Goal: Task Accomplishment & Management: Manage account settings

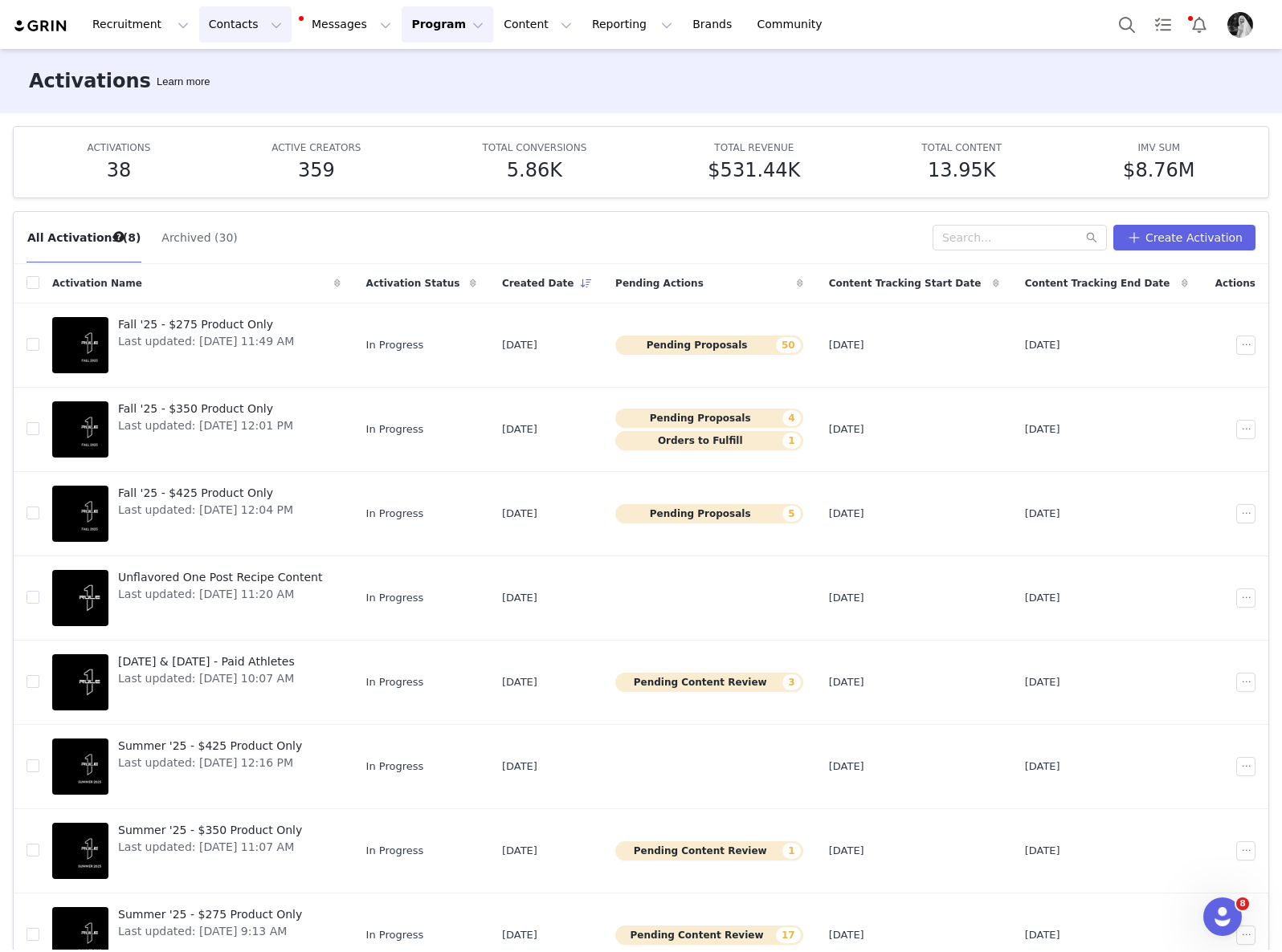
click at [244, 19] on button "Contacts Contacts" at bounding box center [245, 24] width 92 height 36
click at [258, 673] on span "Last updated: [DATE] 10:07 AM" at bounding box center [205, 679] width 176 height 17
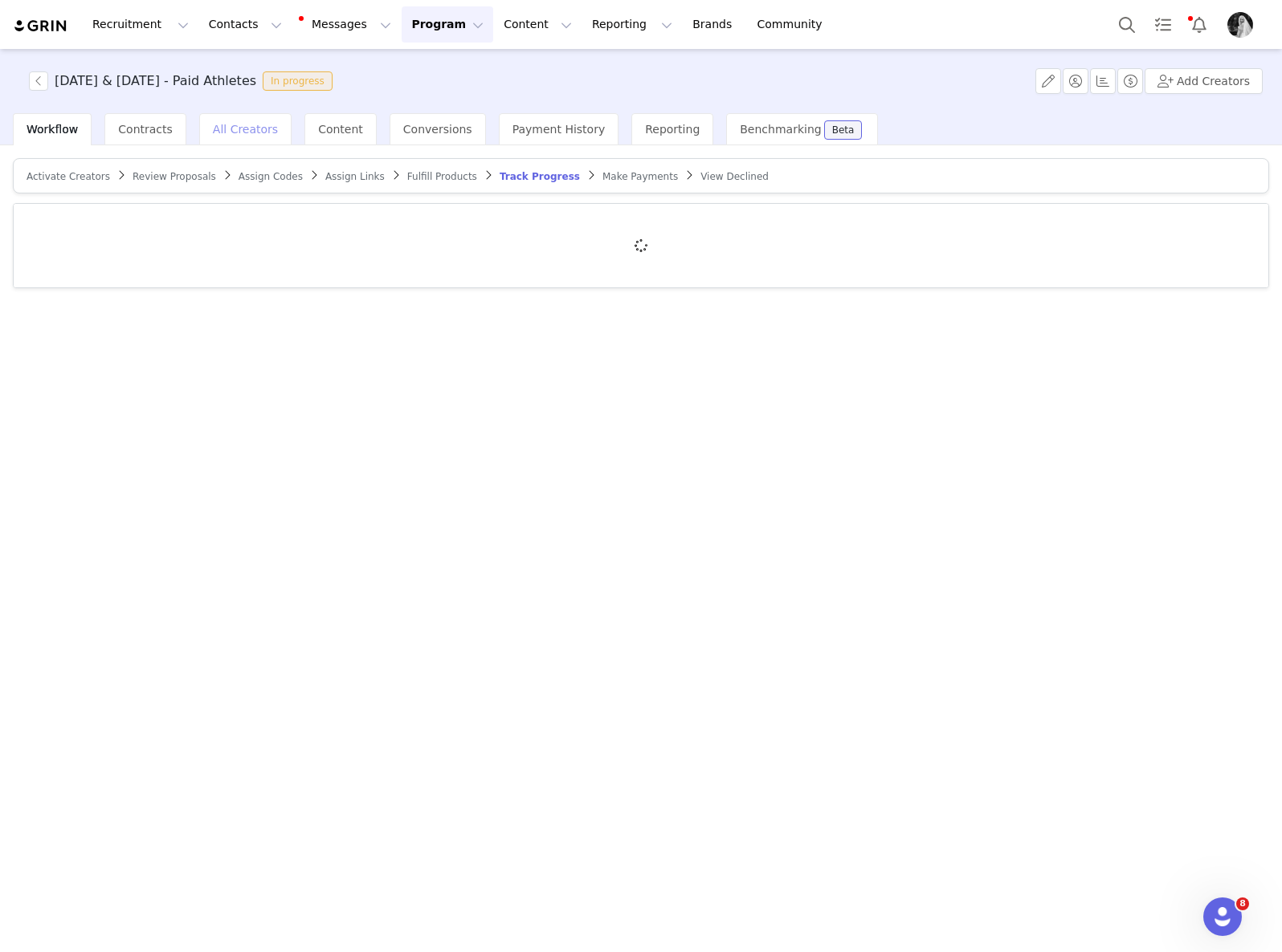
click at [249, 135] on div "All Creators" at bounding box center [245, 129] width 92 height 32
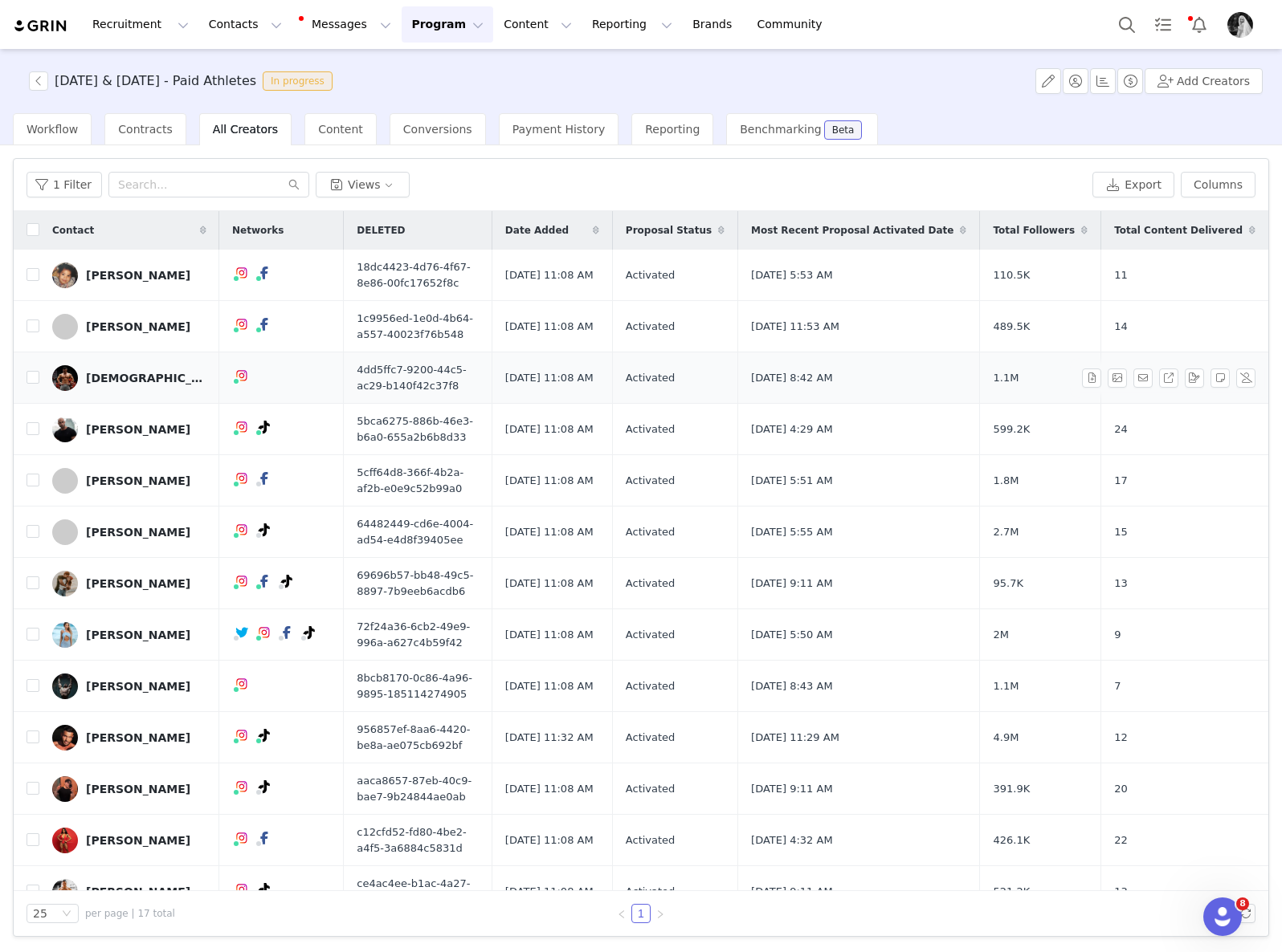
click at [131, 380] on div "[DEMOGRAPHIC_DATA][PERSON_NAME]" at bounding box center [146, 378] width 120 height 13
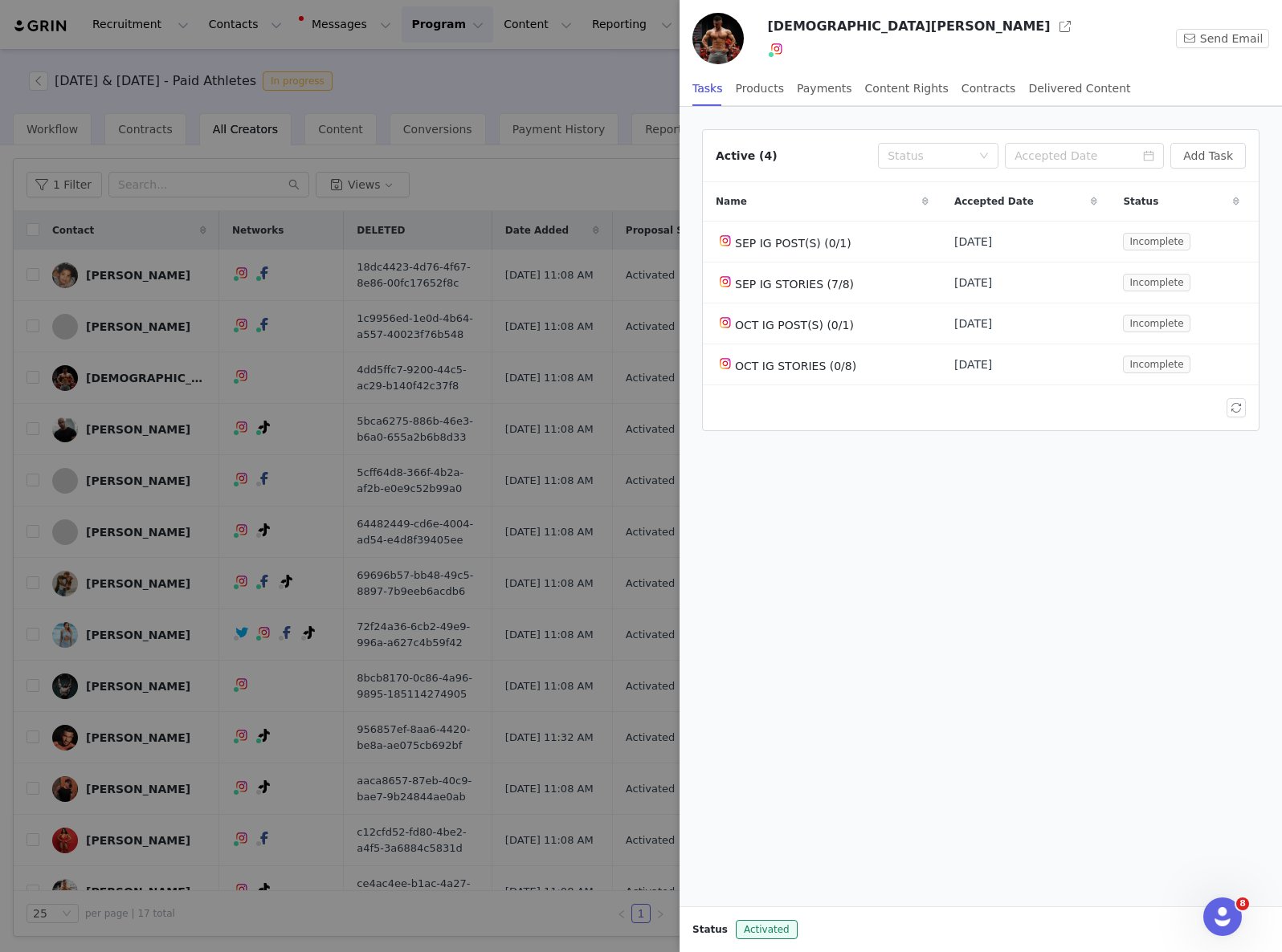
click at [566, 107] on div at bounding box center [641, 476] width 1282 height 952
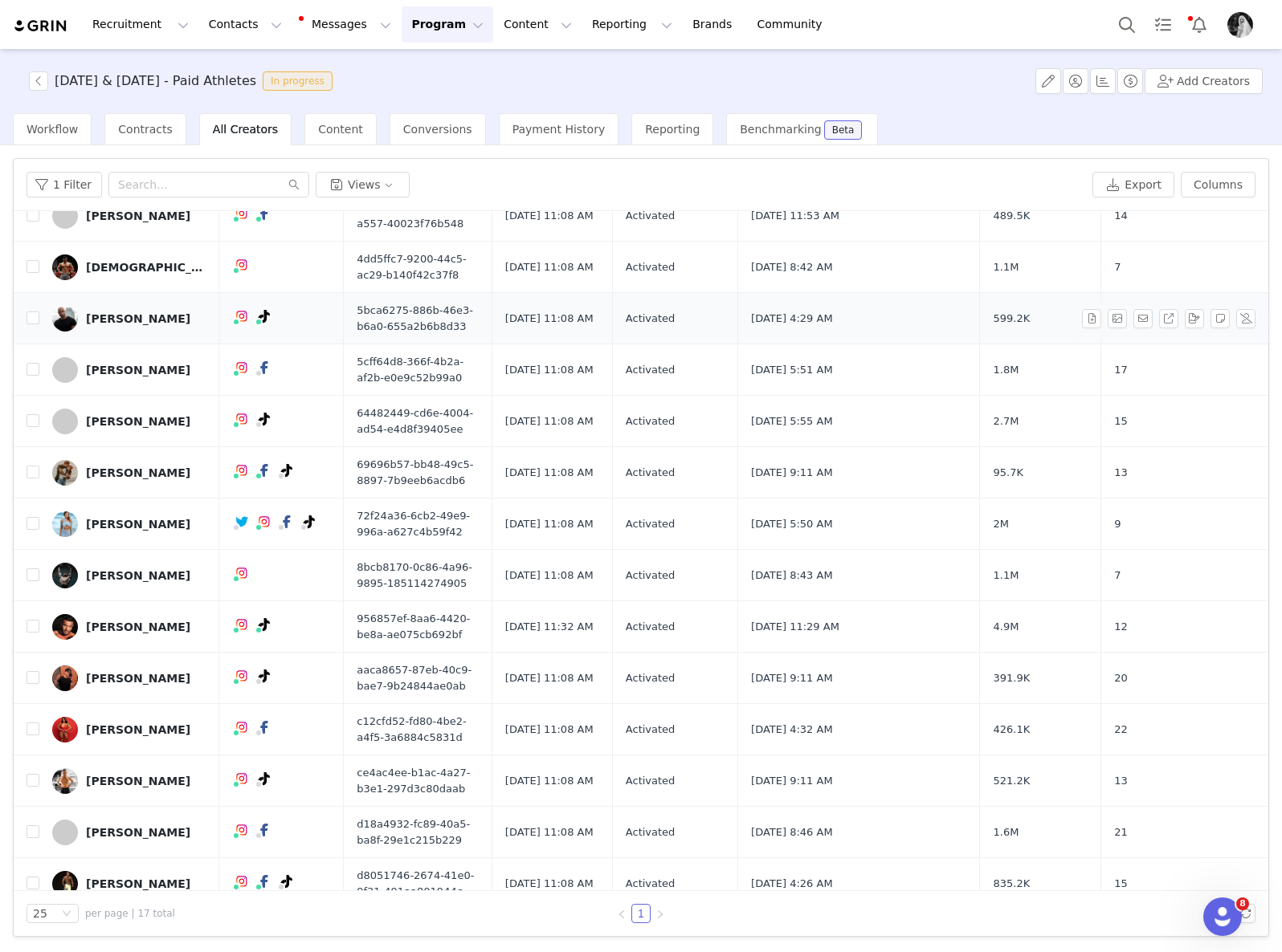
scroll to position [112, 0]
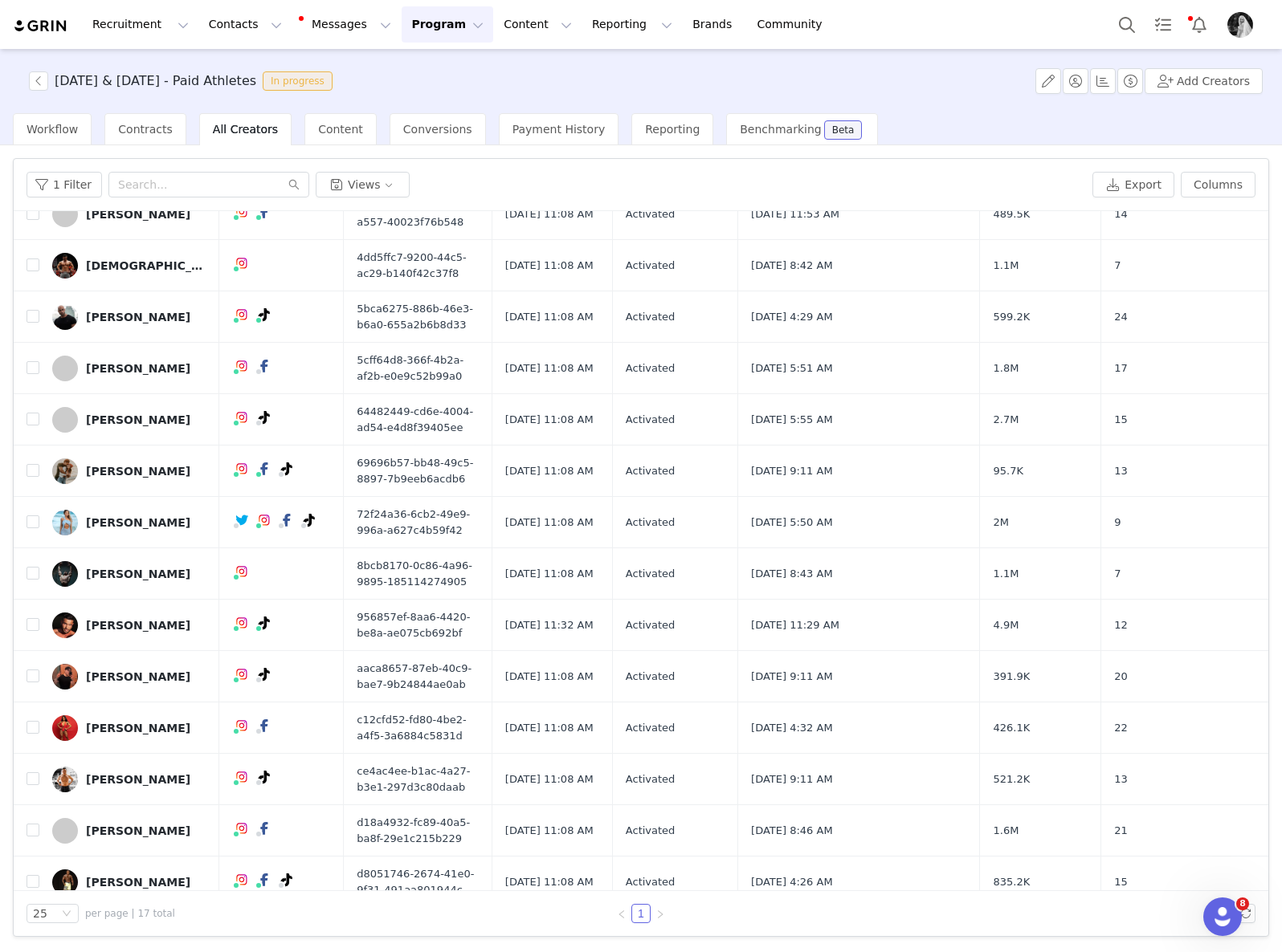
click at [402, 23] on button "Program Program" at bounding box center [447, 24] width 92 height 36
click at [331, 129] on span "Content" at bounding box center [341, 130] width 45 height 13
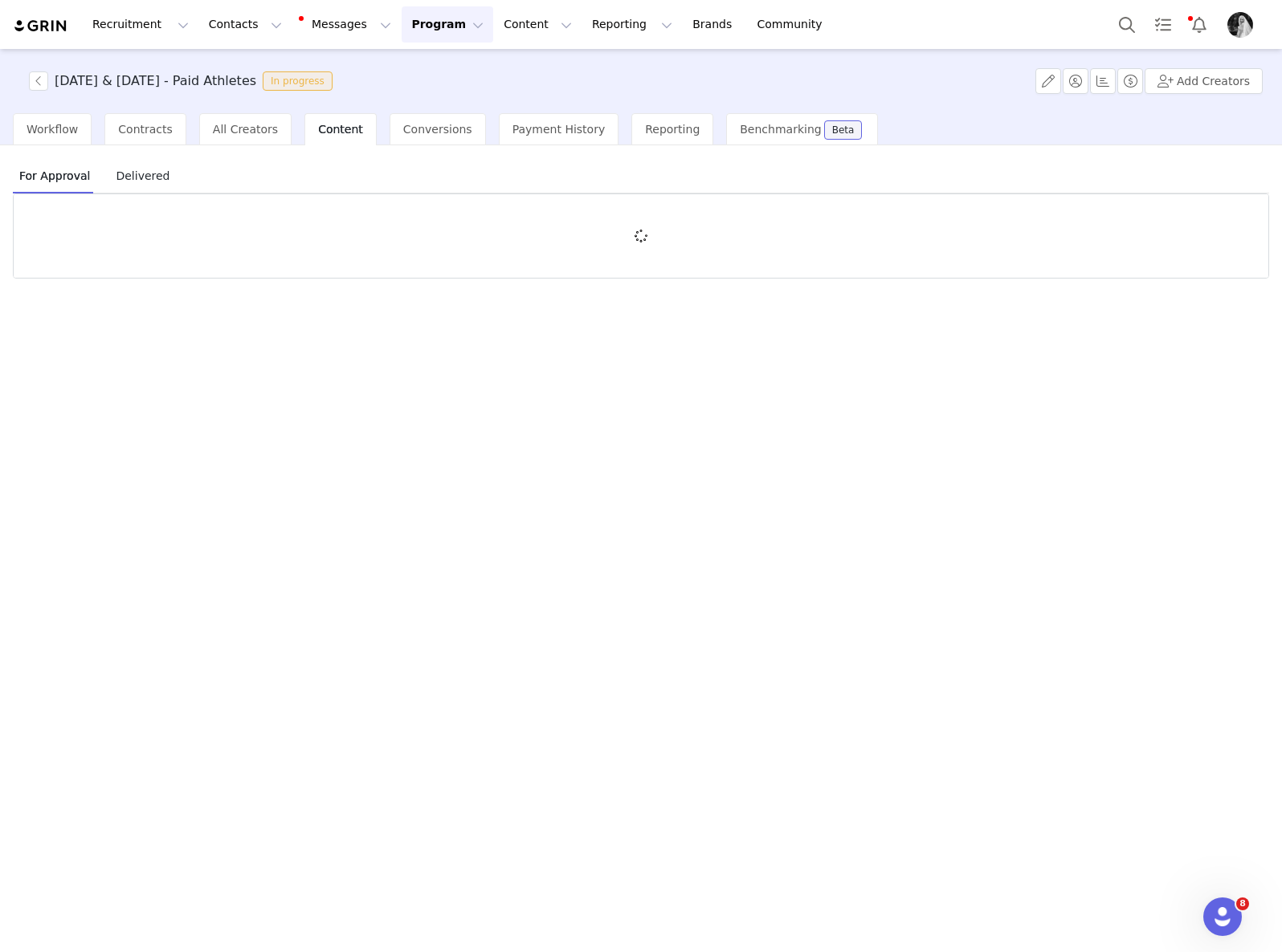
click at [142, 187] on span "Delivered" at bounding box center [142, 176] width 66 height 26
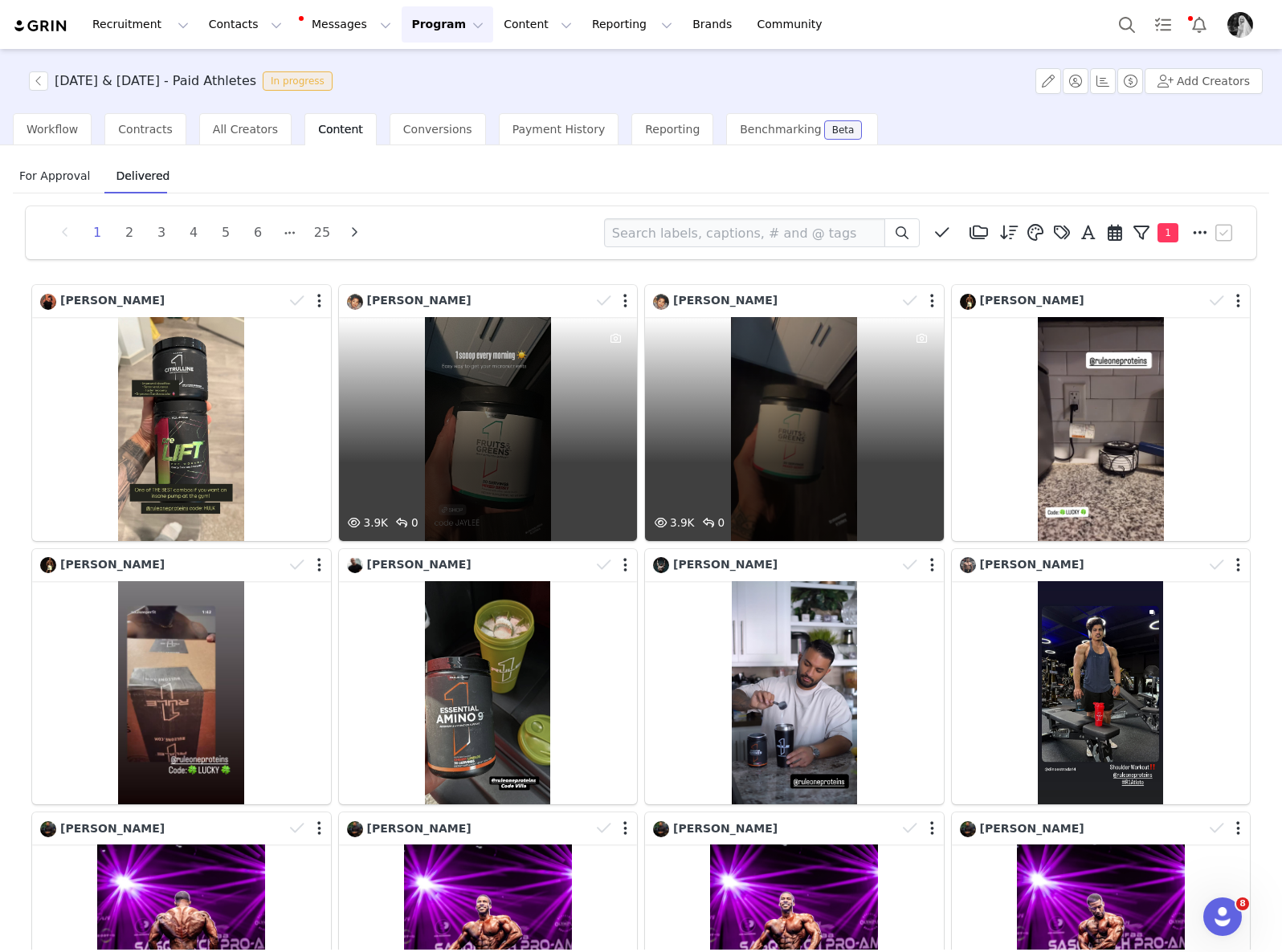
scroll to position [214, 0]
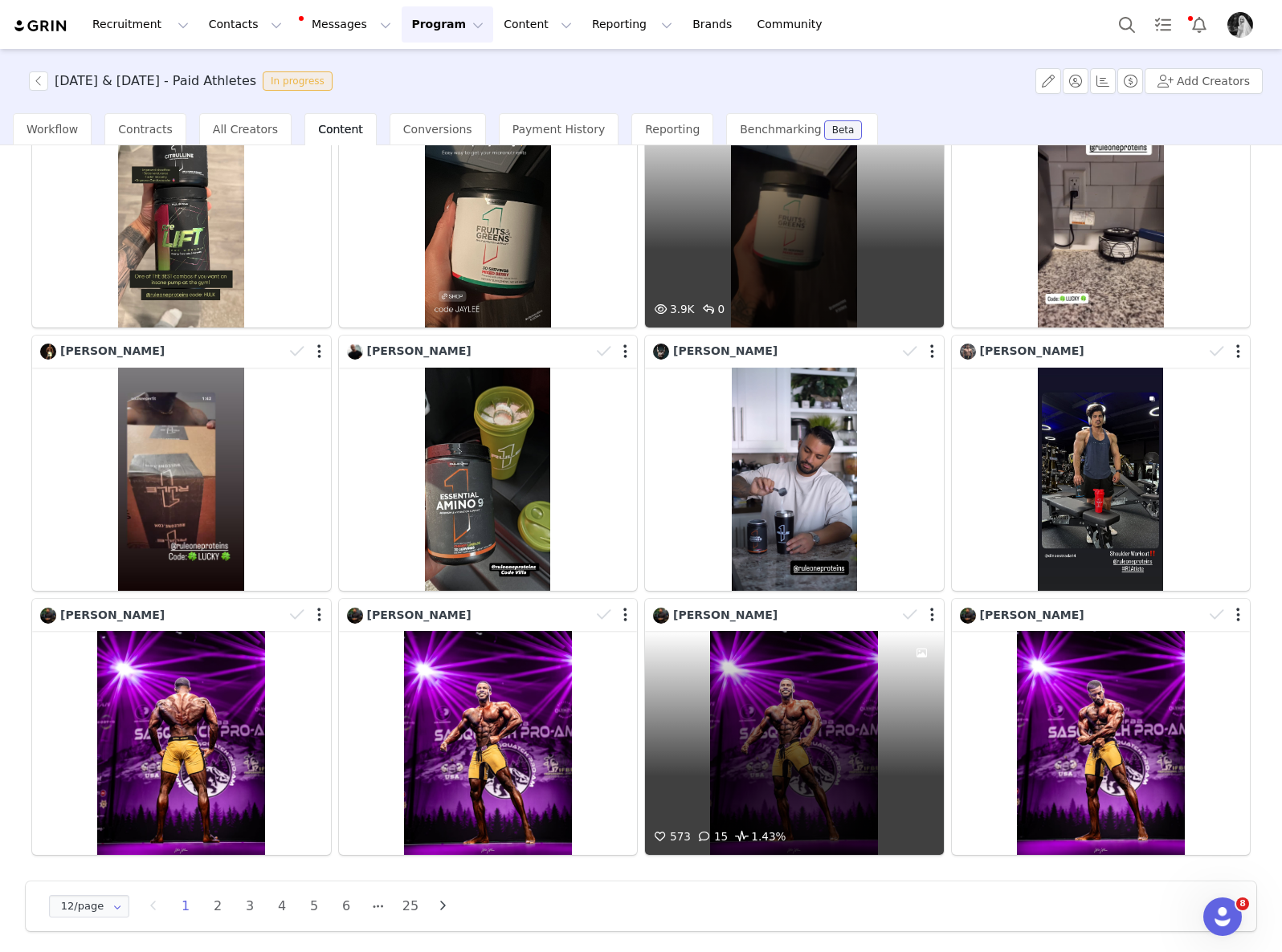
click at [726, 726] on div "573 15 1.43%" at bounding box center [795, 743] width 299 height 224
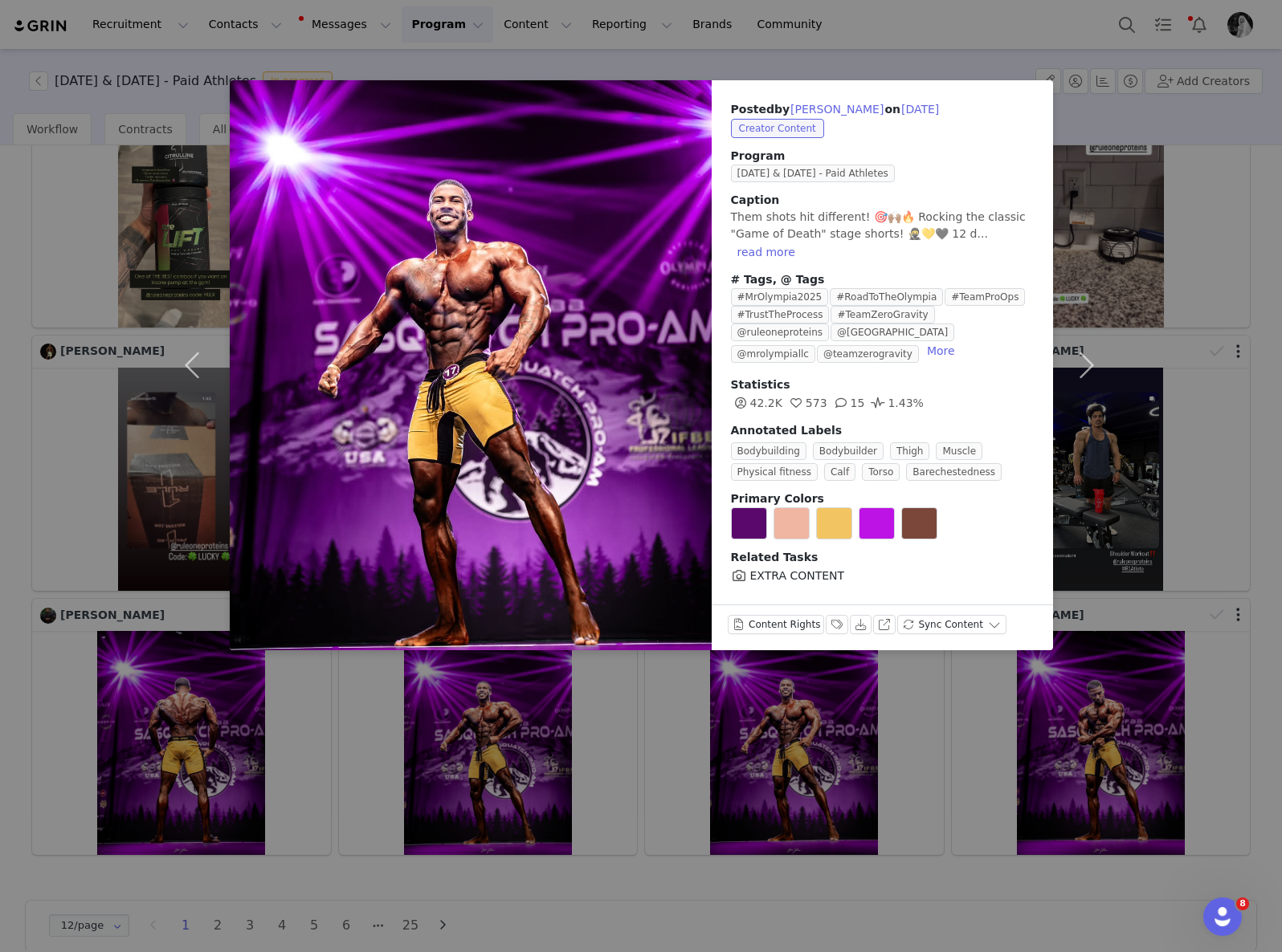
click at [791, 740] on div "Posted by [PERSON_NAME] on [DATE] Creator Content Program [DATE] & [DATE] - Pai…" at bounding box center [641, 476] width 1282 height 952
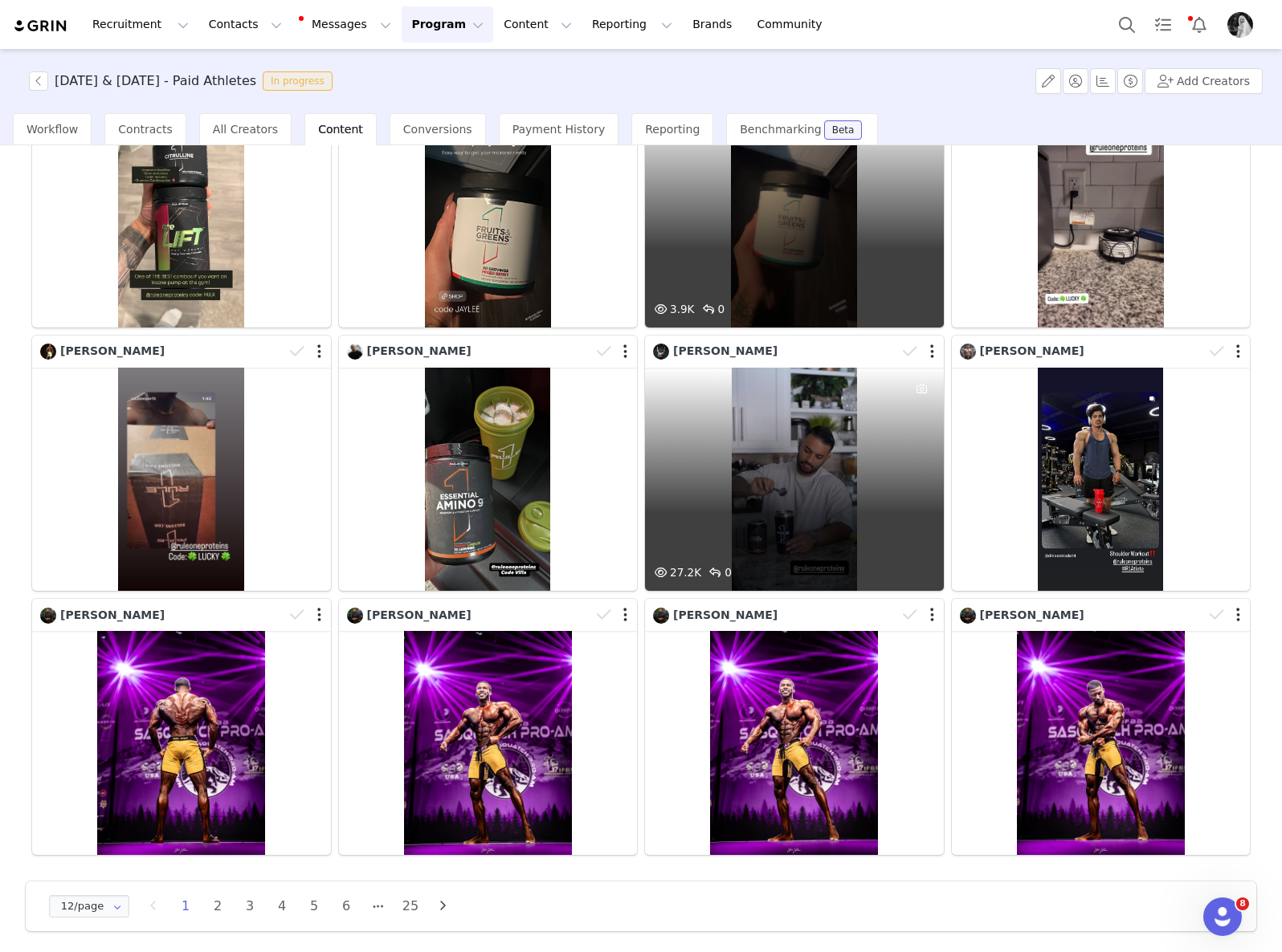
click at [769, 437] on div "27.2K 0" at bounding box center [795, 480] width 299 height 224
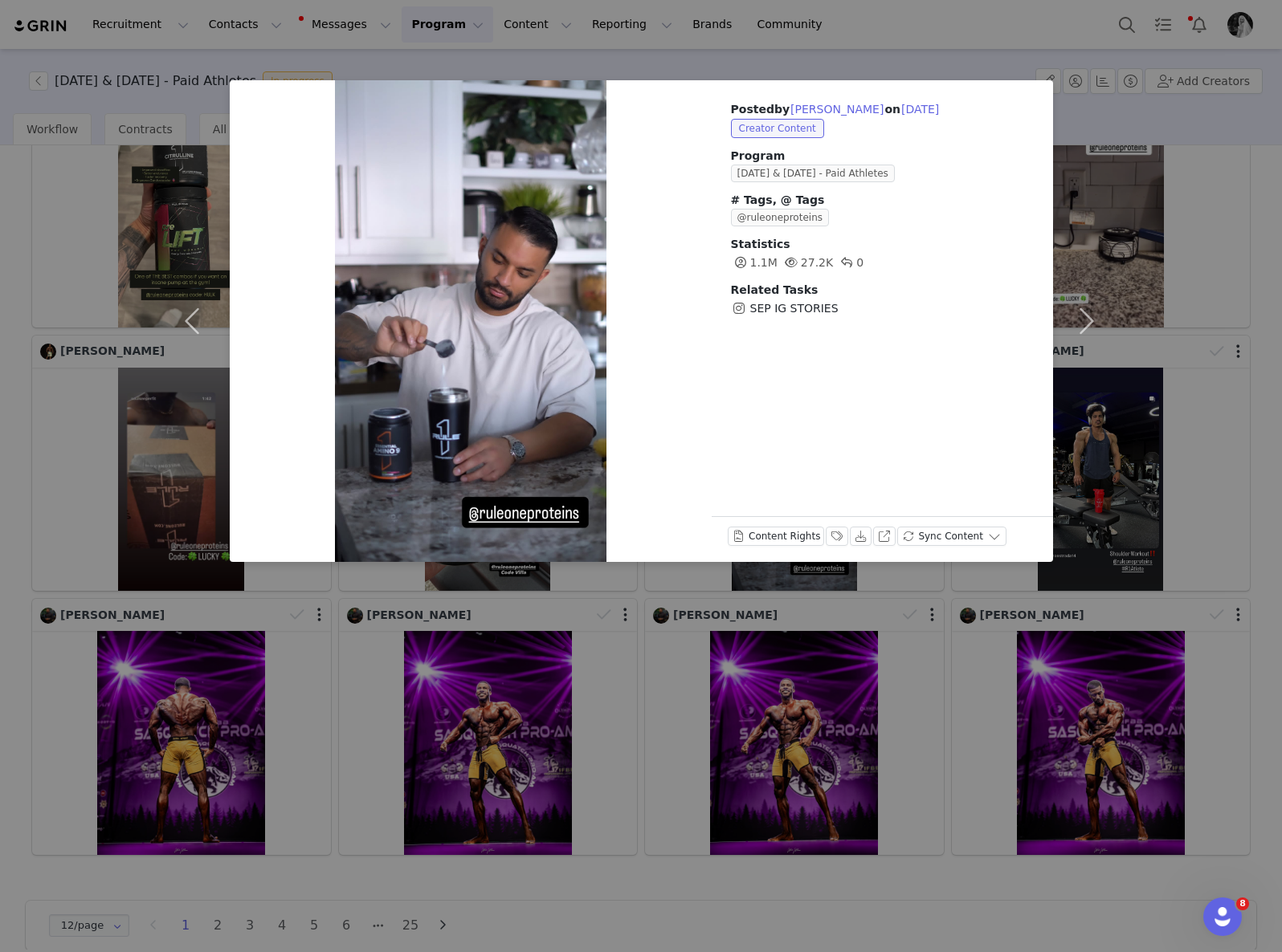
click at [824, 651] on div "Posted by [PERSON_NAME] on [DATE] Creator Content Program [DATE] & [DATE] - Pai…" at bounding box center [641, 476] width 1282 height 952
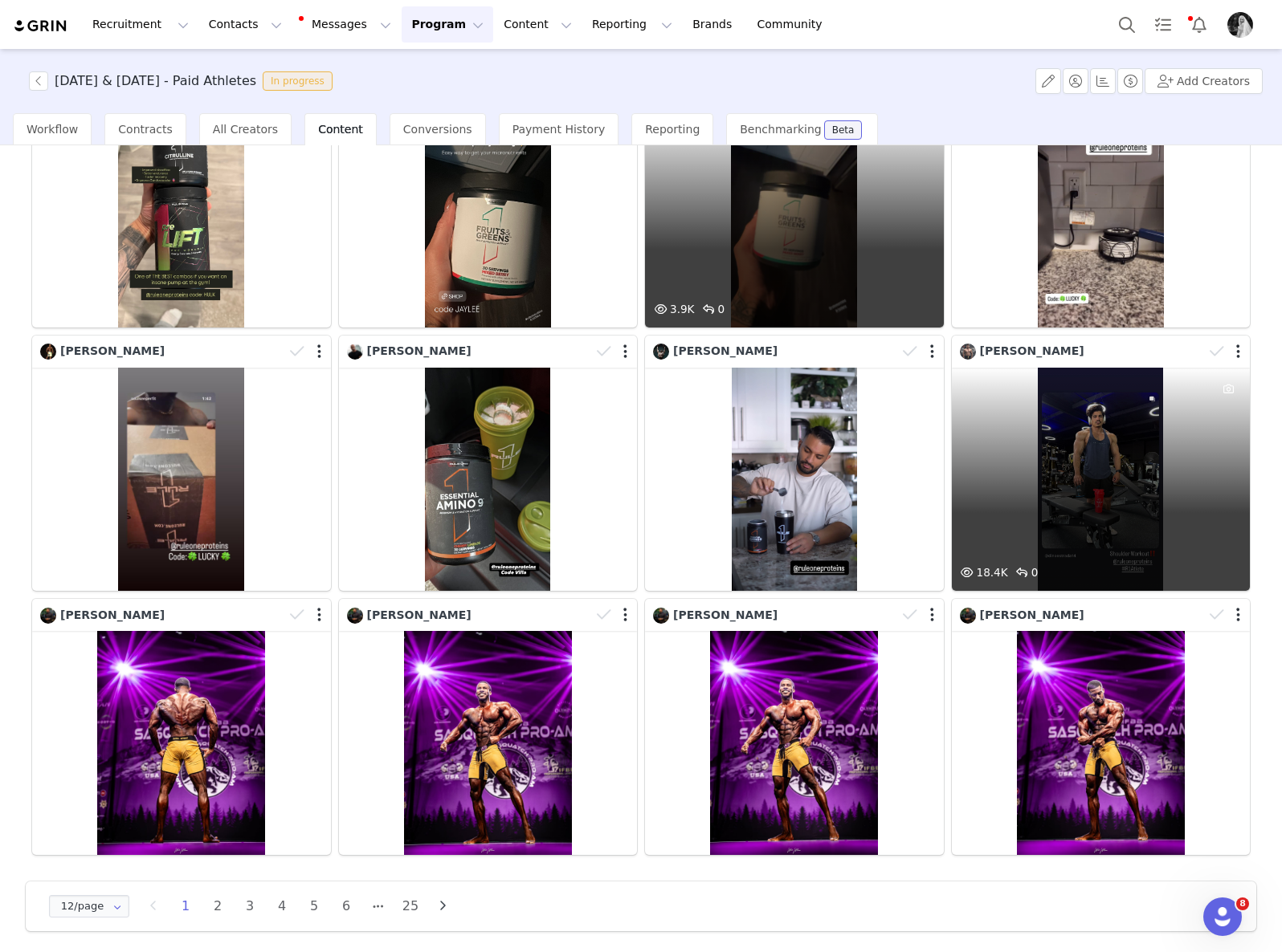
click at [1120, 446] on div "18.4K 0" at bounding box center [1101, 480] width 299 height 224
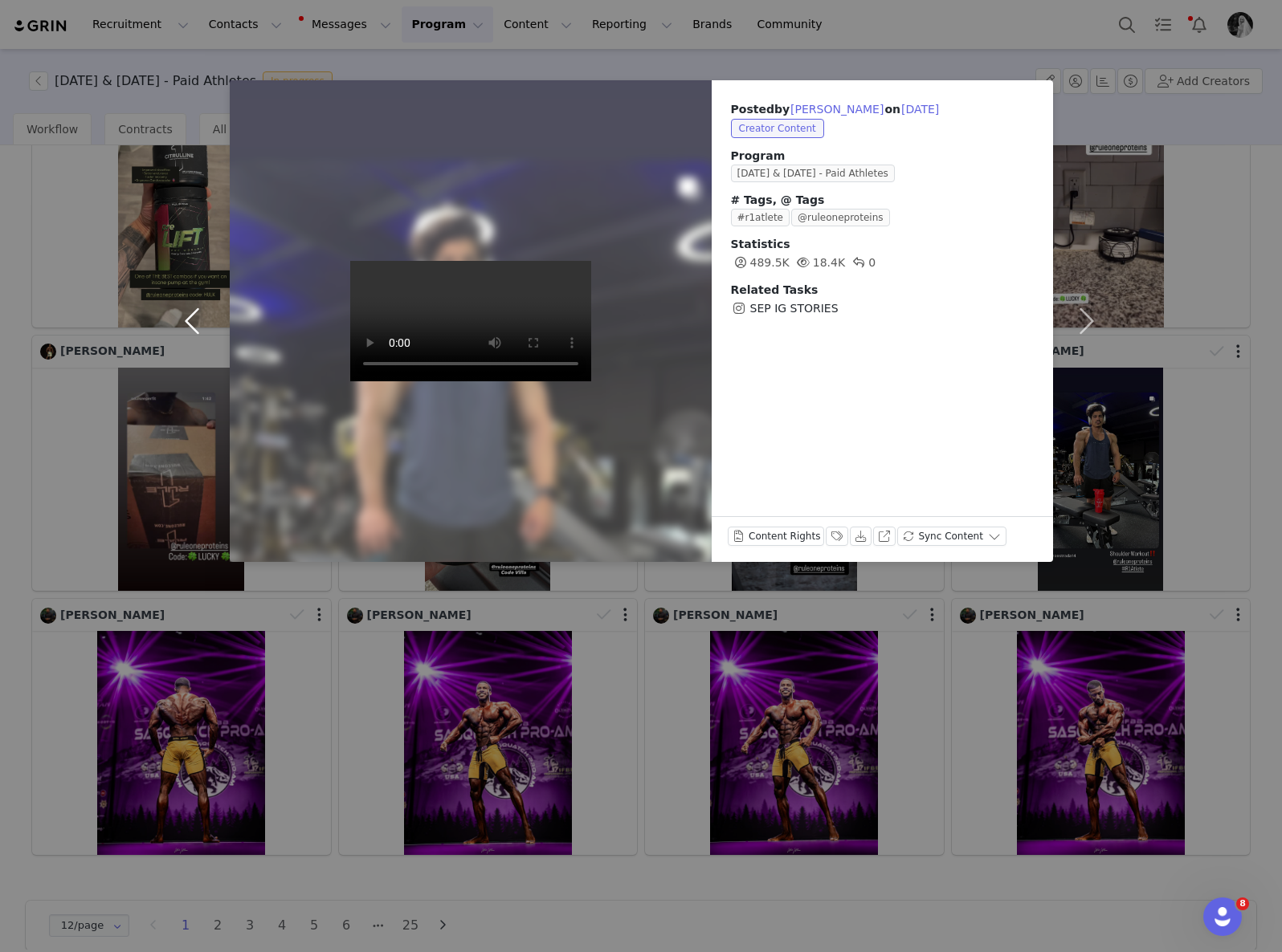
click at [182, 332] on button "button" at bounding box center [196, 321] width 67 height 482
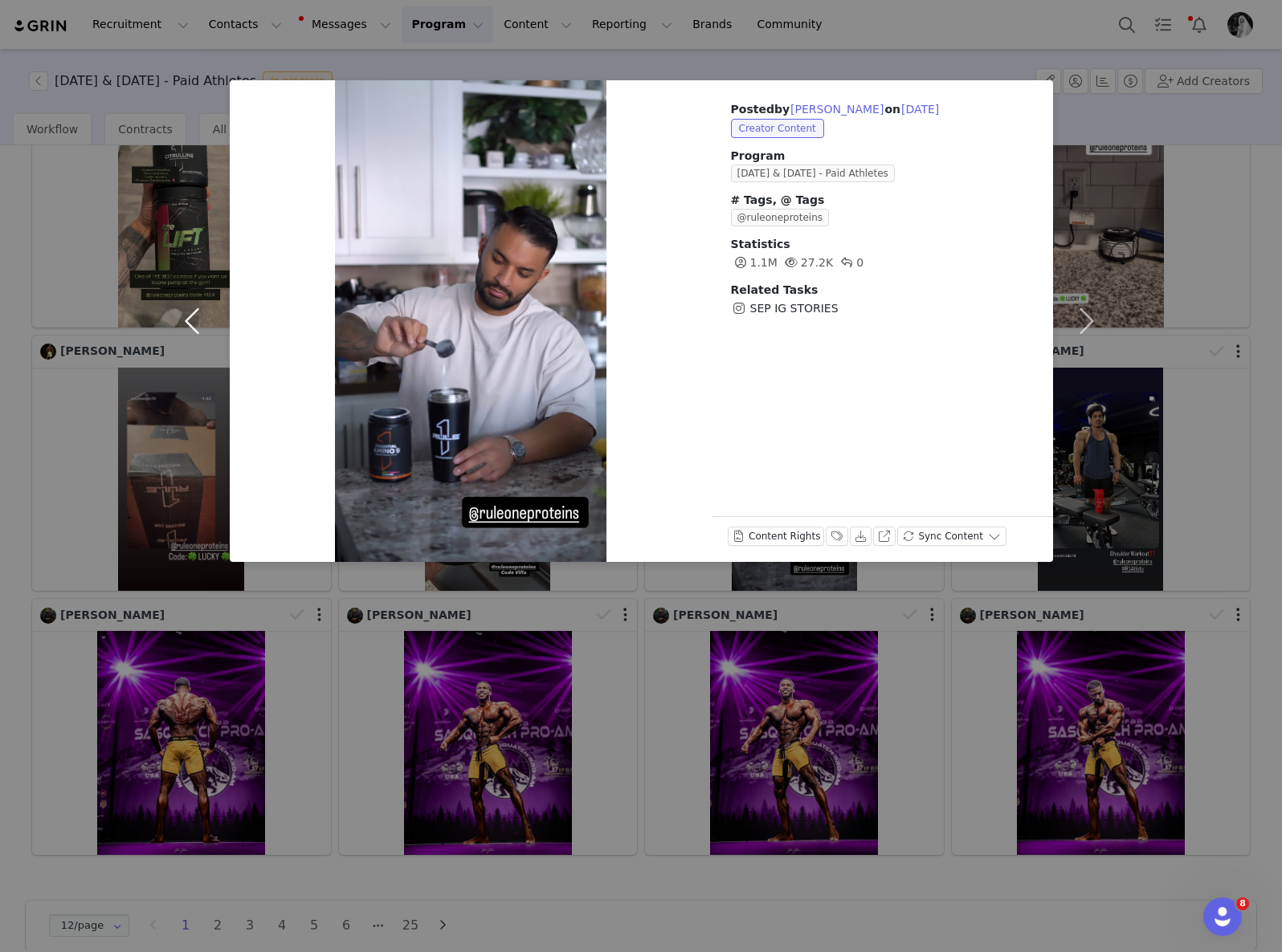
click at [182, 332] on button "button" at bounding box center [196, 321] width 67 height 482
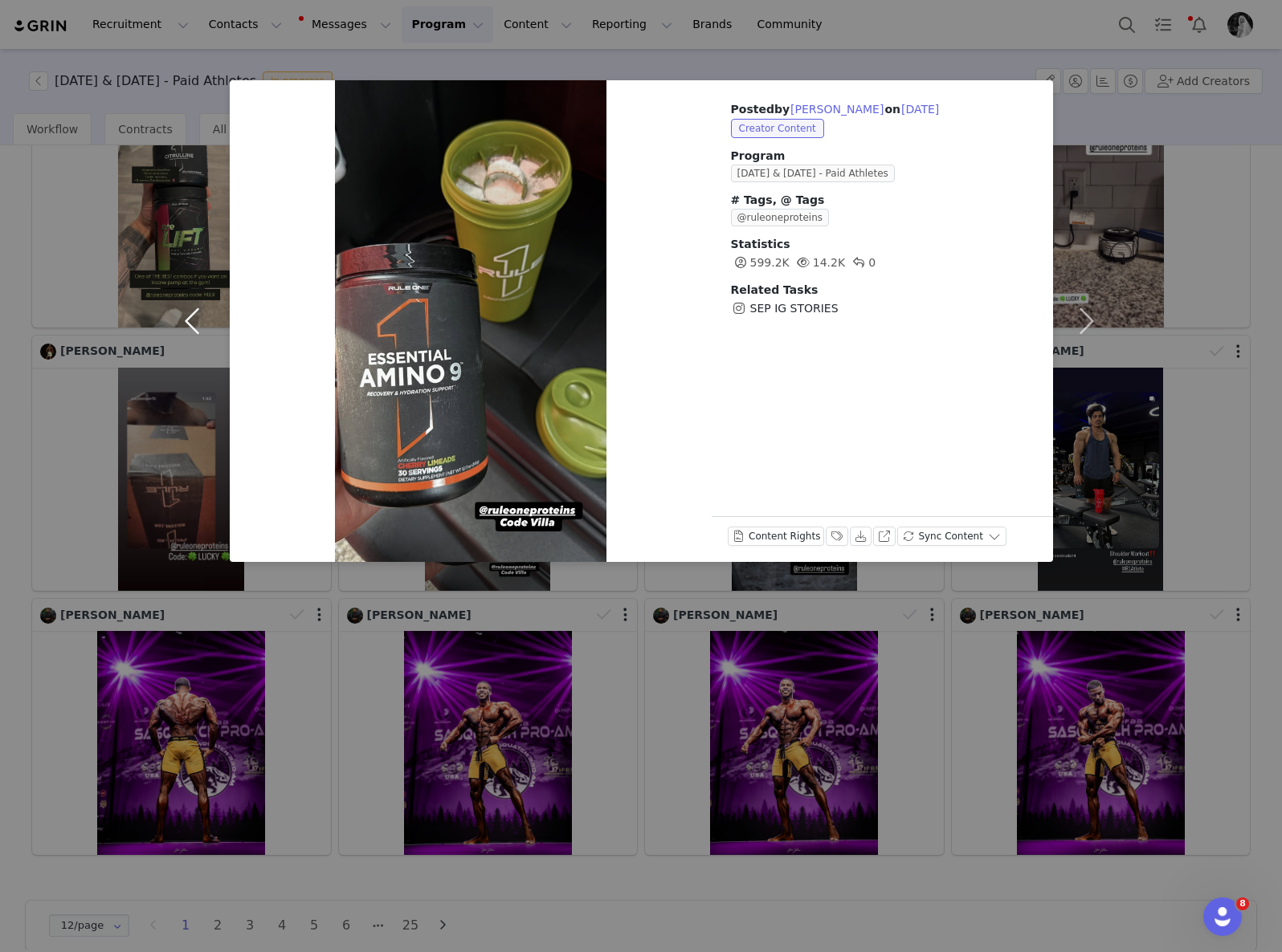
click at [182, 332] on button "button" at bounding box center [196, 321] width 67 height 482
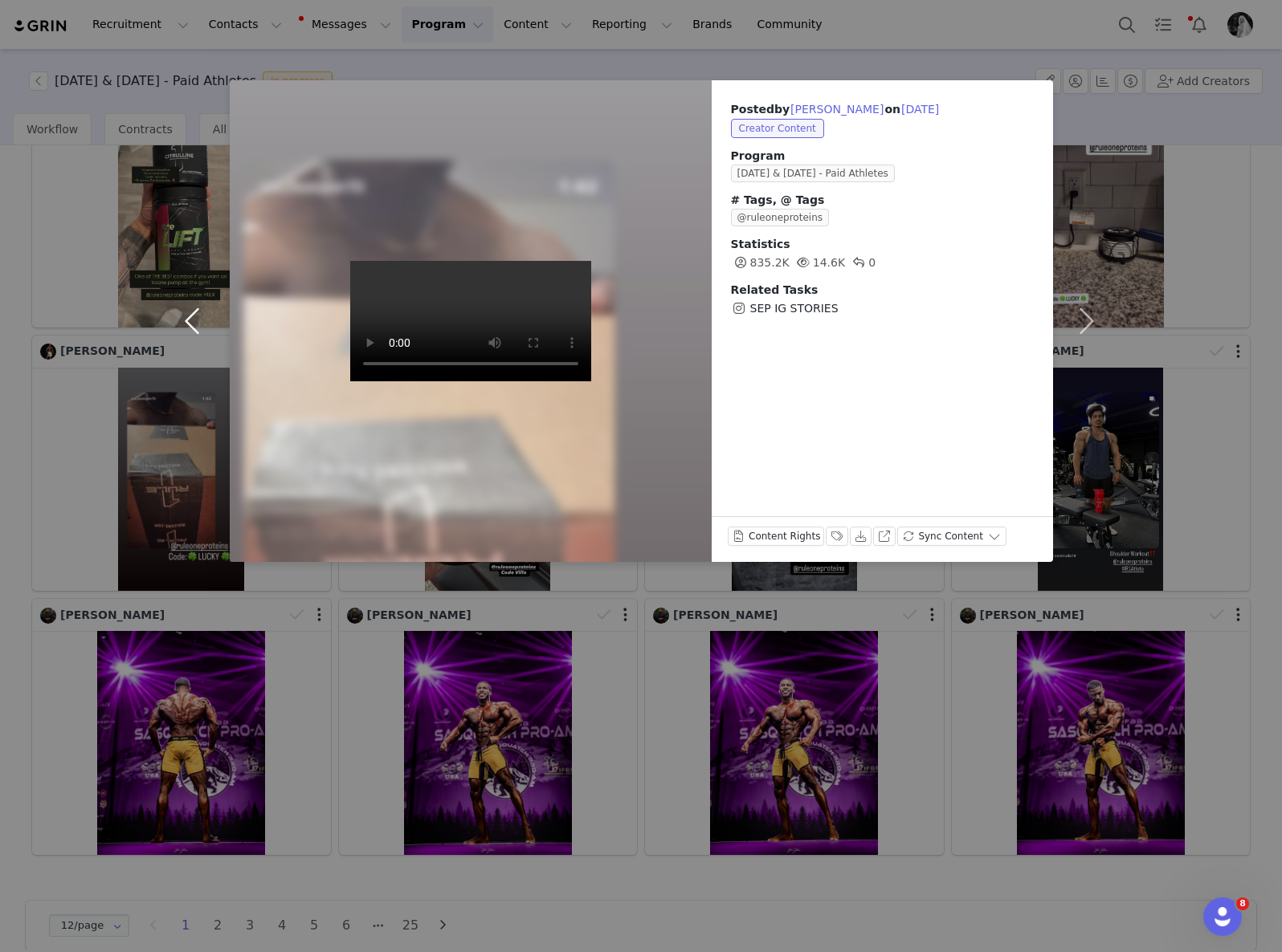
click at [182, 332] on button "button" at bounding box center [196, 321] width 67 height 482
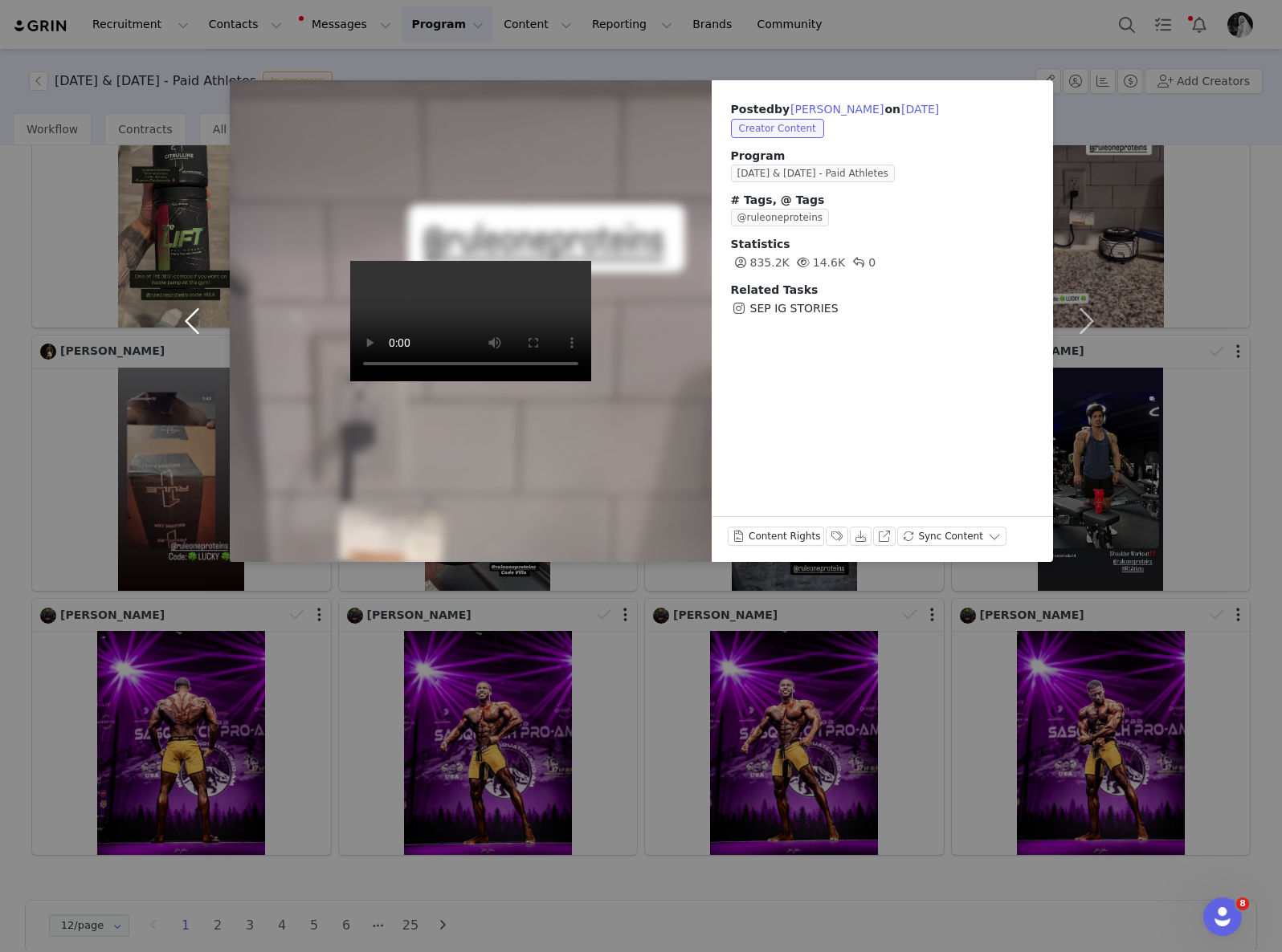
click at [182, 332] on button "button" at bounding box center [196, 321] width 67 height 482
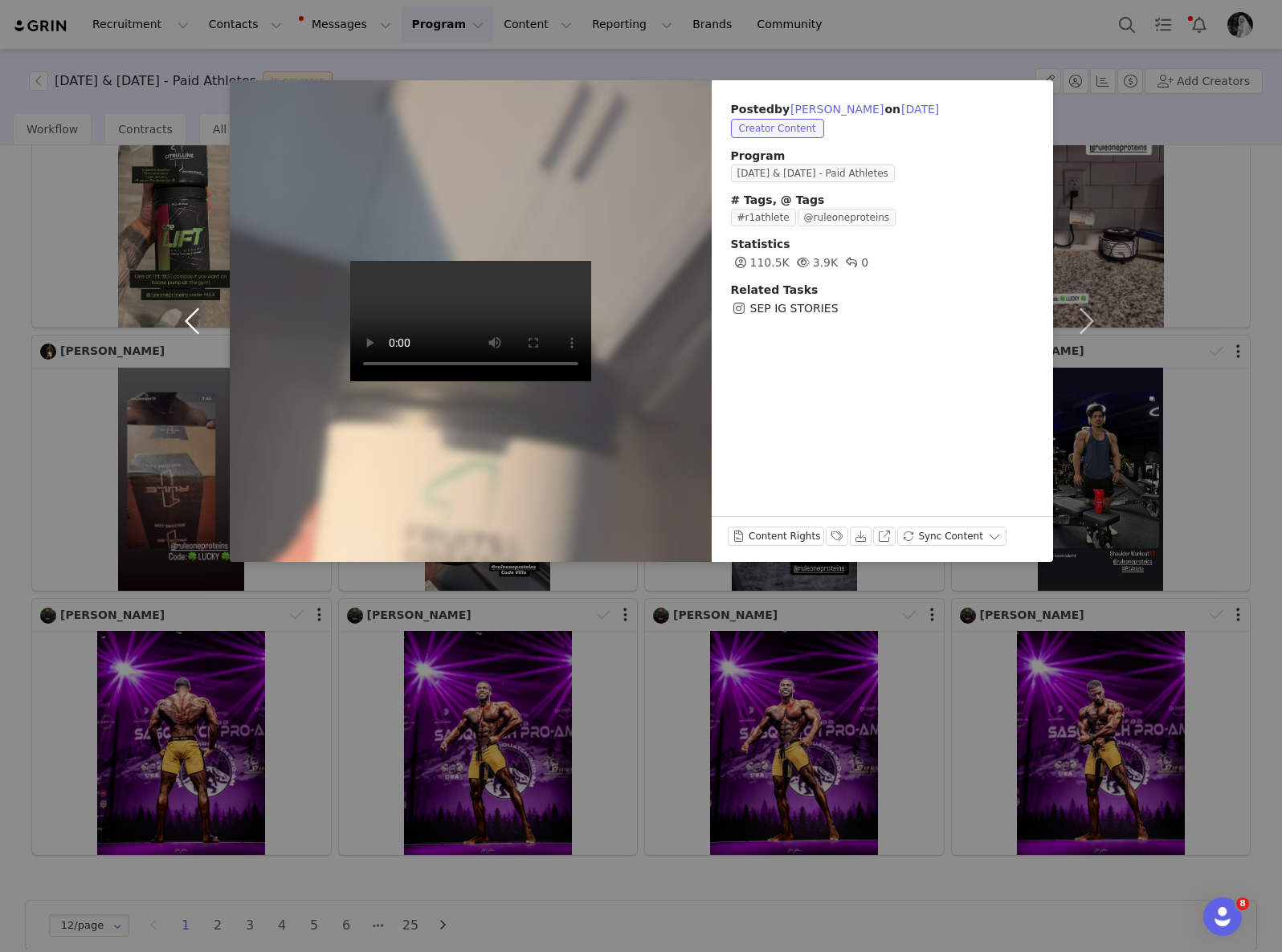
click at [182, 332] on button "button" at bounding box center [196, 321] width 67 height 482
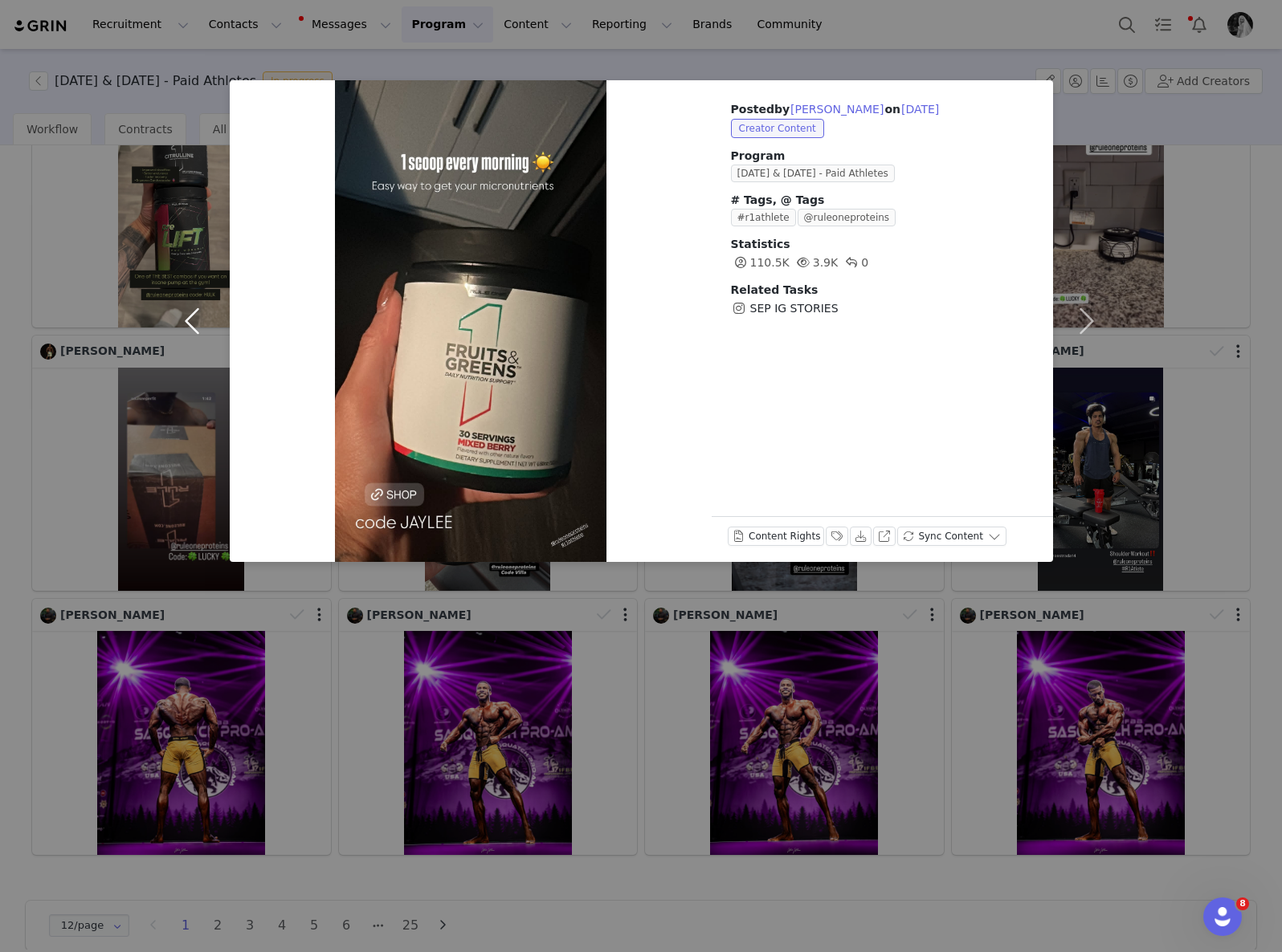
click at [182, 332] on button "button" at bounding box center [196, 321] width 67 height 482
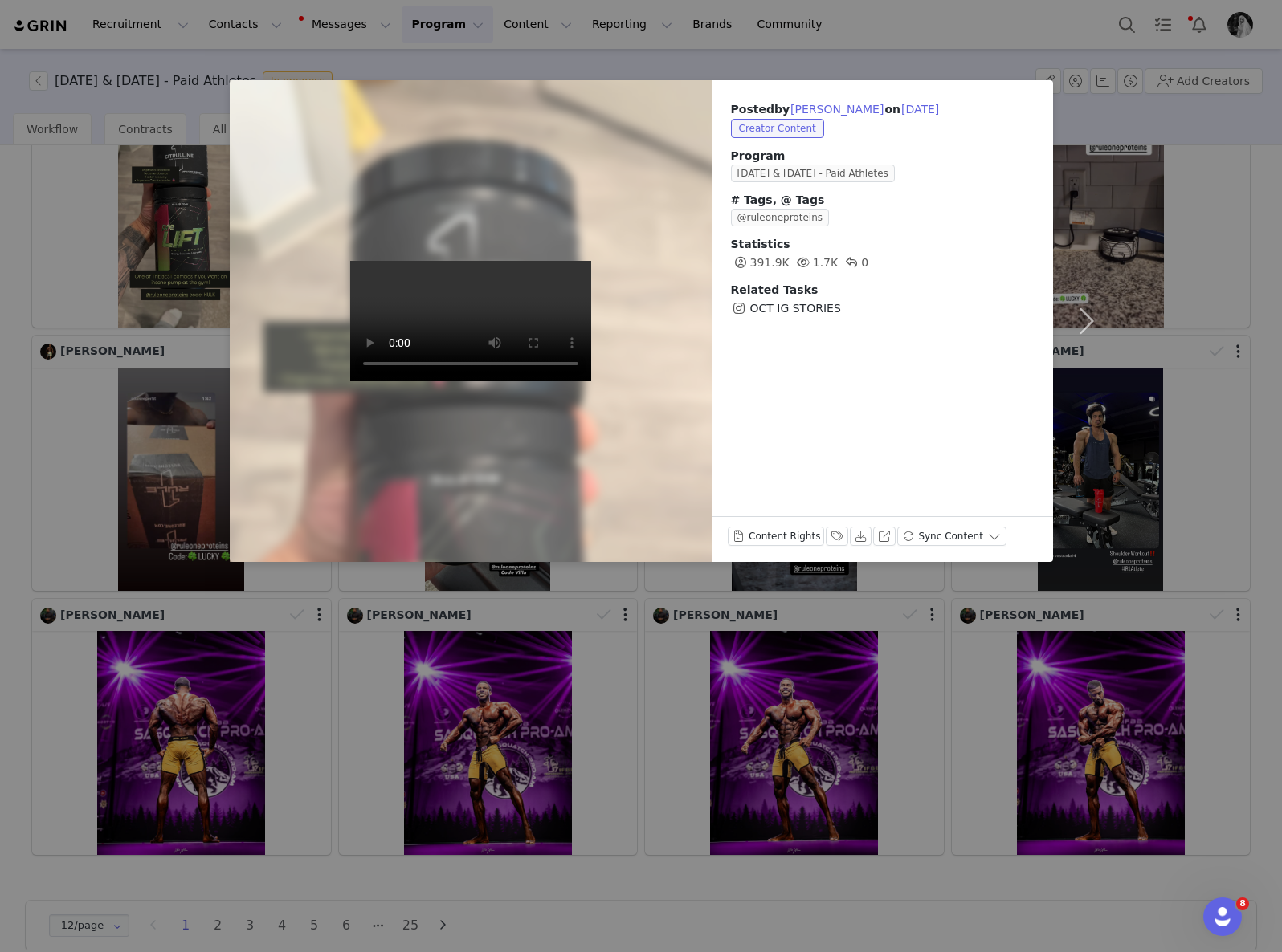
click at [435, 714] on div "Posted by [PERSON_NAME] on [DATE] Creator Content Program [DATE] & [DATE] - Pai…" at bounding box center [641, 476] width 1282 height 952
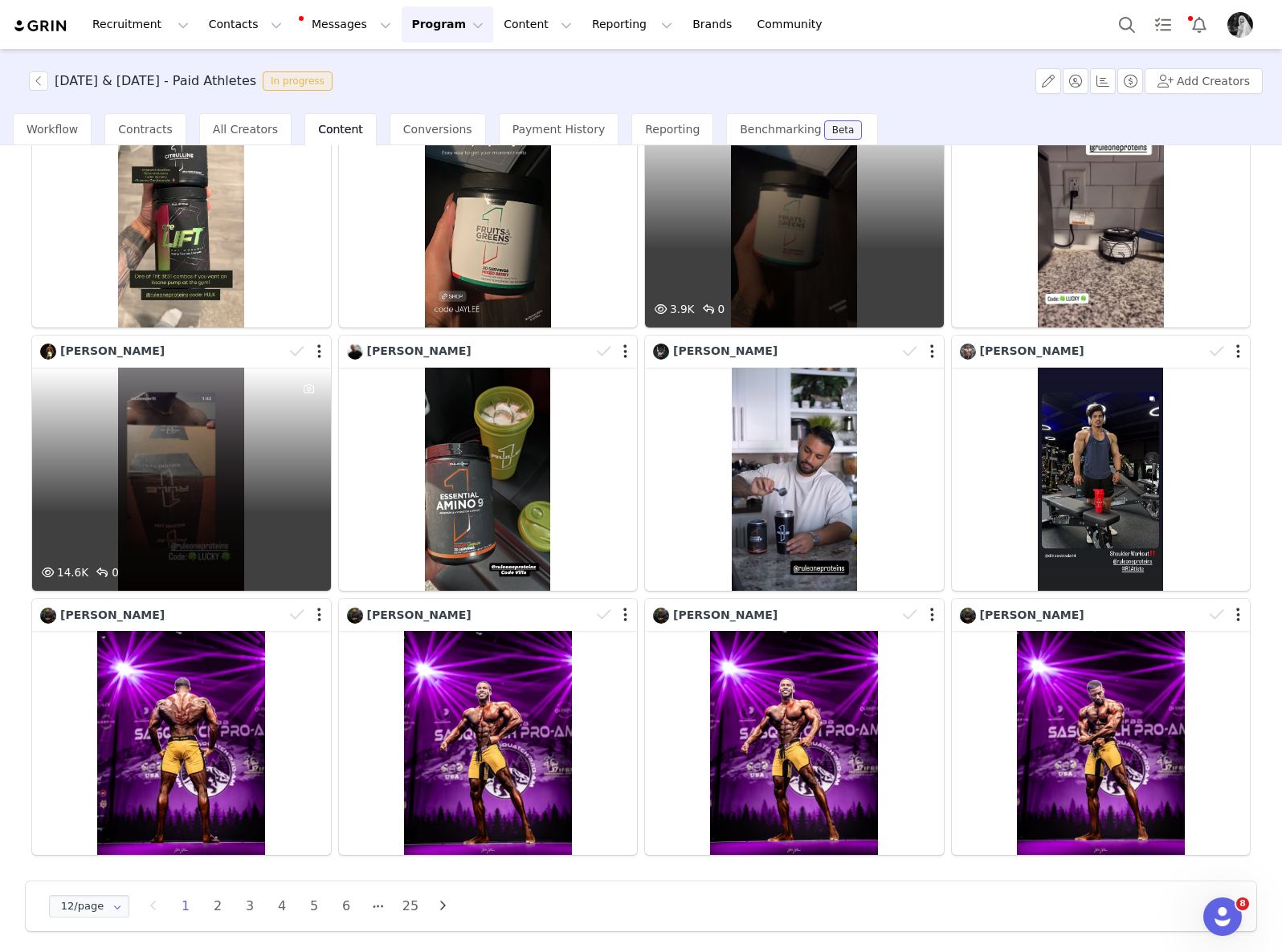
scroll to position [0, 0]
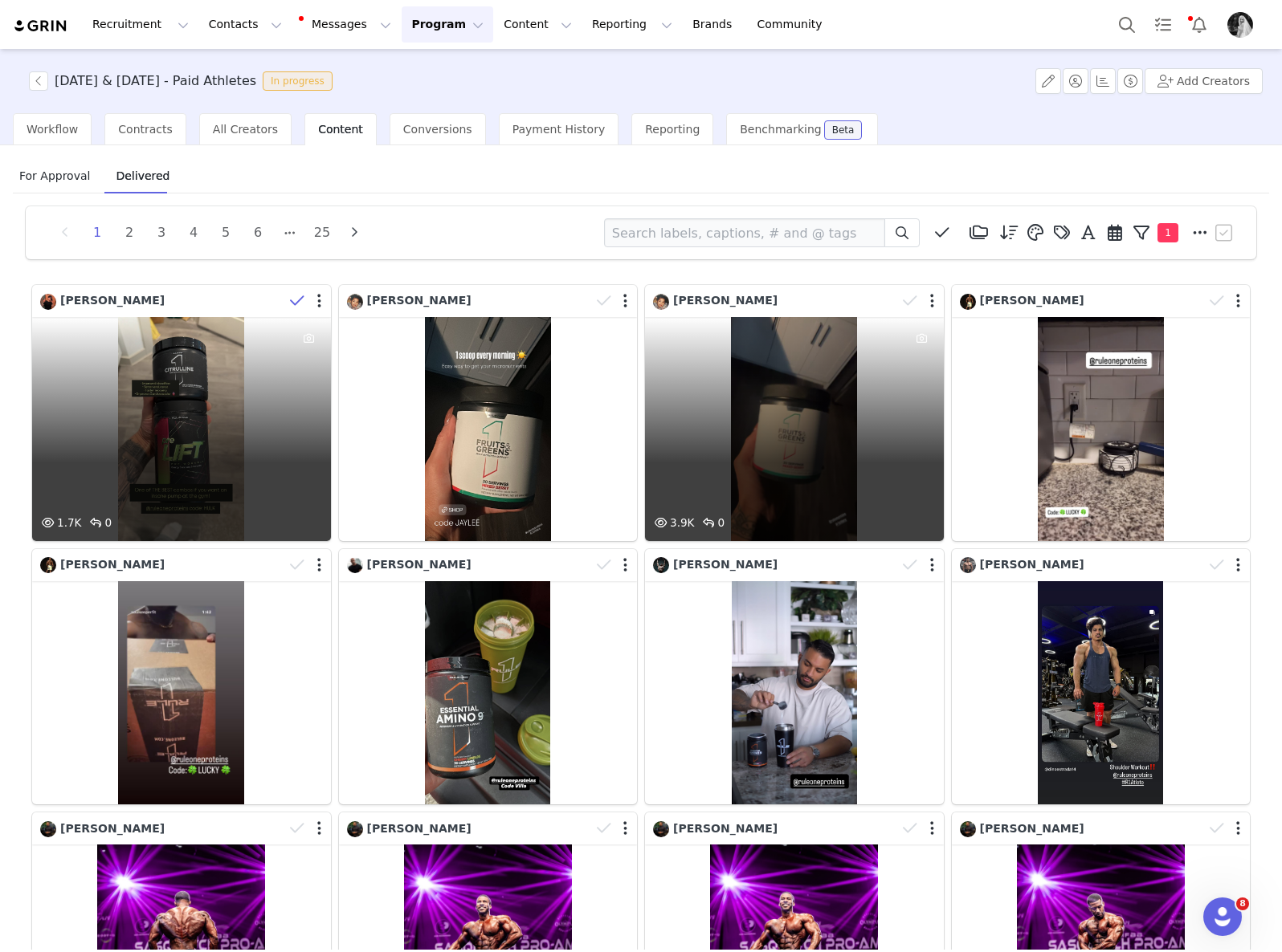
click at [294, 306] on icon at bounding box center [296, 301] width 14 height 16
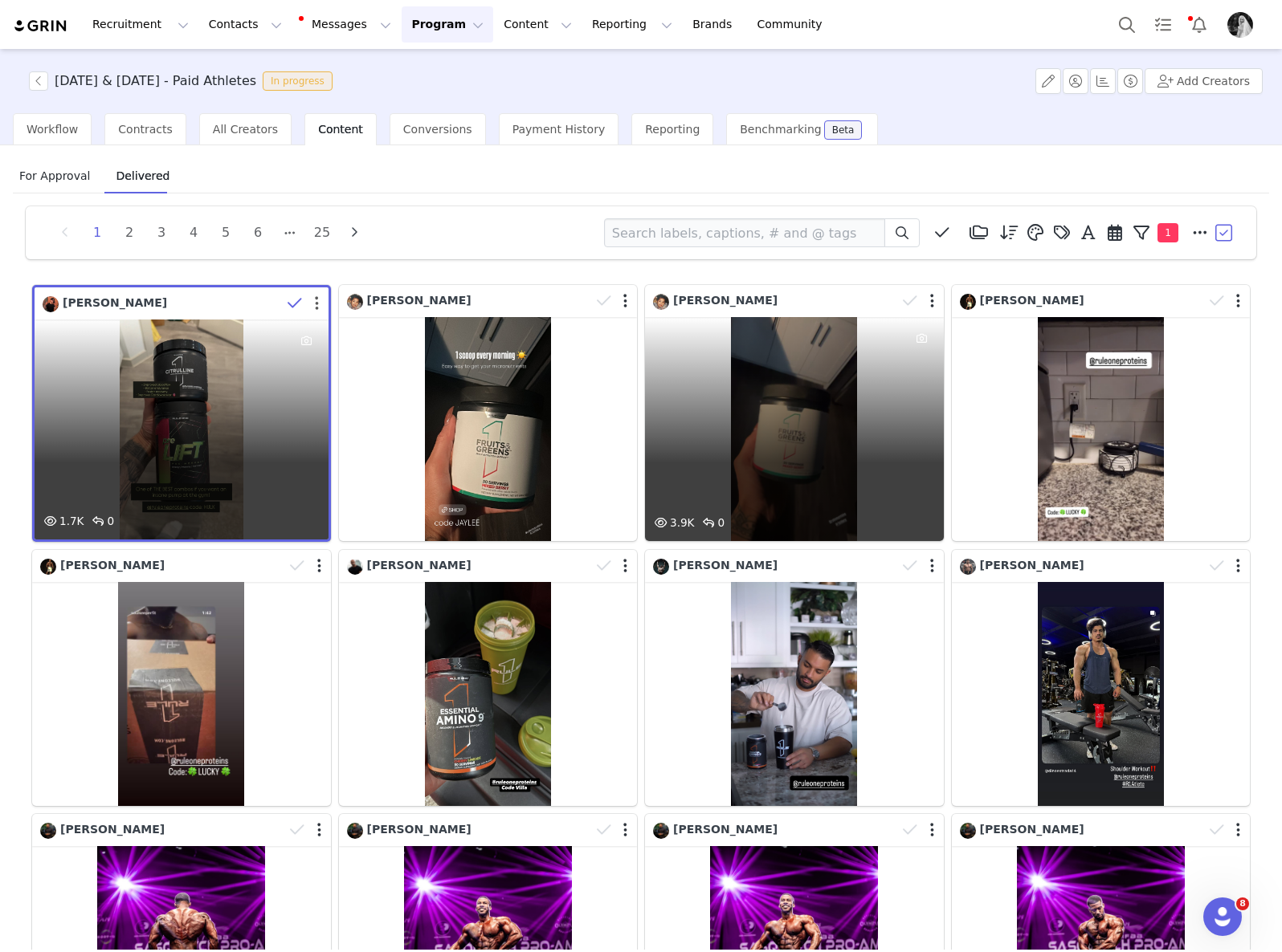
click at [315, 301] on button "button" at bounding box center [317, 303] width 4 height 16
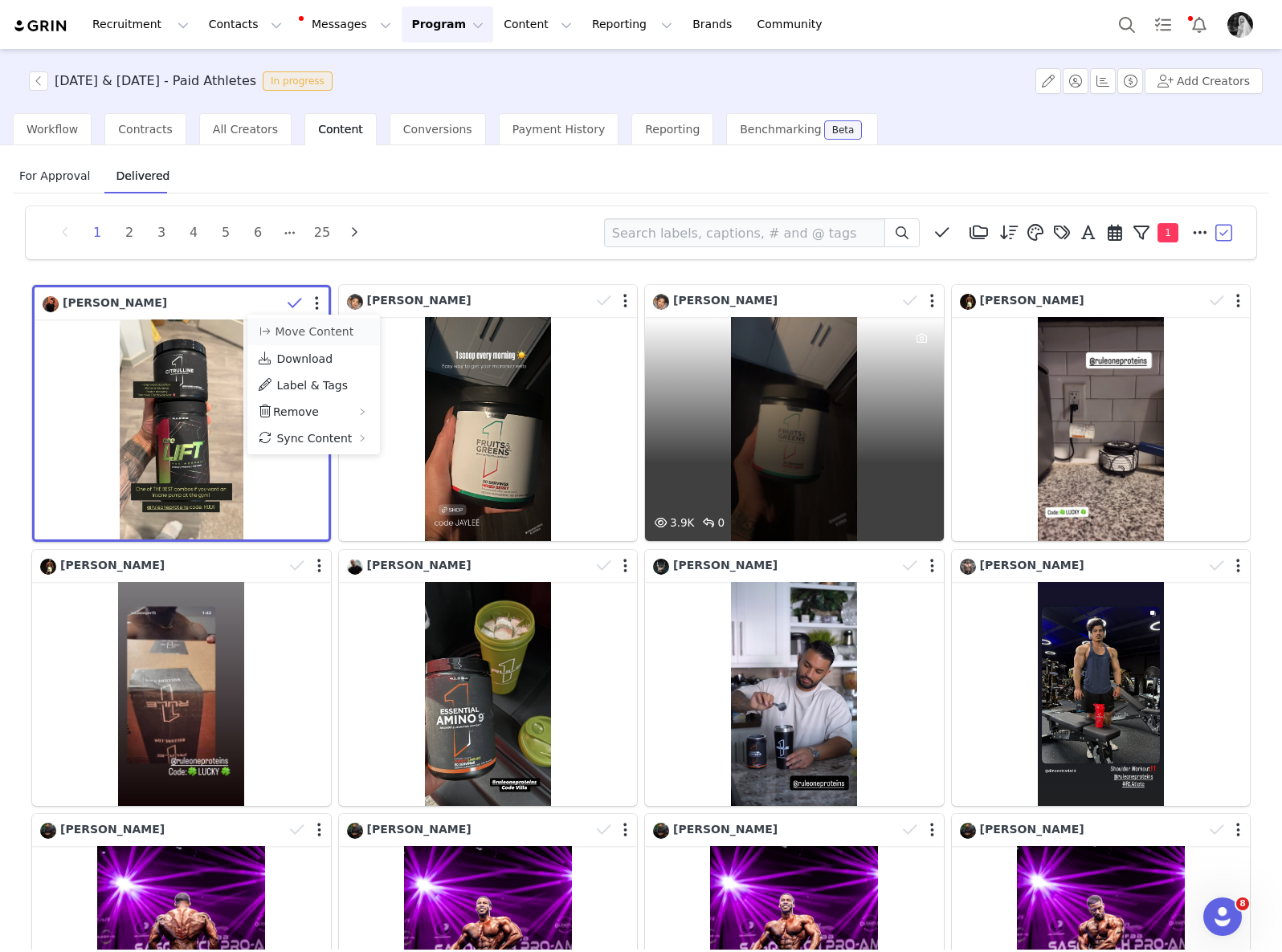
click at [369, 331] on li "Move Content" at bounding box center [314, 331] width 133 height 27
click at [278, 333] on button "Move Content" at bounding box center [305, 331] width 97 height 20
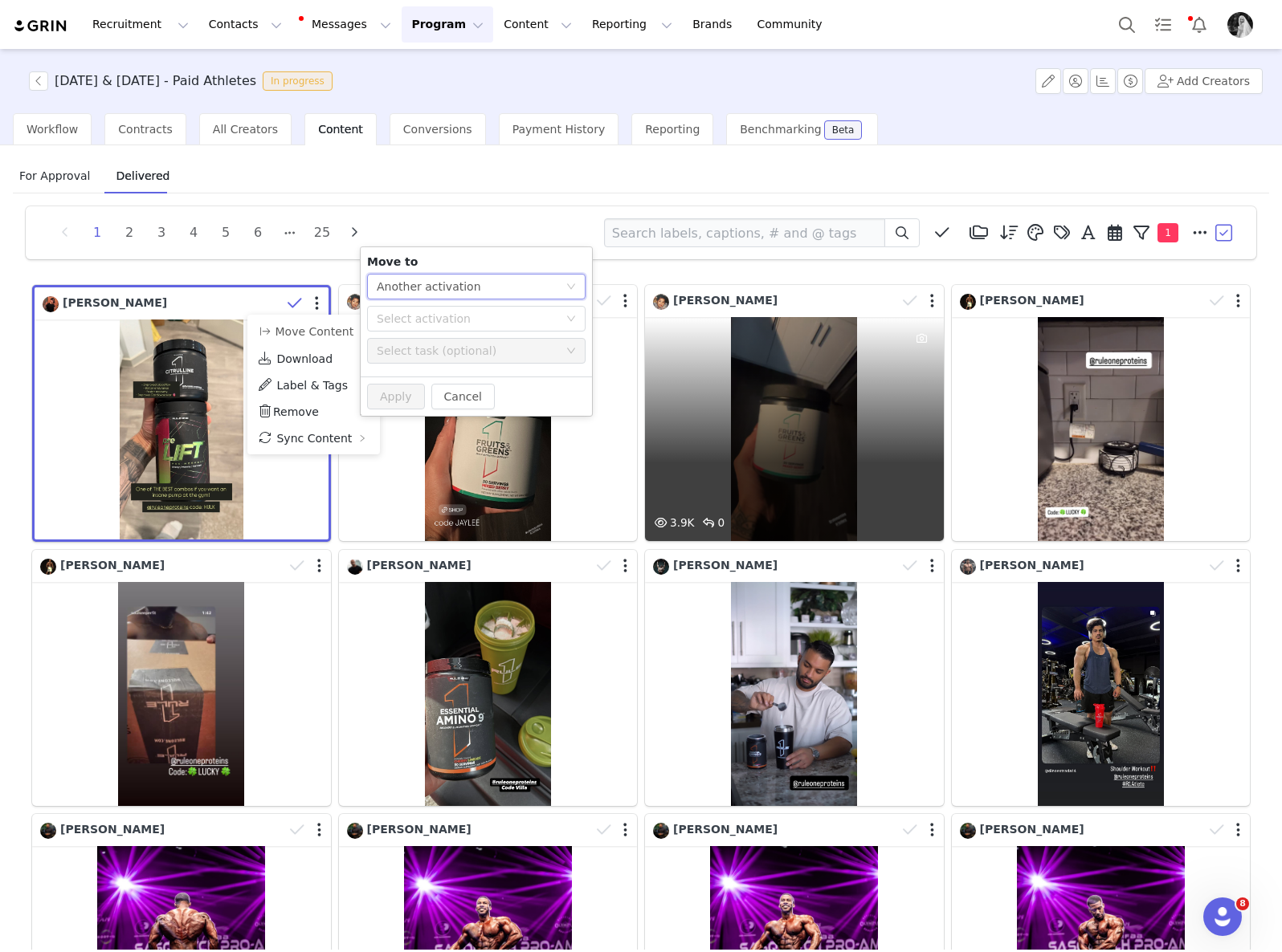
click at [401, 296] on div "Another activation" at bounding box center [429, 287] width 105 height 24
click at [404, 346] on li "Another task" at bounding box center [476, 344] width 218 height 26
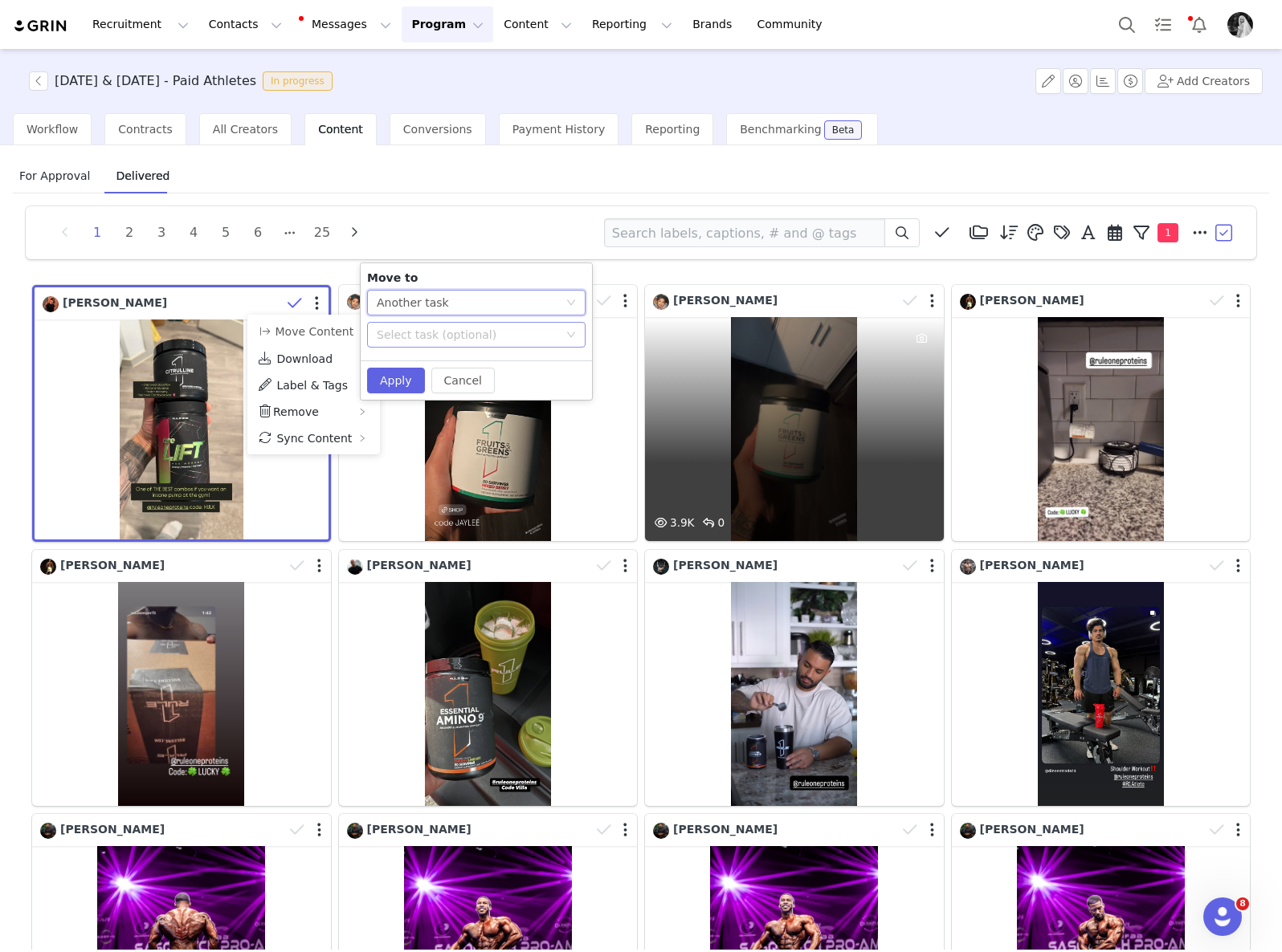
click at [402, 329] on div "Select task (optional)" at bounding box center [467, 334] width 181 height 16
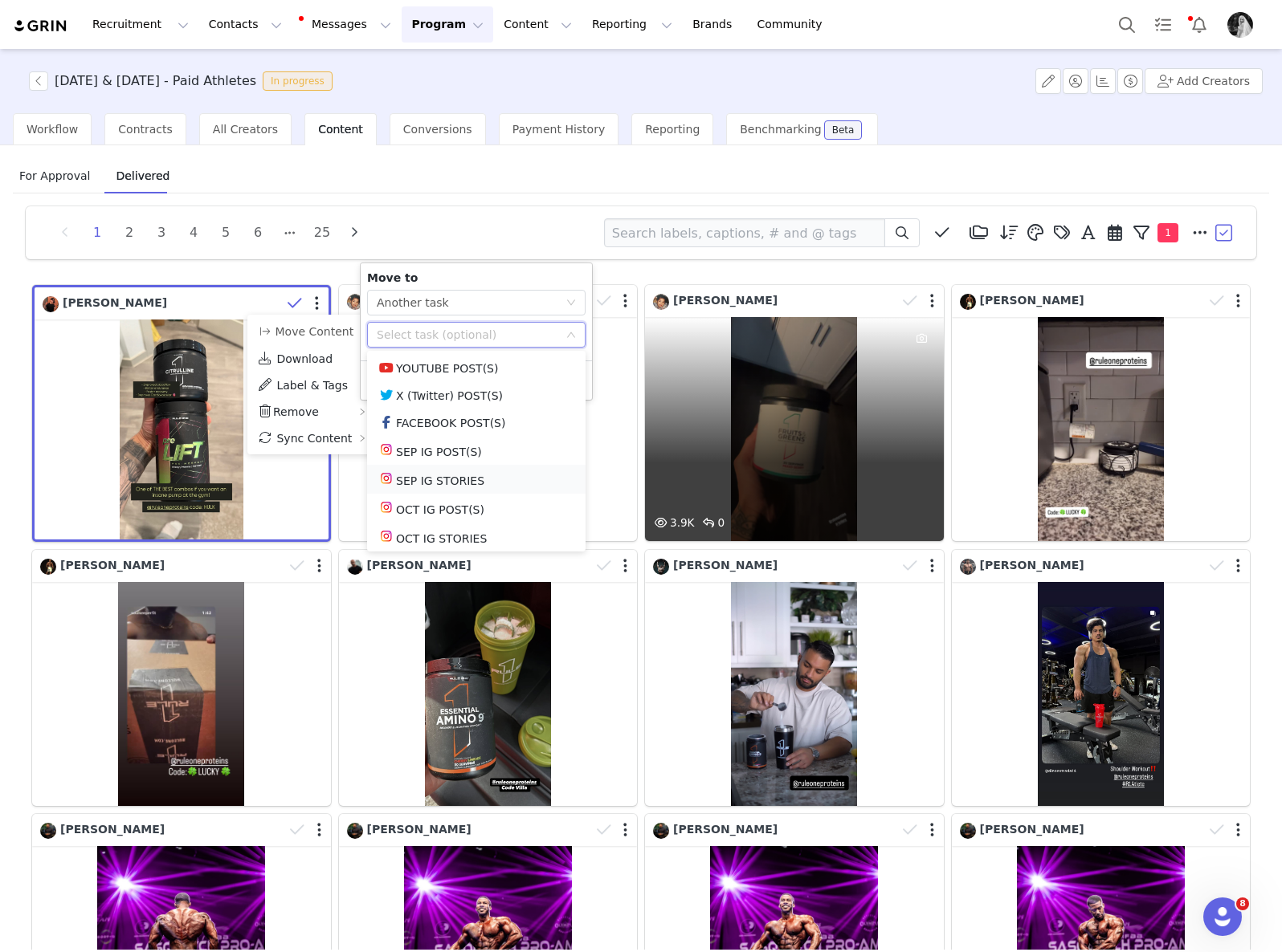
click at [444, 483] on li "SEP IG STORIES" at bounding box center [476, 479] width 218 height 29
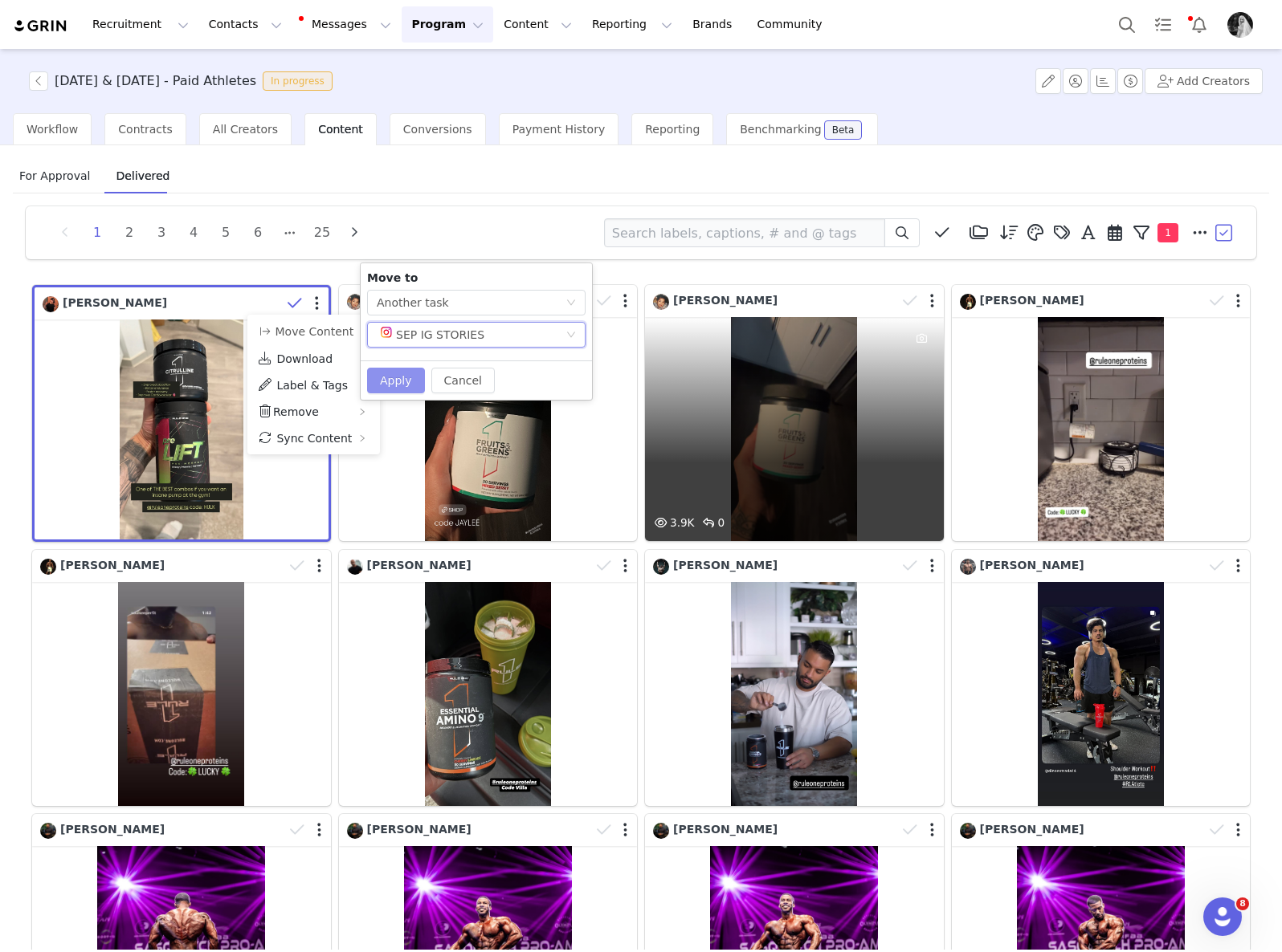
click at [383, 381] on button "Apply" at bounding box center [396, 381] width 58 height 26
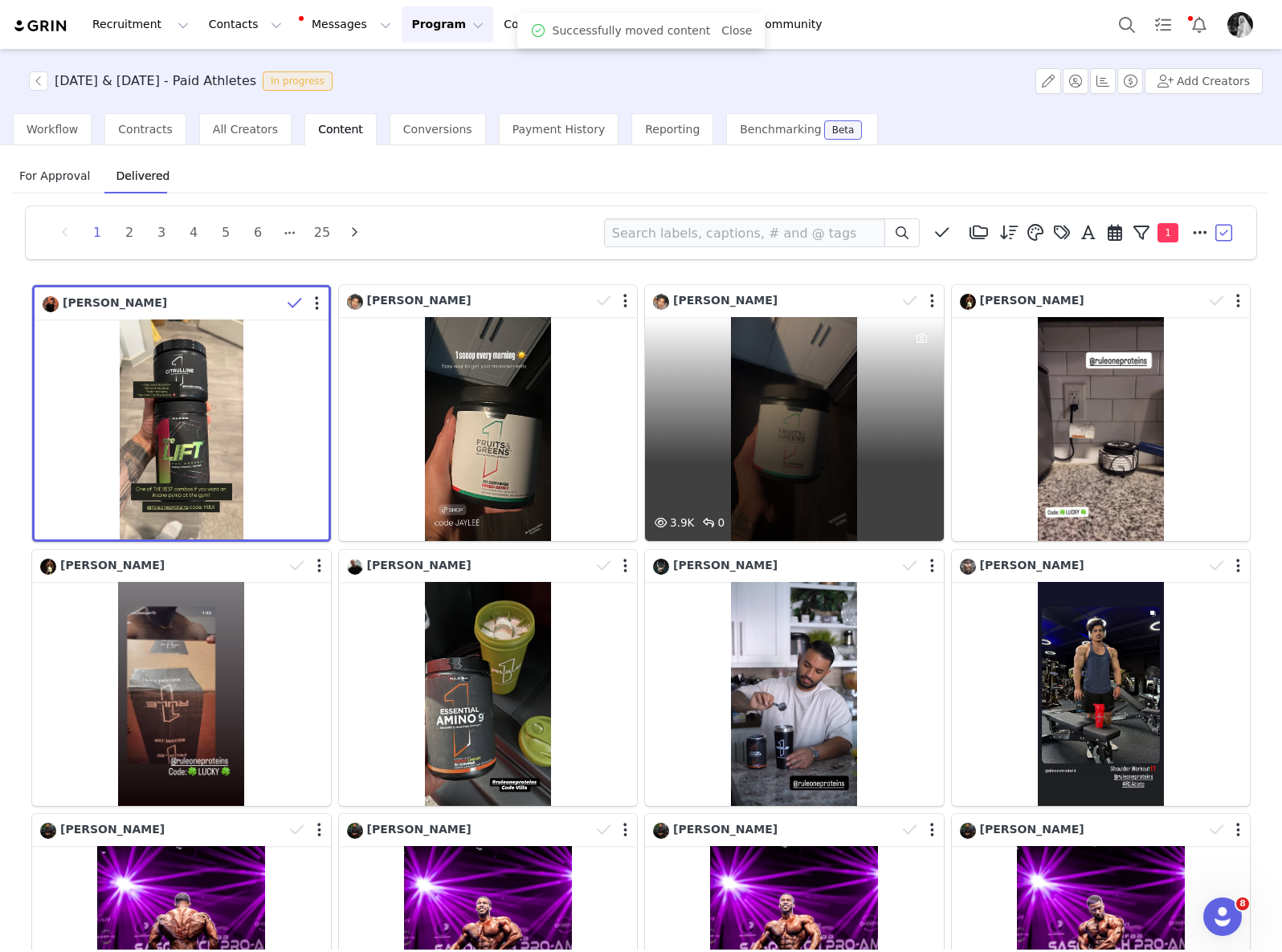
click at [494, 203] on div "1 2 3 4 5 6 25 Media Library (5) Folders No folders have been created yet. New …" at bounding box center [641, 676] width 1256 height 965
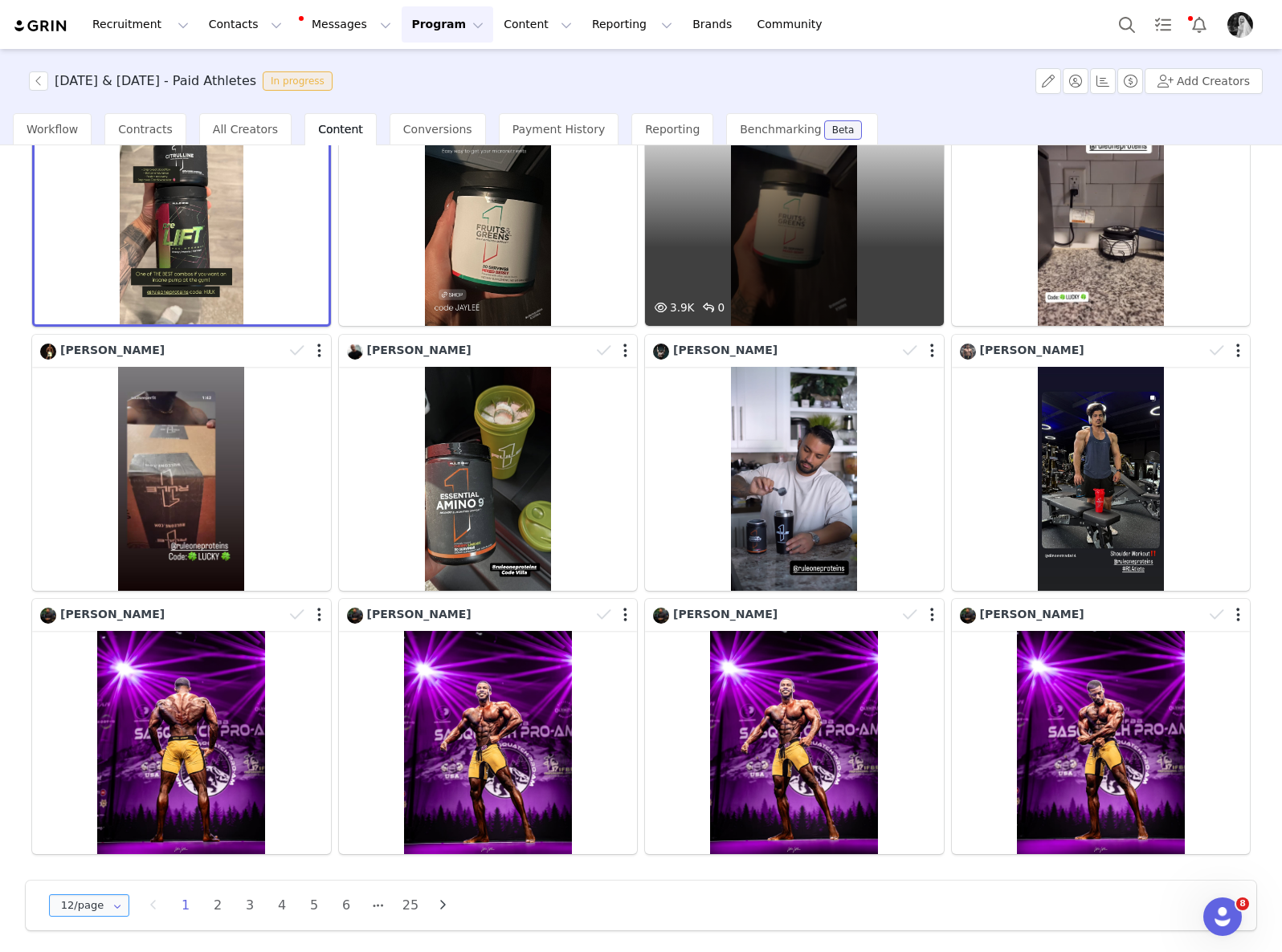
click at [83, 905] on input "12/page" at bounding box center [89, 905] width 80 height 22
click at [73, 849] on li "48/page" at bounding box center [94, 859] width 91 height 27
type input "48/page"
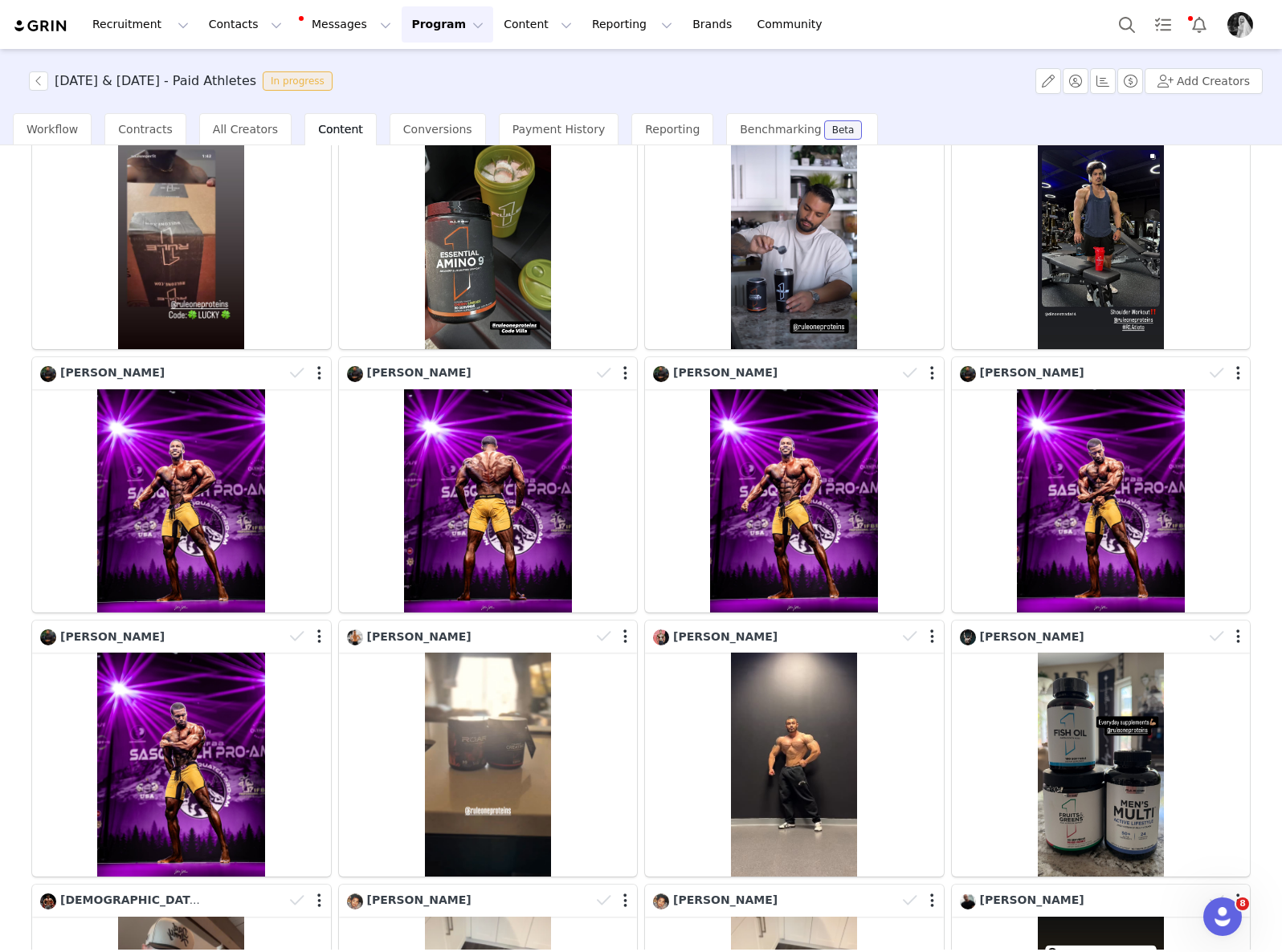
scroll to position [399, 0]
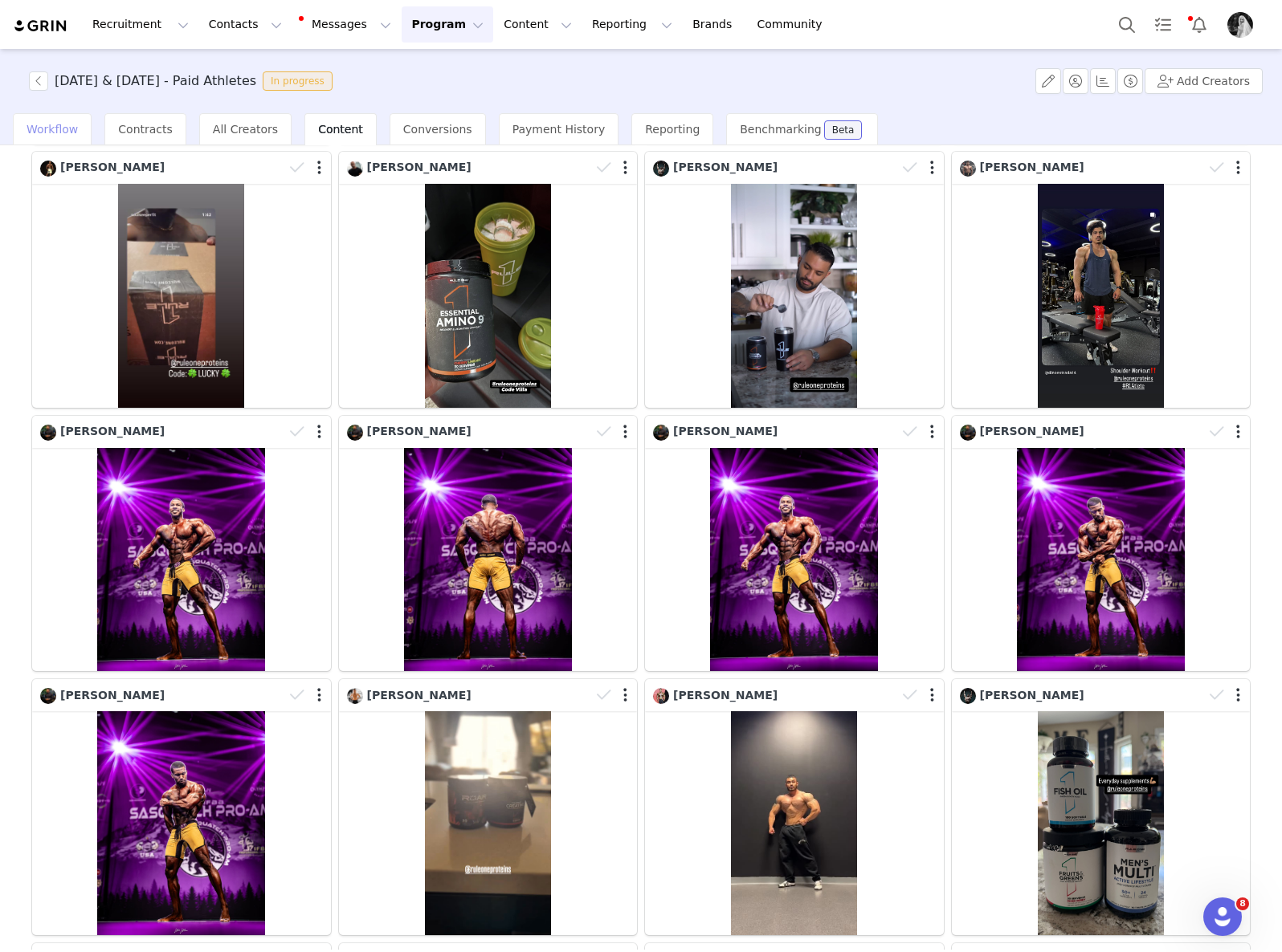
click at [43, 125] on span "Workflow" at bounding box center [51, 130] width 51 height 13
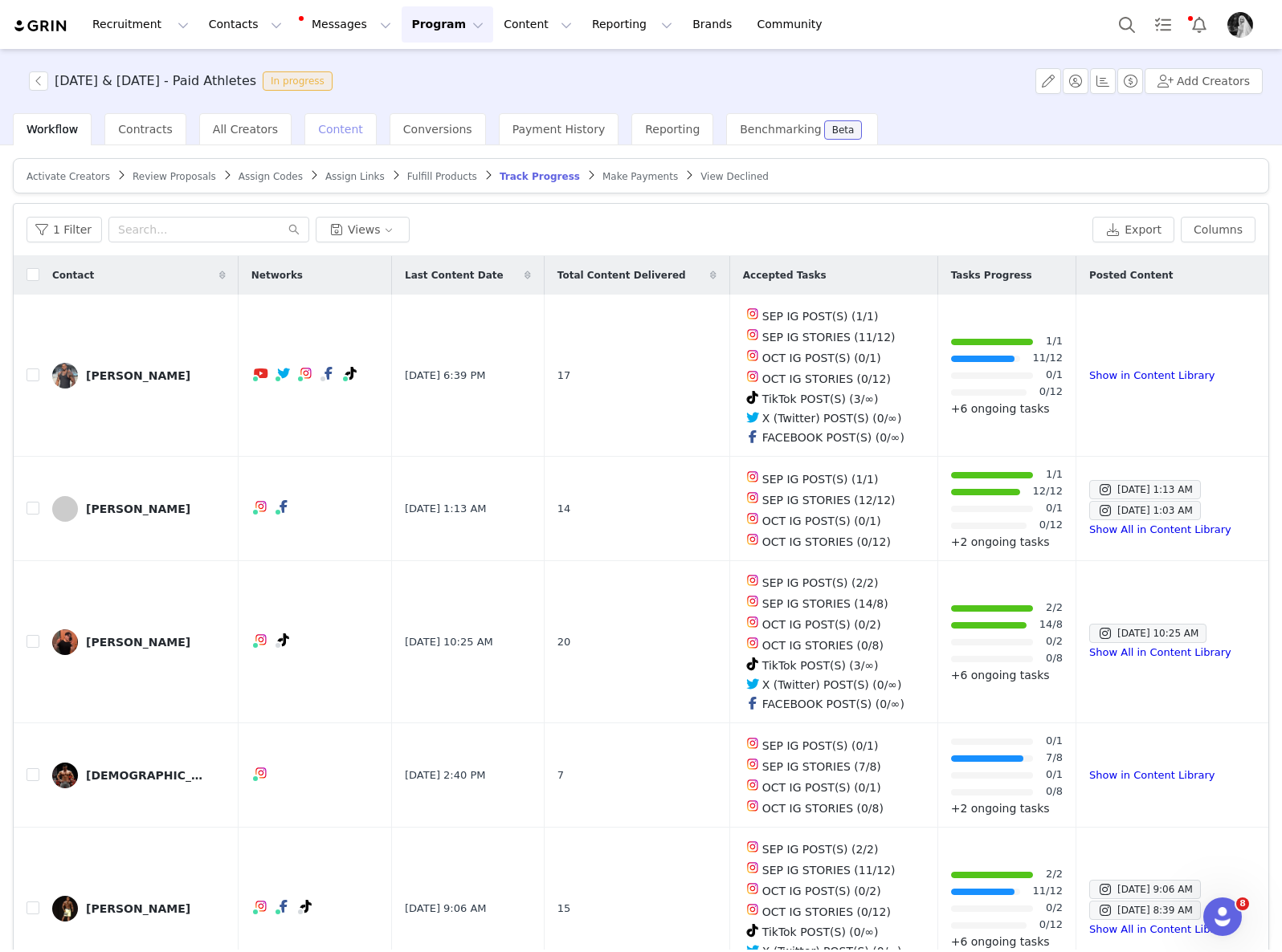
click at [324, 129] on span "Content" at bounding box center [341, 130] width 45 height 13
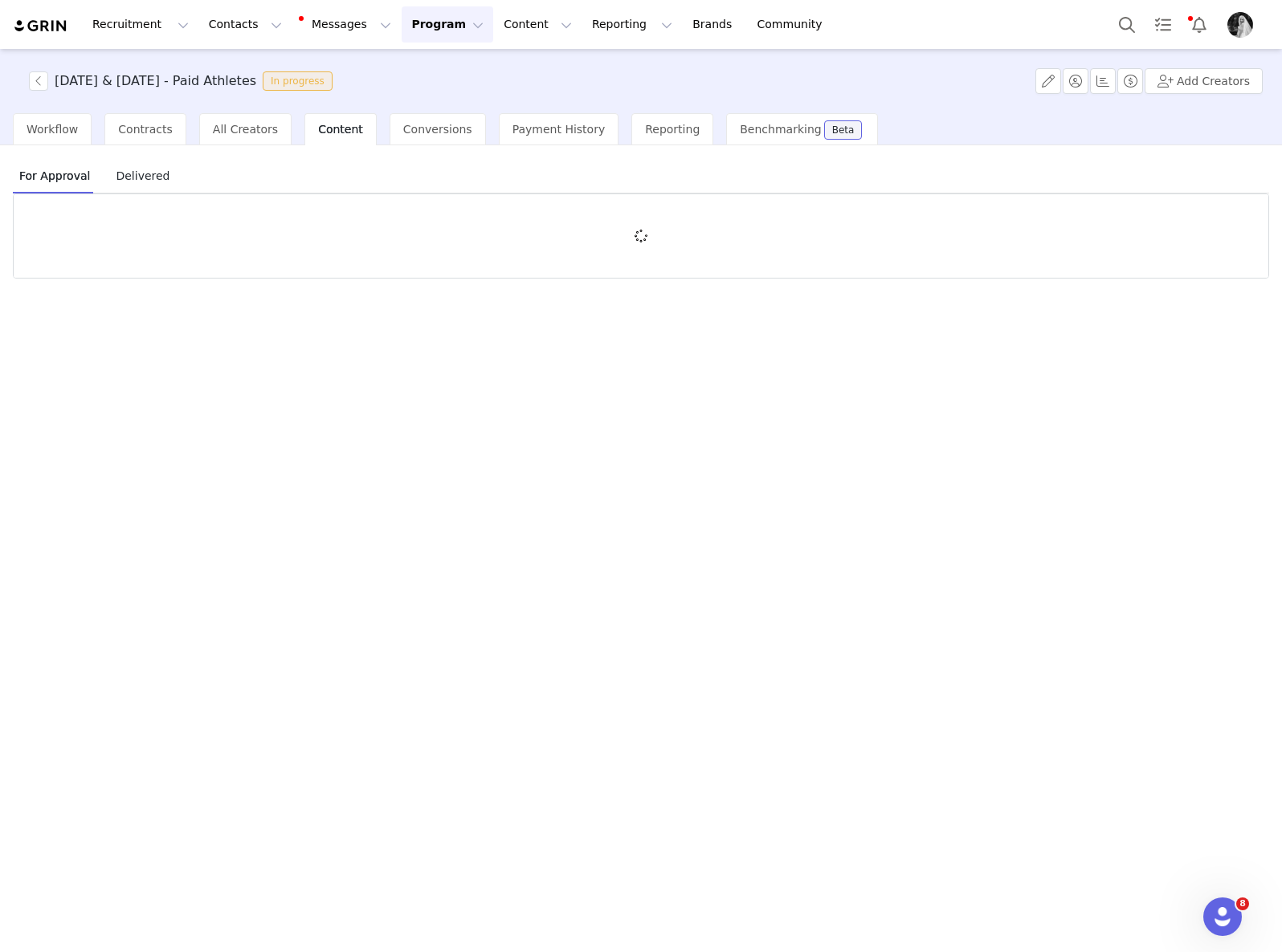
click at [155, 177] on span "Delivered" at bounding box center [142, 176] width 66 height 26
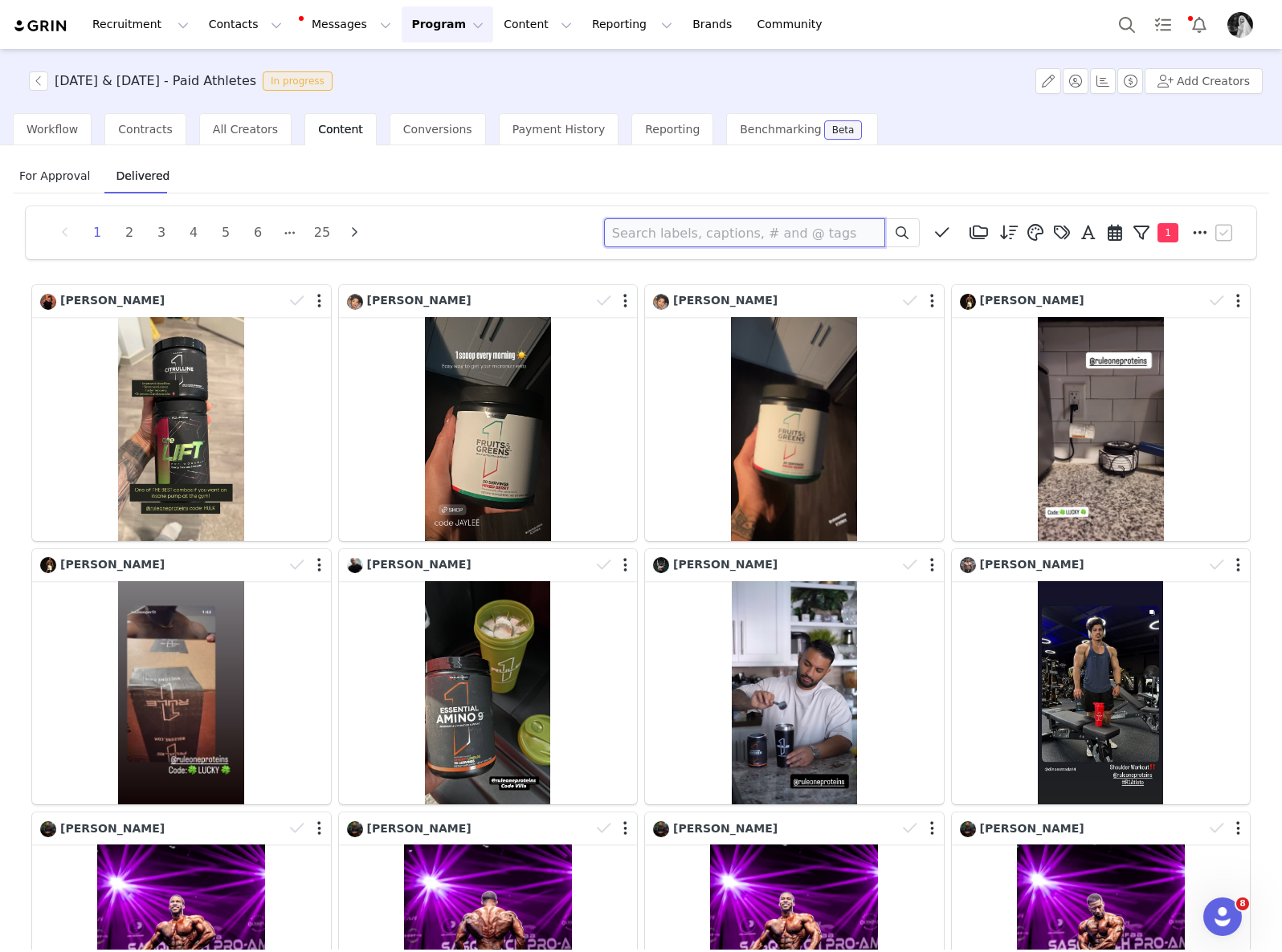
click at [845, 231] on input at bounding box center [744, 232] width 281 height 29
type input "dino"
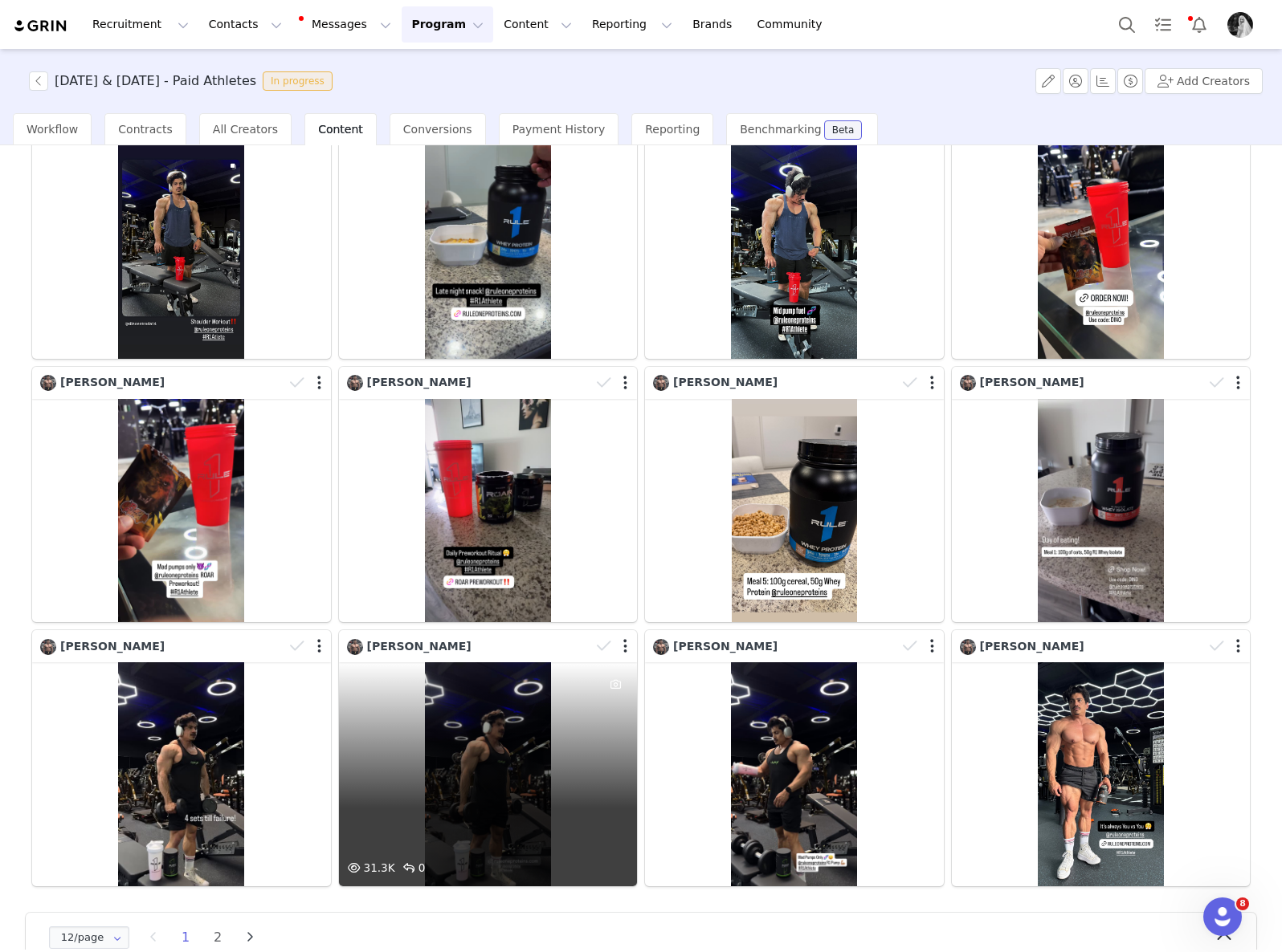
scroll to position [214, 0]
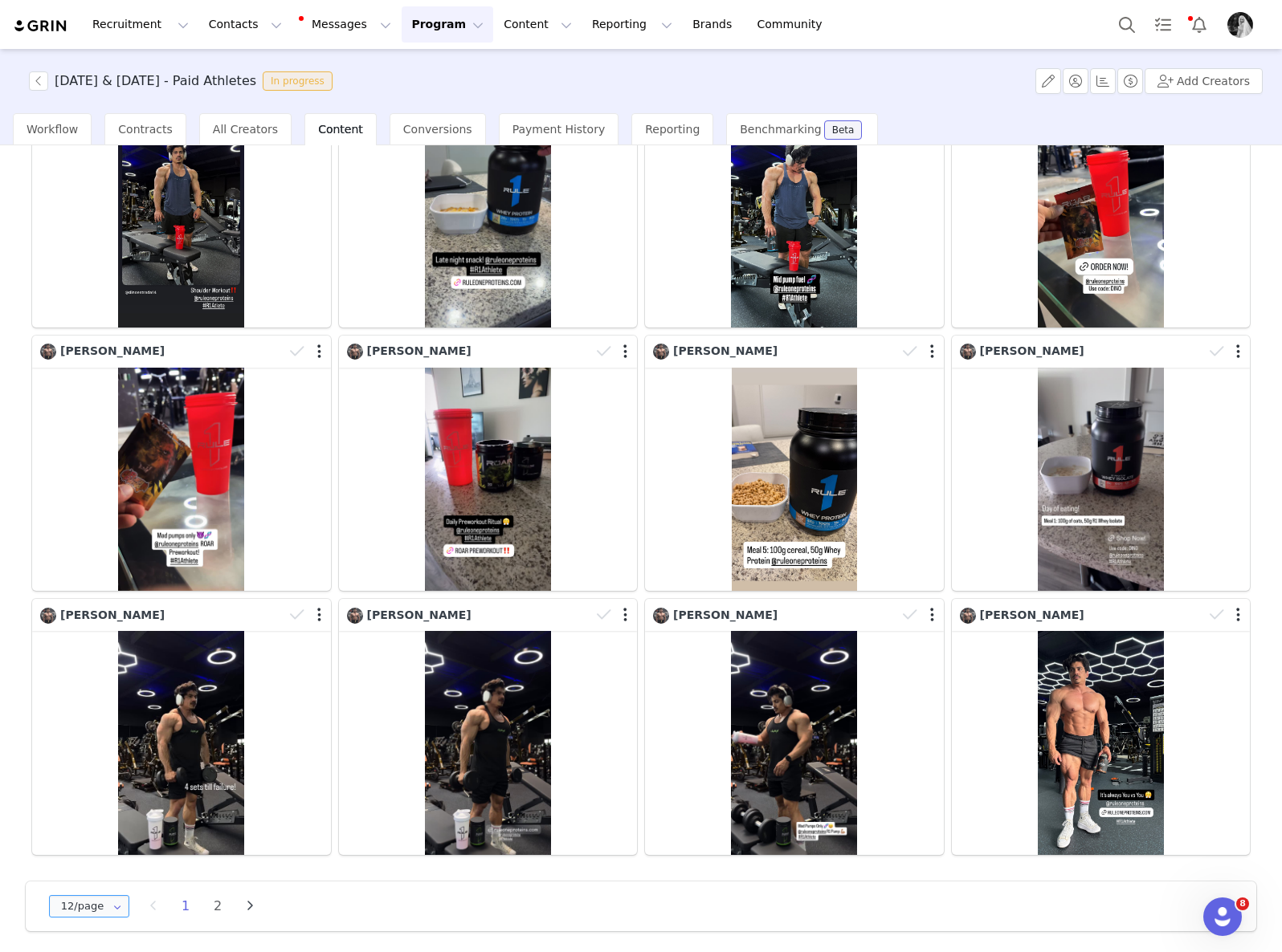
click at [91, 902] on input "12/page" at bounding box center [89, 906] width 80 height 22
click at [99, 854] on span "48/page" at bounding box center [90, 859] width 47 height 13
type input "48/page"
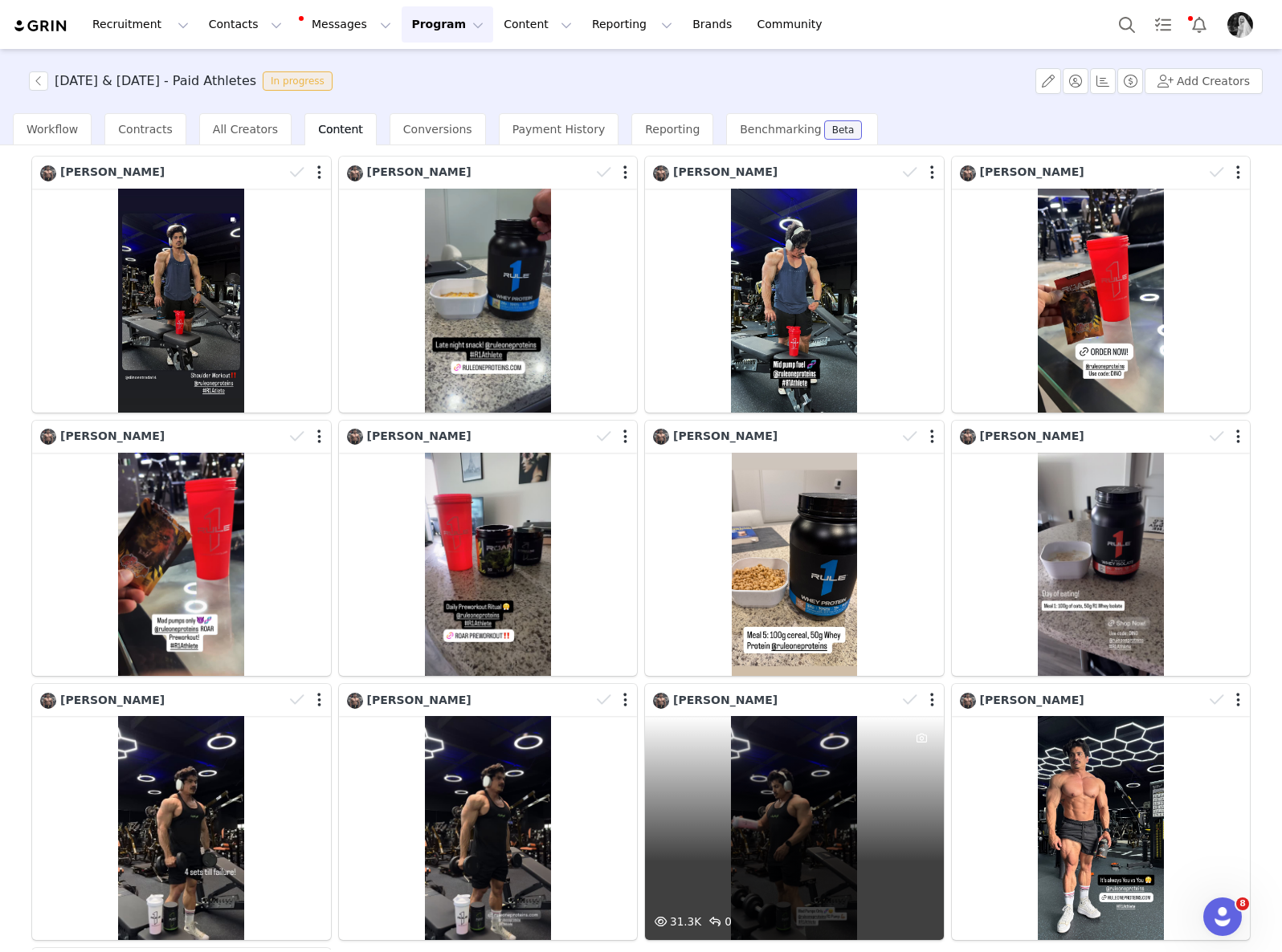
scroll to position [151, 0]
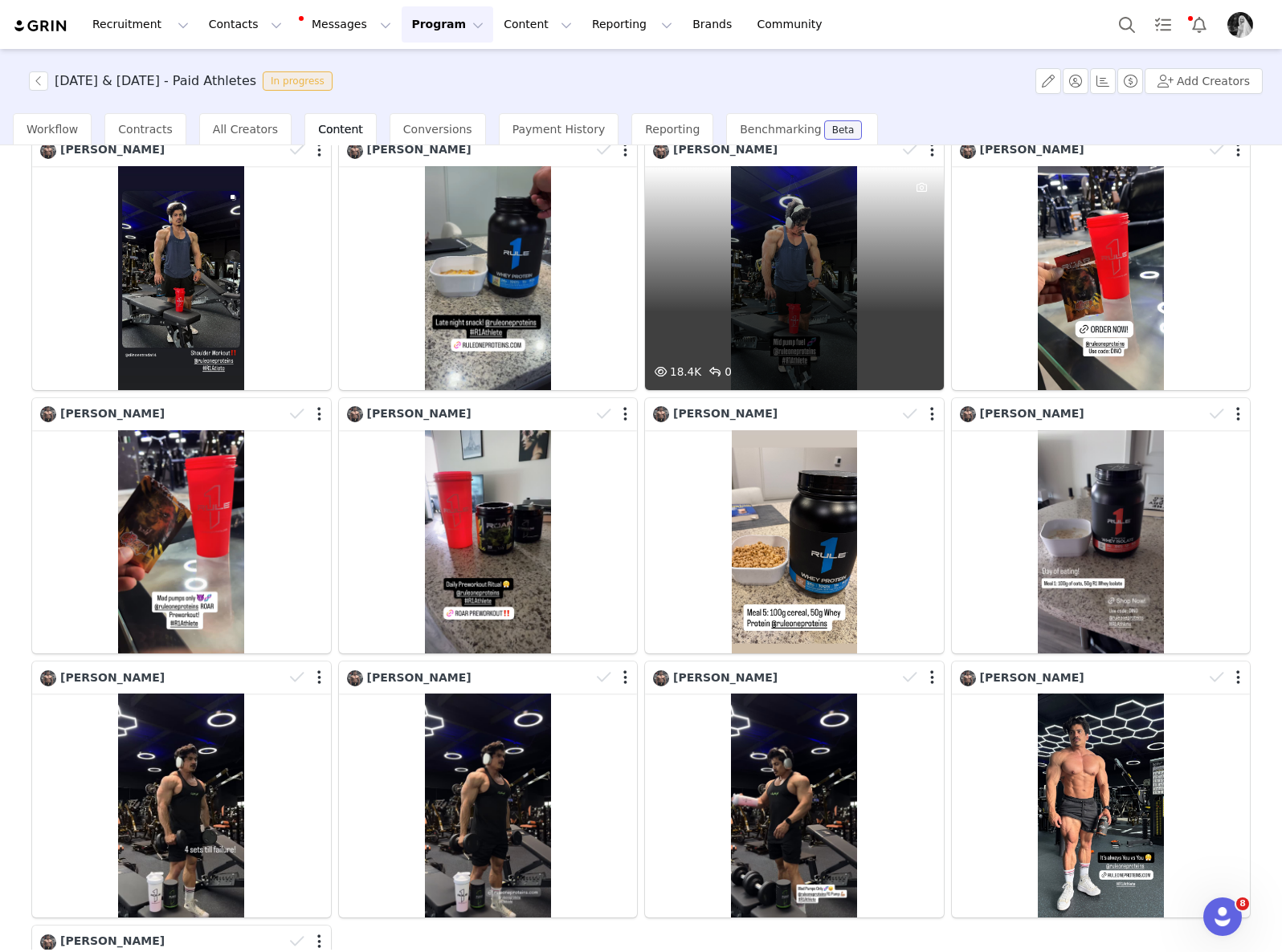
click at [767, 327] on div "18.4K 0" at bounding box center [795, 278] width 299 height 224
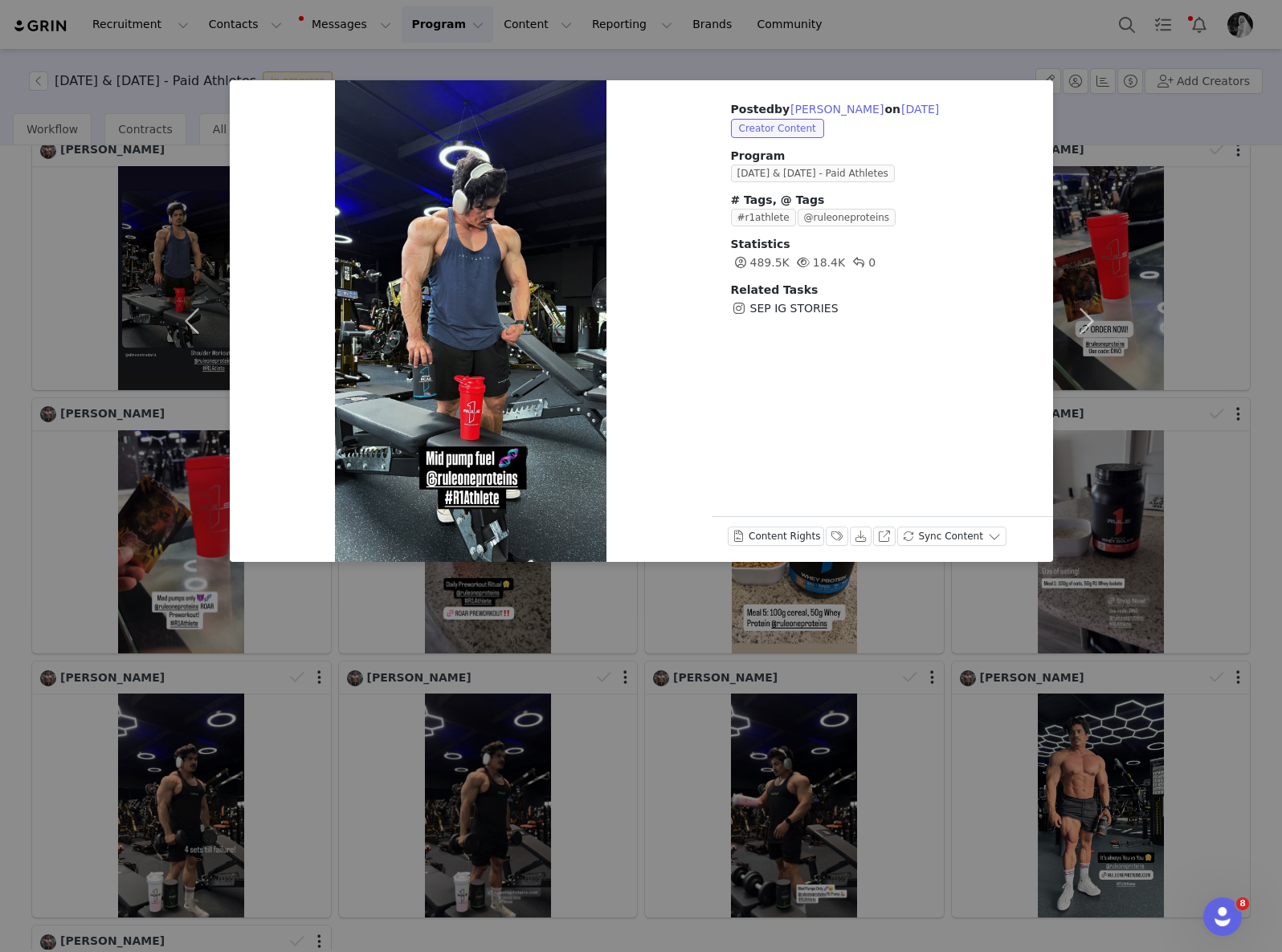
click at [786, 656] on div "Posted by [PERSON_NAME] on [DATE] Creator Content Program [DATE] & [DATE] - Pai…" at bounding box center [641, 476] width 1282 height 952
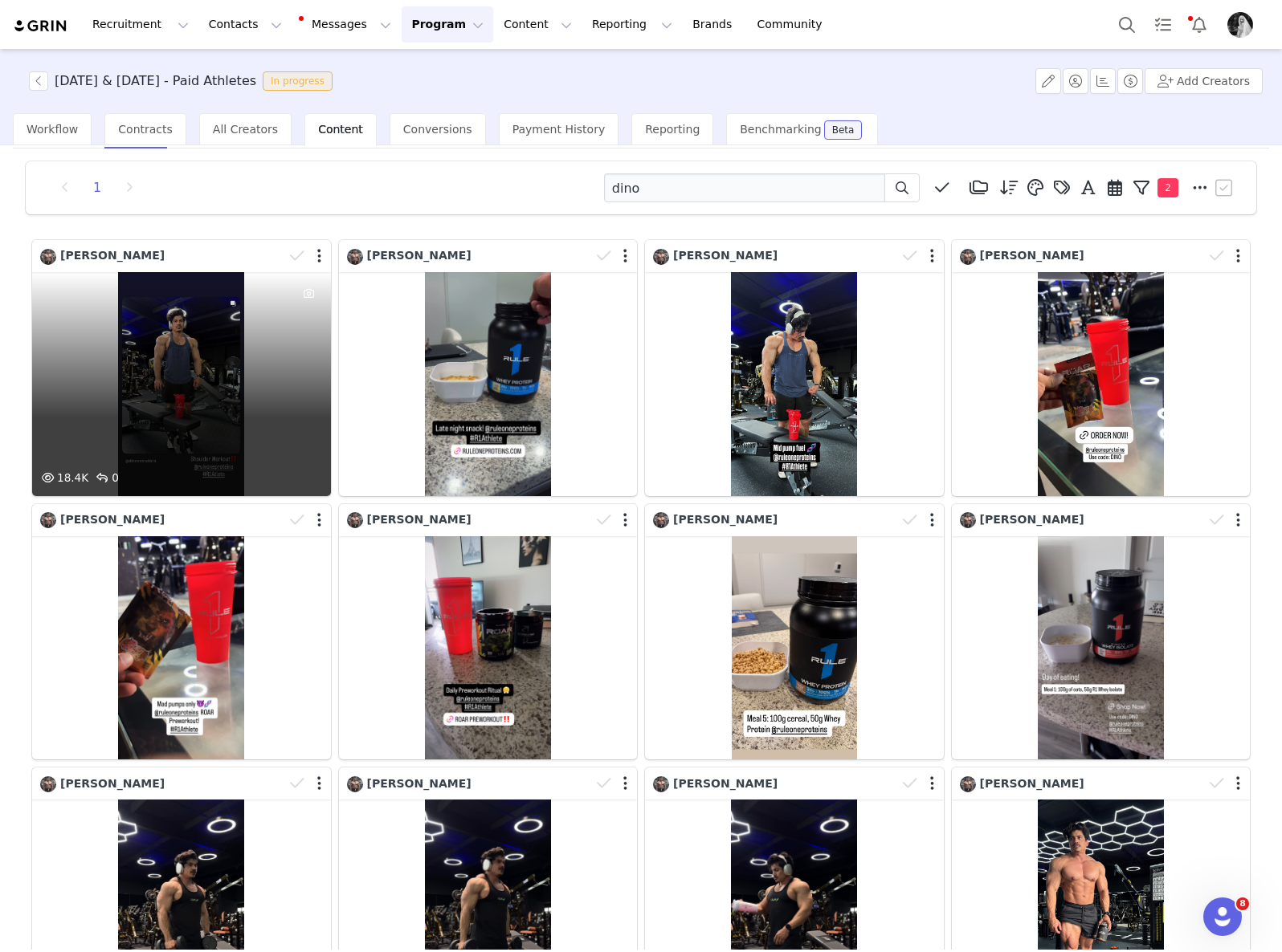
scroll to position [32, 0]
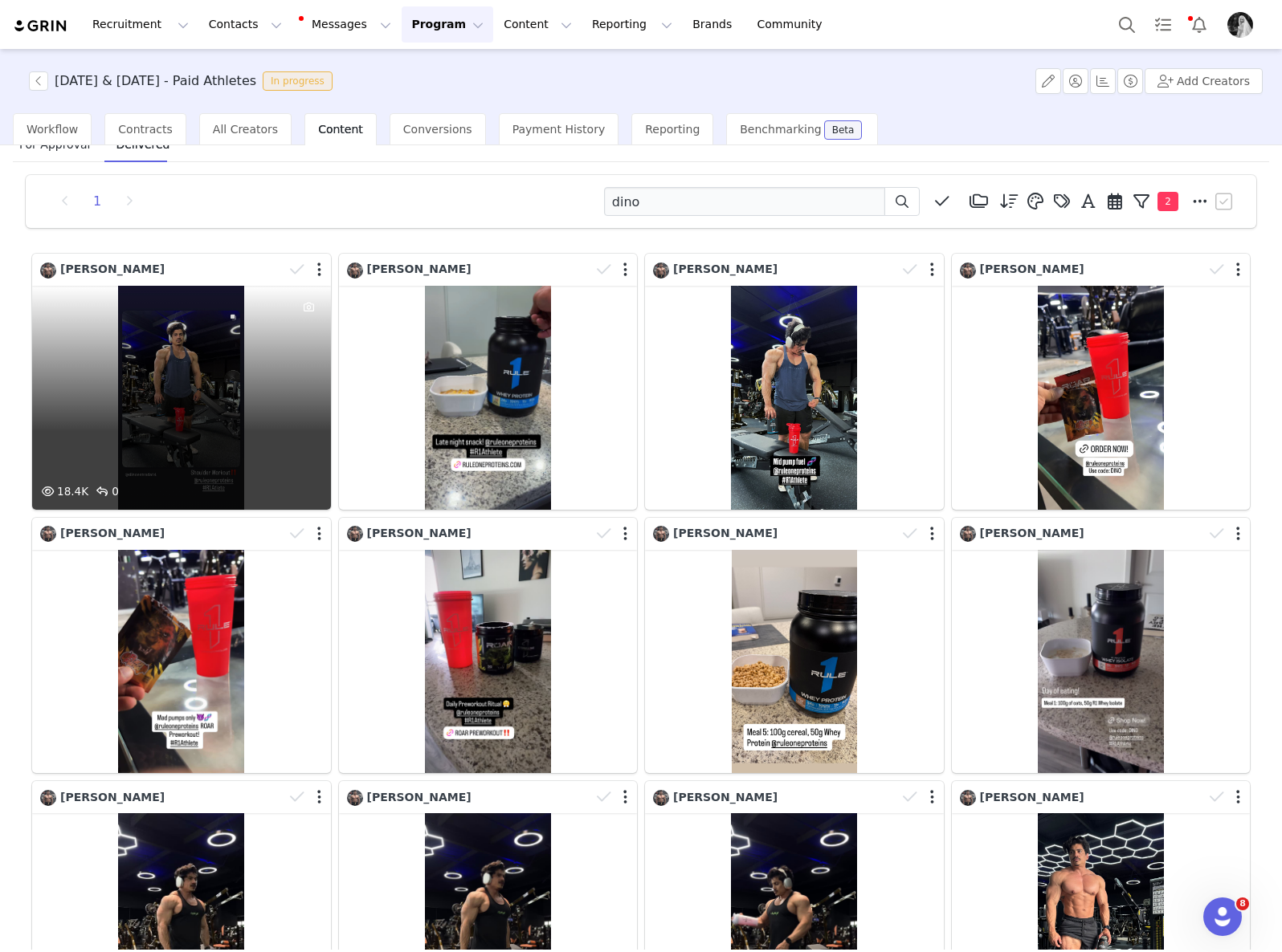
click at [226, 456] on div "18.4K 0" at bounding box center [181, 398] width 299 height 224
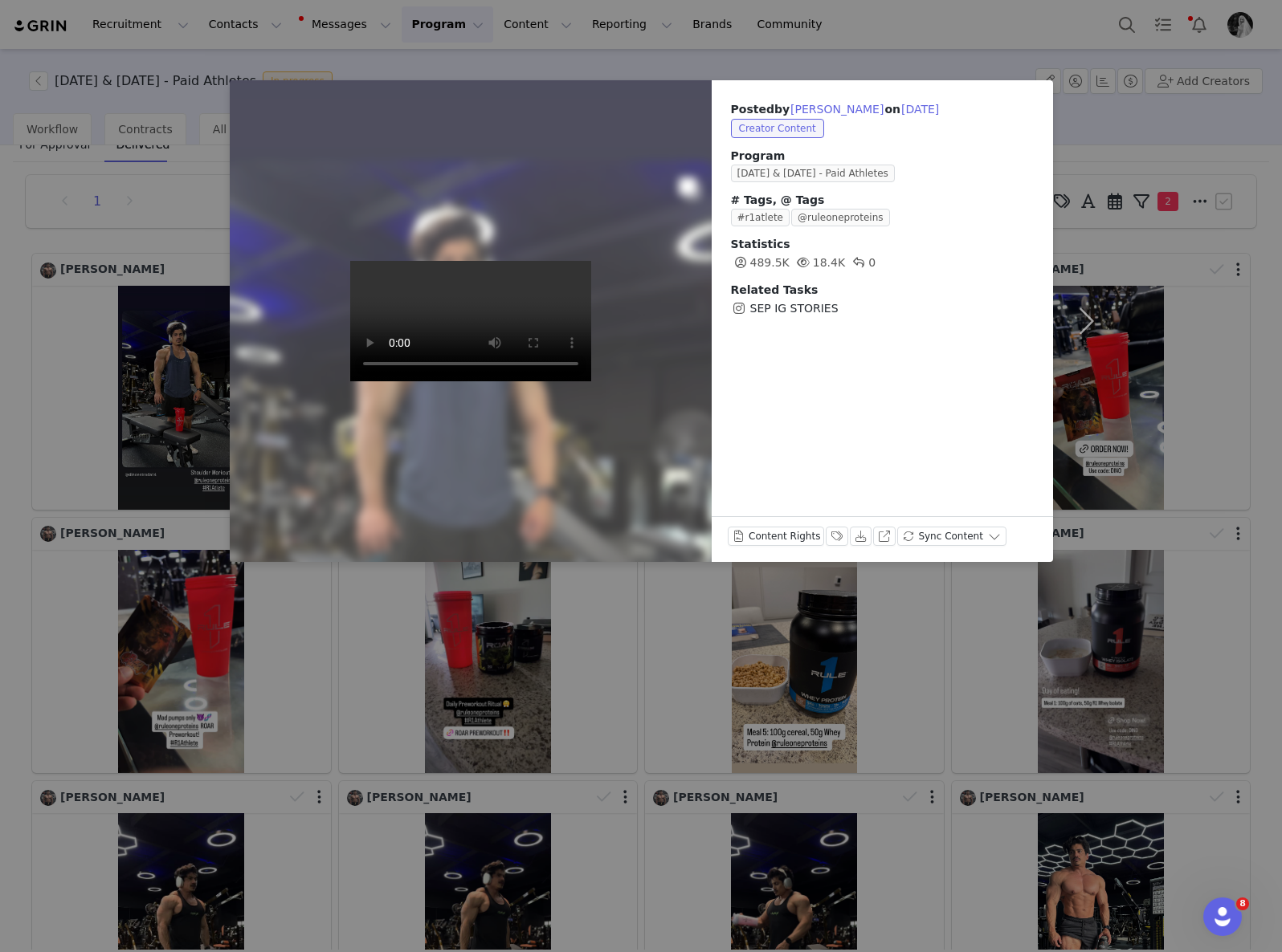
click at [852, 63] on div "Posted by [PERSON_NAME] on [DATE] Creator Content Program [DATE] & [DATE] - Pai…" at bounding box center [641, 476] width 1282 height 952
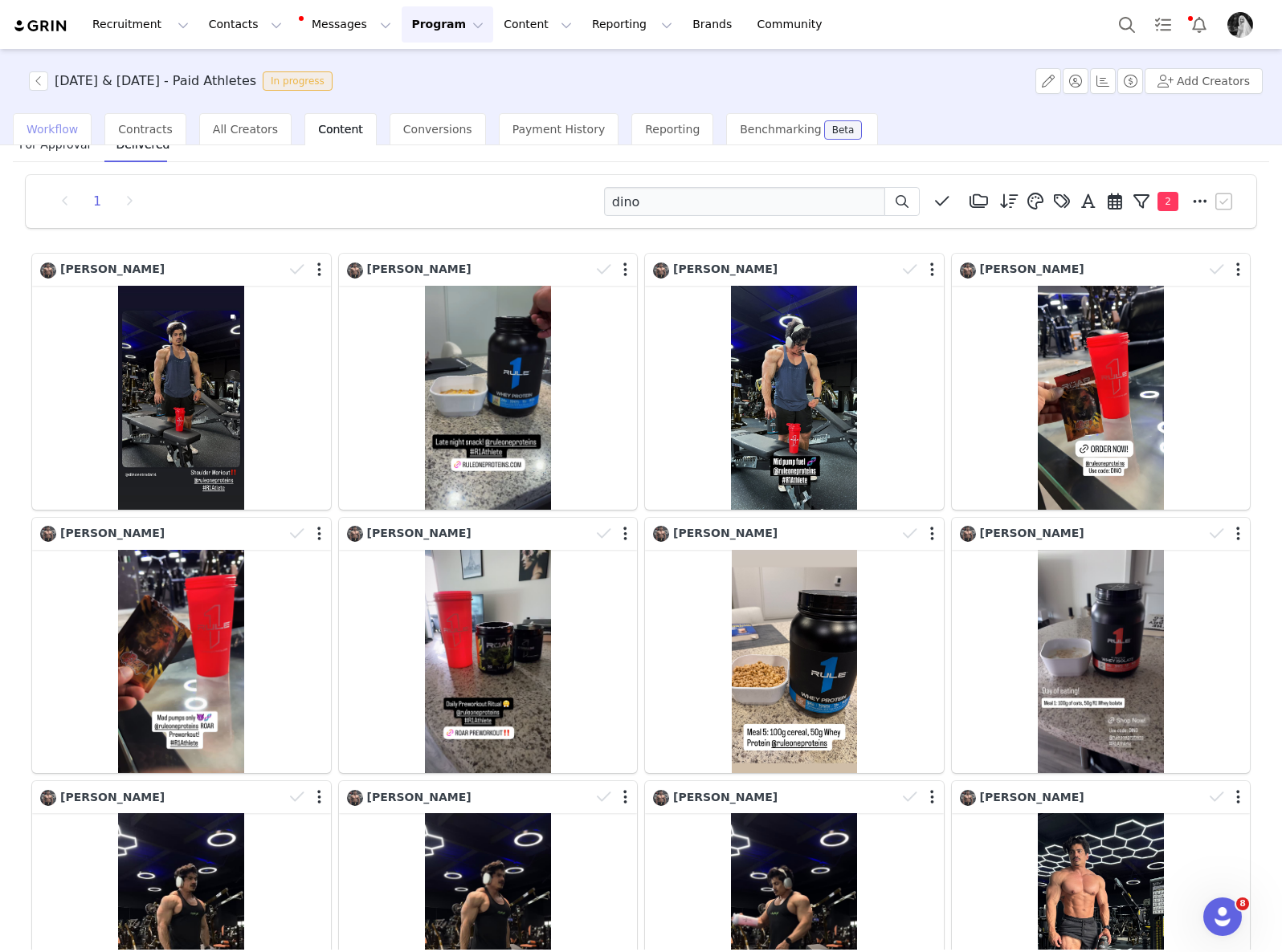
click at [59, 135] on div "Workflow" at bounding box center [52, 129] width 78 height 32
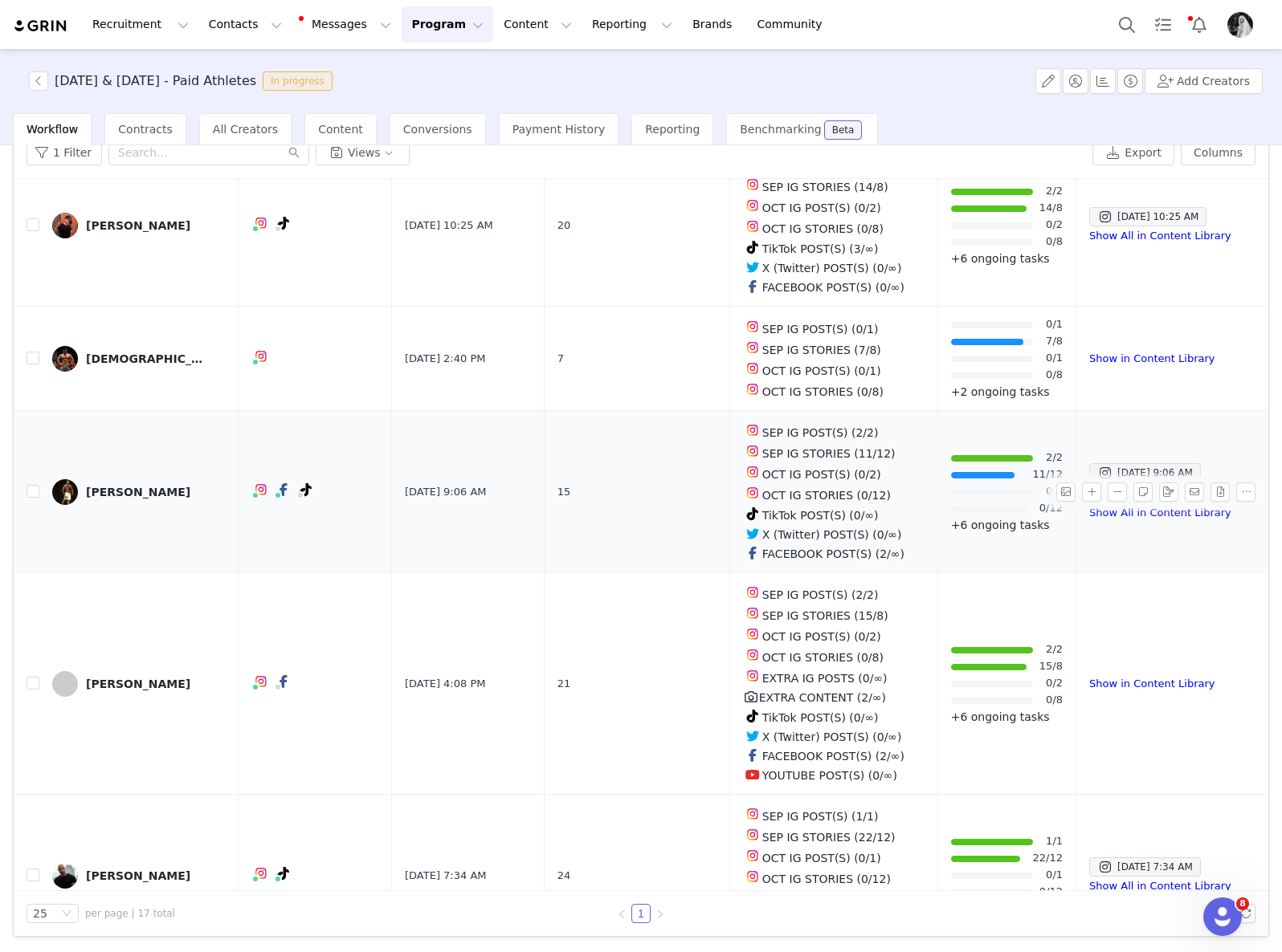
scroll to position [245, 0]
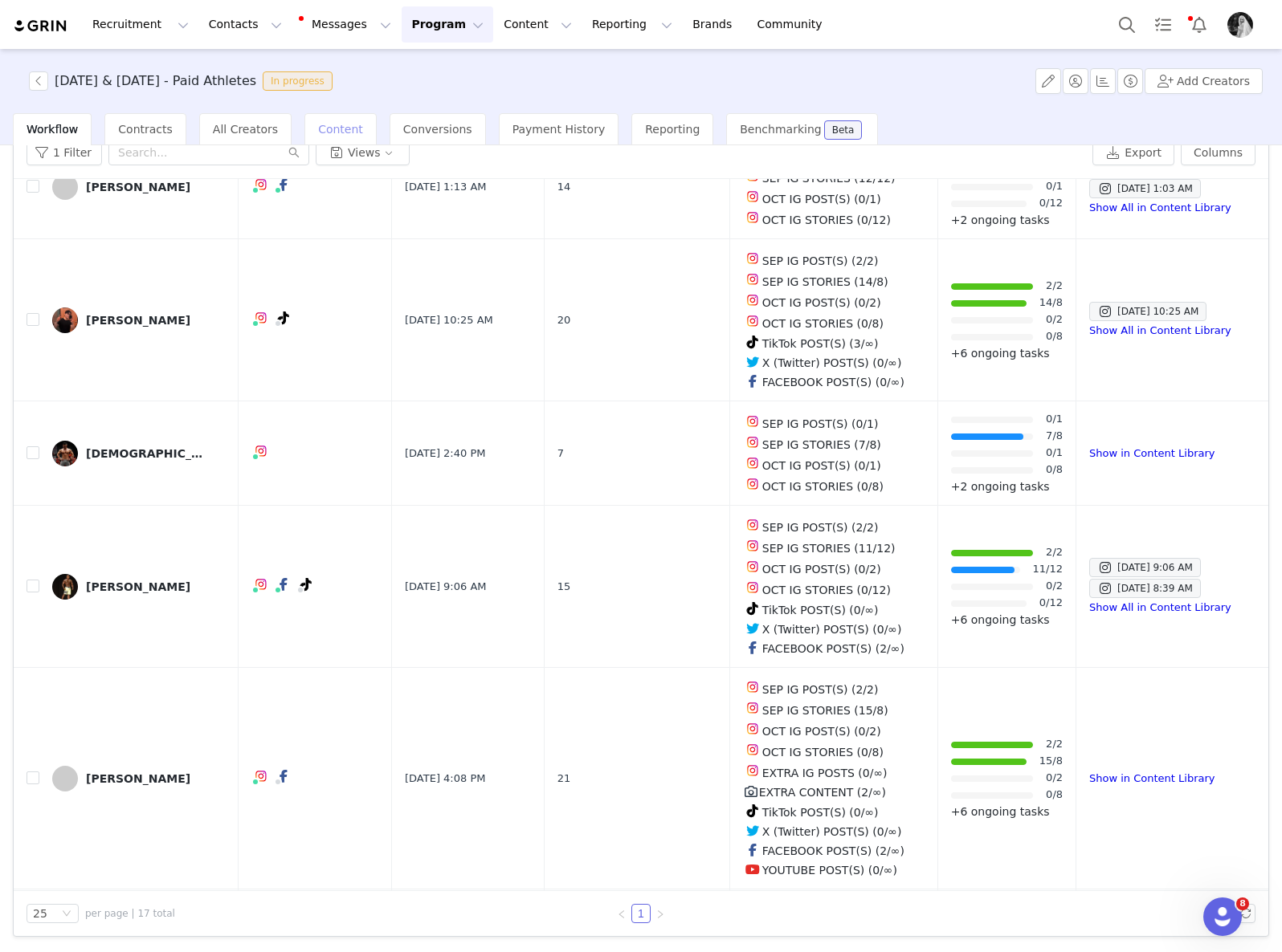
click at [318, 130] on span "Content" at bounding box center [341, 130] width 45 height 13
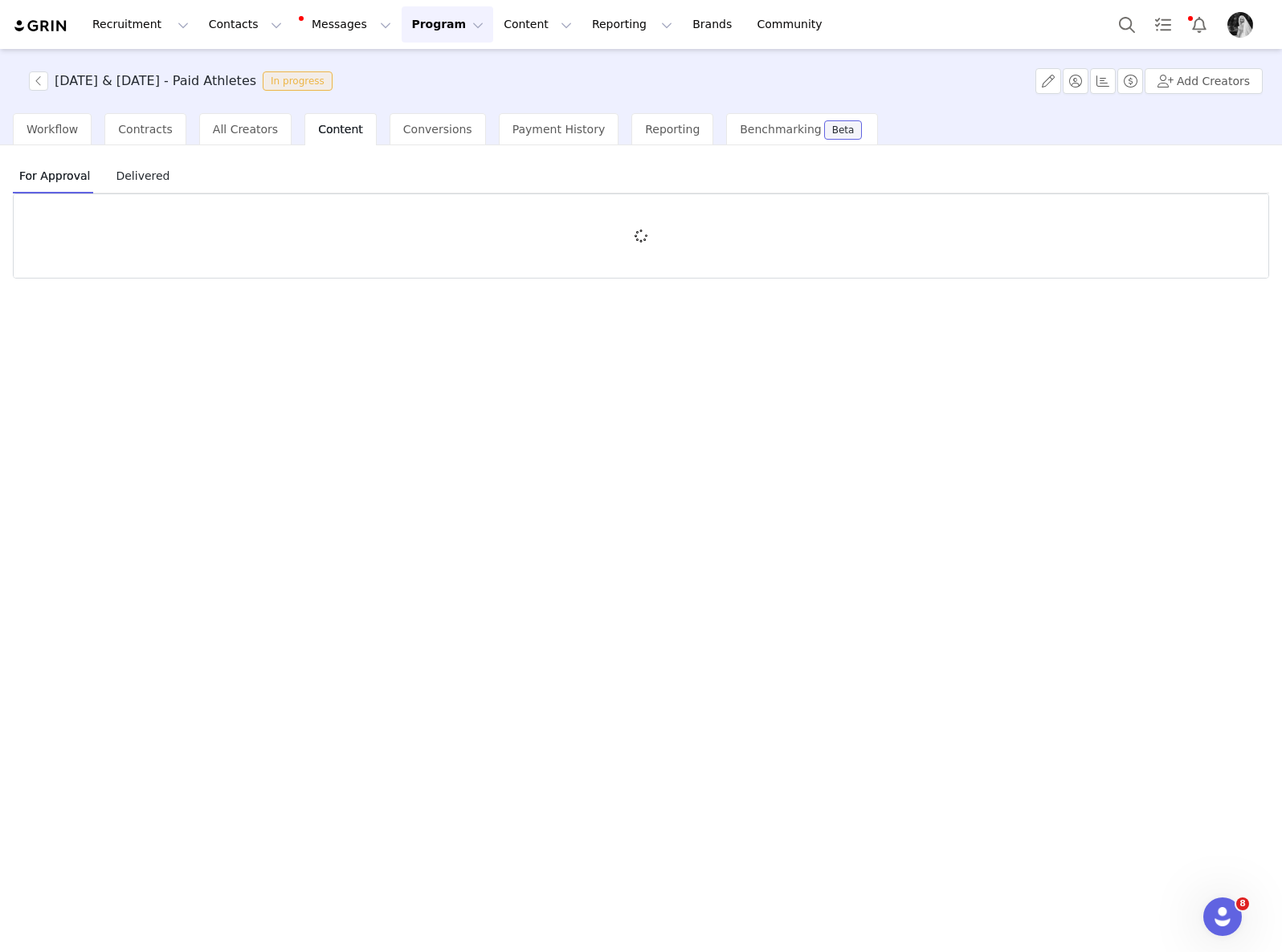
click at [141, 176] on span "Delivered" at bounding box center [142, 176] width 66 height 26
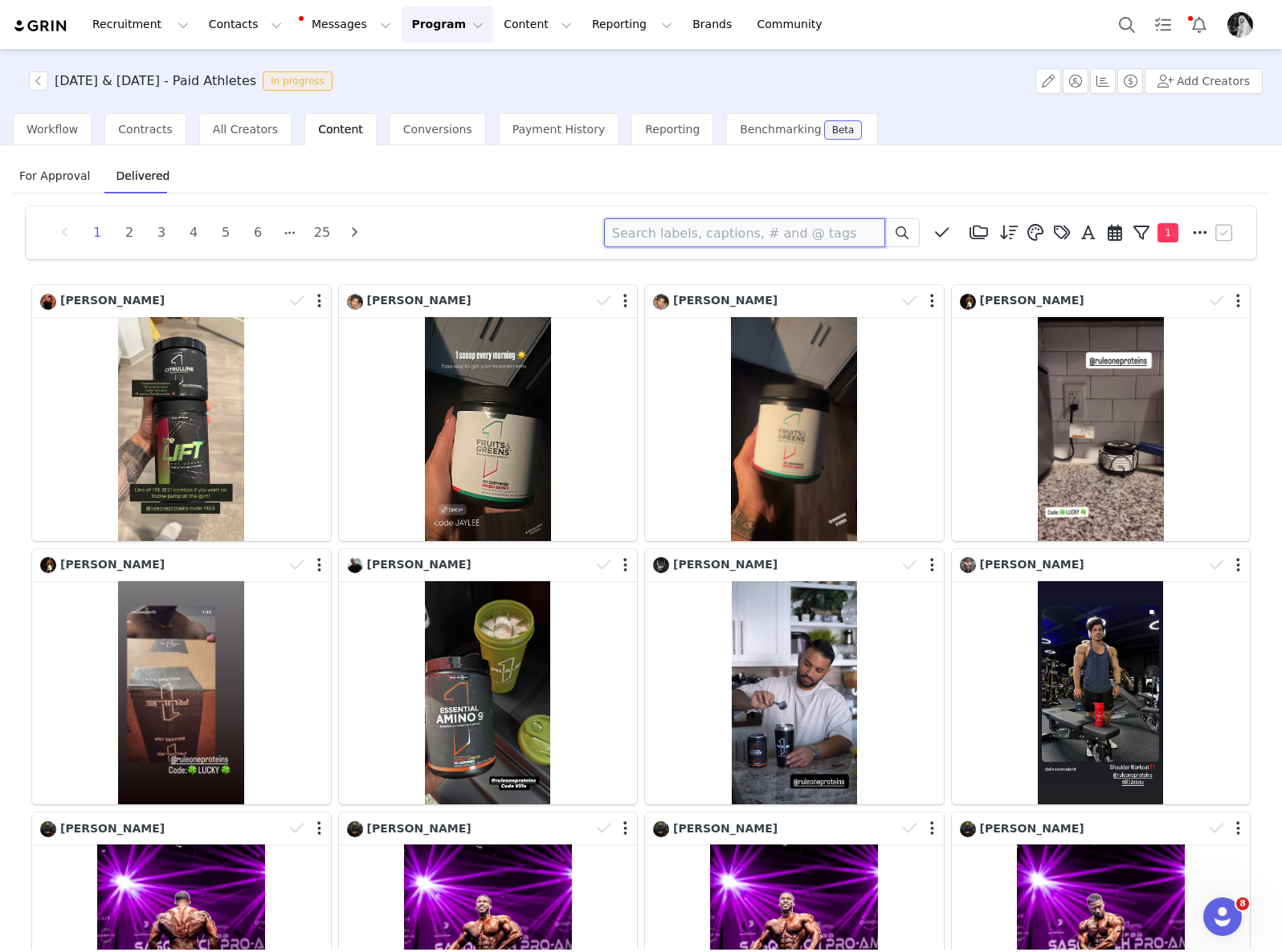
click at [795, 229] on input at bounding box center [744, 232] width 281 height 29
type input "andre"
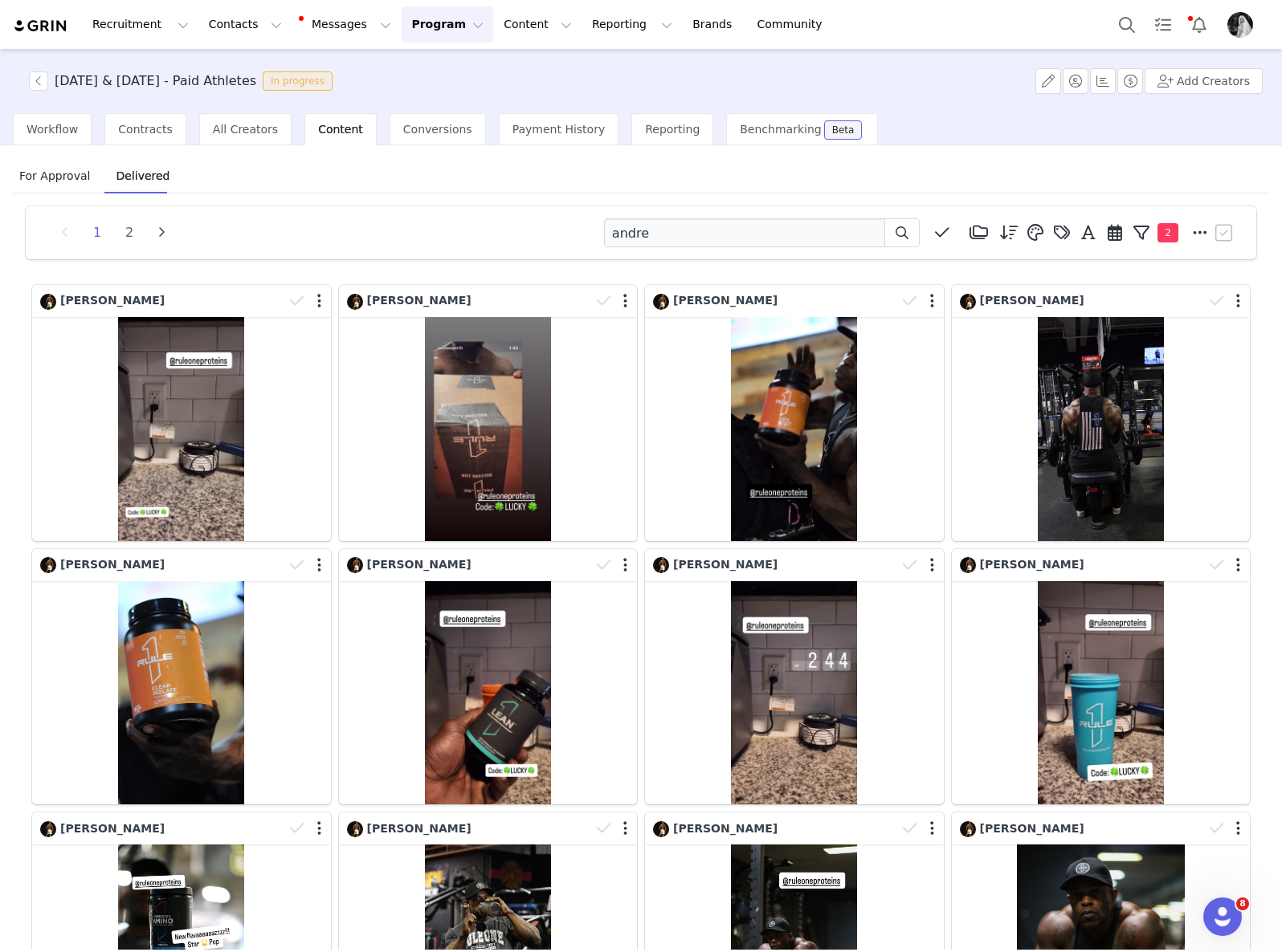
click at [428, 30] on button "Program Program" at bounding box center [447, 24] width 92 height 36
click at [411, 72] on p "Activations" at bounding box center [420, 71] width 62 height 17
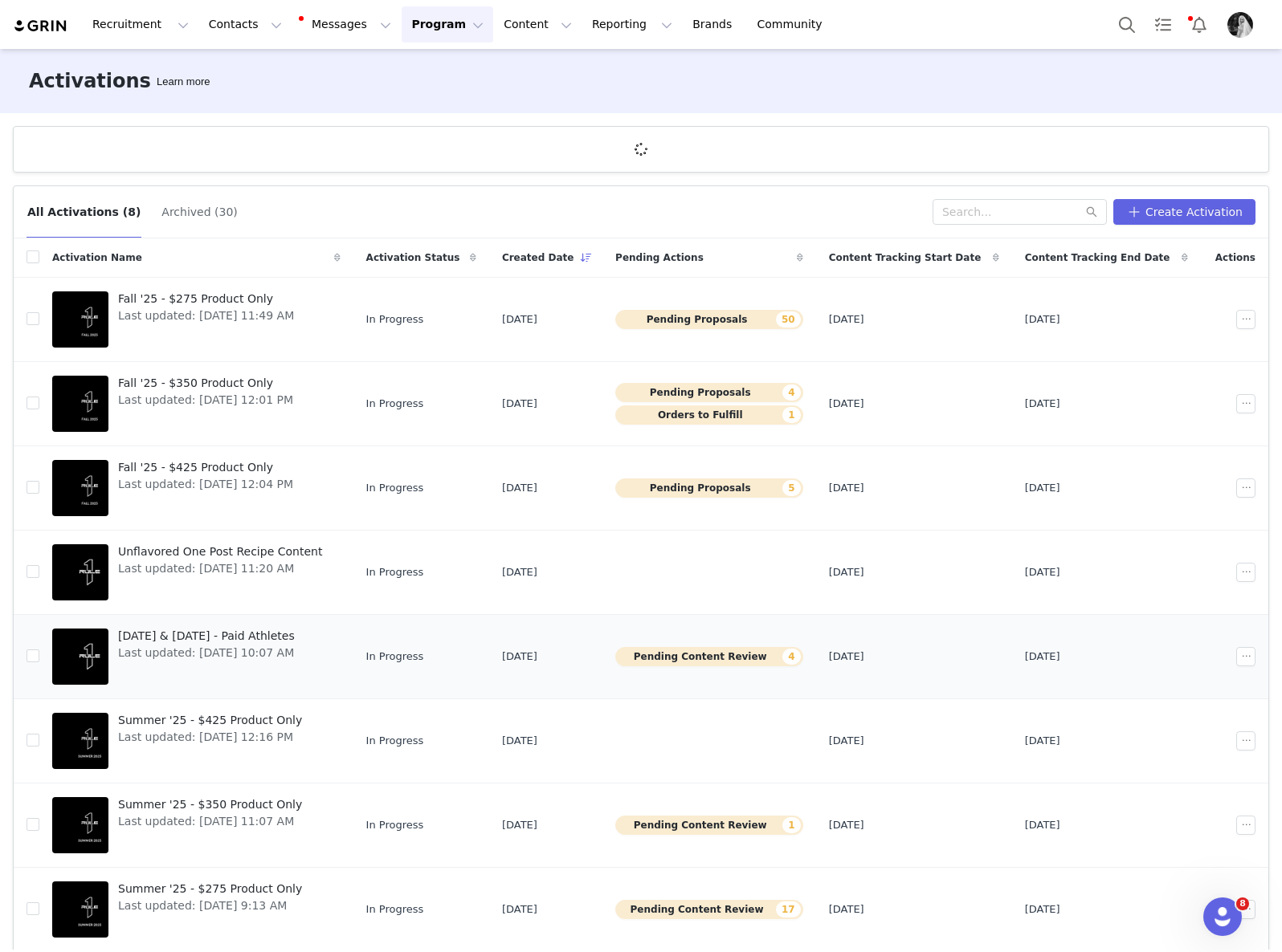
click at [740, 660] on button "Pending Content Review 4" at bounding box center [709, 656] width 188 height 20
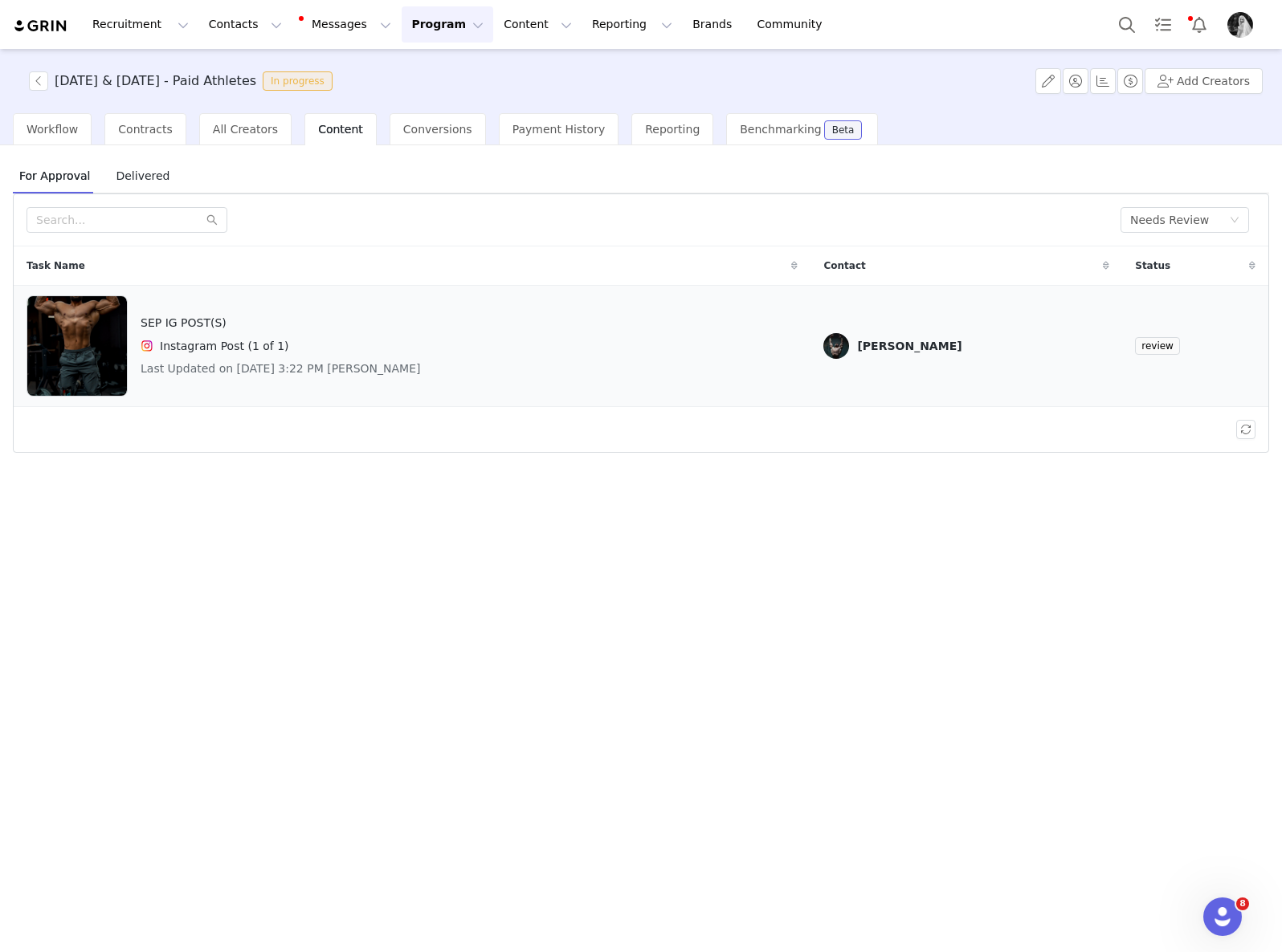
click at [421, 334] on div "SEP IG POST(S) Instagram Post (1 of 1) Last Updated on [DATE] 3:22 PM [PERSON_N…" at bounding box center [281, 346] width 280 height 101
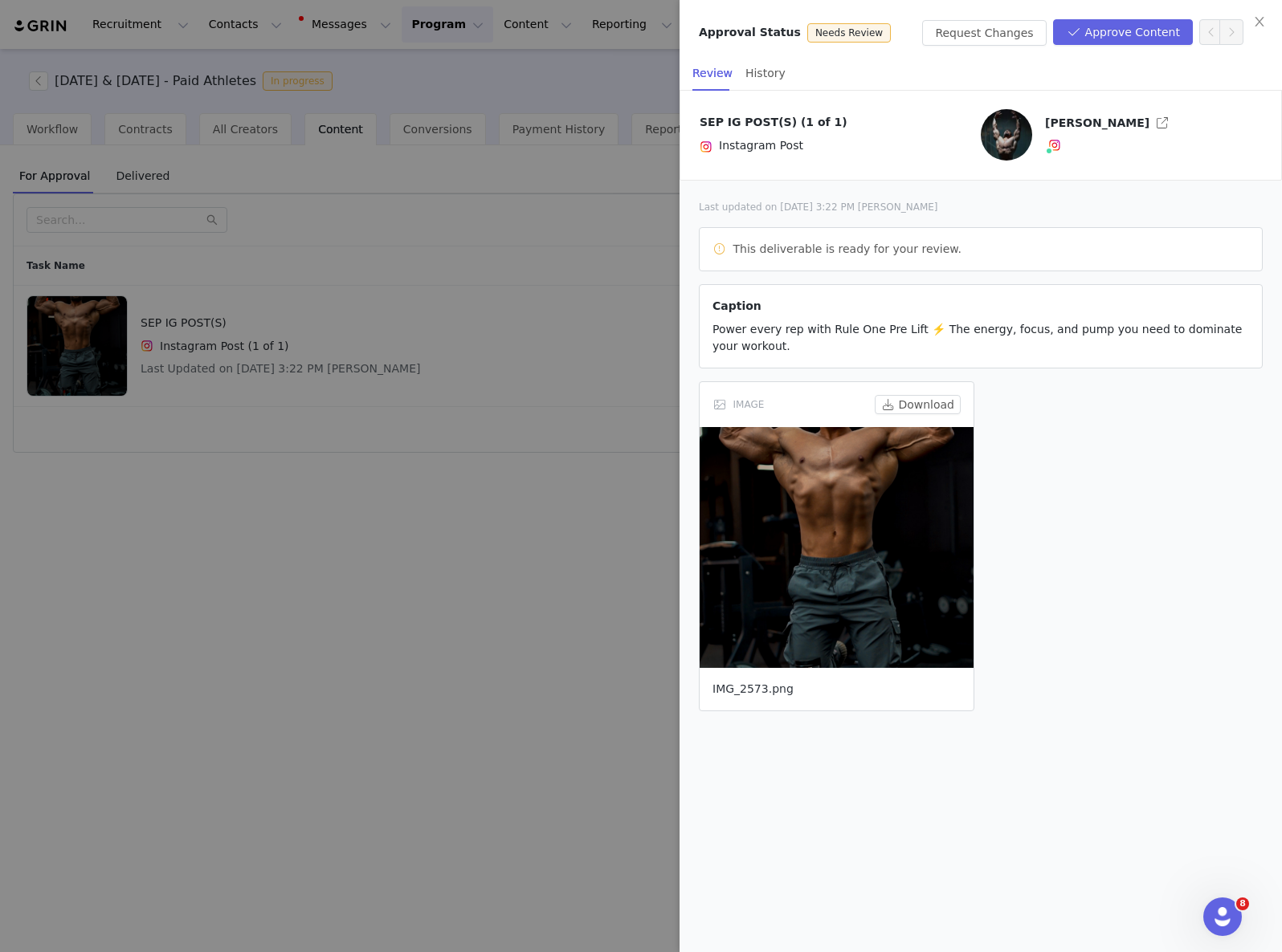
click at [750, 692] on link "IMG_2573.png" at bounding box center [753, 689] width 81 height 13
click at [984, 26] on button "Request Changes" at bounding box center [983, 34] width 123 height 26
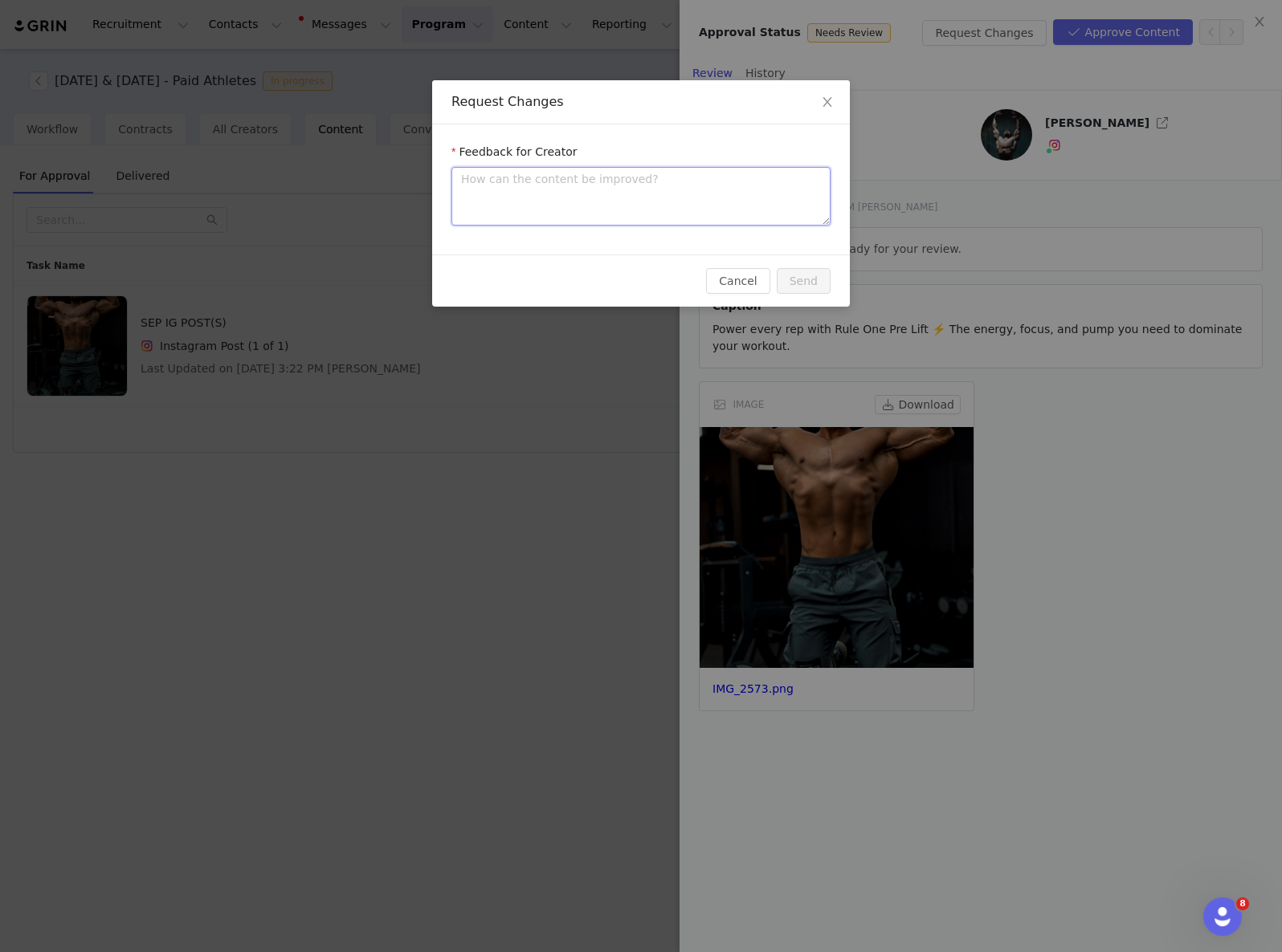
click at [652, 189] on textarea at bounding box center [641, 196] width 379 height 59
type textarea "H"
type textarea "Hi"
type textarea "Hi l"
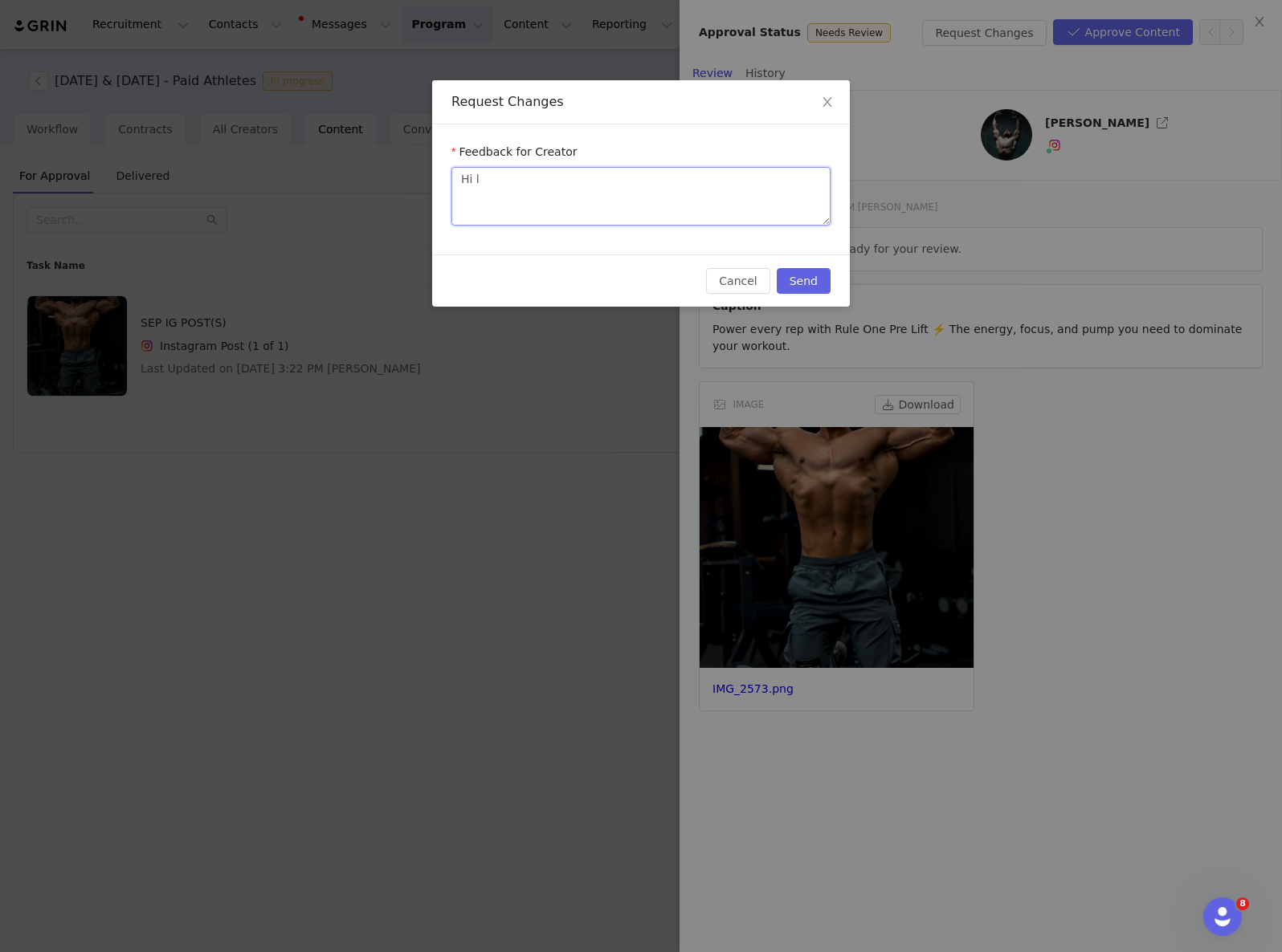
type textarea "Hi [PERSON_NAME]"
type textarea "Hi lui"
type textarea "Hi [PERSON_NAME]"
type textarea "Hi [PERSON_NAME],"
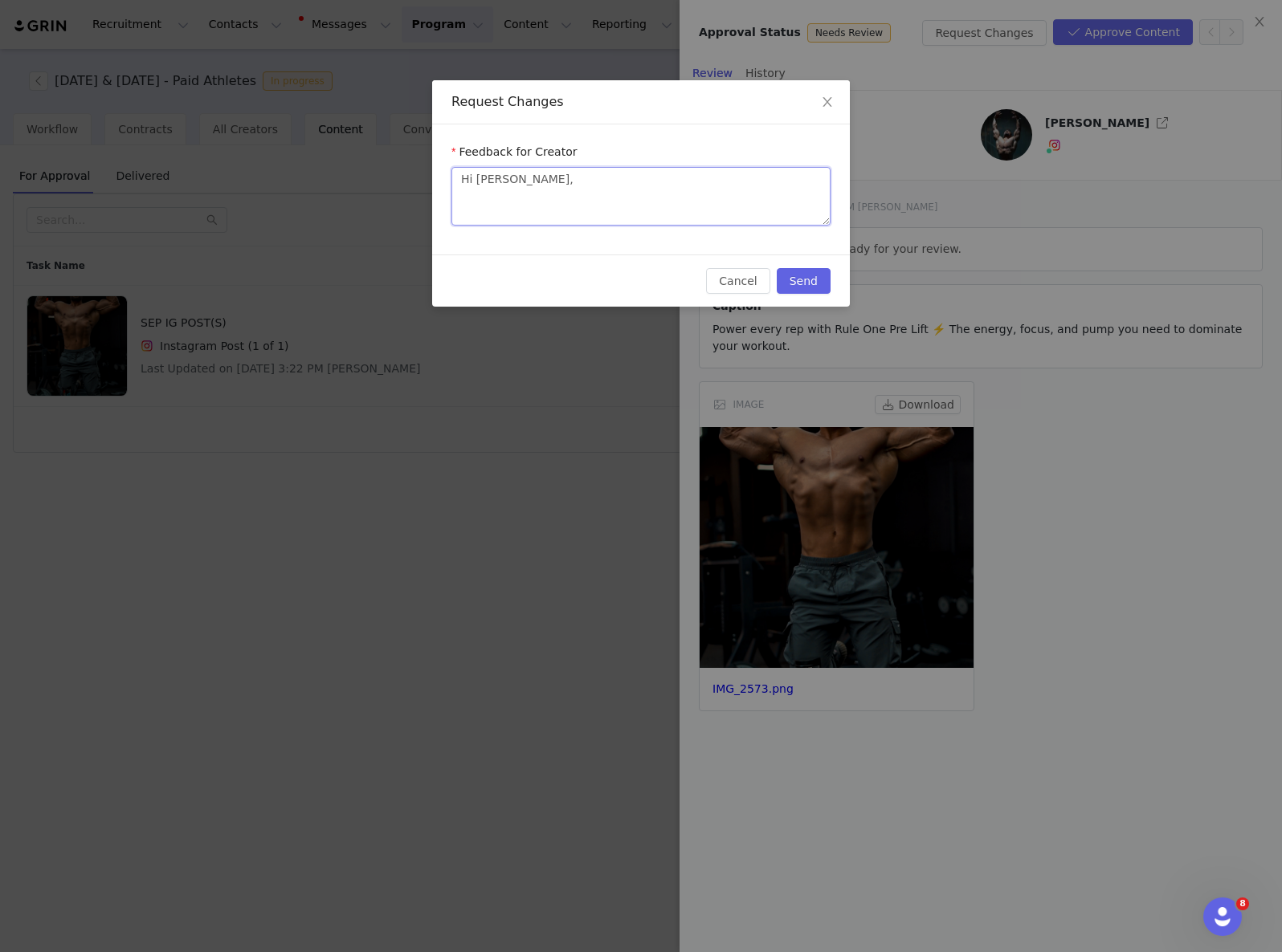
type textarea "Hi [PERSON_NAME], t"
type textarea "Hi [PERSON_NAME], th"
type textarea "Hi [PERSON_NAME], the"
type textarea "Hi [PERSON_NAME], the p"
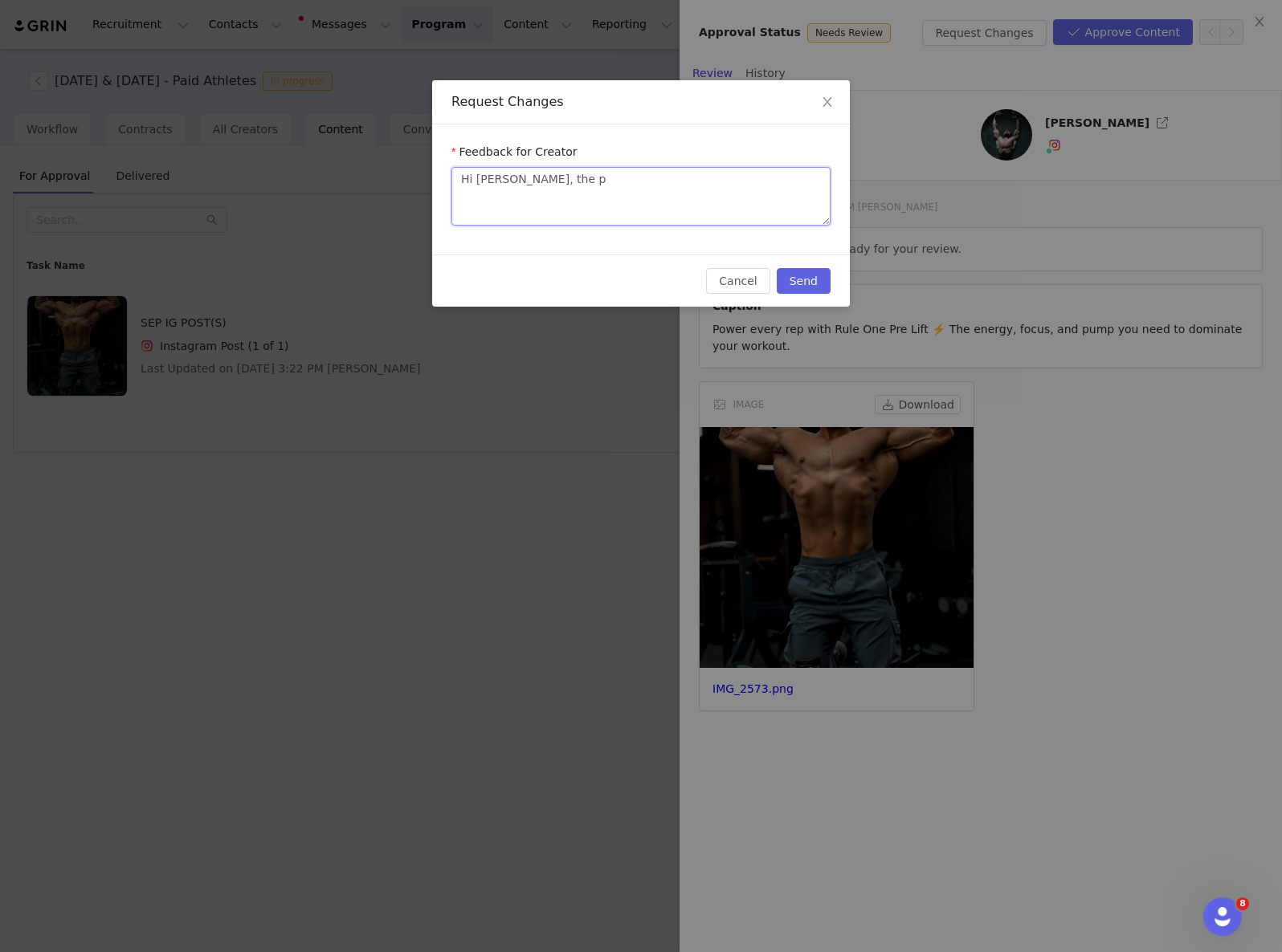
type textarea "Hi [PERSON_NAME], the pr"
type textarea "Hi [PERSON_NAME], the pro"
type textarea "Hi [PERSON_NAME], the prod"
type textarea "Hi [PERSON_NAME], the produ"
type textarea "Hi [PERSON_NAME], the produc"
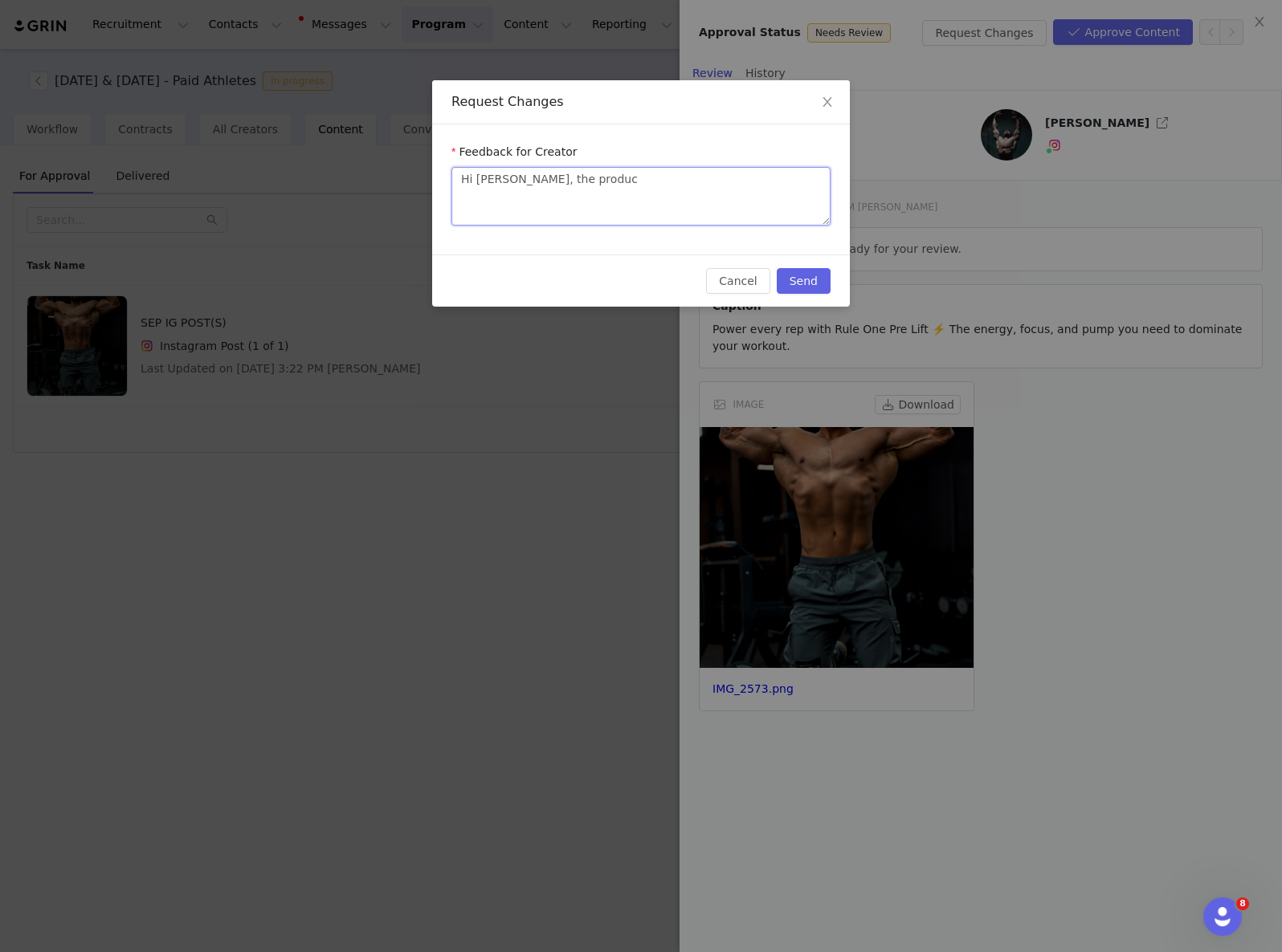
type textarea "Hi [PERSON_NAME], the product"
drag, startPoint x: 478, startPoint y: 178, endPoint x: 487, endPoint y: 180, distance: 9.2
click at [478, 178] on textarea "Hi [PERSON_NAME], the product" at bounding box center [641, 196] width 379 height 59
type textarea "Hi uis, the product"
type textarea "Hi [PERSON_NAME], the product"
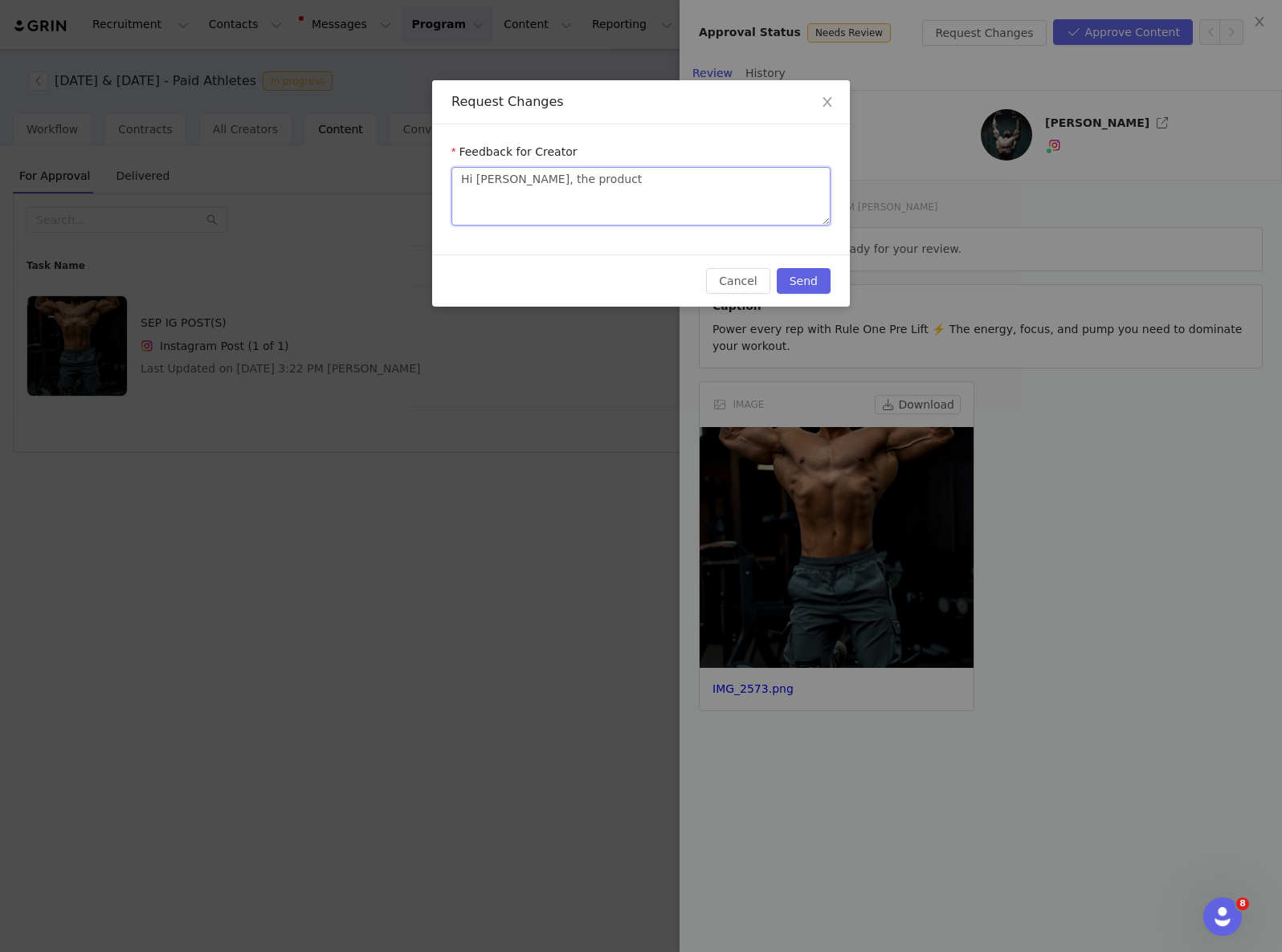
click at [577, 187] on textarea "Hi [PERSON_NAME], the product" at bounding box center [641, 196] width 379 height 59
type textarea "Hi [PERSON_NAME], the product"
type textarea "Hi [PERSON_NAME], the product l"
type textarea "Hi [PERSON_NAME], the product lo"
type textarea "Hi [PERSON_NAME], the product loo"
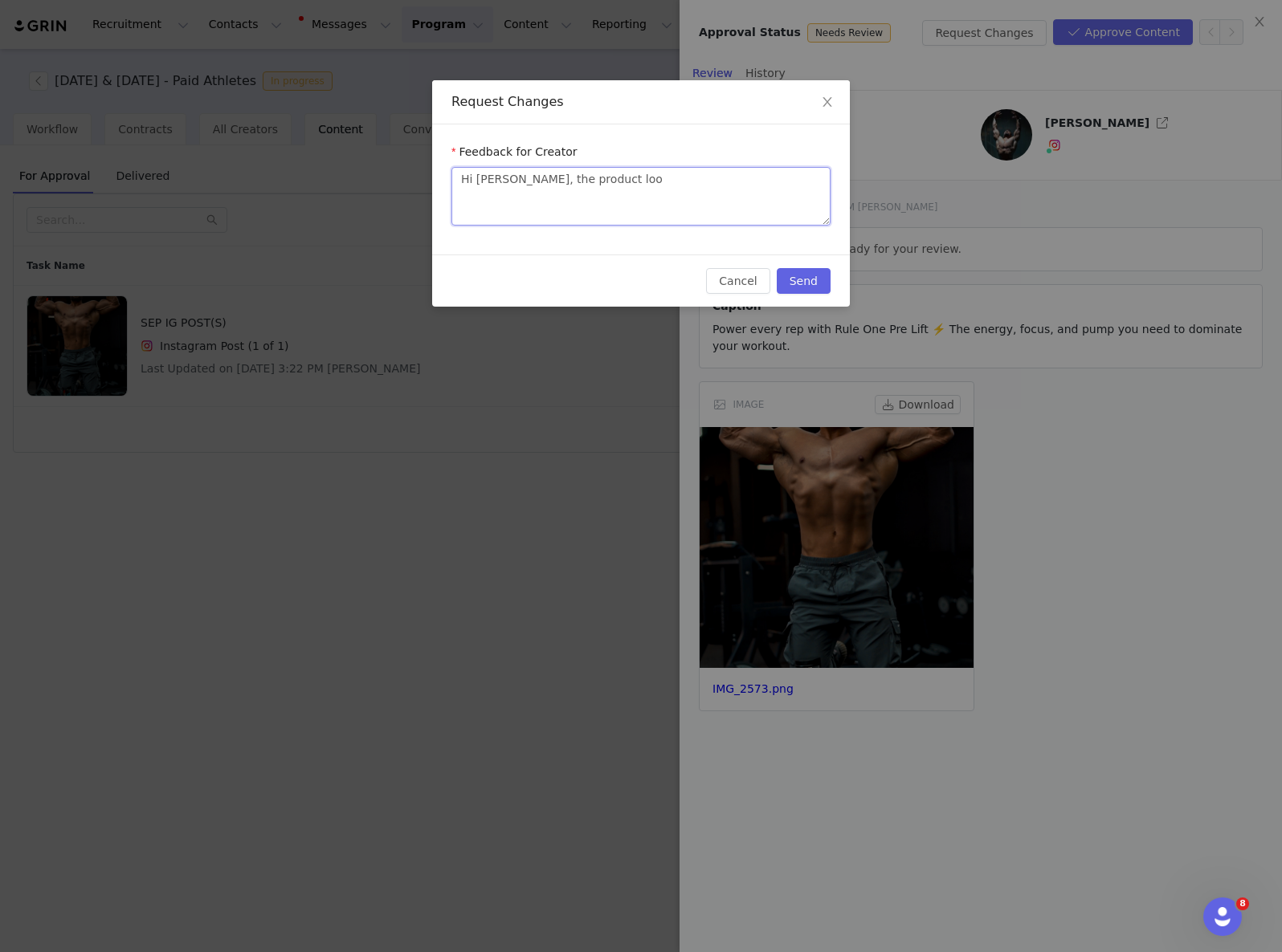
type textarea "Hi [PERSON_NAME], the product look"
type textarea "Hi [PERSON_NAME], the product looks"
type textarea "Hi [PERSON_NAME], the product looks l"
type textarea "Hi [PERSON_NAME], the product looks li"
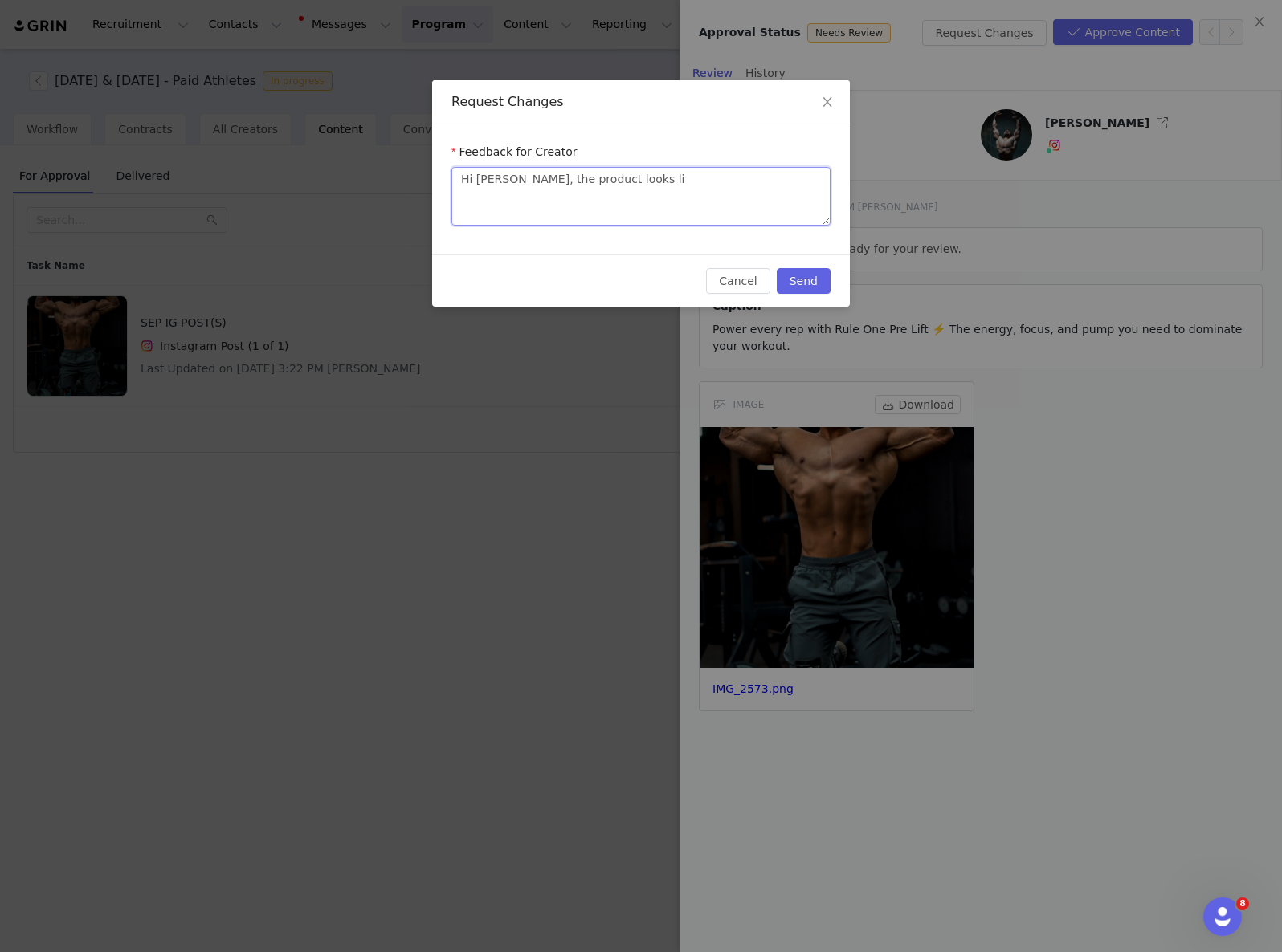
type textarea "Hi [PERSON_NAME], the product looks lik"
type textarea "Hi [PERSON_NAME], the product looks like"
type textarea "Hi [PERSON_NAME], the product looks like i"
type textarea "Hi [PERSON_NAME], the product looks like it"
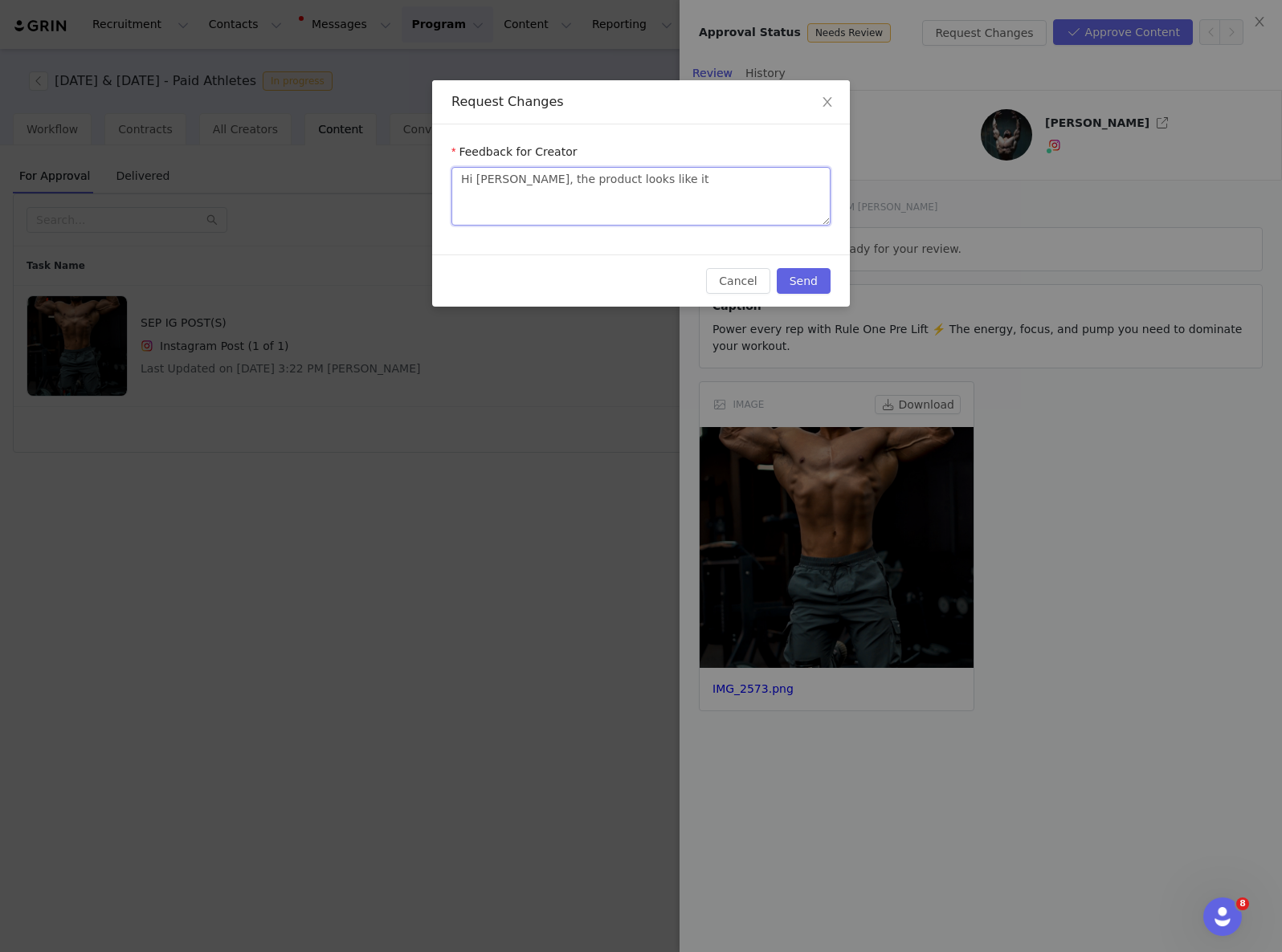
type textarea "Hi [PERSON_NAME], the product looks like it'"
type textarea "Hi [PERSON_NAME], the product looks like it's"
type textarea "Hi [PERSON_NAME], the product looks like it's p"
type textarea "Hi [PERSON_NAME], the product looks like it's ph"
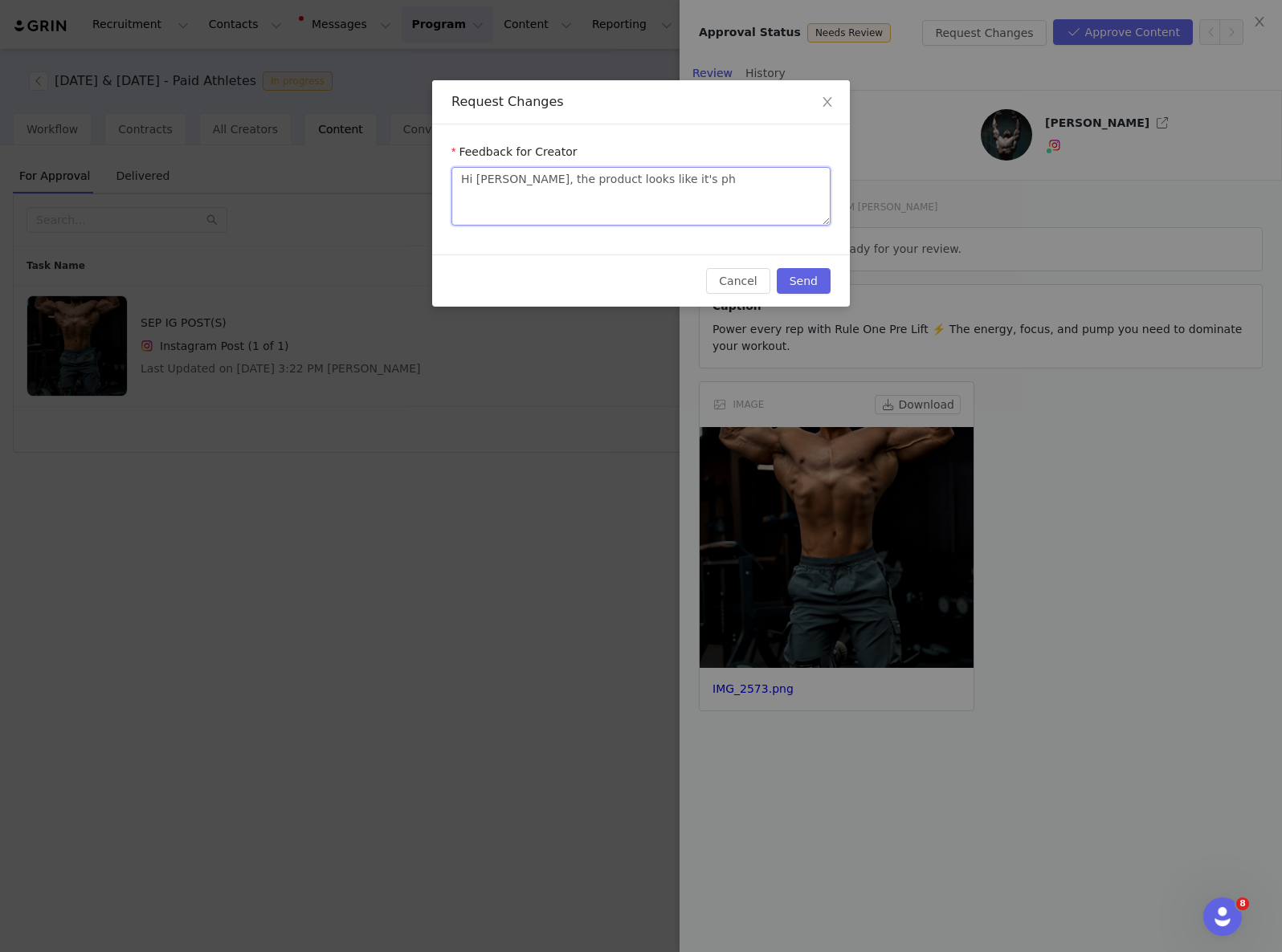
type textarea "Hi [PERSON_NAME], the product looks like it's pho"
type textarea "Hi [PERSON_NAME], the product looks like it's phot"
type textarea "Hi [PERSON_NAME], the product looks like it's photo"
type textarea "Hi [PERSON_NAME], the product looks like it's photos"
type textarea "Hi [PERSON_NAME], the product looks like it's photosh"
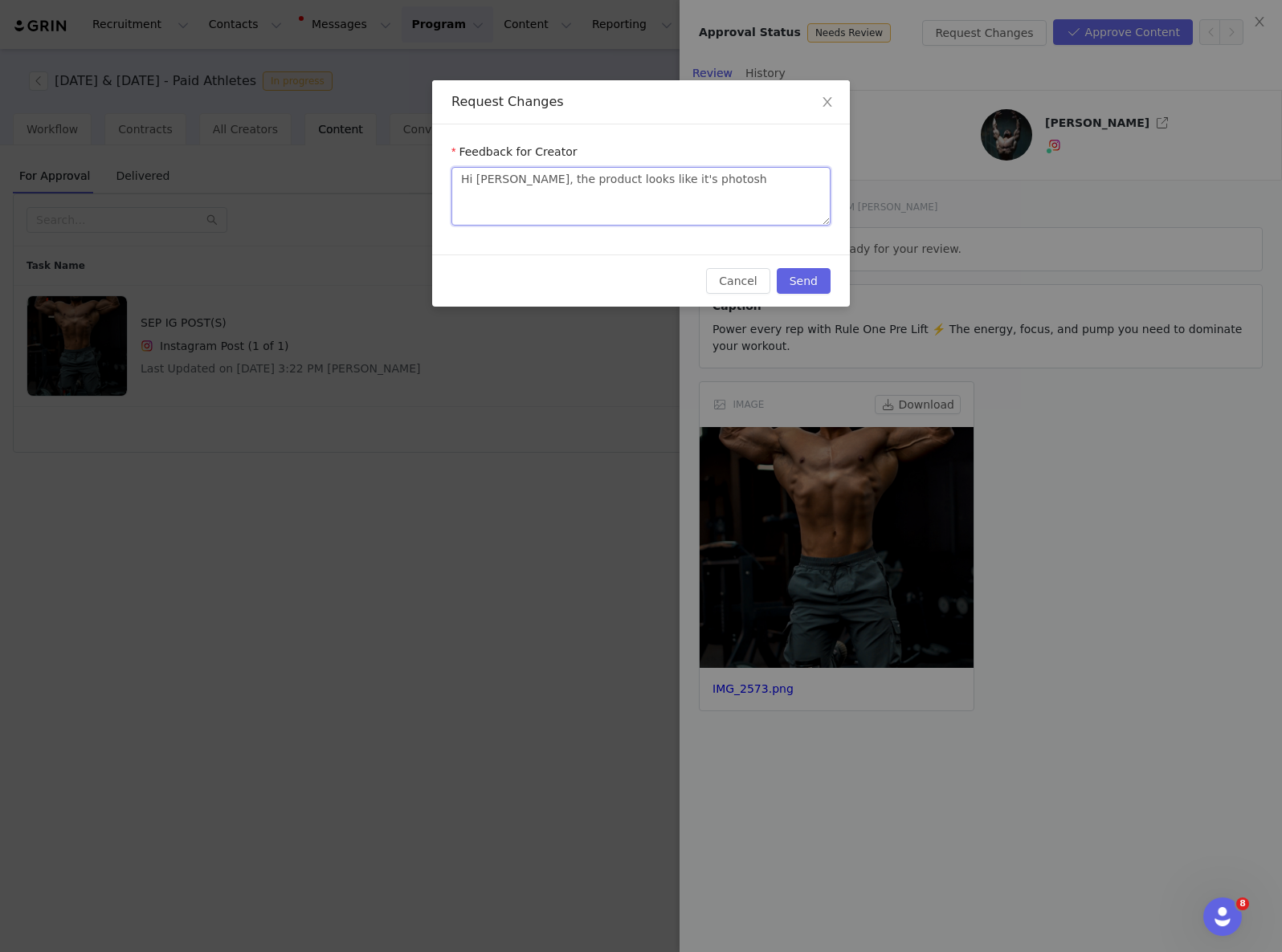
type textarea "Hi [PERSON_NAME], the product looks like it's photosho"
type textarea "Hi [PERSON_NAME], the product looks like it's photoshop"
type textarea "Hi [PERSON_NAME], the product looks like it's photoshopp"
type textarea "Hi [PERSON_NAME], the product looks like it's photoshoppe"
type textarea "Hi [PERSON_NAME], the product looks like it's photoshopped"
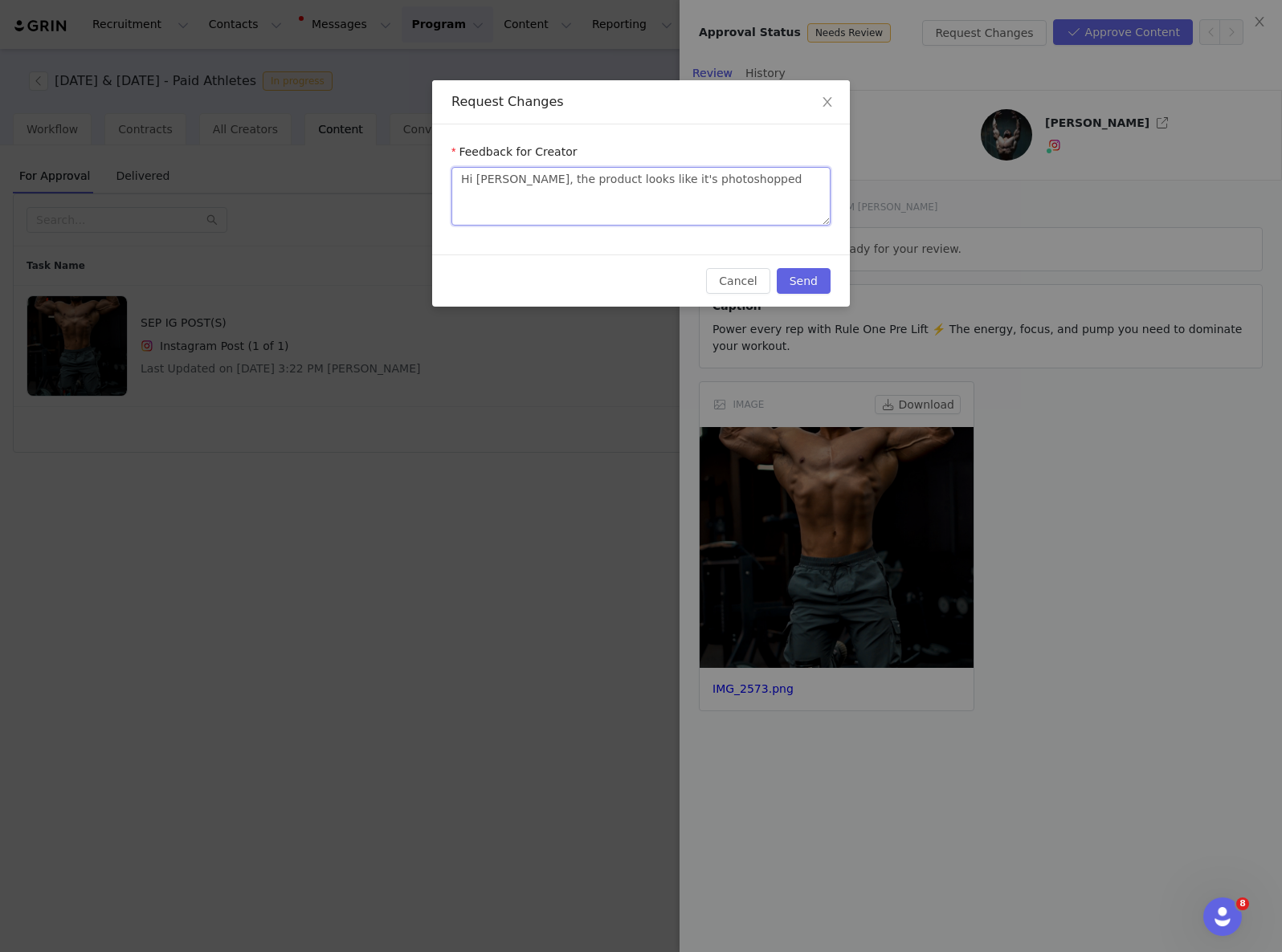
type textarea "Hi [PERSON_NAME], the product looks like it's photoshopped"
type textarea "Hi [PERSON_NAME], the product looks like it's photoshopped o"
type textarea "Hi [PERSON_NAME], the product looks like it's photoshopped on"
type textarea "Hi [PERSON_NAME], the product looks like it's photoshopped ont"
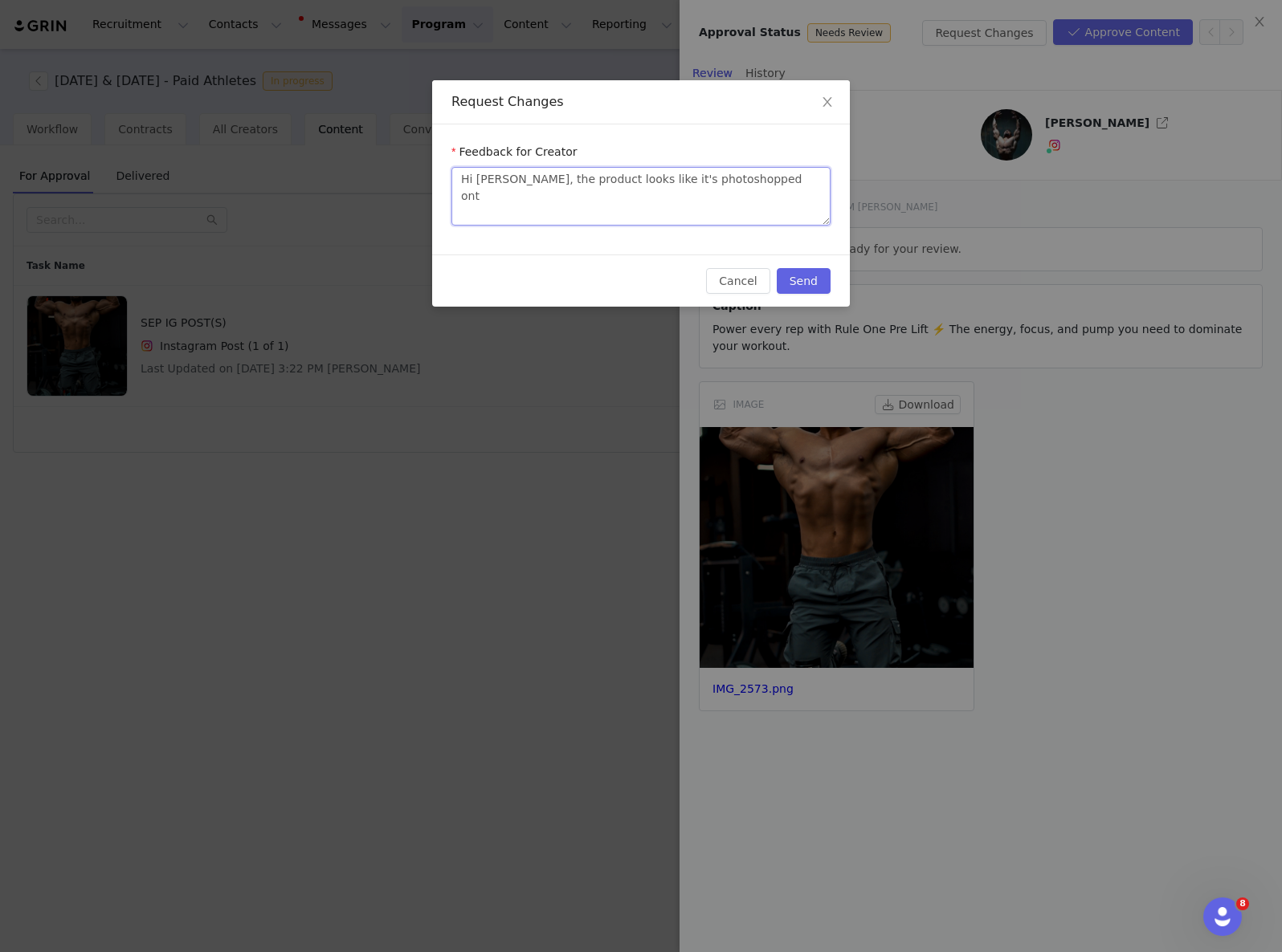
type textarea "Hi [PERSON_NAME], the product looks like it's photoshopped ont"
type textarea "Hi [PERSON_NAME], the product looks like it's photoshopped on"
type textarea "Hi [PERSON_NAME], the product looks like it's photoshopped o"
type textarea "Hi [PERSON_NAME], the product looks like it's photoshopped on"
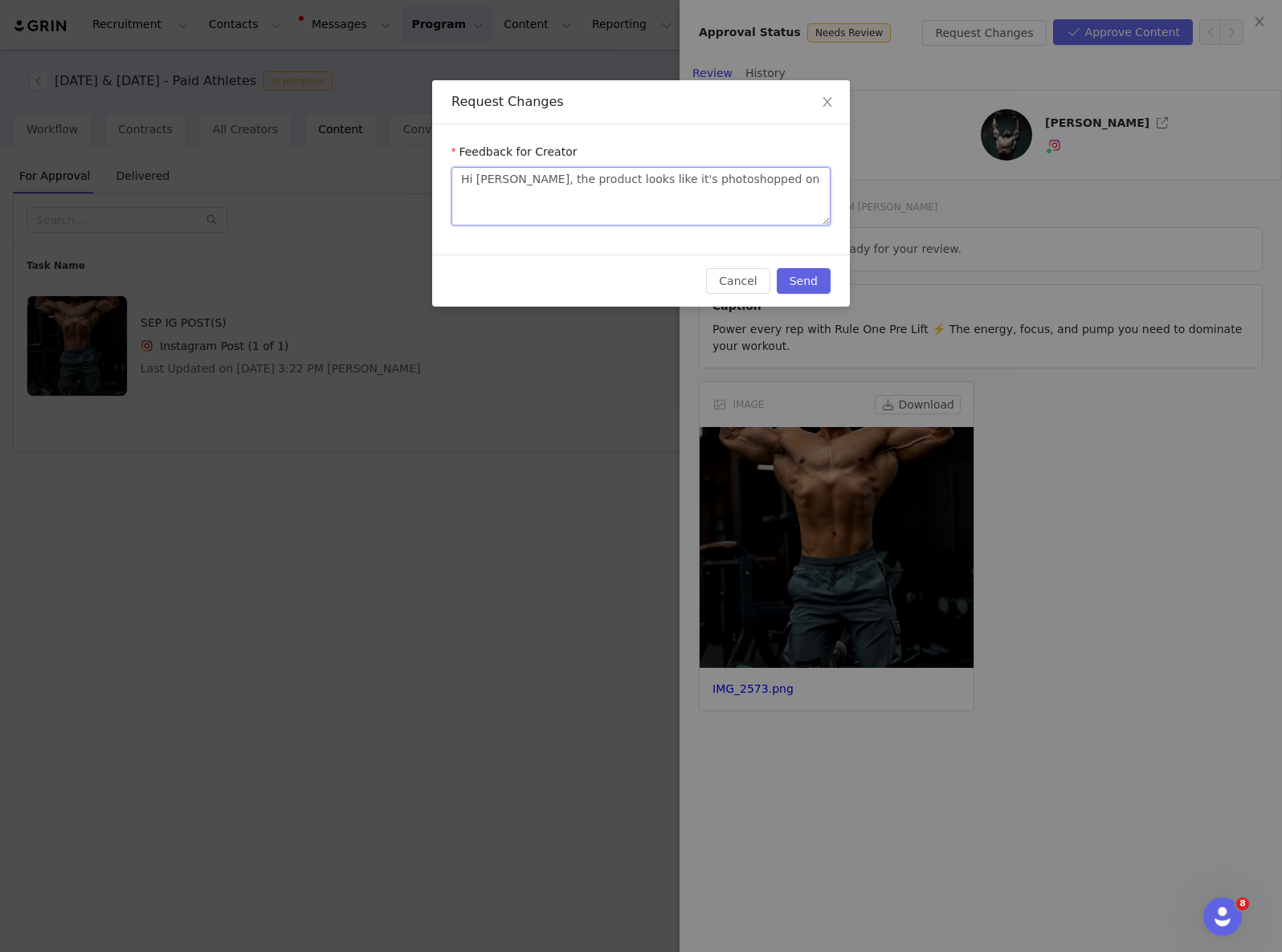
type textarea "Hi [PERSON_NAME], the product looks like it's photoshopped on t"
type textarea "Hi [PERSON_NAME], the product looks like it's photoshopped on th"
type textarea "Hi [PERSON_NAME], the product looks like it's photoshopped on the"
type textarea "Hi [PERSON_NAME], the product looks like it's photoshopped on the p"
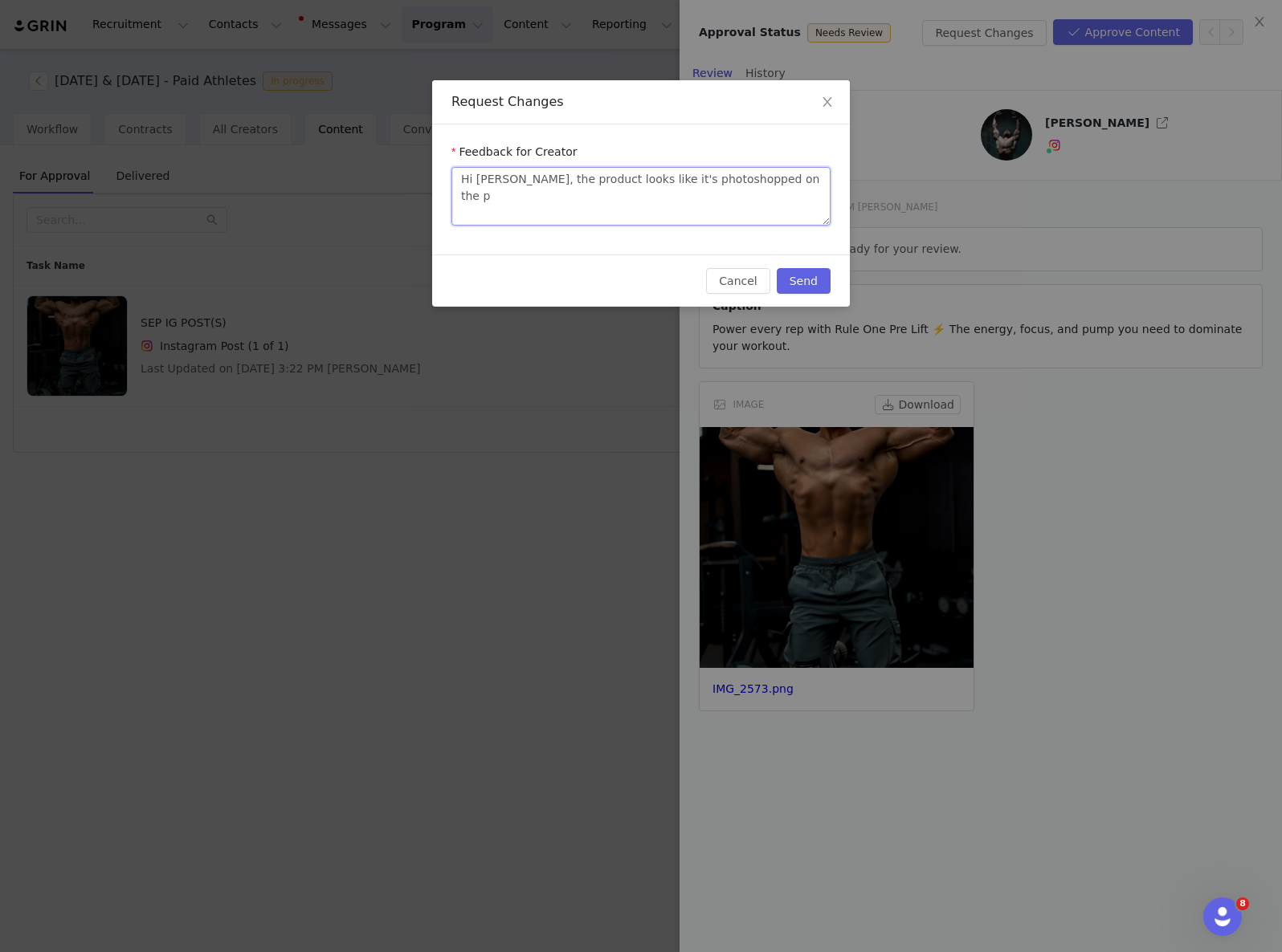
type textarea "Hi [PERSON_NAME], the product looks like it's photoshopped on the ph"
type textarea "Hi [PERSON_NAME], the product looks like it's photoshopped on the pho"
type textarea "Hi [PERSON_NAME], the product looks like it's photoshopped on the phot"
type textarea "Hi [PERSON_NAME], the product looks like it's photoshopped on the photo"
type textarea "Hi [PERSON_NAME], the product looks like it's photoshopped on the photo."
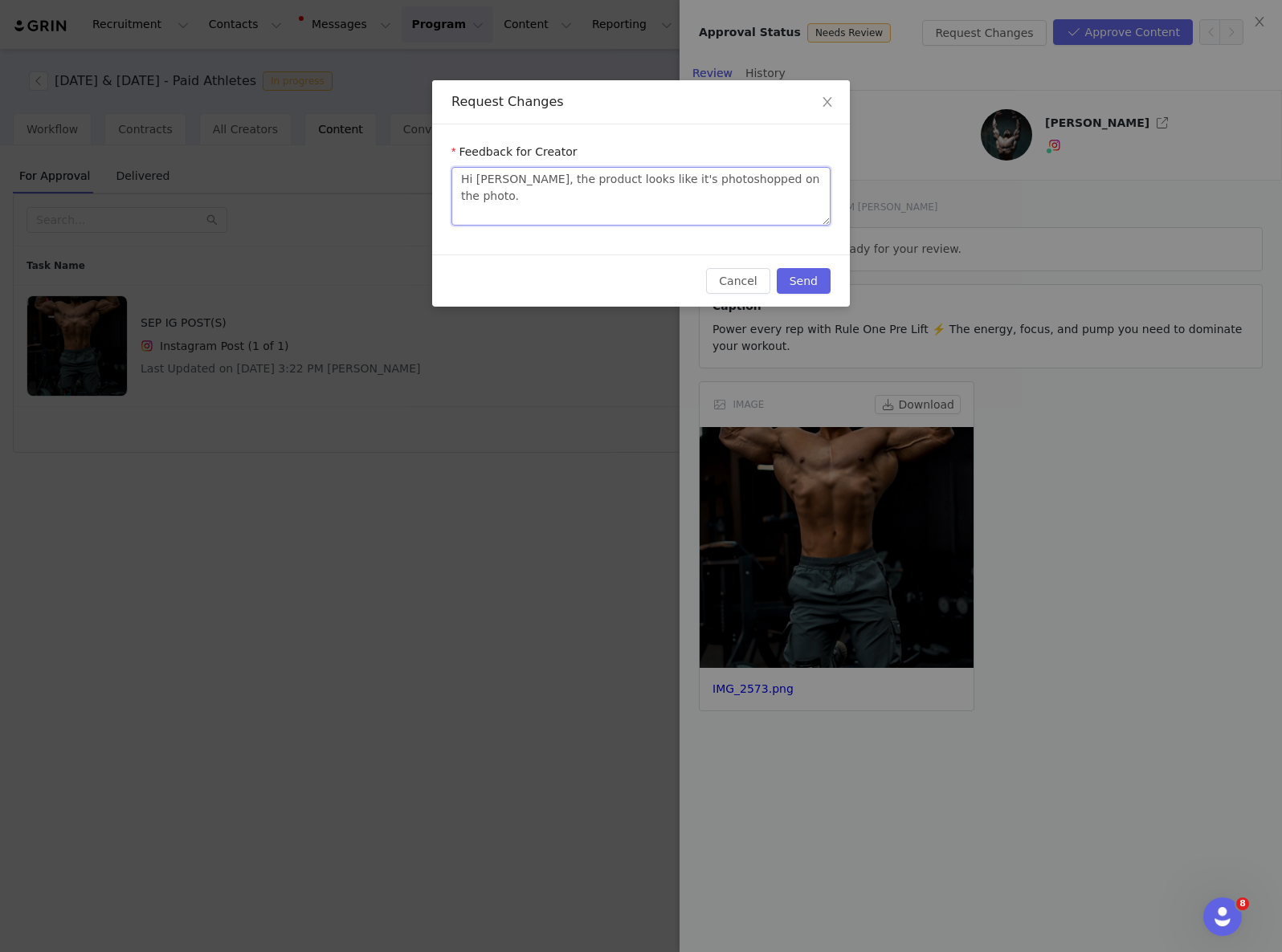
type textarea "Hi [PERSON_NAME], the product looks like it's photoshopped on the photo."
click at [838, 102] on span "Close" at bounding box center [827, 103] width 45 height 45
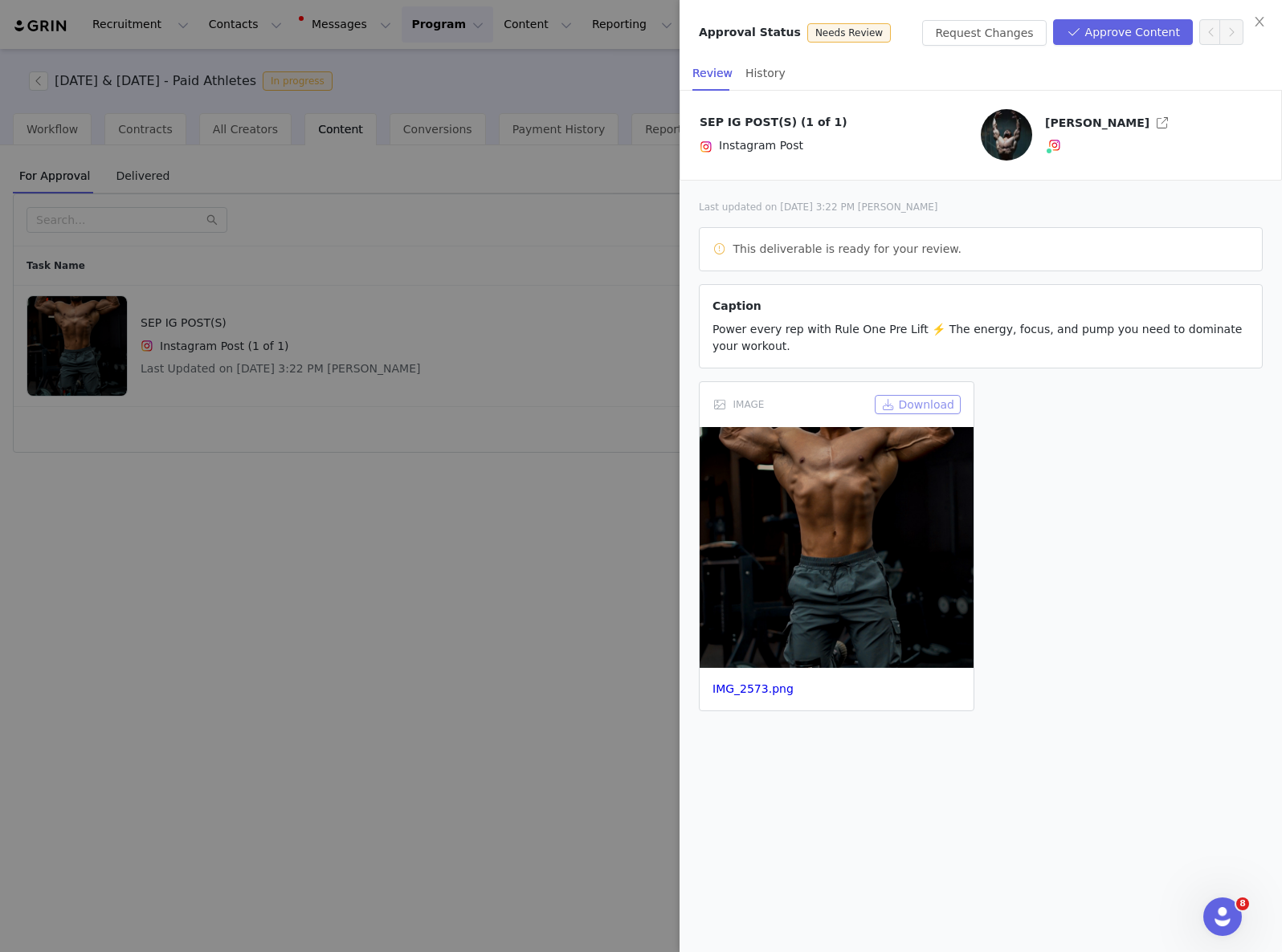
drag, startPoint x: 938, startPoint y: 402, endPoint x: 1218, endPoint y: 242, distance: 322.5
click at [938, 402] on button "Download" at bounding box center [918, 404] width 86 height 20
click at [952, 24] on button "Request Changes" at bounding box center [983, 34] width 123 height 26
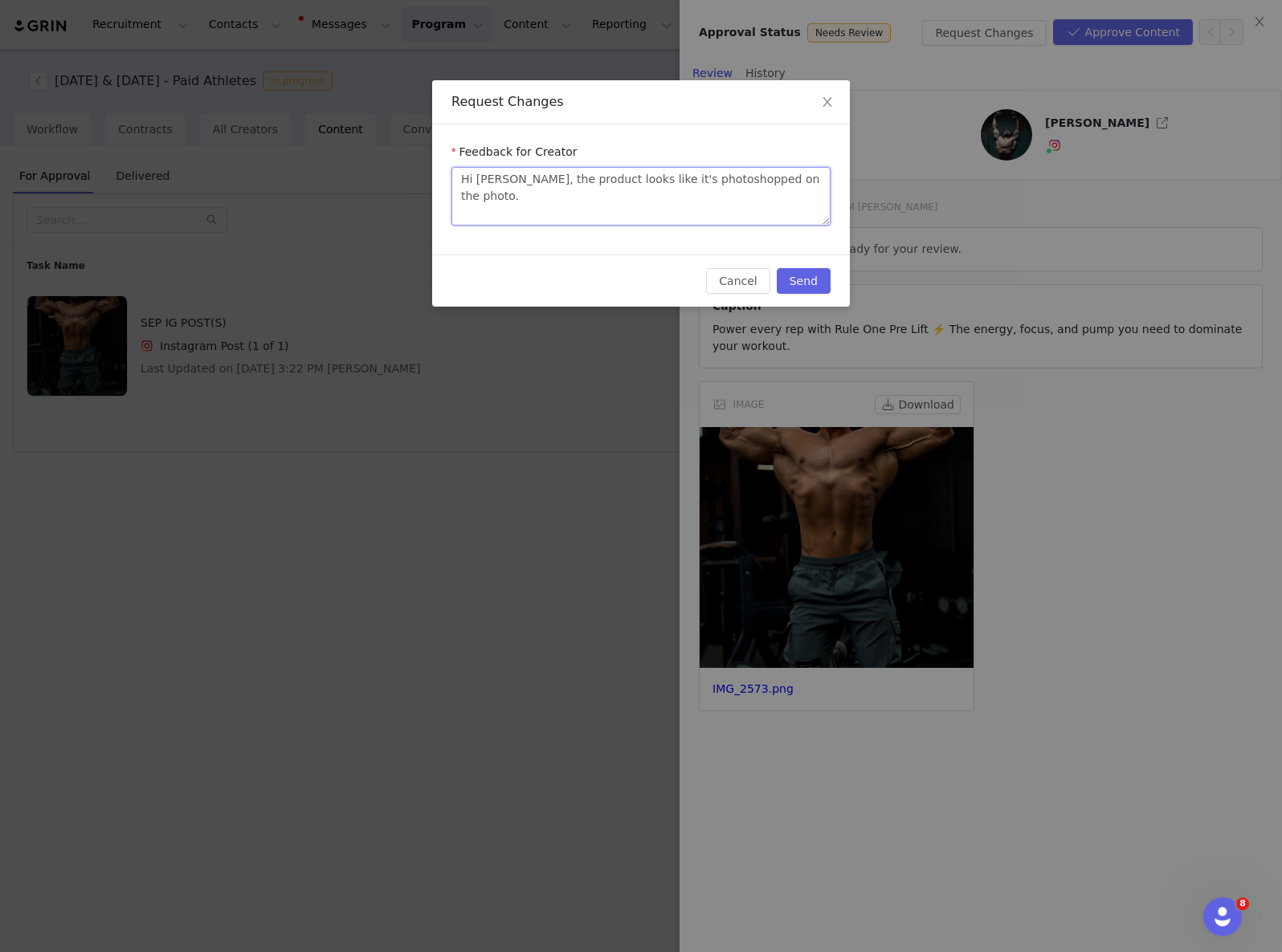
click at [799, 193] on textarea "Hi [PERSON_NAME], the product looks like it's photoshopped on the photo." at bounding box center [641, 196] width 379 height 59
click at [565, 177] on textarea "Hi [PERSON_NAME], the product looks like it's photoshopped on the photo." at bounding box center [641, 196] width 379 height 59
type textarea "Hi [PERSON_NAME], the product llooks like it's photoshopped on the photo."
type textarea "Hi [PERSON_NAME], the product lalooks like it's photoshopped on the photo."
type textarea "Hi [PERSON_NAME], the product lablooks like it's photoshopped on the photo."
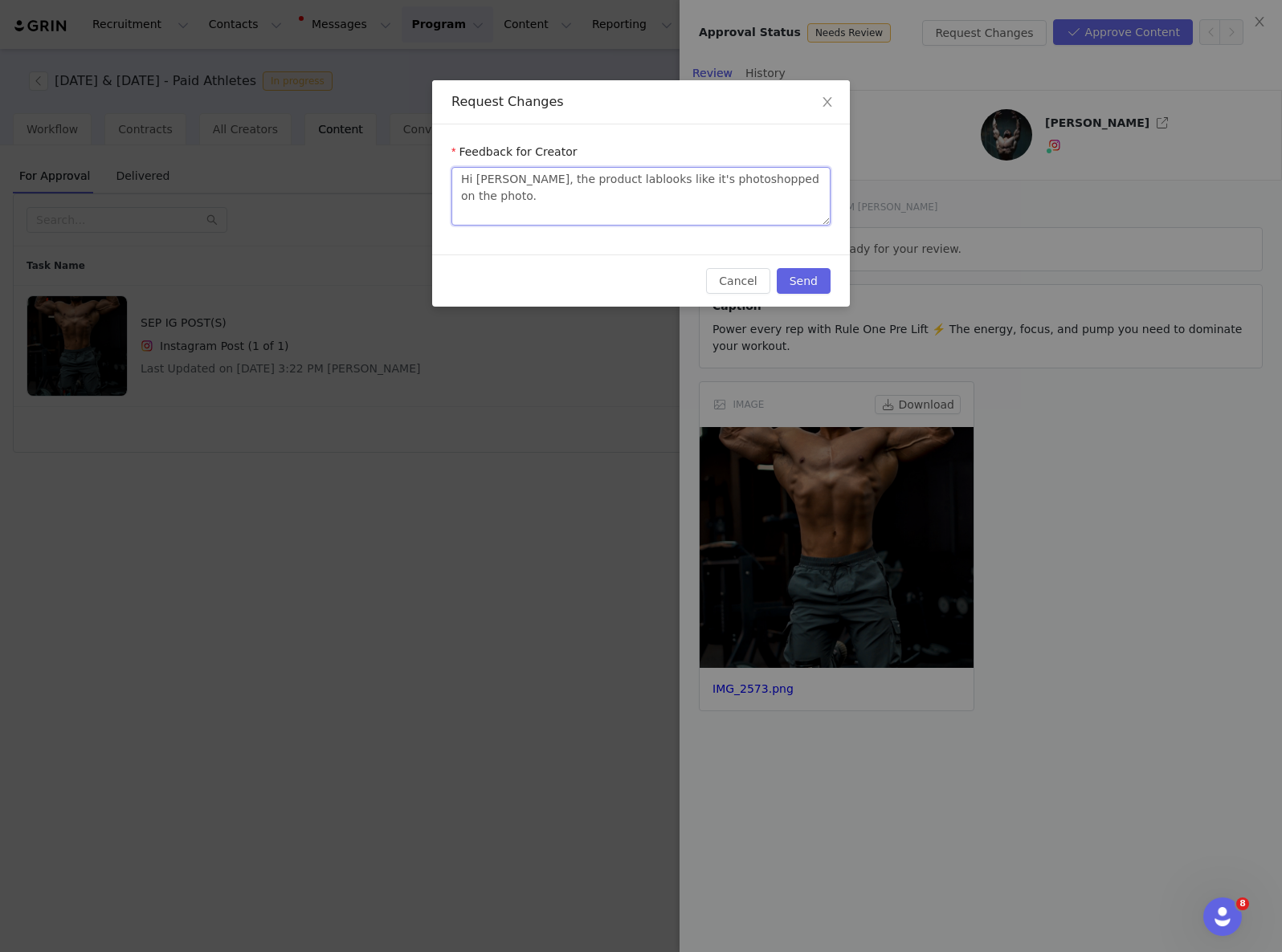
type textarea "Hi [PERSON_NAME], the product labelooks like it's photoshopped on the photo."
type textarea "Hi [PERSON_NAME], the product labellooks like it's photoshopped on the photo."
type textarea "Hi [PERSON_NAME], the product label looks like it's photoshopped on the photo."
click at [810, 180] on textarea "Hi [PERSON_NAME], the product label looks like it's photoshopped on the photo." at bounding box center [641, 196] width 379 height 59
type textarea "Hi [PERSON_NAME], the product label looks like it's photoshopped on the photo"
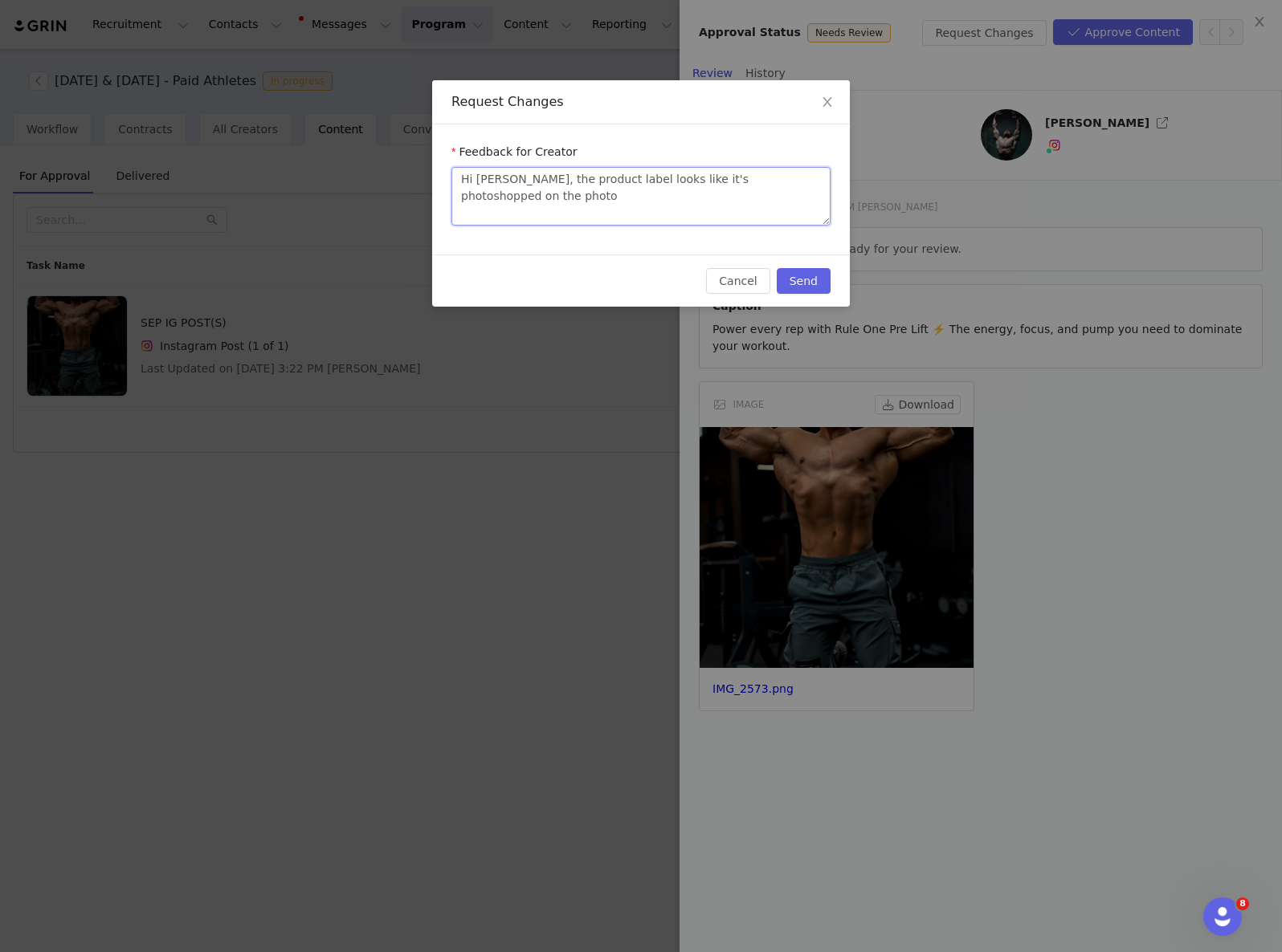
type textarea "Hi [PERSON_NAME], the product label looks like it's photoshopped on the photo,"
type textarea "Hi [PERSON_NAME], the product label looks like it's photoshopped on the photo, e"
type textarea "Hi [PERSON_NAME], the product label looks like it's photoshopped on the photo, …"
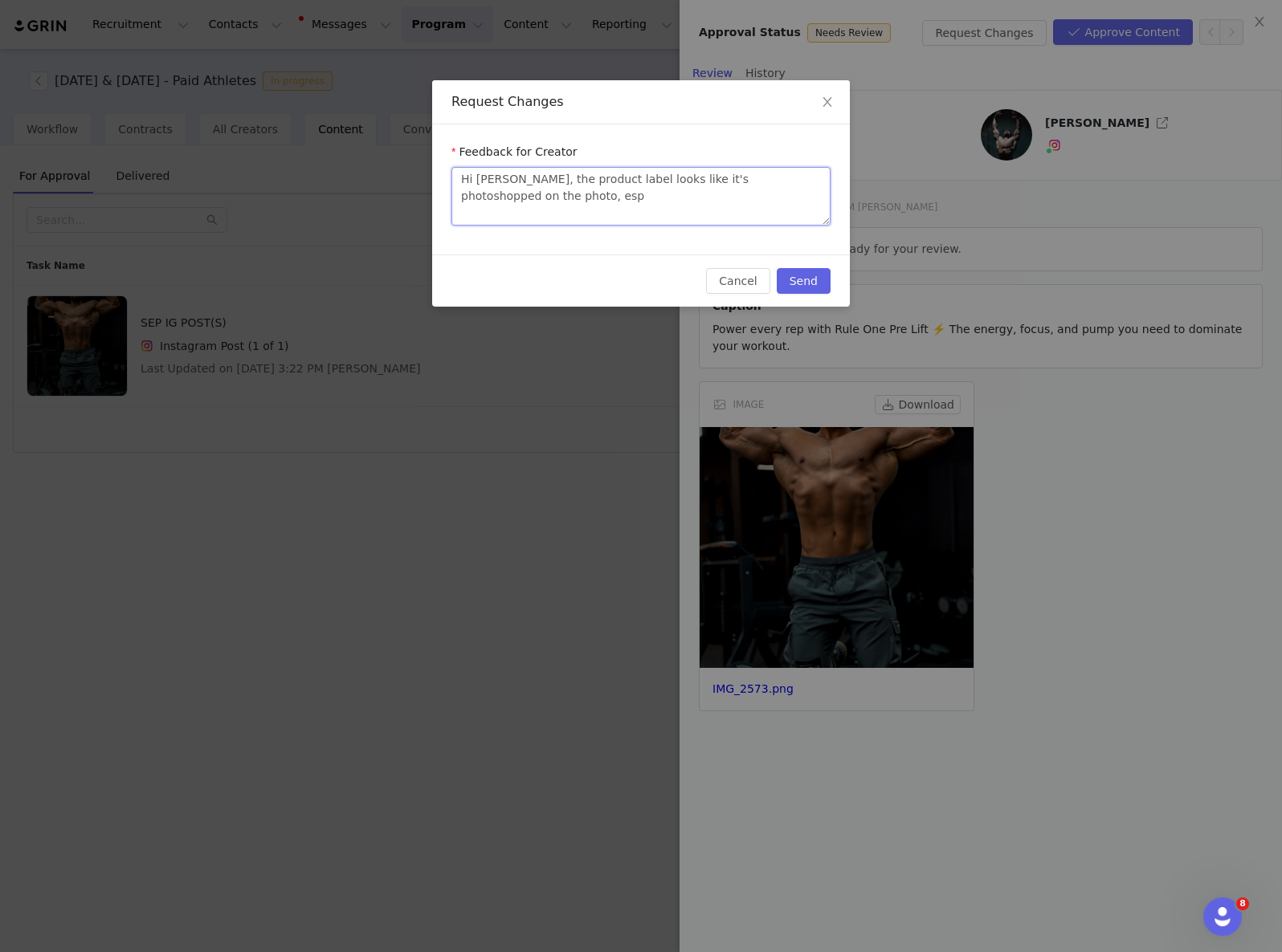
type textarea "Hi [PERSON_NAME], the product label looks like it's photoshopped on the photo, …"
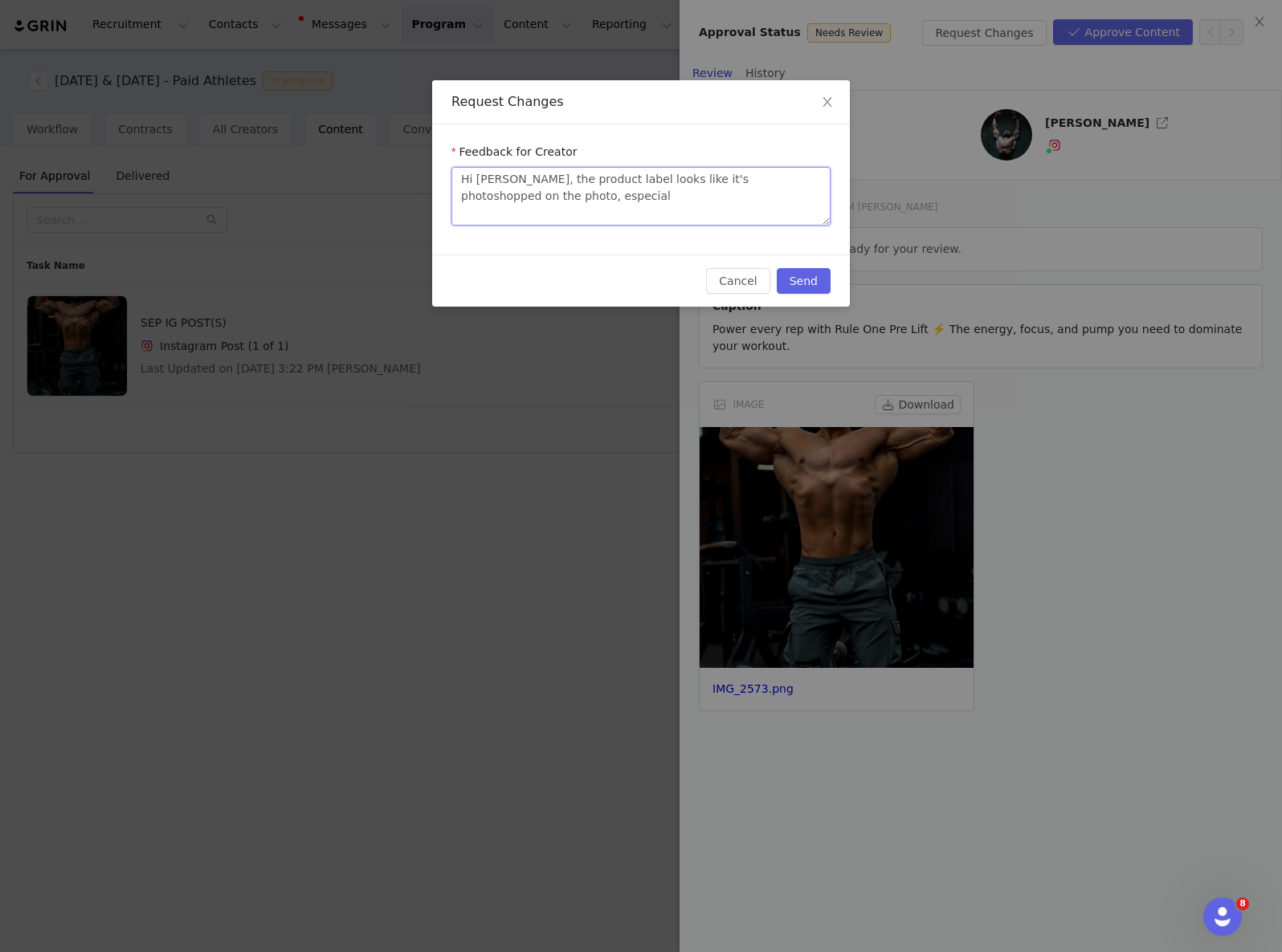
type textarea "Hi [PERSON_NAME], the product label looks like it's photoshopped on the photo, …"
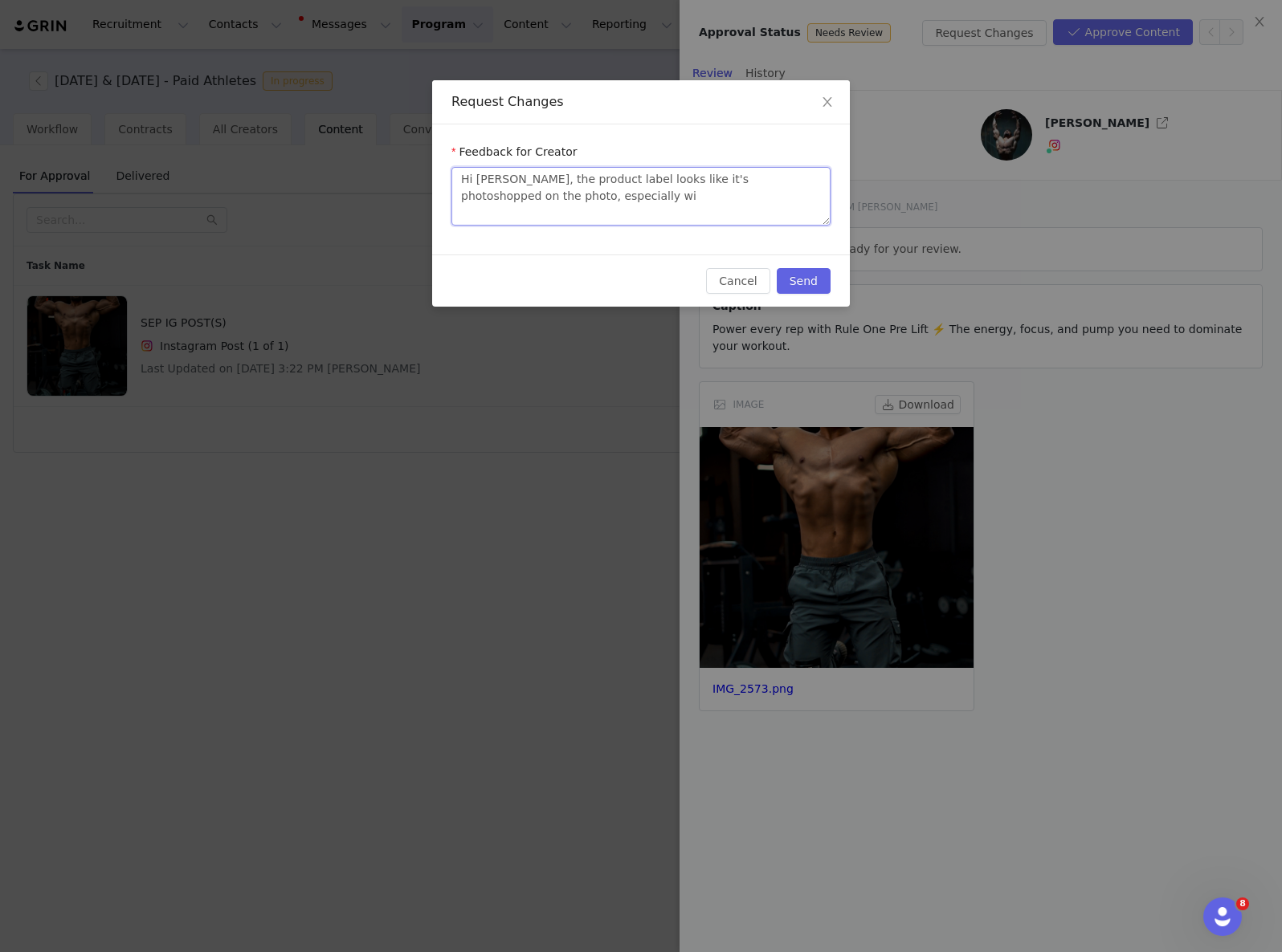
type textarea "Hi [PERSON_NAME], the product label looks like it's photoshopped on the photo, …"
click at [613, 193] on textarea "Hi [PERSON_NAME], the product label looks like it's photoshopped on the photo, …" at bounding box center [641, 196] width 379 height 59
click at [732, 197] on textarea "Hi [PERSON_NAME], the product label looks like it's photoshopped on the photo, …" at bounding box center [641, 196] width 379 height 59
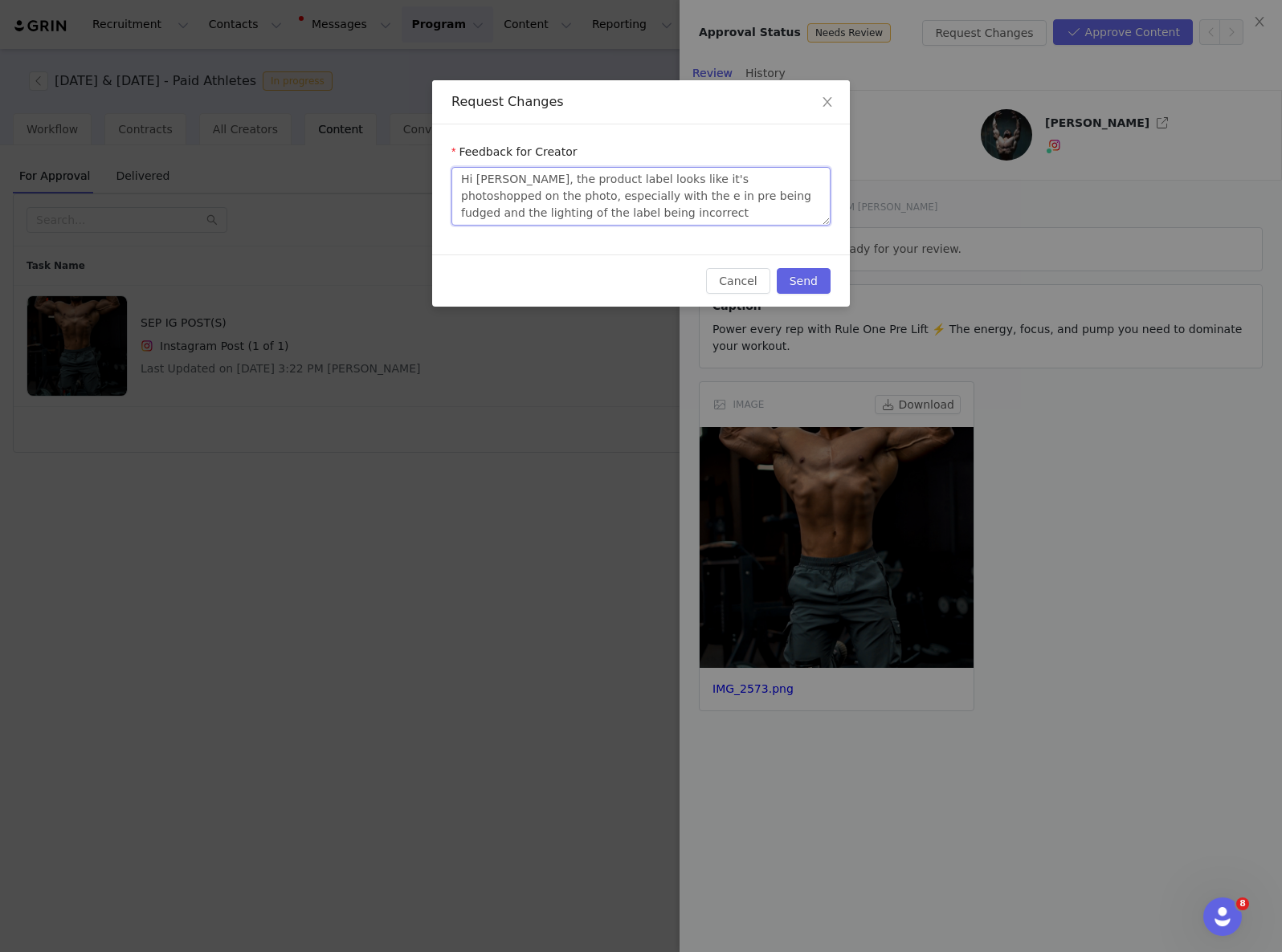
drag, startPoint x: 669, startPoint y: 192, endPoint x: 633, endPoint y: 192, distance: 36.0
click at [633, 192] on textarea "Hi [PERSON_NAME], the product label looks like it's photoshopped on the photo, …" at bounding box center [641, 196] width 379 height 59
click at [605, 221] on textarea "Hi [PERSON_NAME], the product label looks like it's photoshopped on the photo, …" at bounding box center [641, 196] width 379 height 59
drag, startPoint x: 738, startPoint y: 201, endPoint x: 910, endPoint y: 264, distance: 183.2
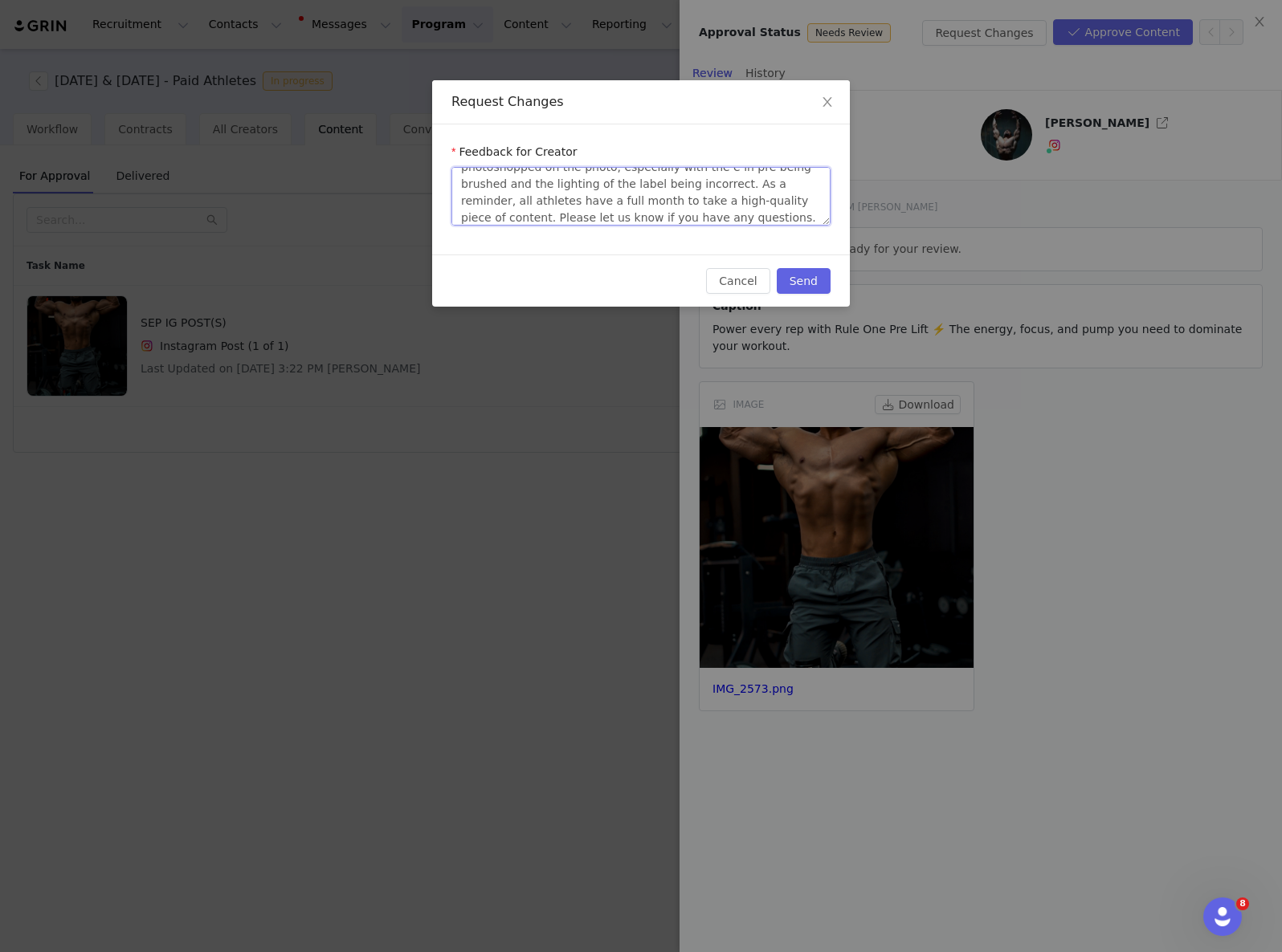
click at [738, 201] on textarea "Hi [PERSON_NAME], the product label looks like it's photoshopped on the photo, …" at bounding box center [641, 196] width 379 height 59
drag, startPoint x: 683, startPoint y: 184, endPoint x: 746, endPoint y: 191, distance: 63.4
click at [683, 184] on textarea "Hi [PERSON_NAME], the product label looks like it's photoshopped on the photo, …" at bounding box center [641, 196] width 379 height 59
click at [762, 193] on textarea "Hi [PERSON_NAME], the product label looks like it's photoshopped on the photo, …" at bounding box center [641, 196] width 379 height 59
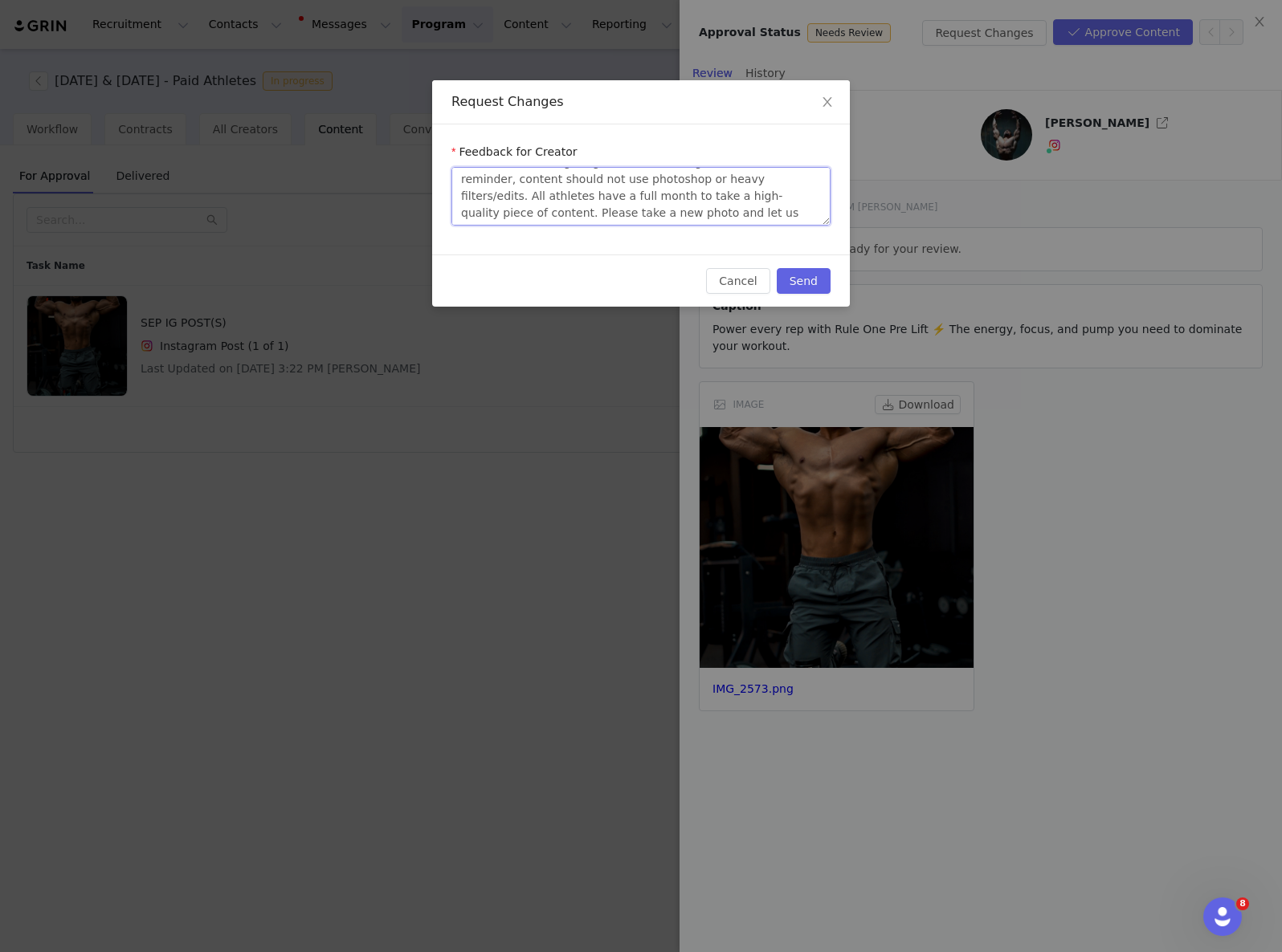
click at [683, 209] on textarea "Hi [PERSON_NAME], the product label looks like it's photoshopped on the photo, …" at bounding box center [641, 196] width 379 height 59
click at [810, 284] on button "Send" at bounding box center [804, 281] width 54 height 26
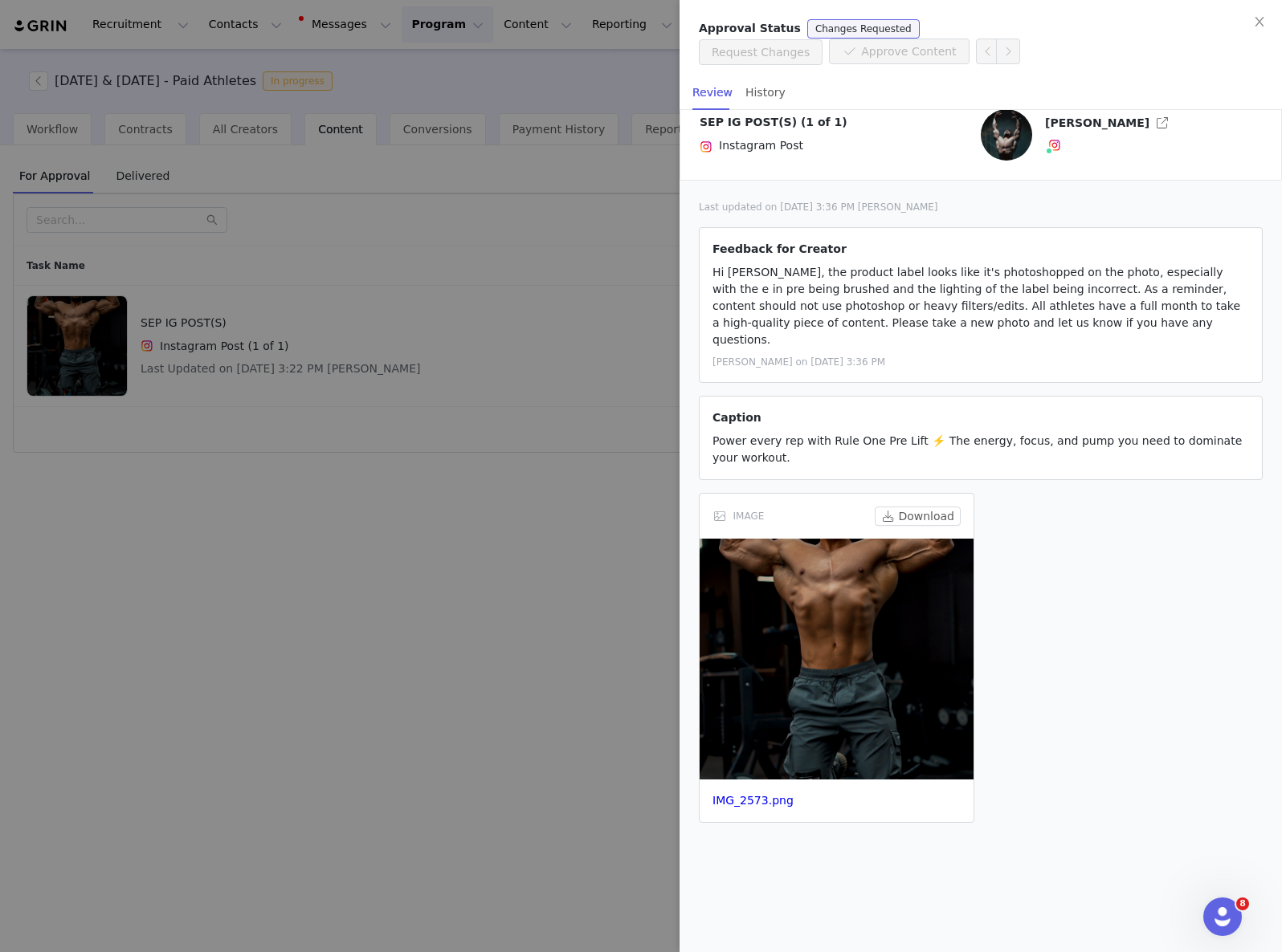
drag, startPoint x: 502, startPoint y: 237, endPoint x: 391, endPoint y: 232, distance: 111.1
click at [502, 238] on div at bounding box center [641, 476] width 1282 height 952
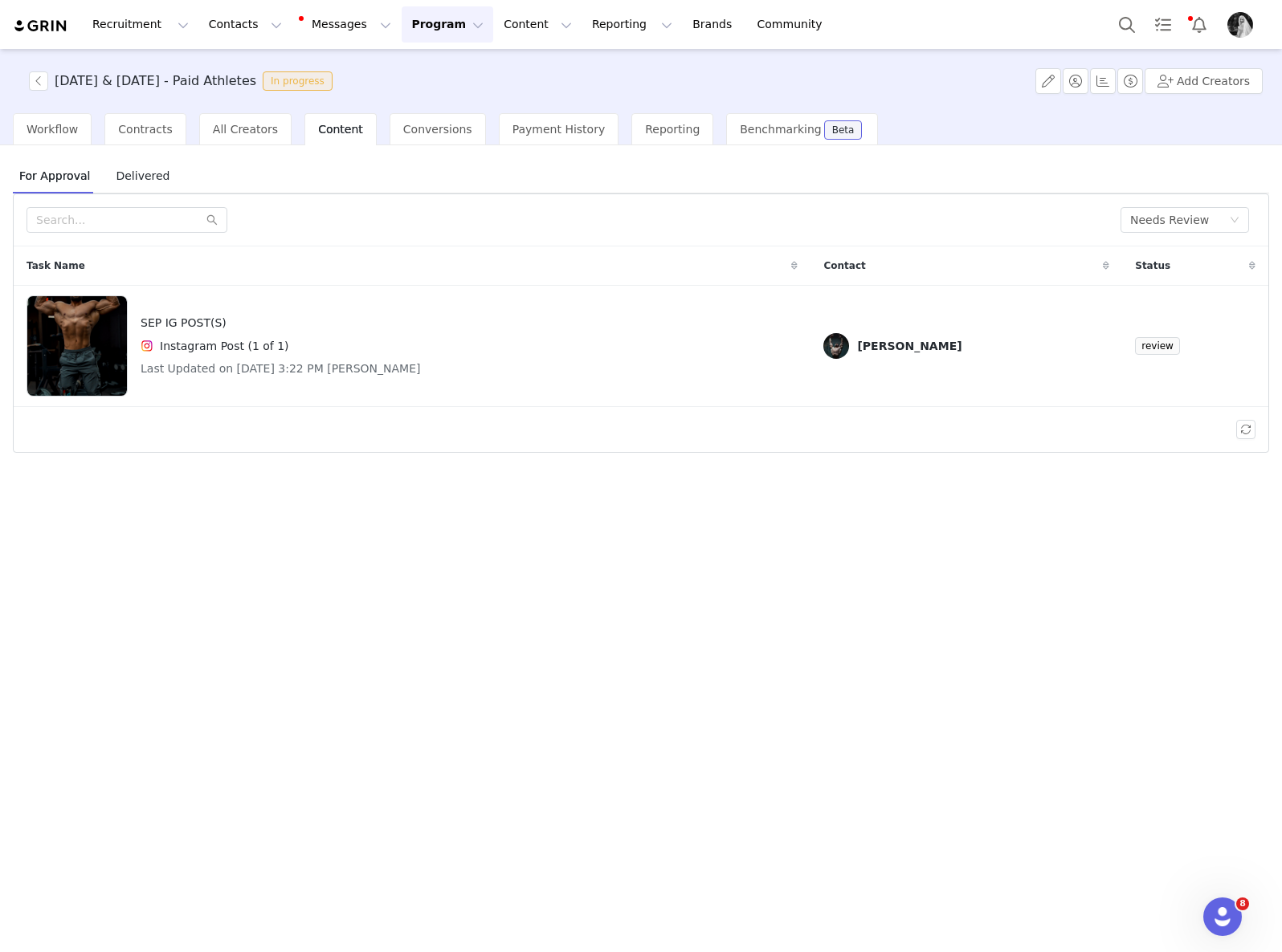
click at [1281, 211] on div "Approval Status Changes Requested Request Changes Approve Content Review Histor…" at bounding box center [1282, 476] width 0 height 952
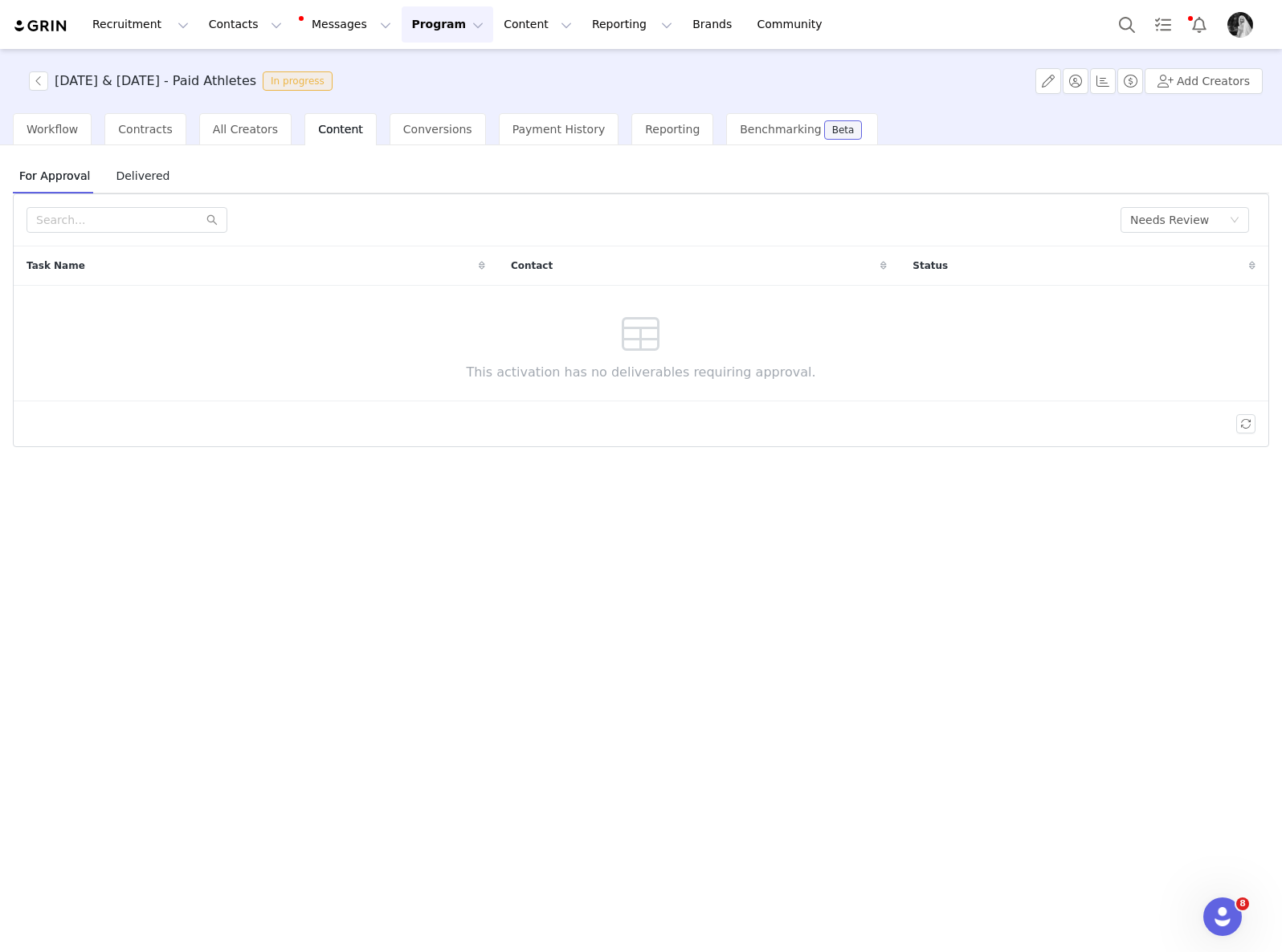
click at [146, 174] on span "Delivered" at bounding box center [142, 176] width 66 height 26
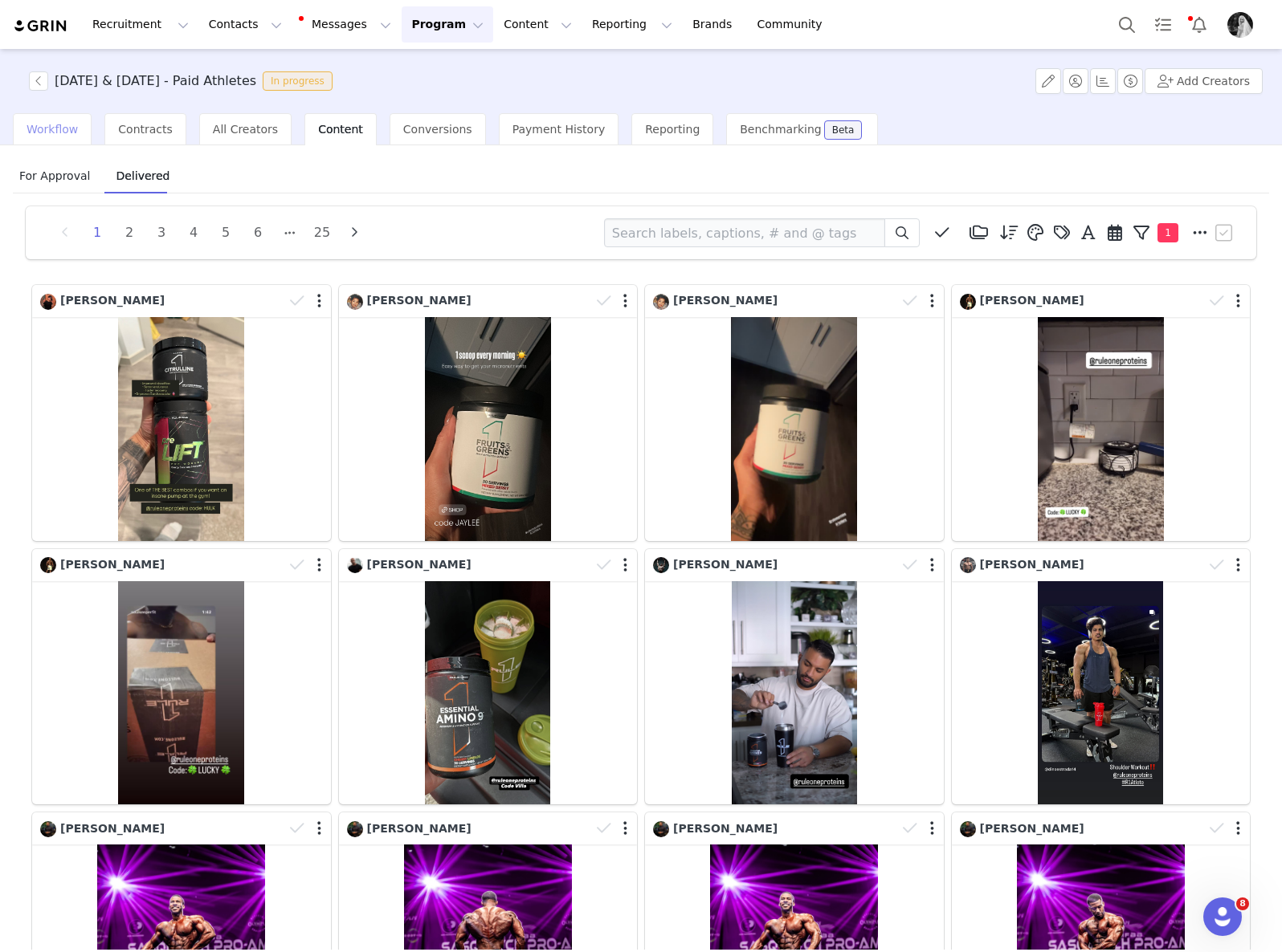
click at [30, 138] on div "Workflow" at bounding box center [52, 129] width 78 height 32
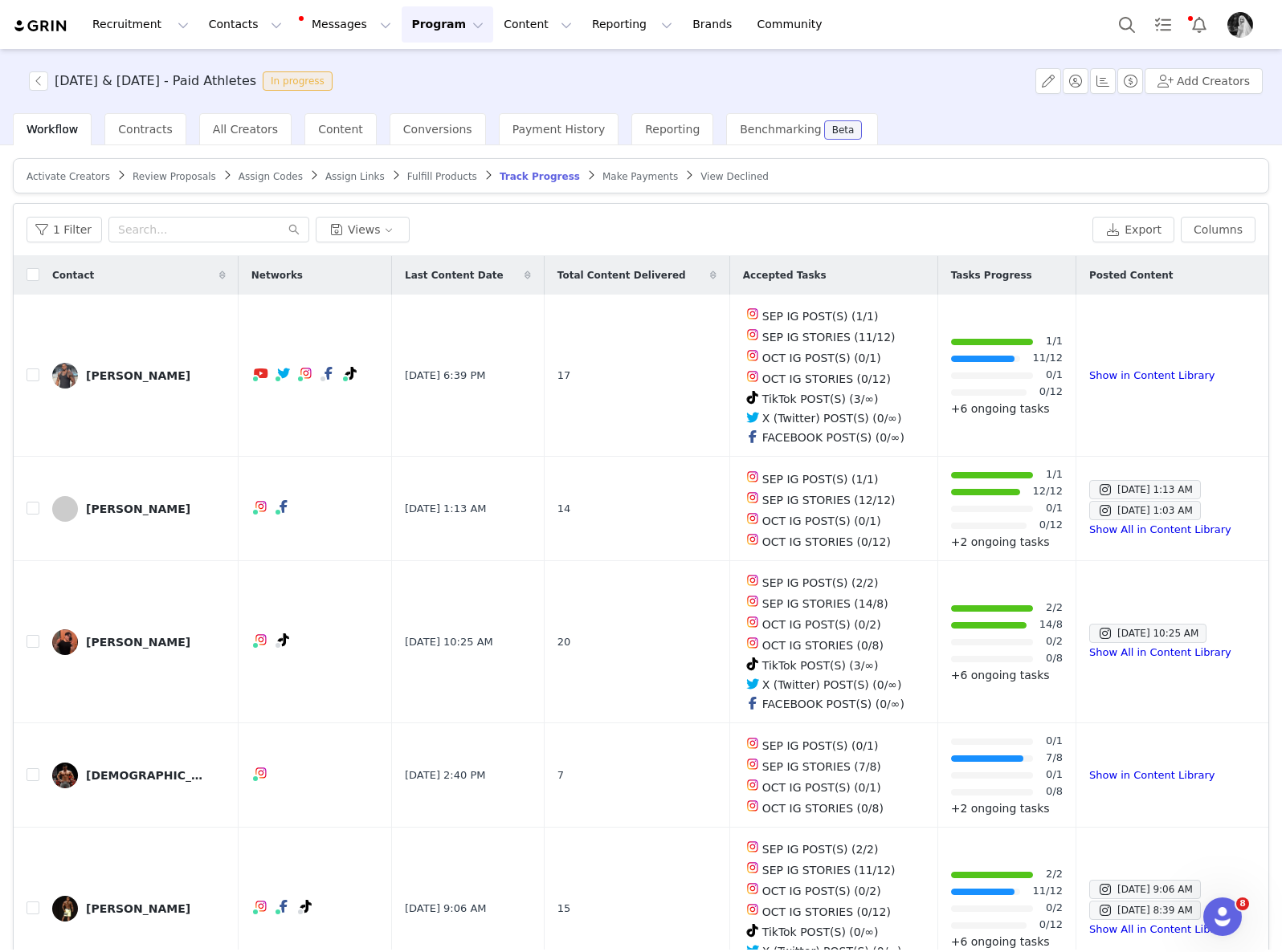
drag, startPoint x: 436, startPoint y: 22, endPoint x: 443, endPoint y: 61, distance: 39.6
click at [435, 22] on button "Program Program" at bounding box center [447, 24] width 92 height 36
click at [839, 68] on div "[DATE] & [DATE] - Paid Athletes In progress Add Creators" at bounding box center [641, 80] width 1282 height 64
click at [431, 26] on button "Program Program" at bounding box center [447, 24] width 92 height 36
click at [416, 70] on p "Activations" at bounding box center [420, 71] width 62 height 17
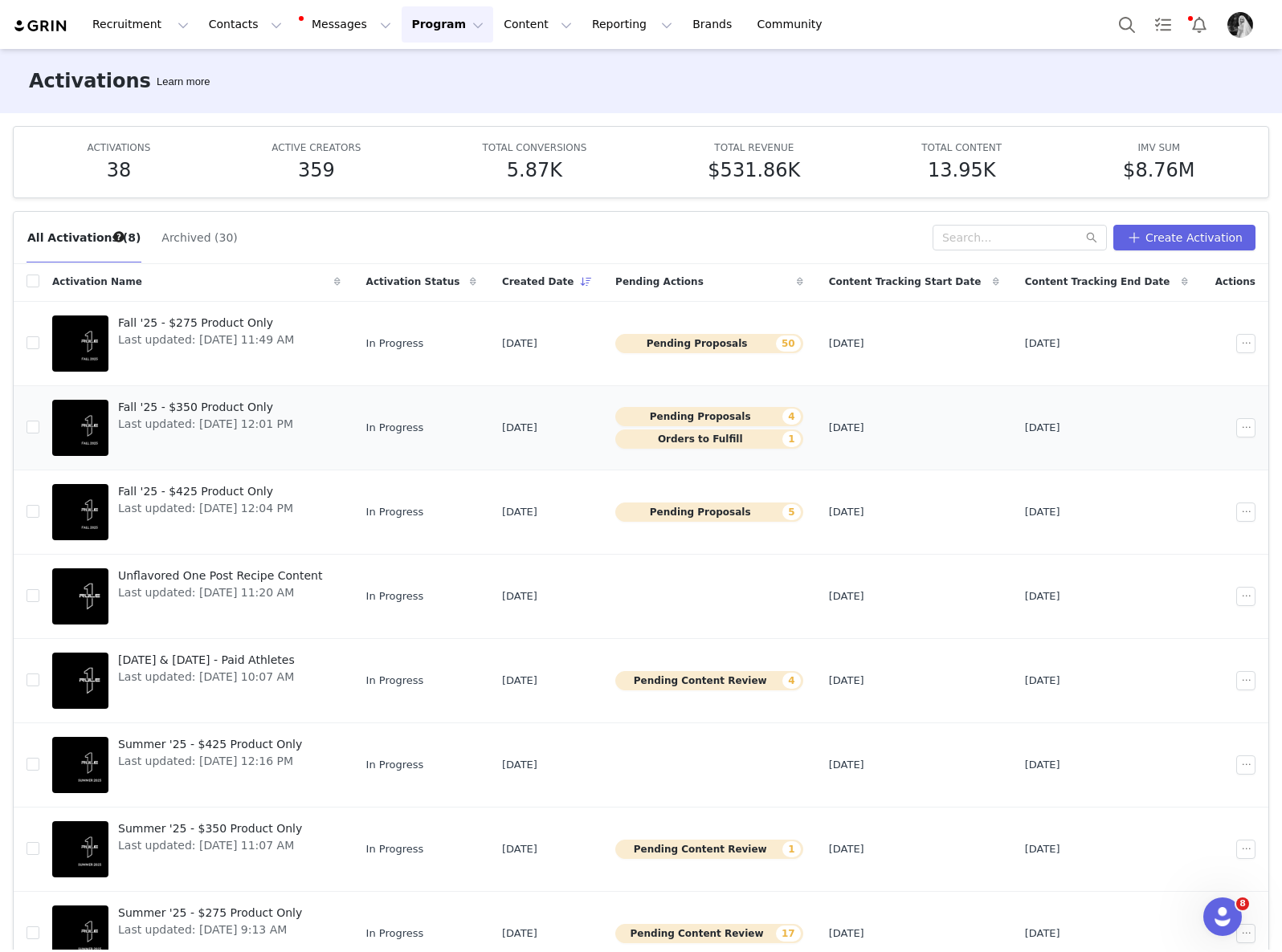
scroll to position [85, 0]
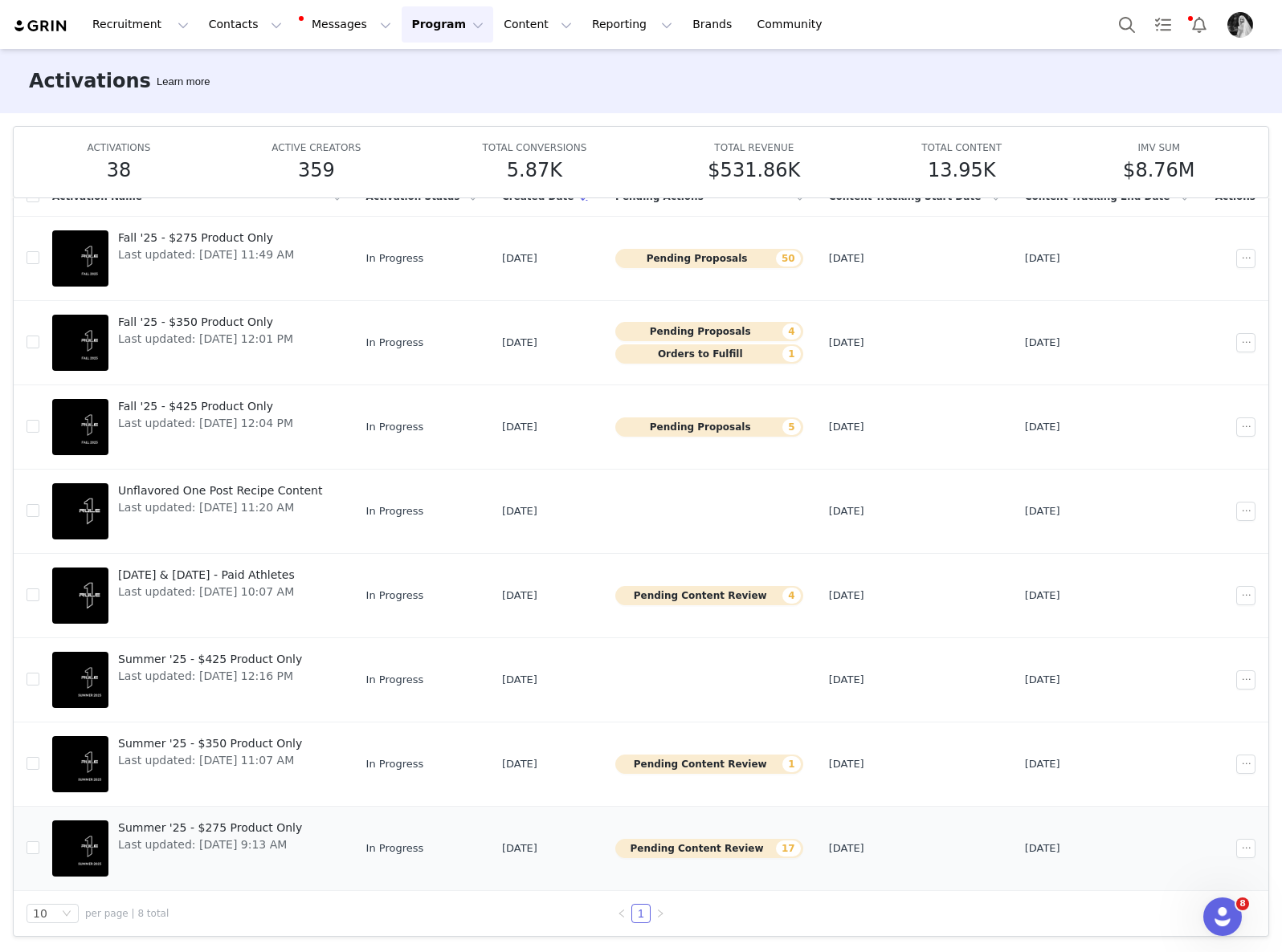
click at [676, 840] on button "Pending Content Review 17" at bounding box center [709, 848] width 188 height 20
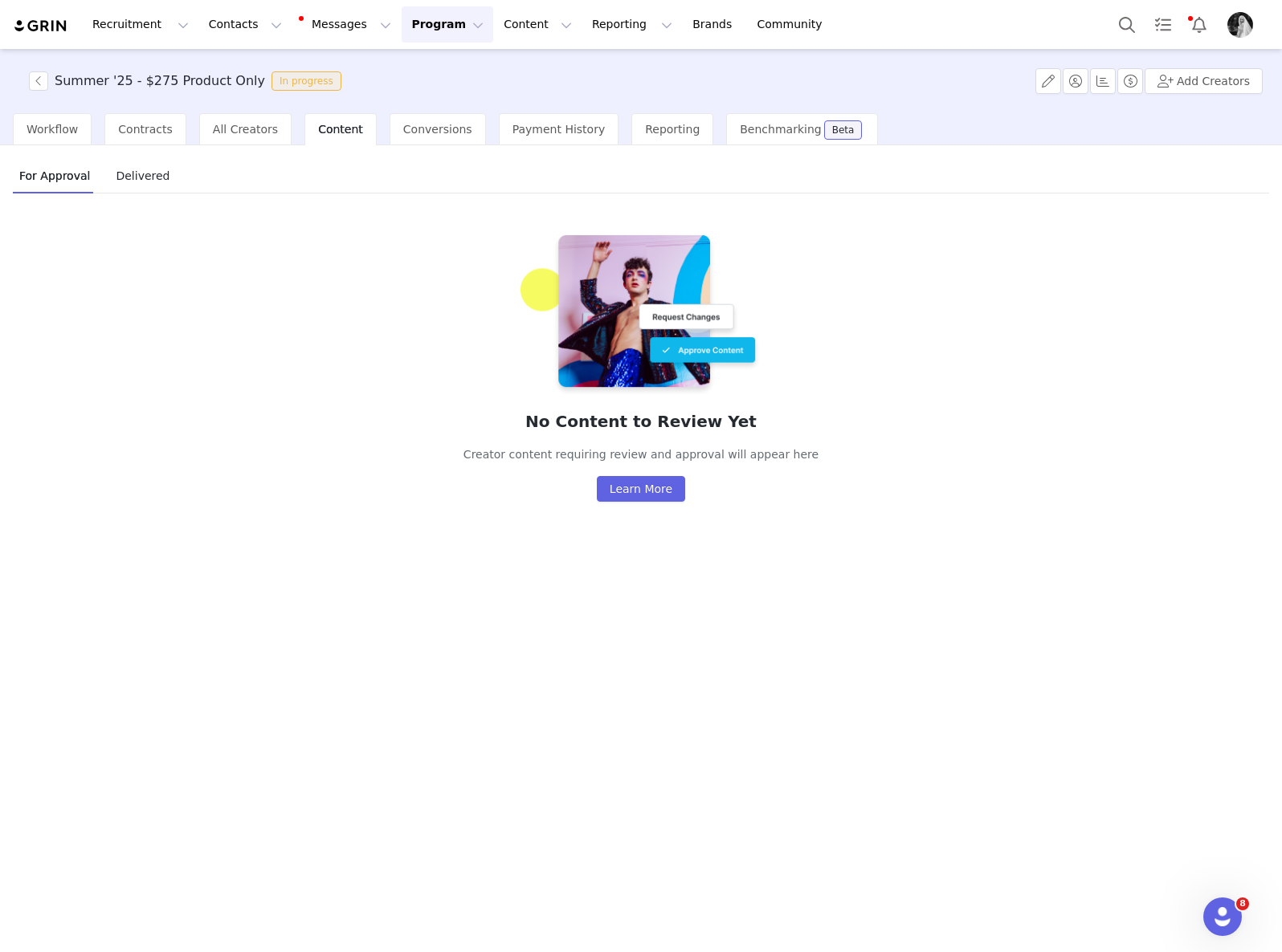
click at [403, 26] on button "Program Program" at bounding box center [447, 24] width 92 height 36
click at [412, 57] on link "Activations" at bounding box center [438, 70] width 123 height 29
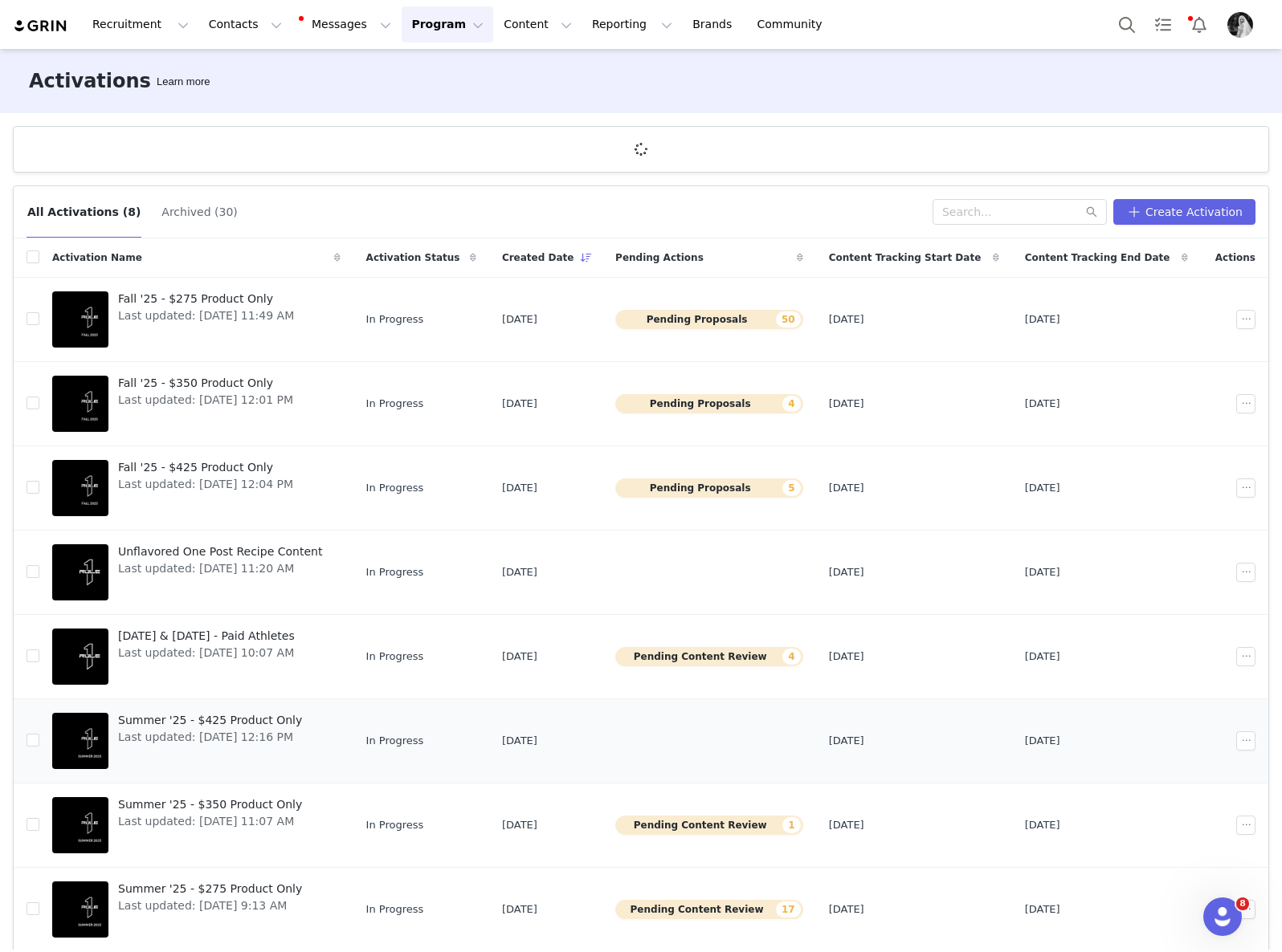
scroll to position [2, 0]
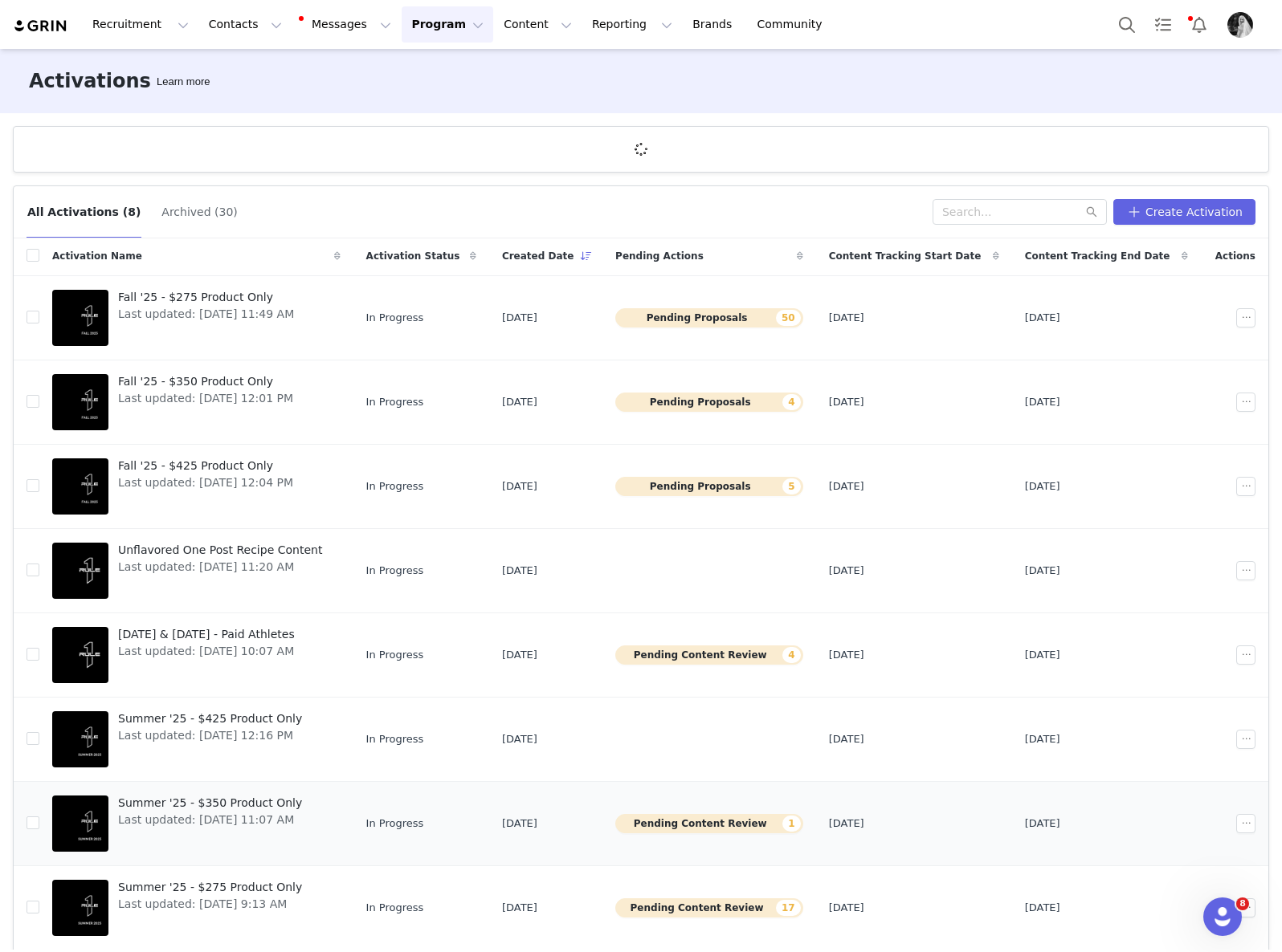
click at [714, 819] on button "Pending Content Review 1" at bounding box center [709, 823] width 188 height 20
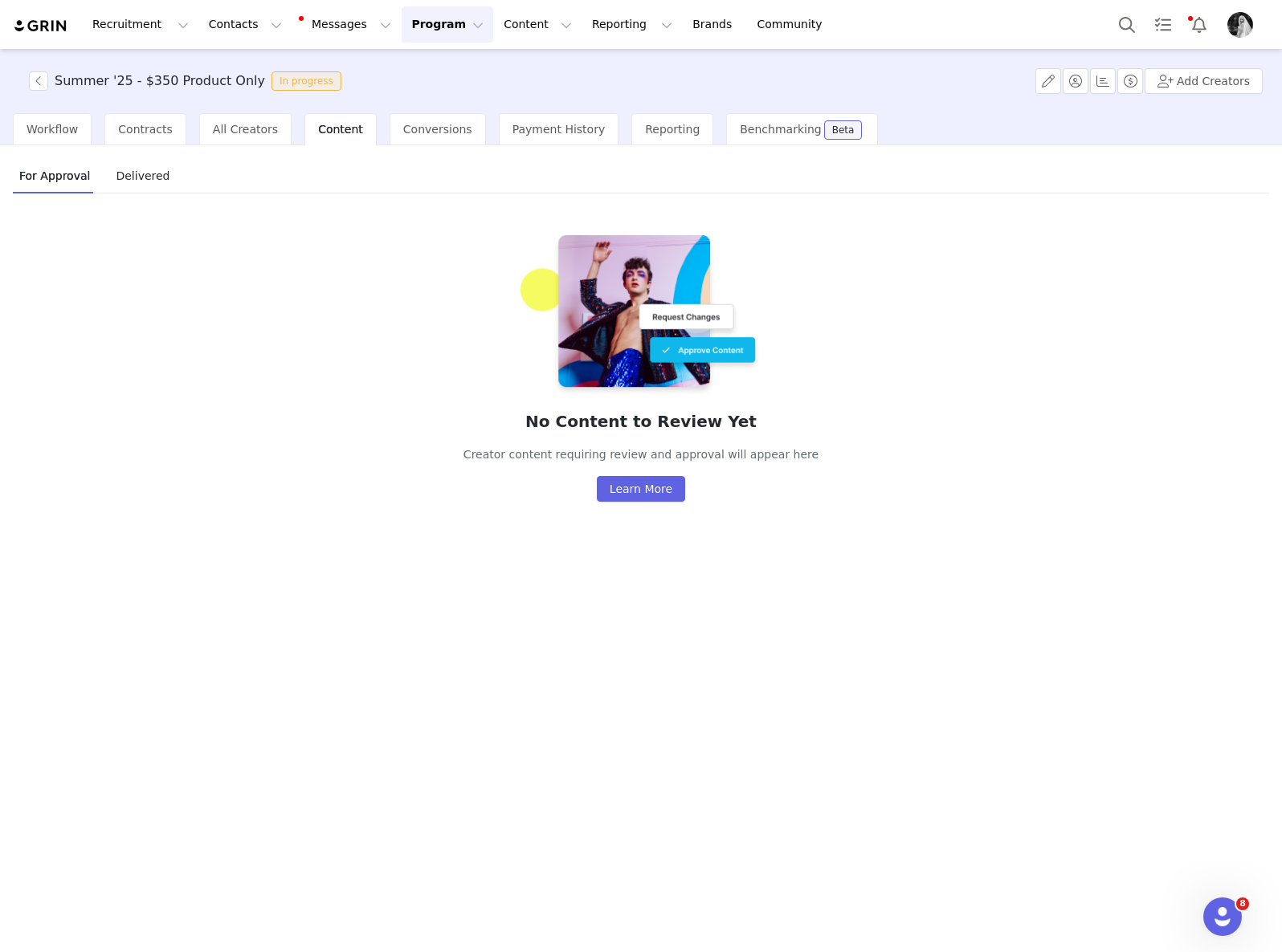
click at [402, 32] on button "Program Program" at bounding box center [447, 24] width 92 height 36
click at [394, 69] on p "Activations" at bounding box center [420, 71] width 62 height 17
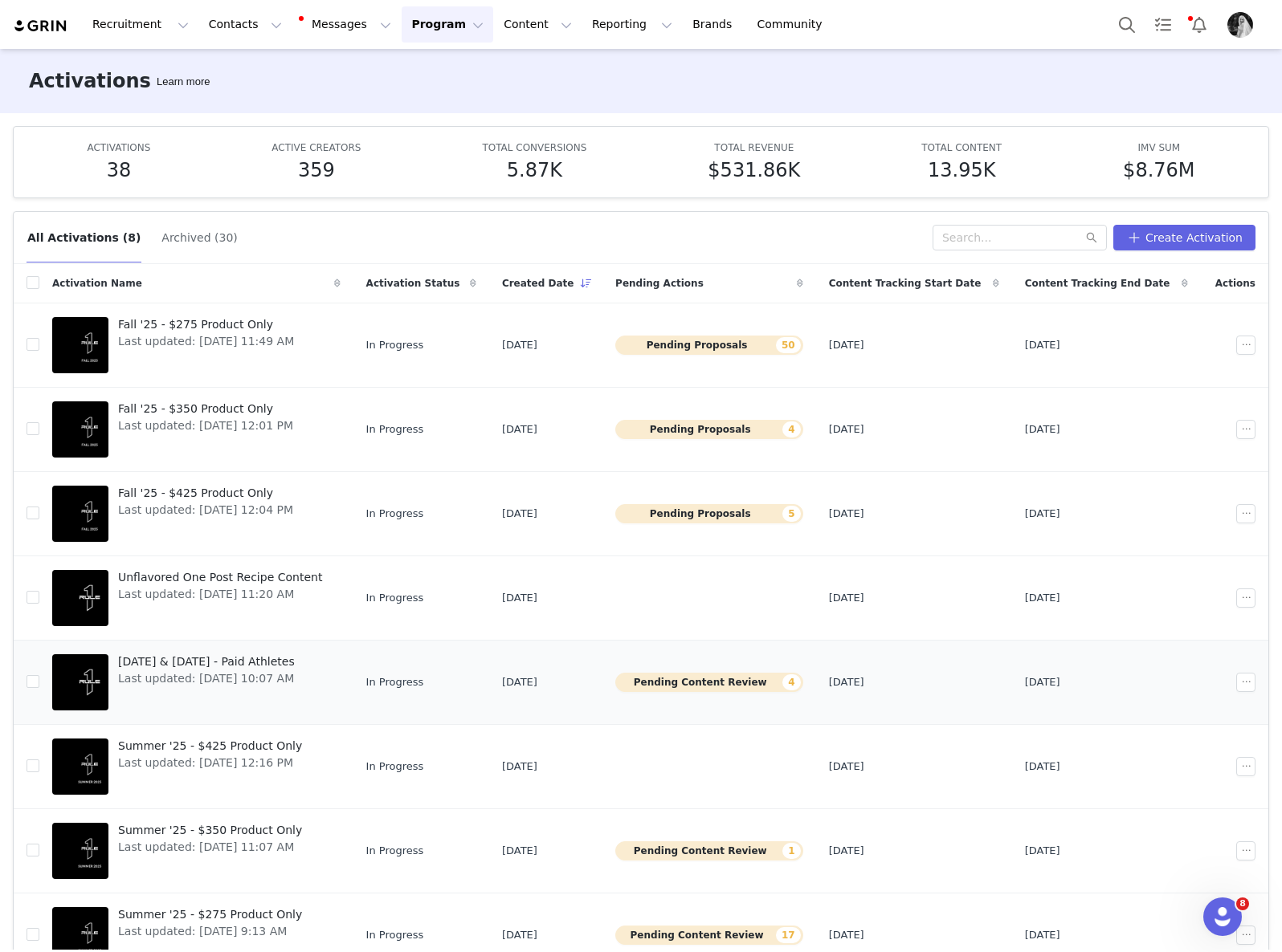
click at [707, 680] on button "Pending Content Review 4" at bounding box center [709, 682] width 188 height 20
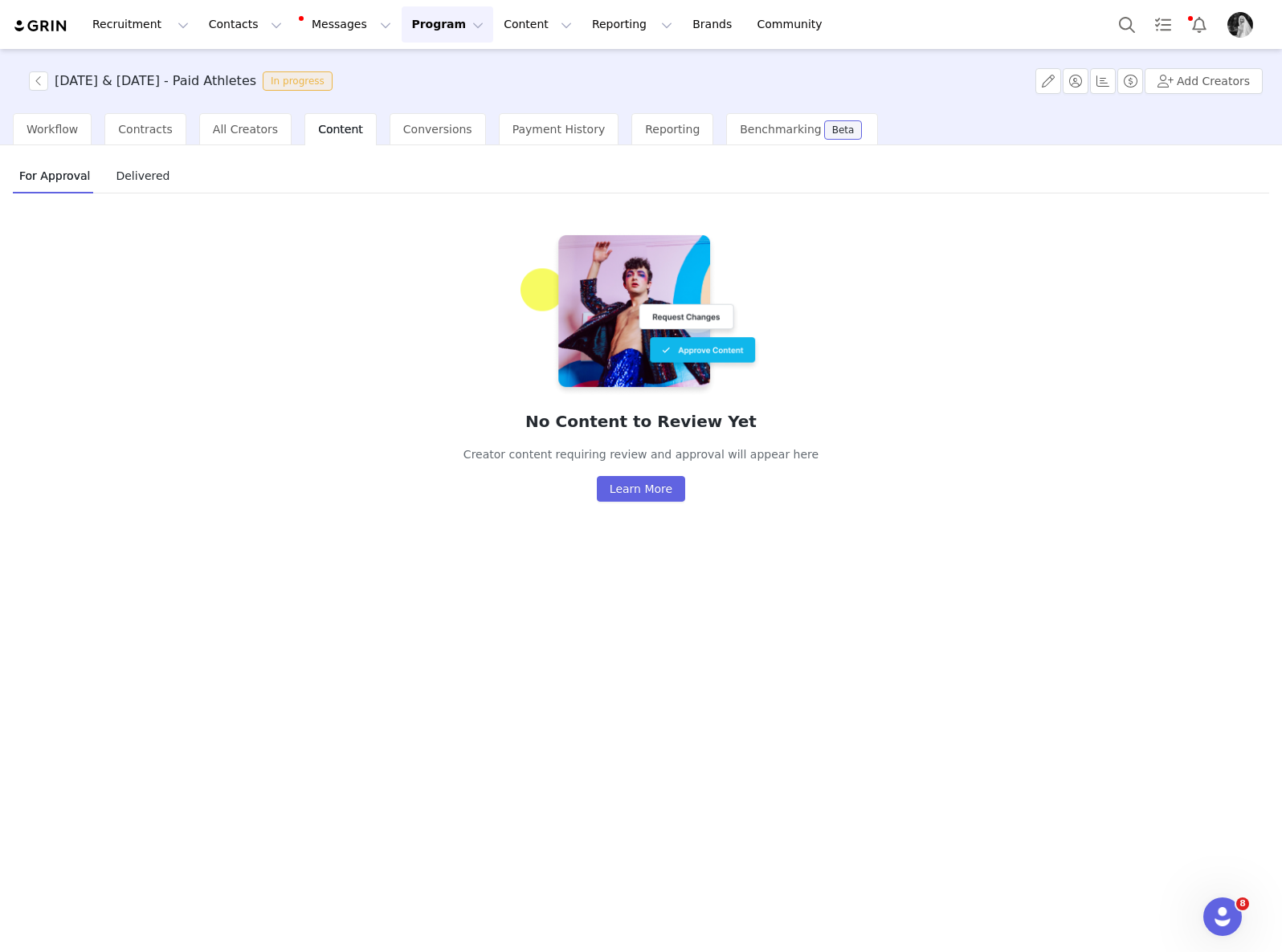
click at [434, 32] on button "Program Program" at bounding box center [447, 24] width 92 height 36
click at [444, 74] on p "Activations" at bounding box center [420, 71] width 62 height 17
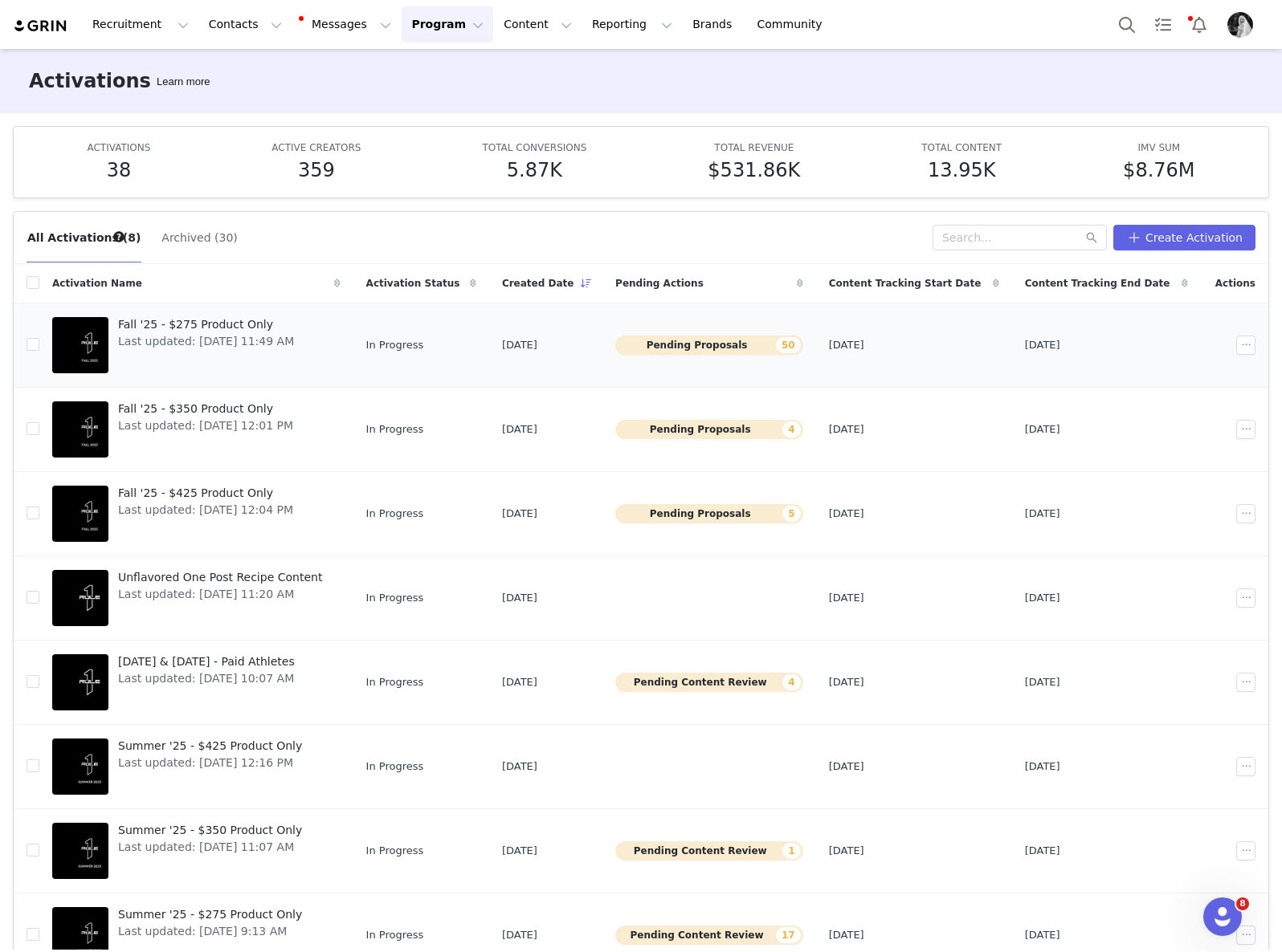
click at [720, 339] on button "Pending Proposals 50" at bounding box center [709, 345] width 188 height 20
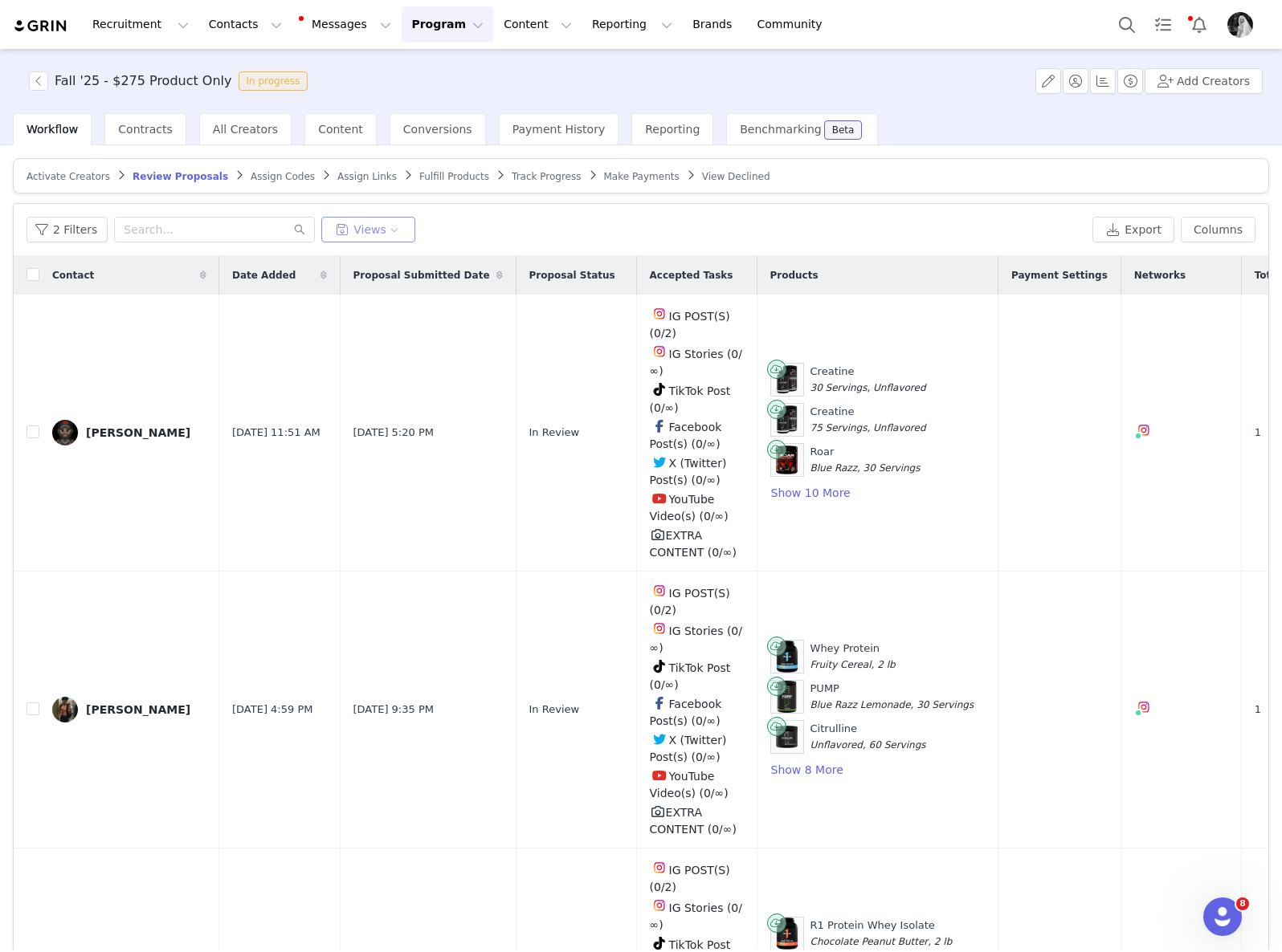
click at [386, 229] on button "Views" at bounding box center [368, 230] width 94 height 26
click at [403, 299] on button "Review Proposals" at bounding box center [410, 293] width 162 height 26
click at [383, 226] on button "Views" at bounding box center [368, 230] width 94 height 26
click at [376, 289] on button "*Review Proposals" at bounding box center [410, 293] width 162 height 26
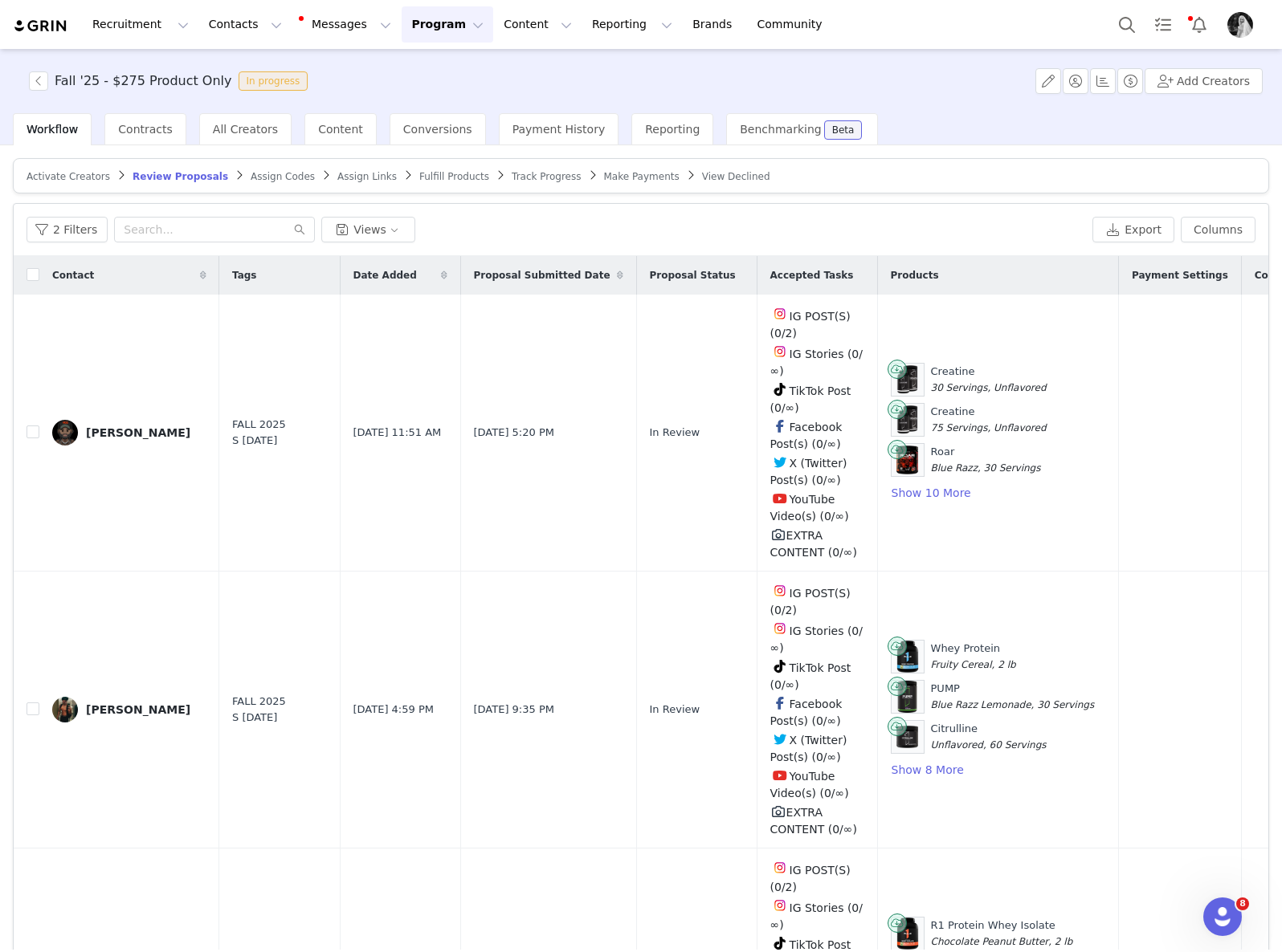
click at [531, 274] on span "Proposal Submitted Date" at bounding box center [542, 274] width 136 height 14
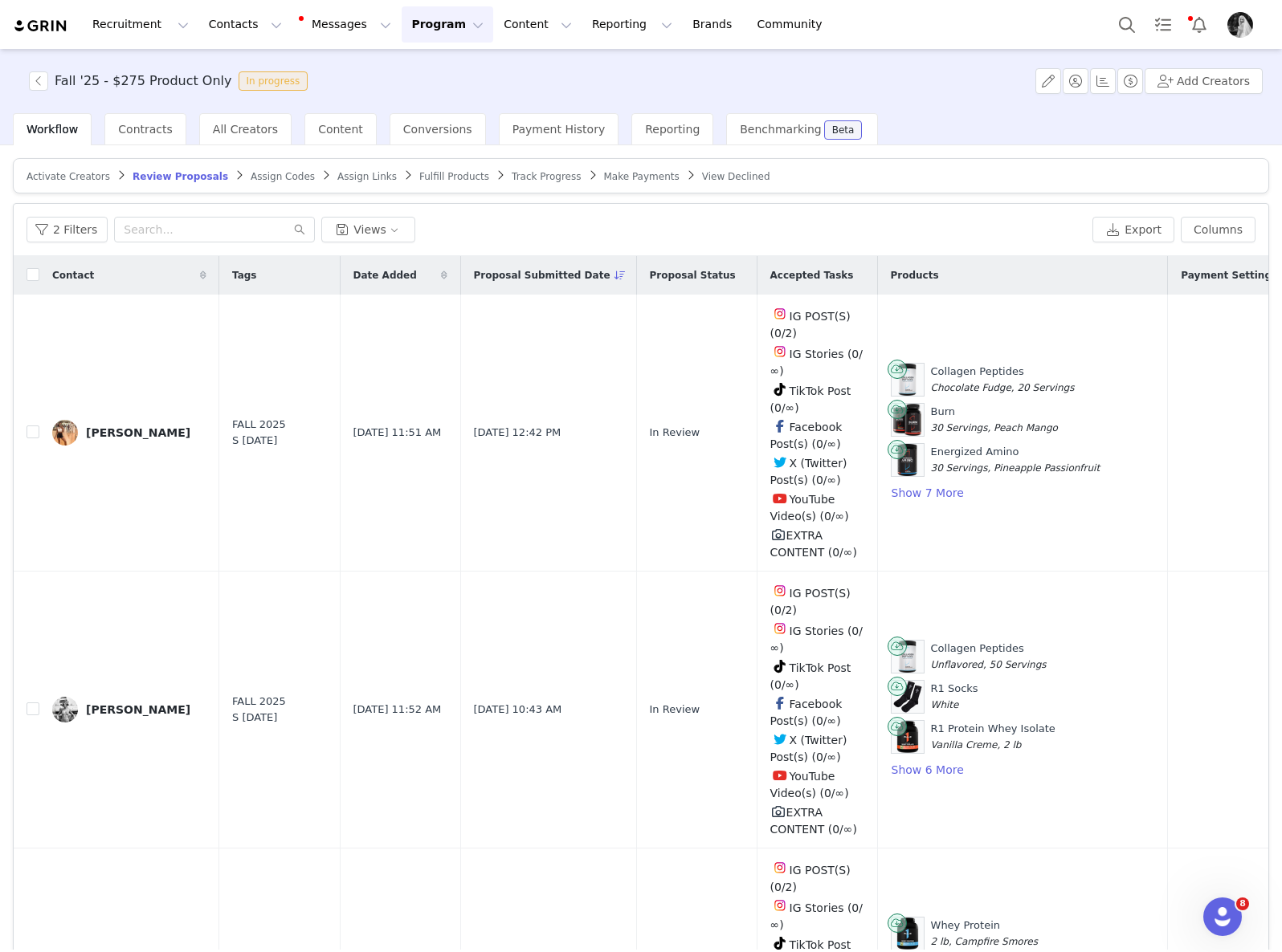
click at [426, 26] on button "Program Program" at bounding box center [447, 24] width 92 height 36
click at [715, 212] on div "2 Filters Views Export Columns" at bounding box center [641, 230] width 1254 height 52
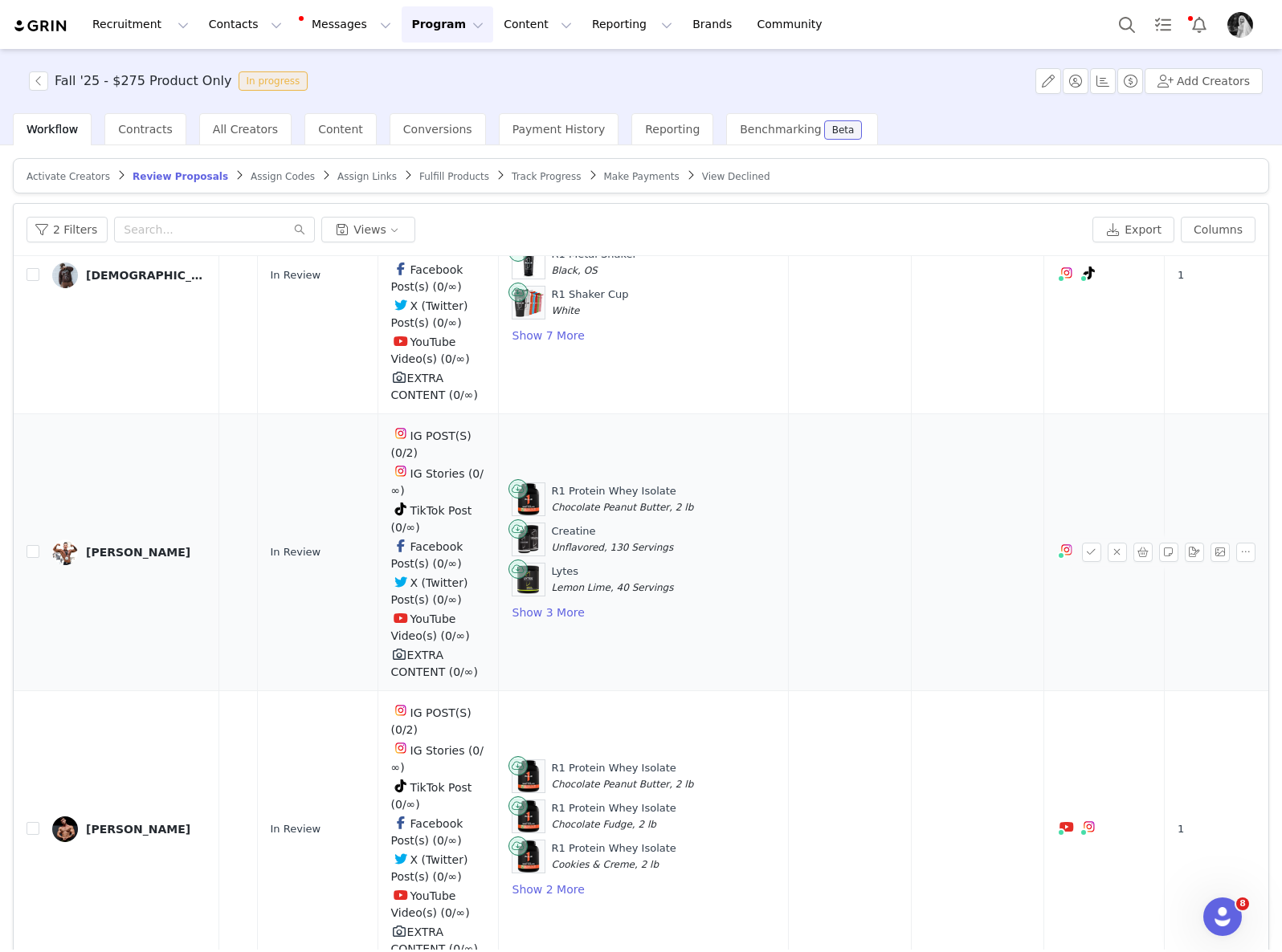
scroll to position [77, 0]
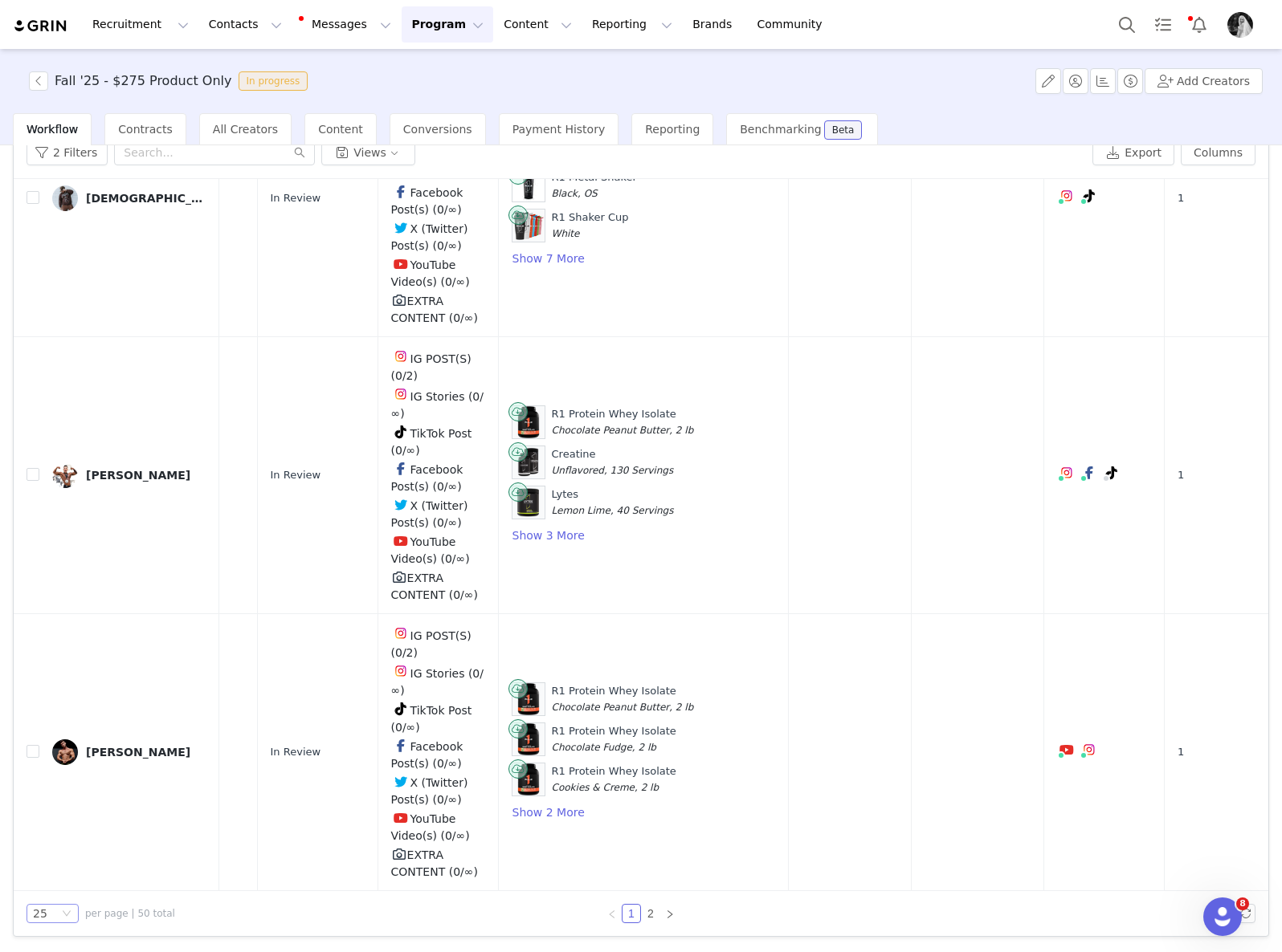
click at [66, 912] on icon "icon: down" at bounding box center [66, 914] width 9 height 9
click at [50, 892] on li "100" at bounding box center [52, 885] width 52 height 26
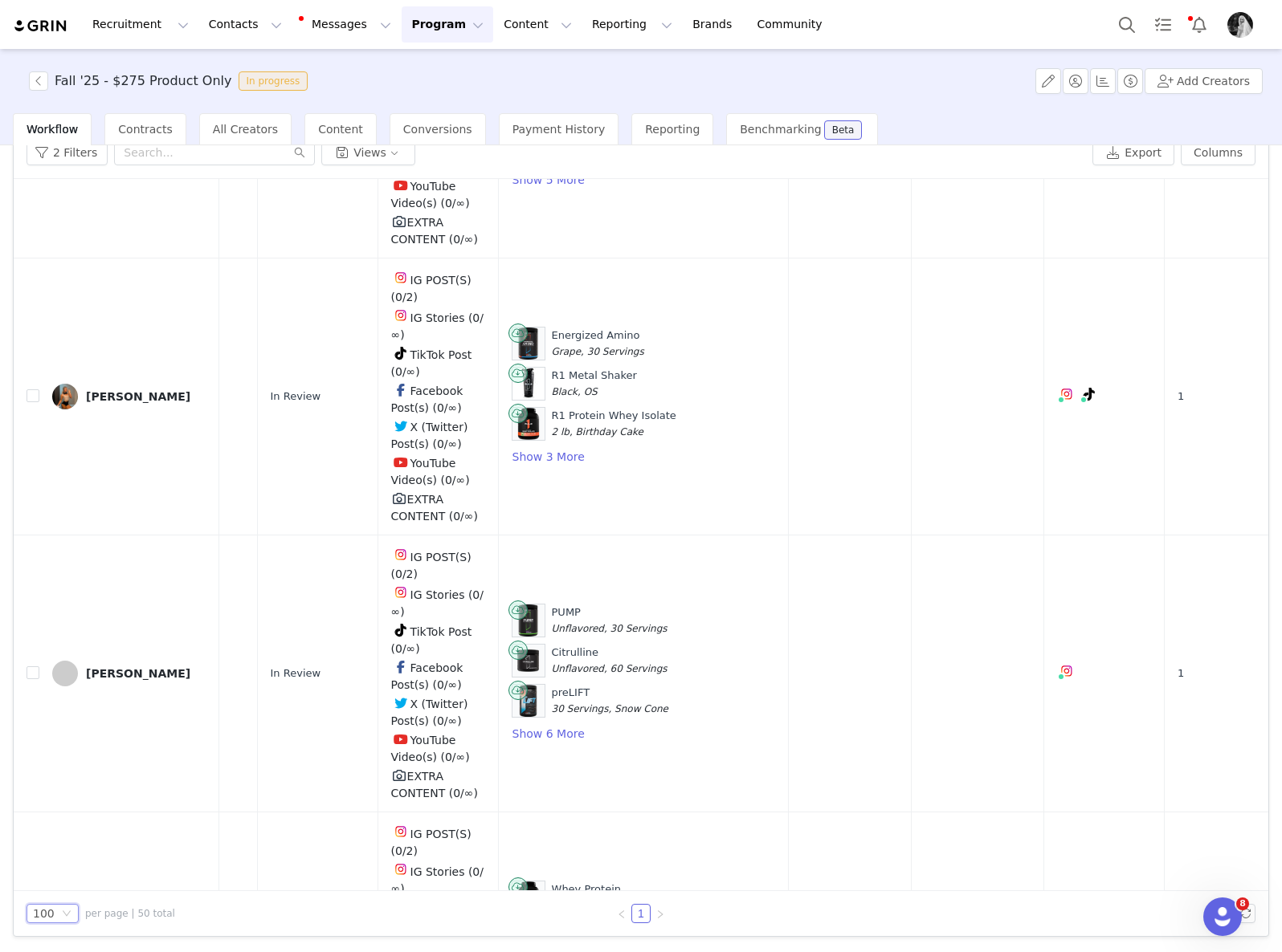
scroll to position [13273, 379]
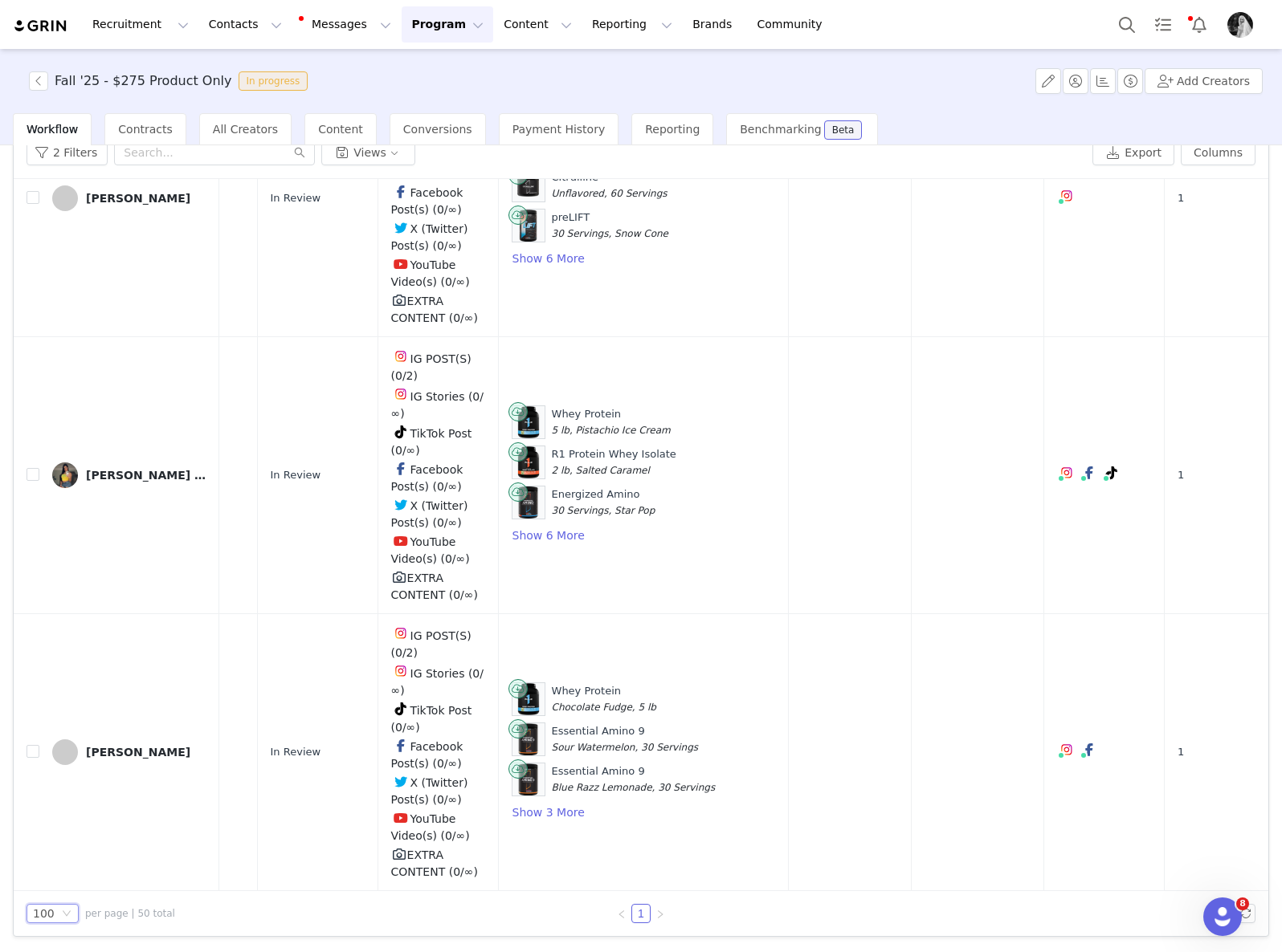
click at [402, 31] on button "Program Program" at bounding box center [447, 24] width 92 height 36
click at [418, 68] on p "Activations" at bounding box center [420, 71] width 62 height 17
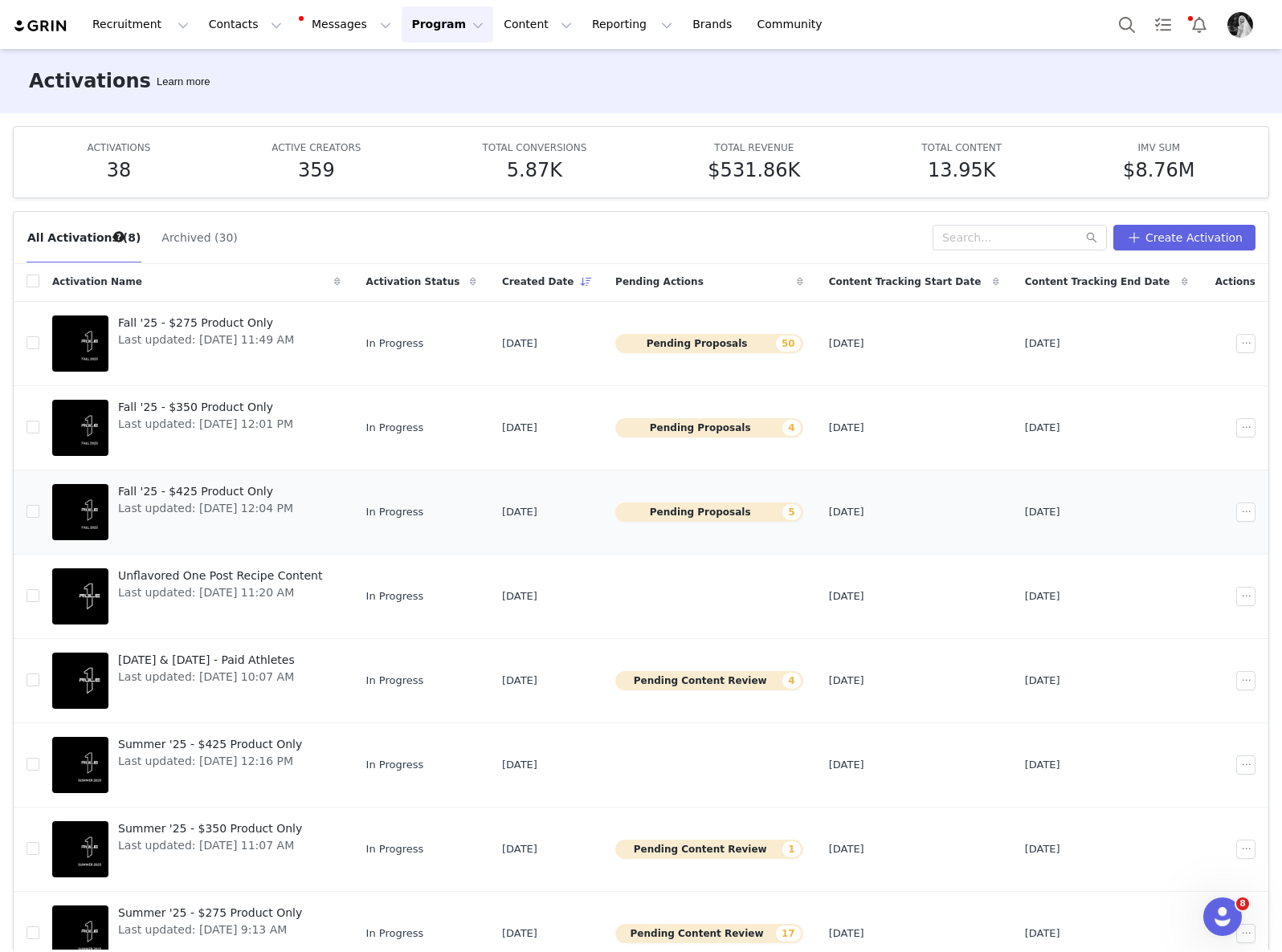
scroll to position [85, 0]
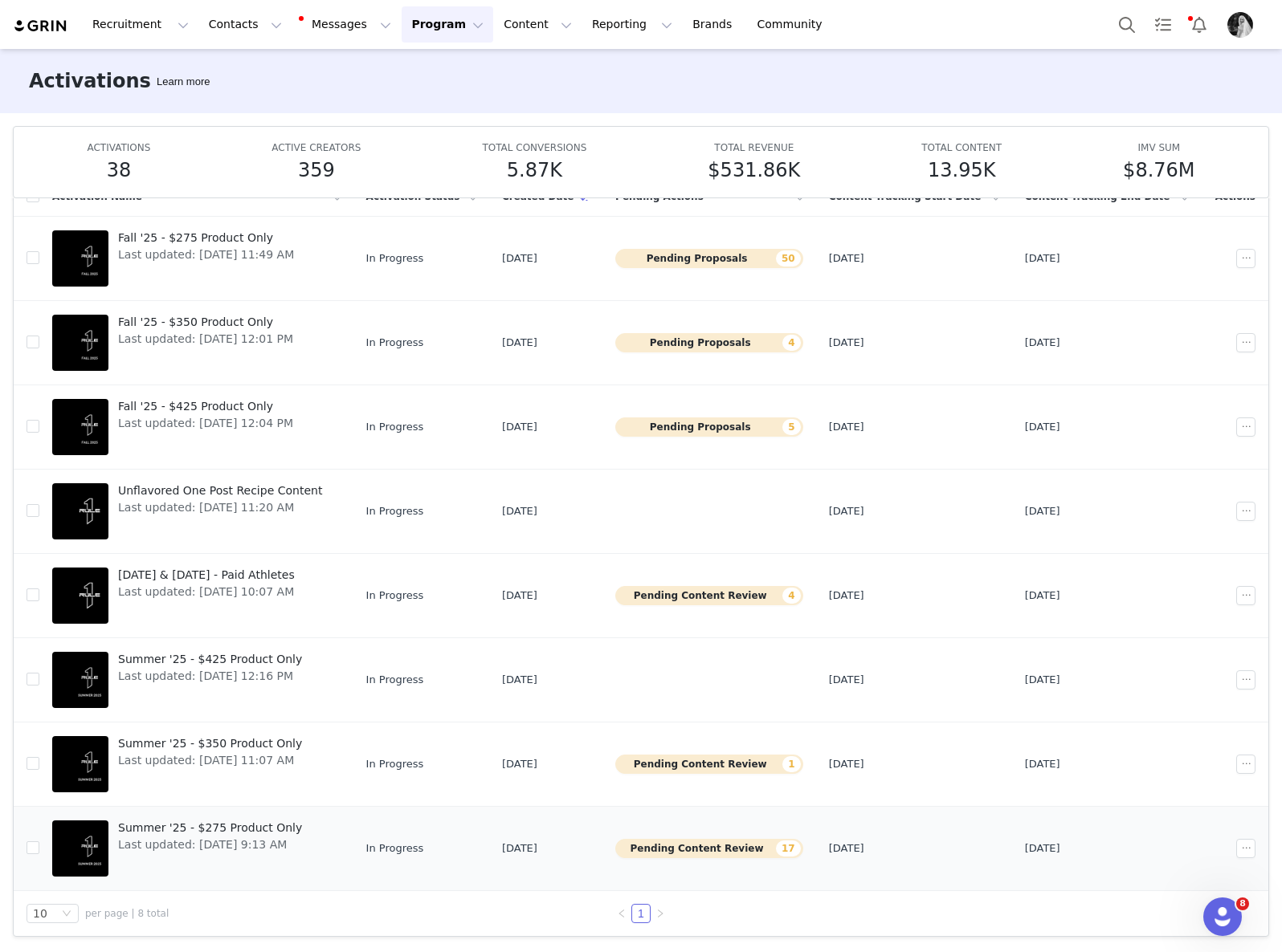
click at [270, 838] on span "Last updated: [DATE] 9:13 AM" at bounding box center [209, 845] width 184 height 17
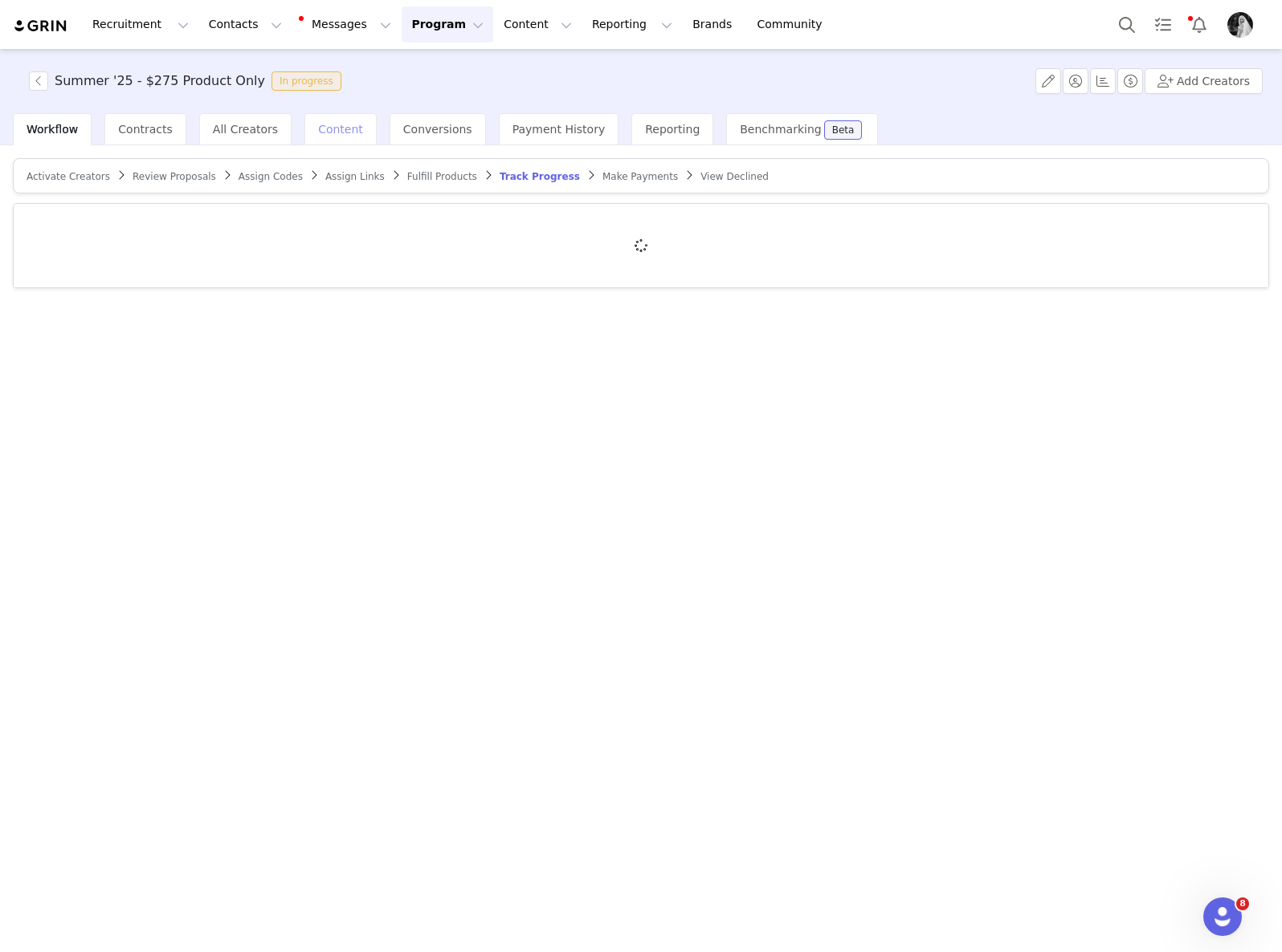
click at [318, 134] on span "Content" at bounding box center [341, 130] width 45 height 13
click at [101, 182] on div "For Approval Delivered" at bounding box center [94, 175] width 163 height 36
click at [126, 181] on span "Delivered" at bounding box center [142, 176] width 66 height 26
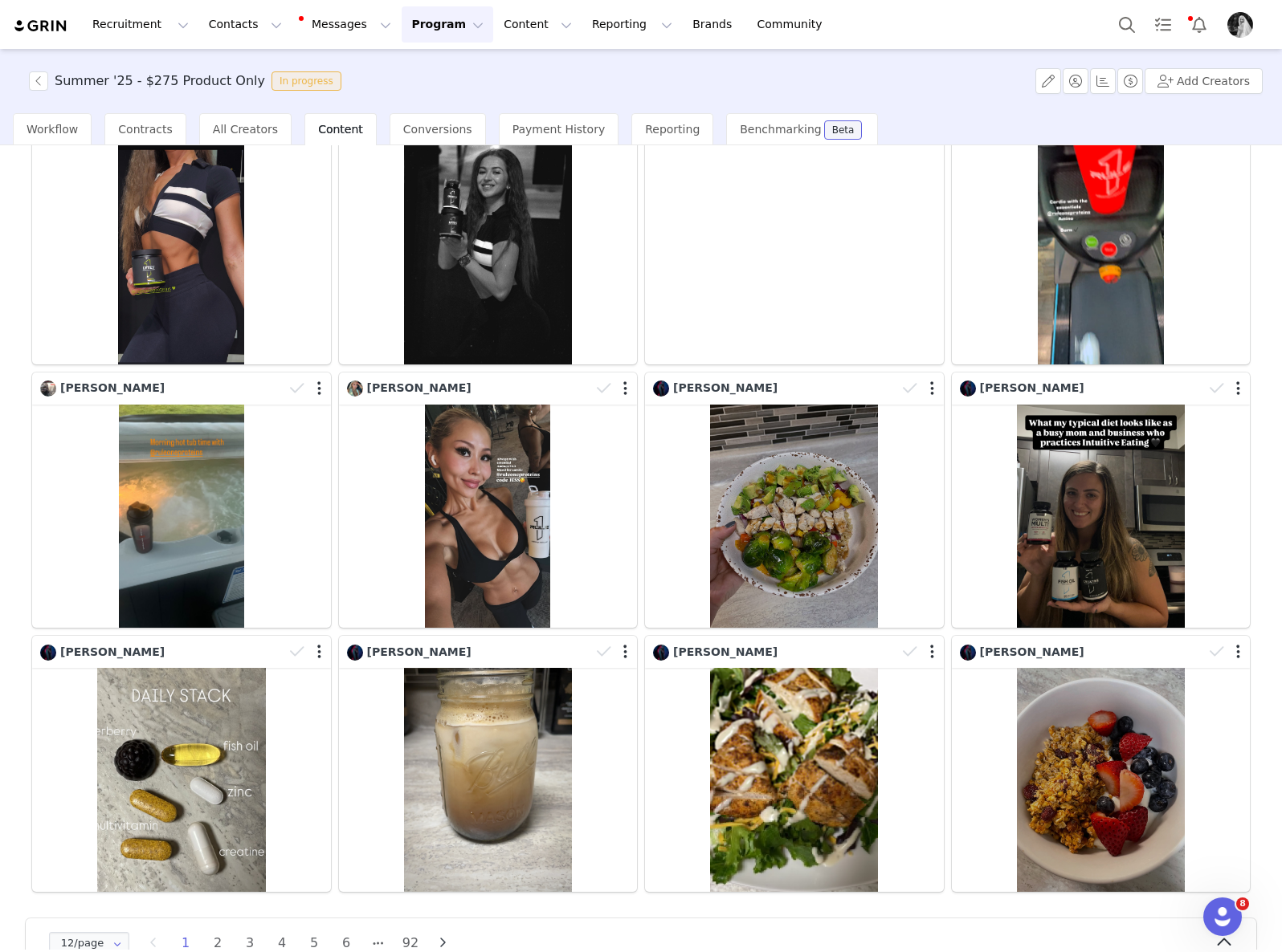
scroll to position [214, 0]
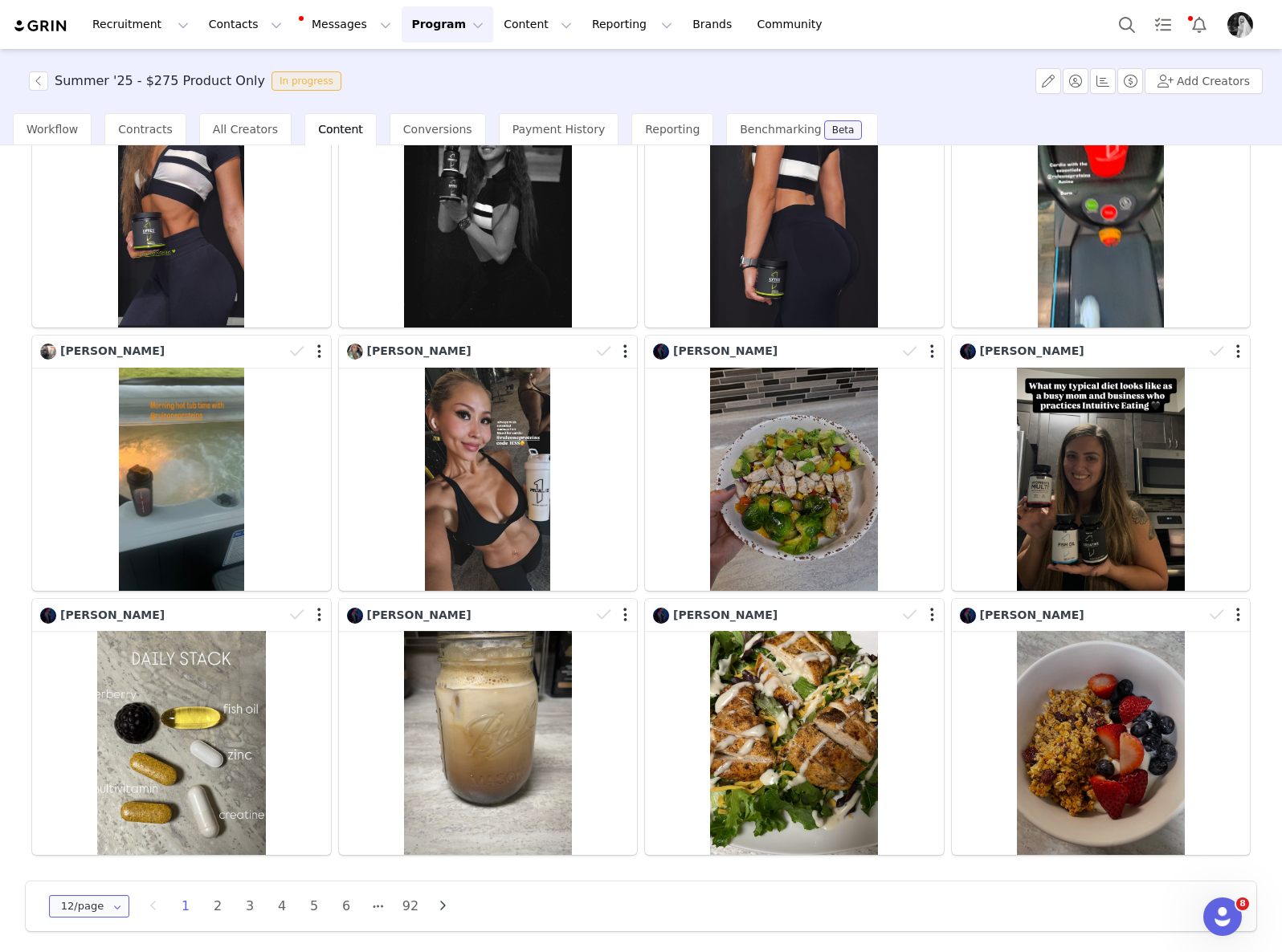
drag, startPoint x: 105, startPoint y: 903, endPoint x: 107, endPoint y: 869, distance: 34.1
click at [105, 903] on input "12/page" at bounding box center [89, 906] width 80 height 22
click at [106, 860] on span "48/page" at bounding box center [90, 859] width 47 height 13
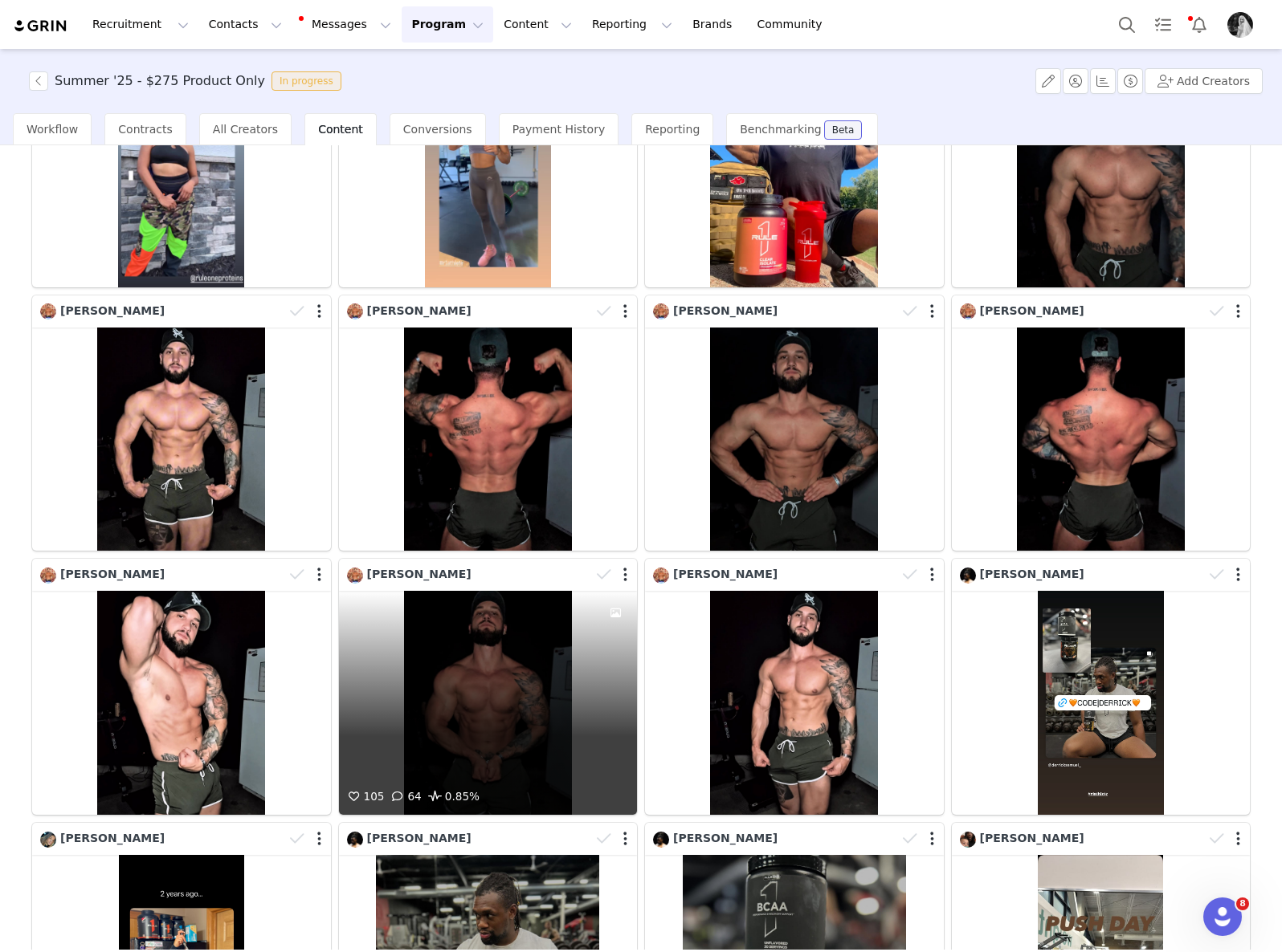
scroll to position [1047, 0]
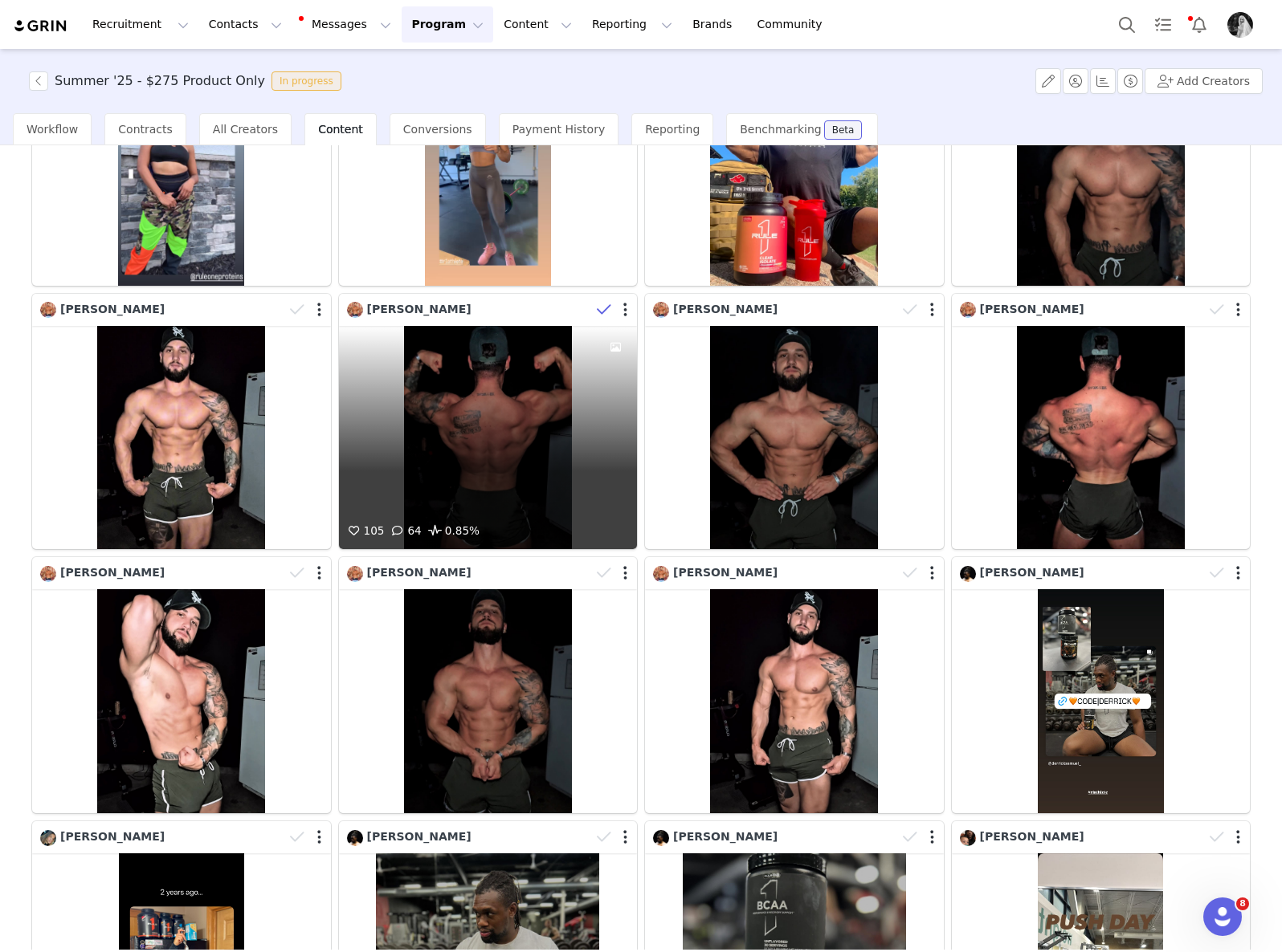
click at [597, 301] on icon at bounding box center [603, 309] width 14 height 16
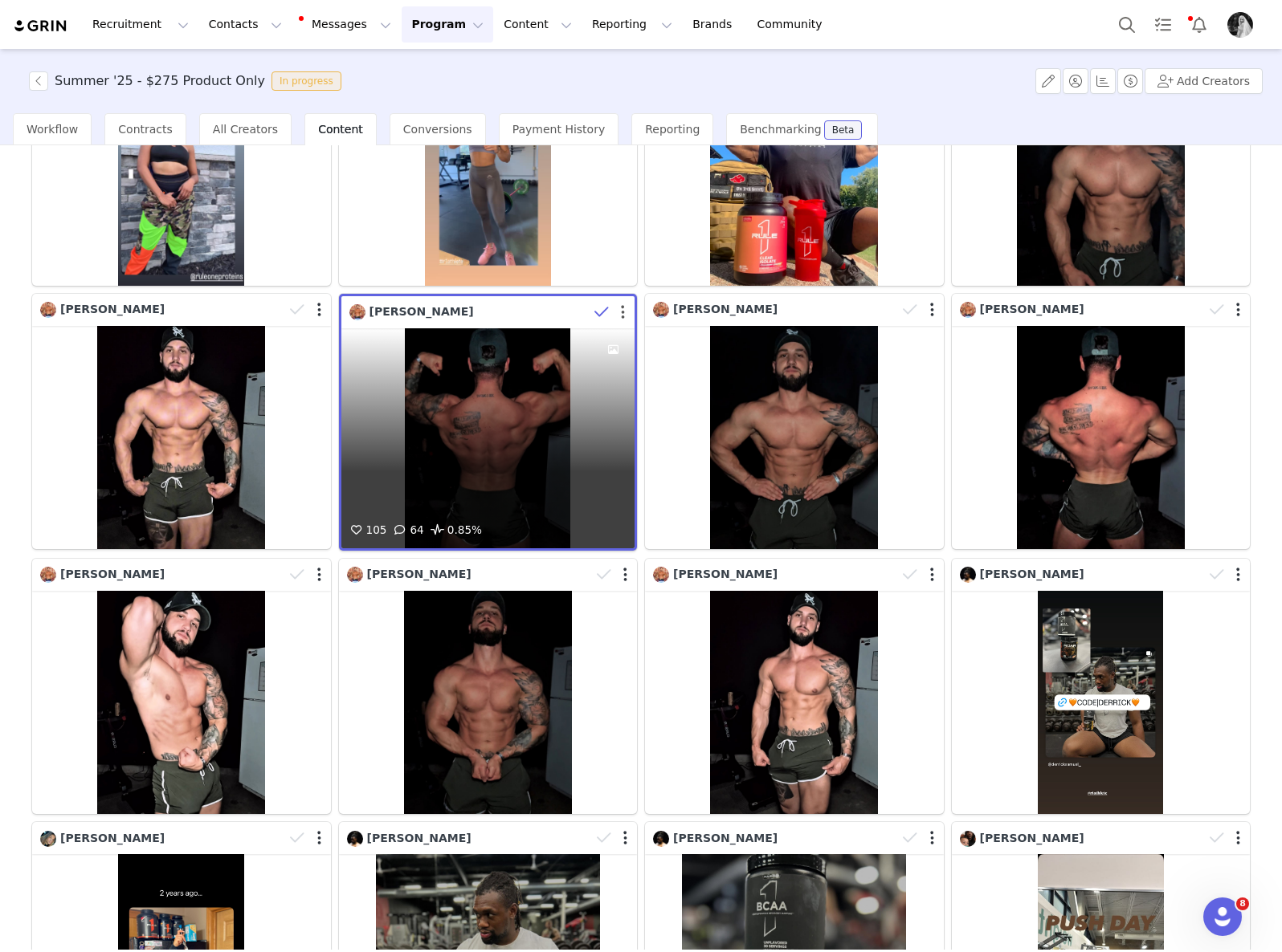
click at [621, 304] on button "button" at bounding box center [623, 312] width 4 height 16
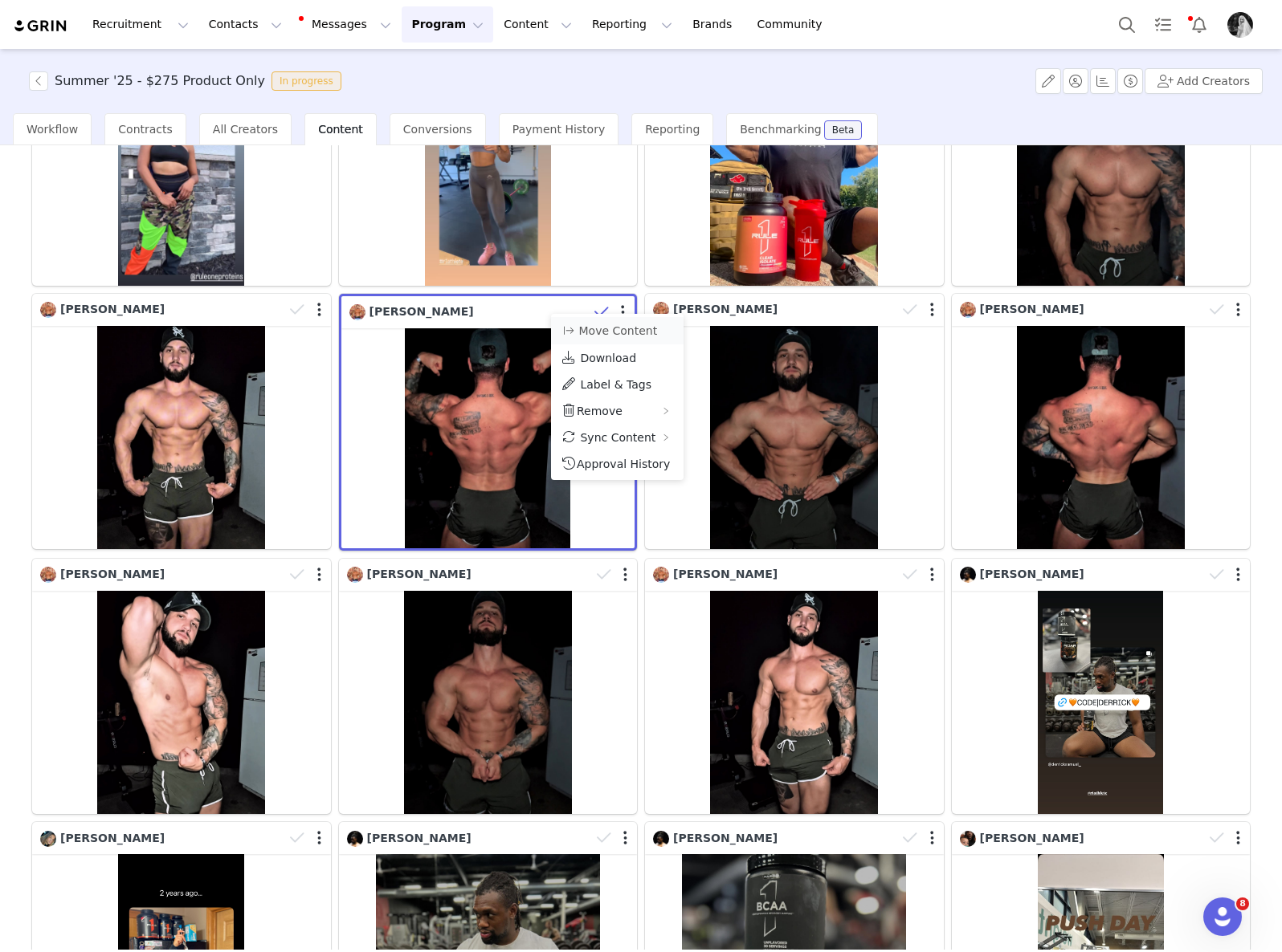
click at [623, 341] on li "Move Content" at bounding box center [617, 330] width 133 height 27
click at [603, 328] on button "Move Content" at bounding box center [609, 330] width 97 height 20
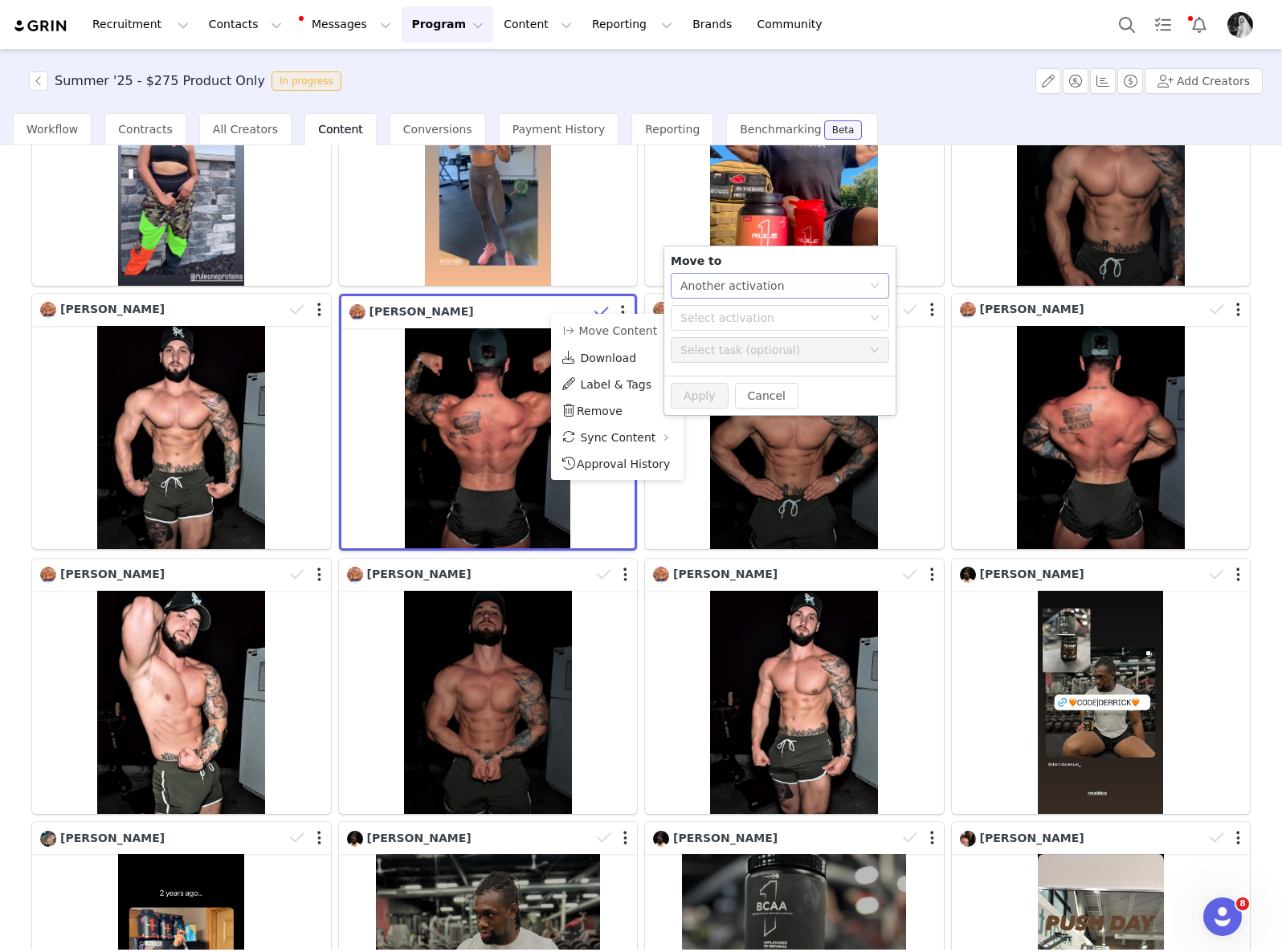
click at [734, 287] on div "Another activation" at bounding box center [732, 286] width 105 height 24
click at [725, 332] on li "Another task" at bounding box center [780, 343] width 218 height 26
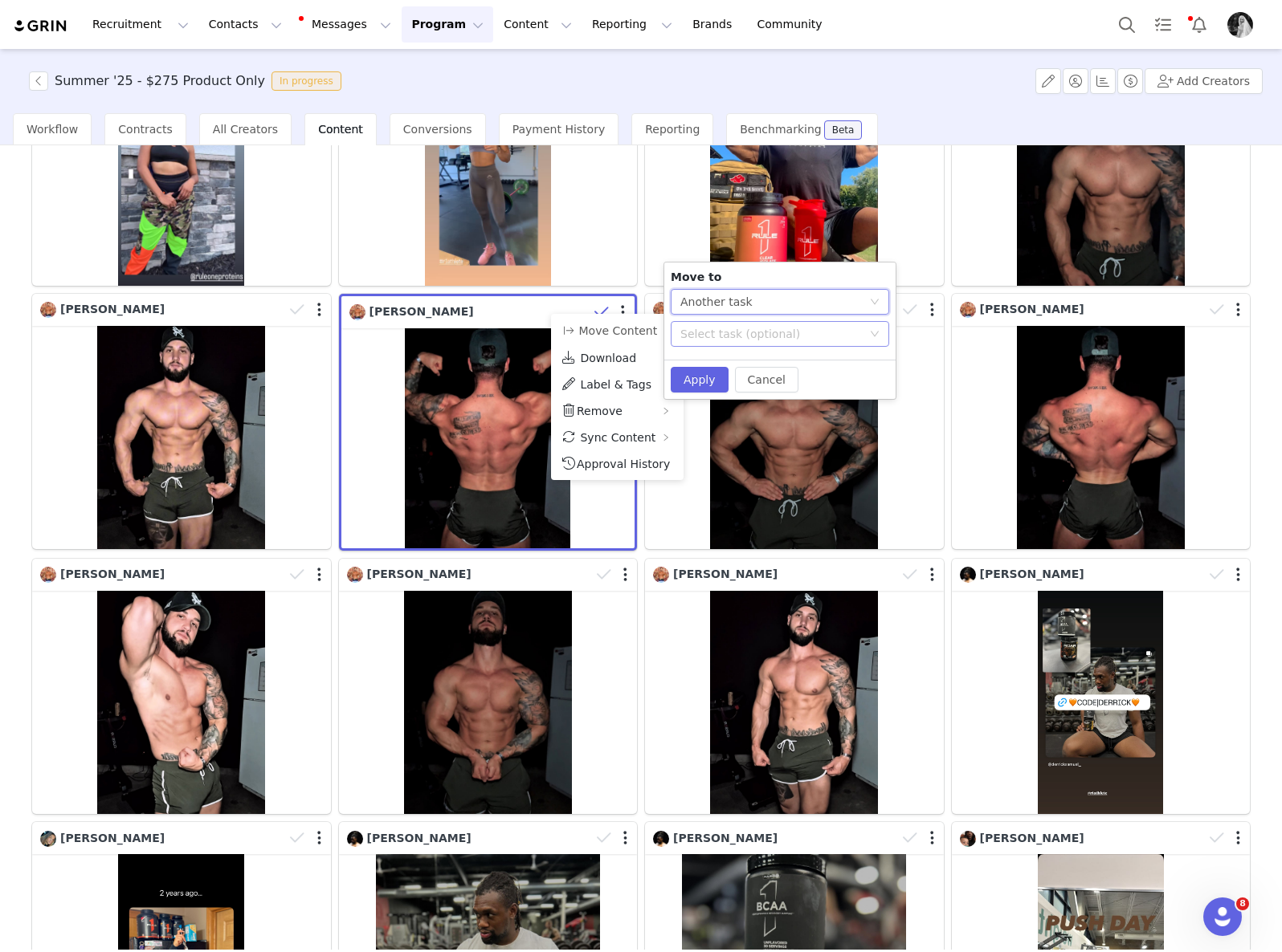
click at [726, 322] on div "Select task (optional)" at bounding box center [774, 334] width 189 height 24
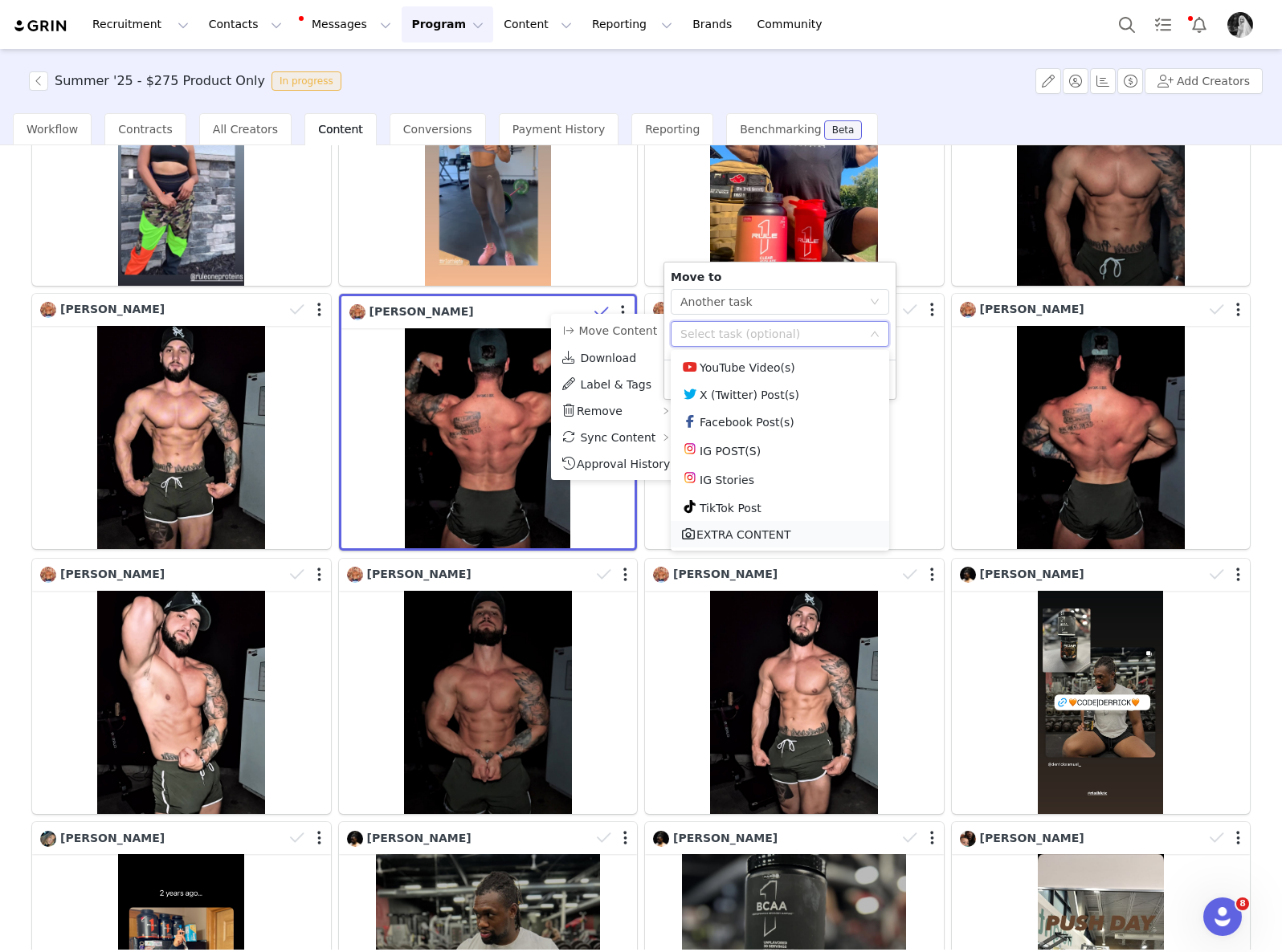
click at [756, 544] on li "EXTRA CONTENT" at bounding box center [780, 534] width 218 height 26
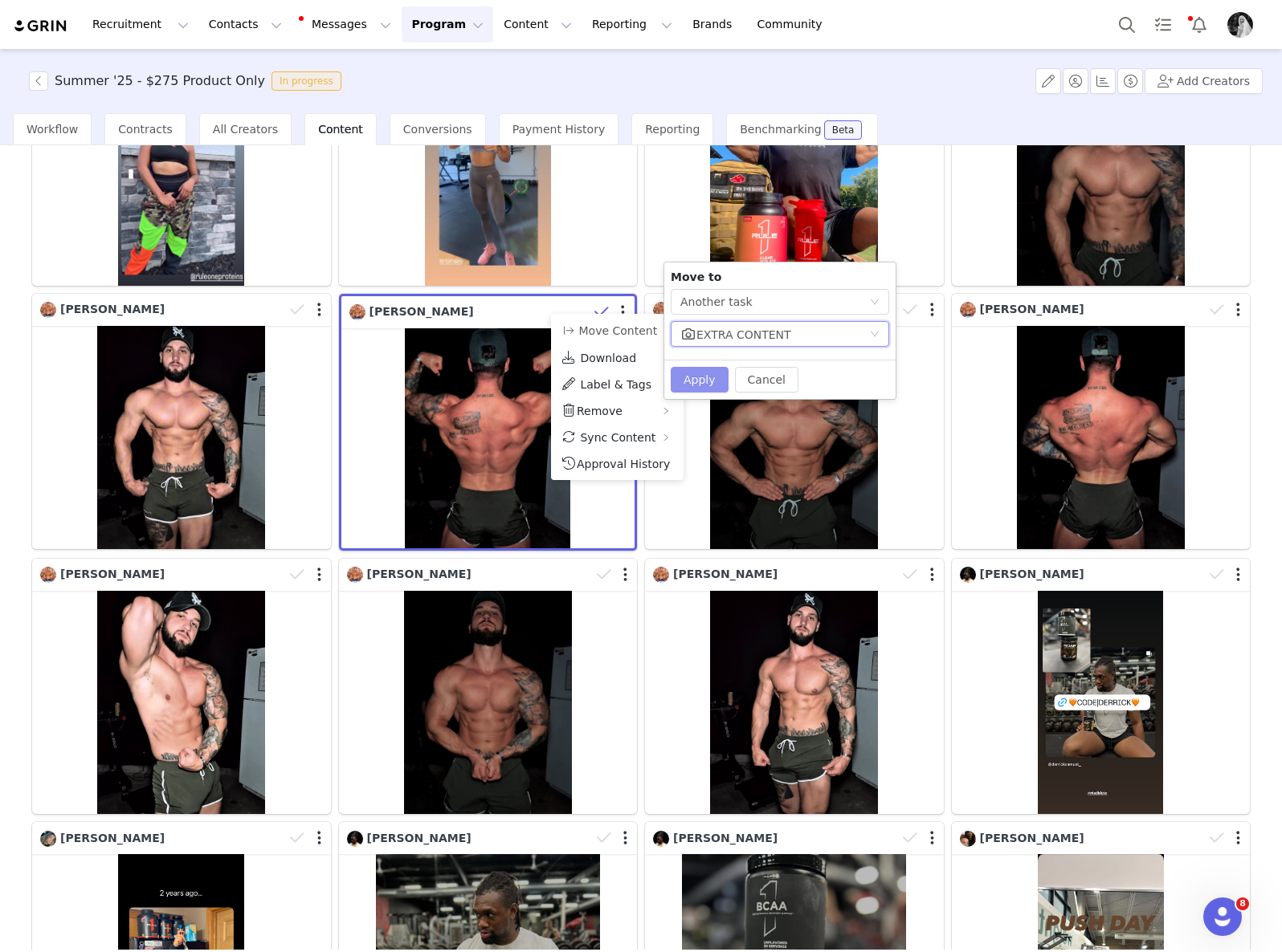
click at [688, 383] on button "Apply" at bounding box center [699, 380] width 58 height 26
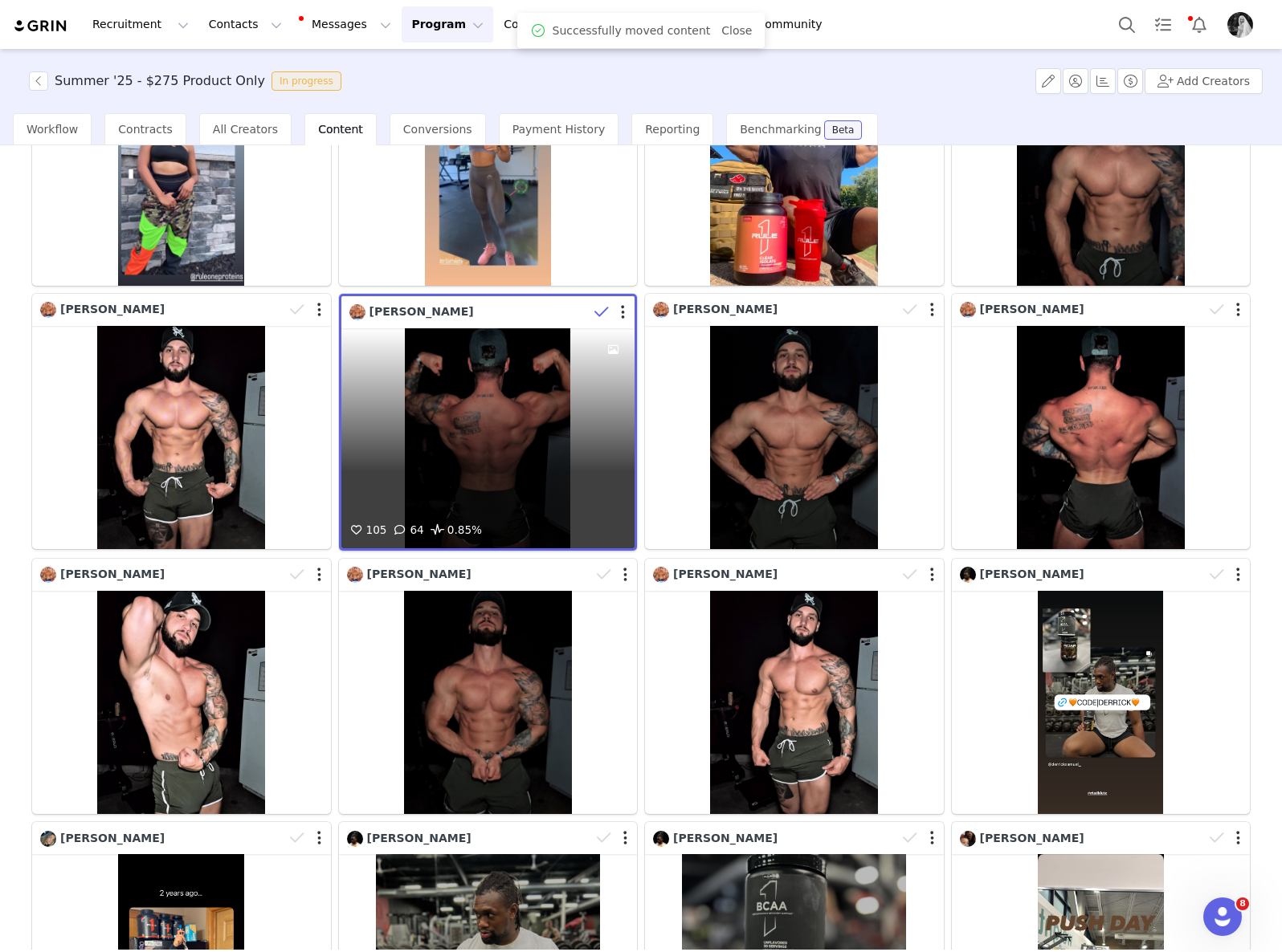
click at [594, 304] on icon at bounding box center [600, 312] width 14 height 16
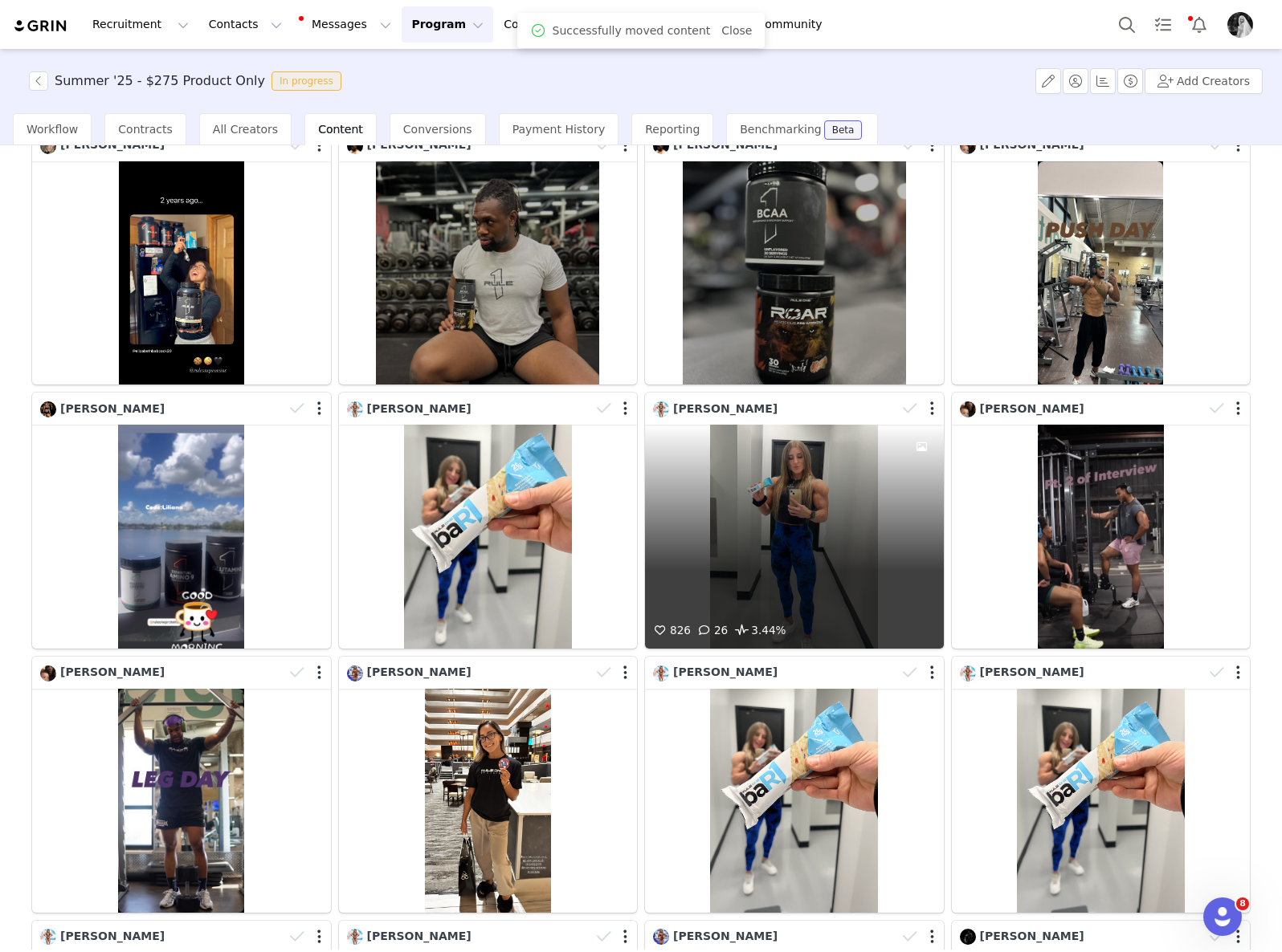
scroll to position [1770, 0]
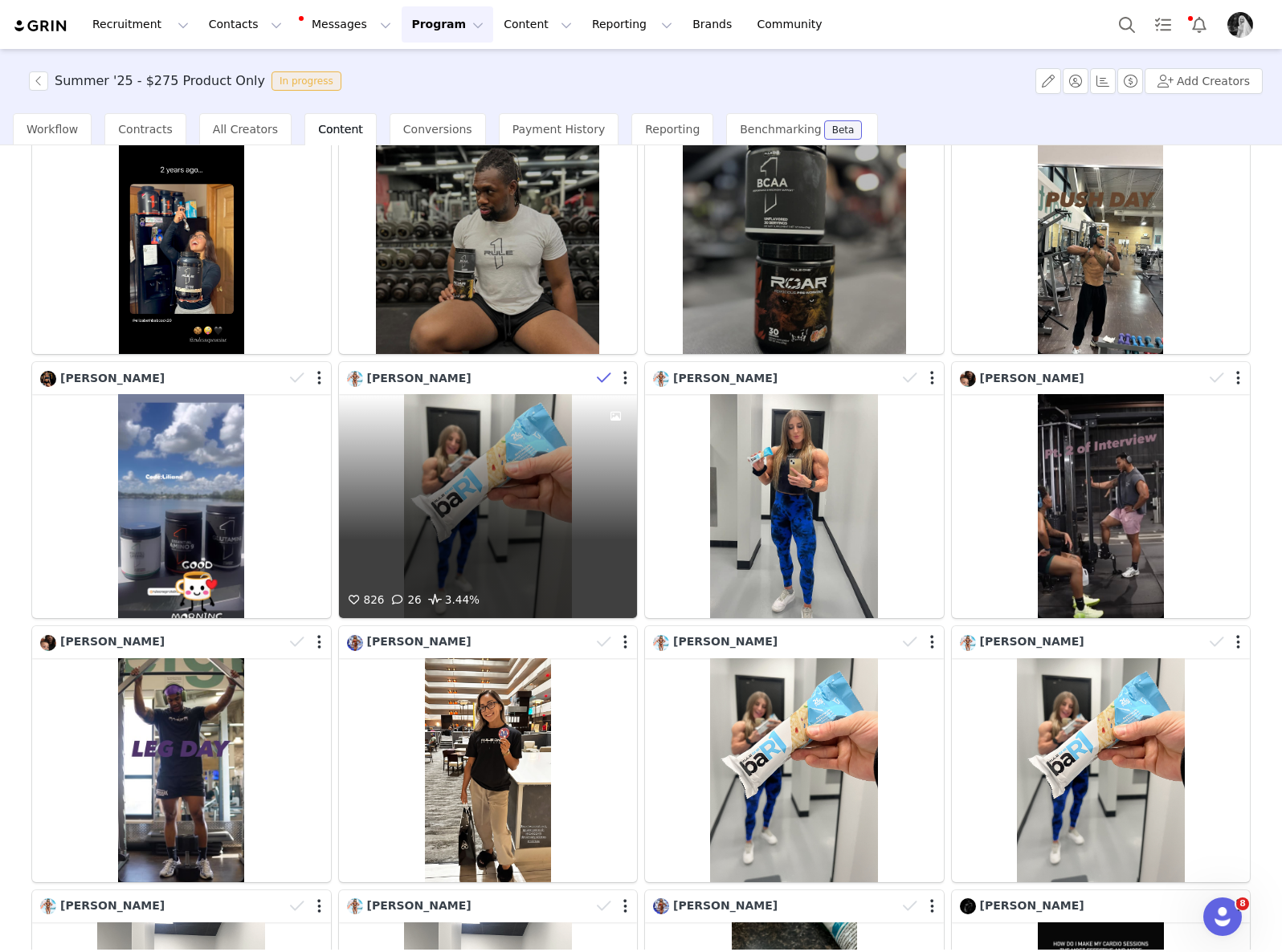
click at [597, 370] on icon at bounding box center [603, 377] width 14 height 16
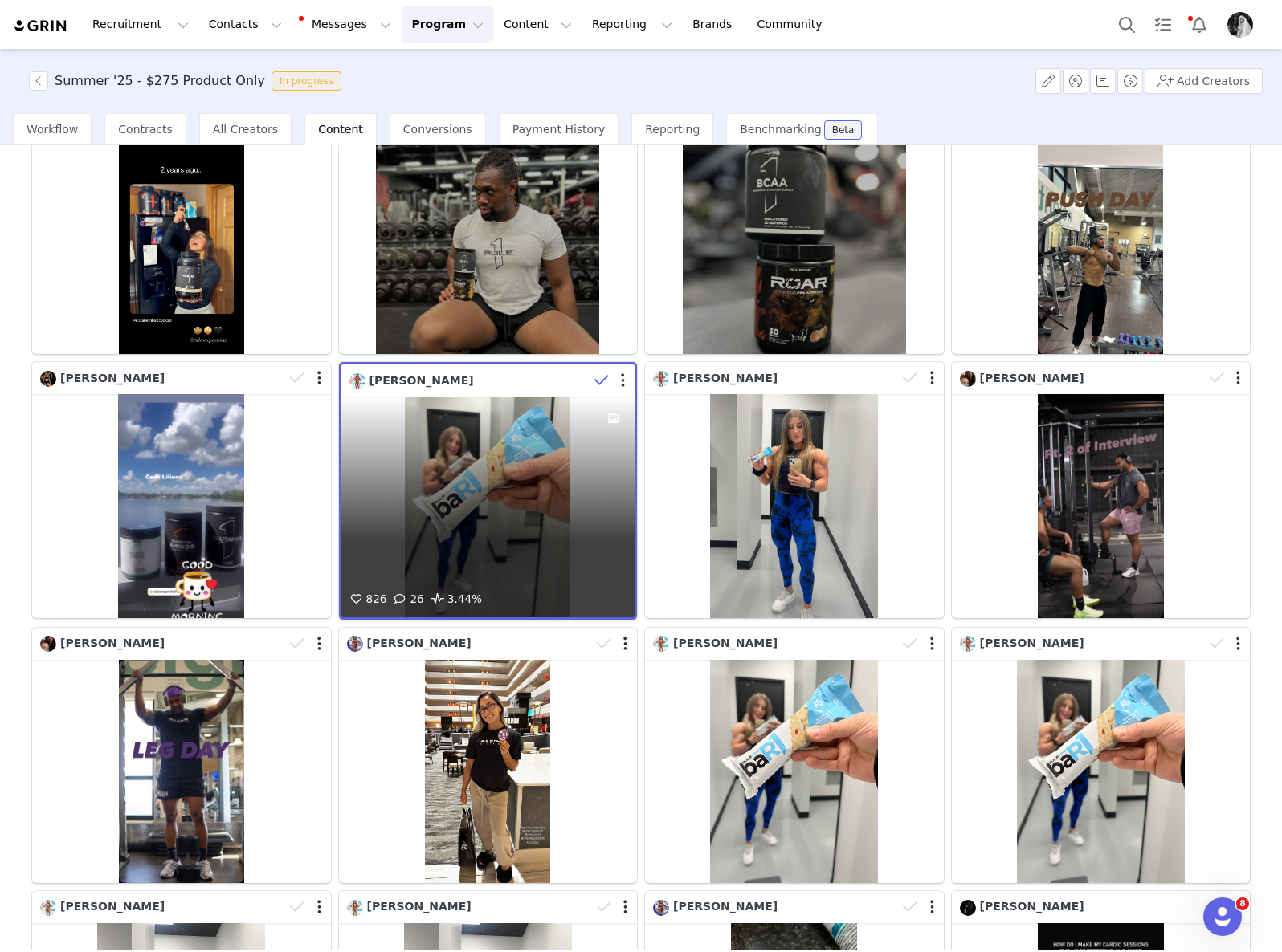
click at [619, 369] on div at bounding box center [612, 381] width 47 height 24
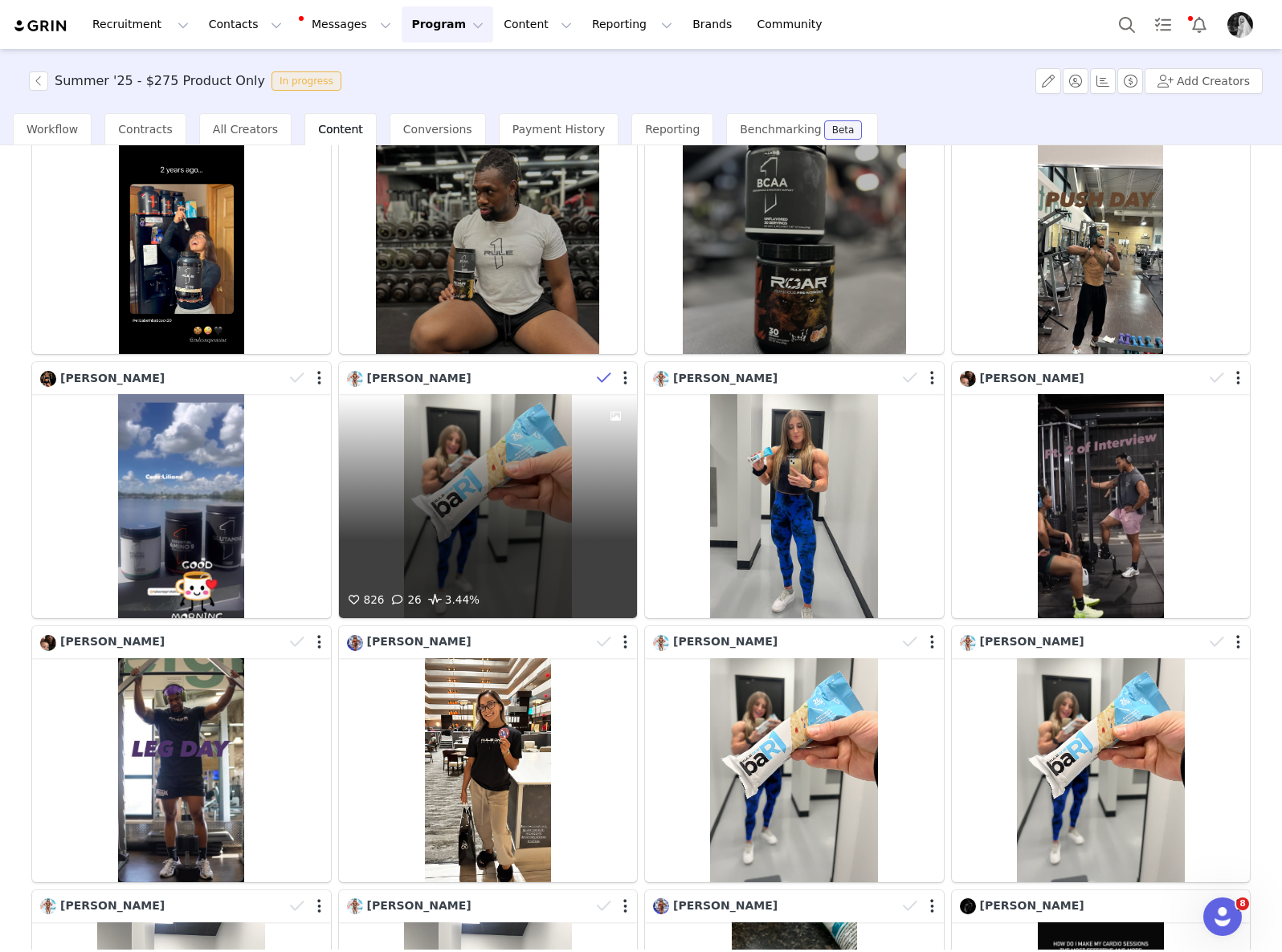
click at [604, 370] on icon at bounding box center [603, 377] width 14 height 16
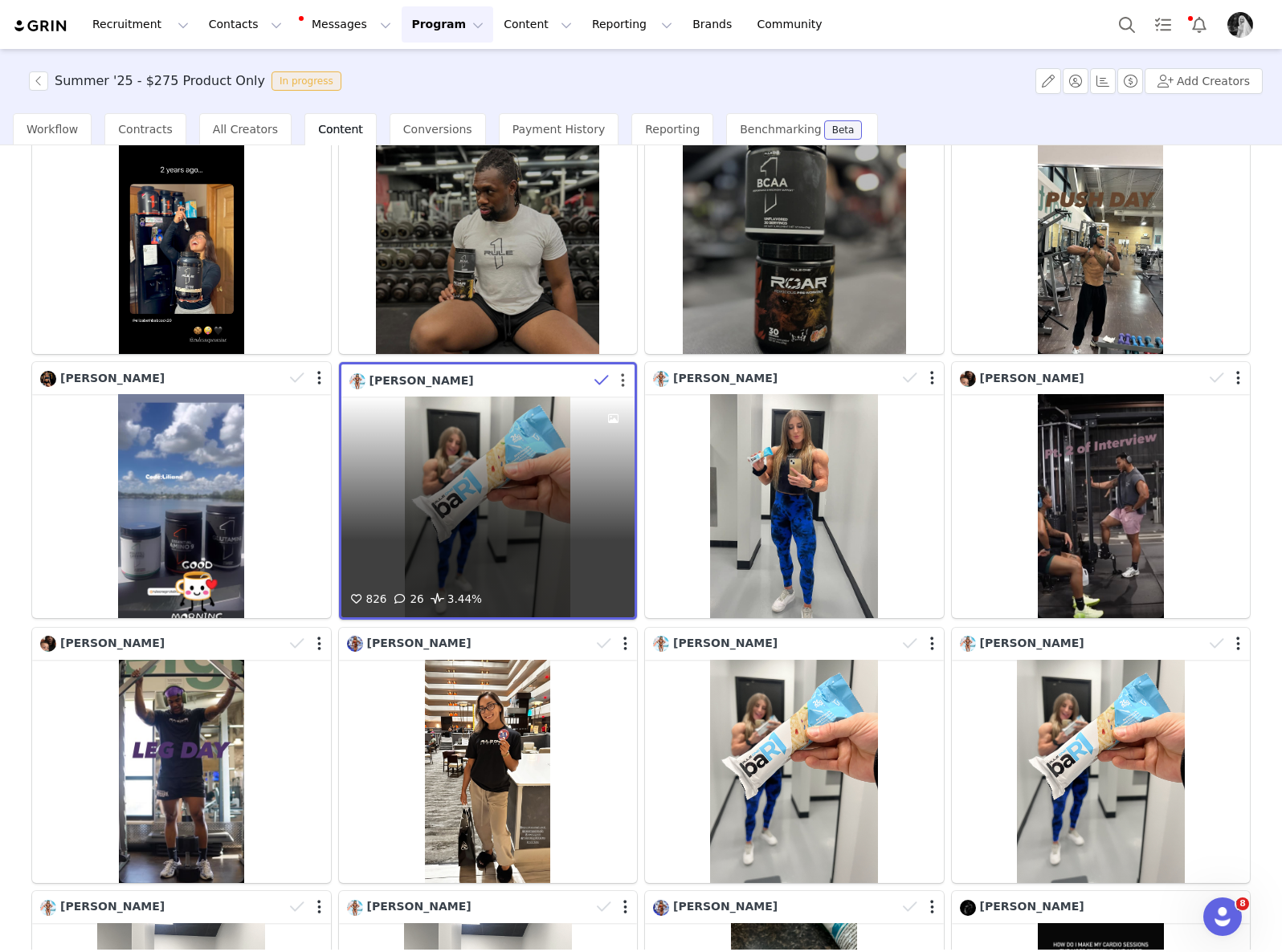
click at [621, 372] on button "button" at bounding box center [623, 380] width 4 height 16
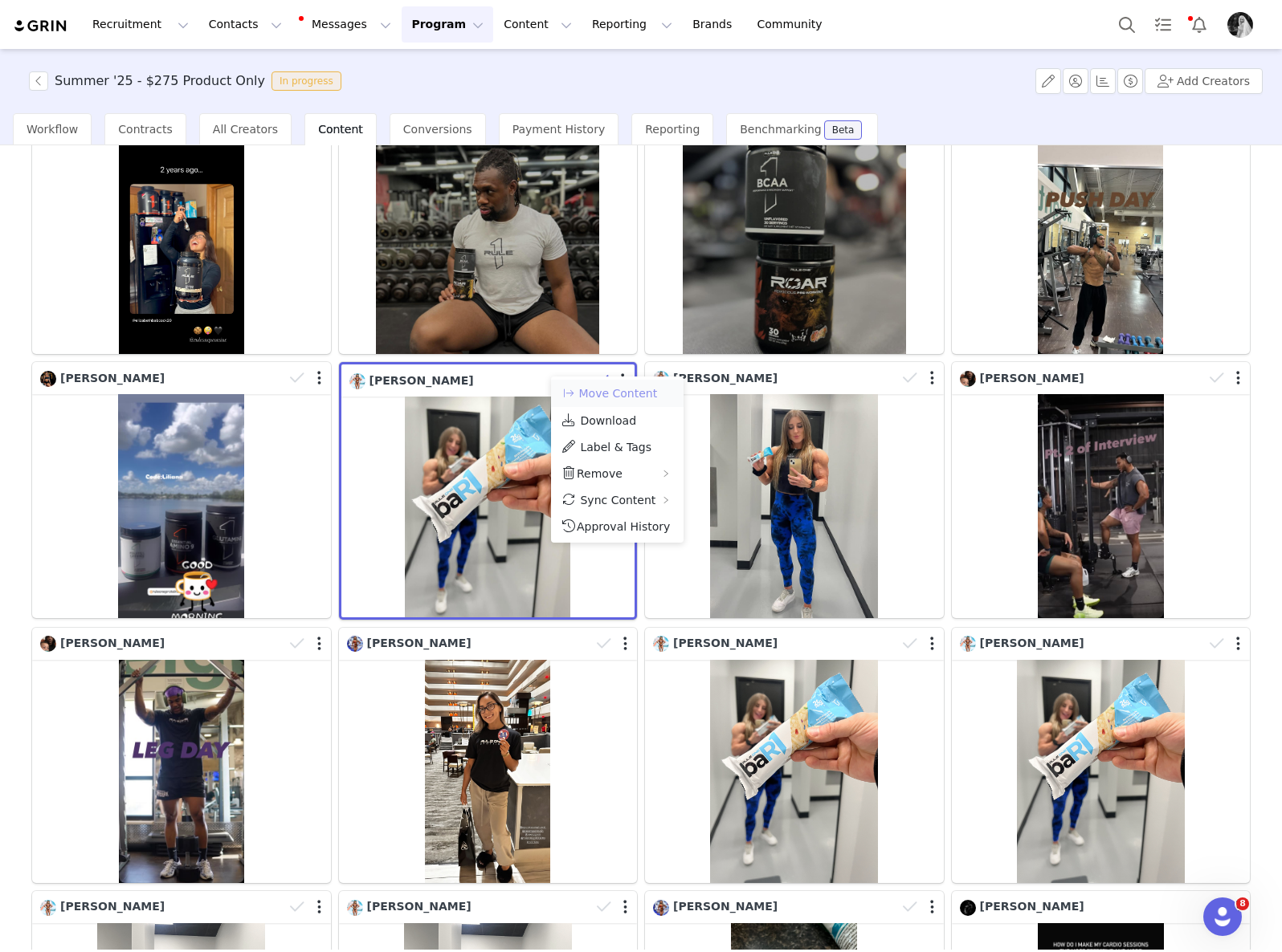
click at [616, 390] on button "Move Content" at bounding box center [609, 393] width 97 height 20
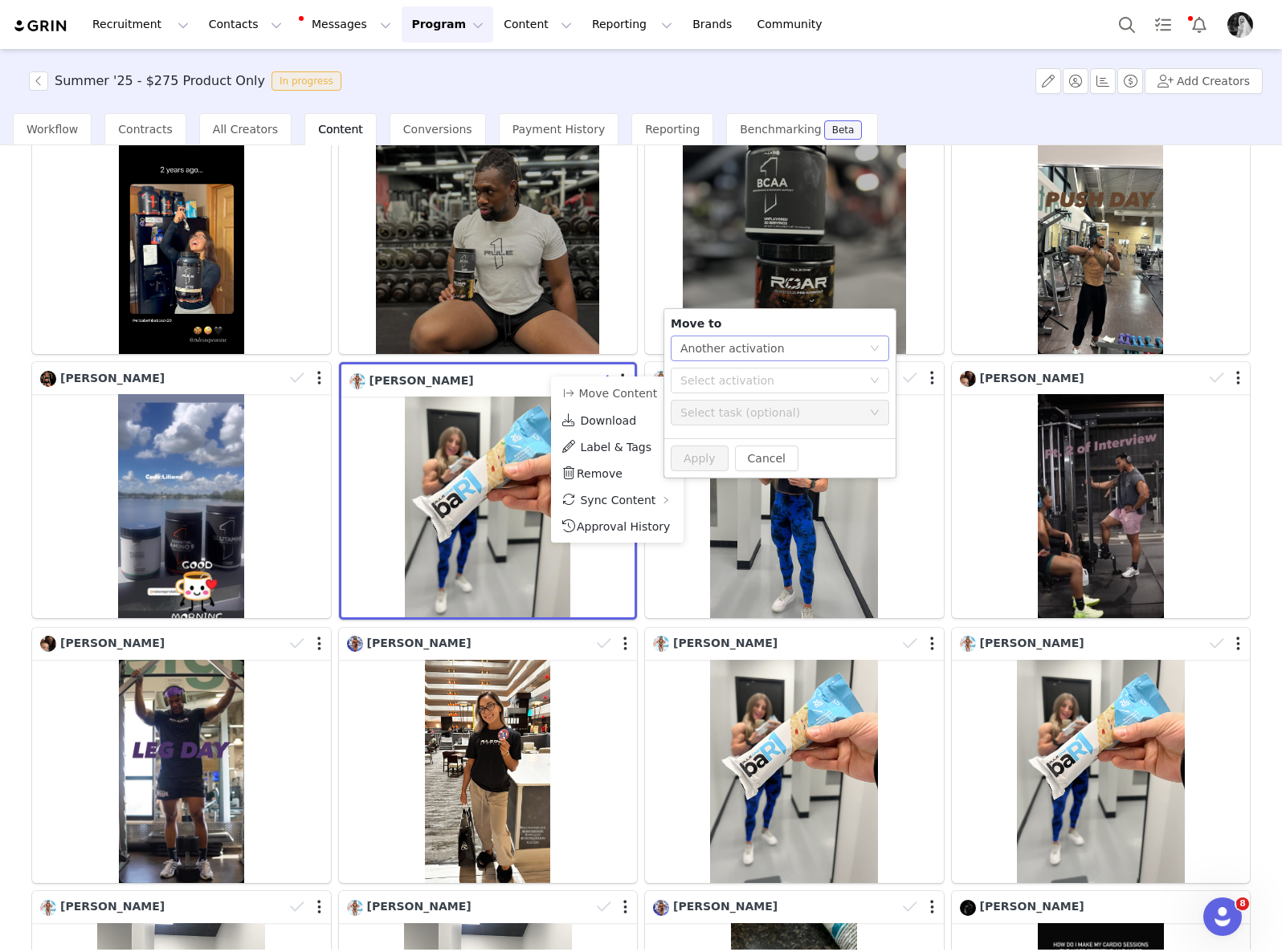
click at [722, 352] on div "Another activation" at bounding box center [732, 348] width 105 height 24
click at [701, 405] on li "Another task" at bounding box center [780, 406] width 218 height 26
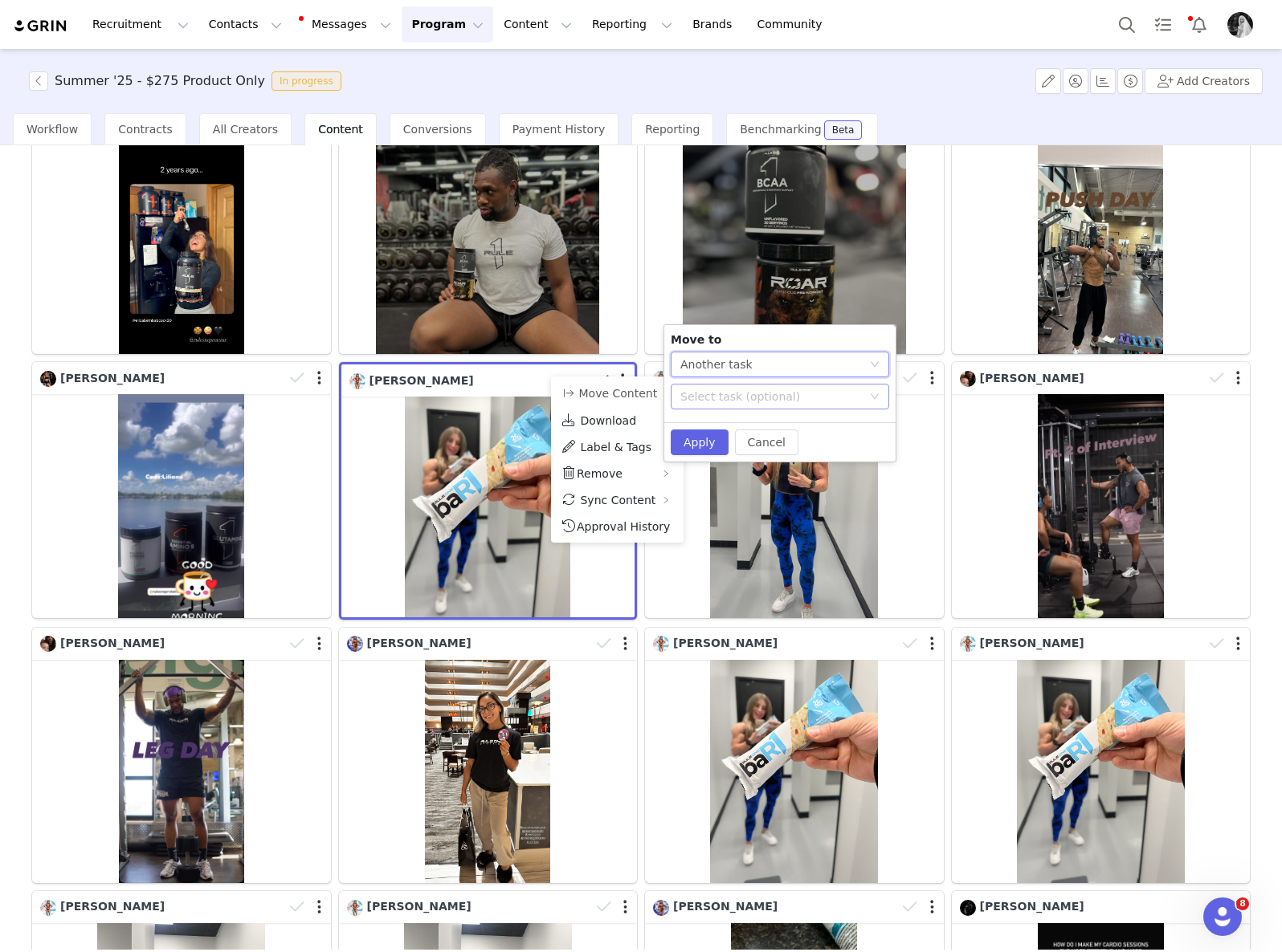
drag, startPoint x: 709, startPoint y: 396, endPoint x: 726, endPoint y: 404, distance: 18.8
click at [709, 396] on div "Select task (optional)" at bounding box center [770, 396] width 181 height 16
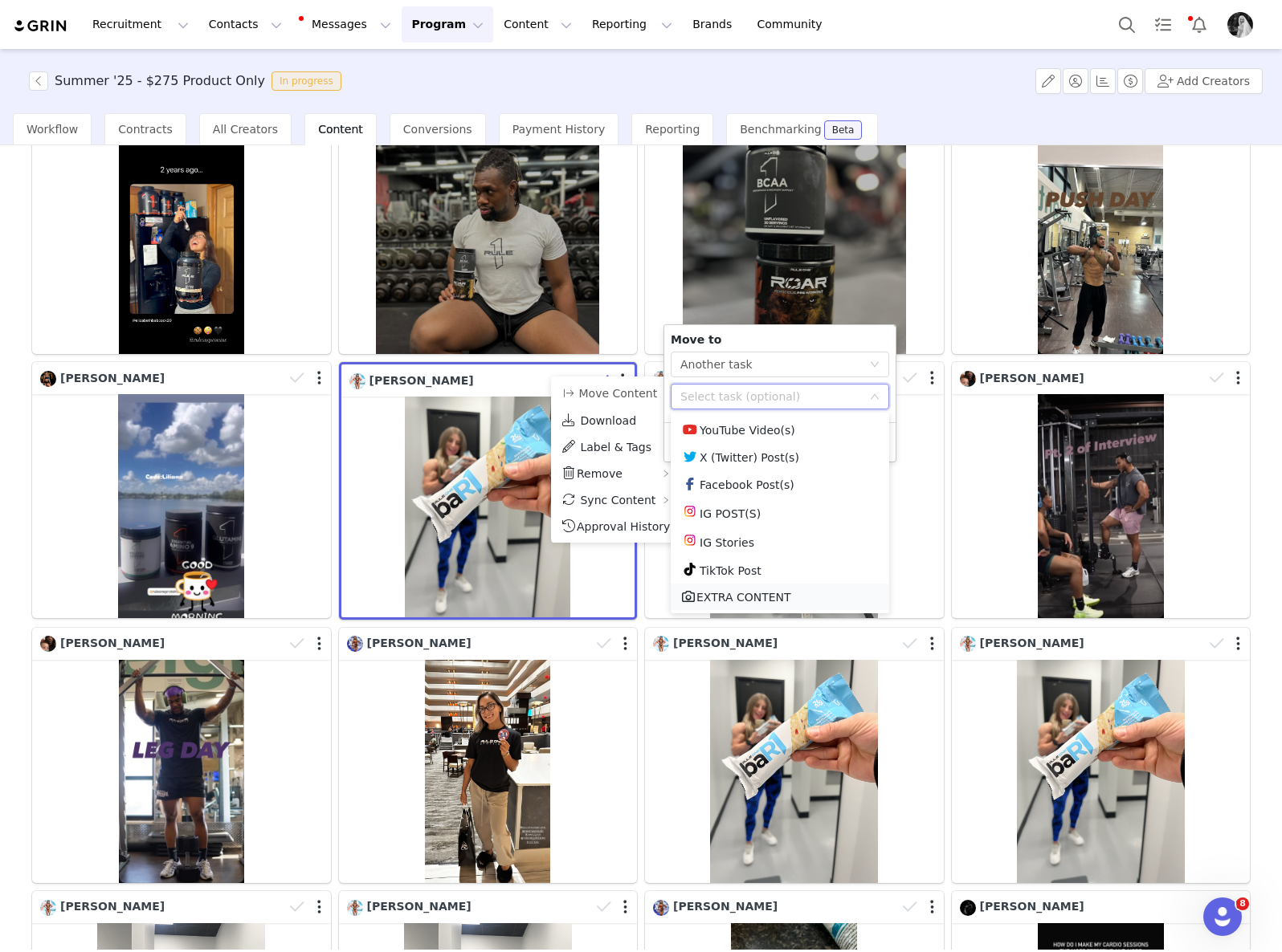
click at [738, 596] on li "EXTRA CONTENT" at bounding box center [780, 596] width 218 height 26
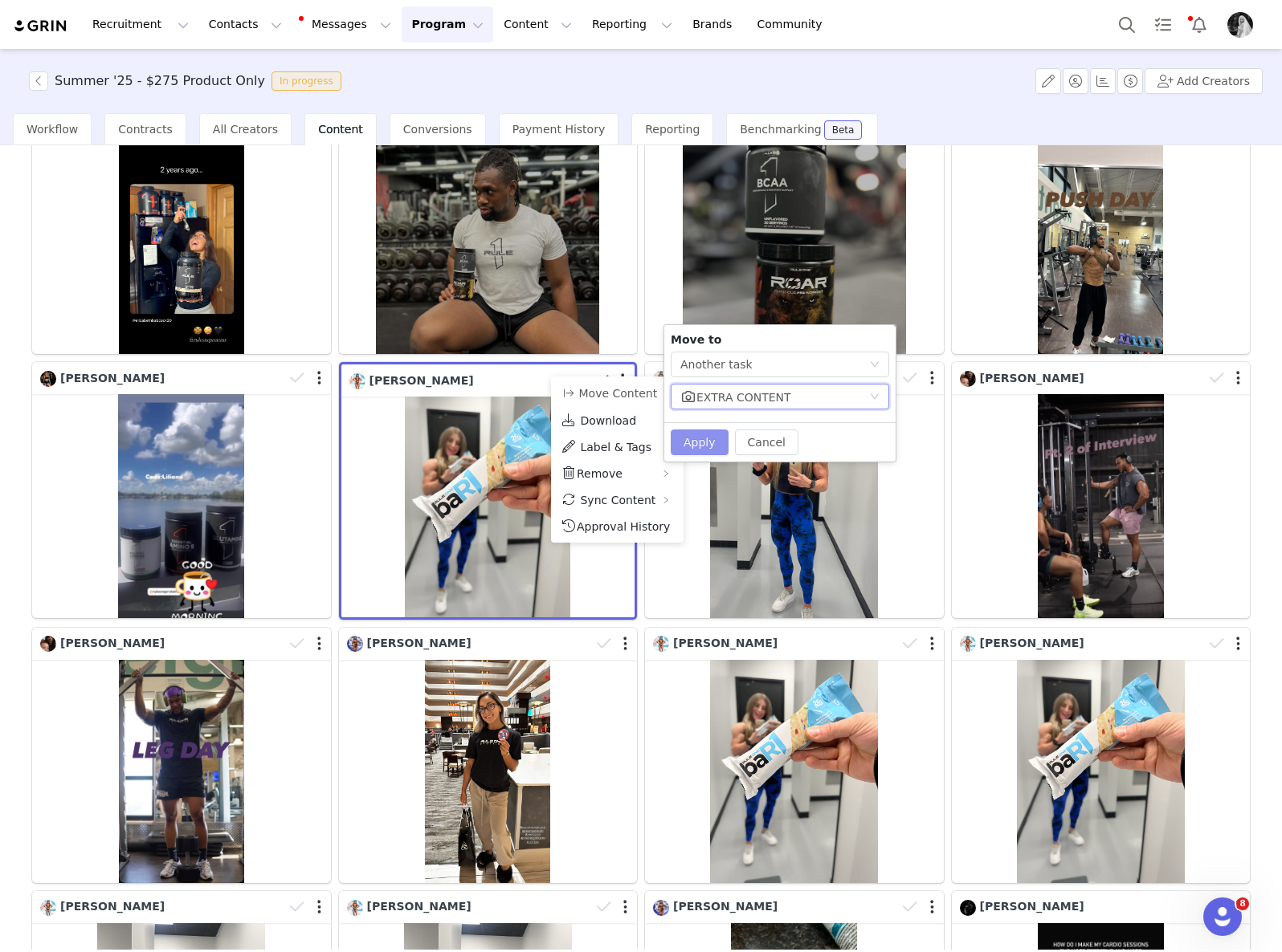
click at [704, 439] on button "Apply" at bounding box center [699, 442] width 58 height 26
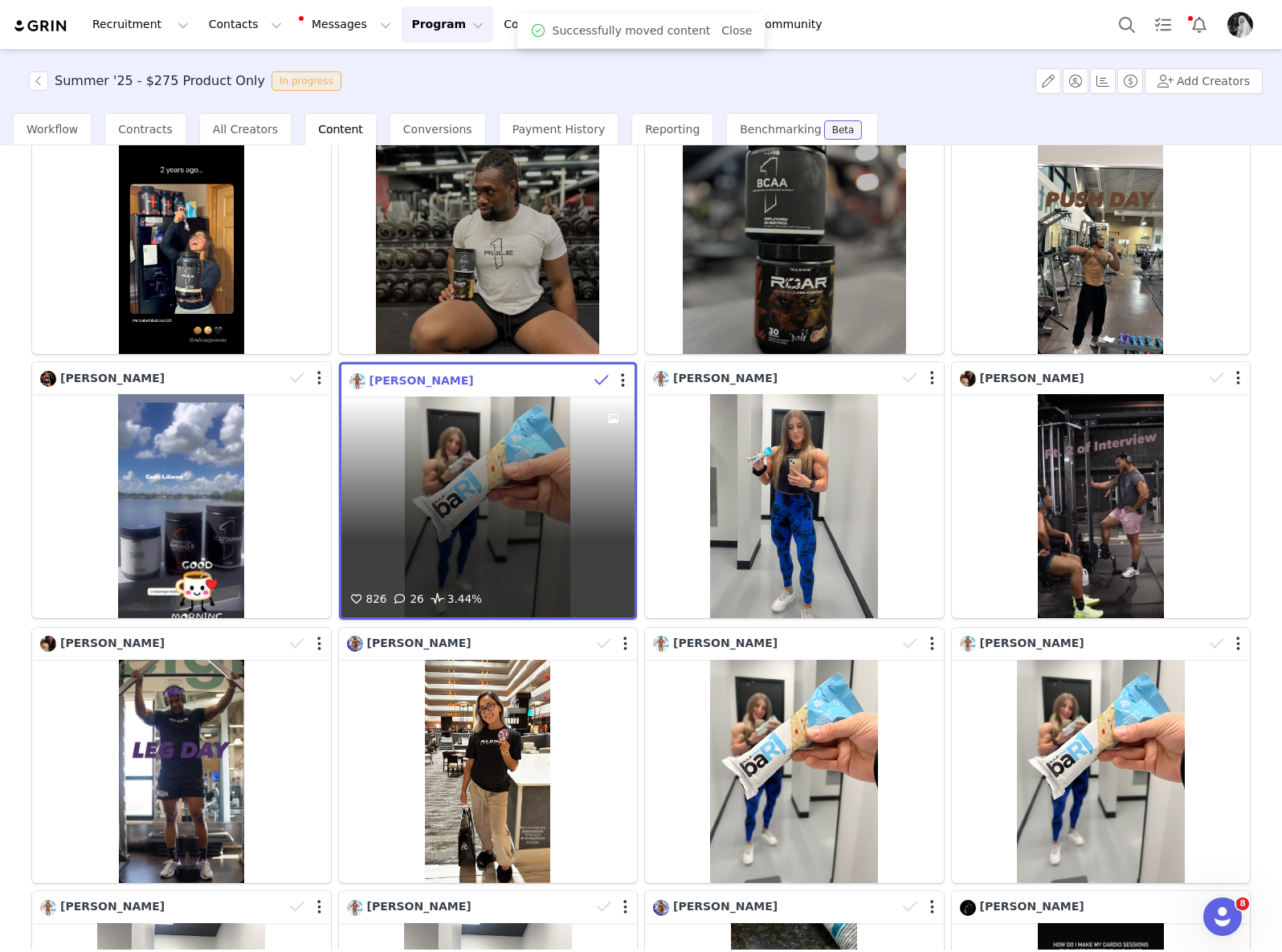
click at [393, 374] on span "[PERSON_NAME]" at bounding box center [422, 381] width 105 height 13
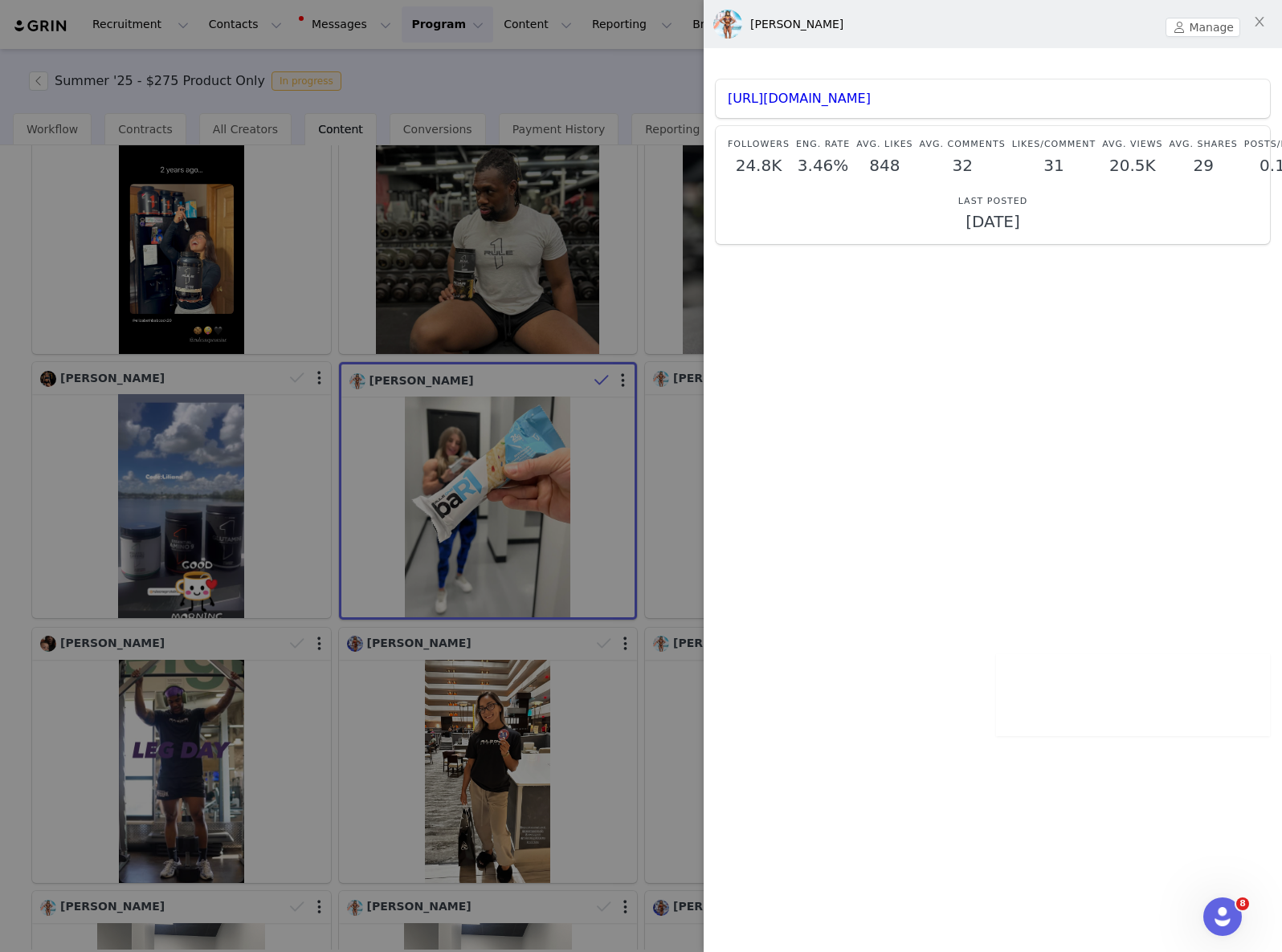
click at [602, 264] on div at bounding box center [641, 476] width 1282 height 952
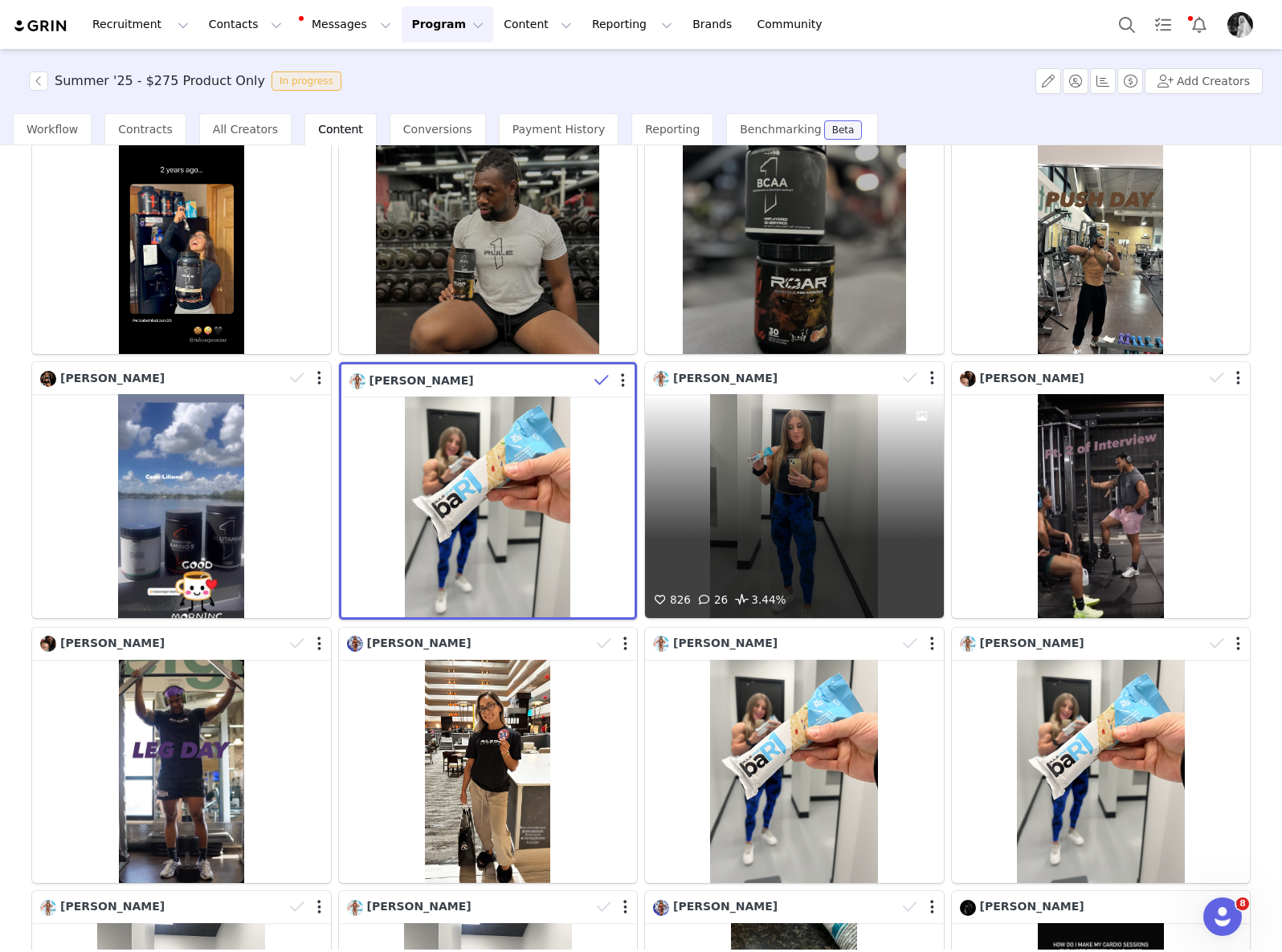
scroll to position [1774, 0]
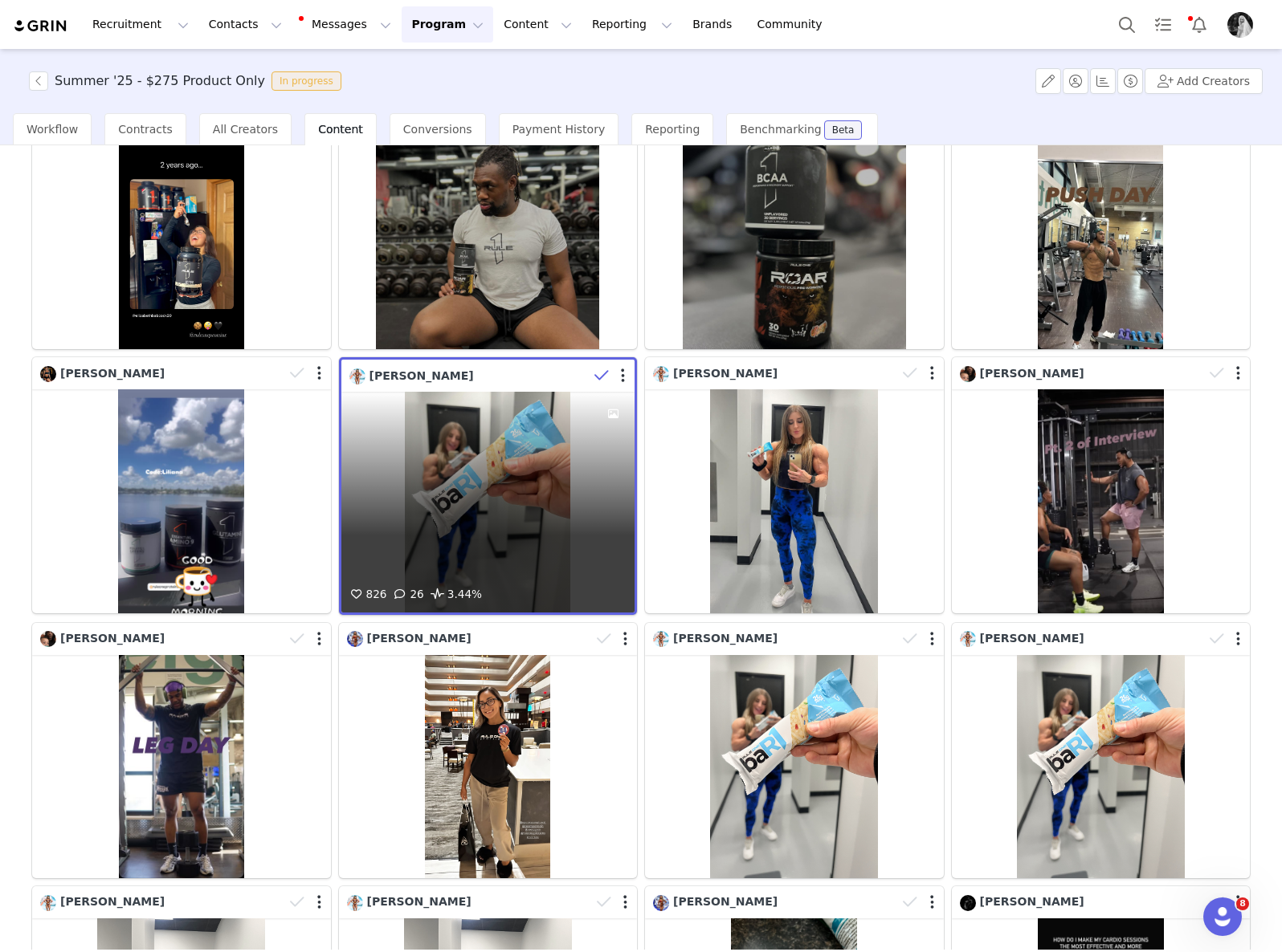
click at [596, 368] on icon at bounding box center [600, 375] width 14 height 16
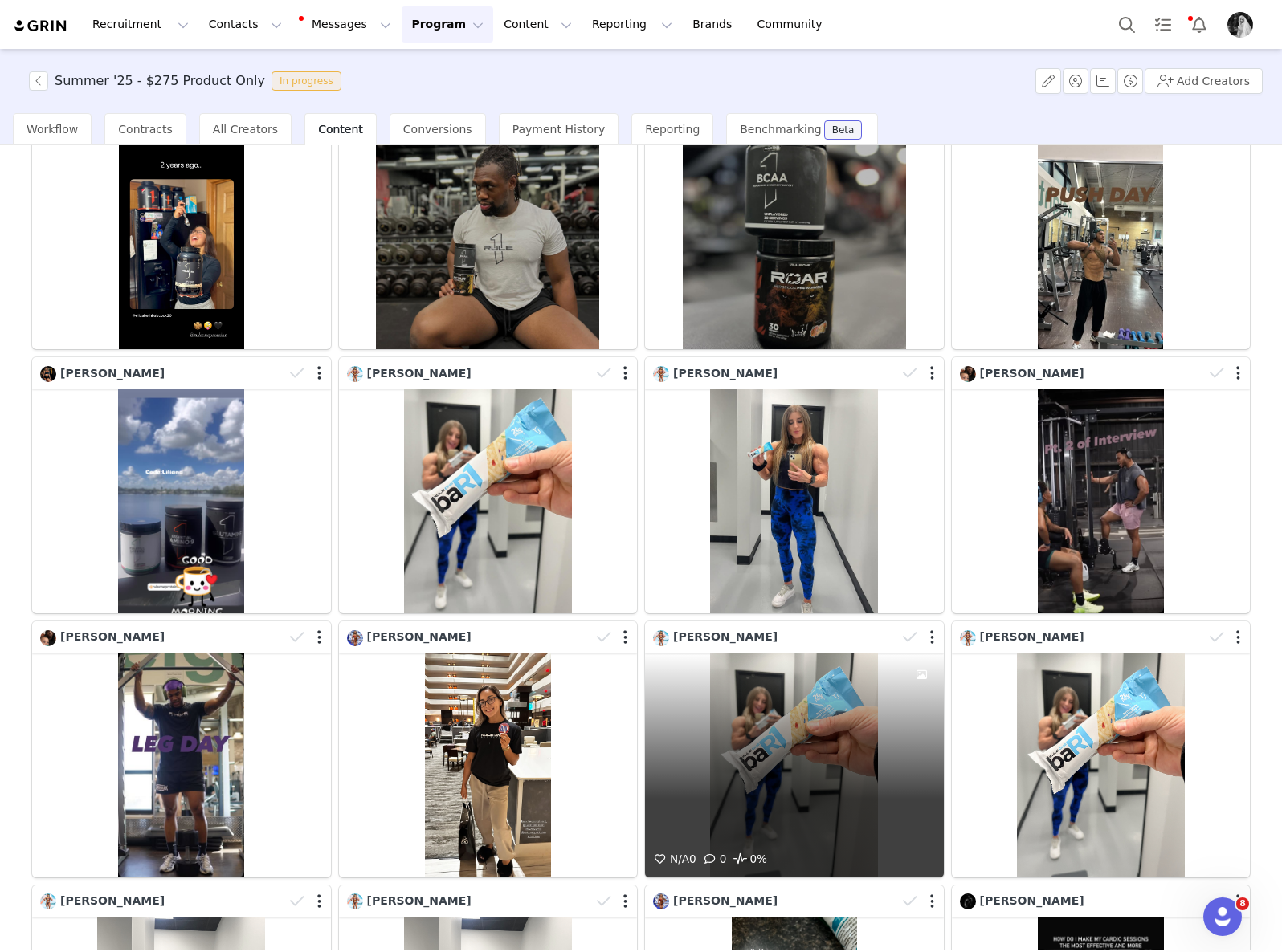
click at [803, 708] on div "N/A 0 0 0%" at bounding box center [795, 765] width 299 height 224
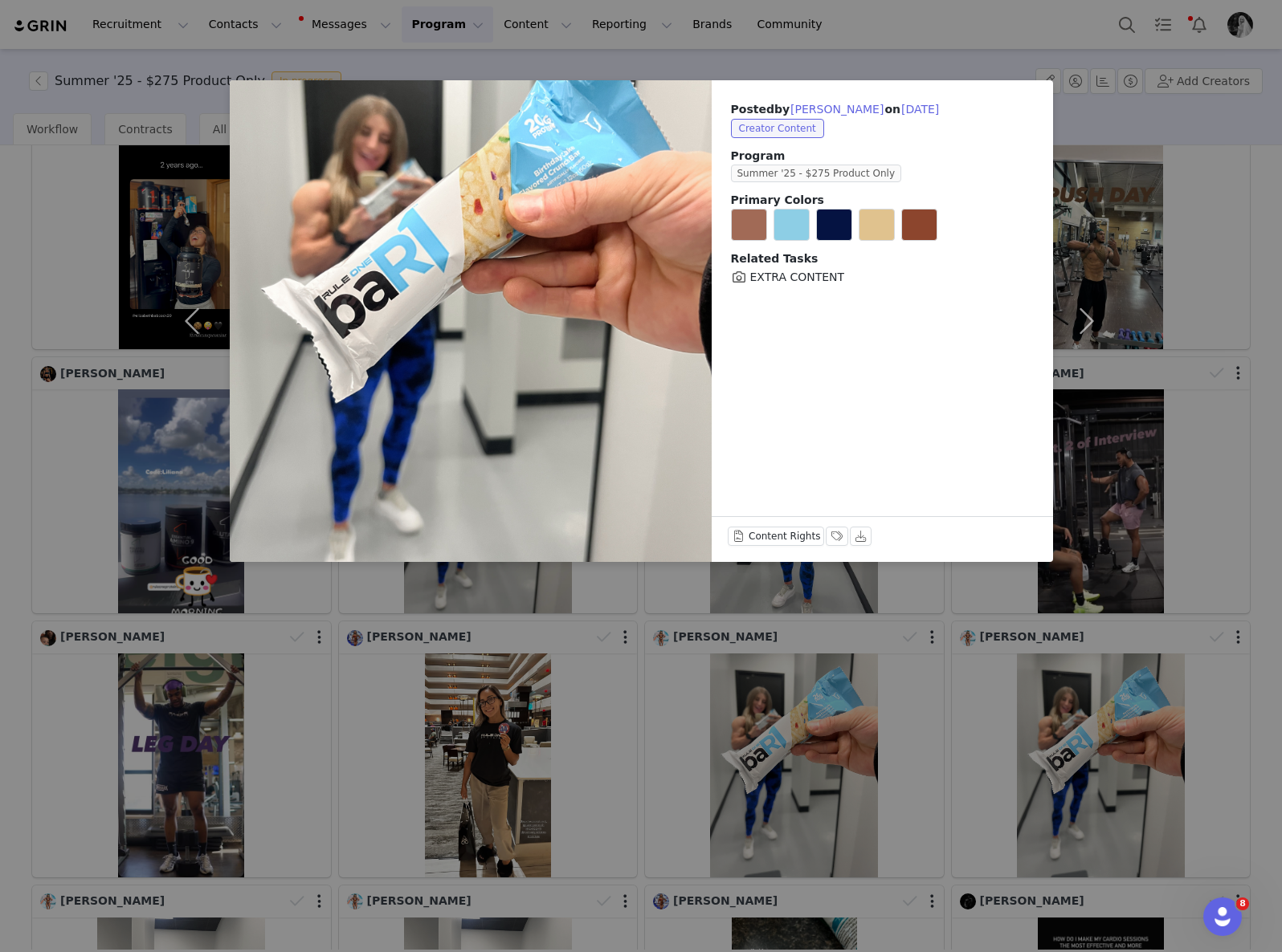
click at [861, 694] on div "Posted by [PERSON_NAME] on [DATE] Creator Content Program Summer '25 - $275 Pro…" at bounding box center [641, 476] width 1282 height 952
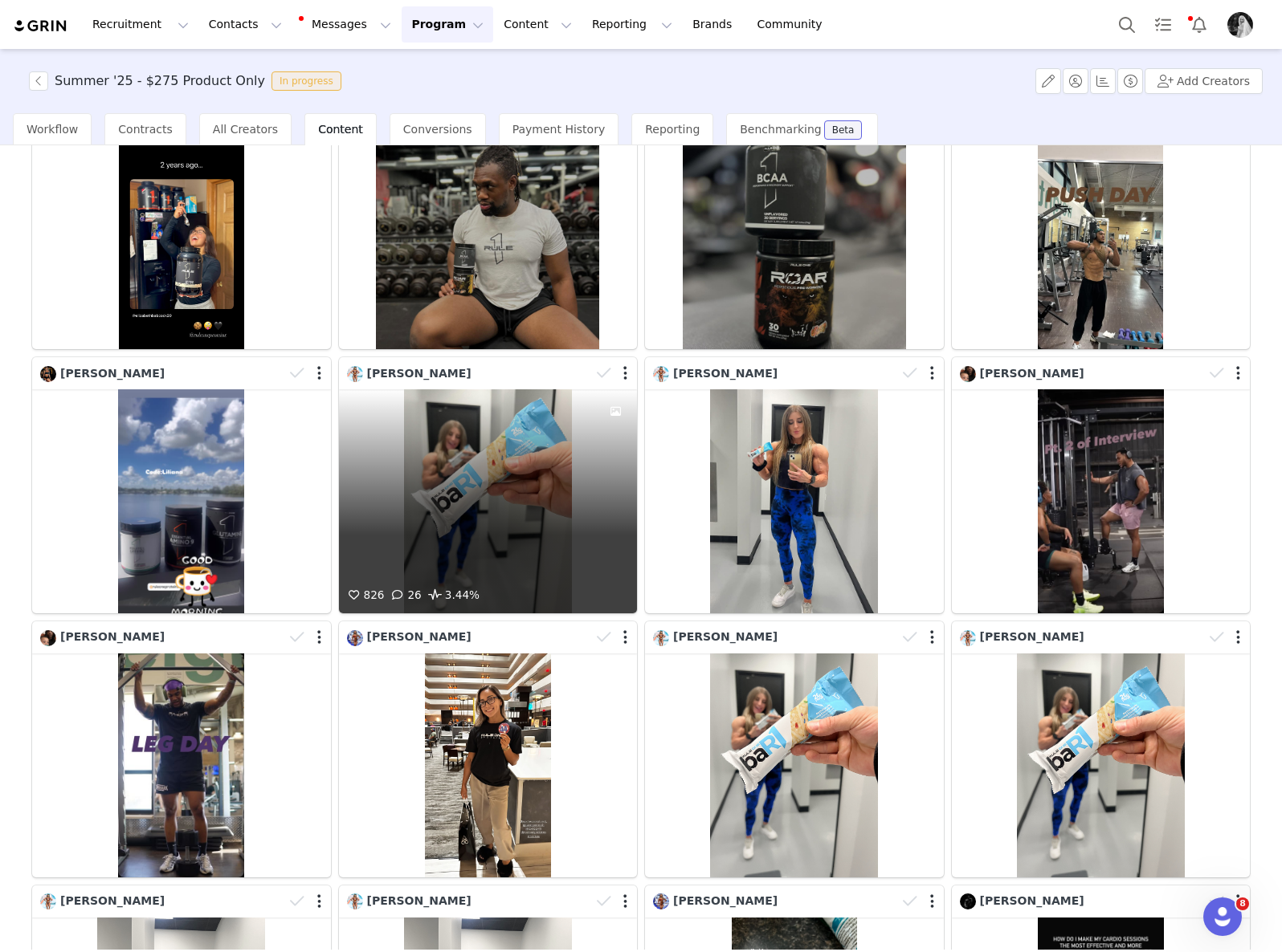
click at [506, 512] on div "826 26 3.44%" at bounding box center [488, 501] width 299 height 224
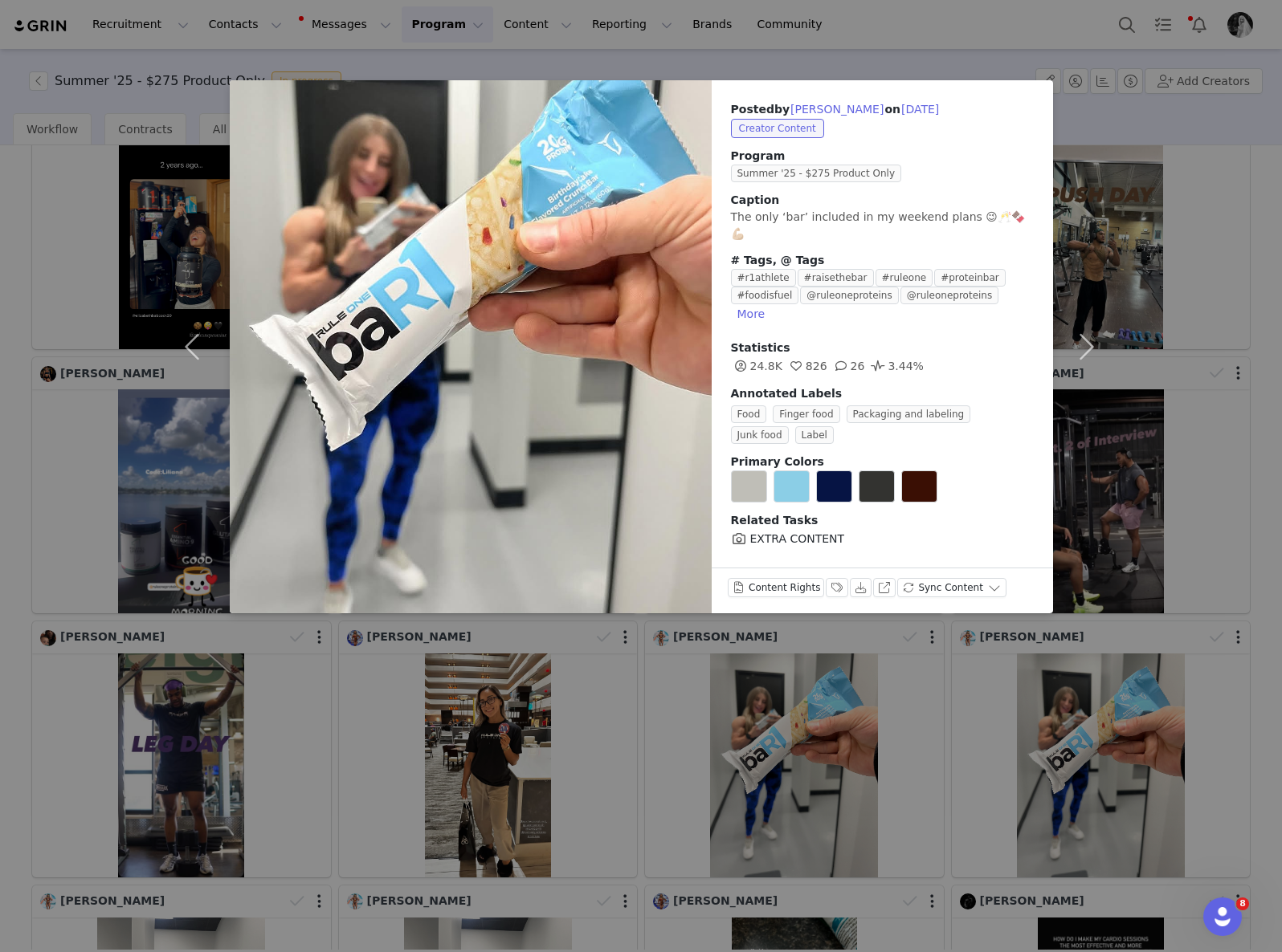
click at [800, 735] on div "Posted by [PERSON_NAME] on [DATE] Creator Content Program Summer '25 - $275 Pro…" at bounding box center [641, 476] width 1282 height 952
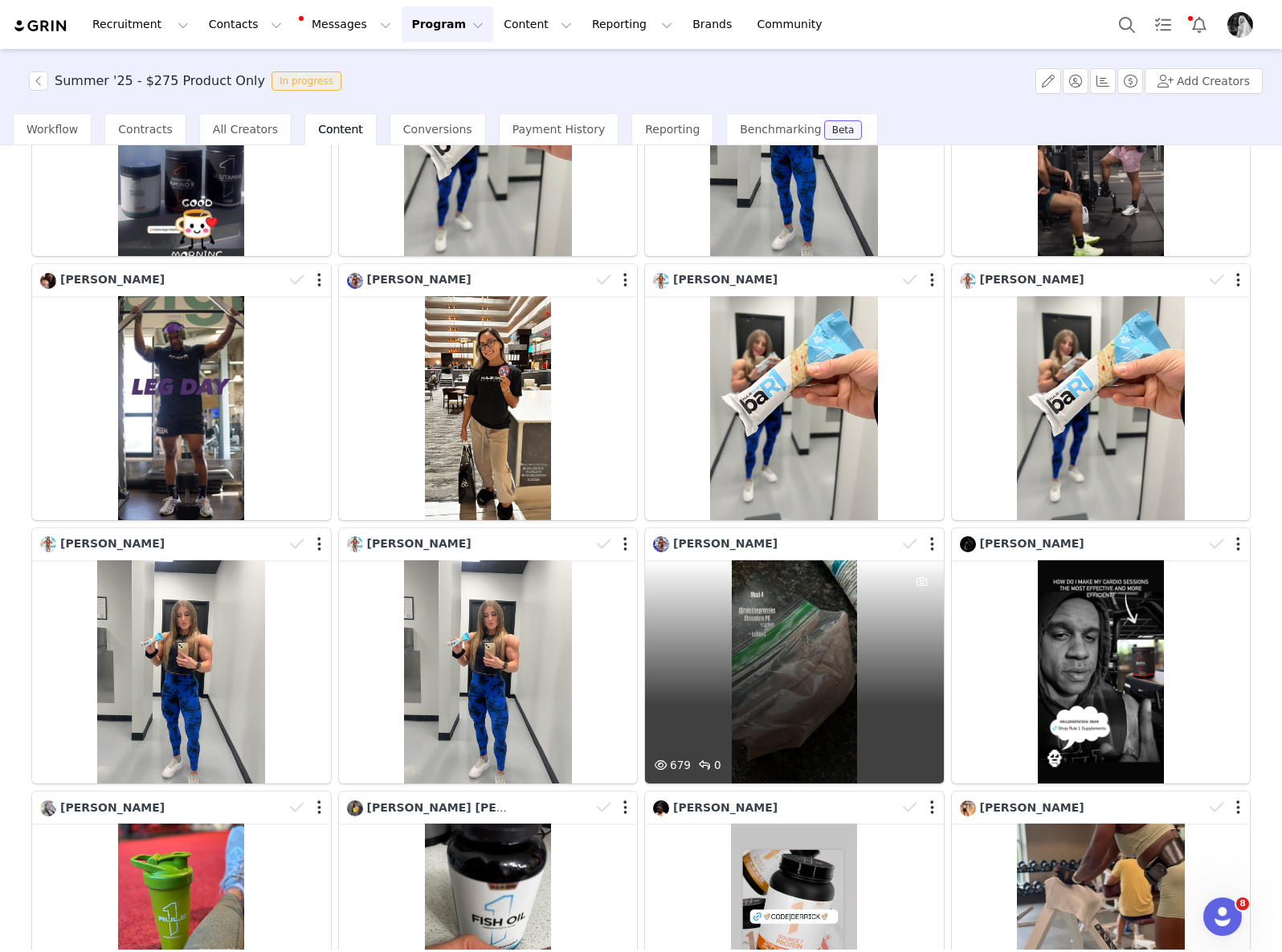
scroll to position [1929, 0]
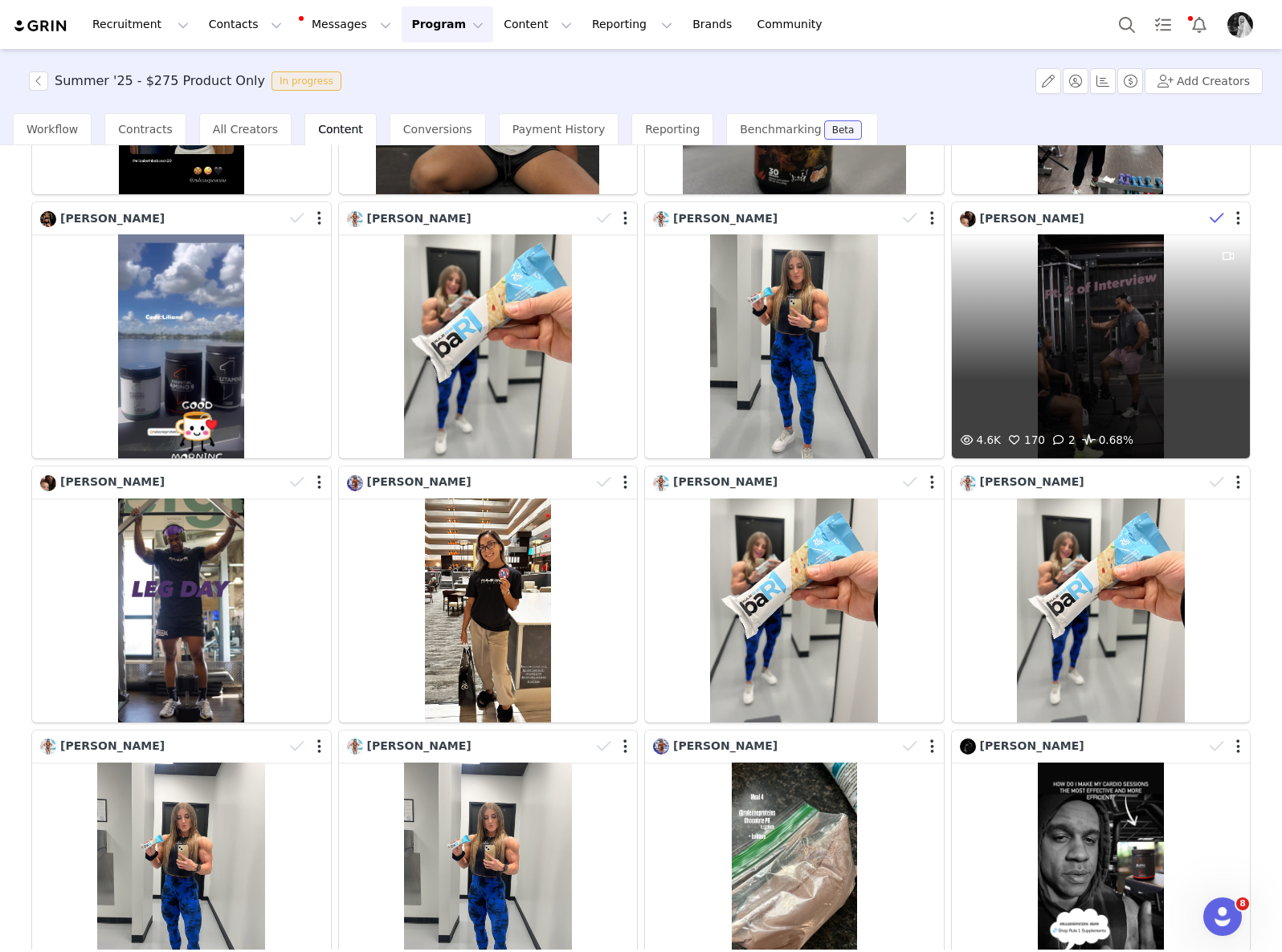
click at [1209, 210] on icon at bounding box center [1216, 217] width 14 height 16
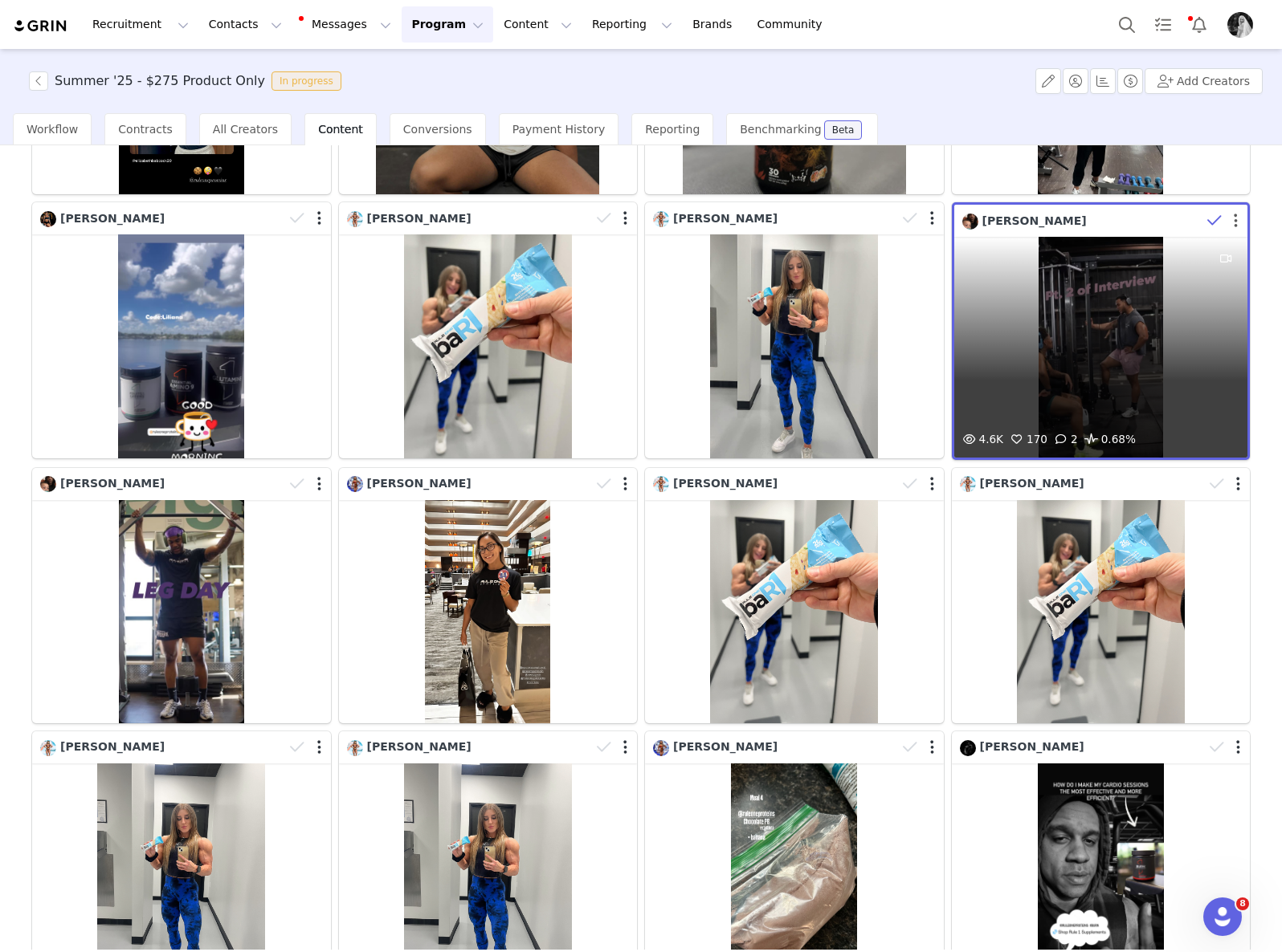
click at [1233, 213] on button "button" at bounding box center [1235, 220] width 4 height 16
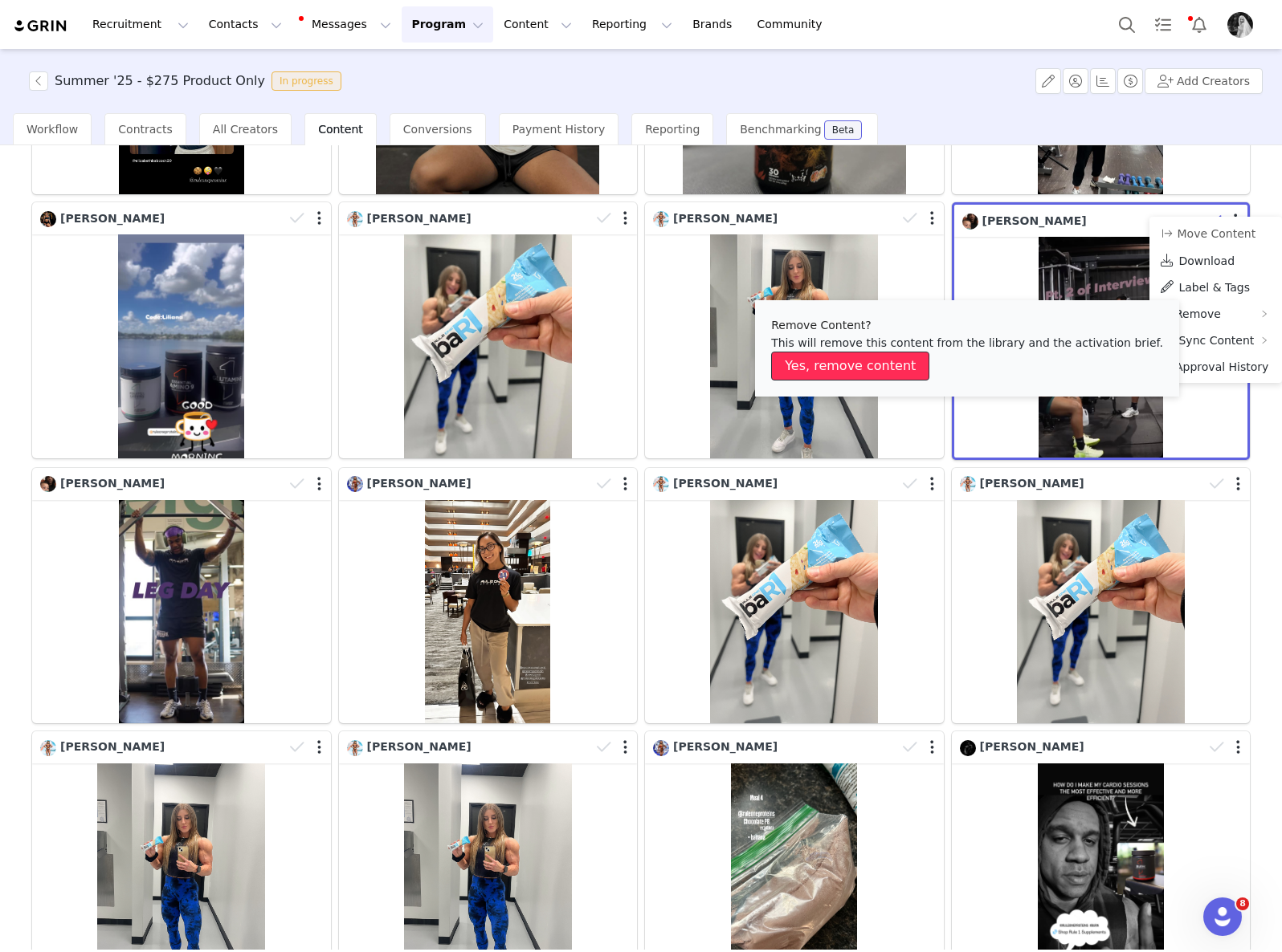
click at [889, 370] on button "Yes, remove content" at bounding box center [850, 366] width 158 height 29
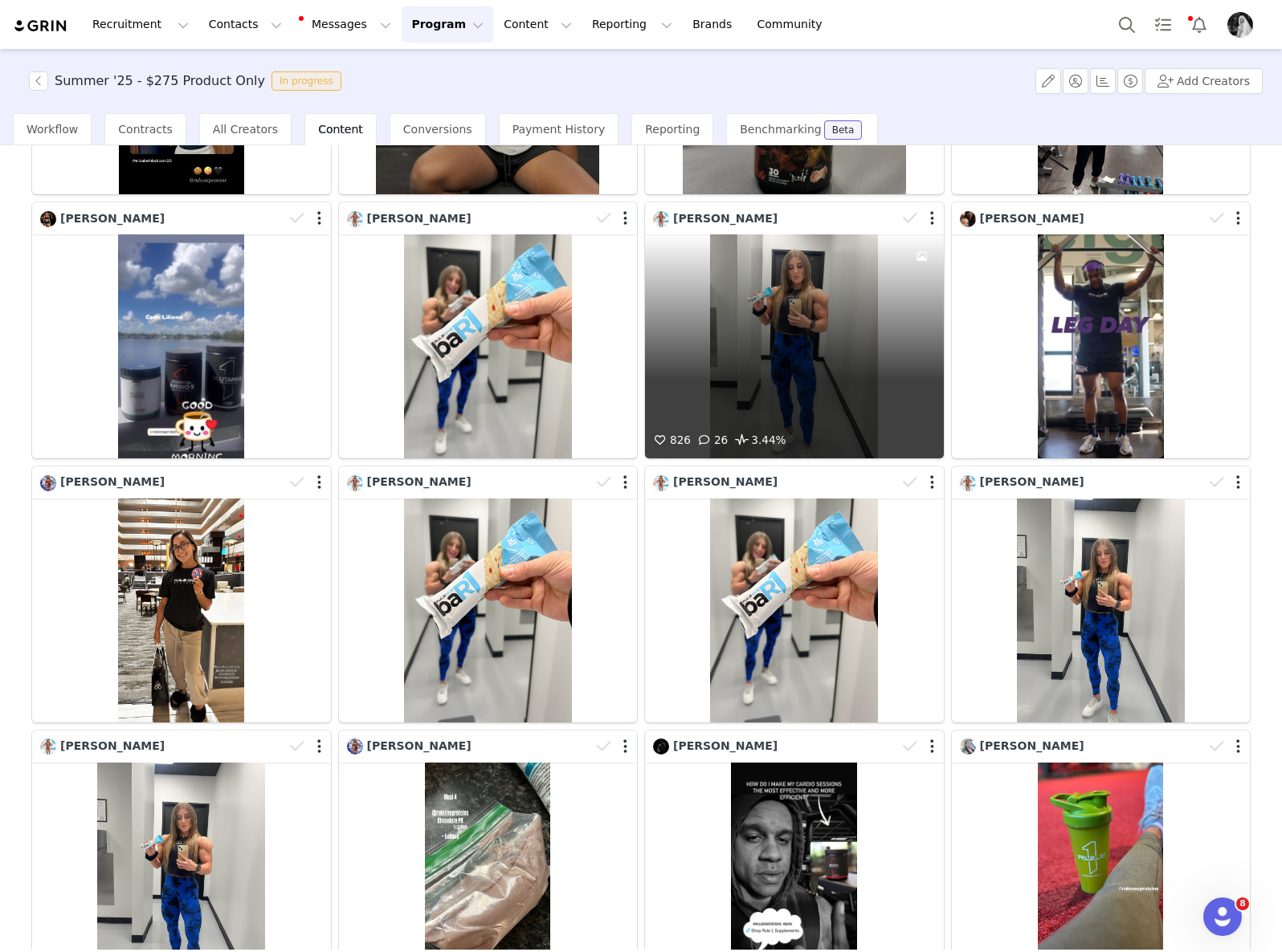
scroll to position [2025, 0]
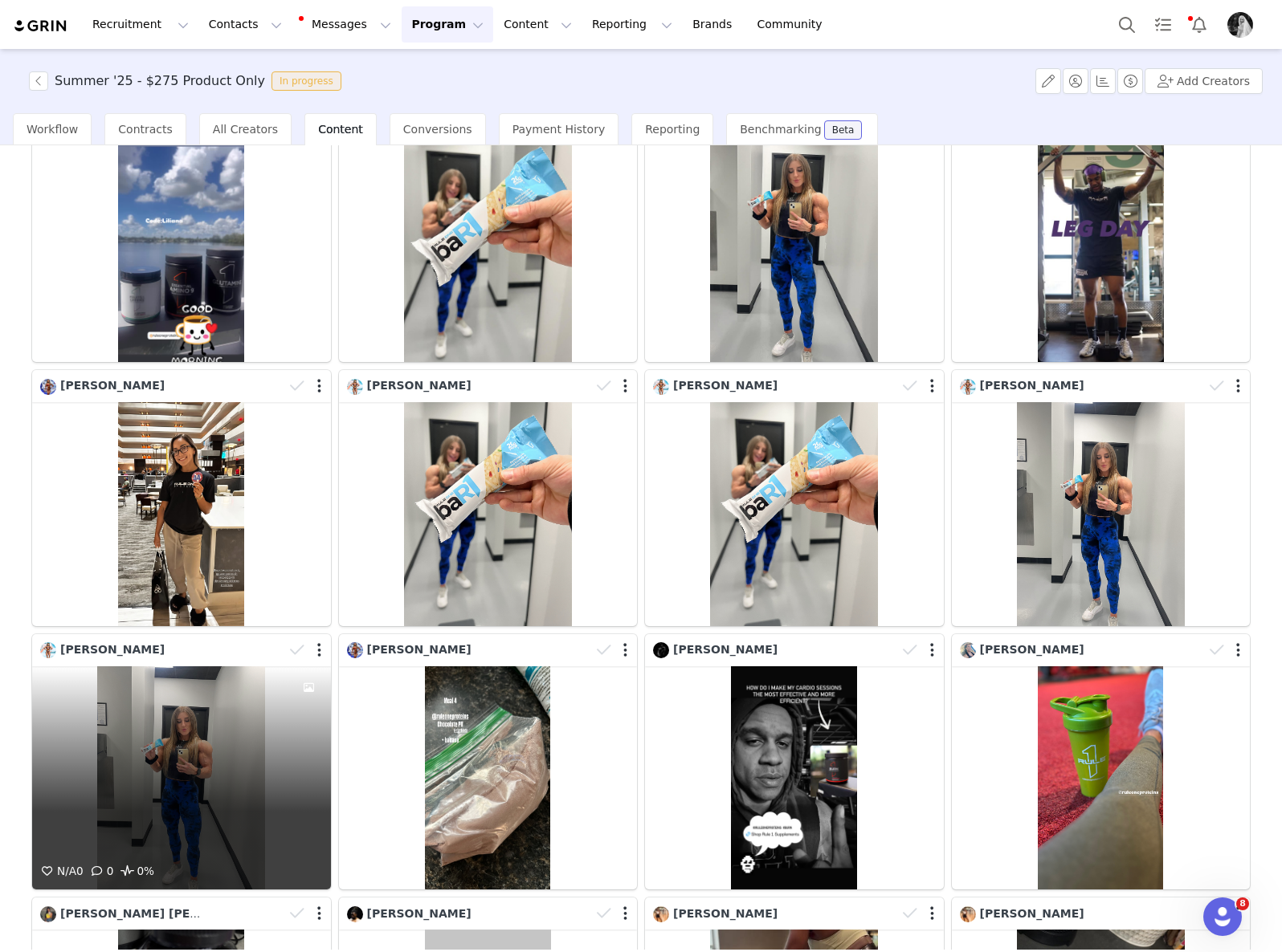
click at [272, 666] on div "N/A 0 0 0%" at bounding box center [181, 778] width 299 height 224
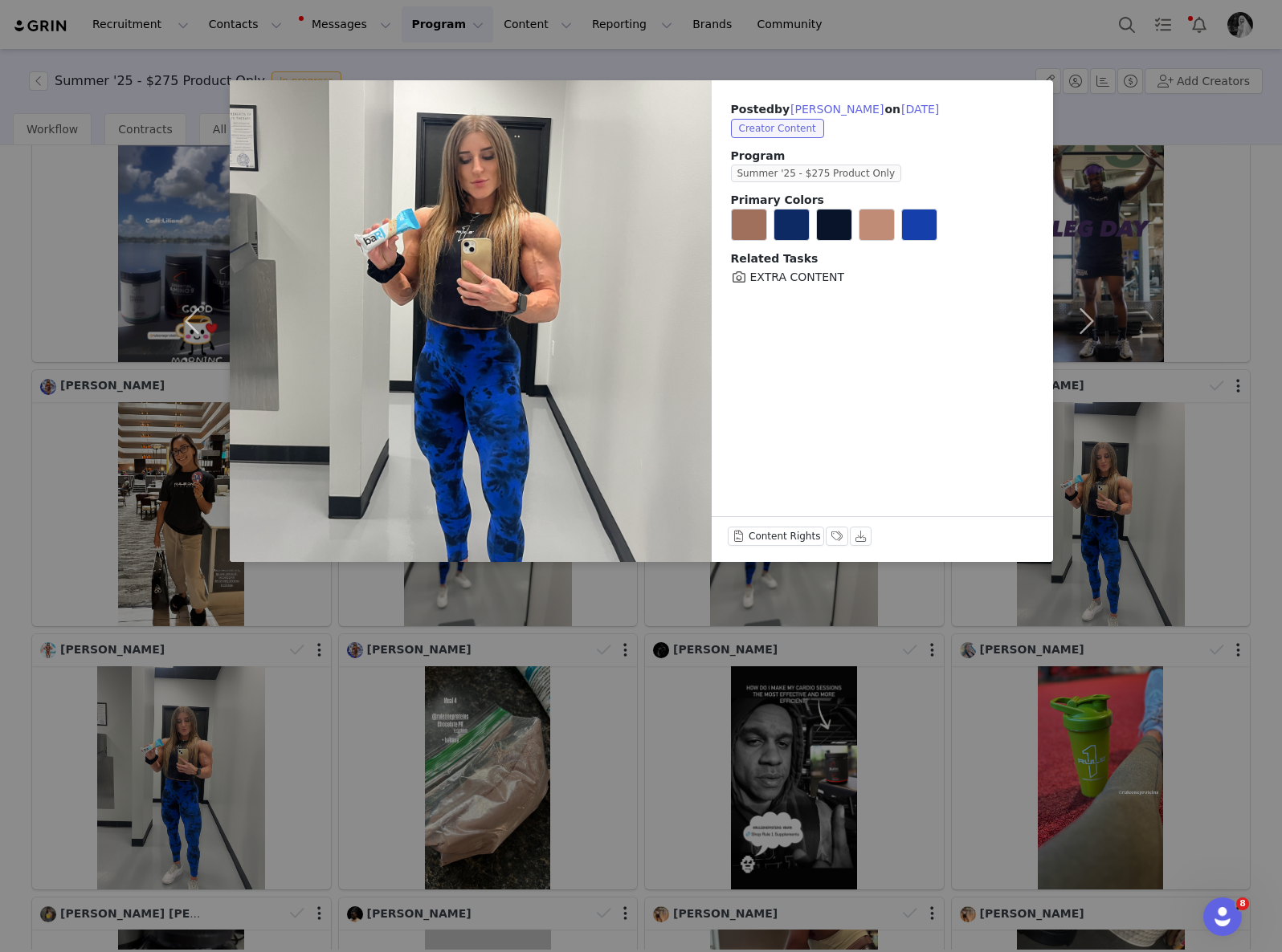
click at [721, 759] on div "Posted by [PERSON_NAME] on [DATE] Creator Content Program Summer '25 - $275 Pro…" at bounding box center [641, 476] width 1282 height 952
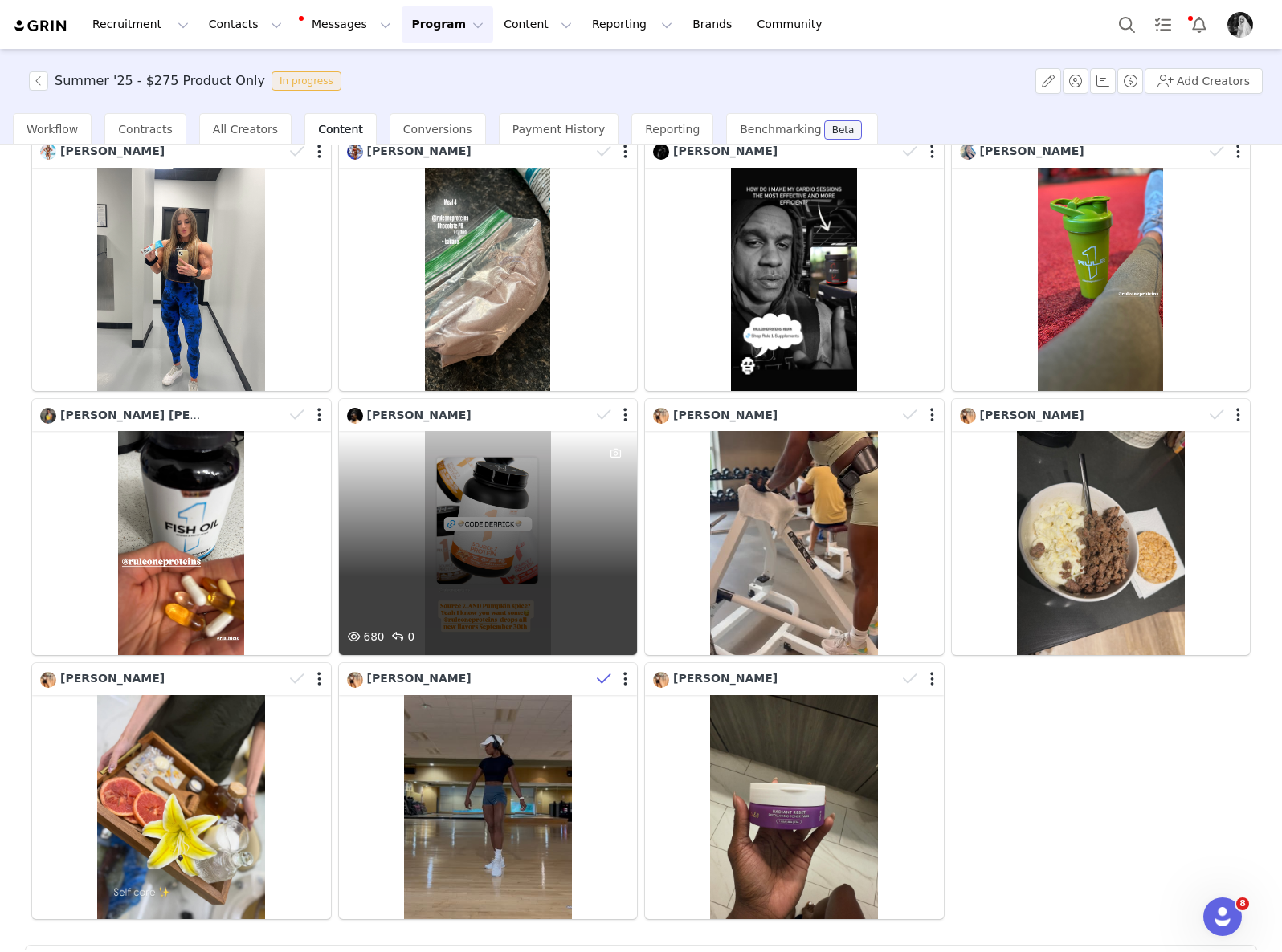
scroll to position [2497, 0]
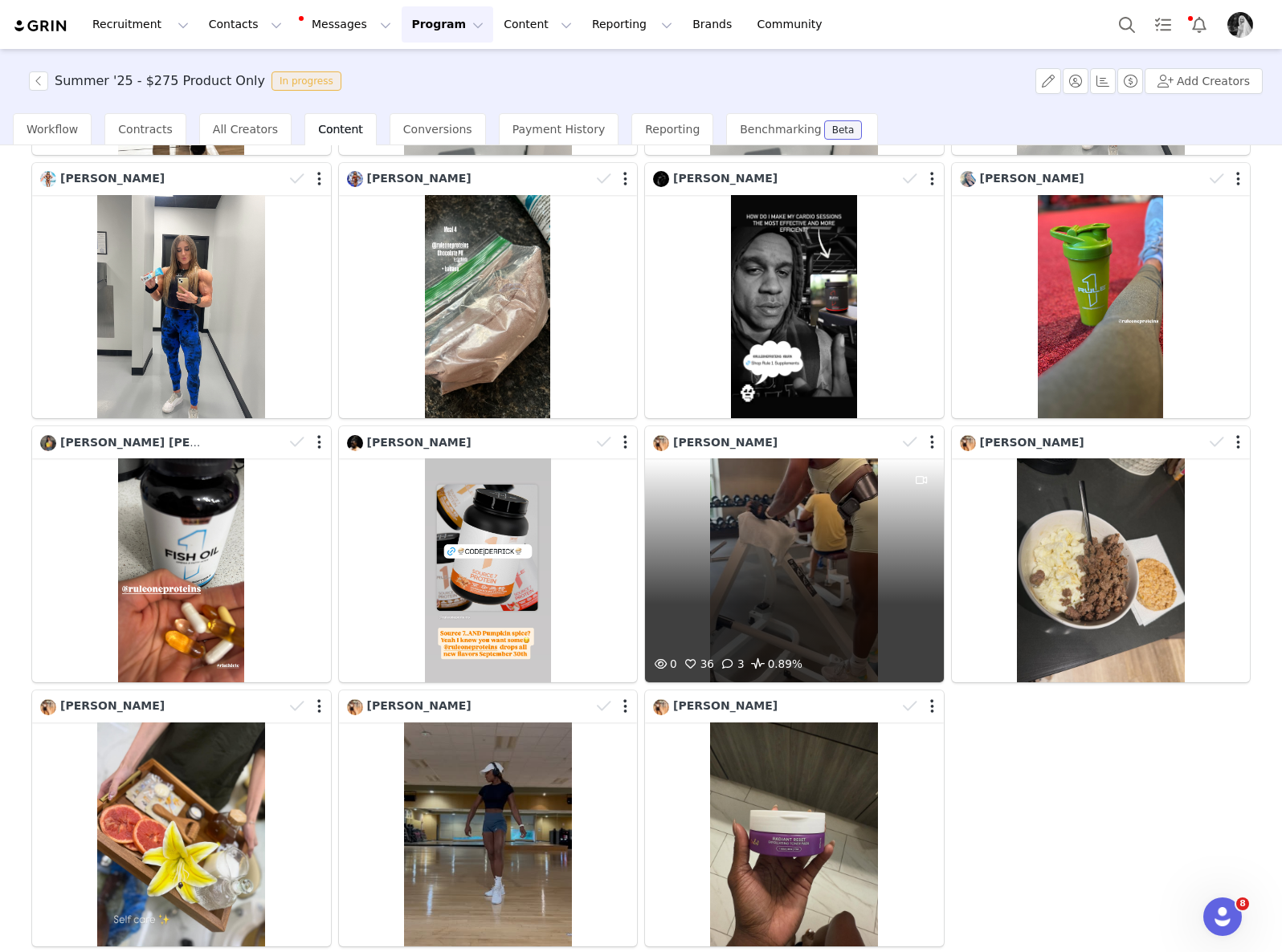
click at [804, 529] on div "0 36 3 0.89%" at bounding box center [795, 570] width 299 height 224
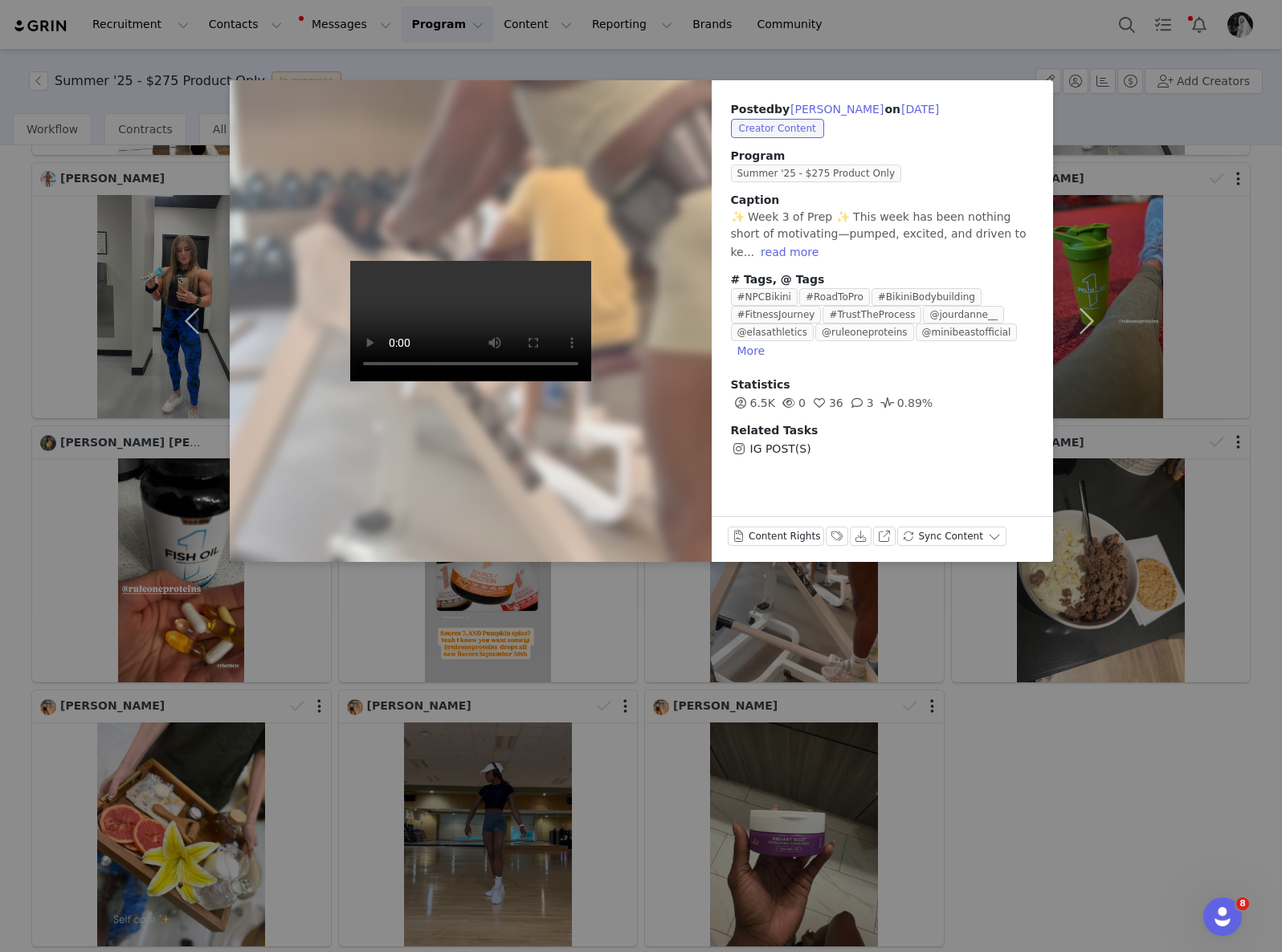
click at [732, 726] on div "Posted by [PERSON_NAME] on [DATE] Creator Content Program Summer '25 - $275 Pro…" at bounding box center [641, 476] width 1282 height 952
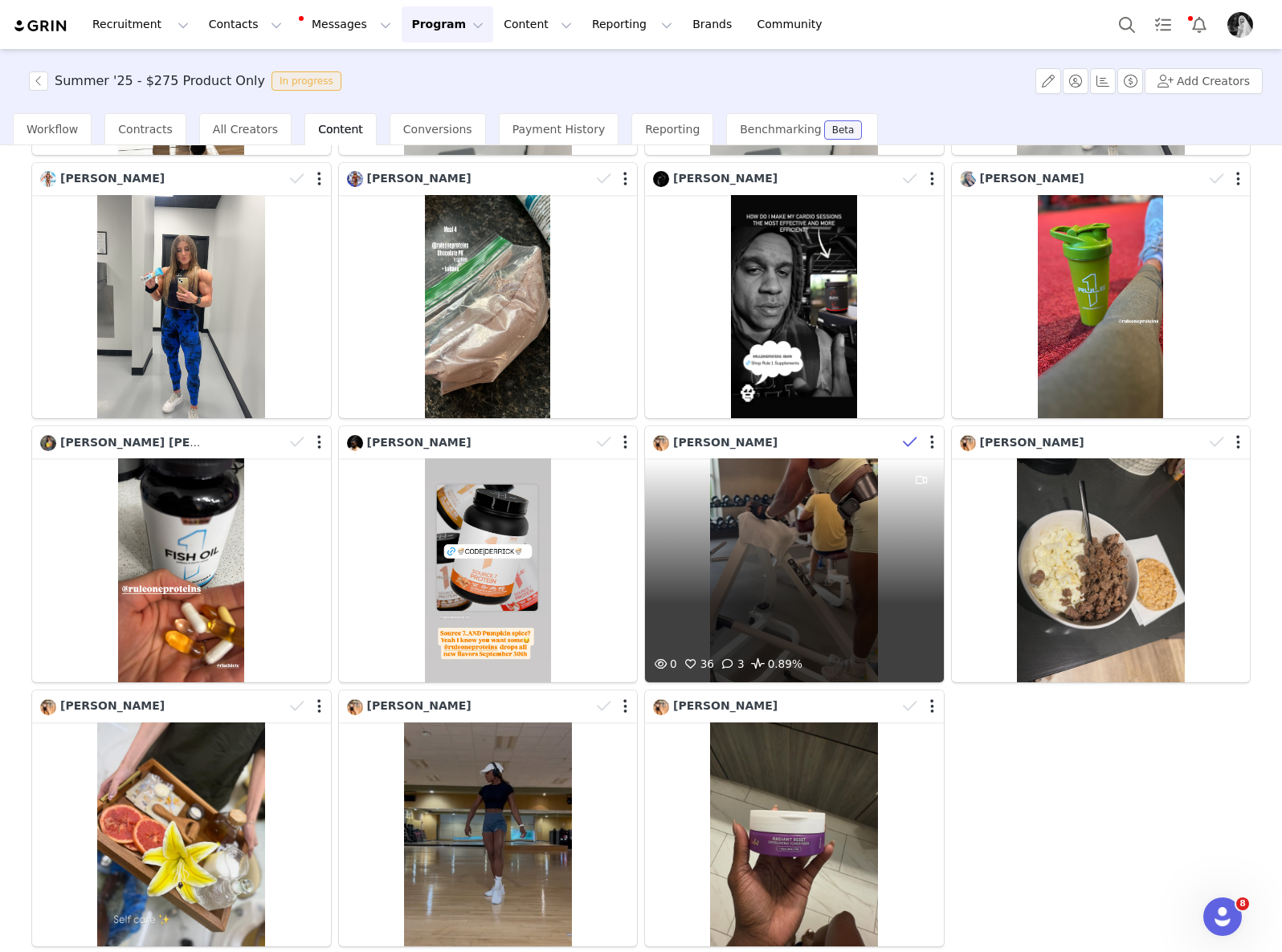
click at [906, 434] on icon at bounding box center [909, 441] width 14 height 16
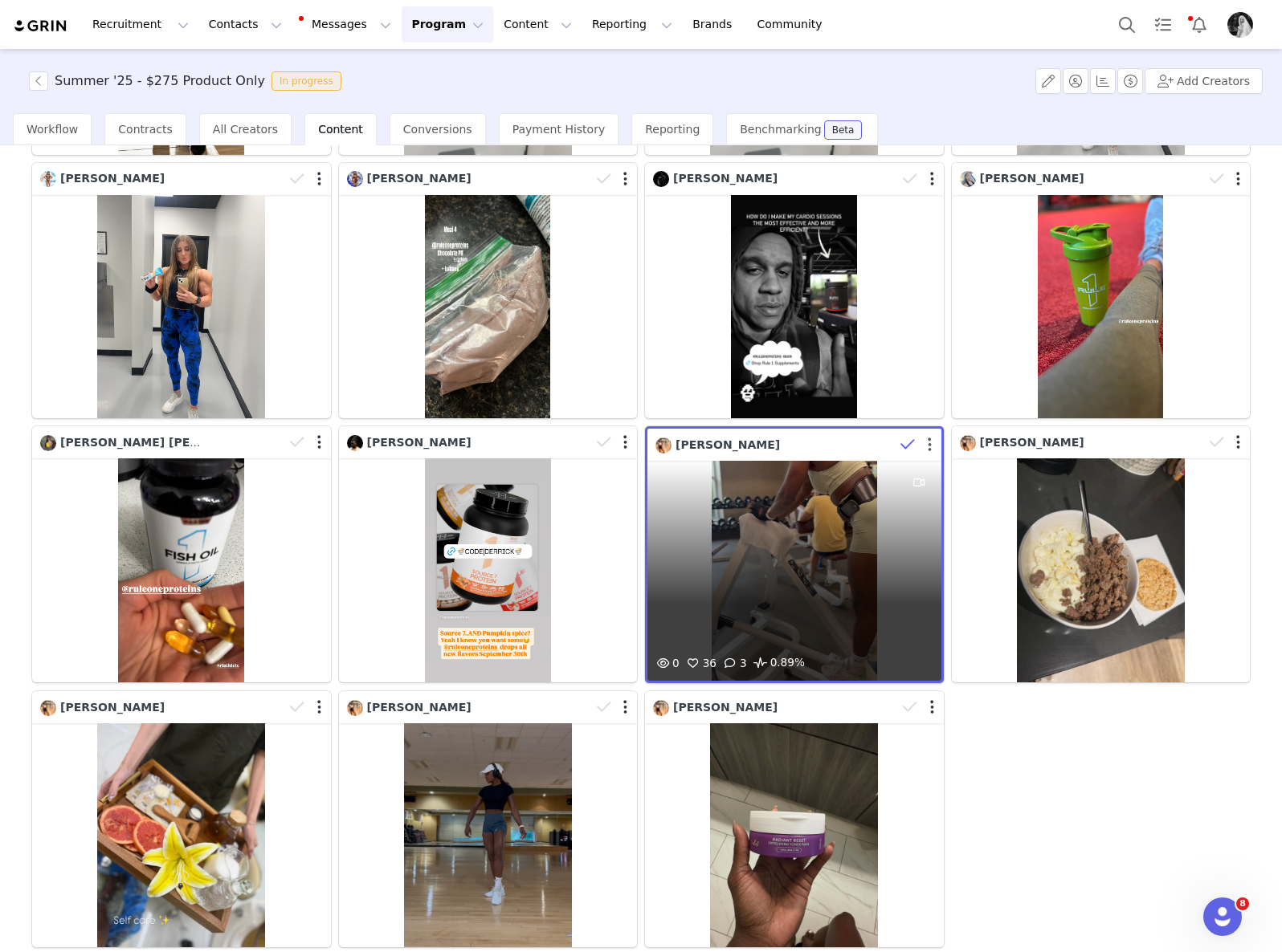
click at [927, 437] on button "button" at bounding box center [929, 444] width 4 height 16
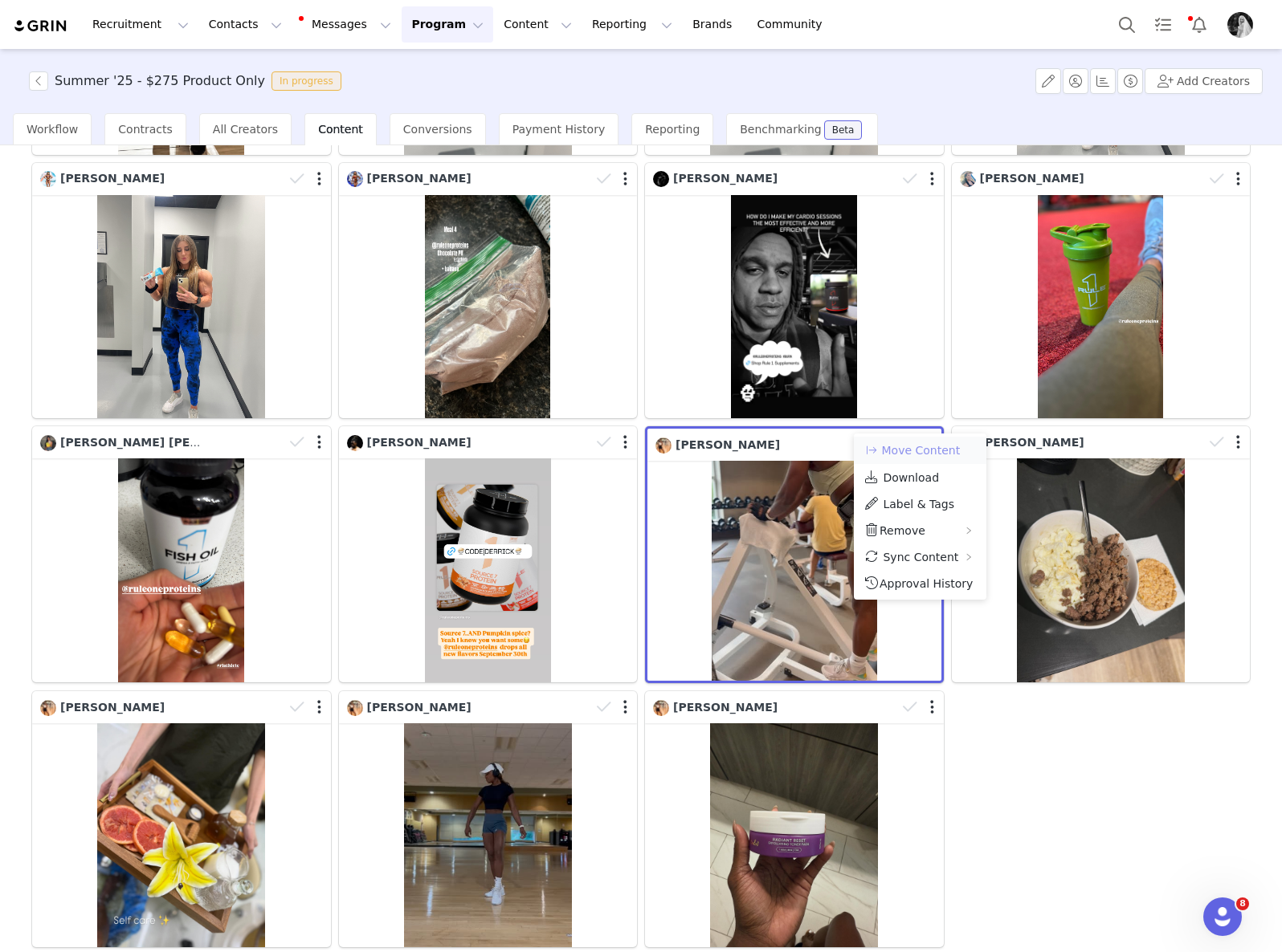
click at [917, 445] on button "Move Content" at bounding box center [912, 450] width 97 height 20
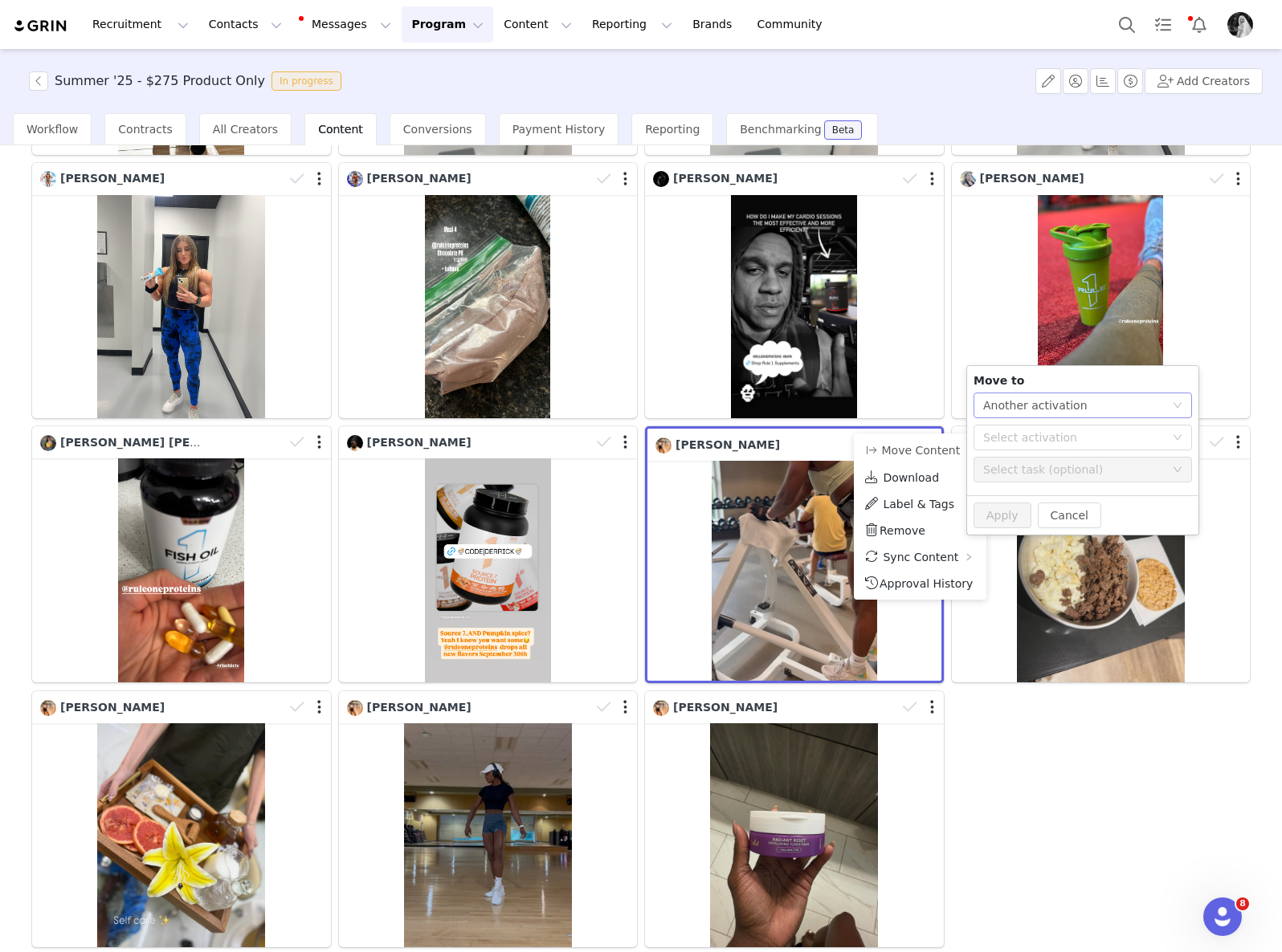
click at [1057, 415] on div "Another activation" at bounding box center [1035, 405] width 105 height 24
click at [1031, 468] on li "Another task" at bounding box center [1082, 464] width 218 height 26
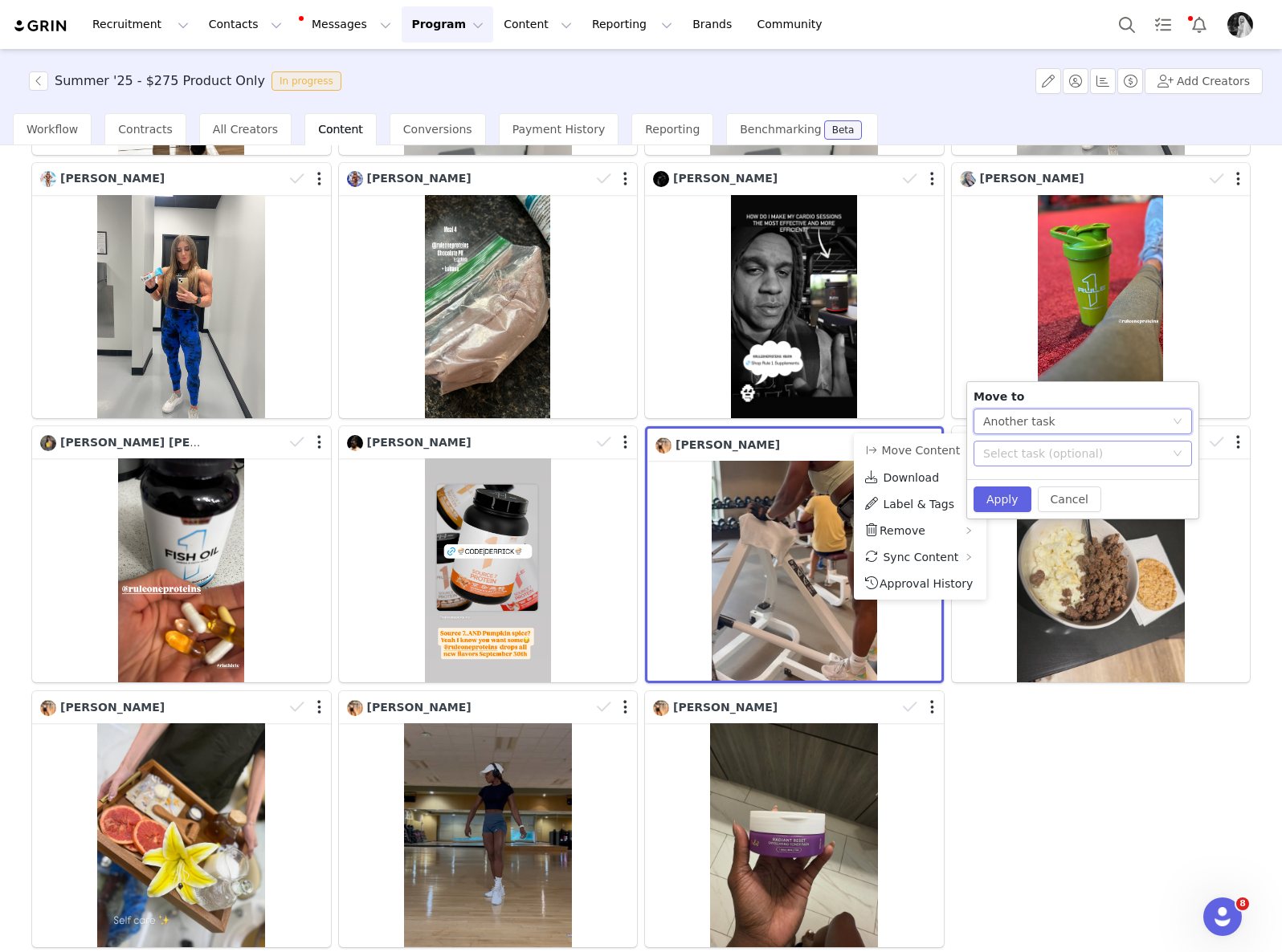
click at [1036, 453] on div "Select task (optional)" at bounding box center [1074, 453] width 181 height 16
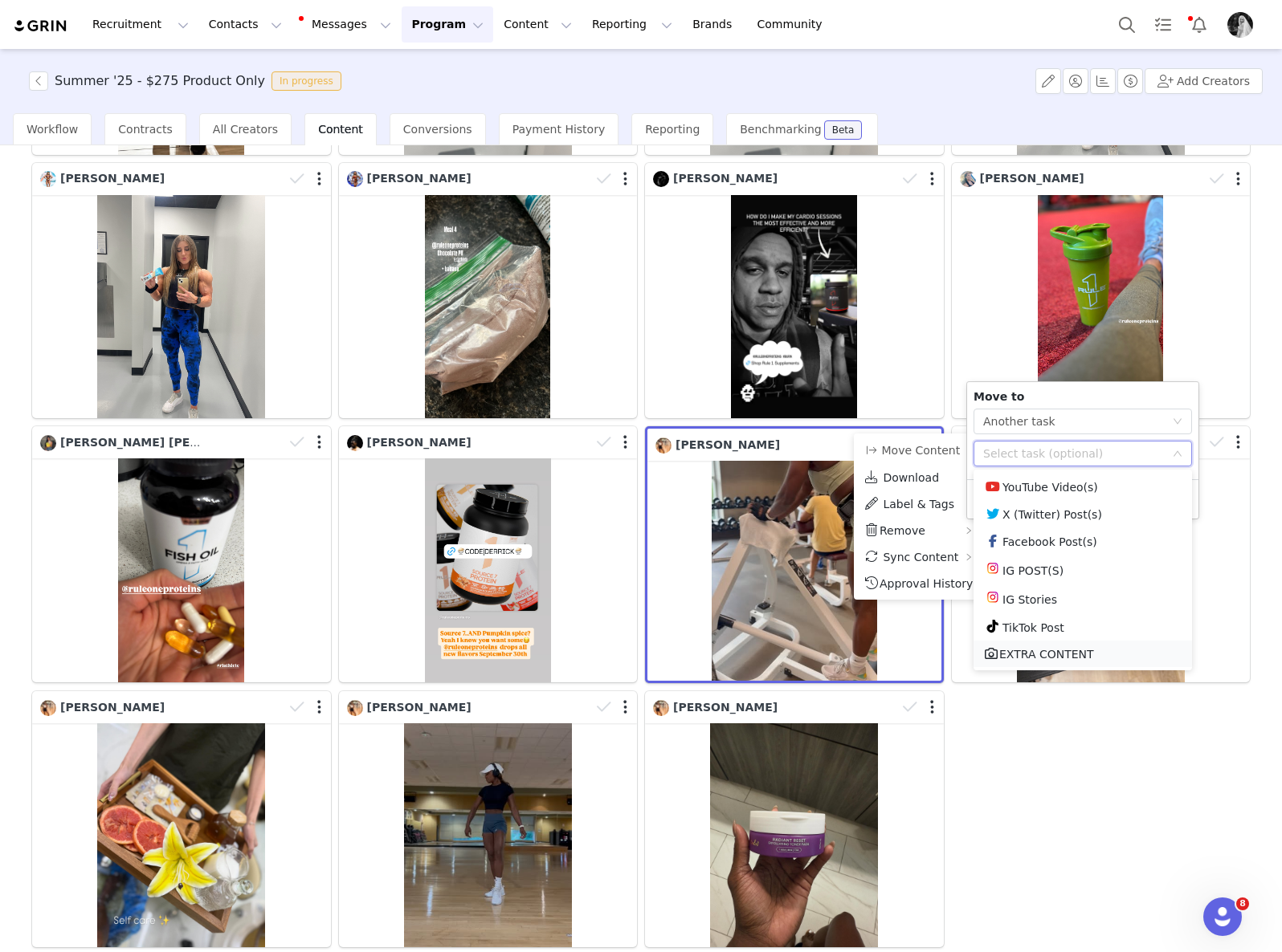
click at [1042, 657] on li "EXTRA CONTENT" at bounding box center [1082, 653] width 218 height 26
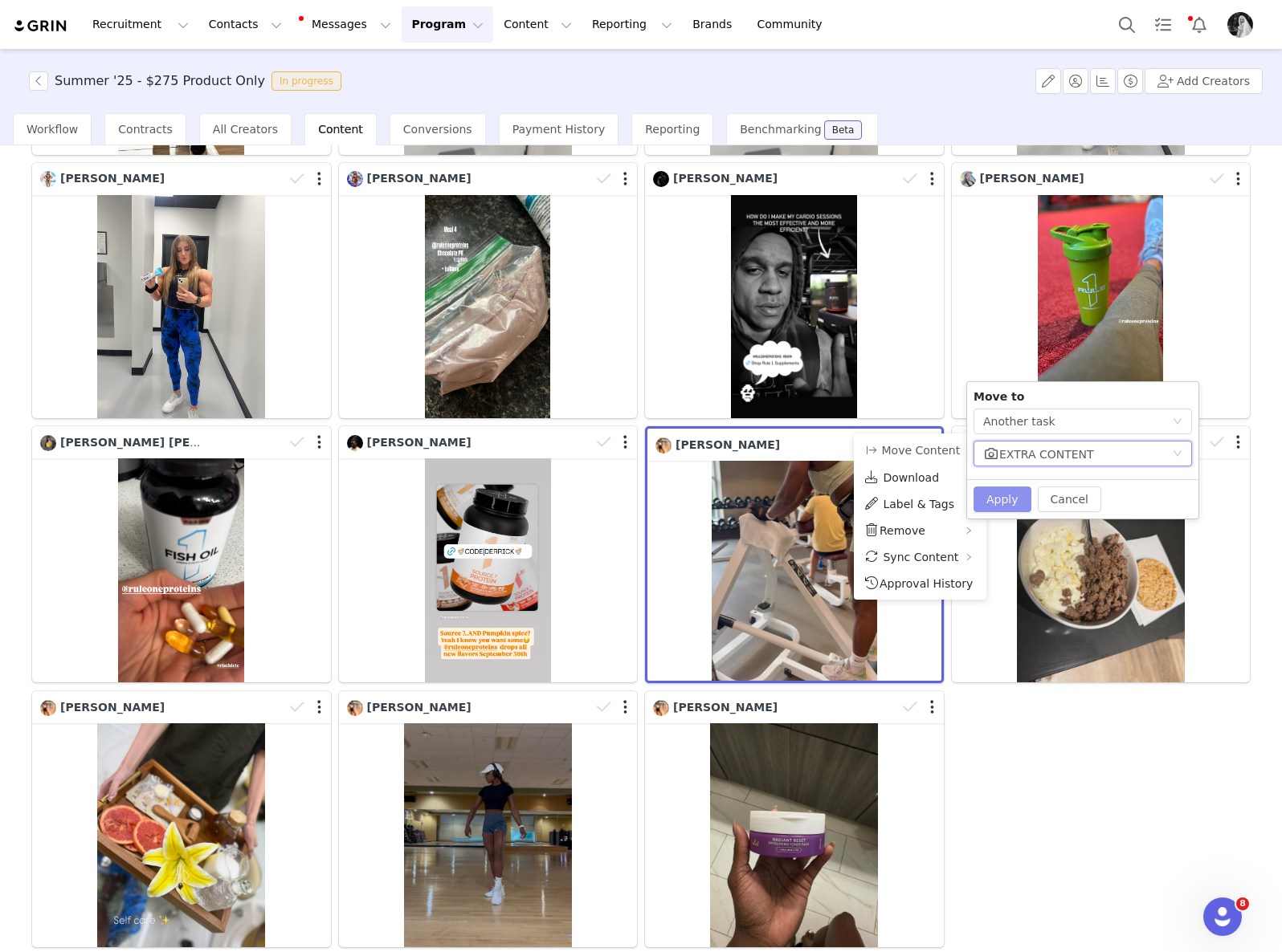
click at [1009, 502] on button "Apply" at bounding box center [1002, 499] width 58 height 26
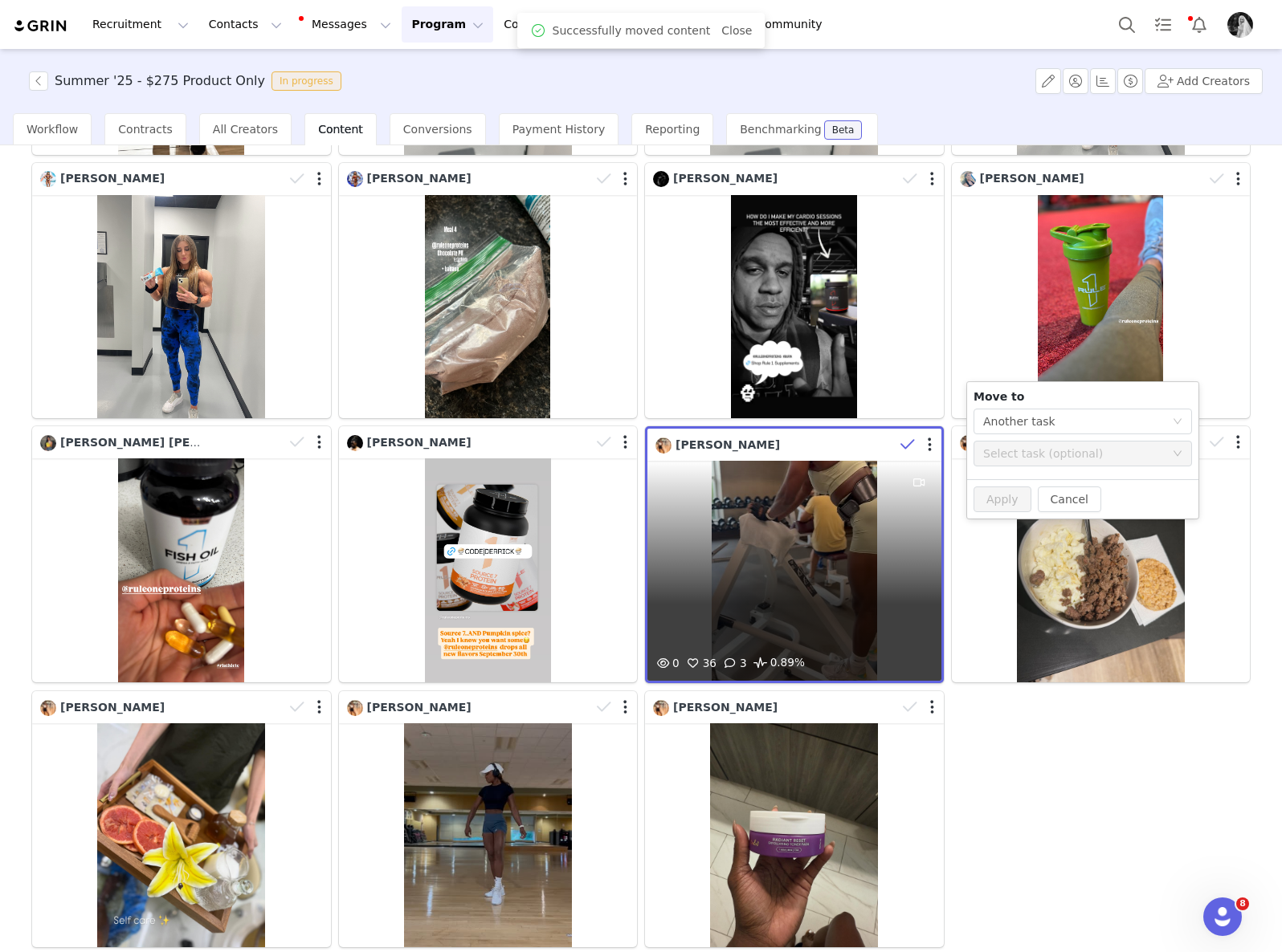
click at [900, 437] on icon at bounding box center [907, 444] width 14 height 16
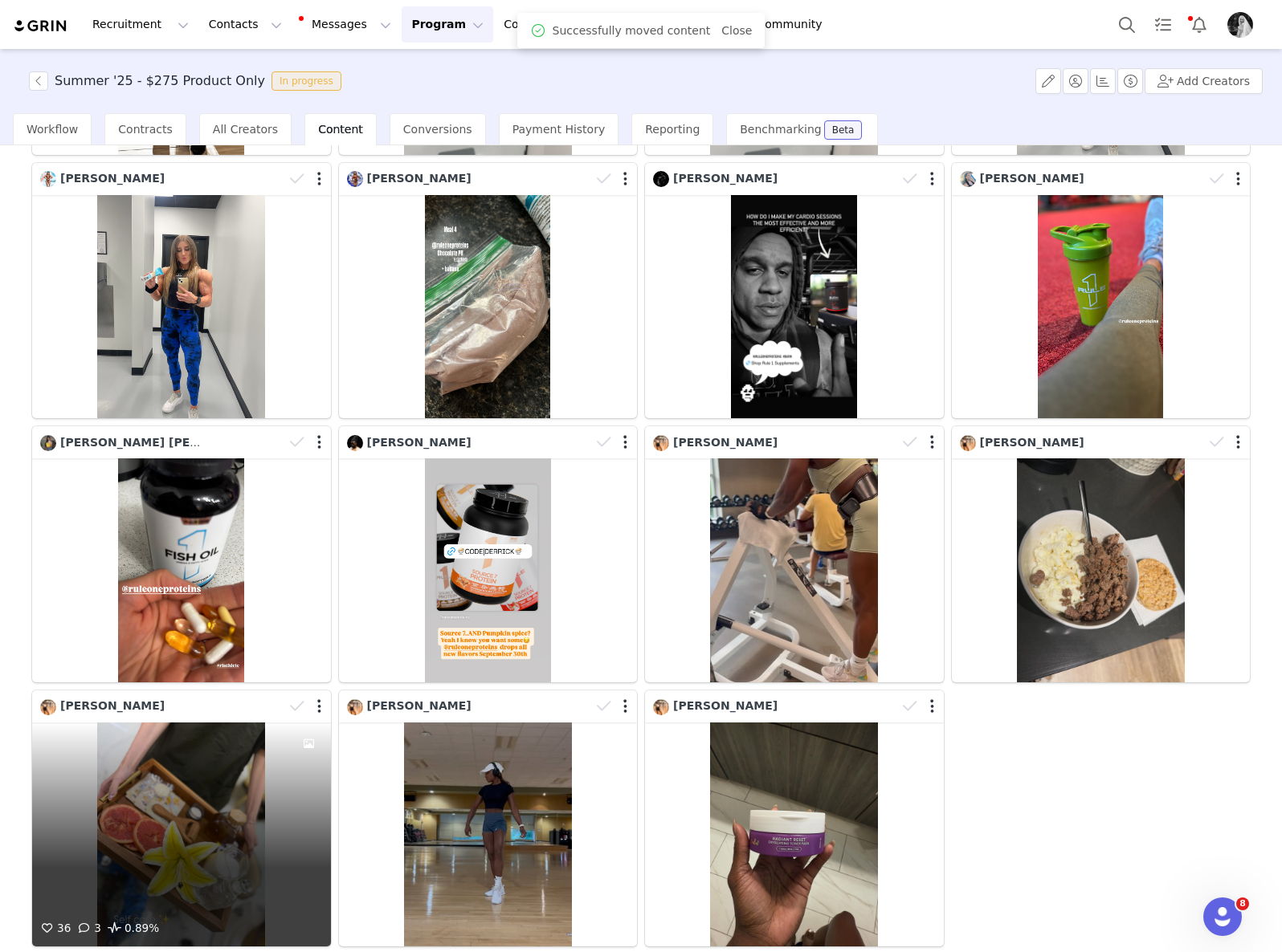
scroll to position [2568, 0]
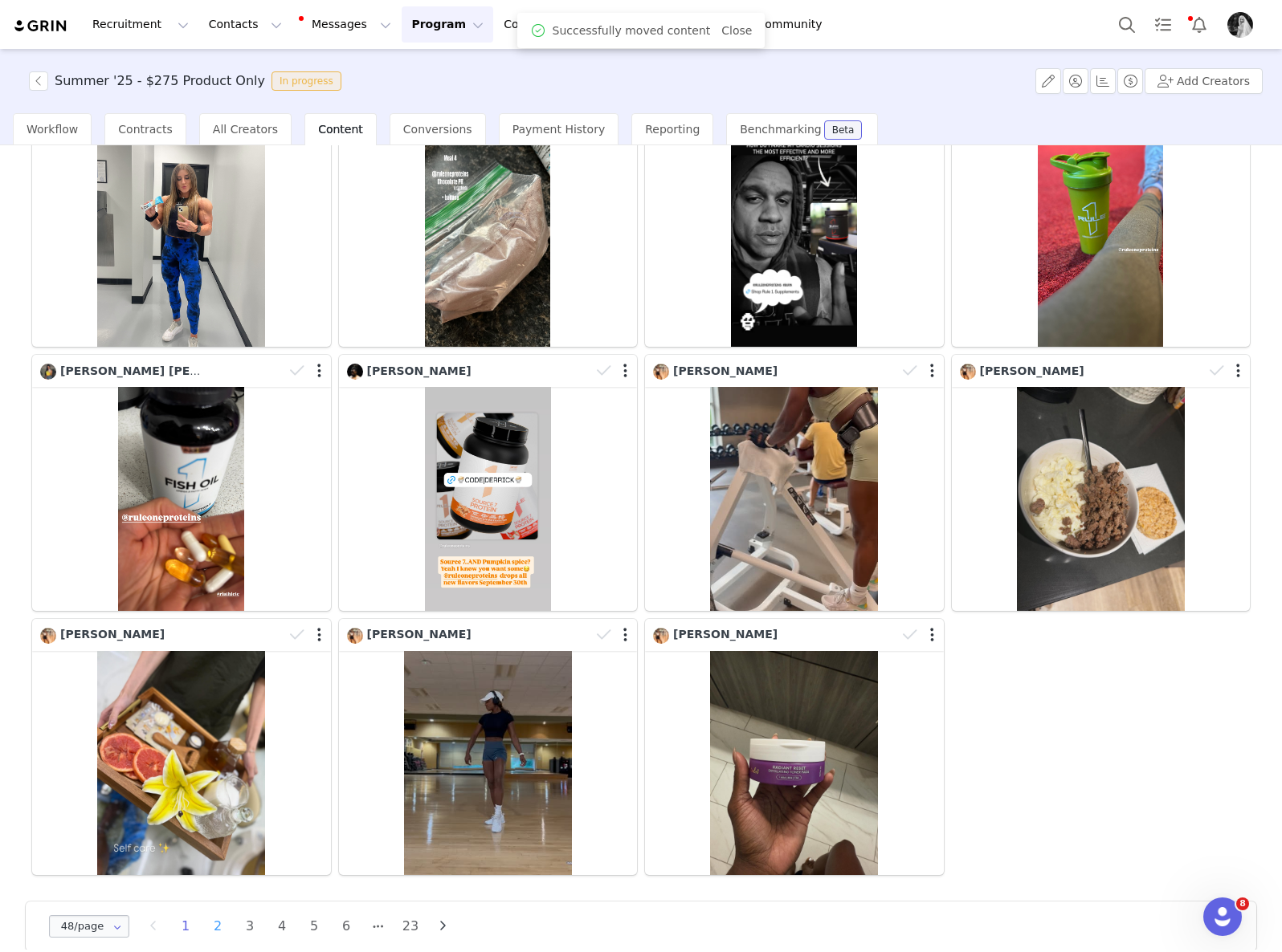
click at [222, 915] on li "2" at bounding box center [218, 926] width 24 height 22
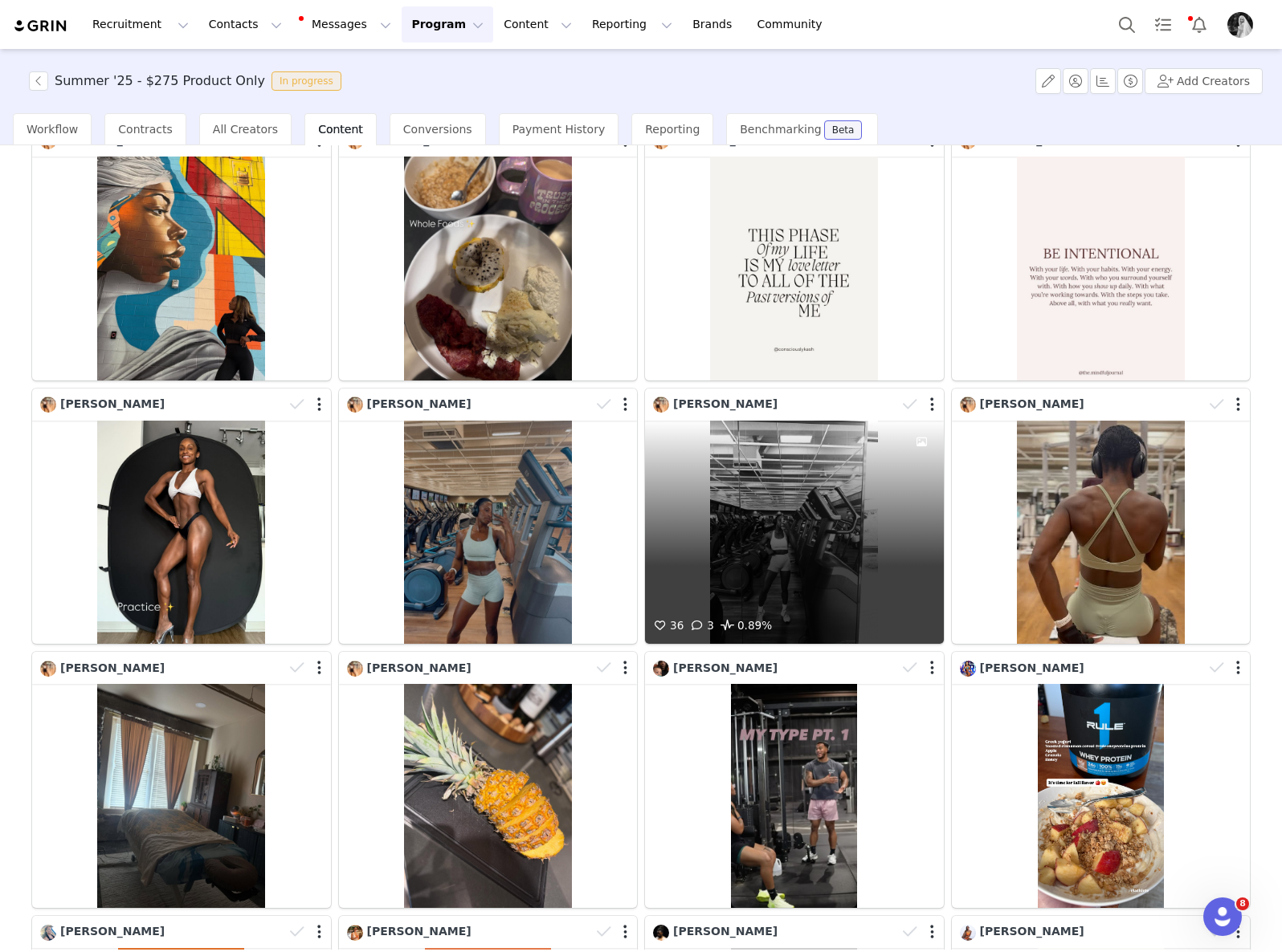
scroll to position [232, 0]
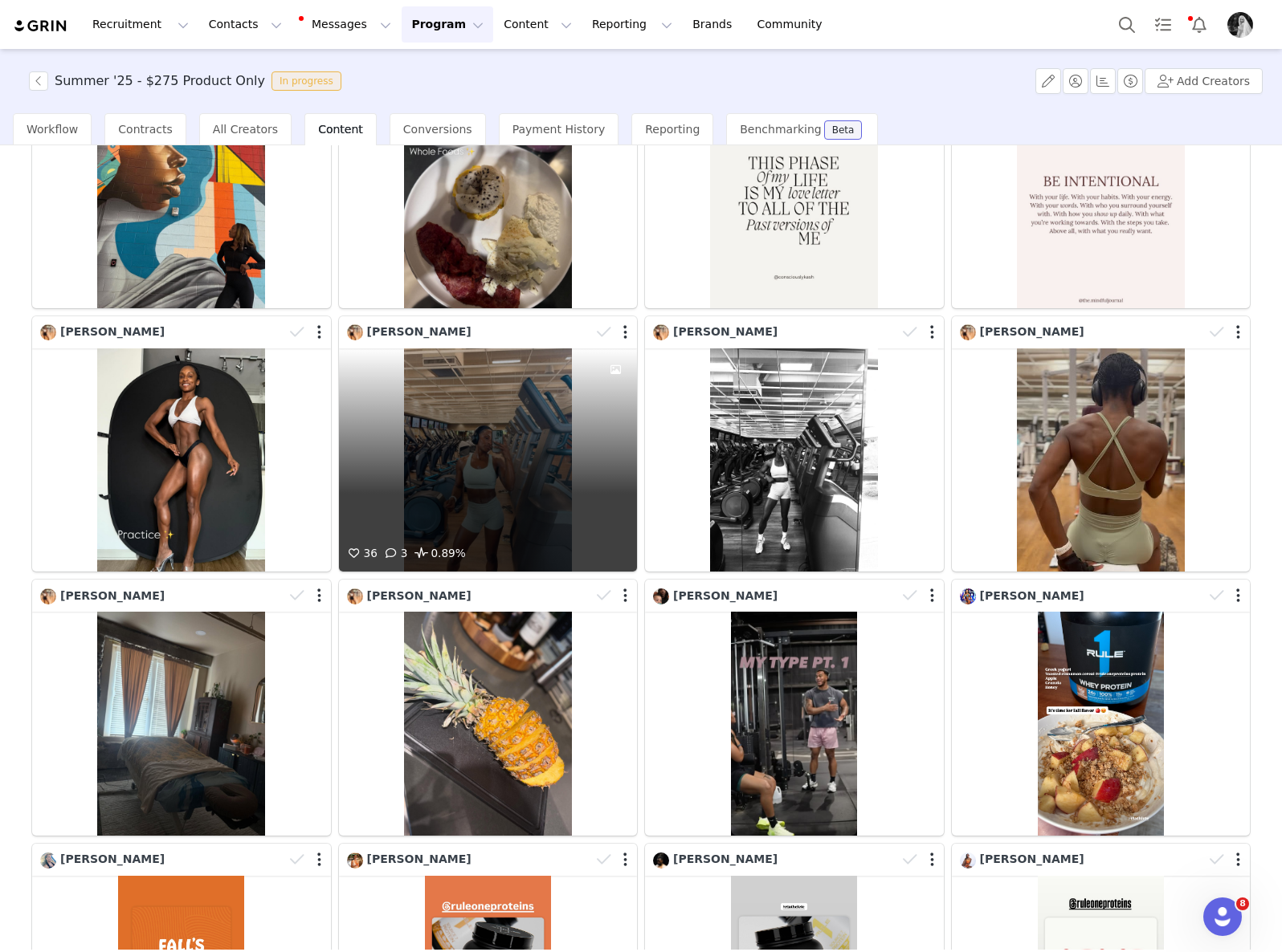
click at [401, 389] on div "36 3 0.89%" at bounding box center [488, 460] width 299 height 224
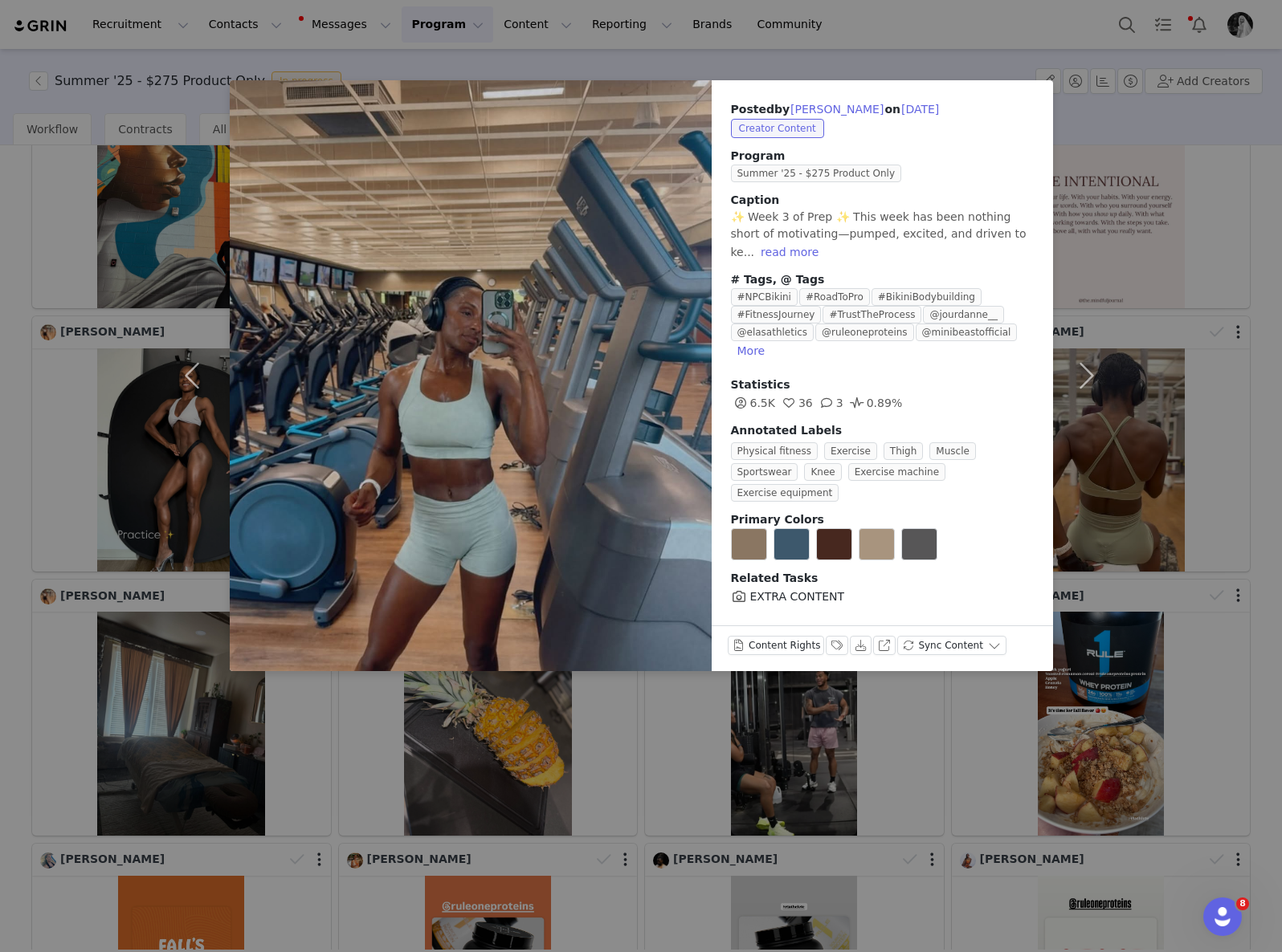
click at [811, 721] on div "Posted by [PERSON_NAME] on [DATE] Creator Content Program Summer '25 - $275 Pro…" at bounding box center [641, 476] width 1282 height 952
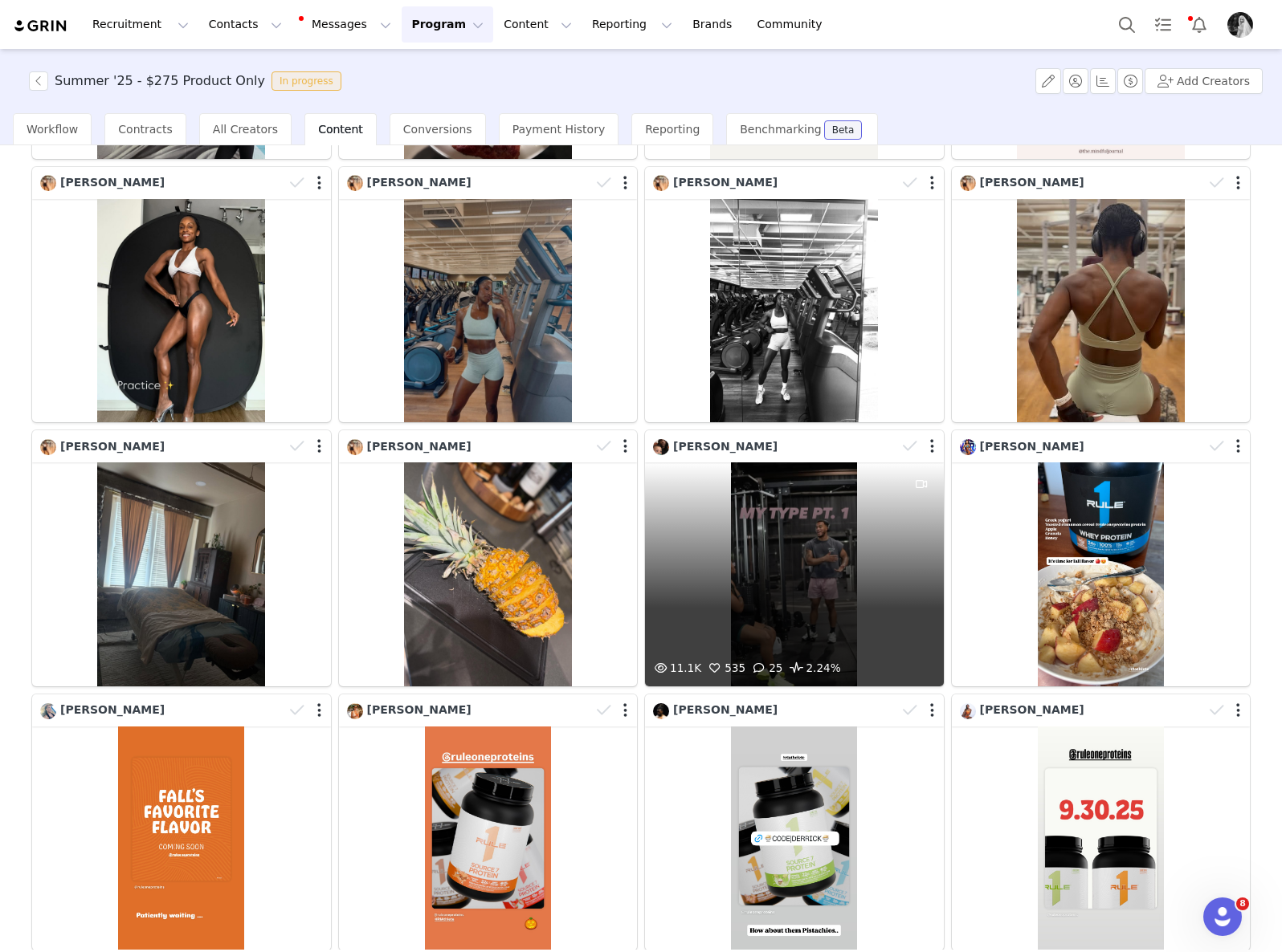
scroll to position [567, 0]
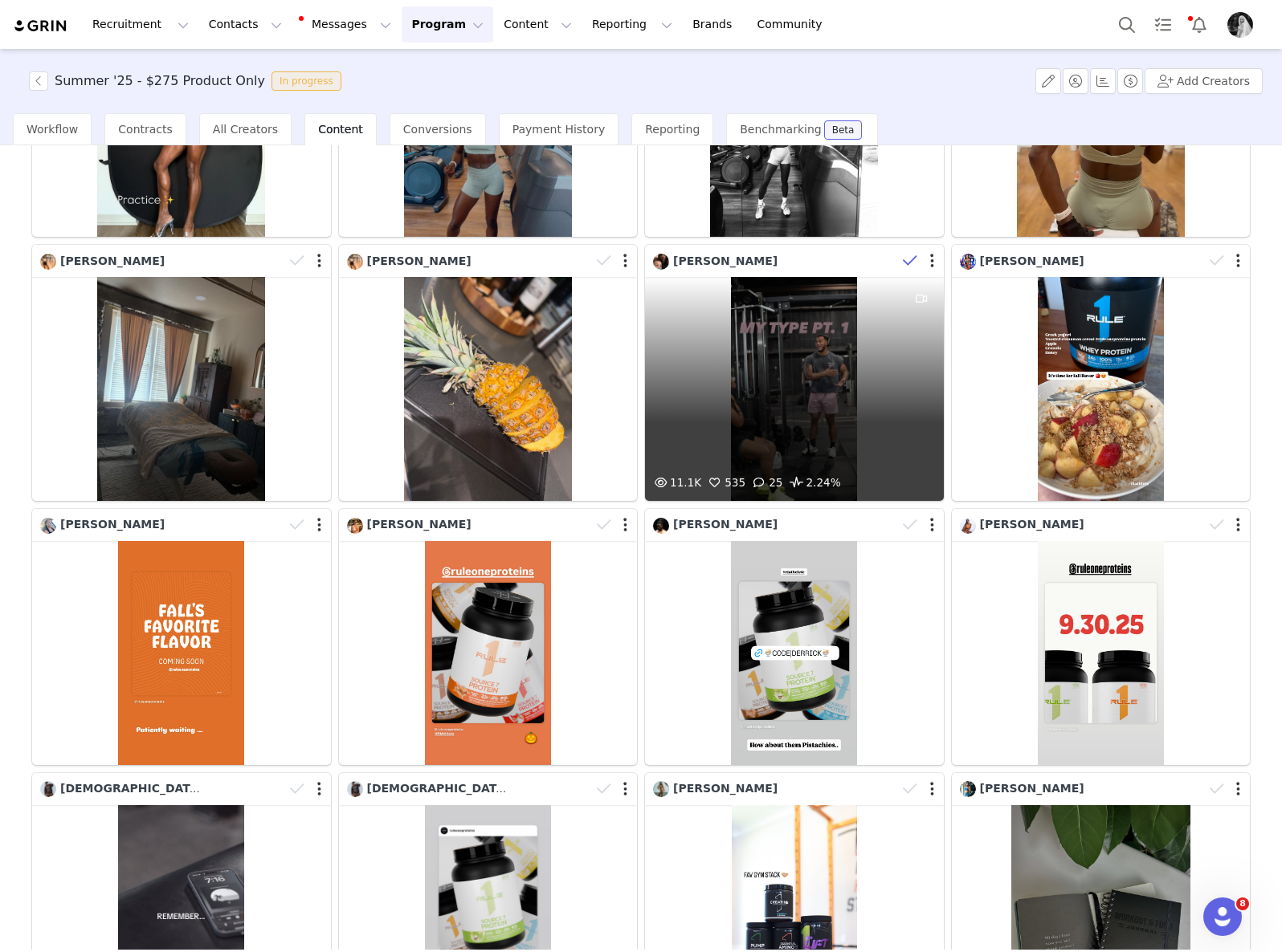
click at [903, 253] on icon at bounding box center [909, 260] width 14 height 16
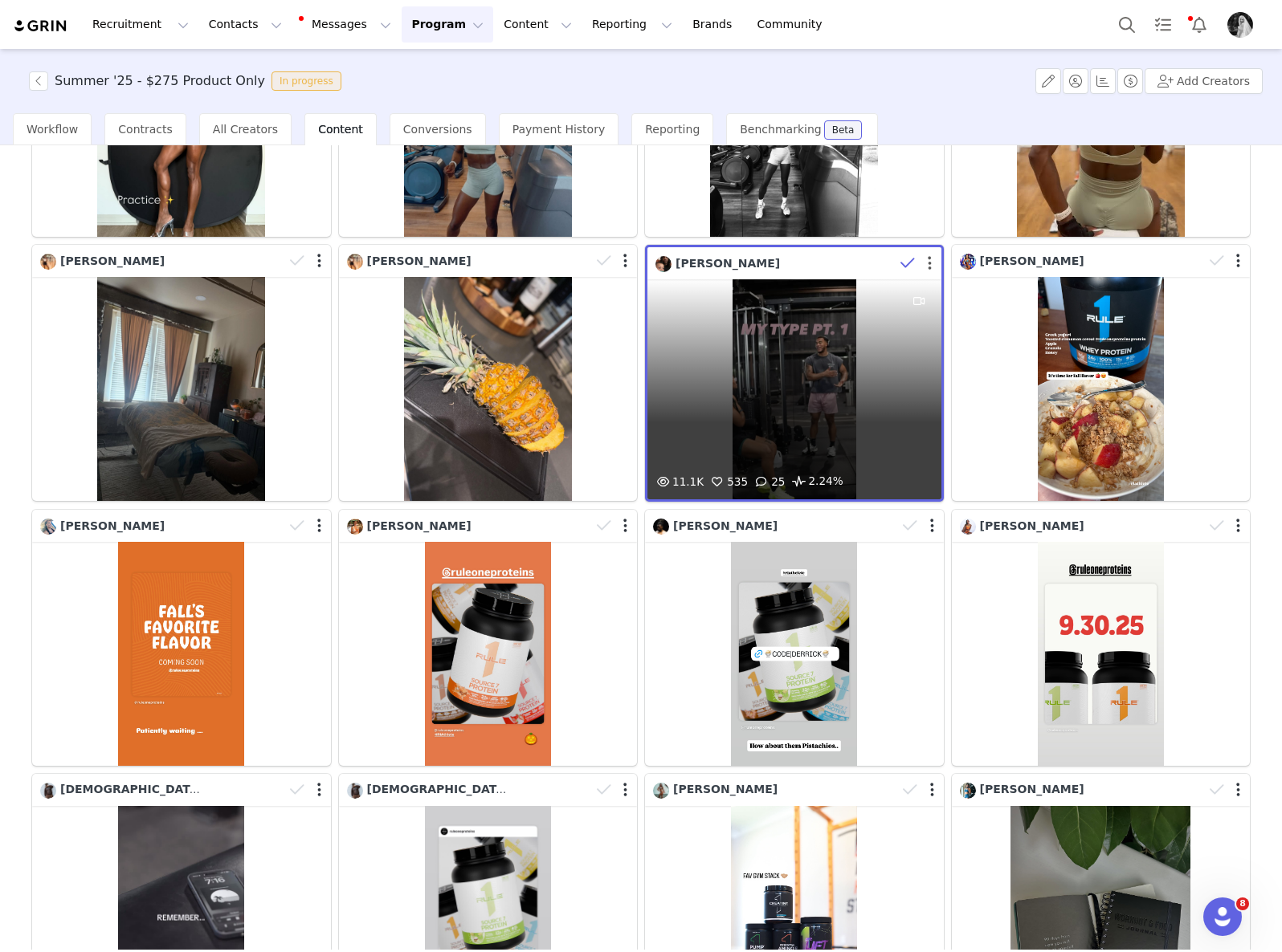
click at [927, 261] on button "button" at bounding box center [929, 263] width 4 height 16
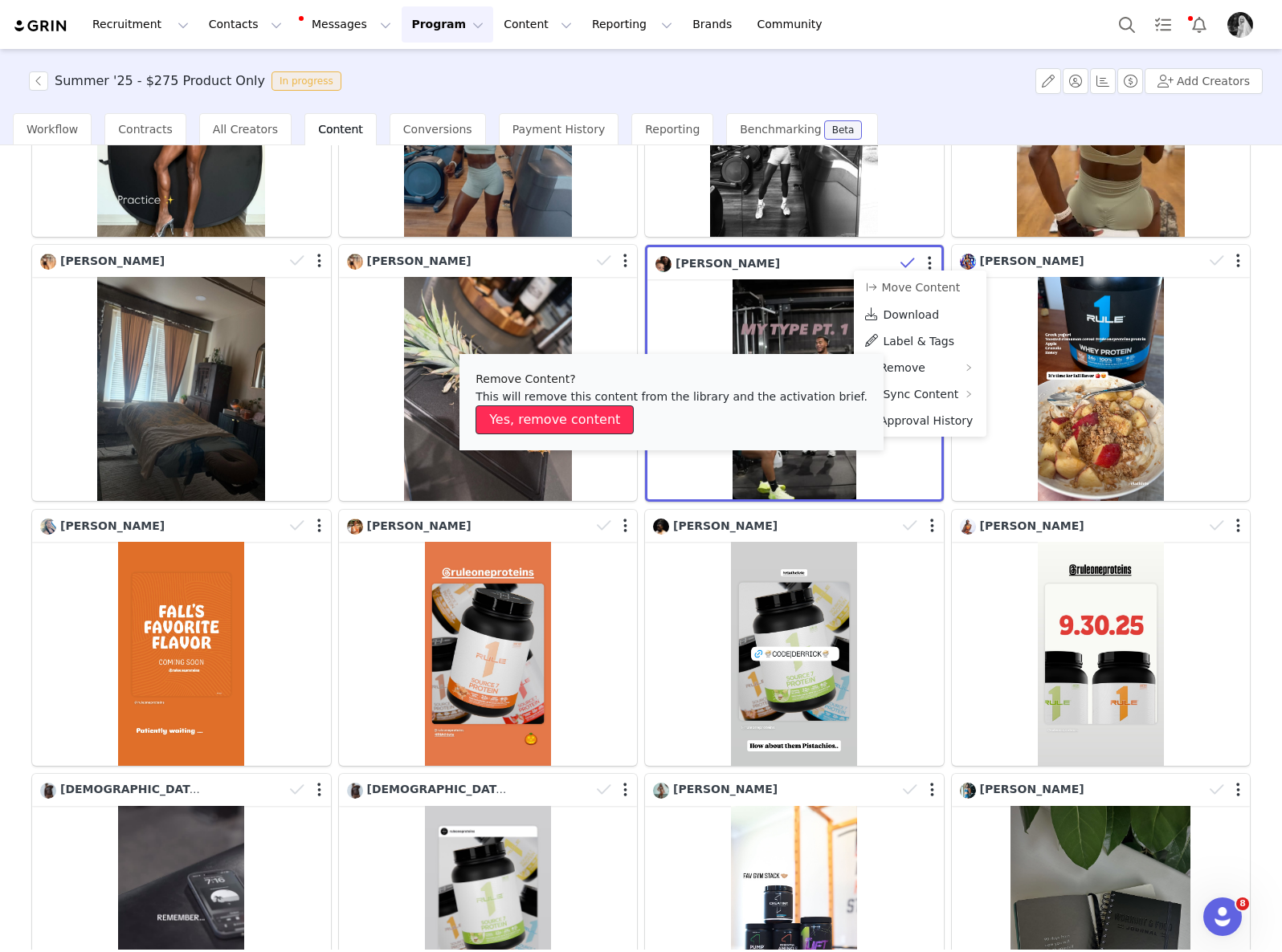
click at [547, 413] on button "Yes, remove content" at bounding box center [554, 419] width 158 height 29
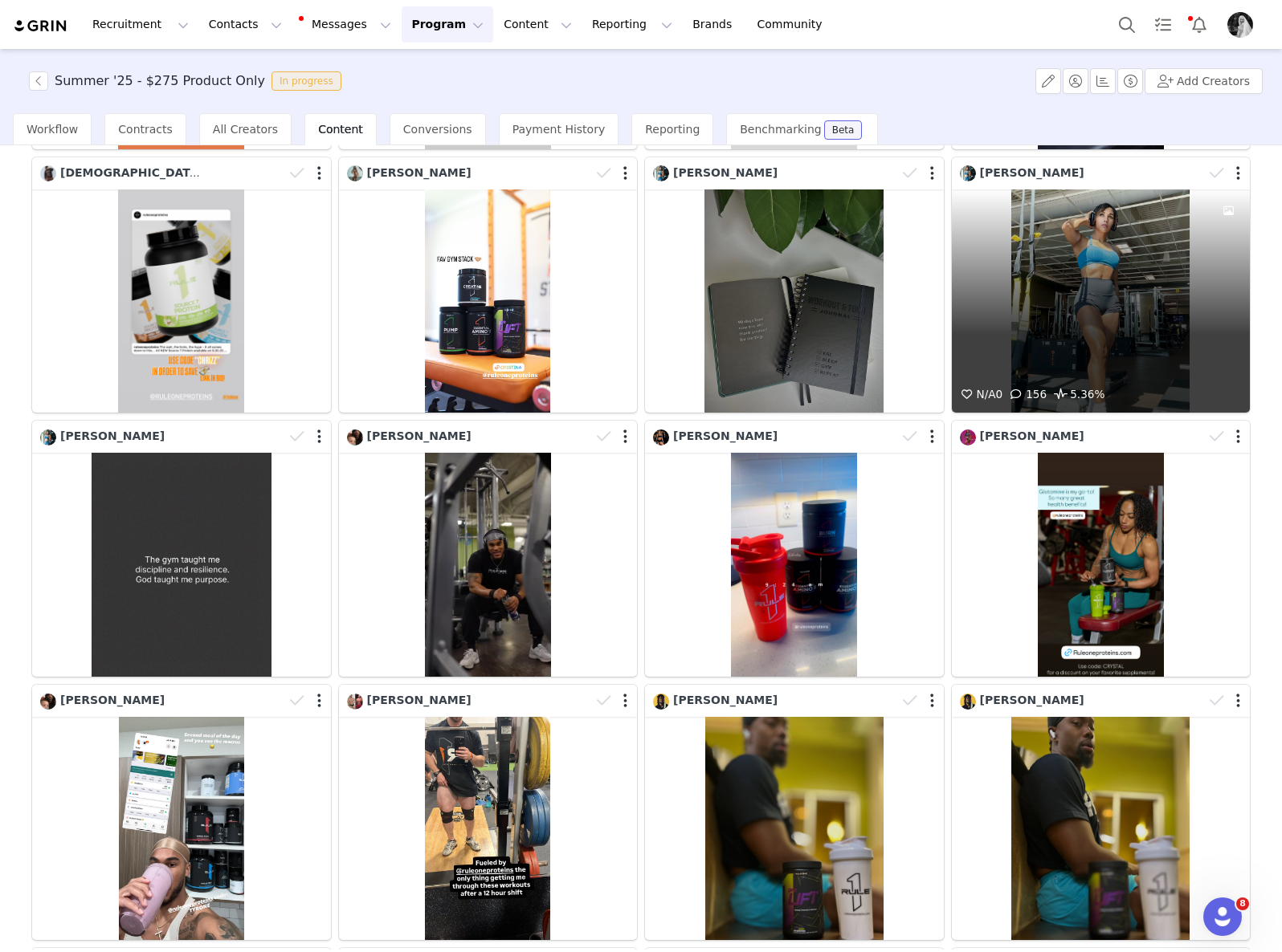
scroll to position [963, 0]
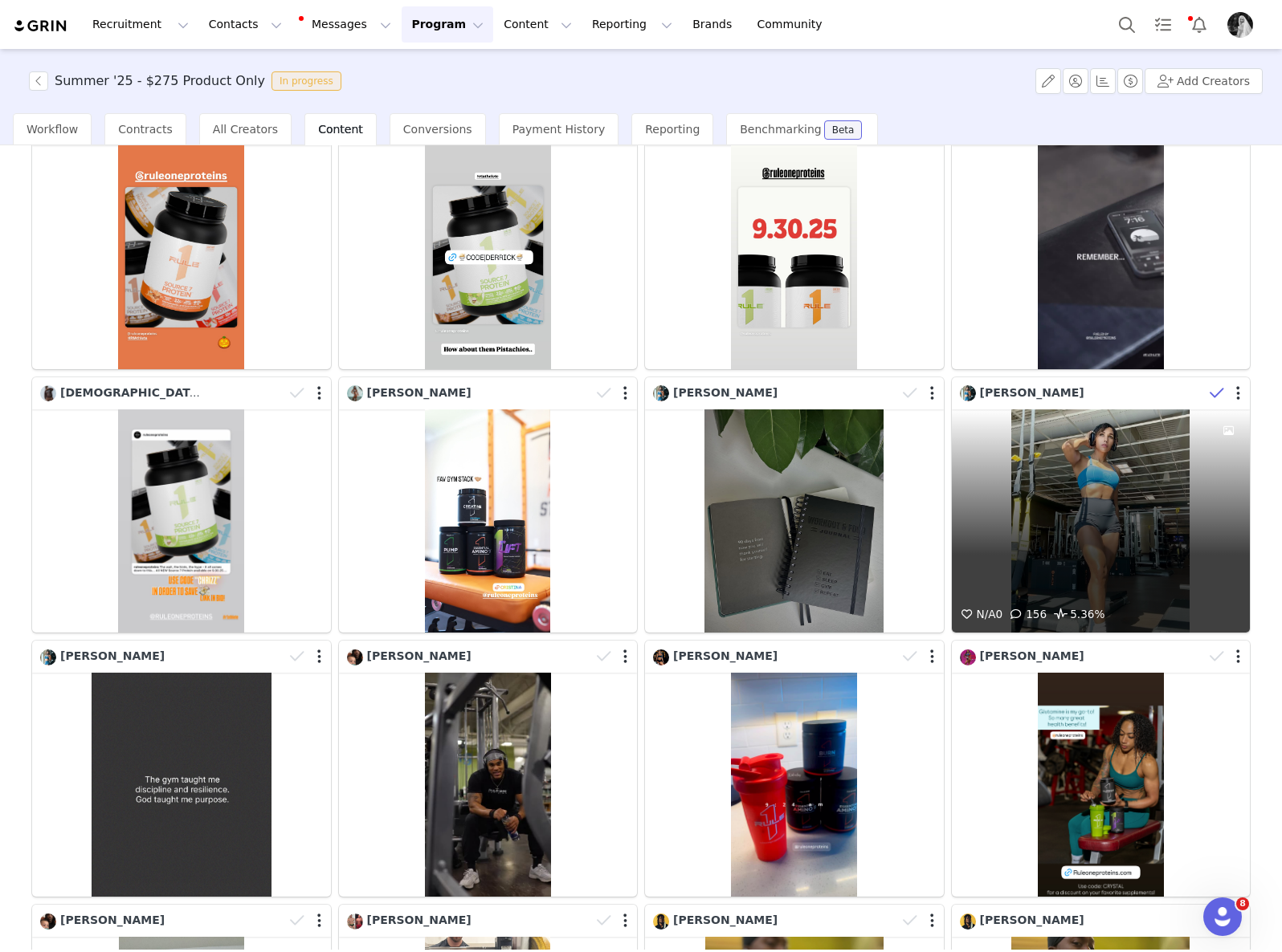
click at [1209, 385] on icon at bounding box center [1216, 393] width 14 height 16
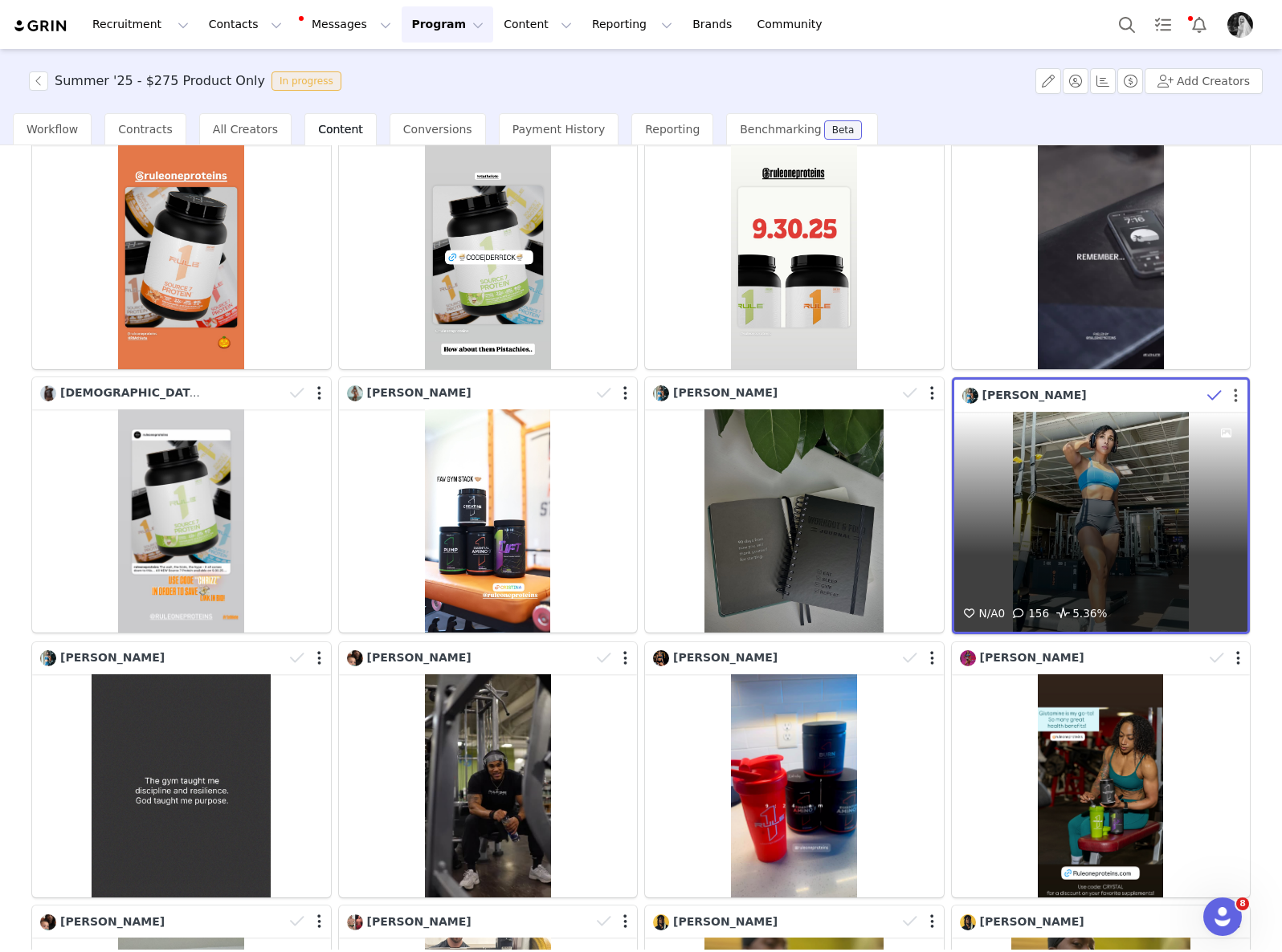
click at [1233, 387] on button "button" at bounding box center [1235, 395] width 4 height 16
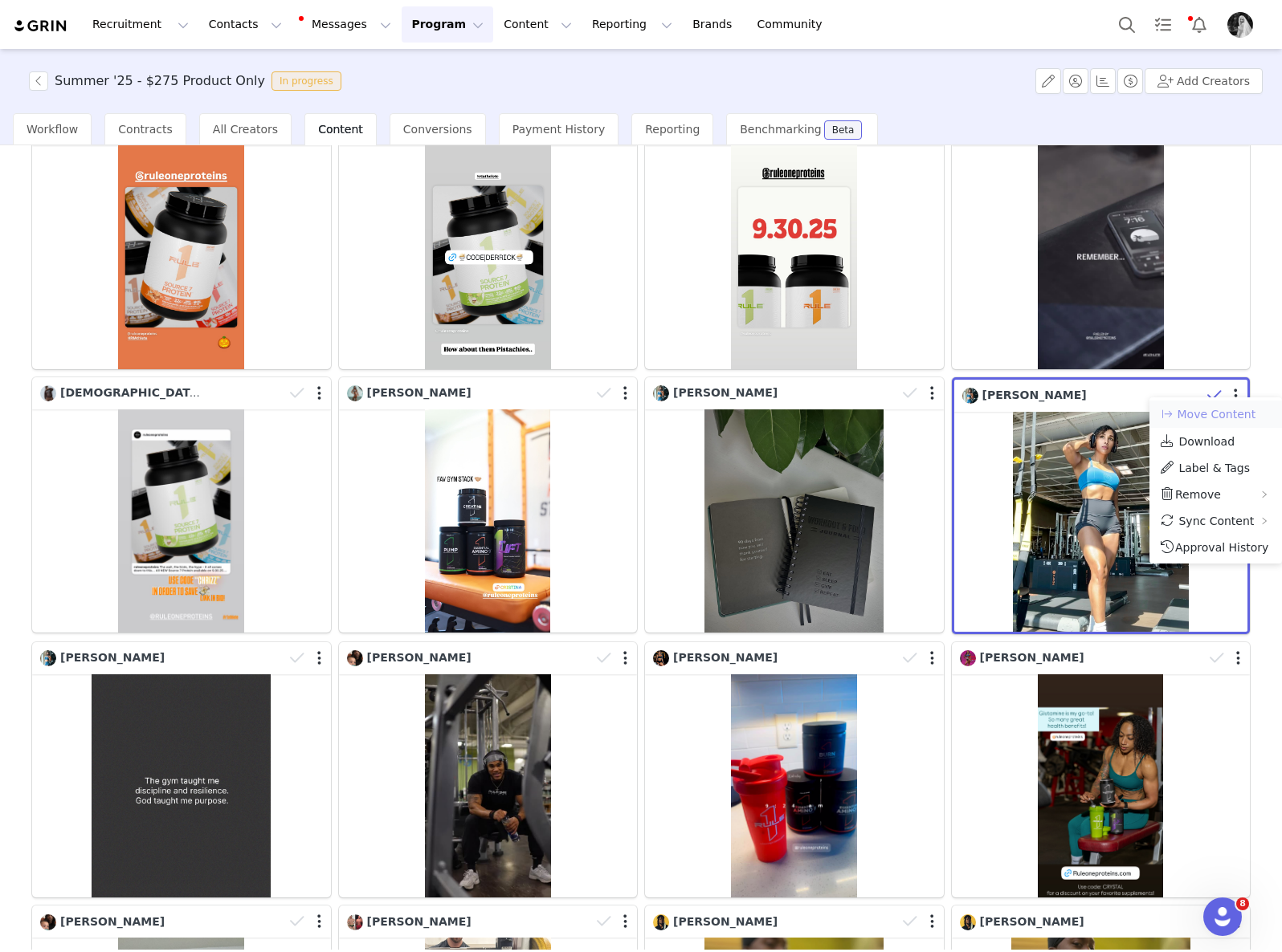
click at [1203, 422] on button "Move Content" at bounding box center [1207, 413] width 97 height 20
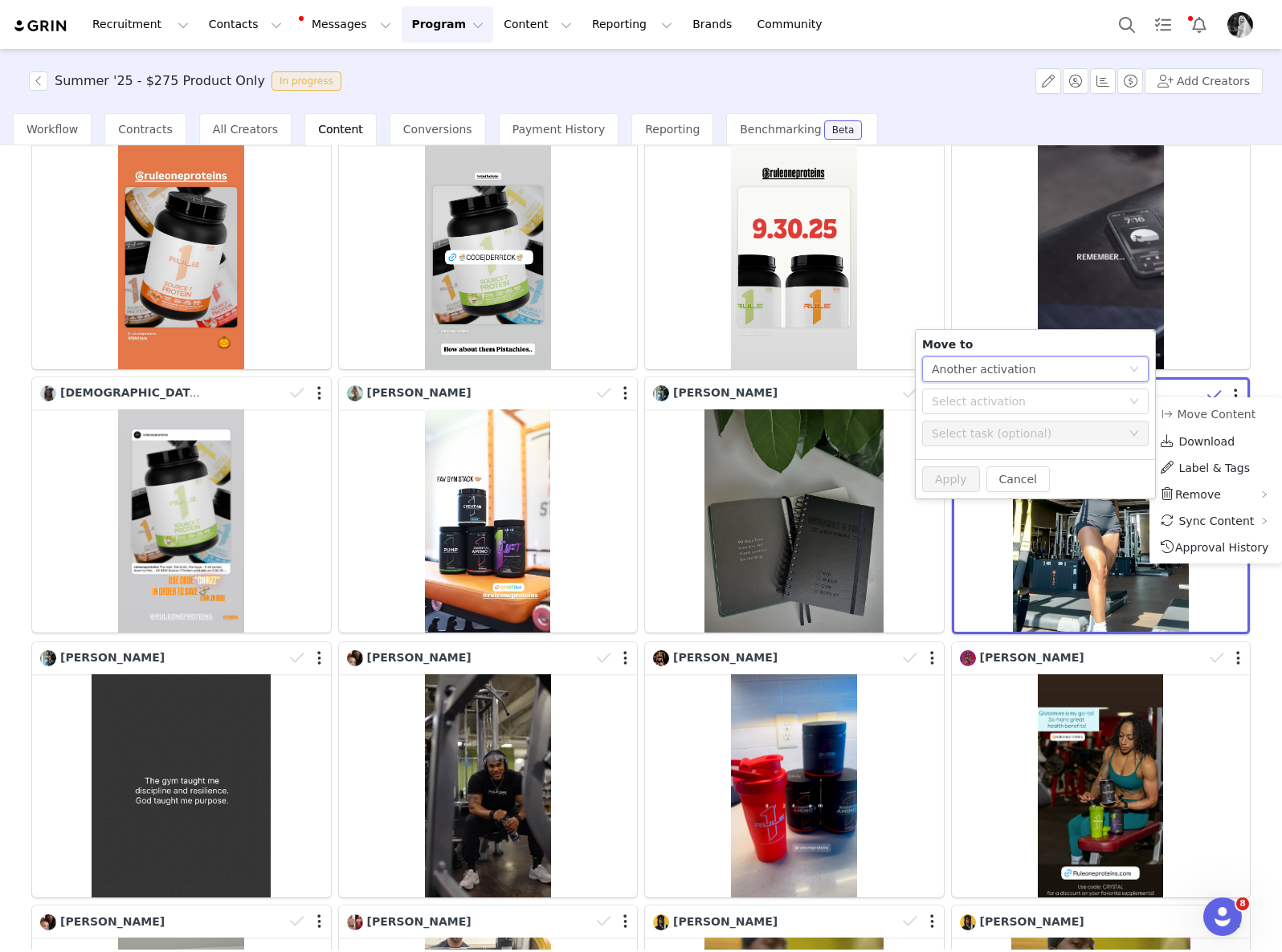
click at [1004, 366] on div "Another activation" at bounding box center [984, 370] width 105 height 24
click at [997, 427] on li "Another task" at bounding box center [1035, 427] width 227 height 26
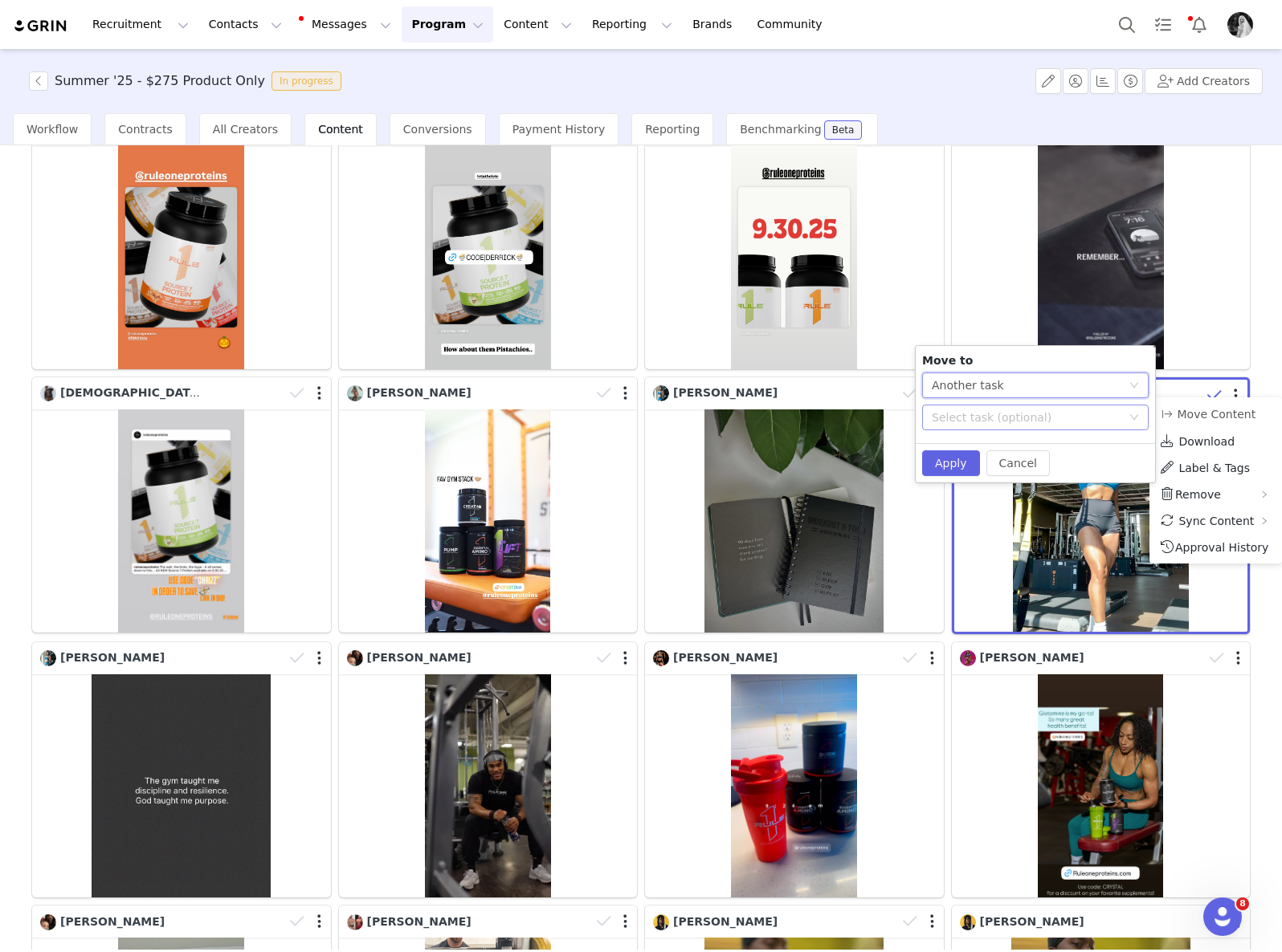
click at [990, 427] on div "Select task (optional)" at bounding box center [1030, 417] width 197 height 24
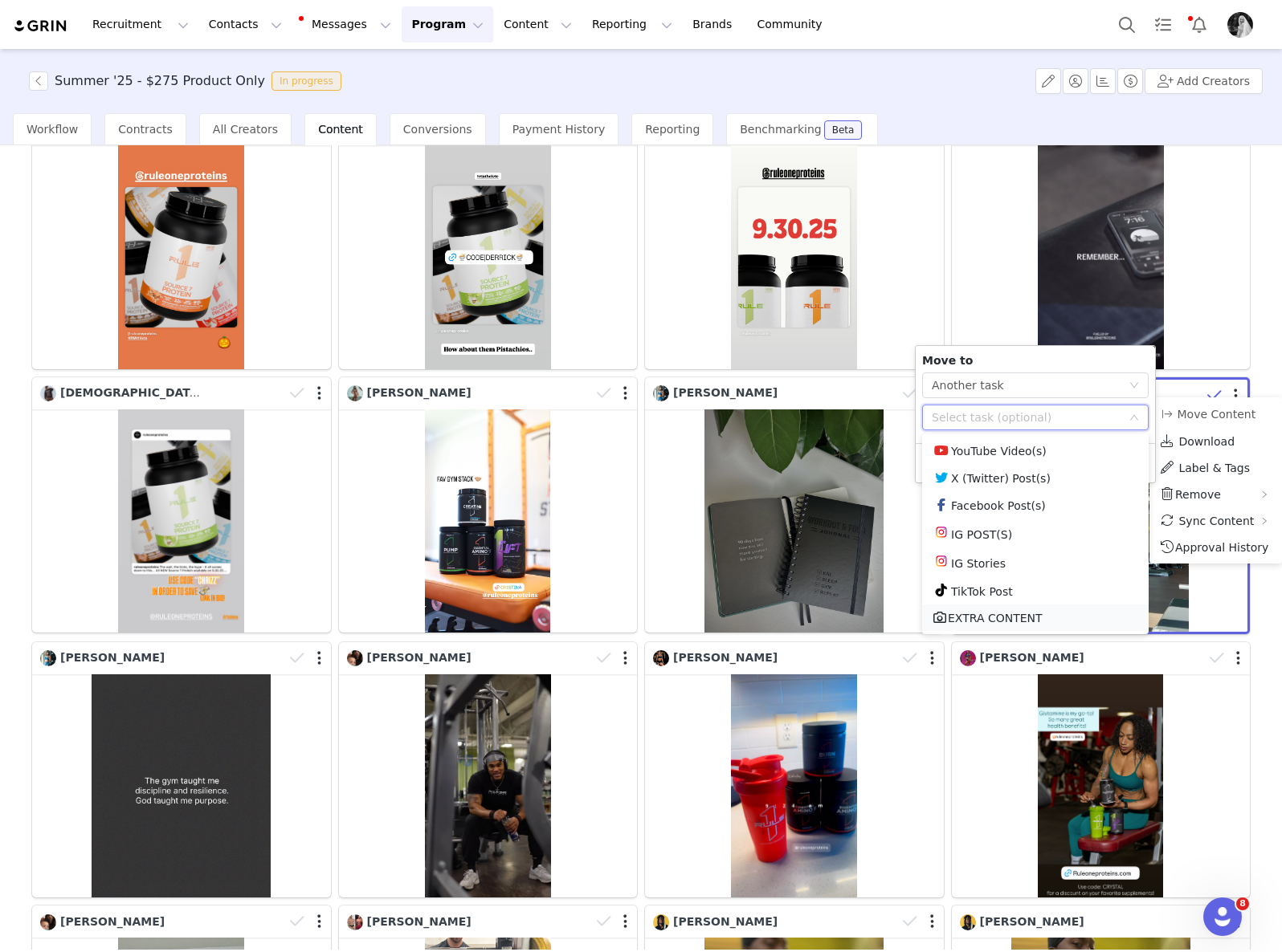
click at [971, 611] on li "EXTRA CONTENT" at bounding box center [1035, 618] width 227 height 26
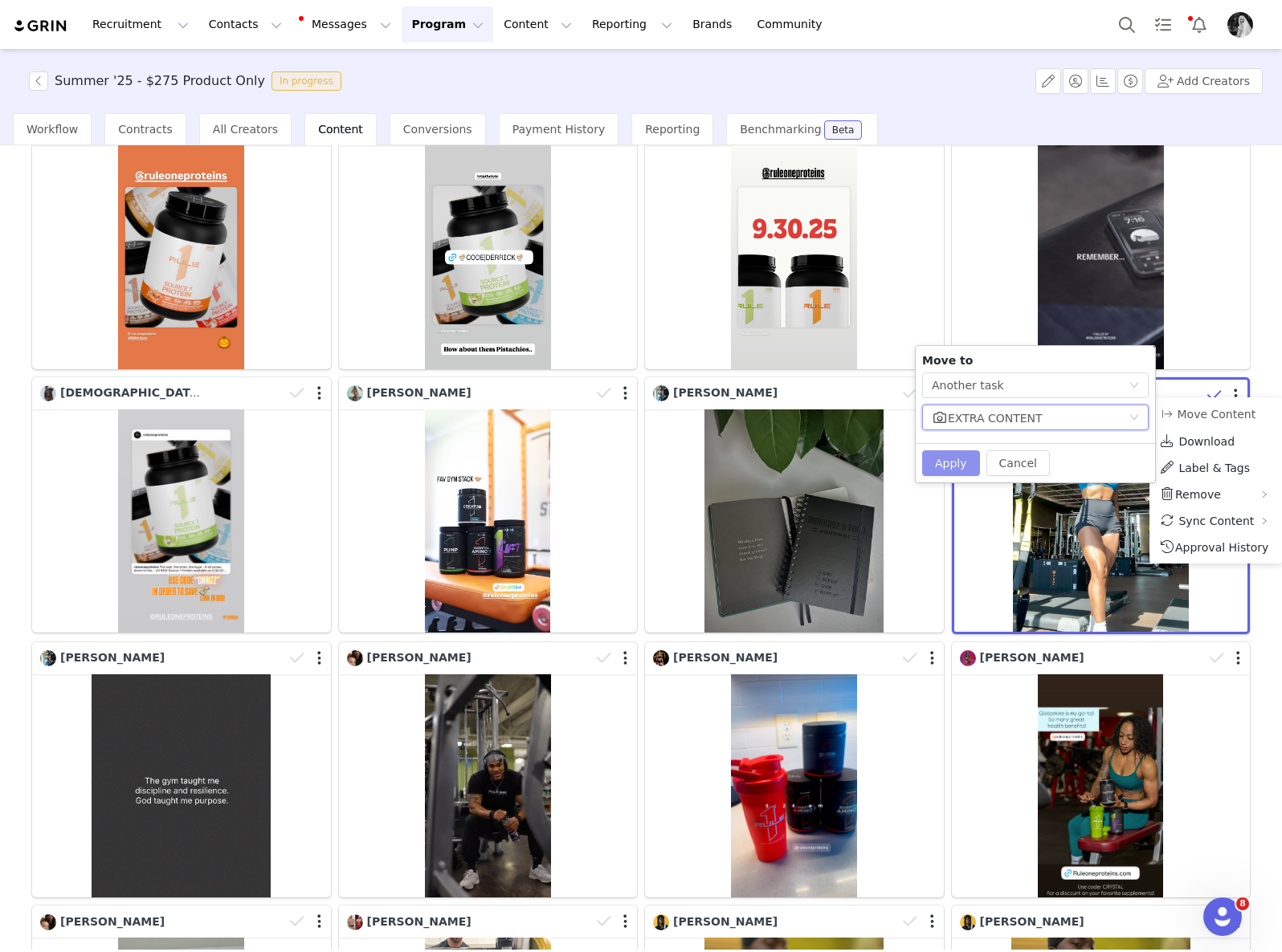
click at [947, 465] on button "Apply" at bounding box center [951, 464] width 58 height 26
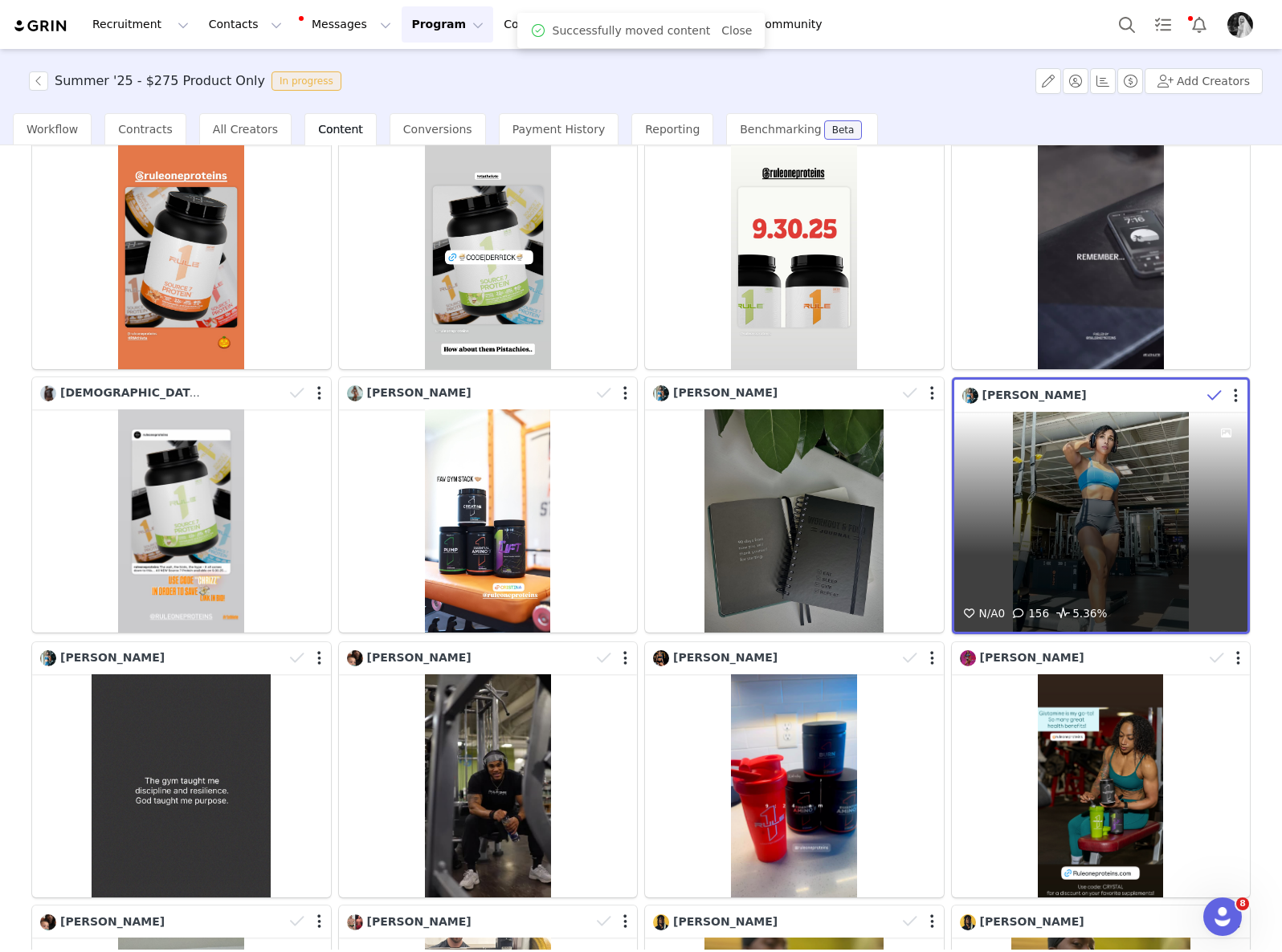
click at [1207, 387] on icon at bounding box center [1214, 395] width 14 height 16
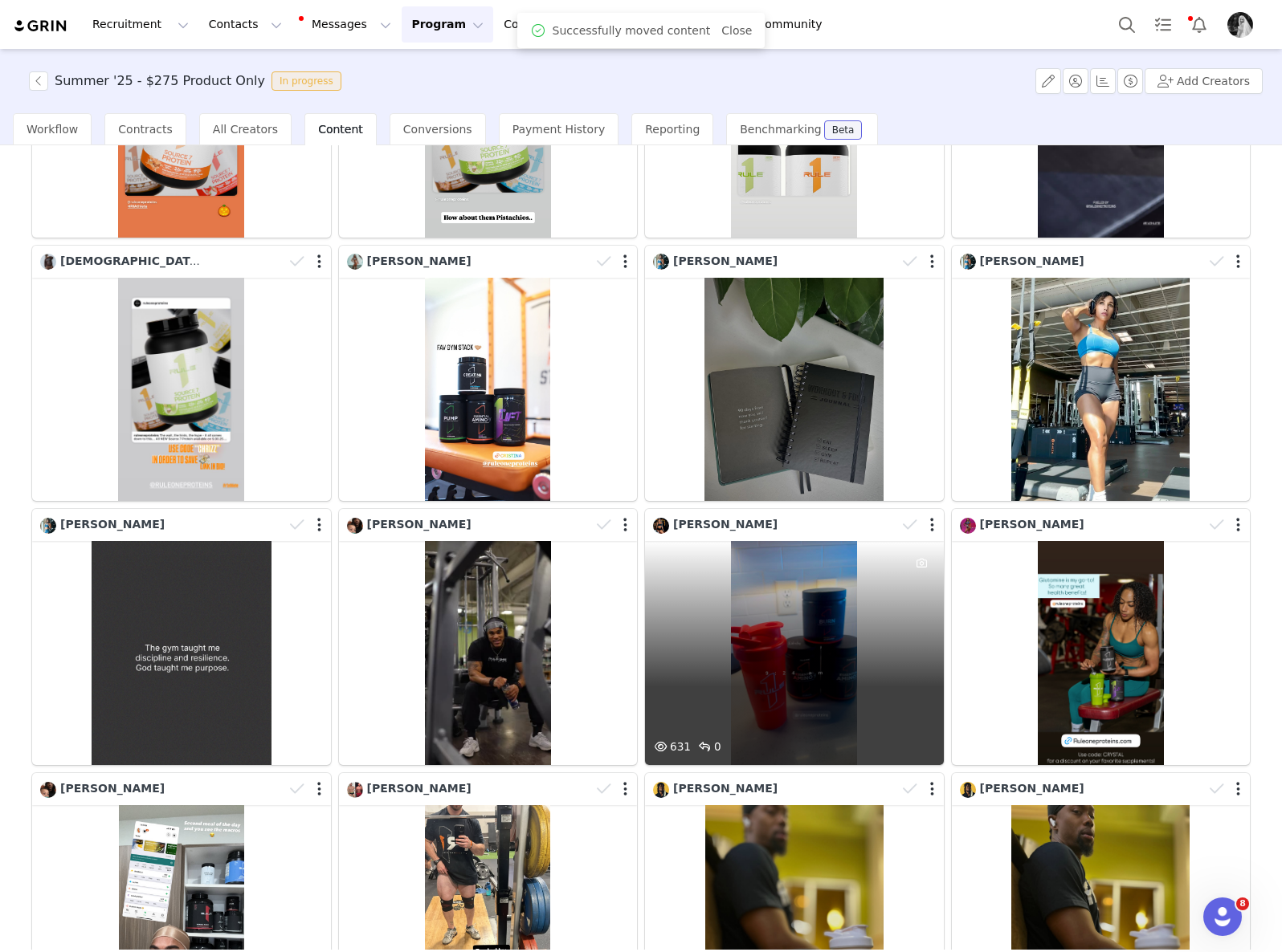
scroll to position [1126, 0]
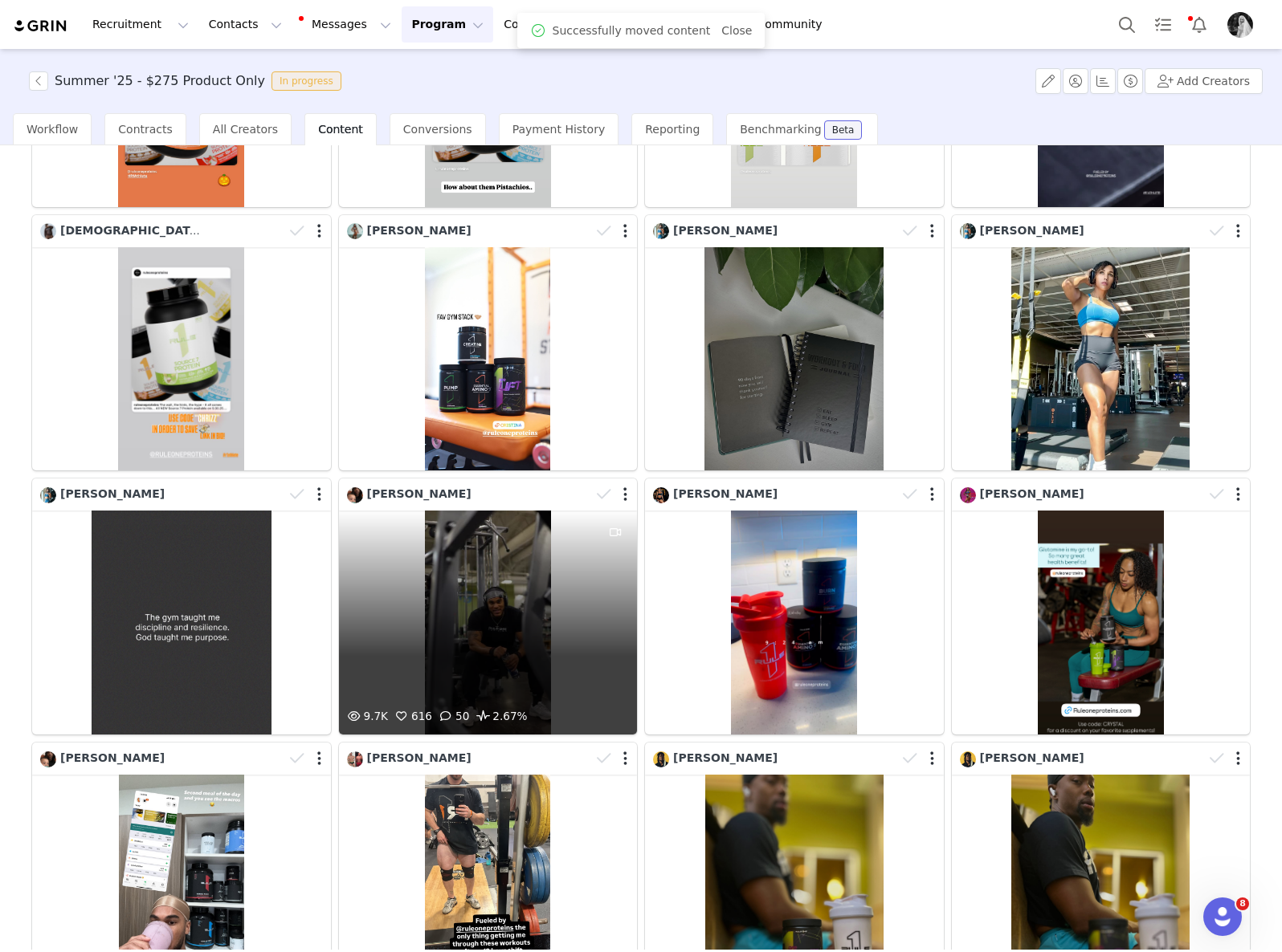
click at [465, 581] on div "9.7K 616 50 2.67%" at bounding box center [488, 623] width 299 height 224
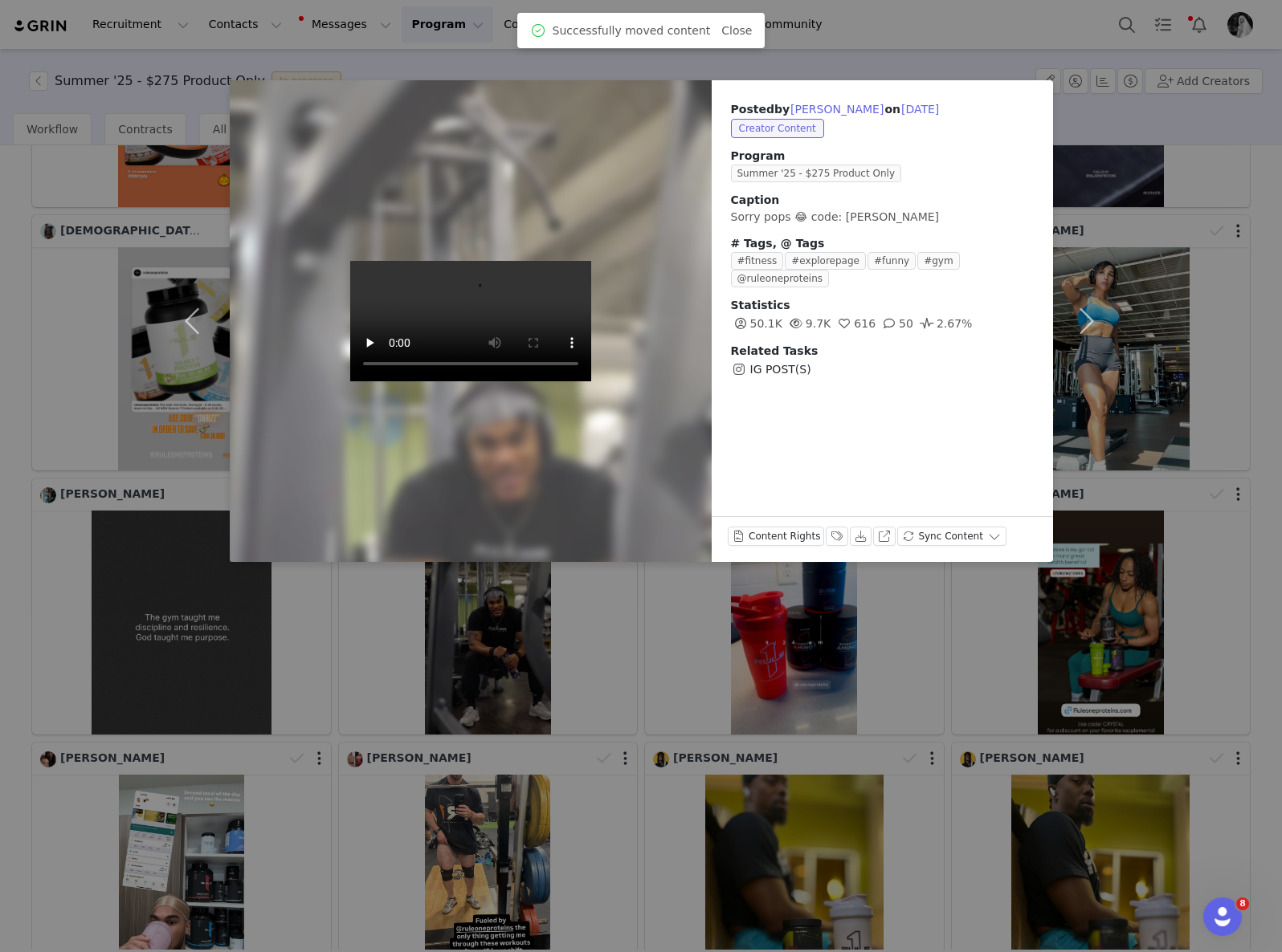
click at [753, 758] on div "Posted by [PERSON_NAME] on [DATE] Creator Content Program Summer '25 - $275 Pro…" at bounding box center [641, 476] width 1282 height 952
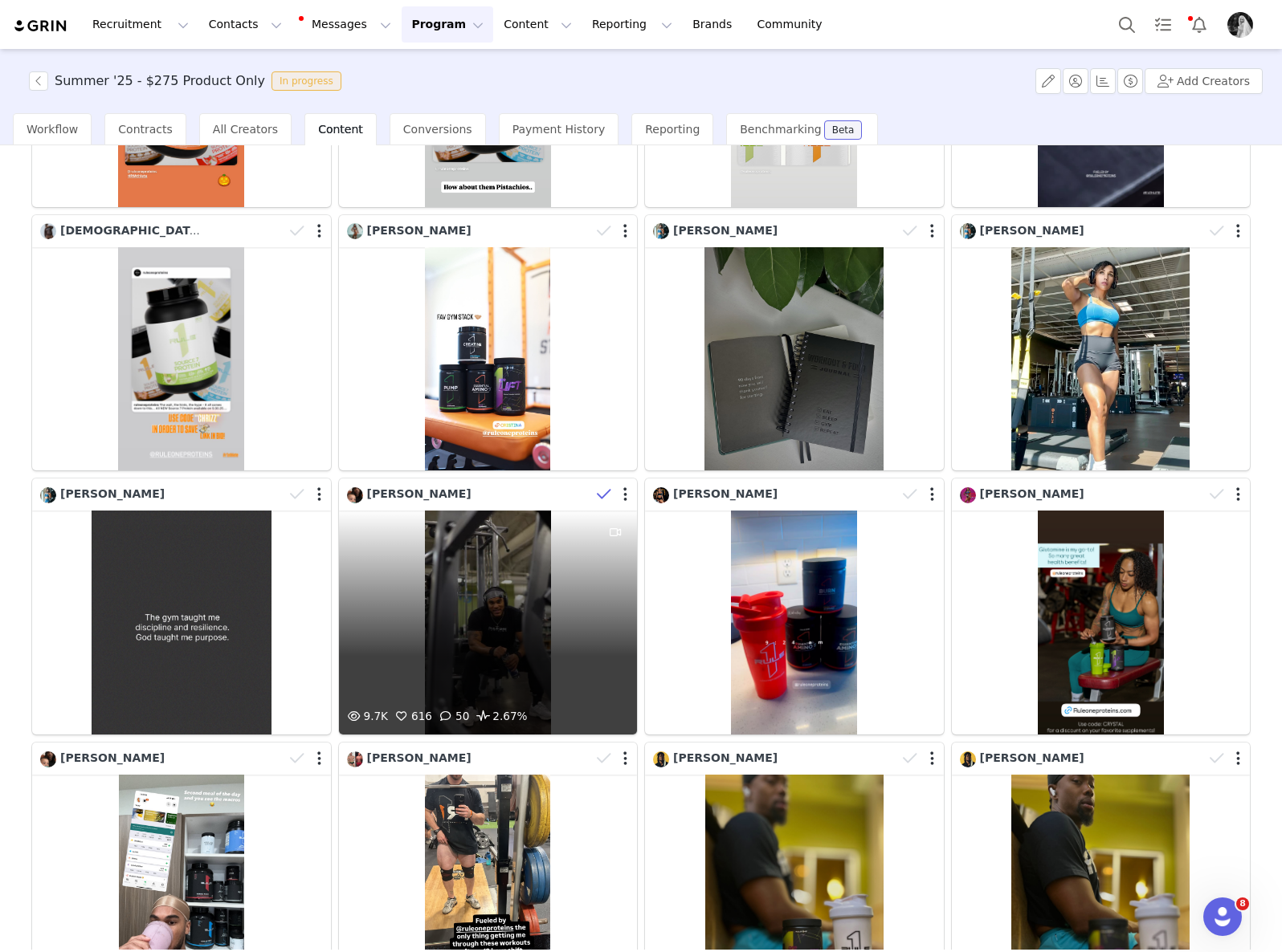
click at [600, 483] on span at bounding box center [604, 495] width 24 height 24
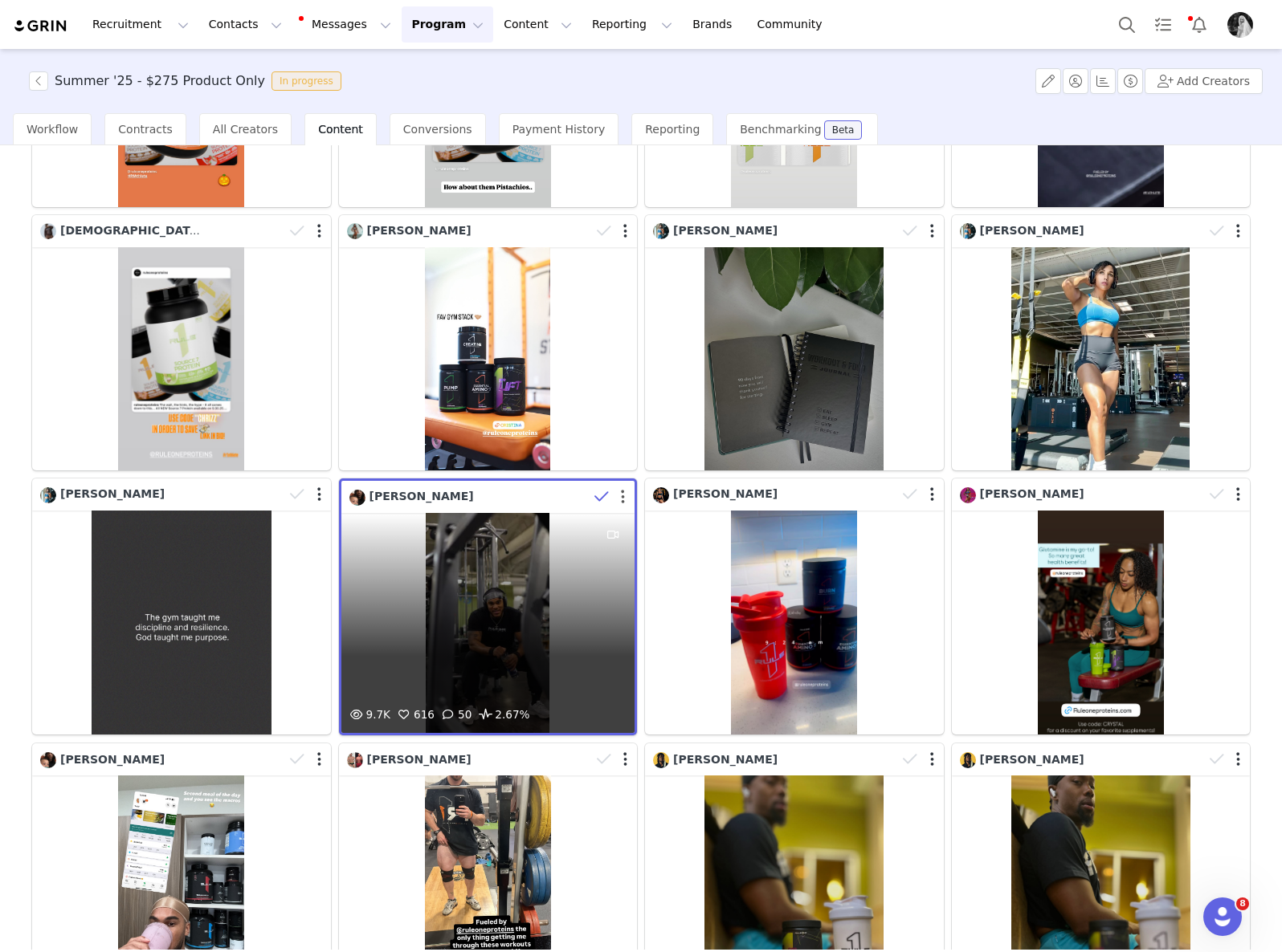
click at [621, 489] on button "button" at bounding box center [623, 497] width 4 height 16
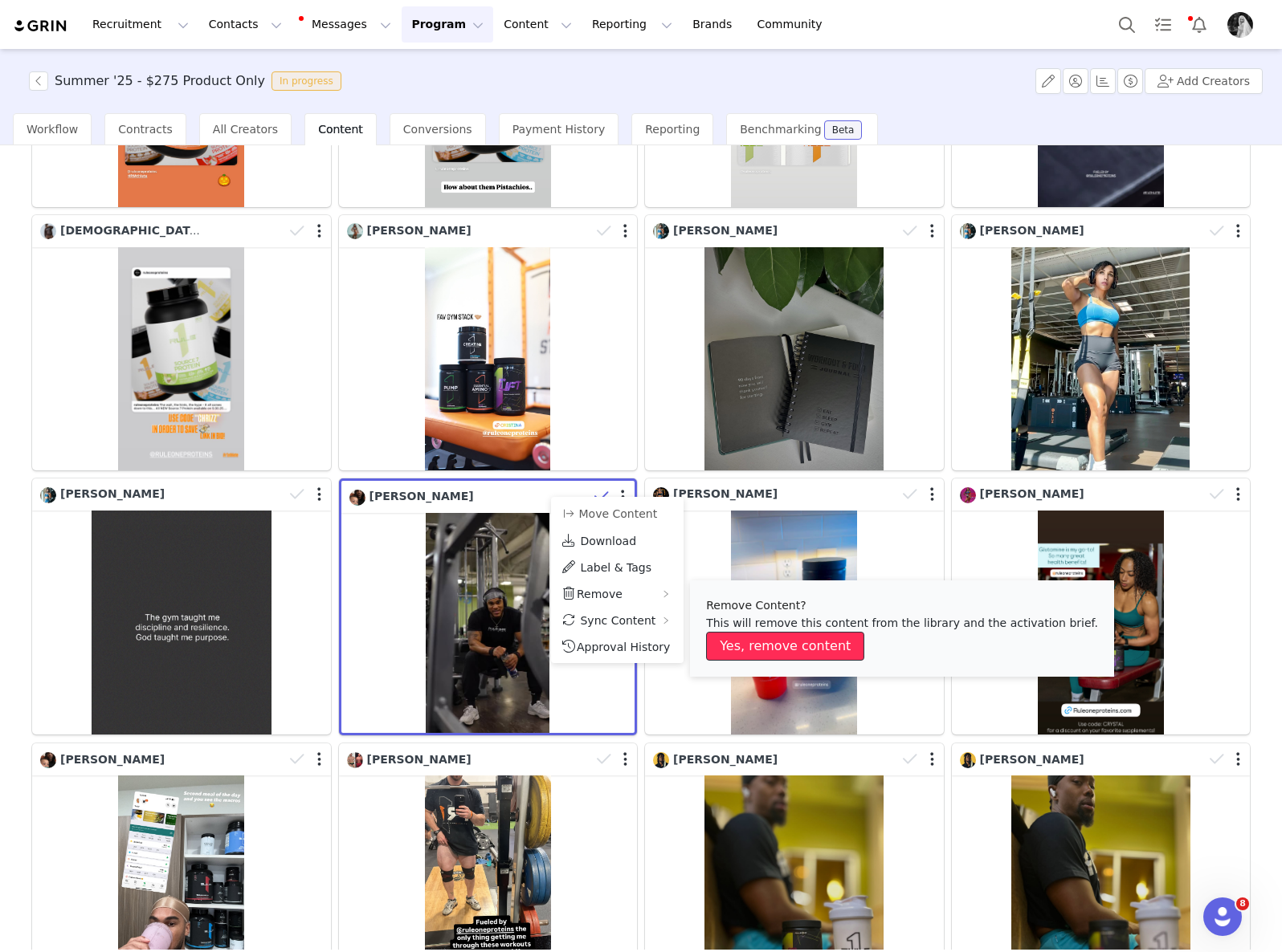
click at [763, 654] on button "Yes, remove content" at bounding box center [784, 646] width 158 height 29
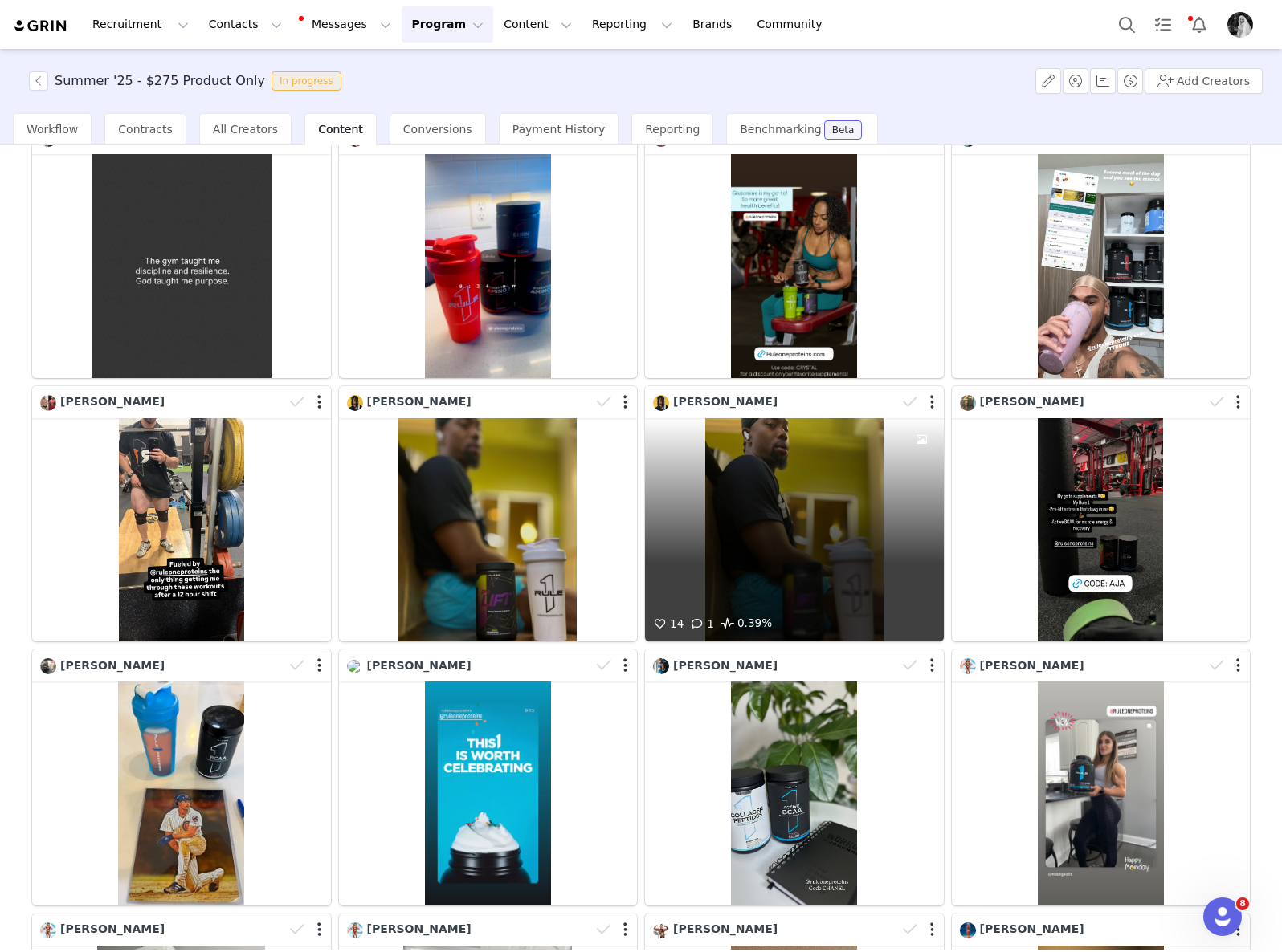
scroll to position [1491, 0]
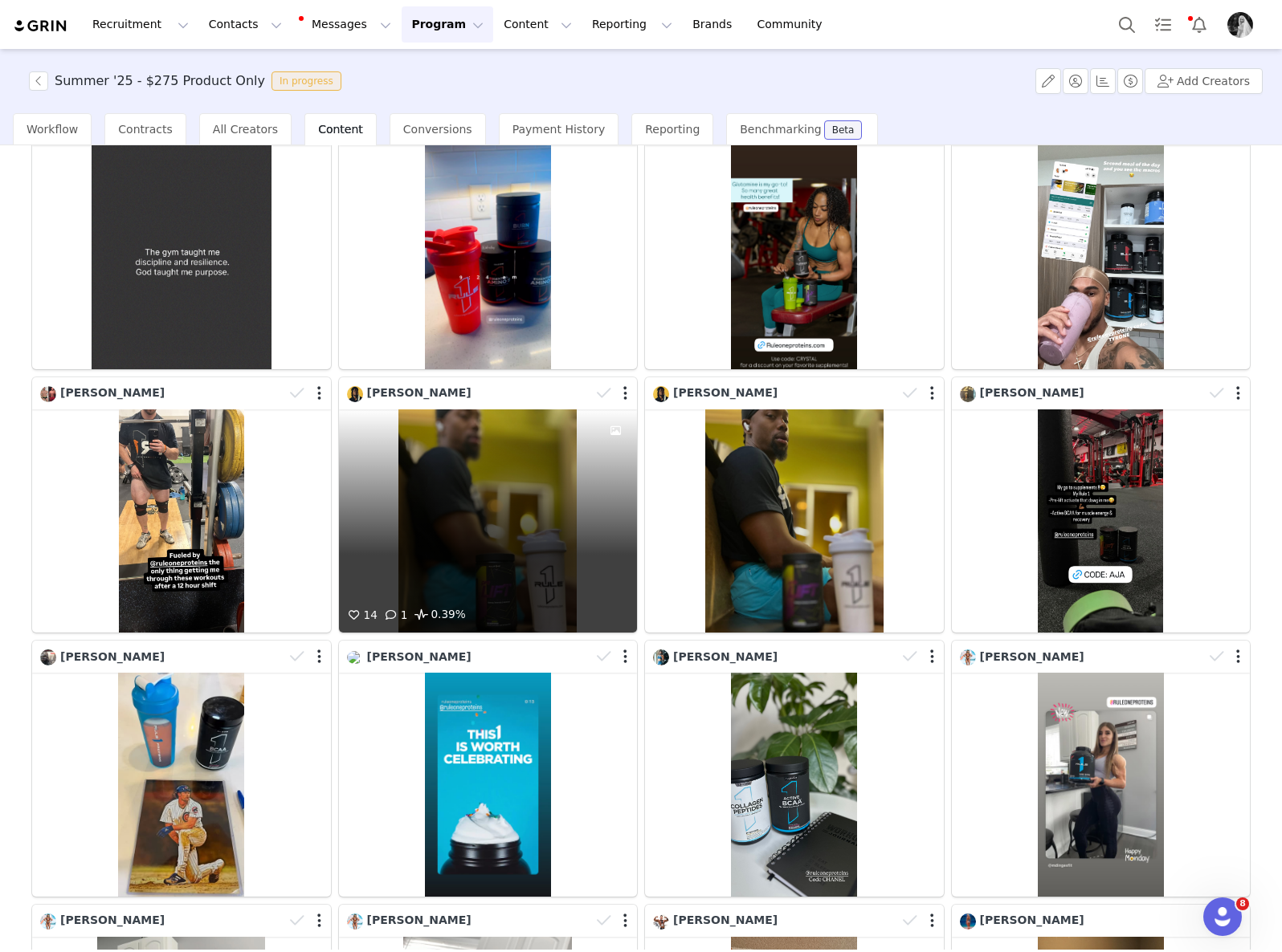
click at [516, 481] on div "14 1 0.39%" at bounding box center [488, 522] width 299 height 224
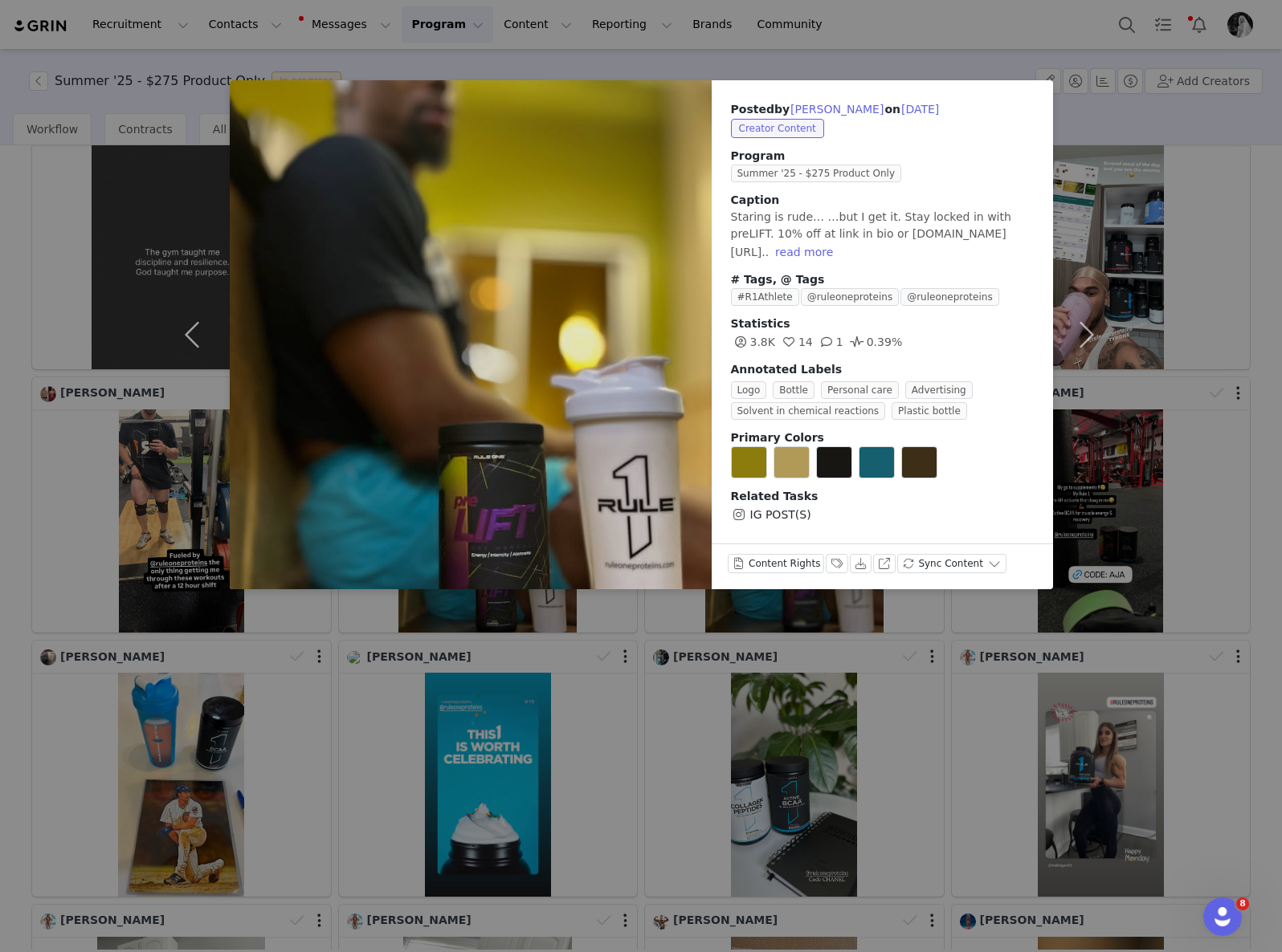
click at [803, 791] on div "Posted by [PERSON_NAME] on [DATE] Creator Content Program Summer '25 - $275 Pro…" at bounding box center [641, 476] width 1282 height 952
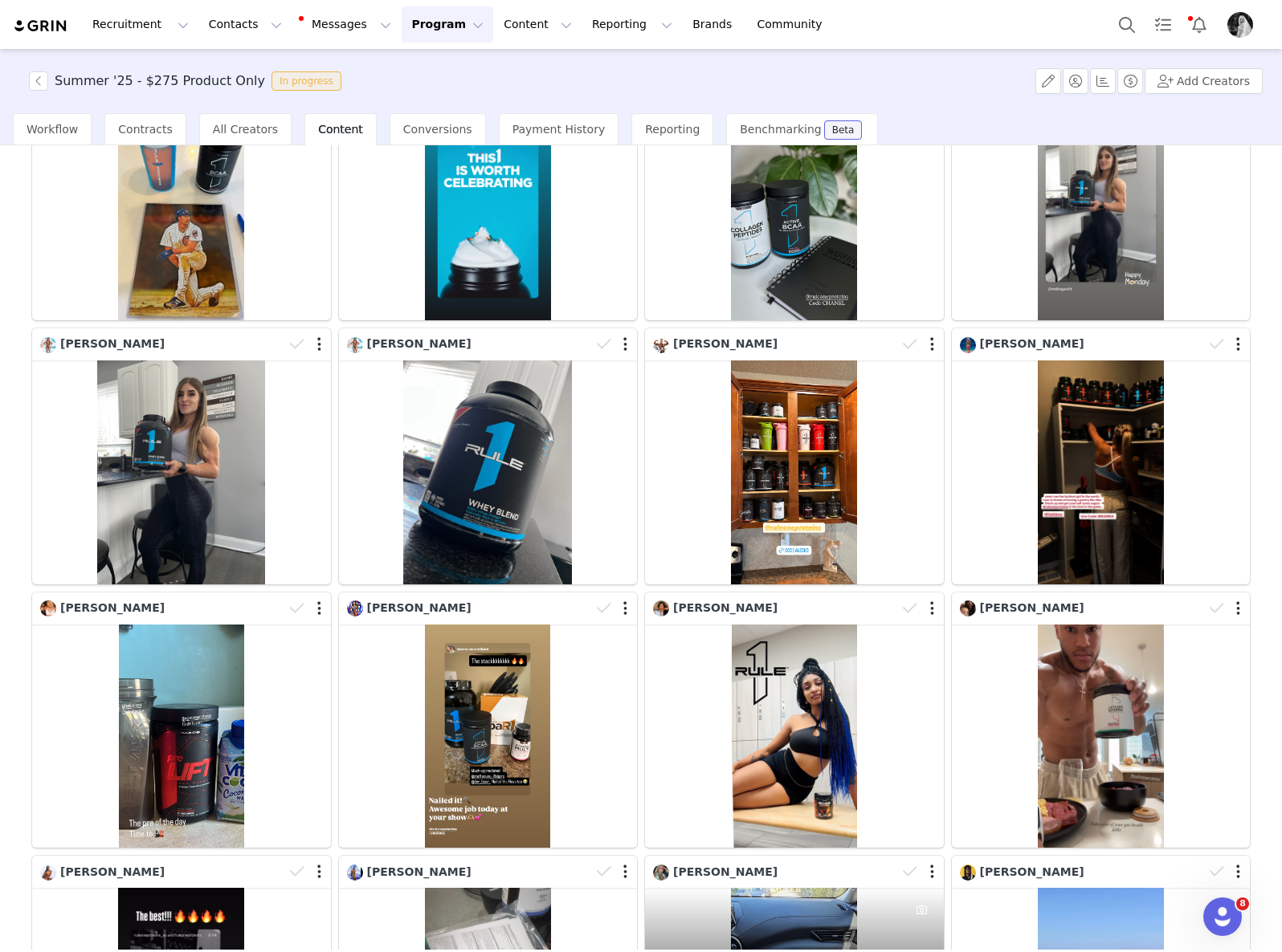
scroll to position [2195, 0]
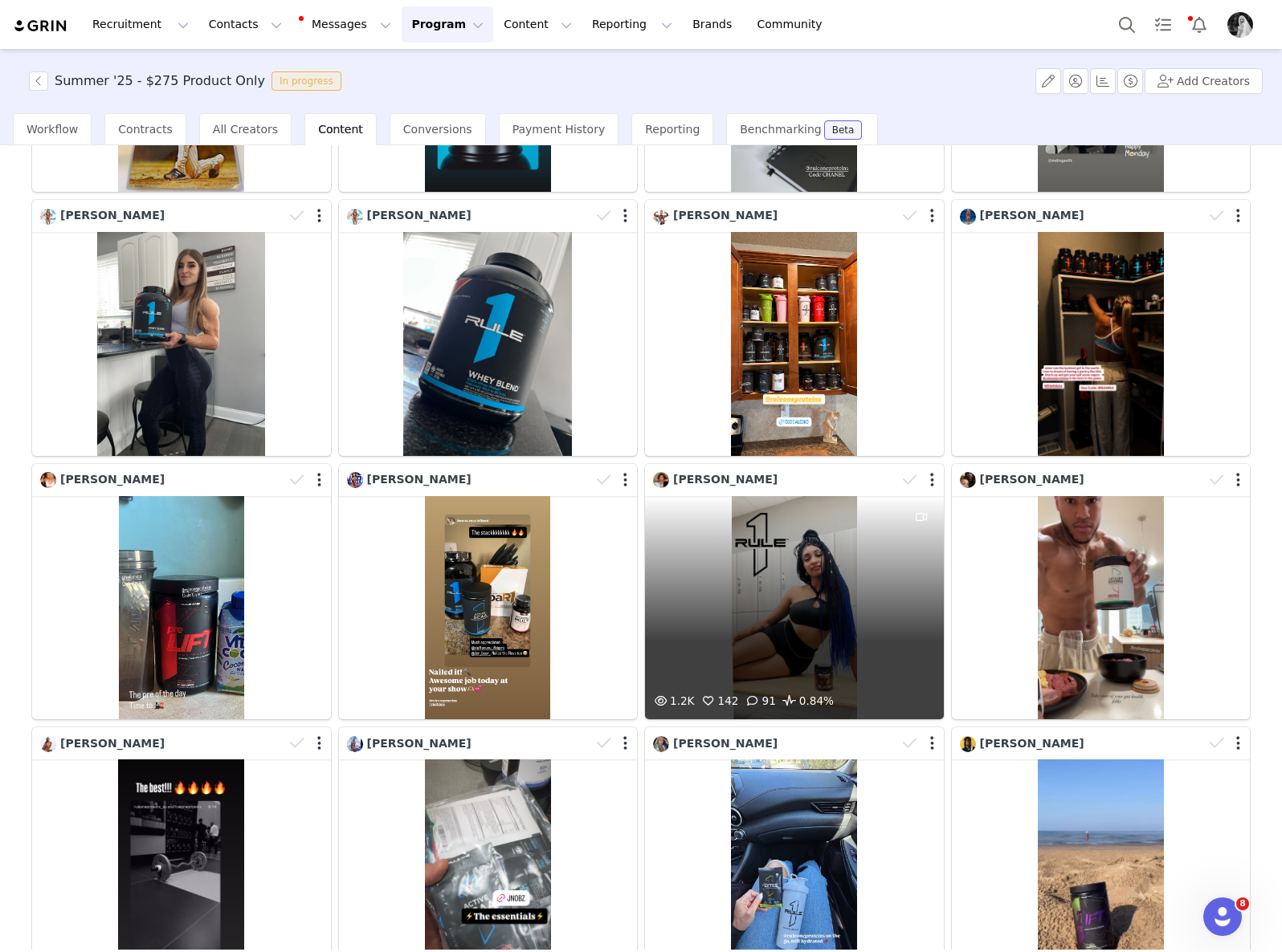
click at [774, 537] on div "1.2K 142 91 0.84%" at bounding box center [795, 609] width 299 height 224
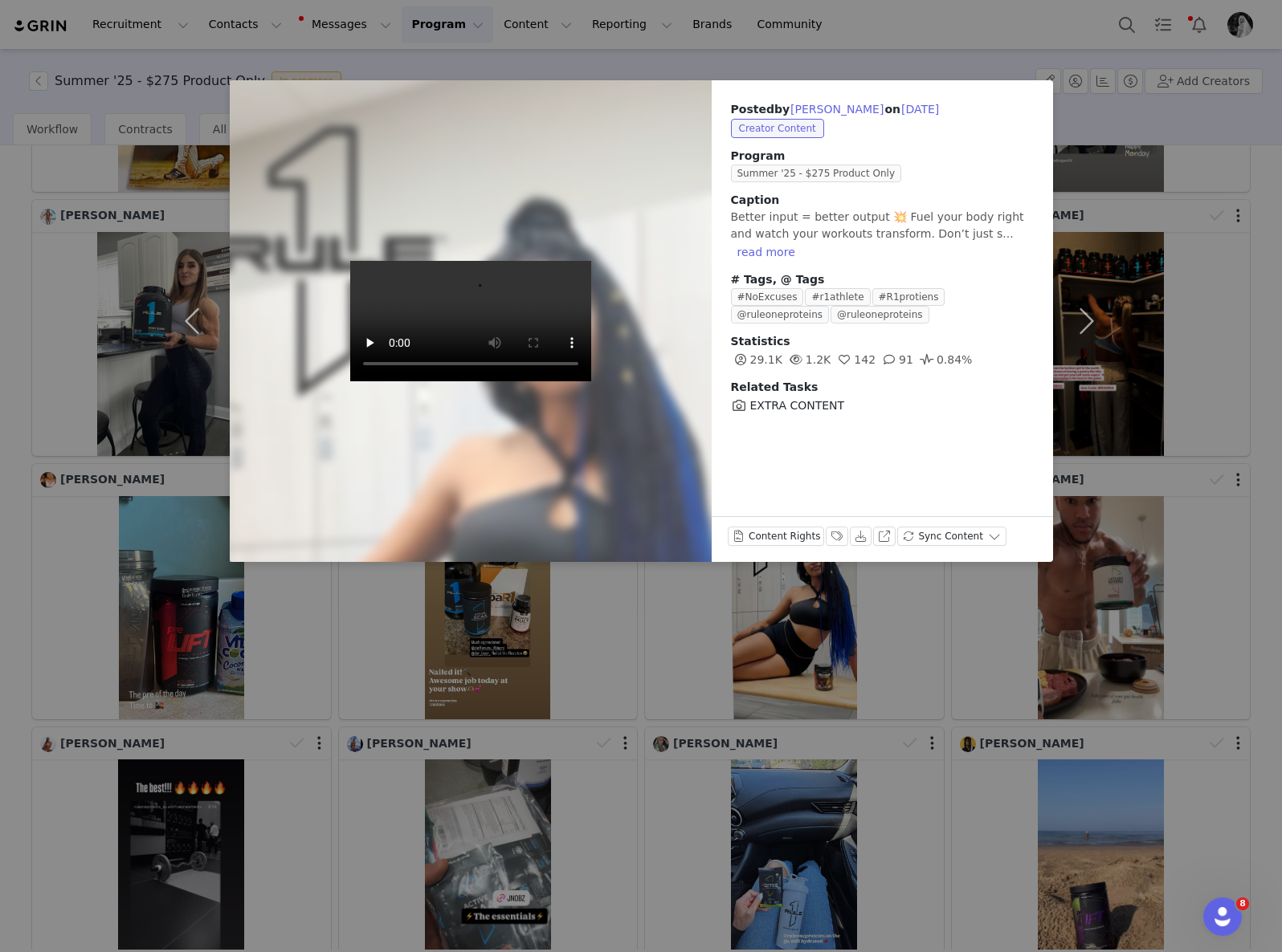
click at [816, 788] on div "Posted by [PERSON_NAME] on [DATE] Creator Content Program Summer '25 - $275 Pro…" at bounding box center [641, 476] width 1282 height 952
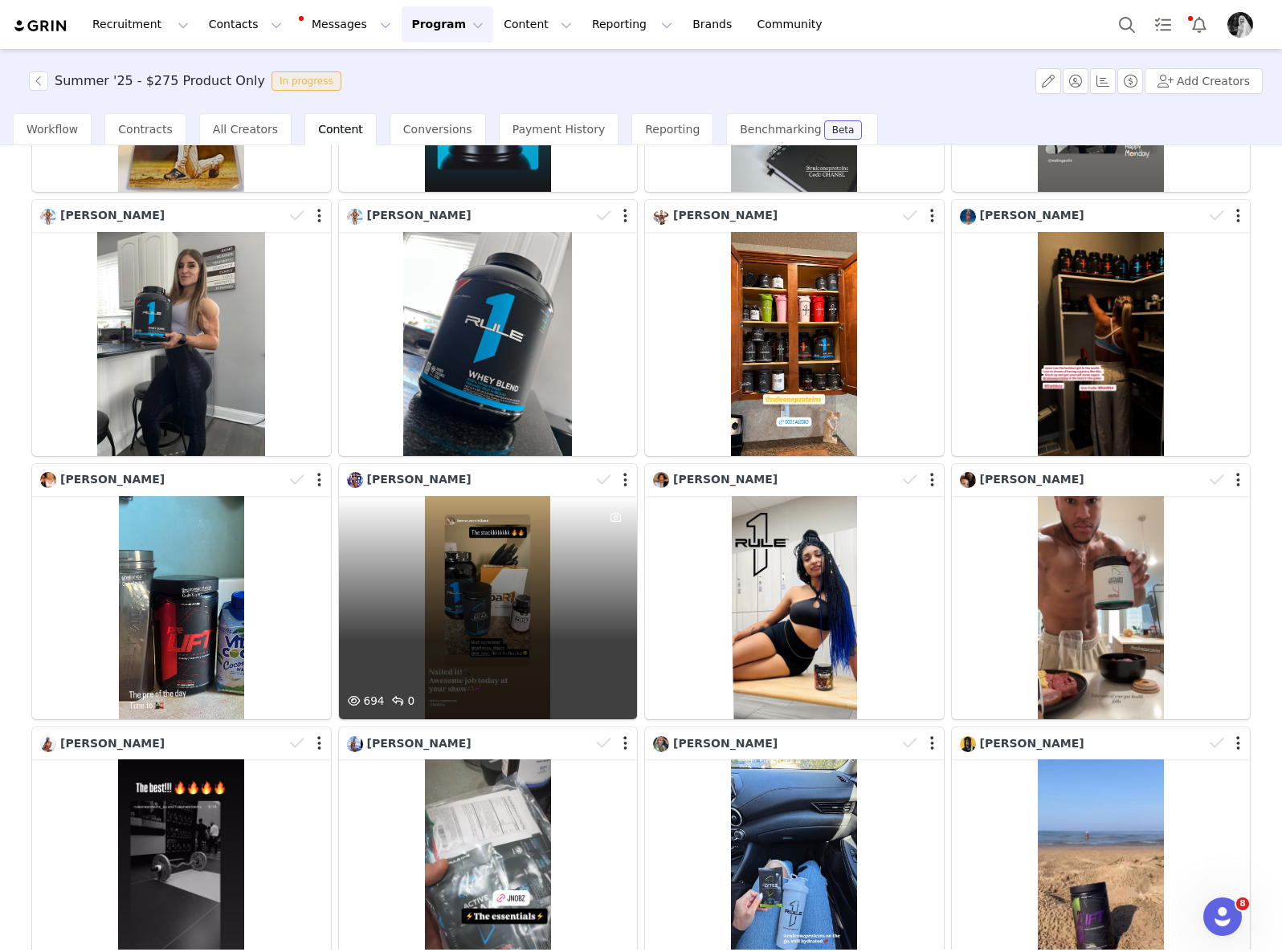
scroll to position [2069, 0]
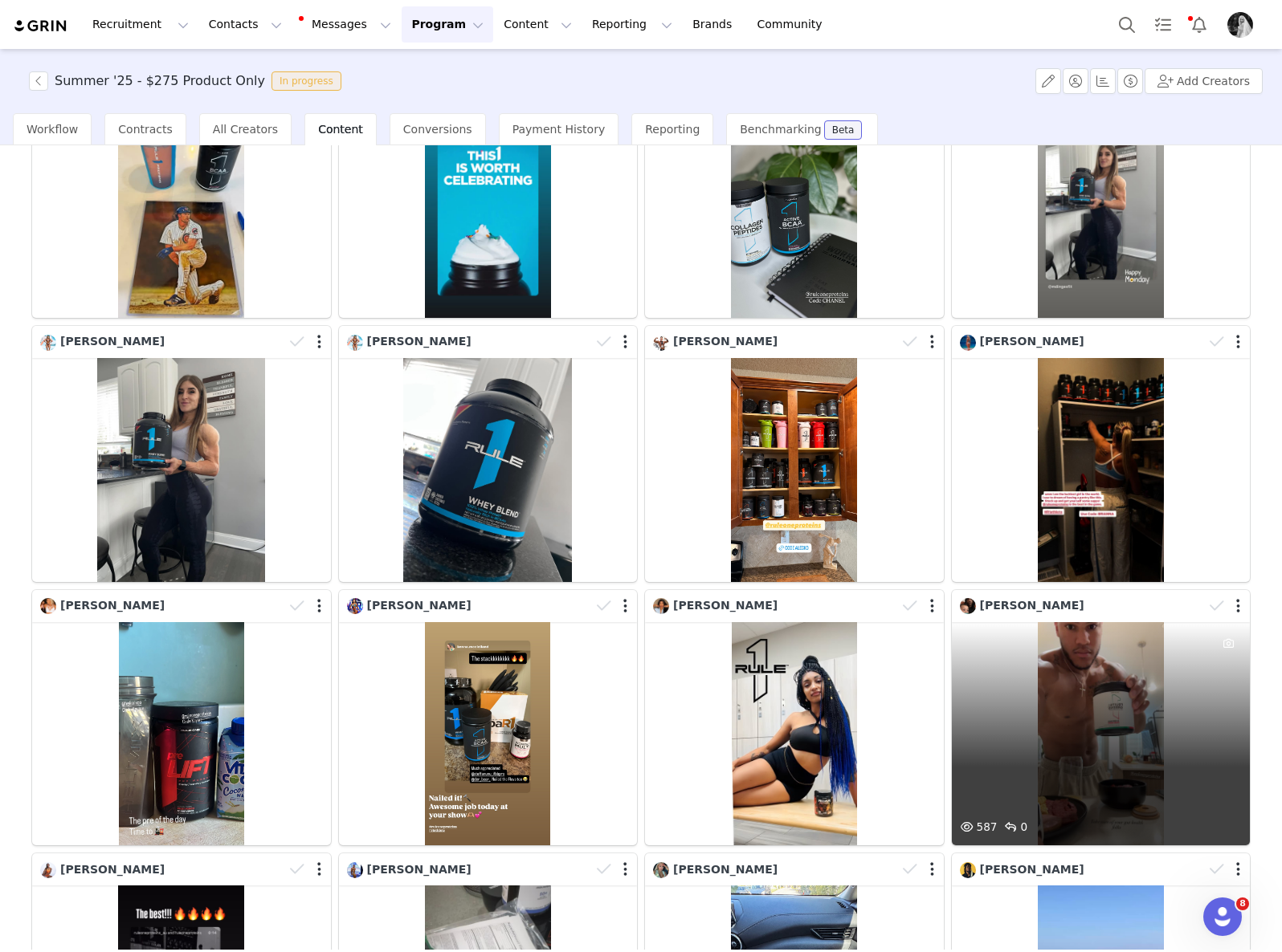
click at [1206, 726] on div at bounding box center [1228, 721] width 43 height 197
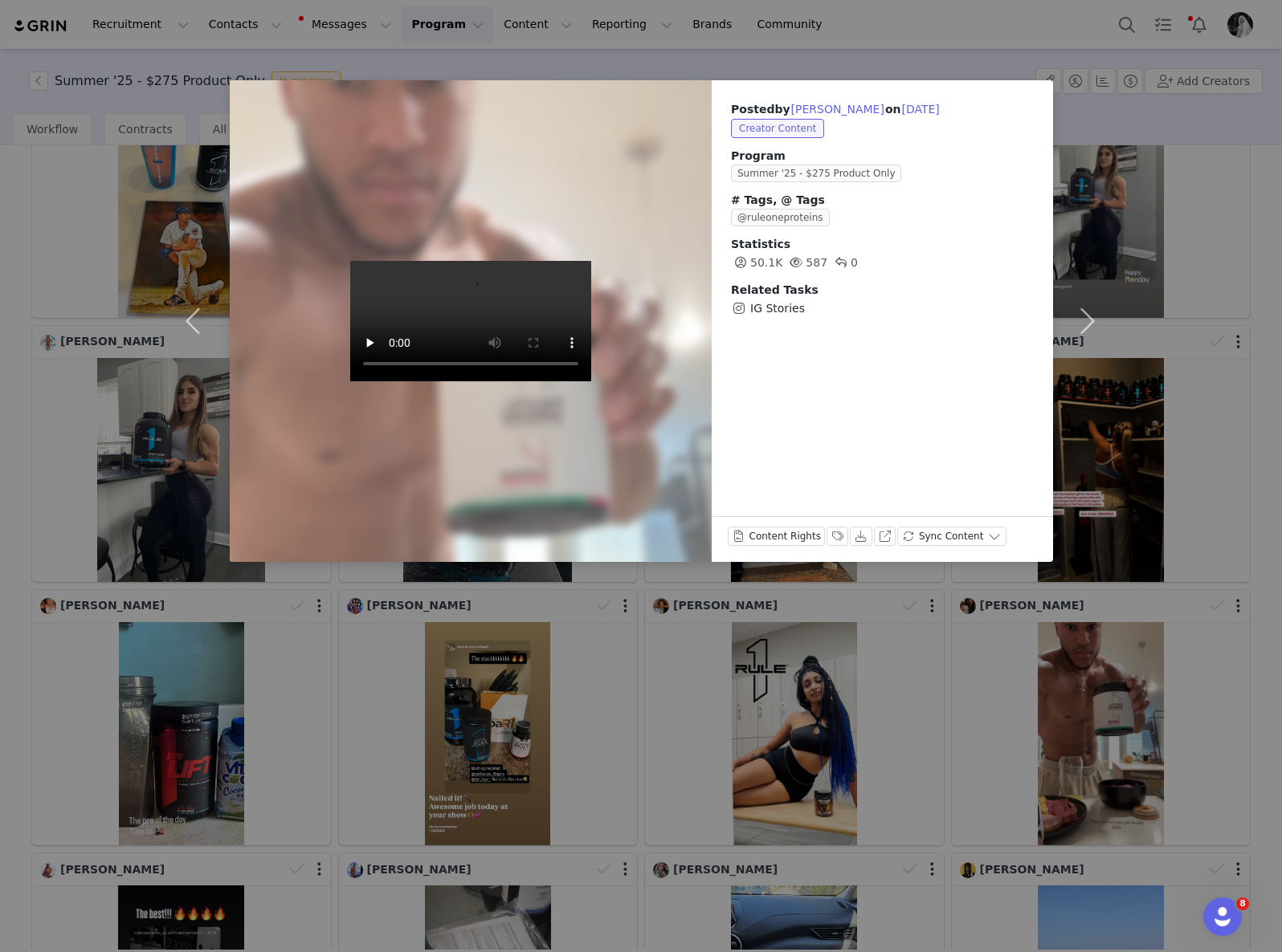
click at [616, 762] on div "Posted by [PERSON_NAME] on [DATE] Creator Content Program Summer '25 - $275 Pro…" at bounding box center [641, 476] width 1282 height 952
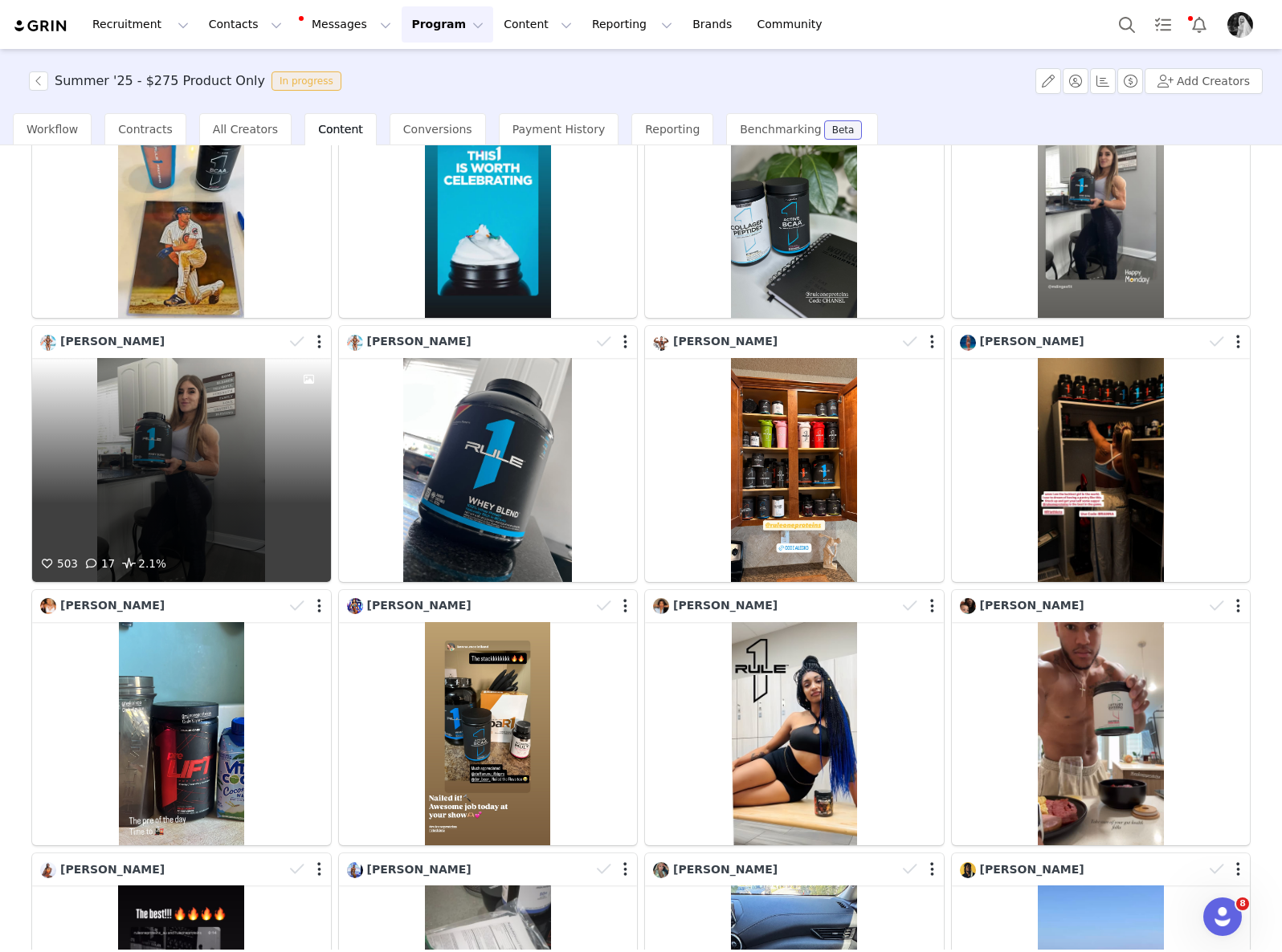
click at [227, 492] on div "503 17 2.1%" at bounding box center [181, 470] width 299 height 224
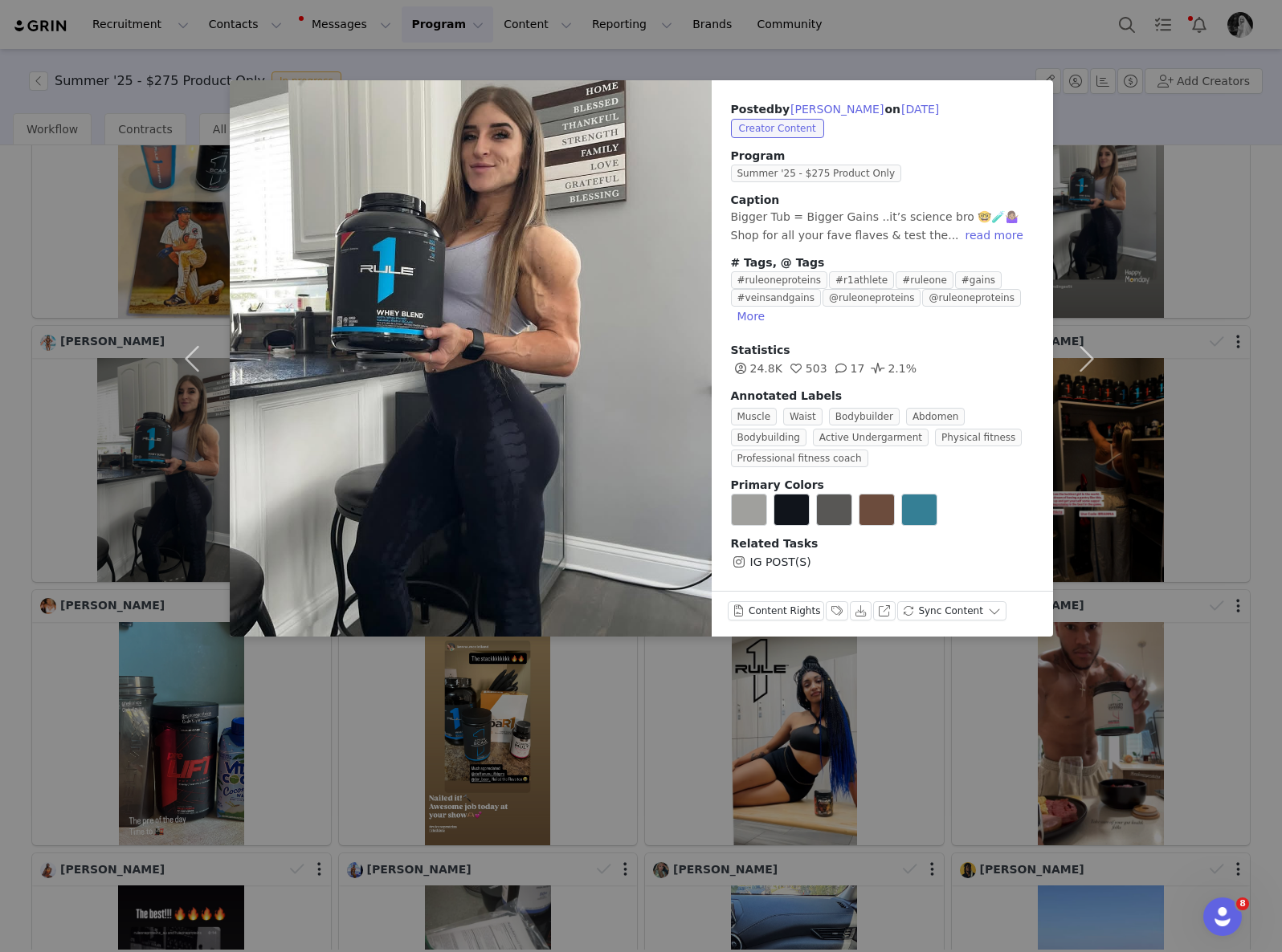
click at [485, 734] on div "Posted by [PERSON_NAME] on [DATE] Creator Content Program Summer '25 - $275 Pro…" at bounding box center [641, 476] width 1282 height 952
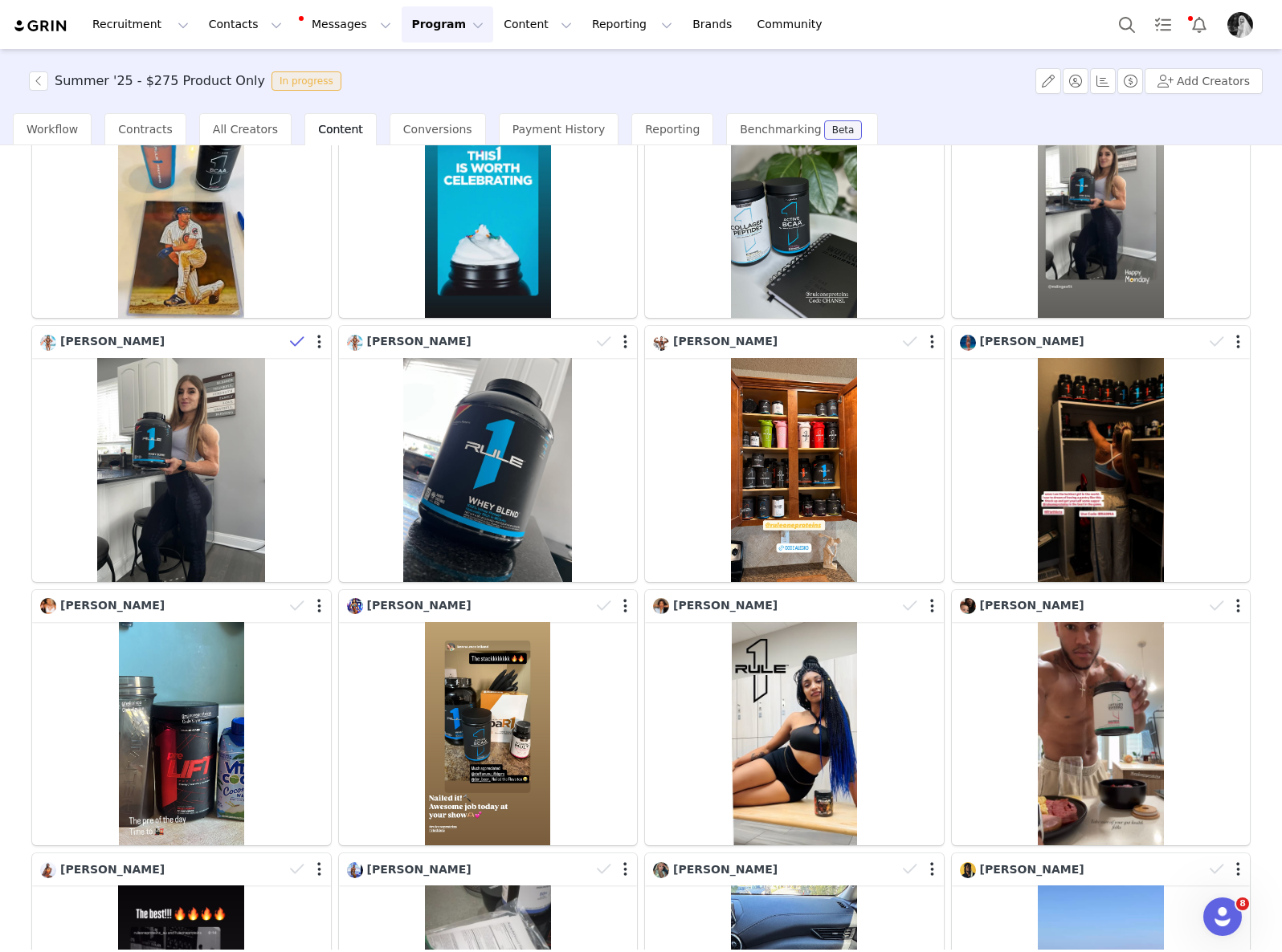
click at [285, 329] on span at bounding box center [297, 342] width 24 height 24
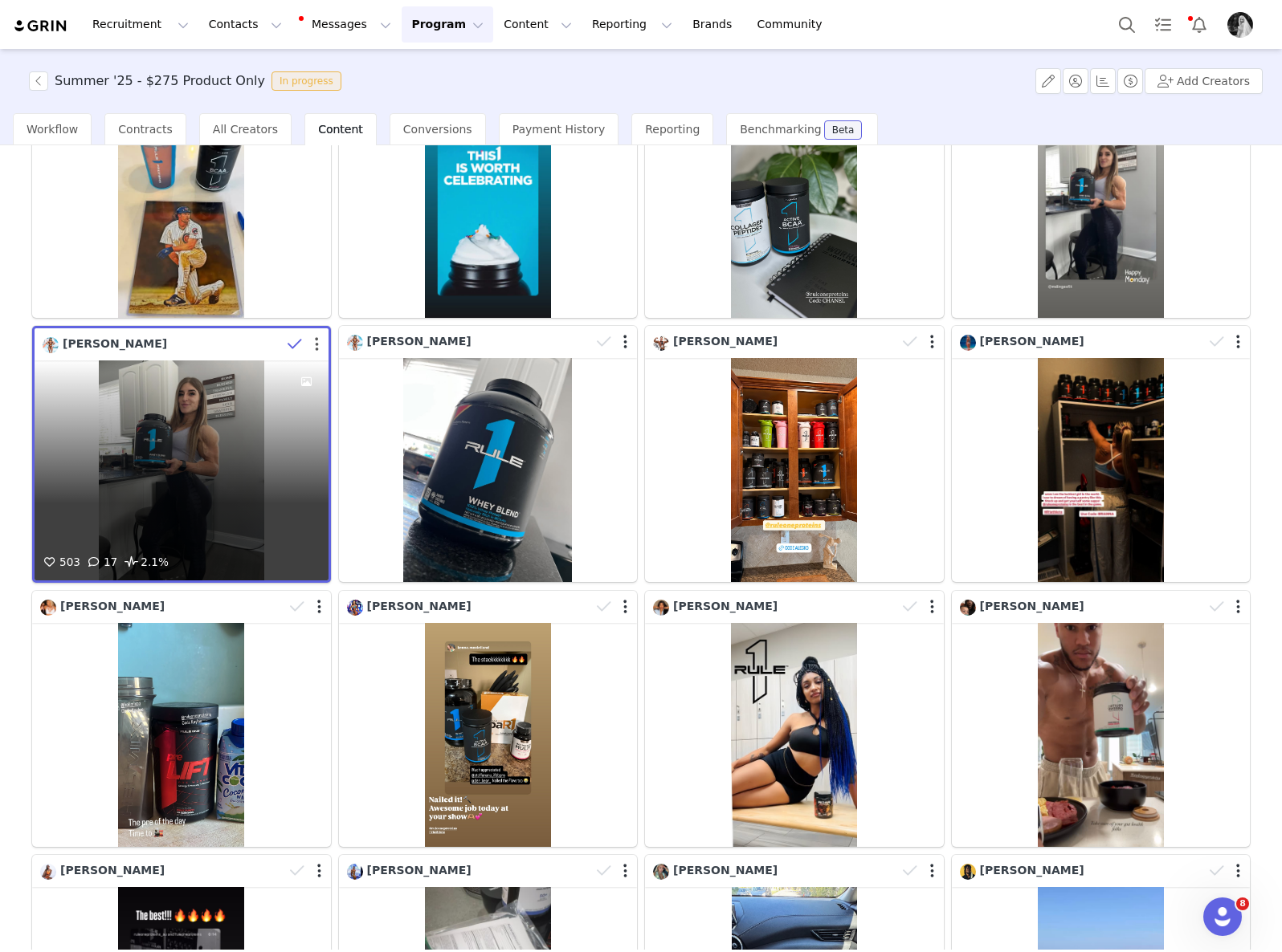
click at [315, 336] on button "button" at bounding box center [317, 343] width 4 height 16
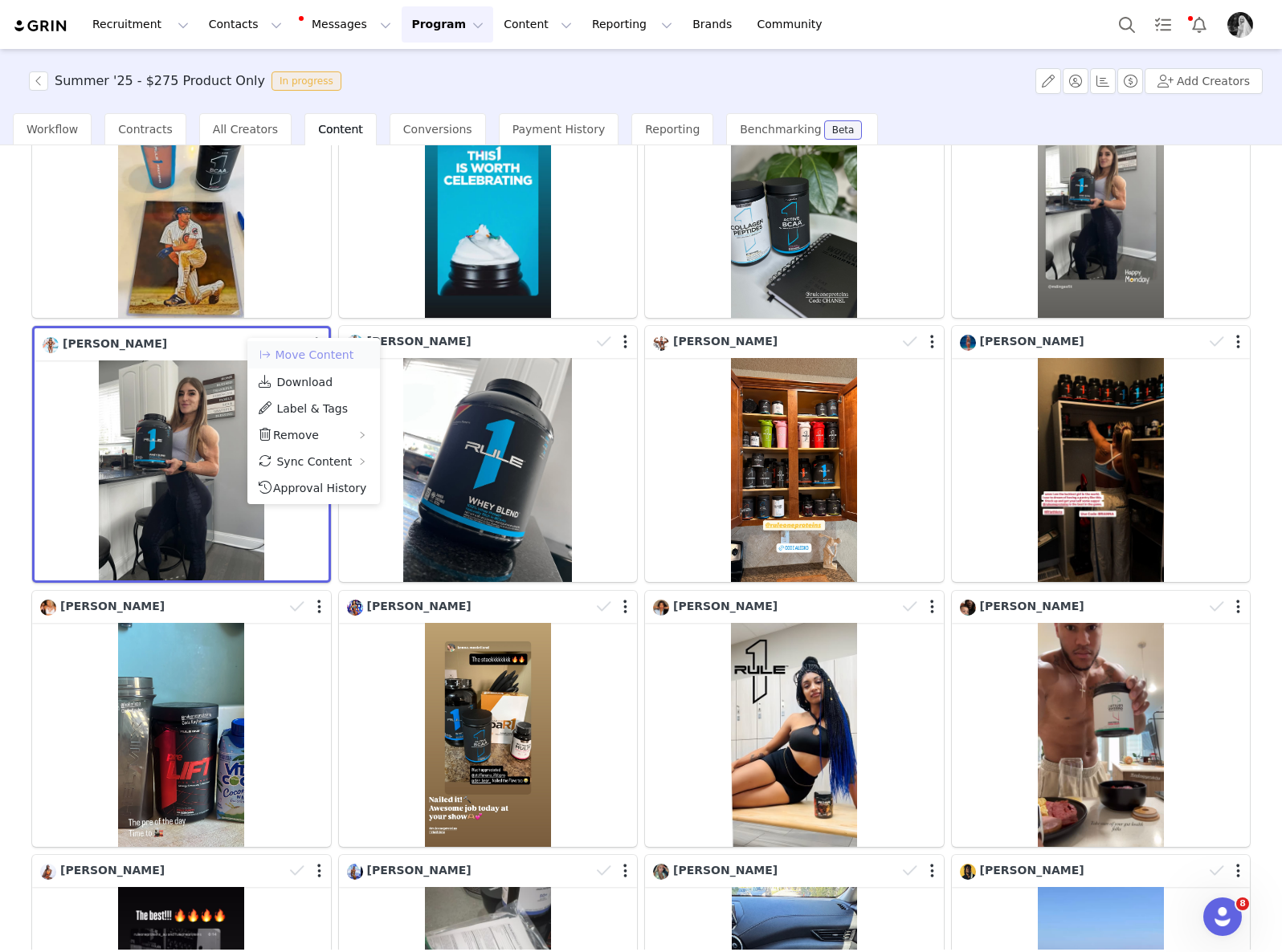
click at [327, 353] on button "Move Content" at bounding box center [305, 355] width 97 height 20
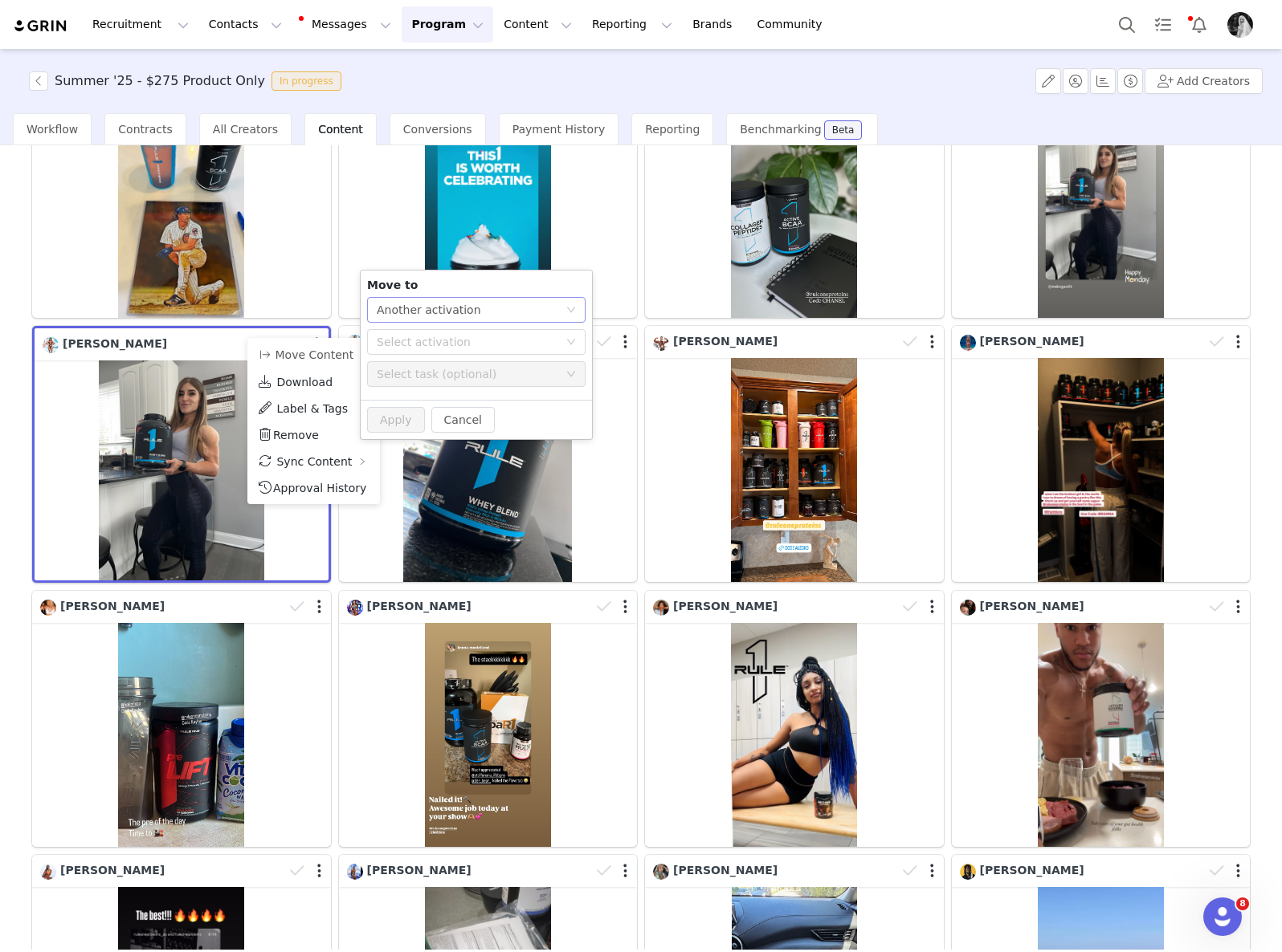
click at [428, 304] on div "Another activation" at bounding box center [429, 310] width 105 height 24
click at [424, 372] on li "Another task" at bounding box center [476, 368] width 218 height 26
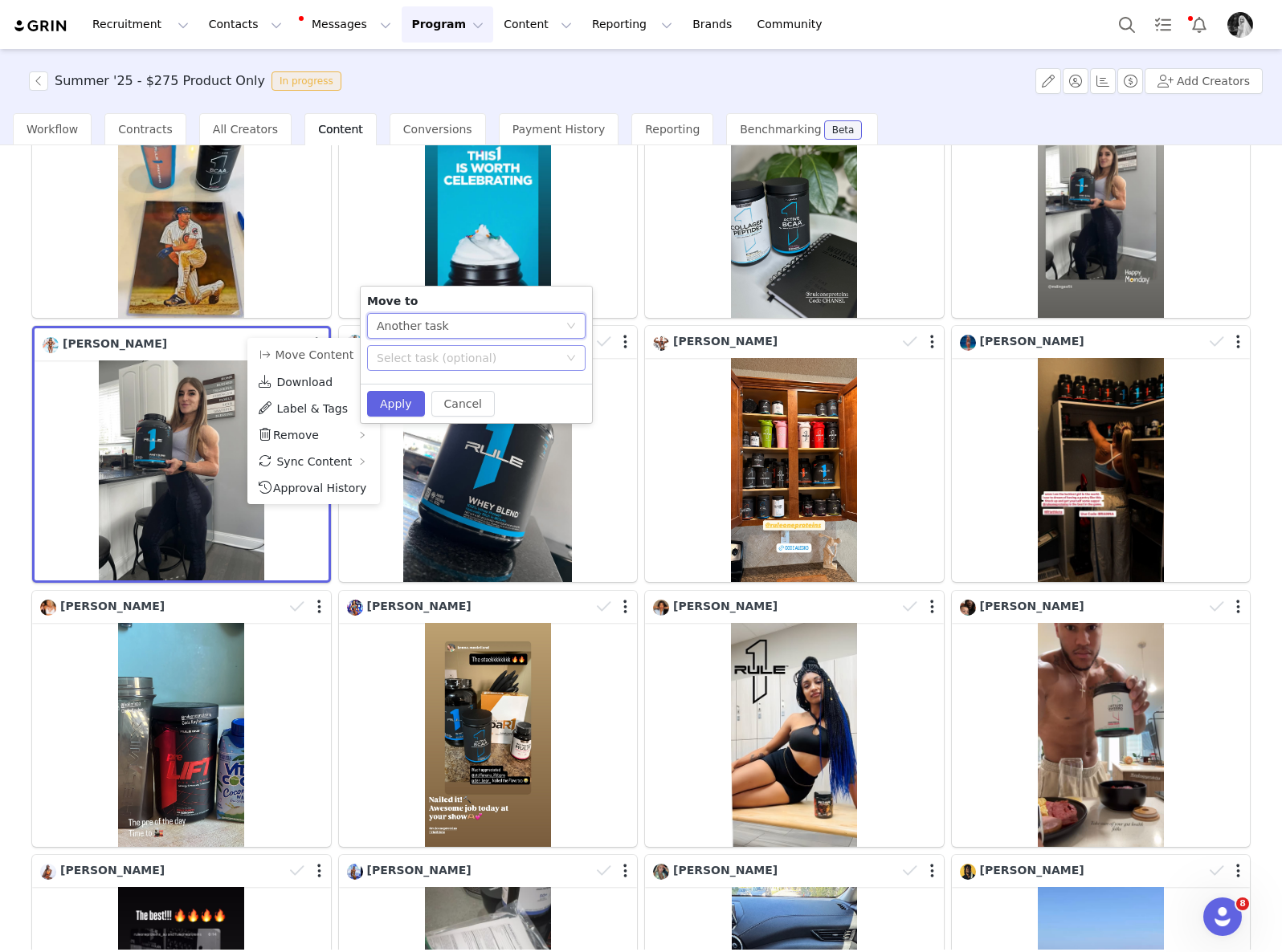
click at [444, 350] on div "Select task (optional)" at bounding box center [467, 357] width 181 height 16
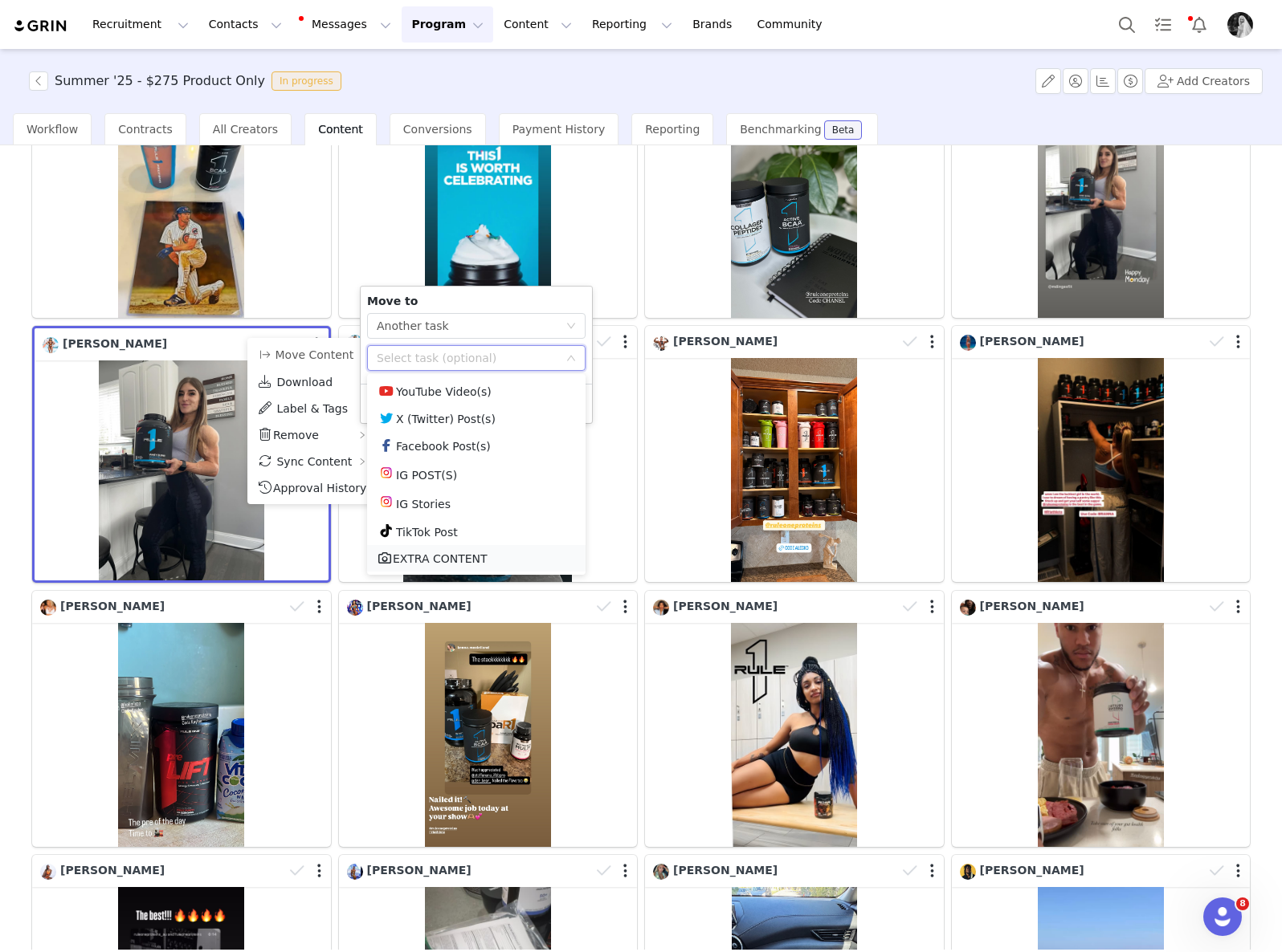
click at [467, 553] on li "EXTRA CONTENT" at bounding box center [476, 558] width 218 height 26
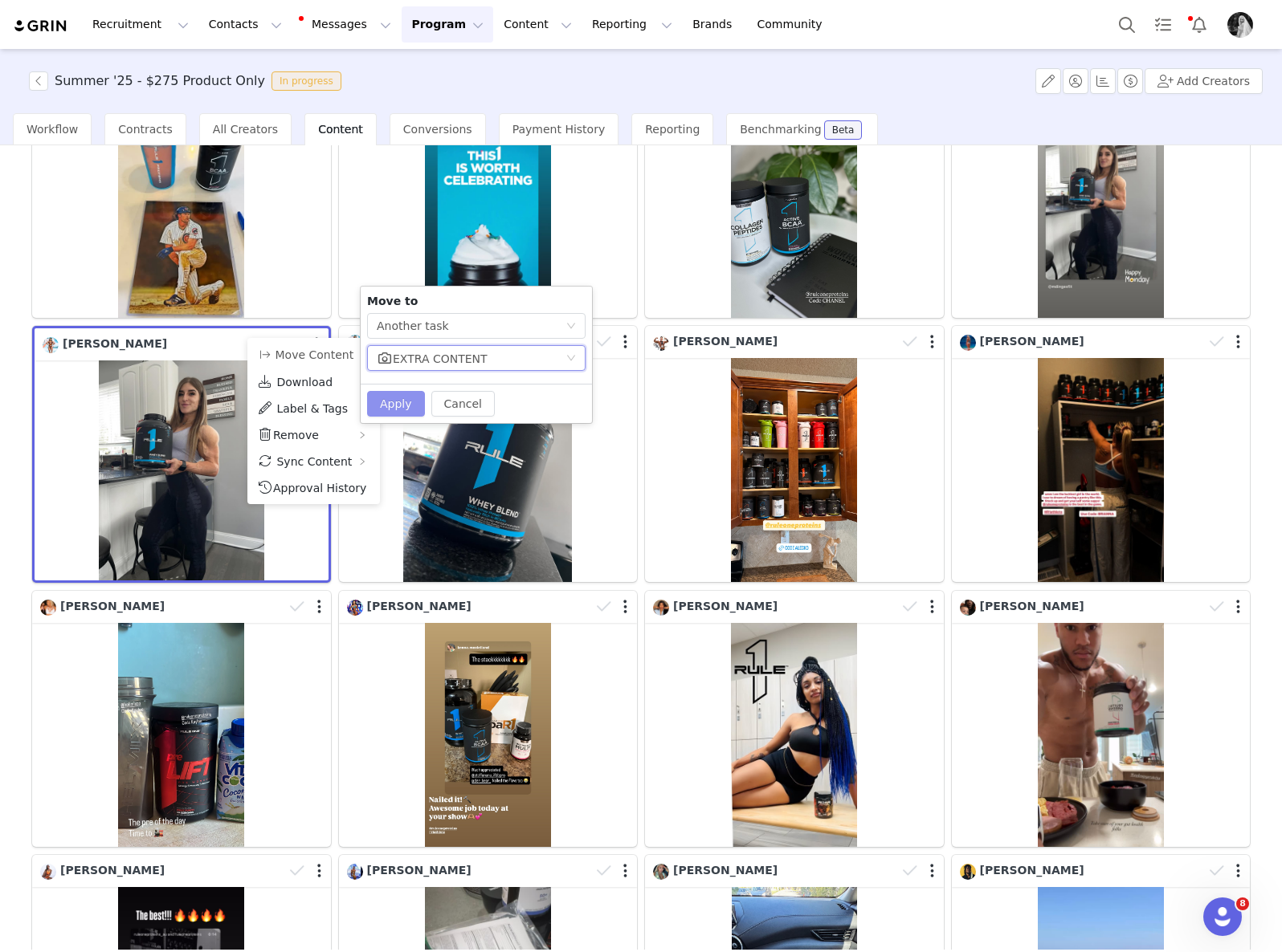
click at [395, 412] on button "Apply" at bounding box center [396, 404] width 58 height 26
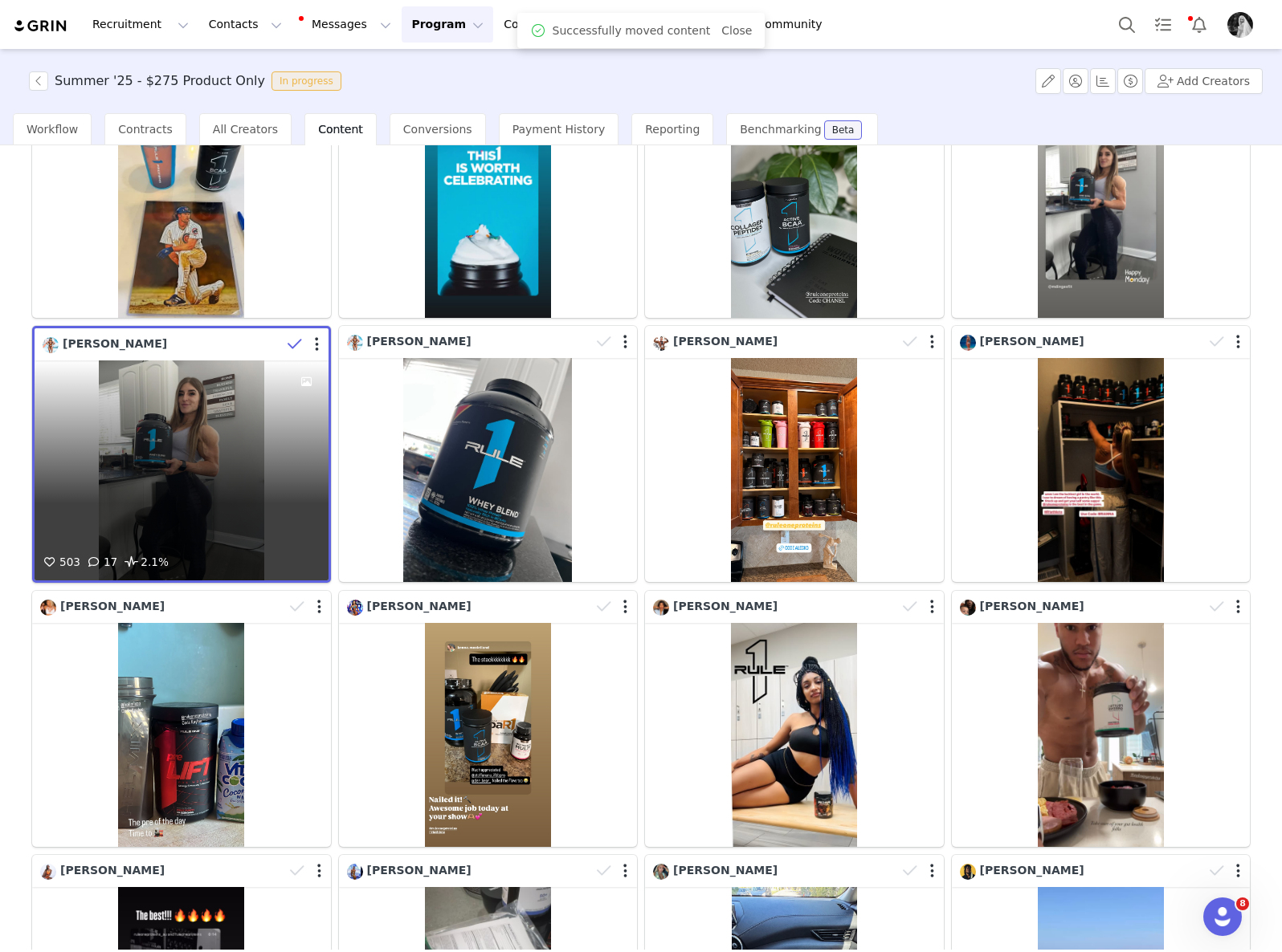
click at [289, 336] on icon at bounding box center [294, 343] width 14 height 16
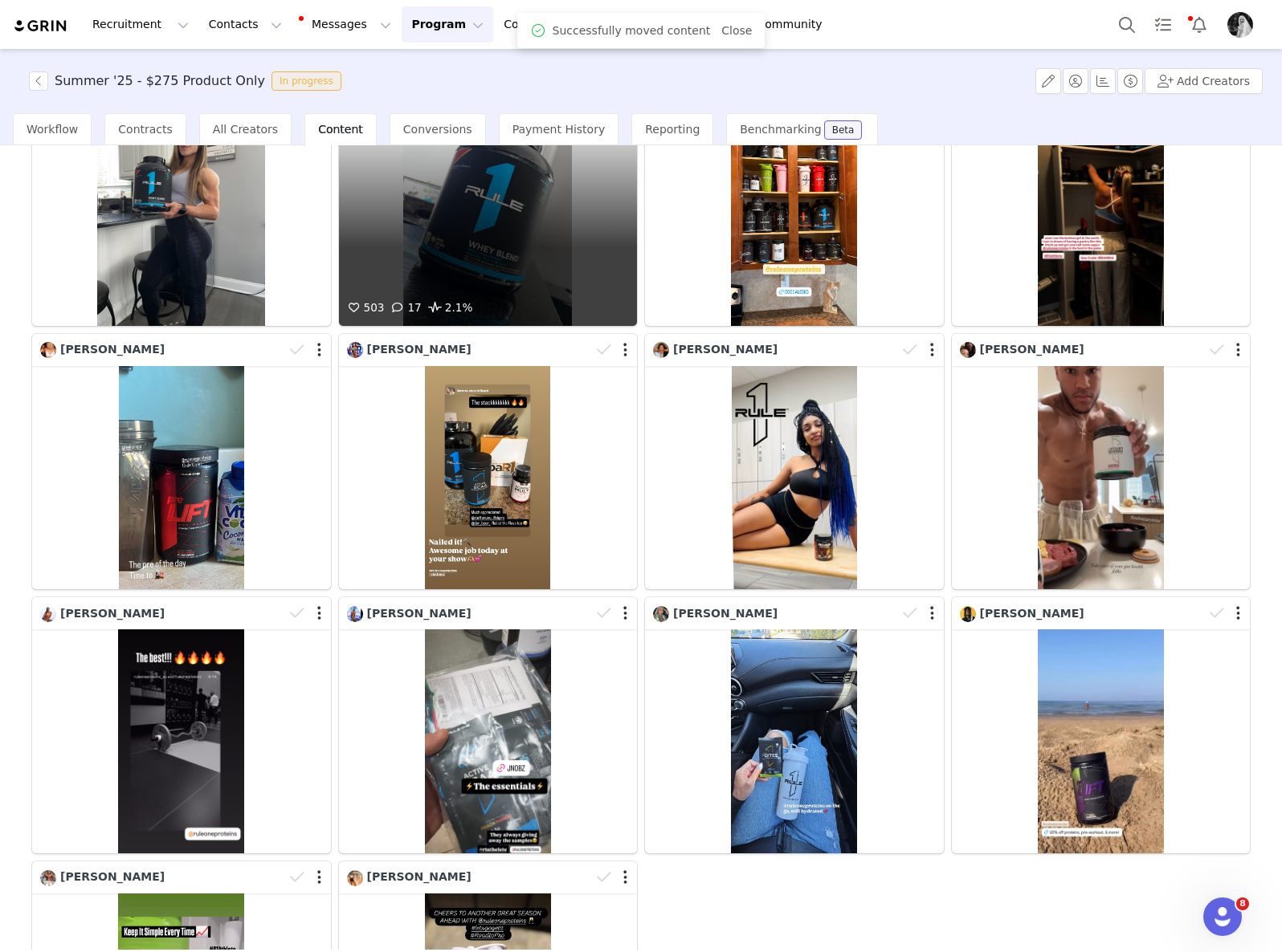
scroll to position [2568, 0]
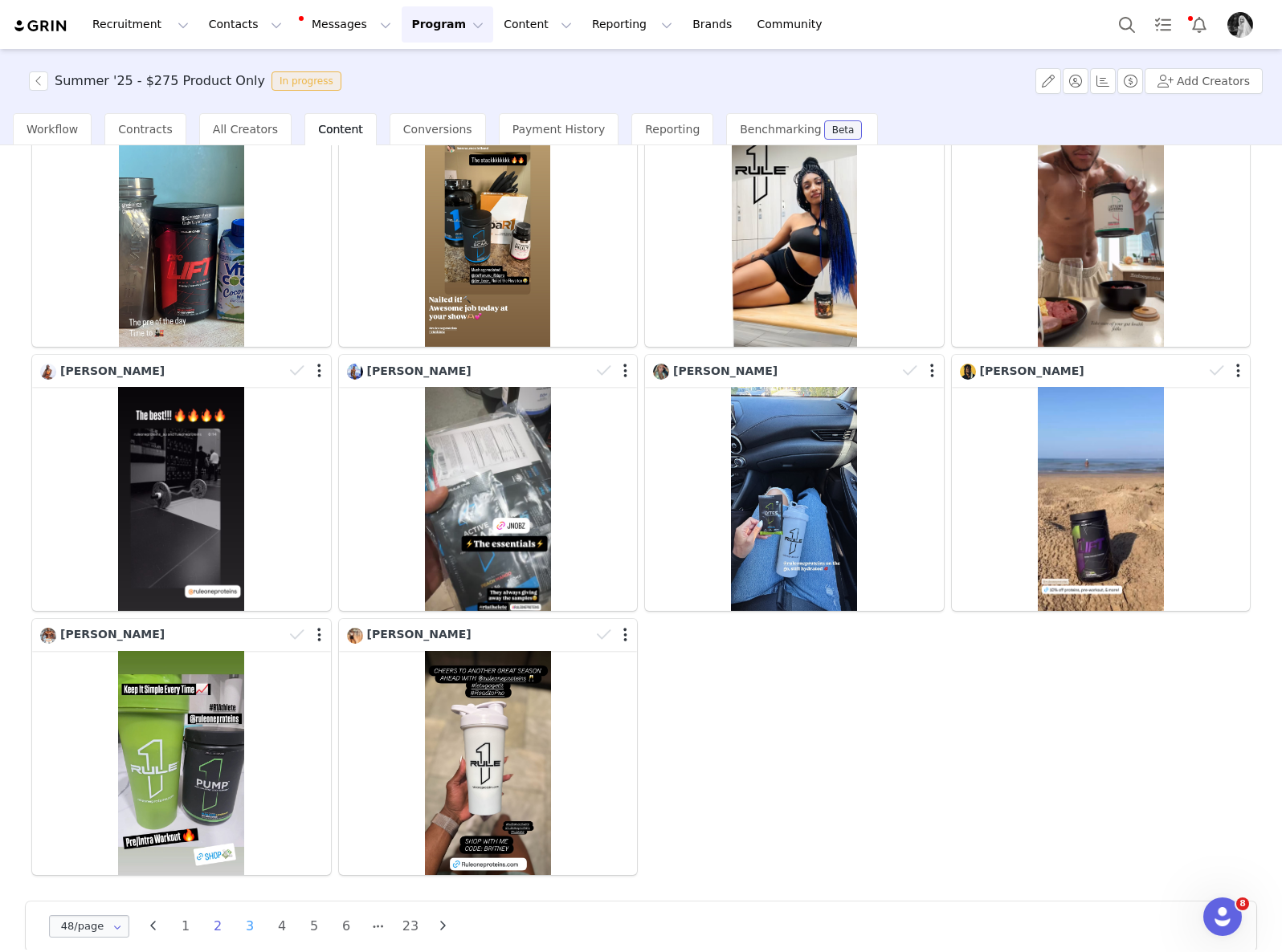
click at [241, 915] on li "3" at bounding box center [250, 926] width 24 height 22
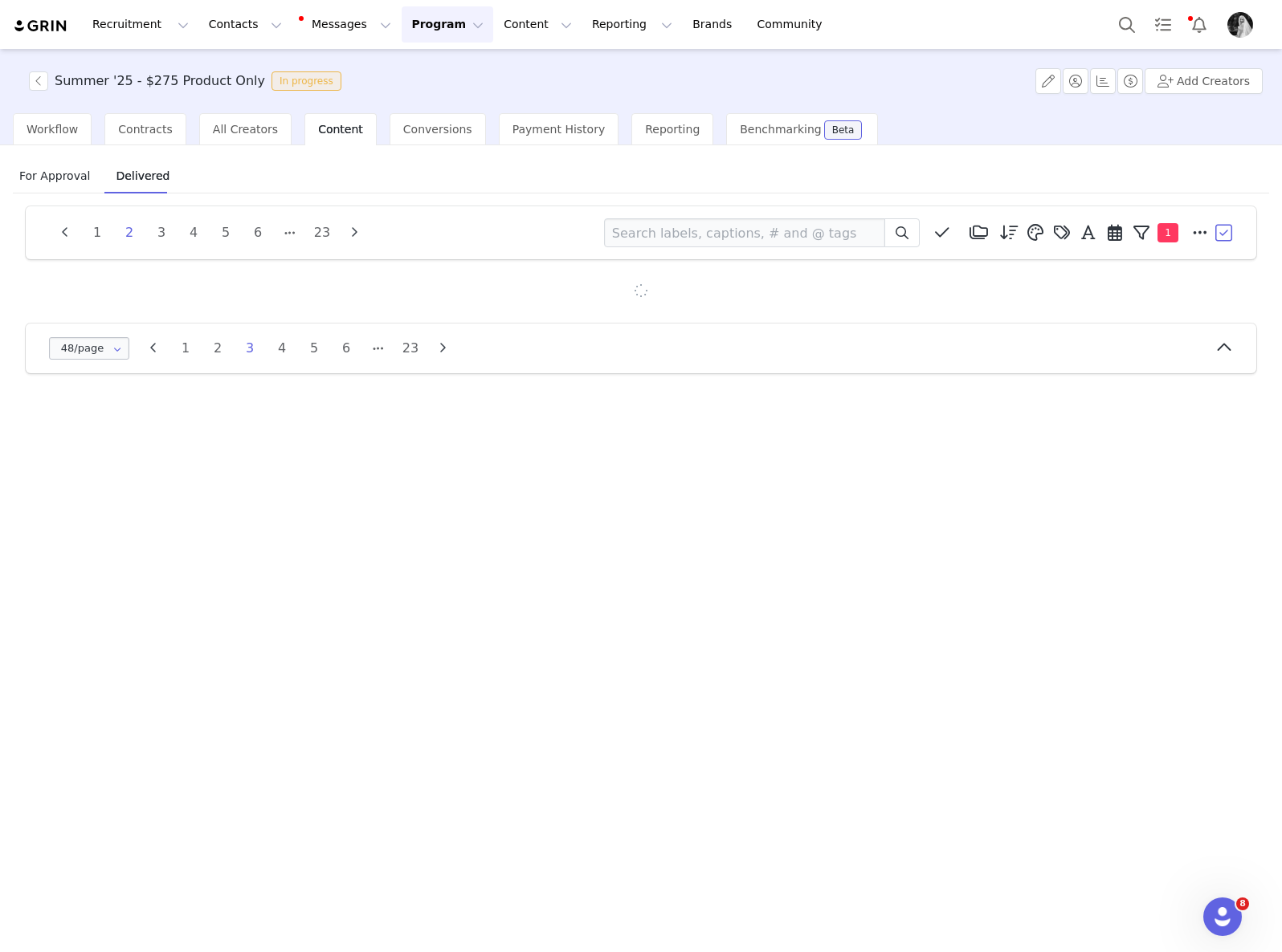
scroll to position [0, 0]
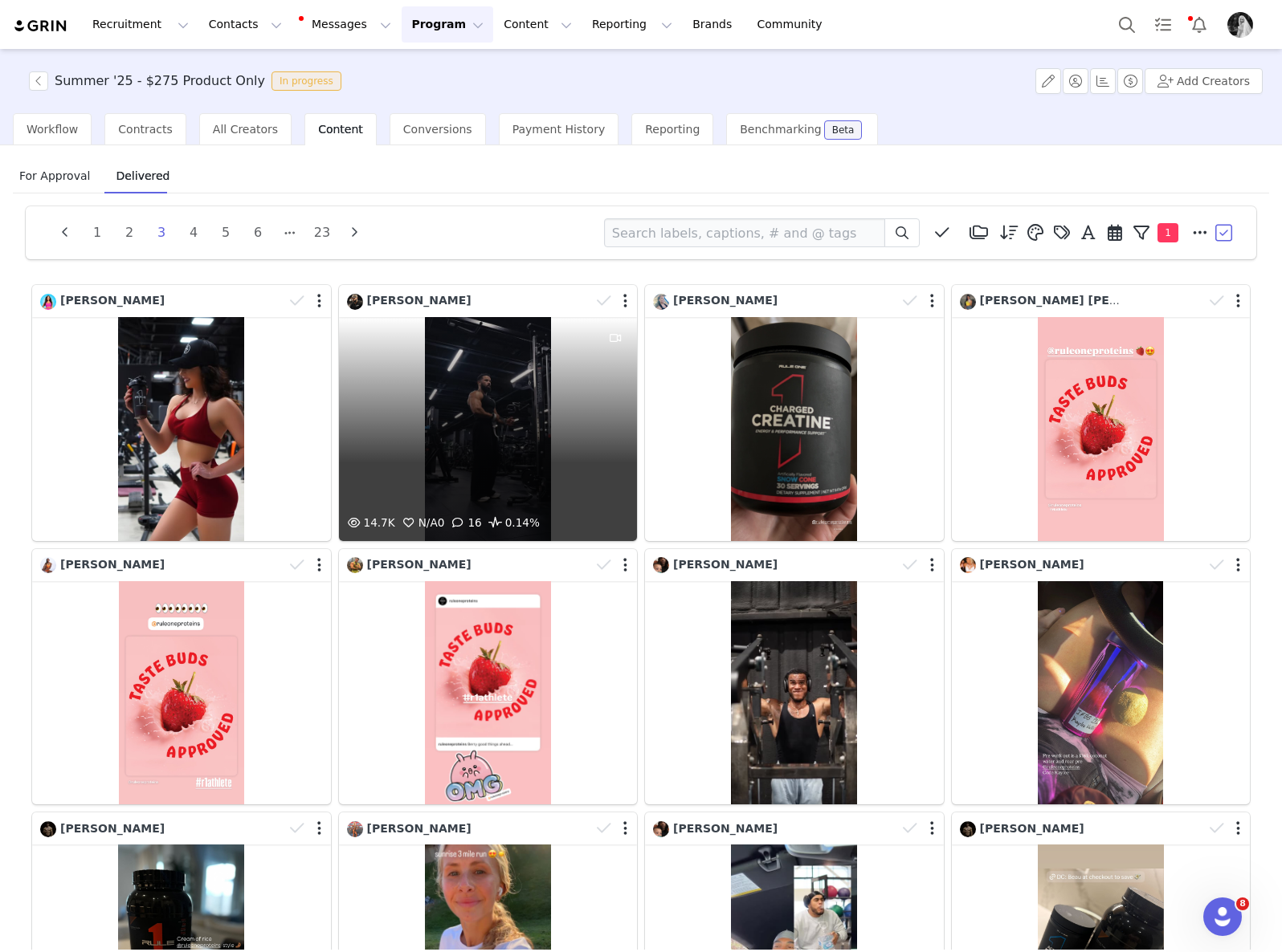
click at [497, 459] on div "14.7K N/A 0 16 0.14%" at bounding box center [488, 429] width 299 height 224
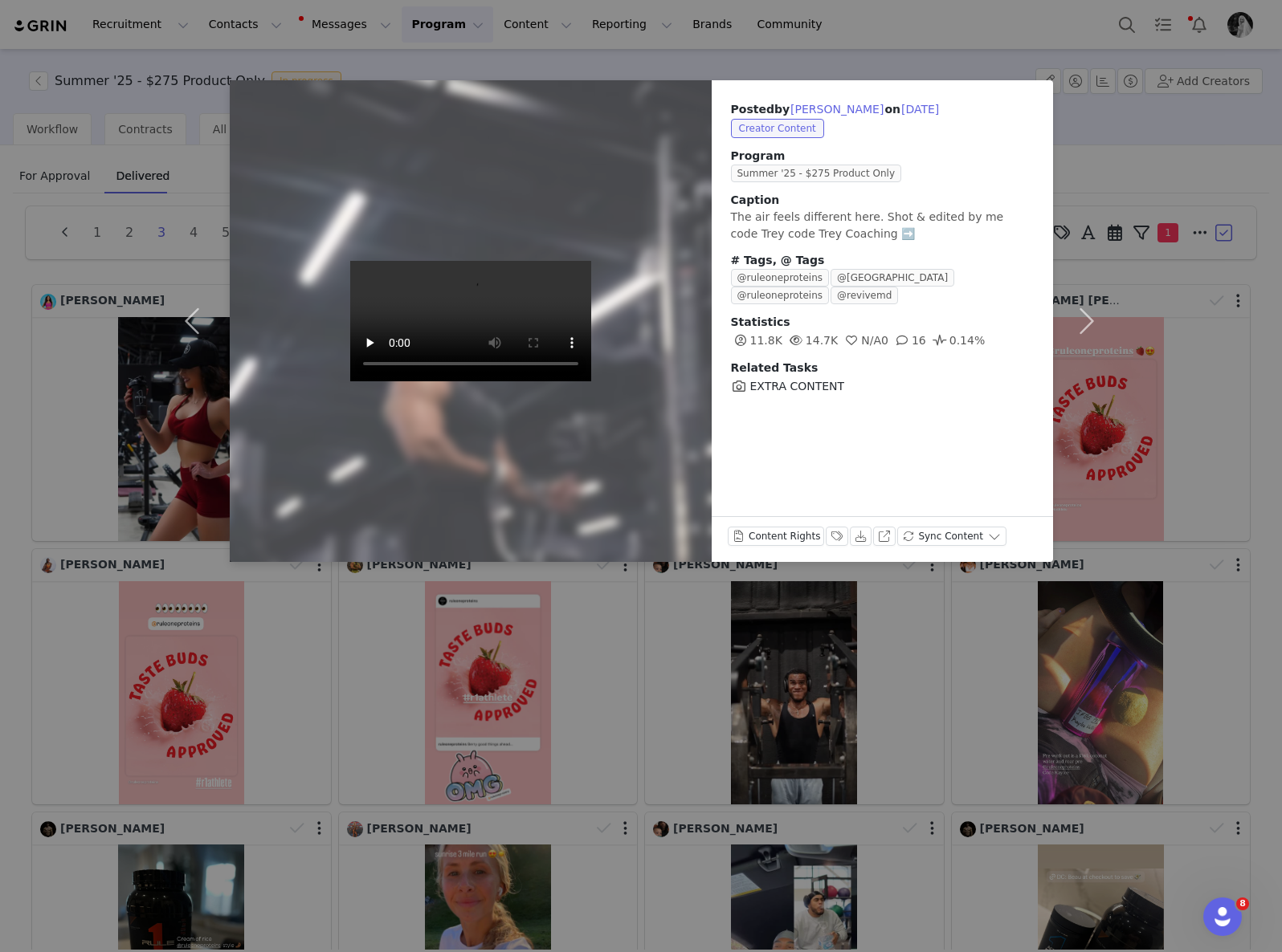
click at [710, 708] on div "Posted by [PERSON_NAME] on [DATE] Creator Content Program Summer '25 - $275 Pro…" at bounding box center [641, 476] width 1282 height 952
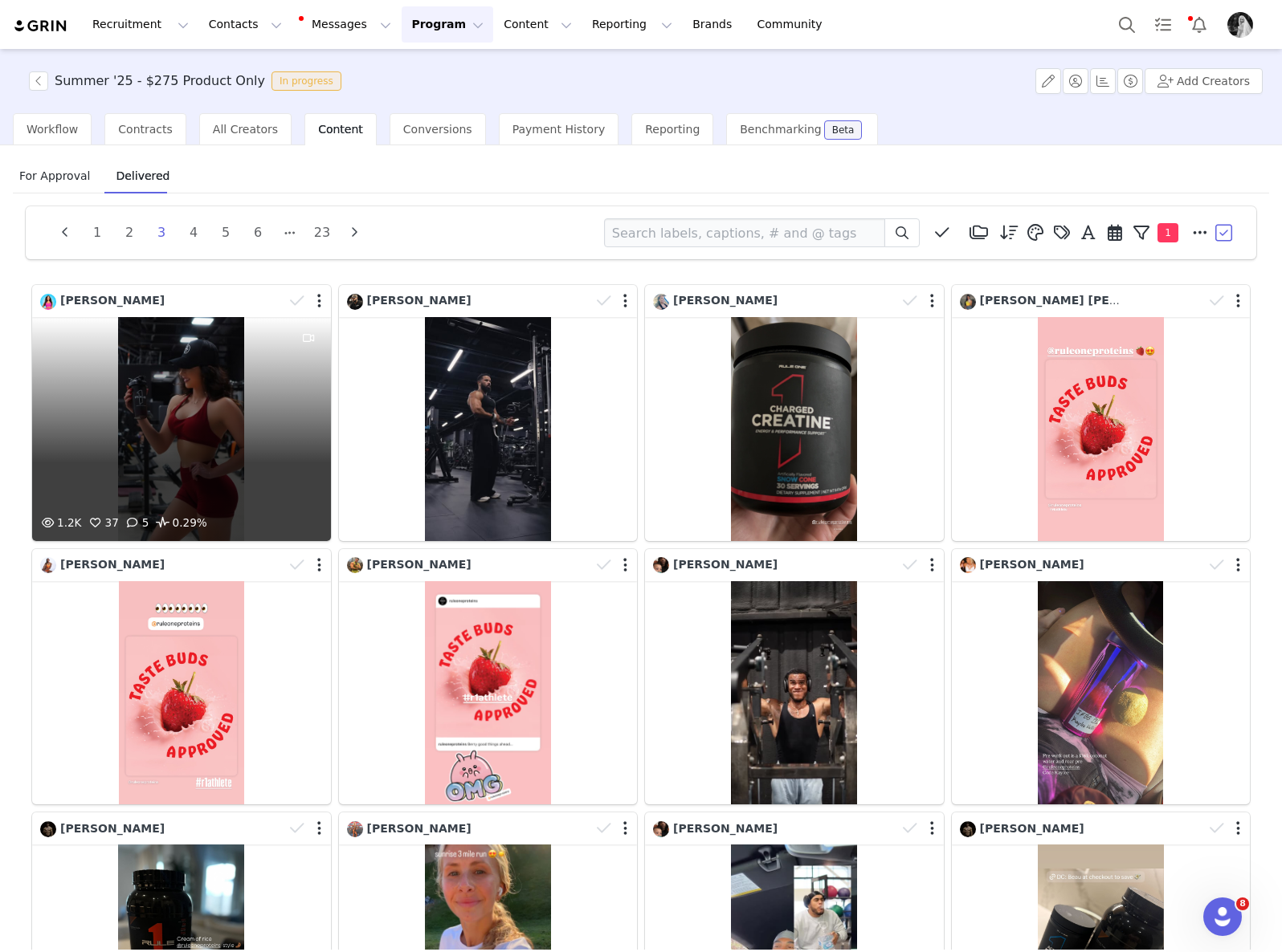
click at [221, 415] on div "1.2K 37 5 0.29%" at bounding box center [181, 429] width 299 height 224
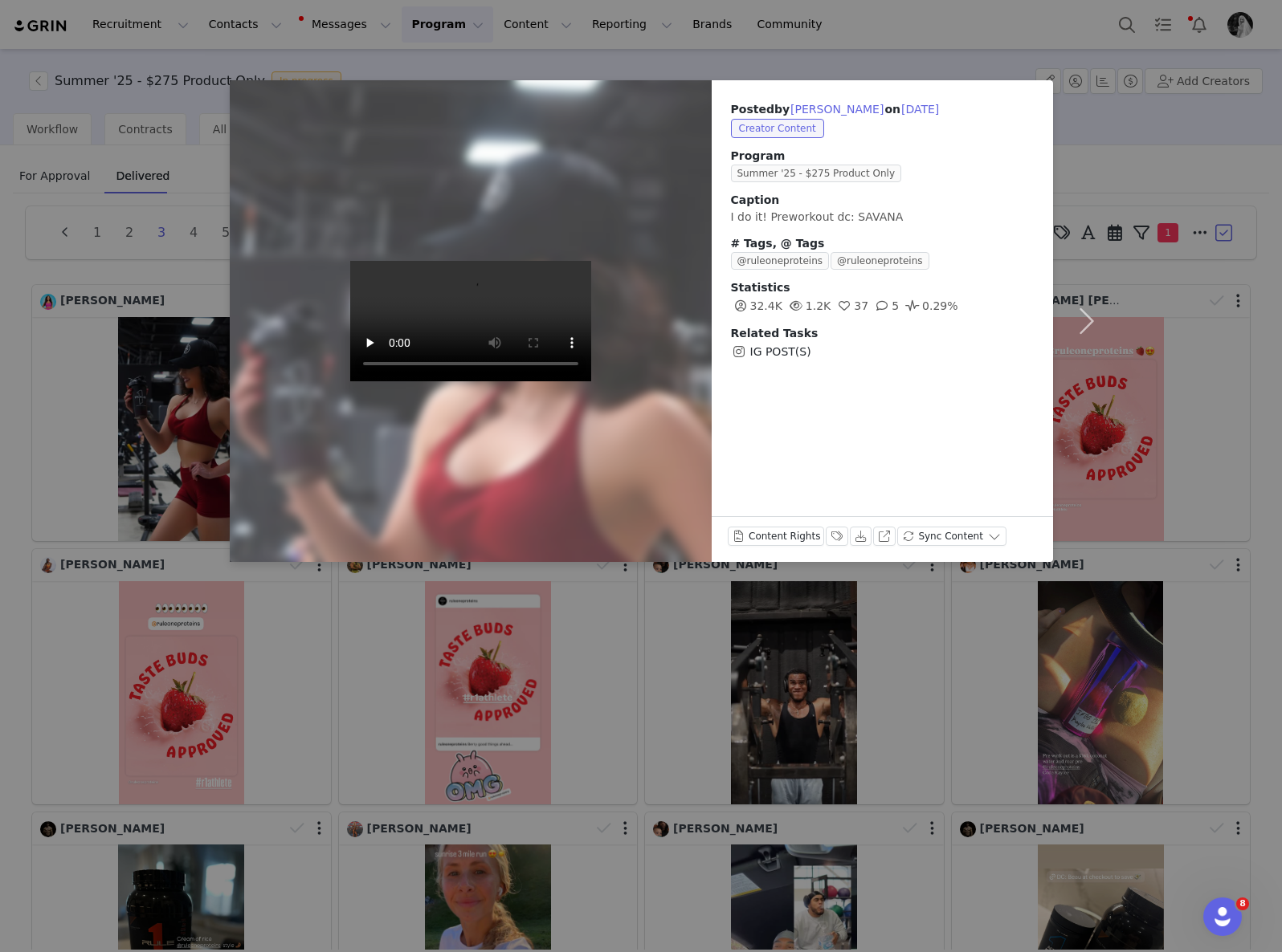
click at [574, 760] on div "Posted by [PERSON_NAME] on [DATE] Creator Content Program Summer '25 - $275 Pro…" at bounding box center [641, 476] width 1282 height 952
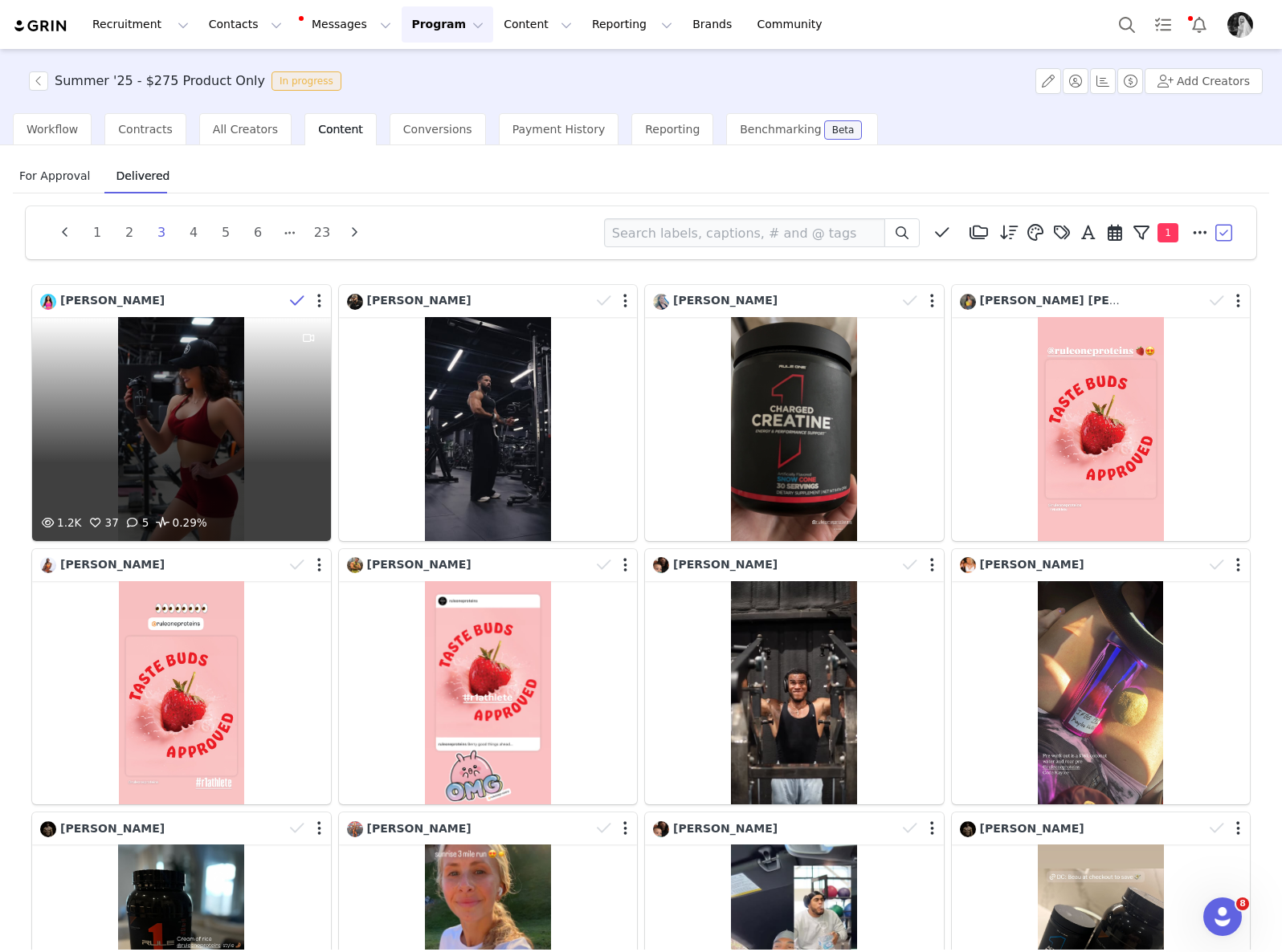
click at [289, 296] on icon at bounding box center [296, 301] width 14 height 16
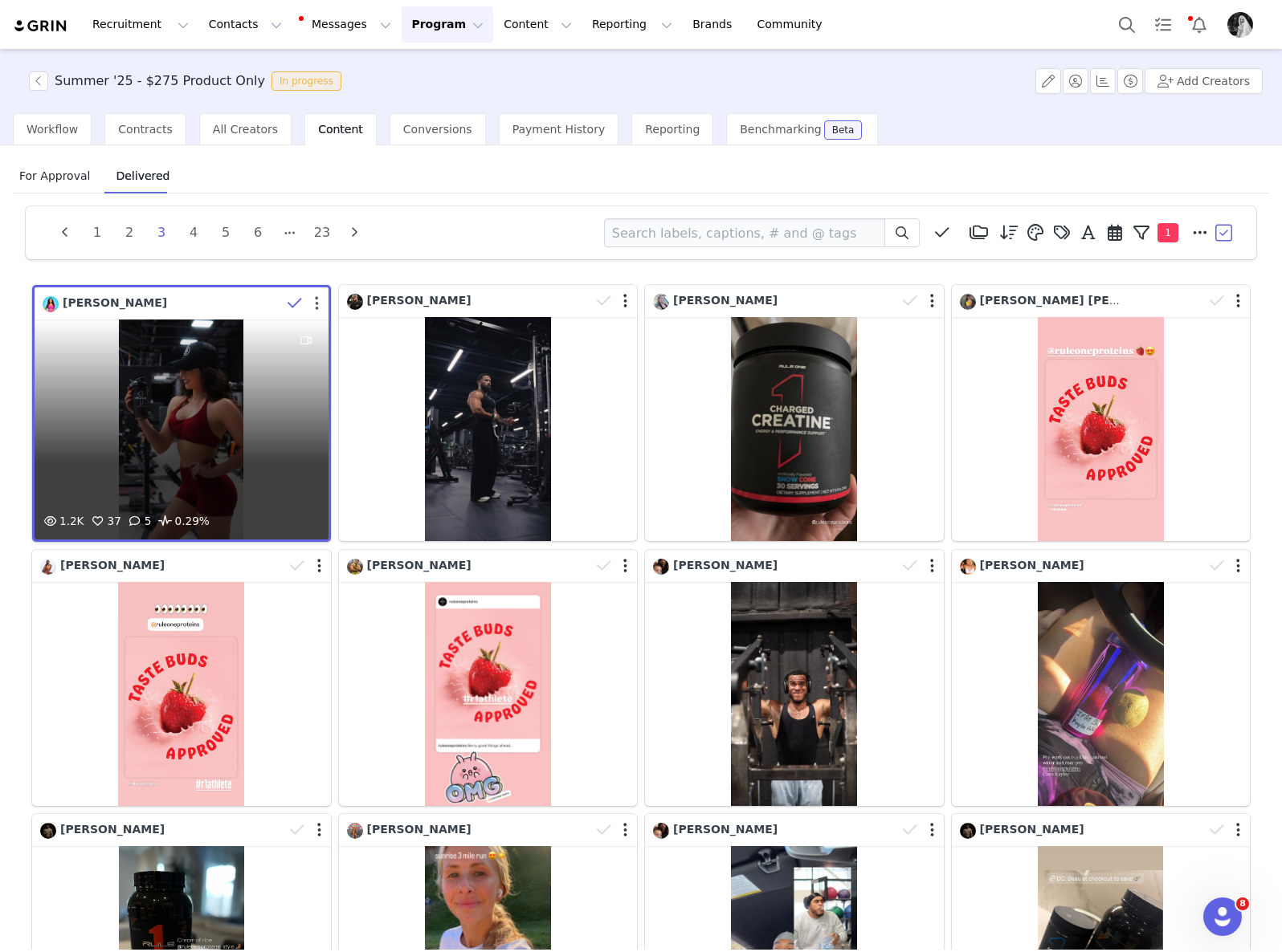
click at [315, 301] on button "button" at bounding box center [317, 303] width 4 height 16
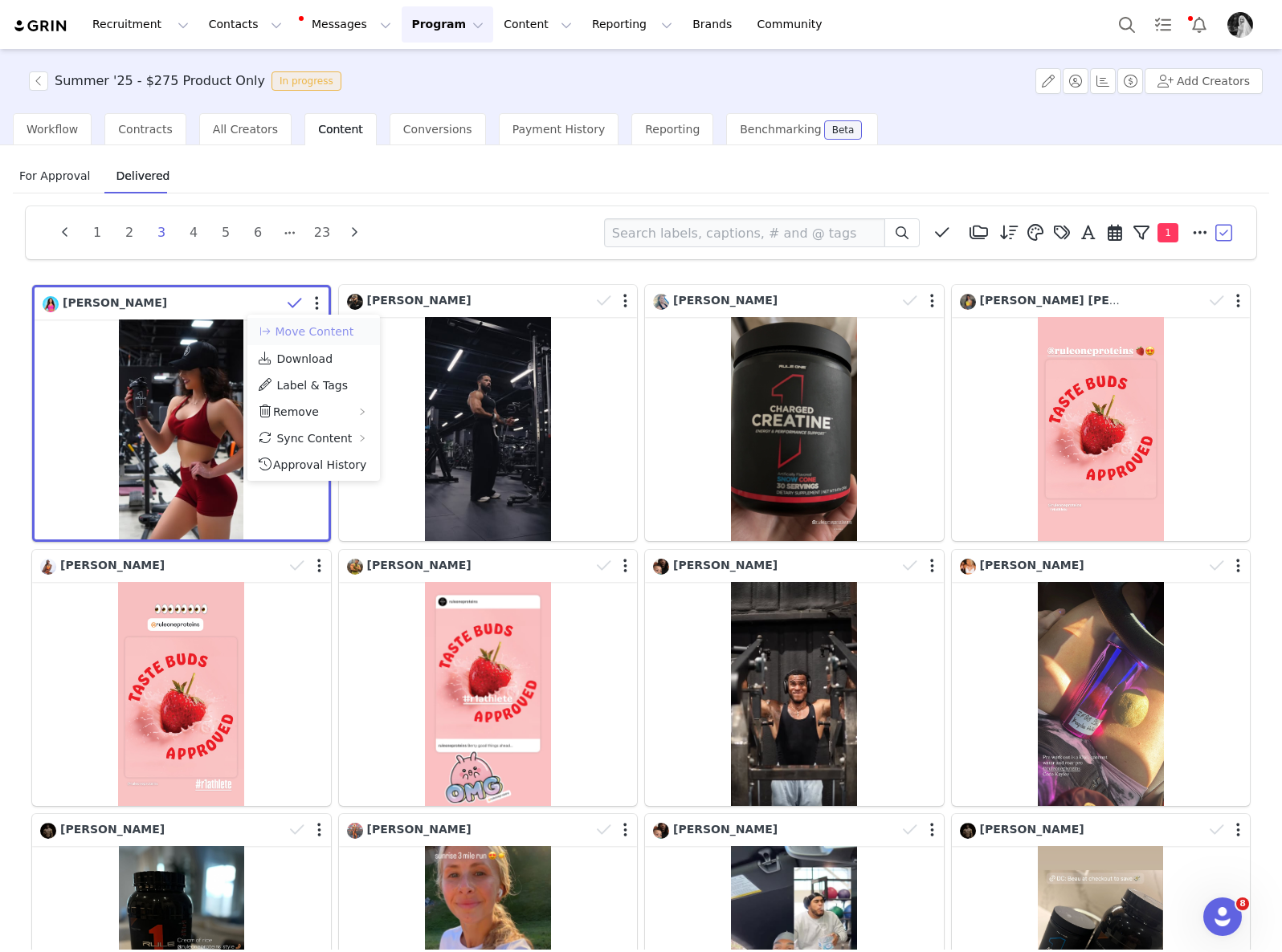
click at [323, 327] on button "Move Content" at bounding box center [305, 331] width 97 height 20
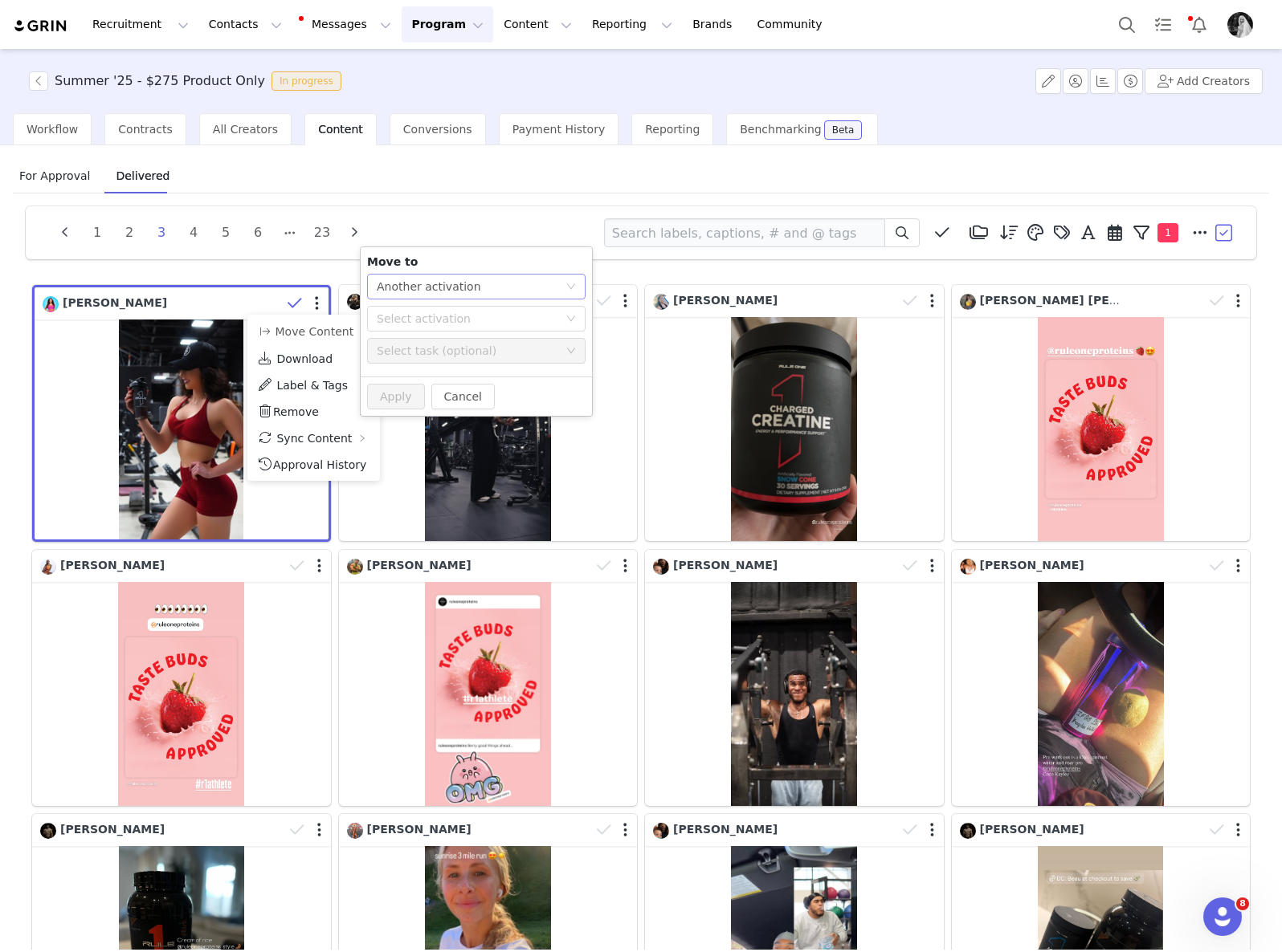
click at [473, 287] on div "Select action Another activation" at bounding box center [471, 287] width 189 height 24
click at [444, 334] on li "Another task" at bounding box center [476, 344] width 218 height 26
click at [464, 331] on div "Select task (optional)" at bounding box center [467, 334] width 181 height 16
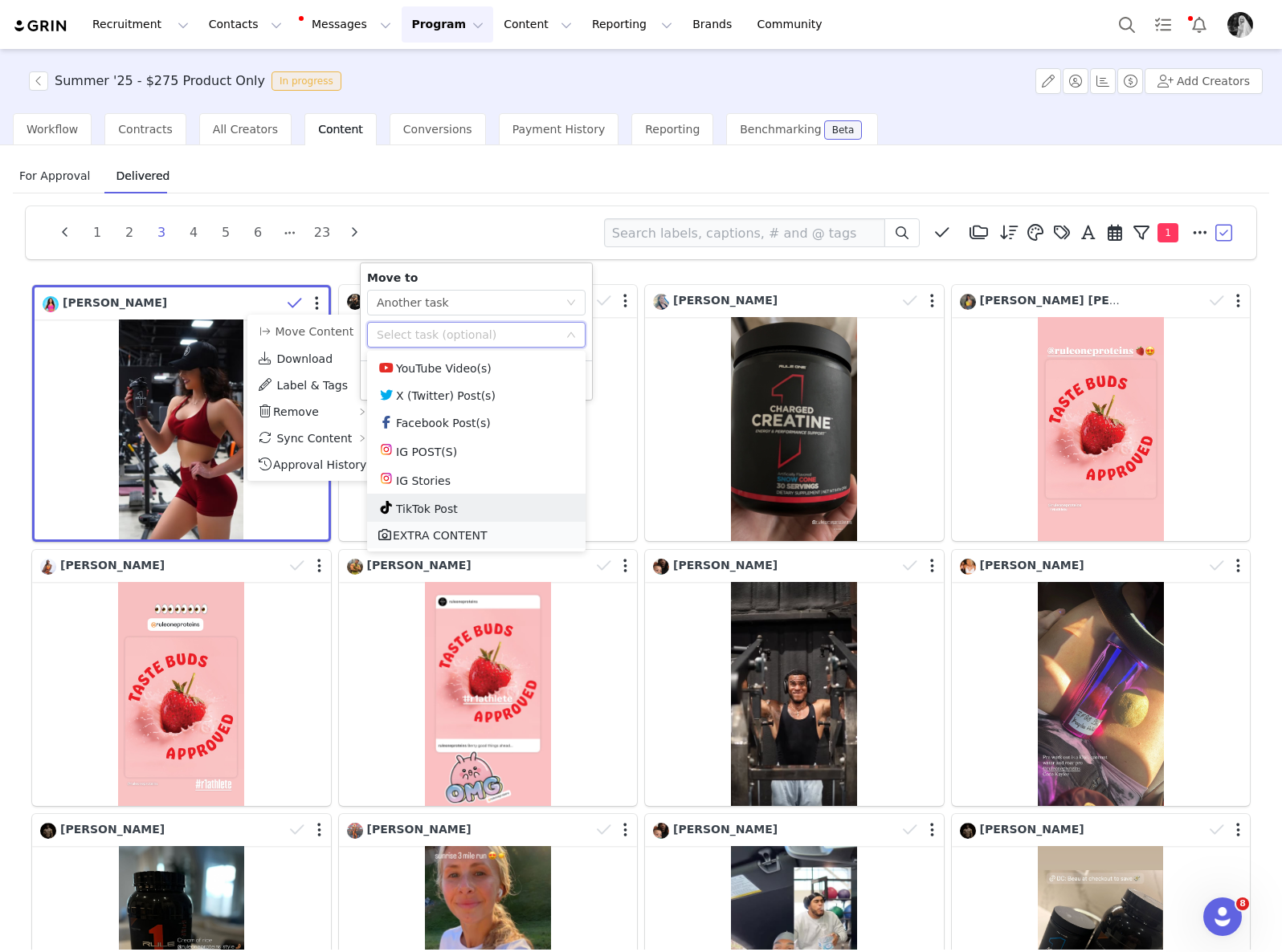
click at [468, 543] on li "EXTRA CONTENT" at bounding box center [476, 535] width 218 height 26
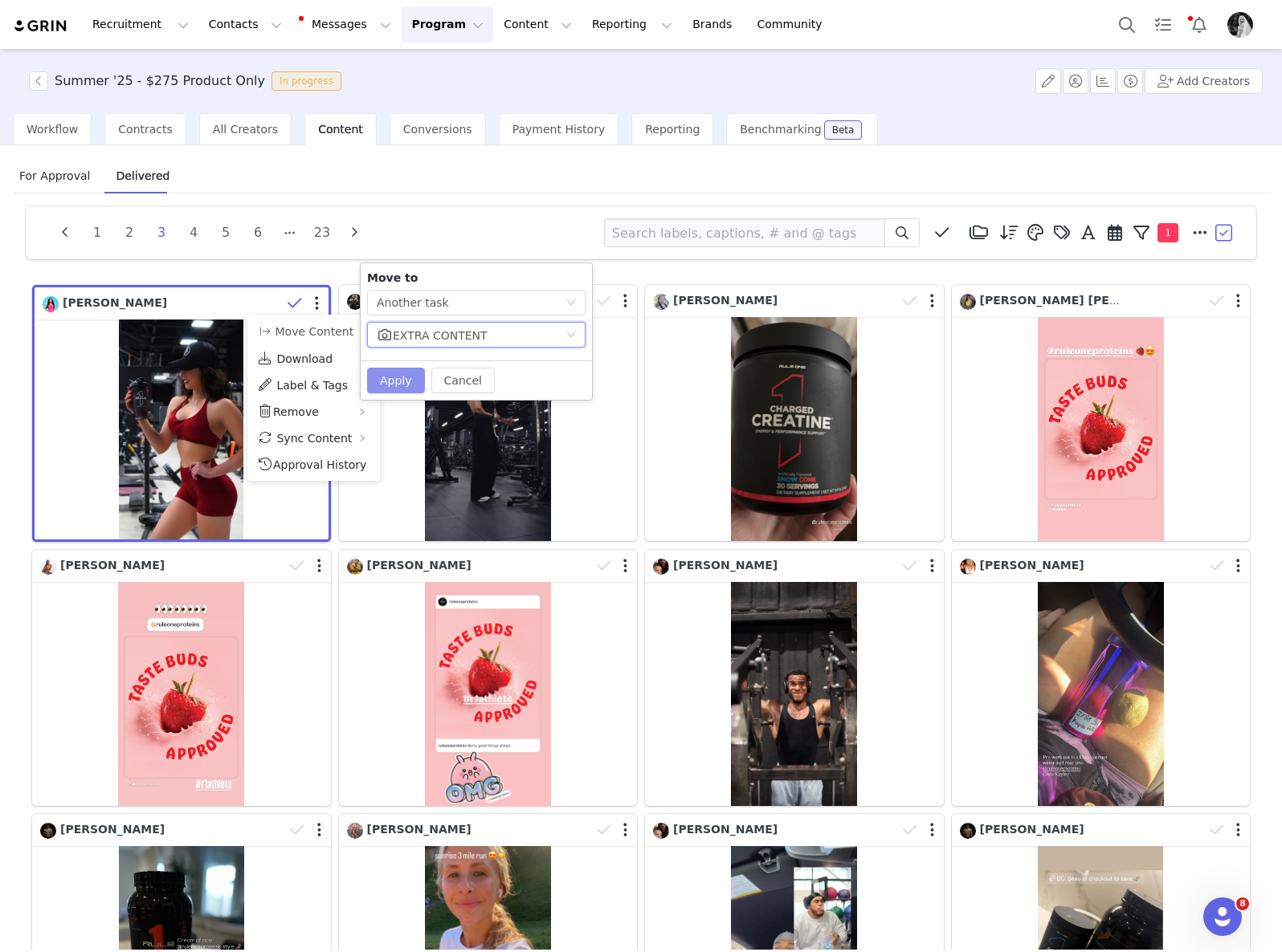
click at [369, 381] on button "Apply" at bounding box center [396, 381] width 58 height 26
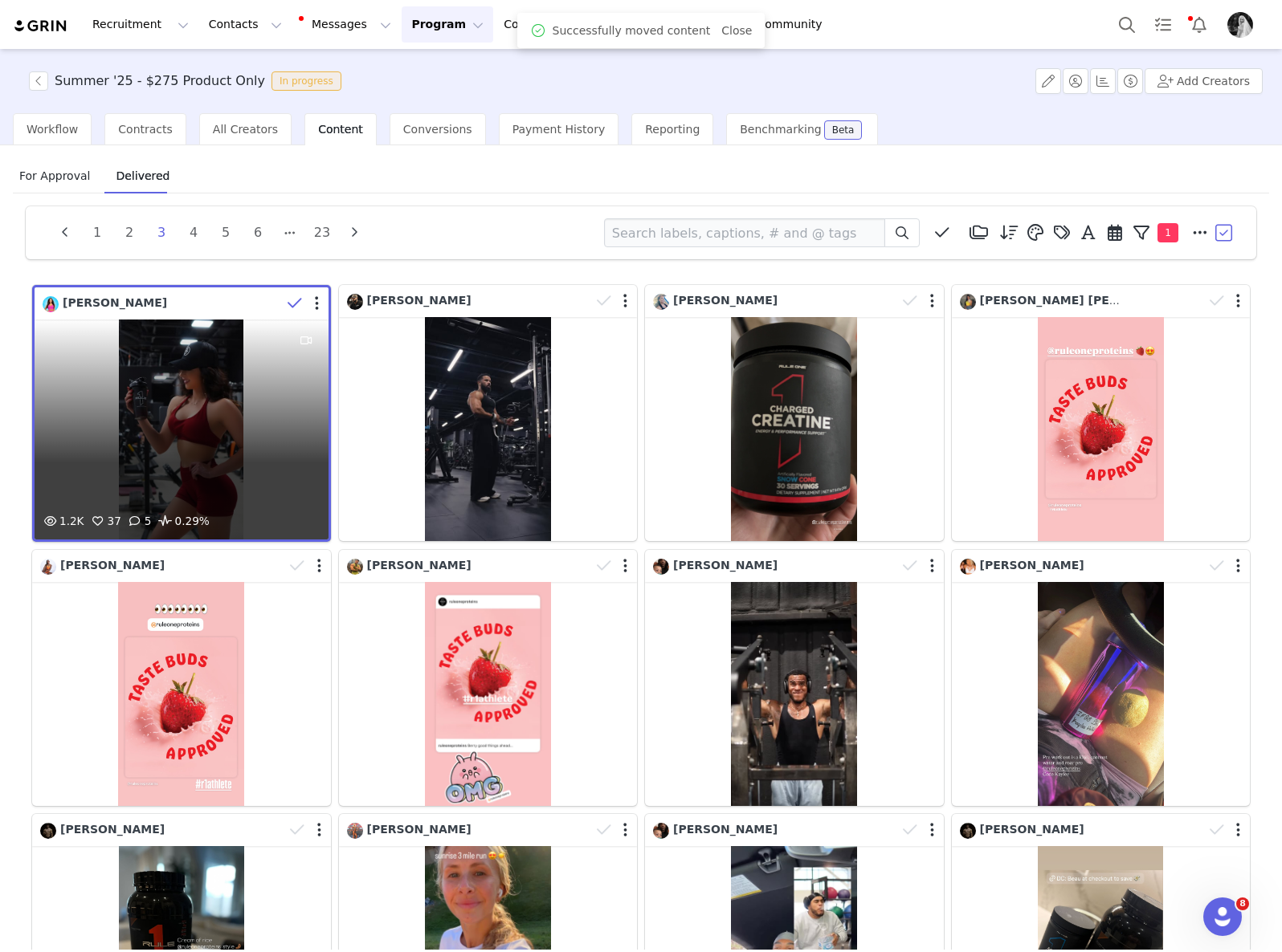
click at [288, 300] on icon at bounding box center [294, 303] width 14 height 16
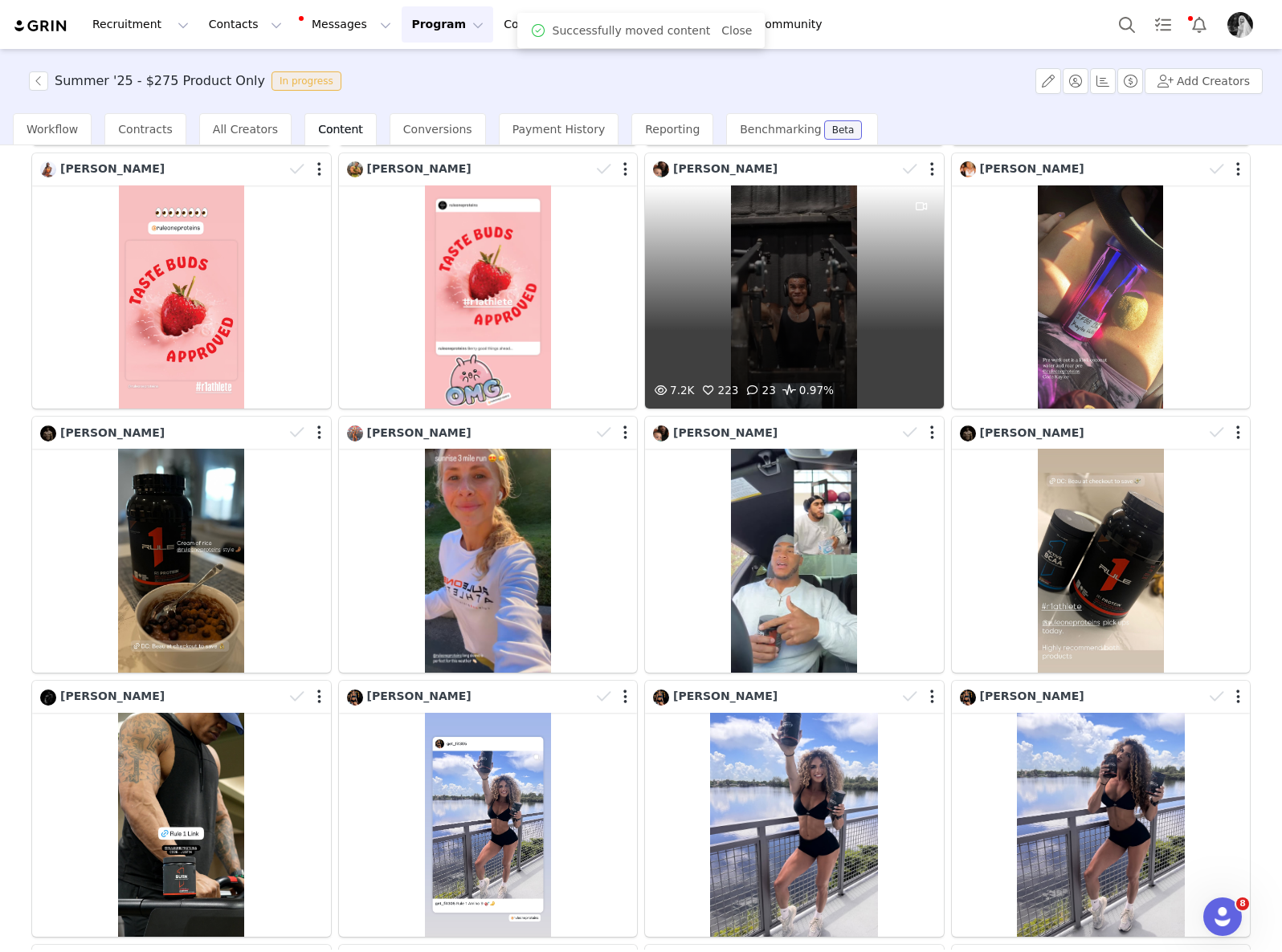
scroll to position [392, 0]
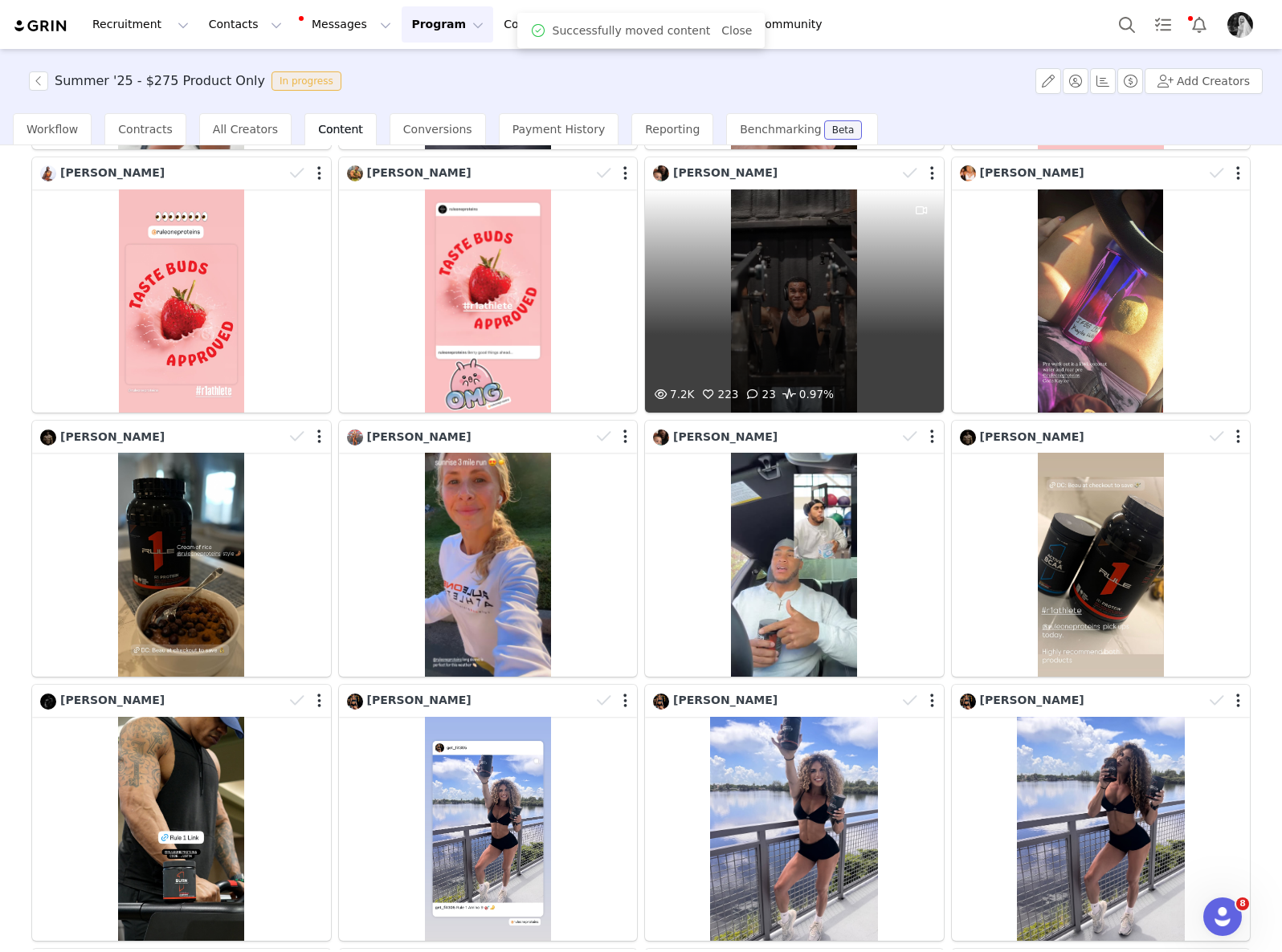
click at [866, 244] on div "7.2K 223 23 0.97%" at bounding box center [795, 301] width 299 height 224
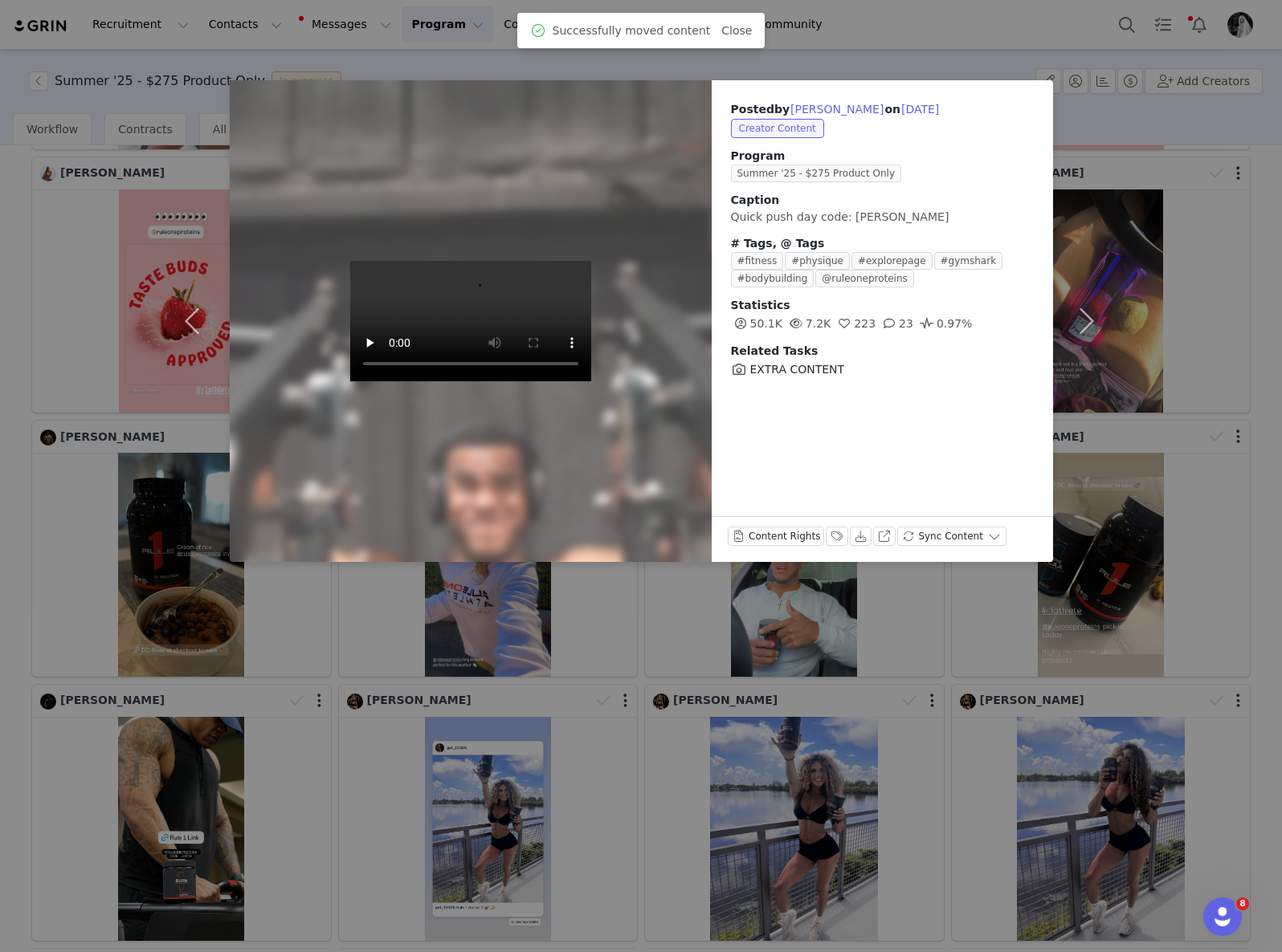
click at [677, 772] on div "Posted by [PERSON_NAME] on [DATE] Creator Content Program Summer '25 - $275 Pro…" at bounding box center [641, 476] width 1282 height 952
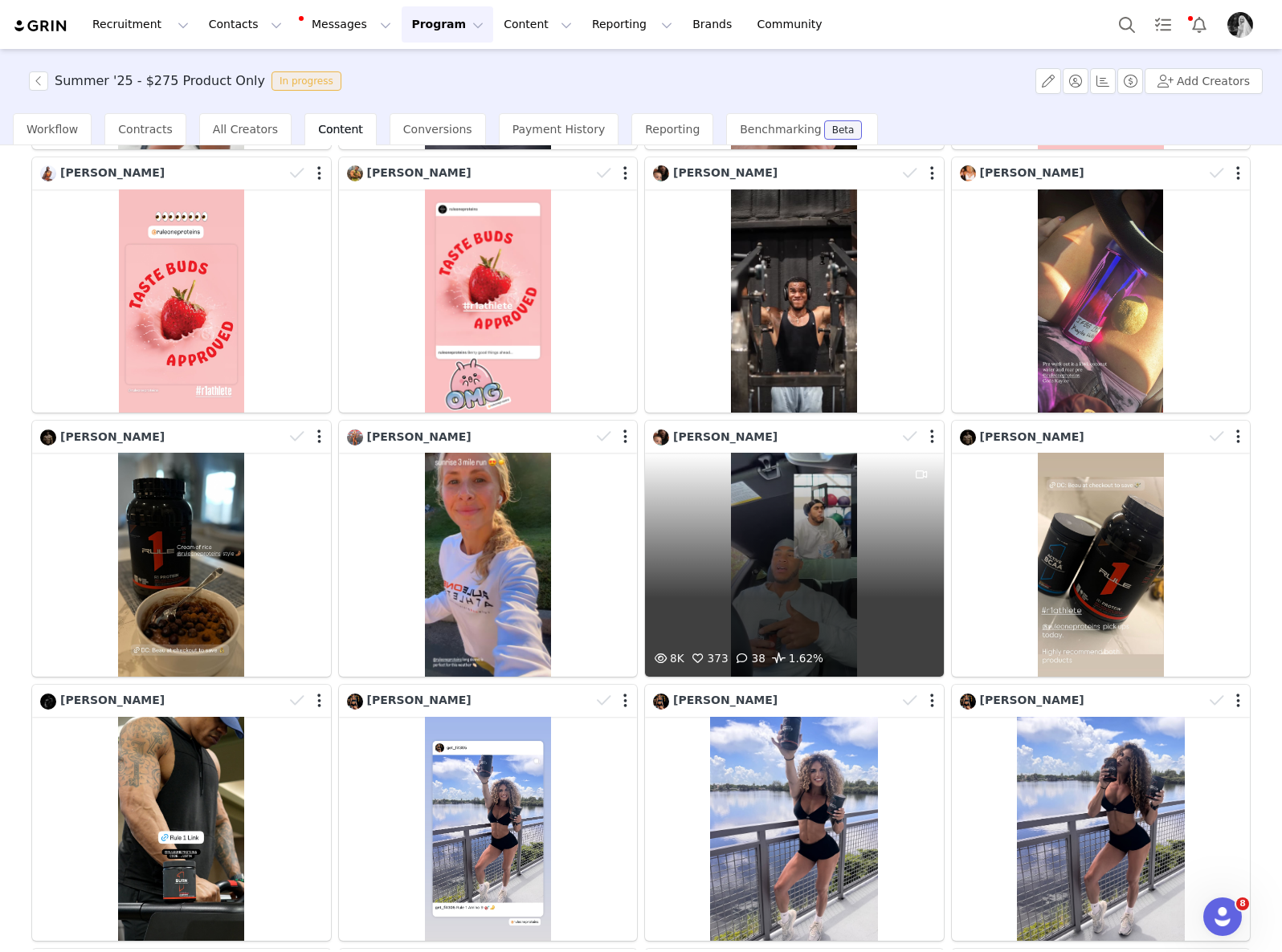
click at [776, 570] on div "8K 373 38 1.62%" at bounding box center [795, 565] width 299 height 224
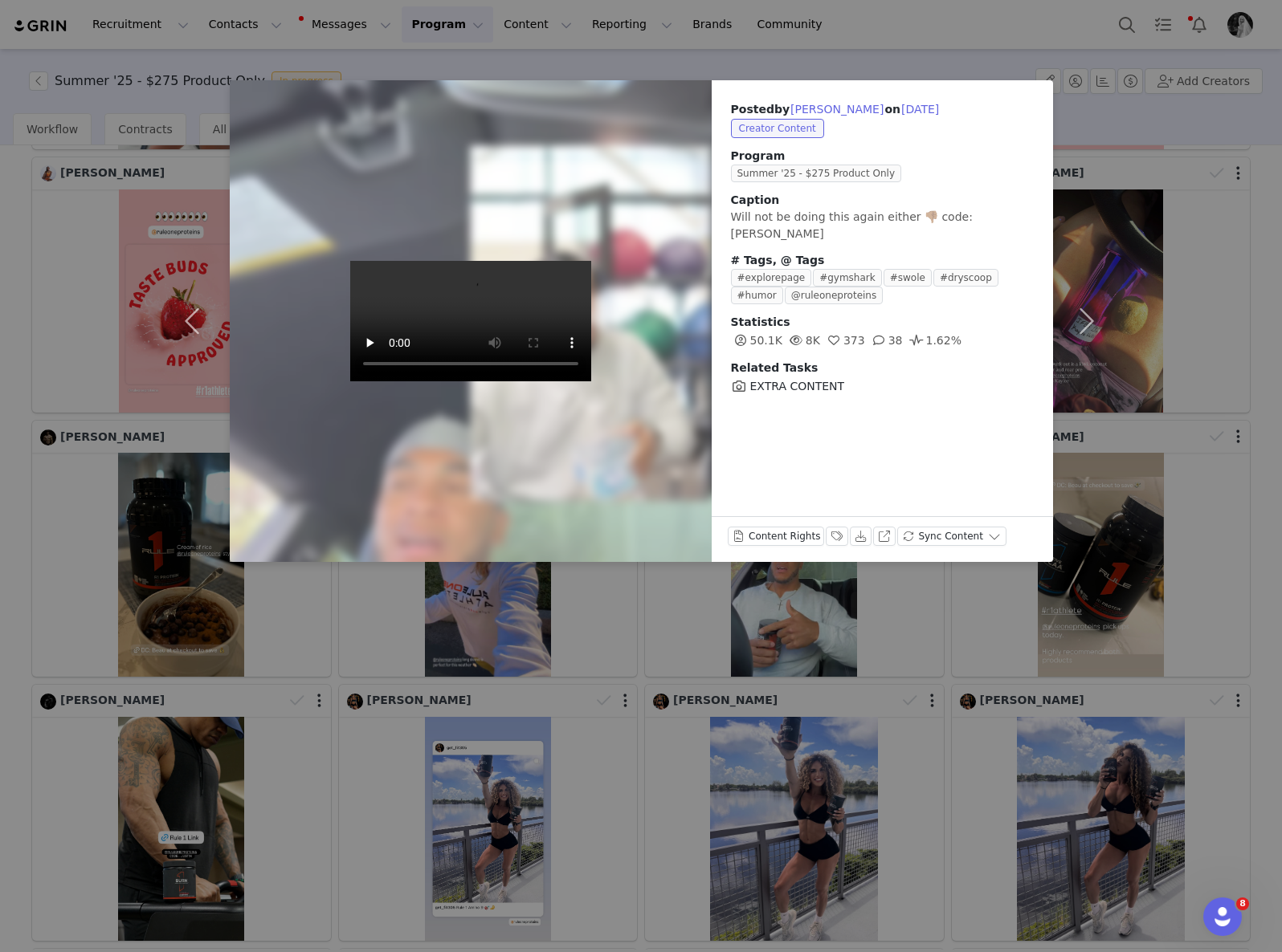
click at [757, 707] on div "Posted by [PERSON_NAME] on [DATE] Creator Content Program Summer '25 - $275 Pro…" at bounding box center [641, 476] width 1282 height 952
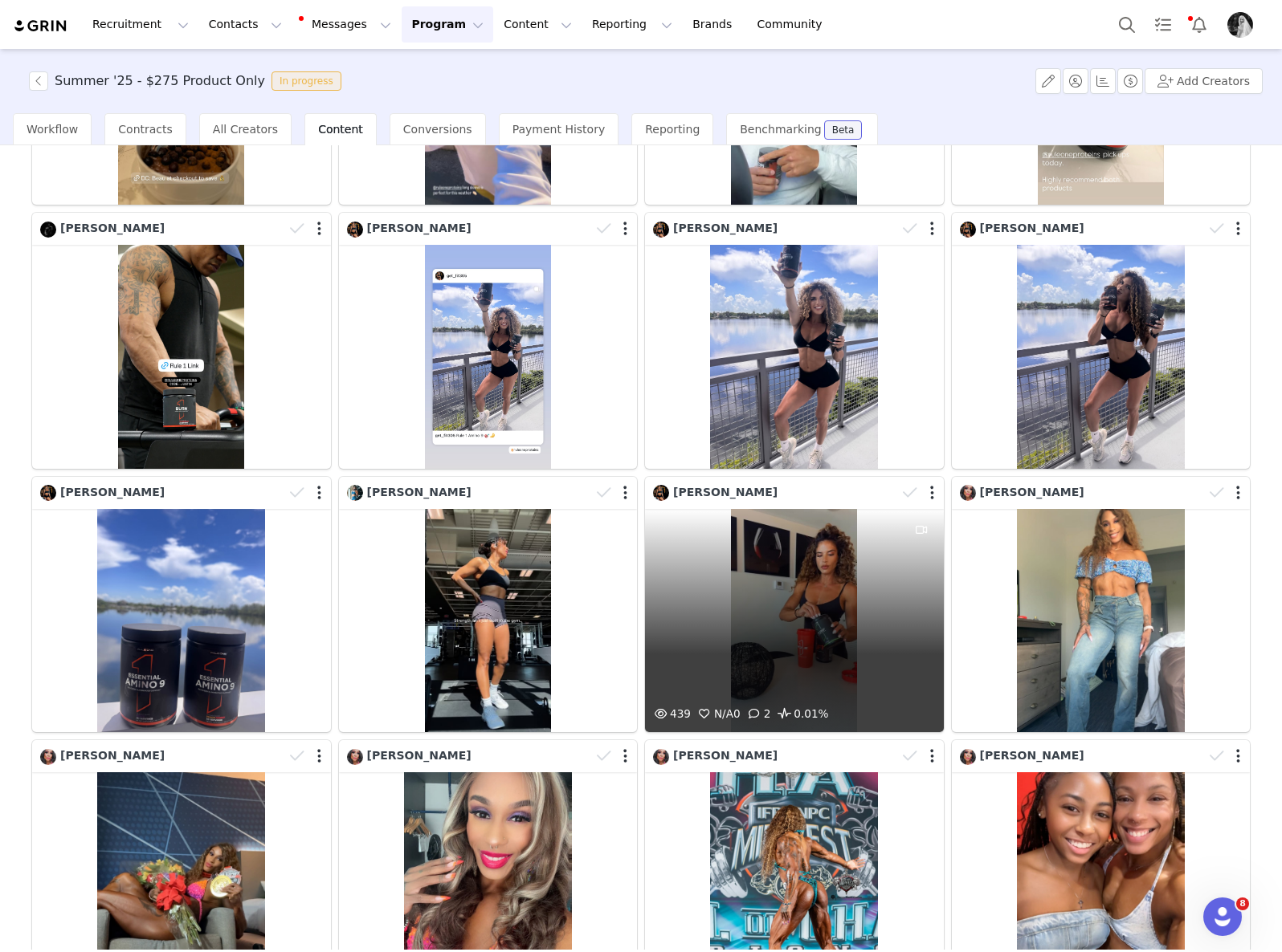
scroll to position [866, 0]
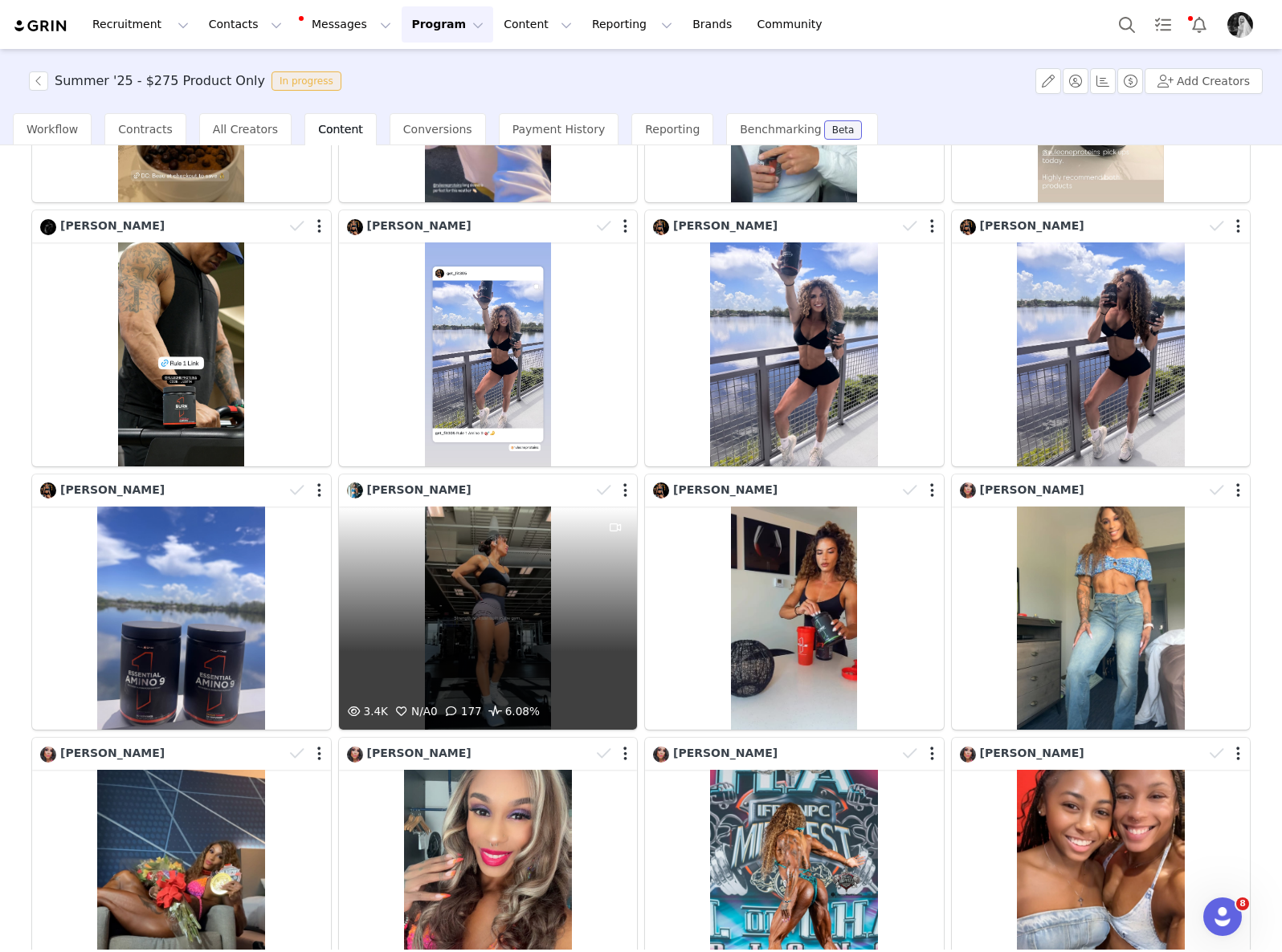
click at [538, 651] on div "3.4K N/A 0 177 6.08%" at bounding box center [488, 619] width 299 height 224
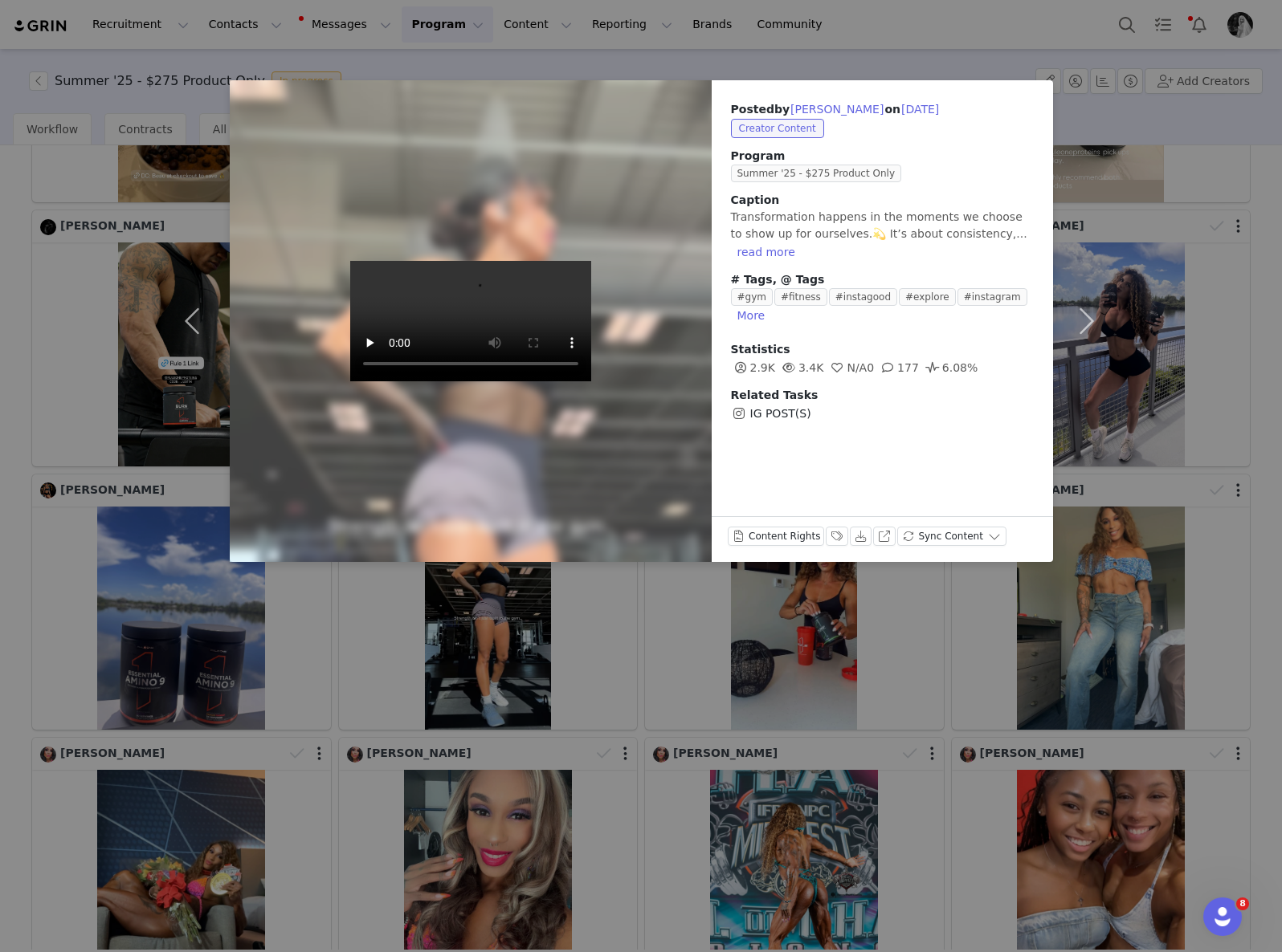
click at [782, 819] on div "Posted by [PERSON_NAME] on [DATE] Creator Content Program Summer '25 - $275 Pro…" at bounding box center [641, 476] width 1282 height 952
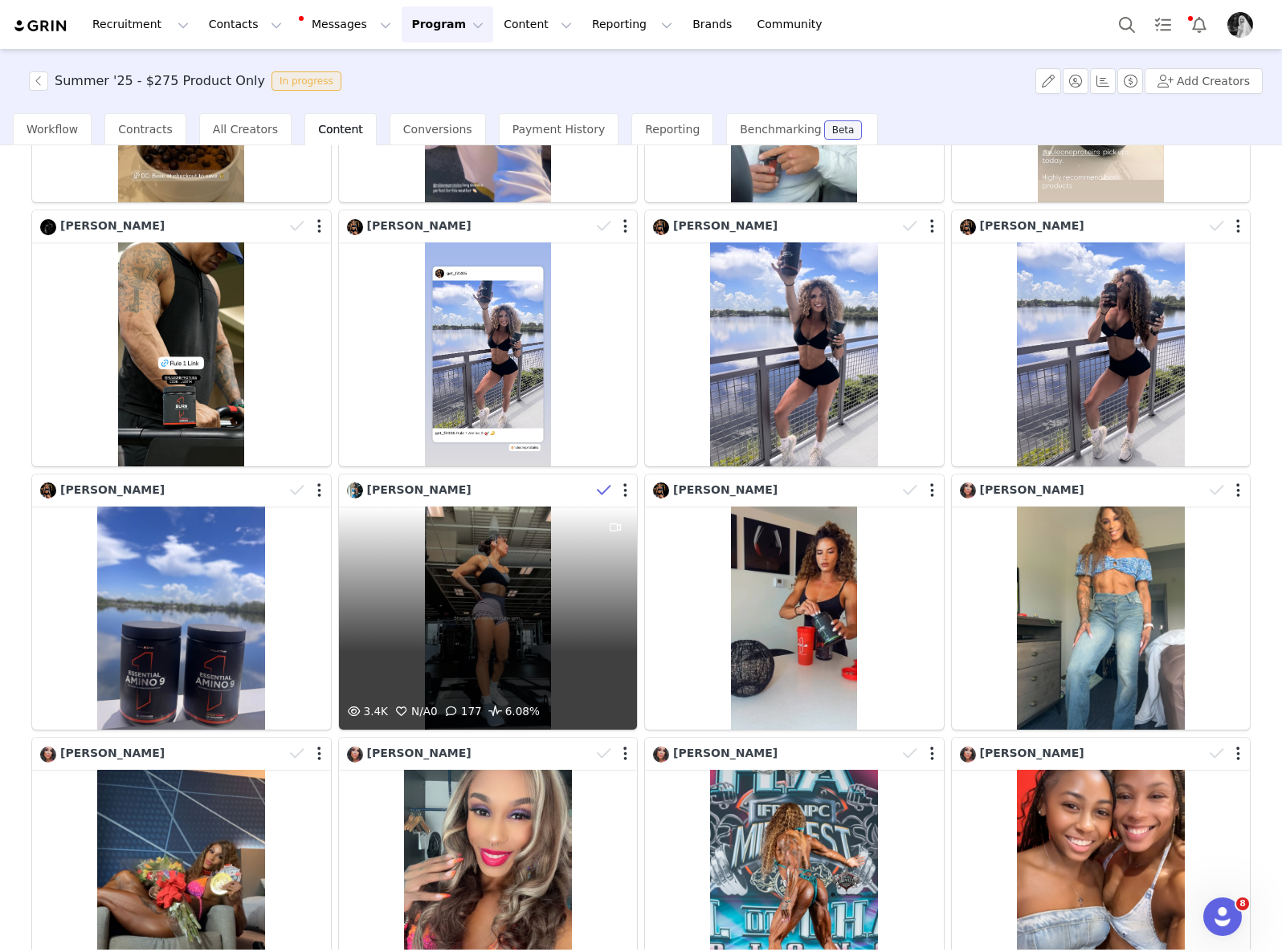
click at [599, 485] on icon at bounding box center [603, 490] width 14 height 16
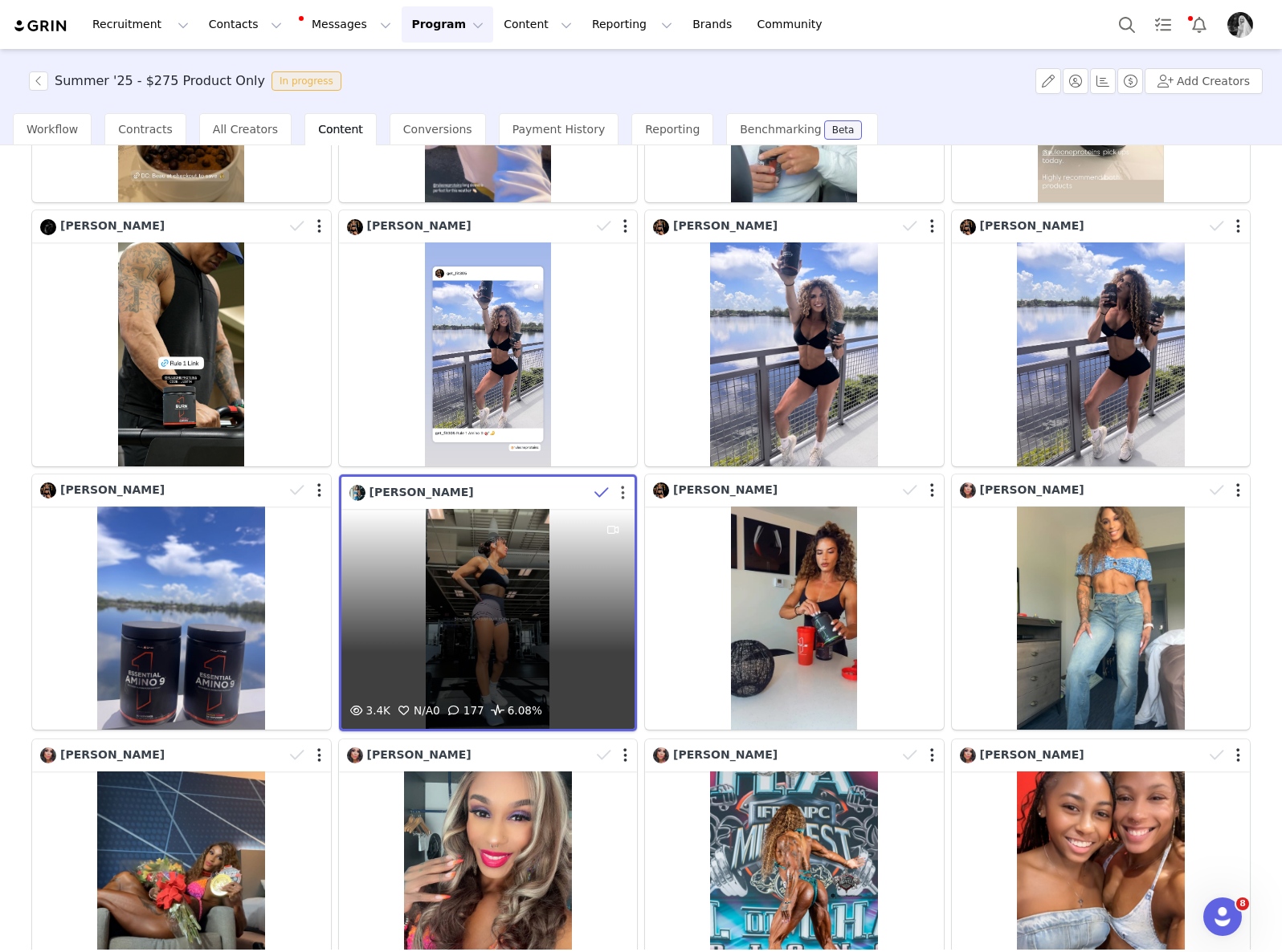
click at [621, 484] on button "button" at bounding box center [623, 492] width 4 height 16
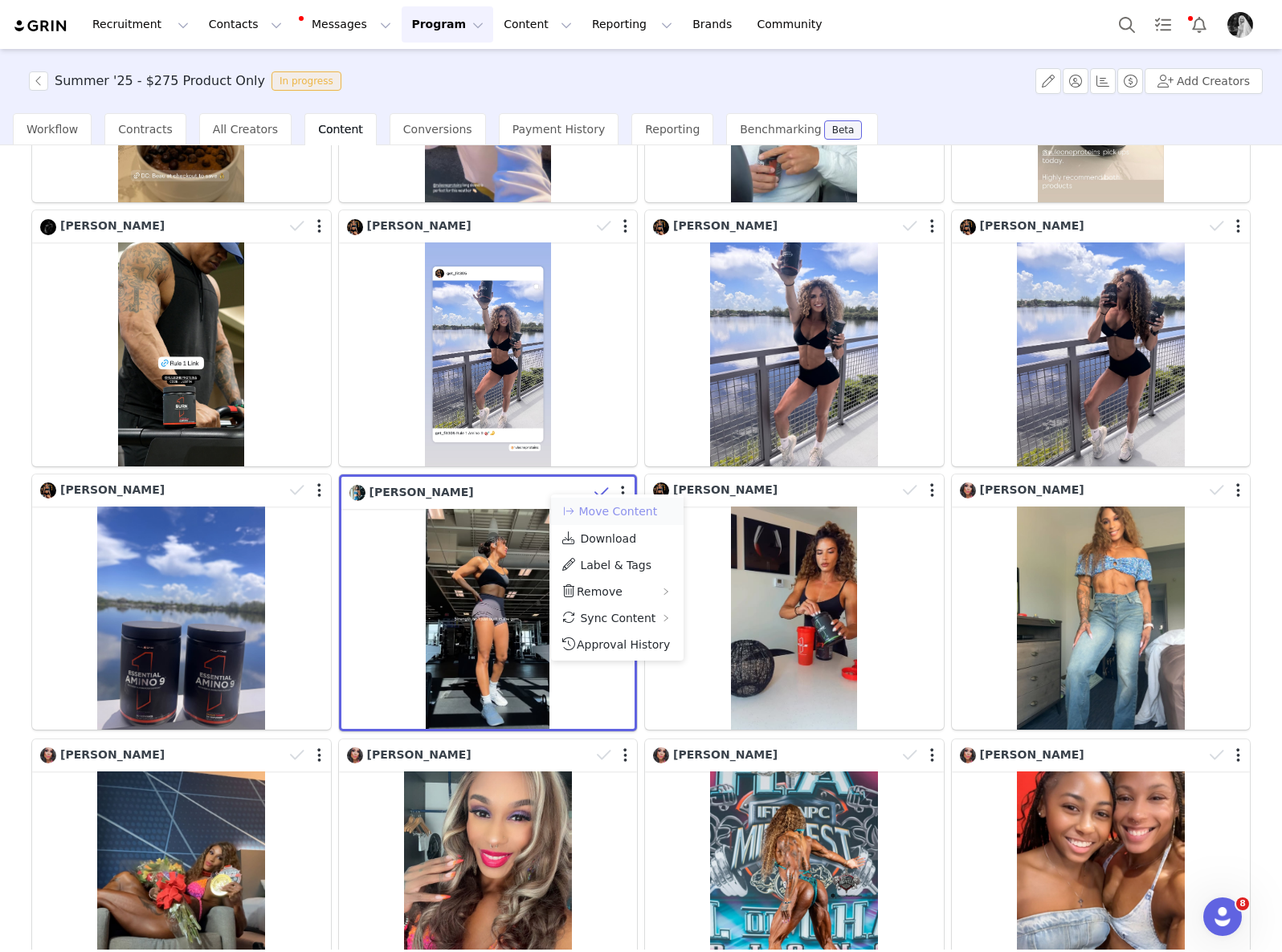
click at [627, 515] on button "Move Content" at bounding box center [609, 511] width 97 height 20
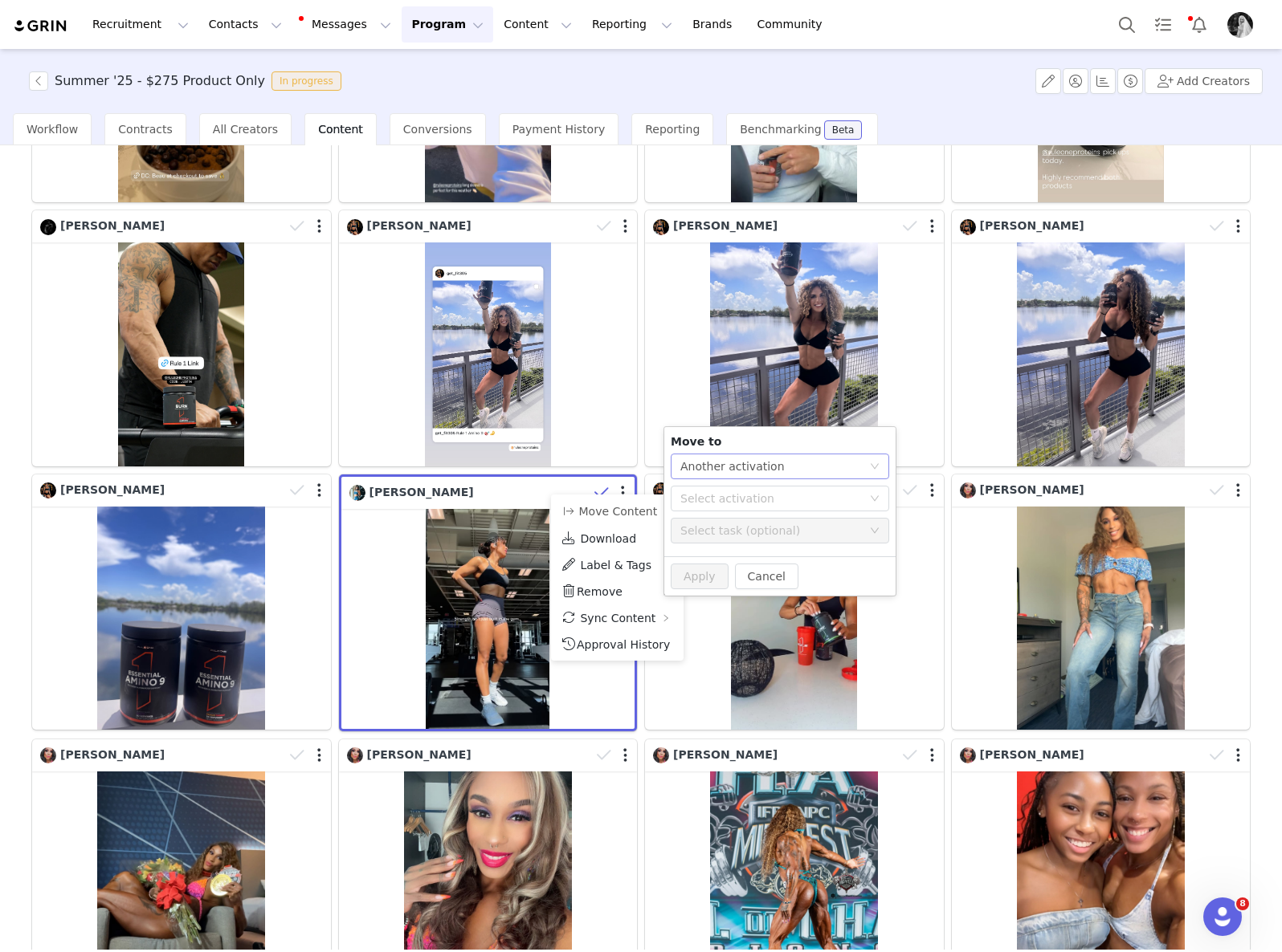
click at [720, 466] on div "Another activation" at bounding box center [732, 467] width 105 height 24
click at [718, 525] on li "Another task" at bounding box center [780, 525] width 218 height 26
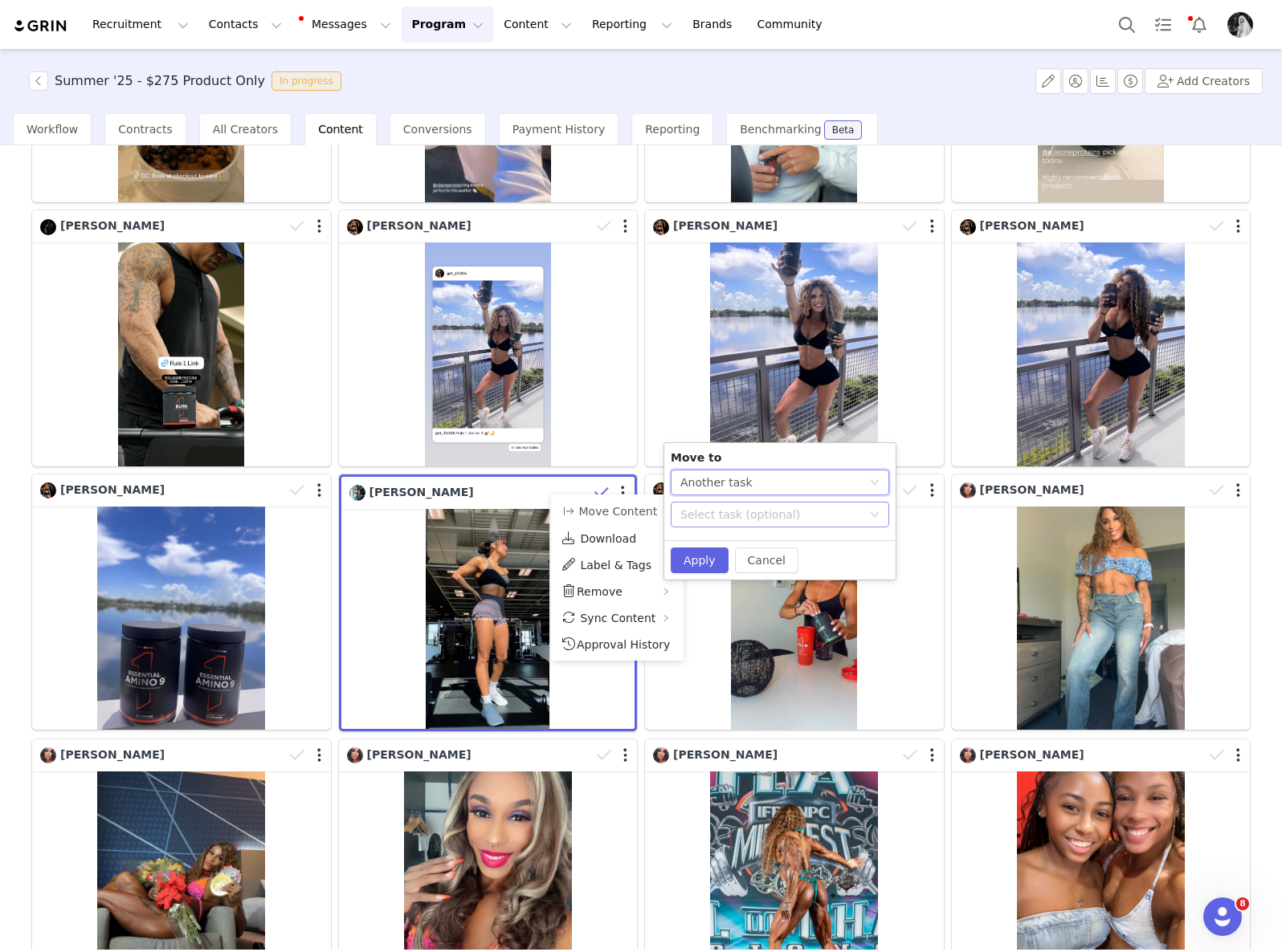
click at [723, 519] on div "Select task (optional)" at bounding box center [770, 514] width 181 height 16
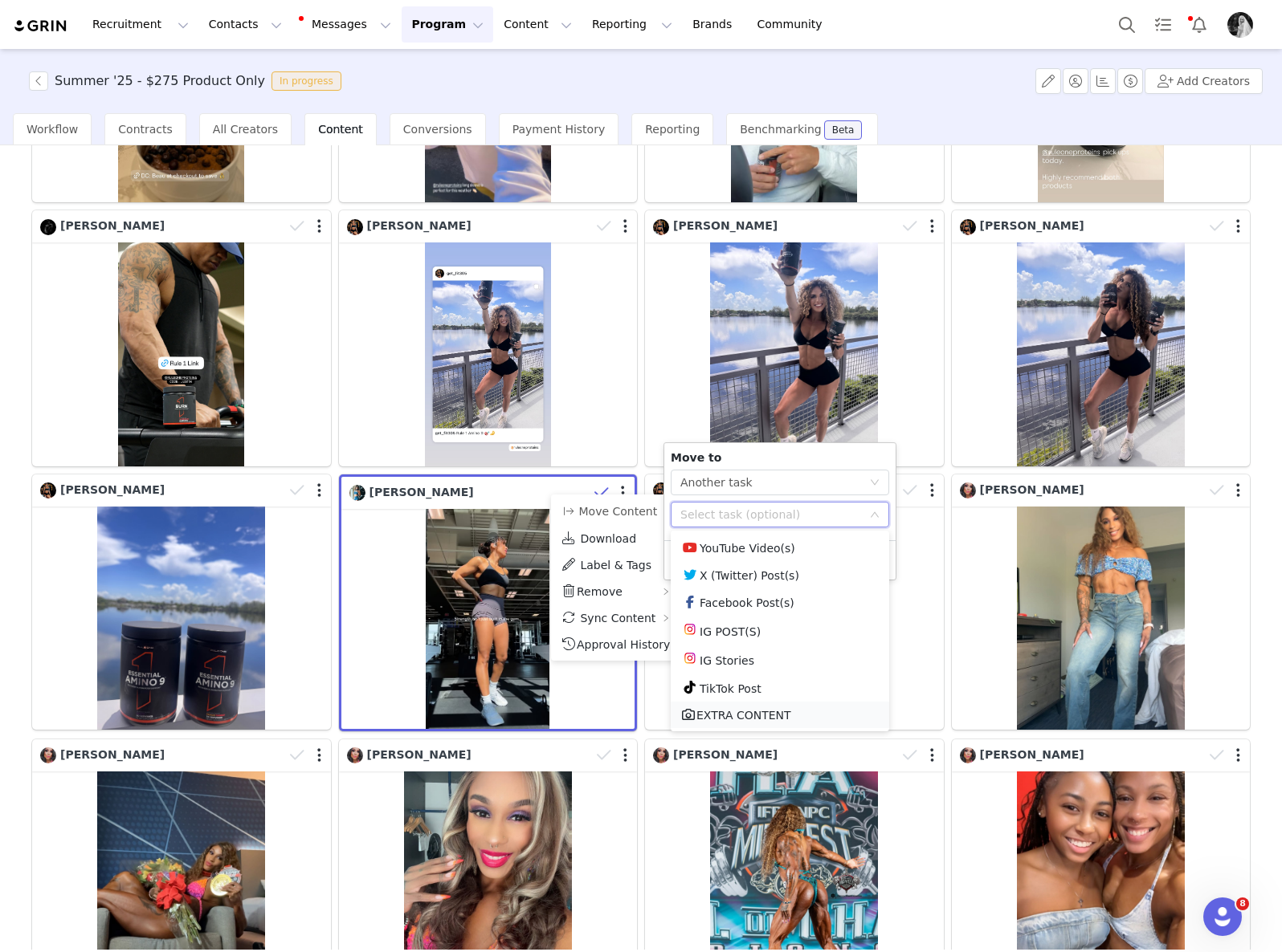
click at [747, 720] on li "EXTRA CONTENT" at bounding box center [780, 715] width 218 height 26
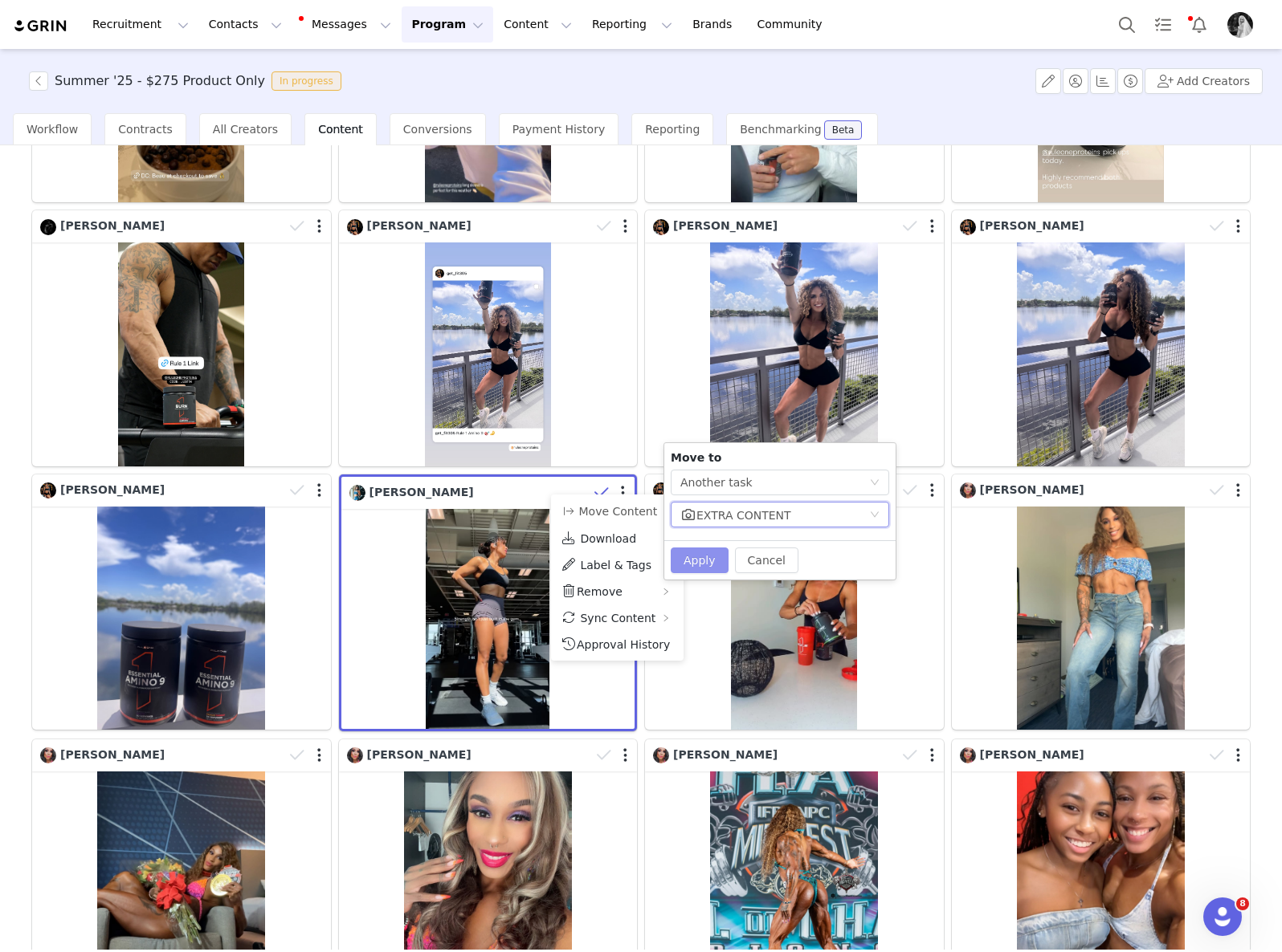
click at [725, 571] on button "Apply" at bounding box center [699, 561] width 58 height 26
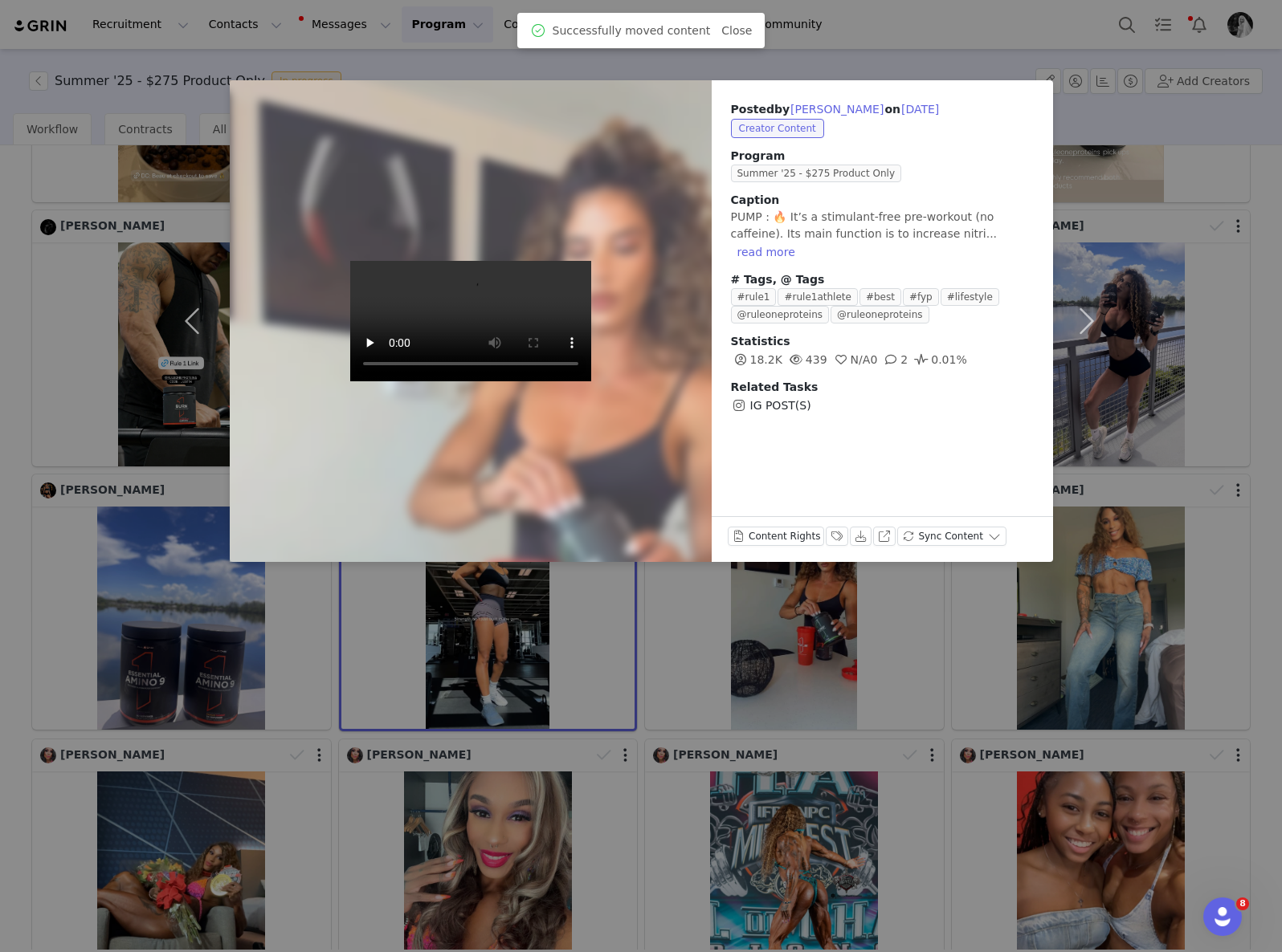
click at [814, 661] on div "Posted by [PERSON_NAME] on [DATE] Creator Content Program Summer '25 - $275 Pro…" at bounding box center [641, 476] width 1282 height 952
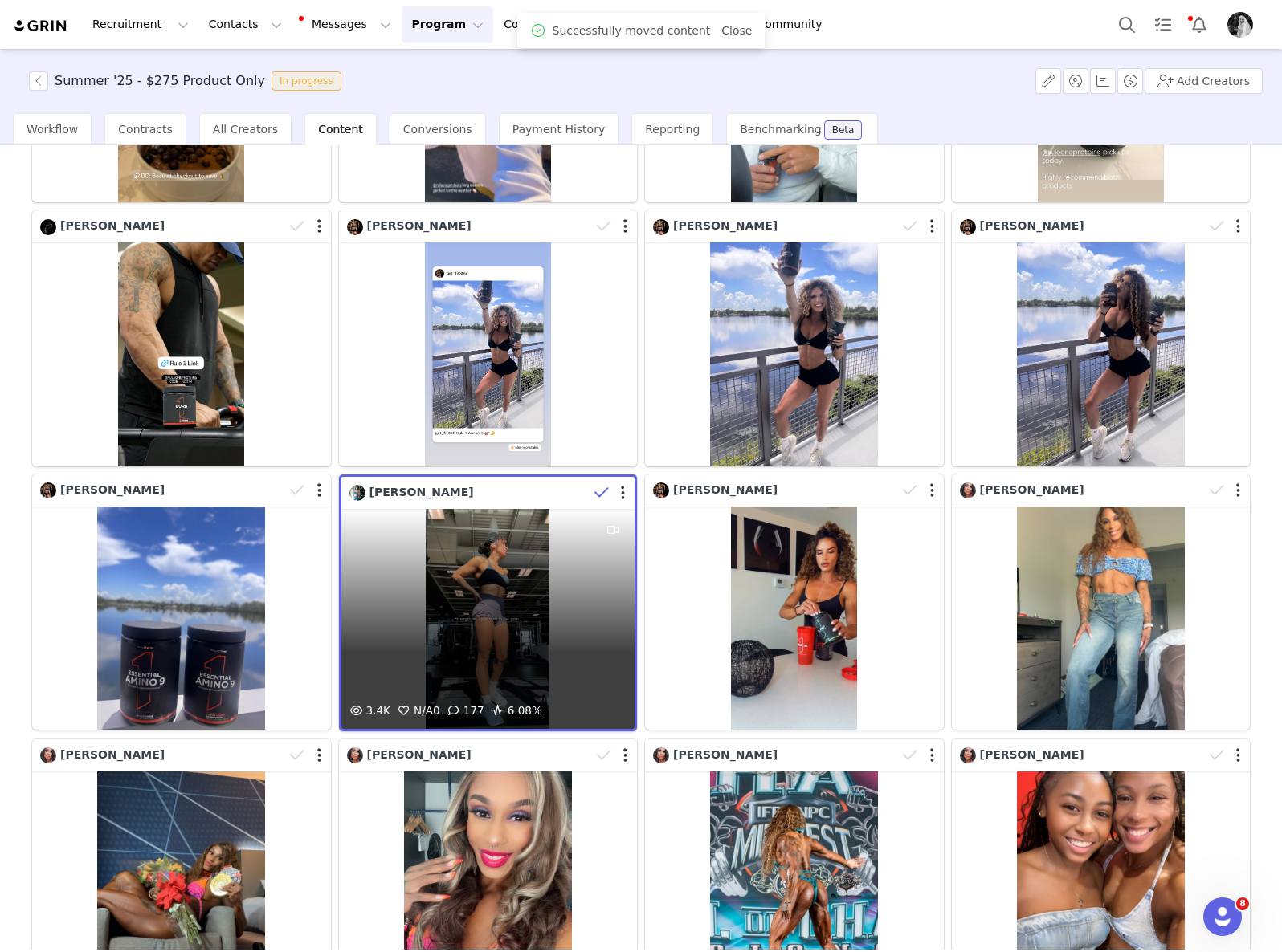
click at [602, 481] on span at bounding box center [601, 493] width 24 height 24
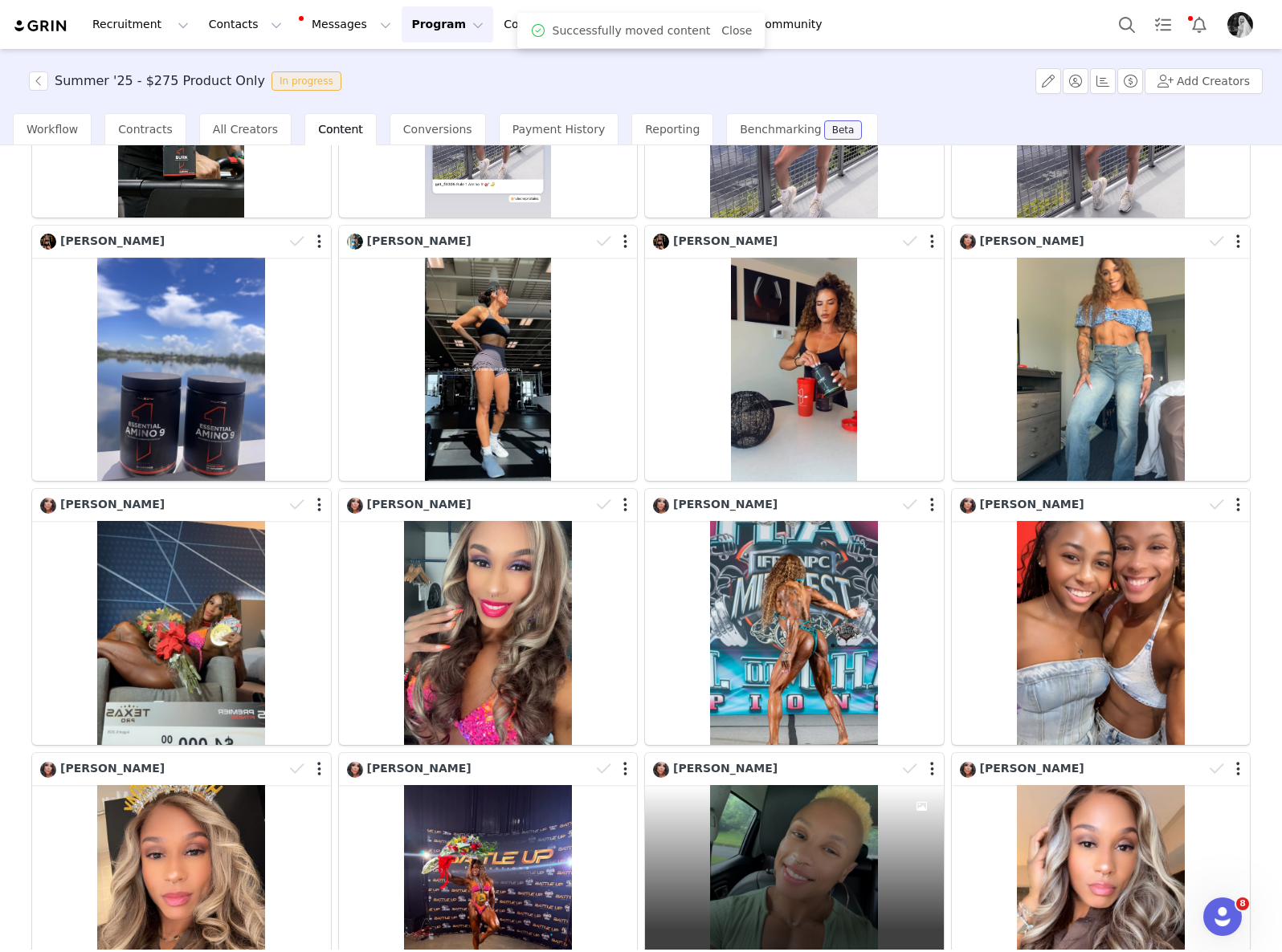
scroll to position [1365, 0]
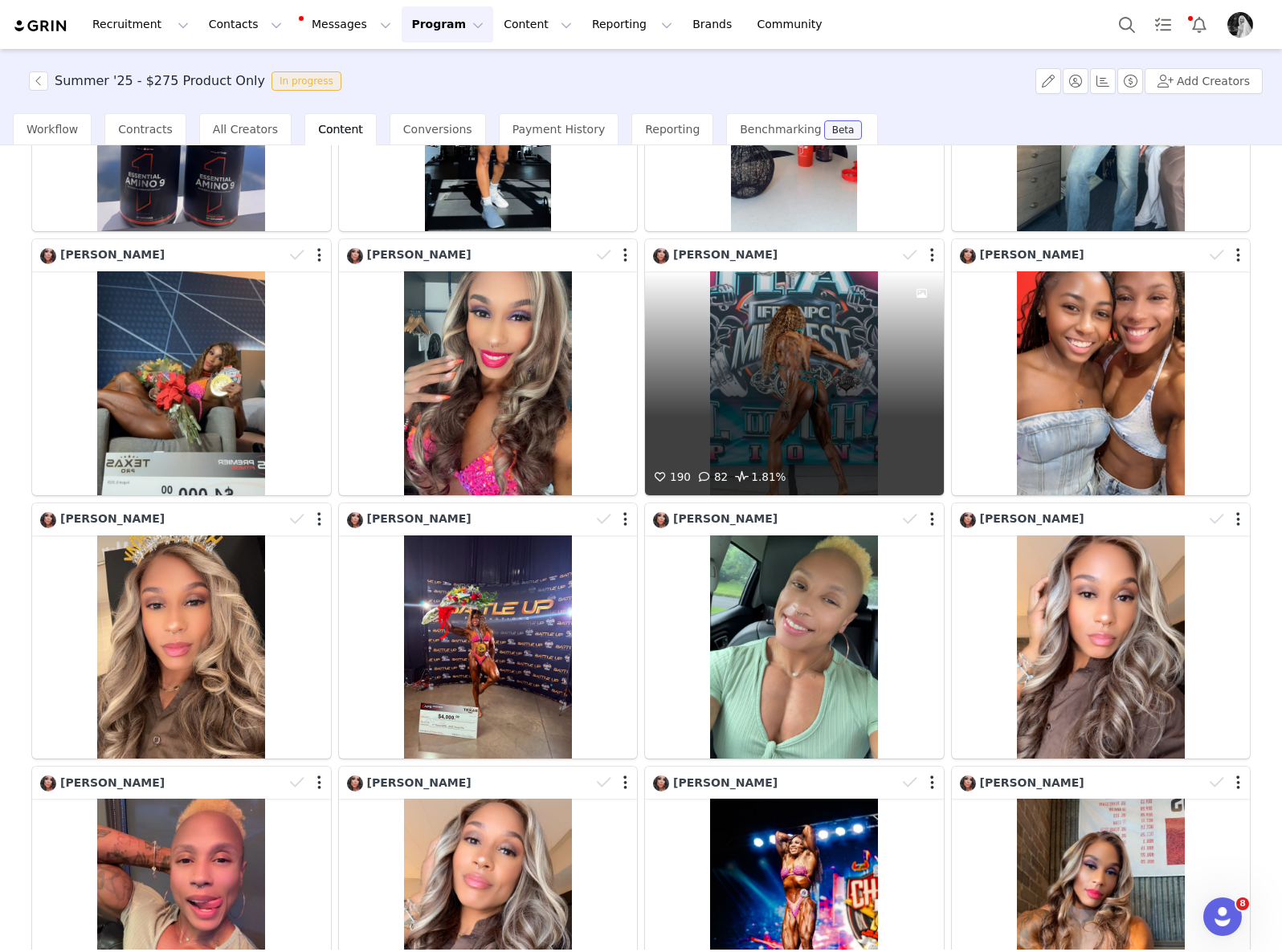
click at [809, 380] on div "190 82 1.81%" at bounding box center [795, 384] width 299 height 224
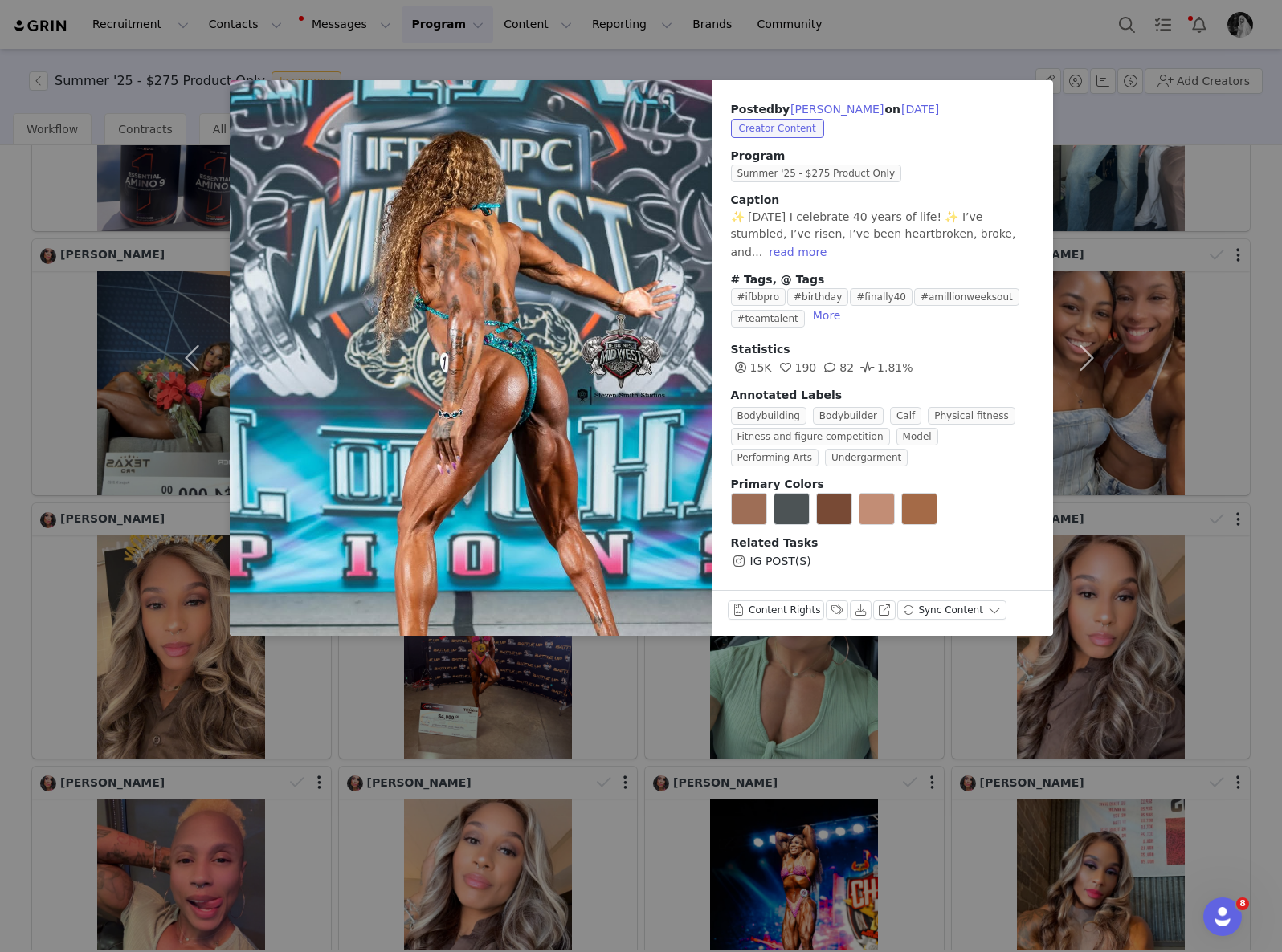
click at [861, 669] on div "Posted by [PERSON_NAME] on [DATE] Creator Content Program Summer '25 - $275 Pro…" at bounding box center [641, 476] width 1282 height 952
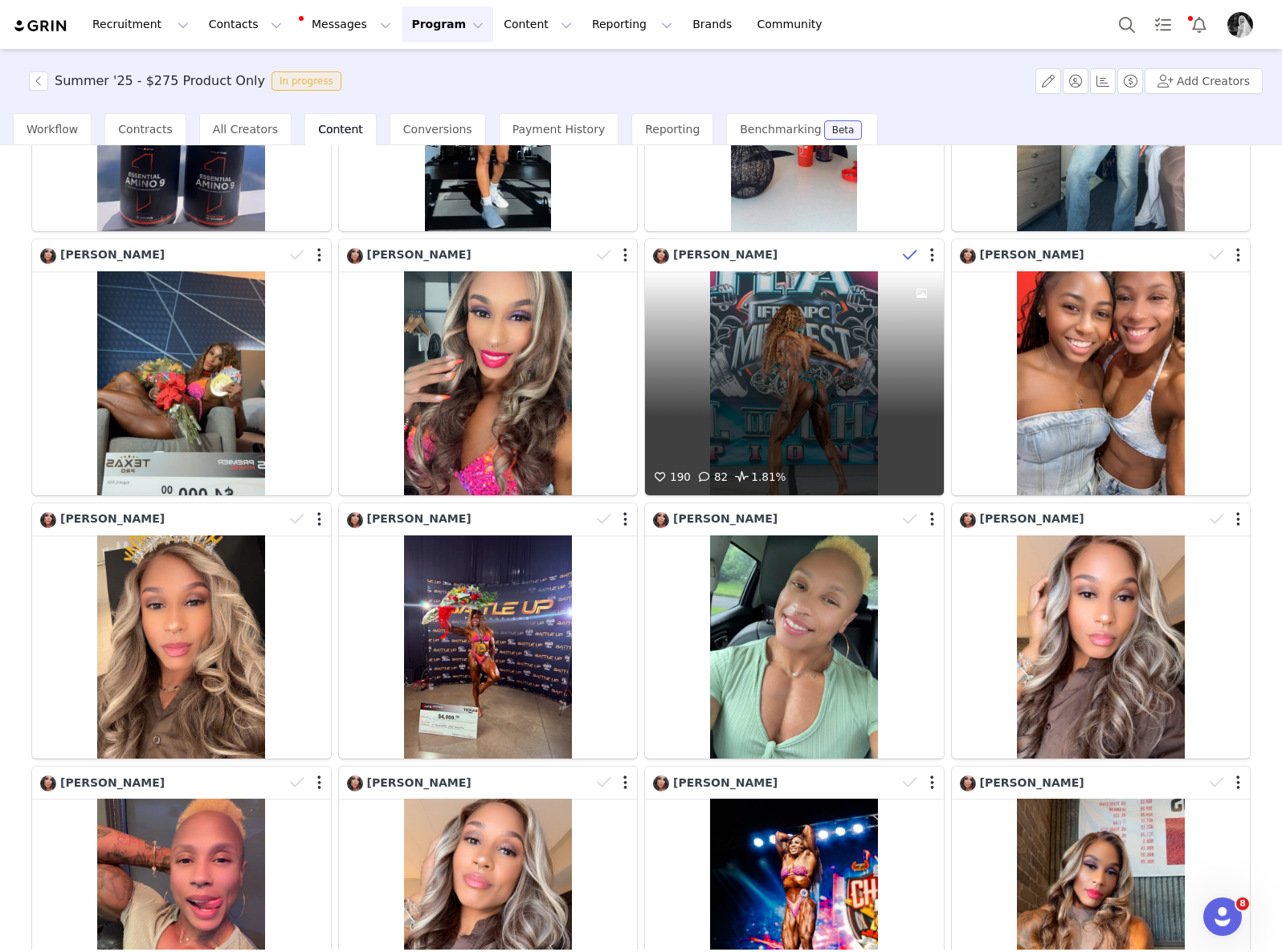
click at [903, 247] on icon at bounding box center [909, 255] width 14 height 16
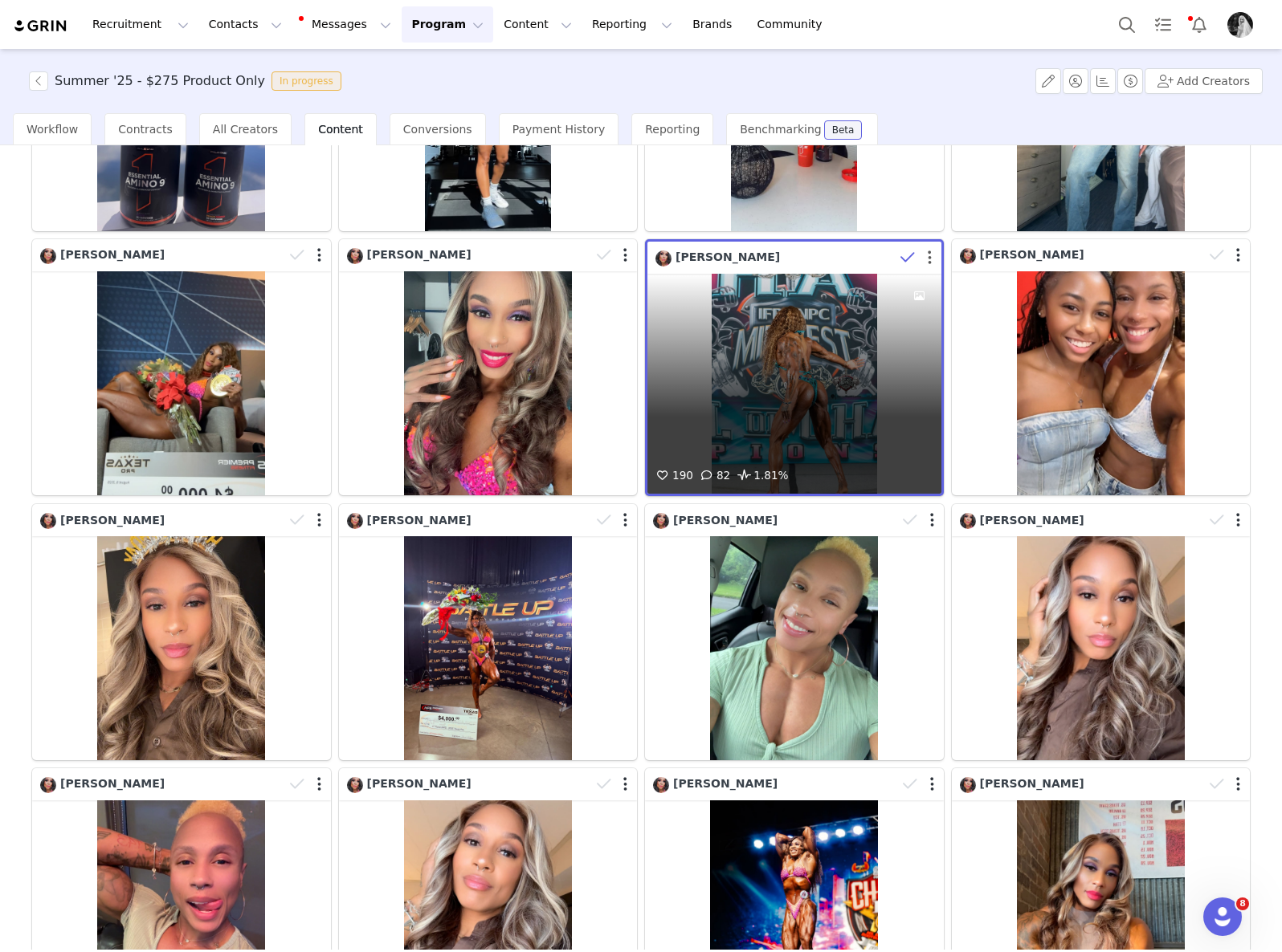
click at [927, 249] on button "button" at bounding box center [929, 257] width 4 height 16
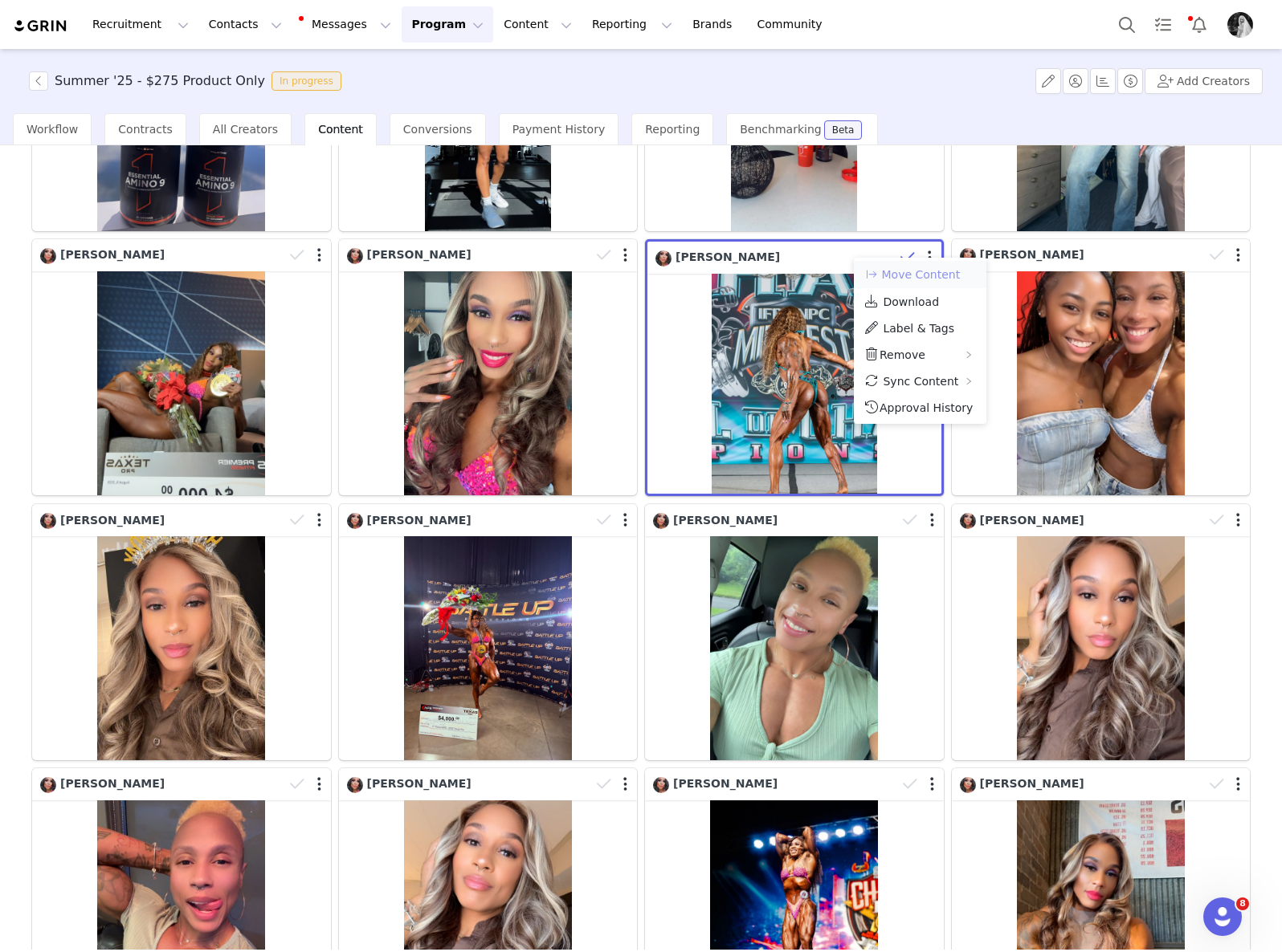
click at [904, 278] on button "Move Content" at bounding box center [912, 274] width 97 height 20
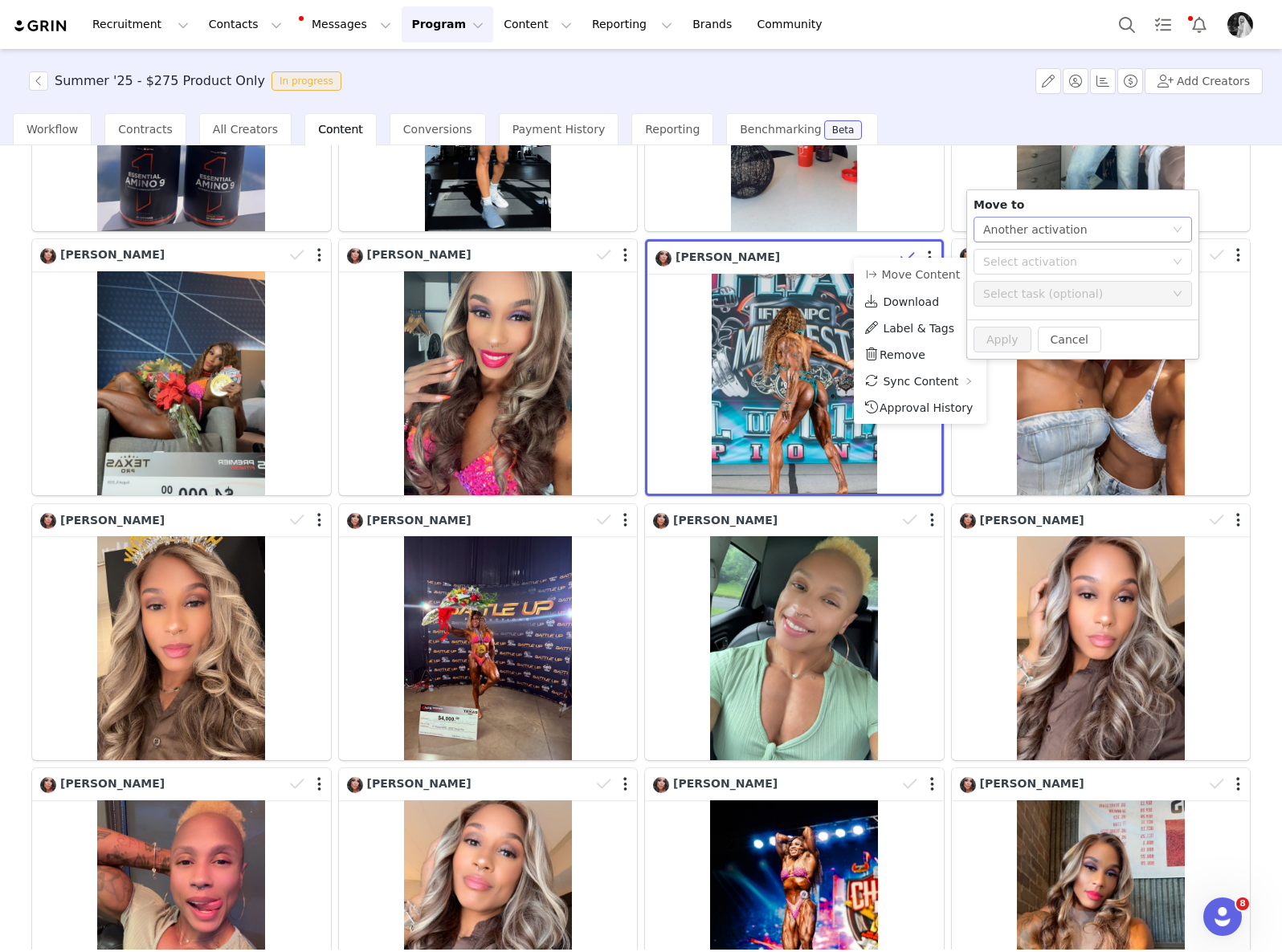
click at [1016, 221] on div "Another activation" at bounding box center [1035, 230] width 105 height 24
click at [1025, 289] on li "Another task" at bounding box center [1082, 287] width 218 height 26
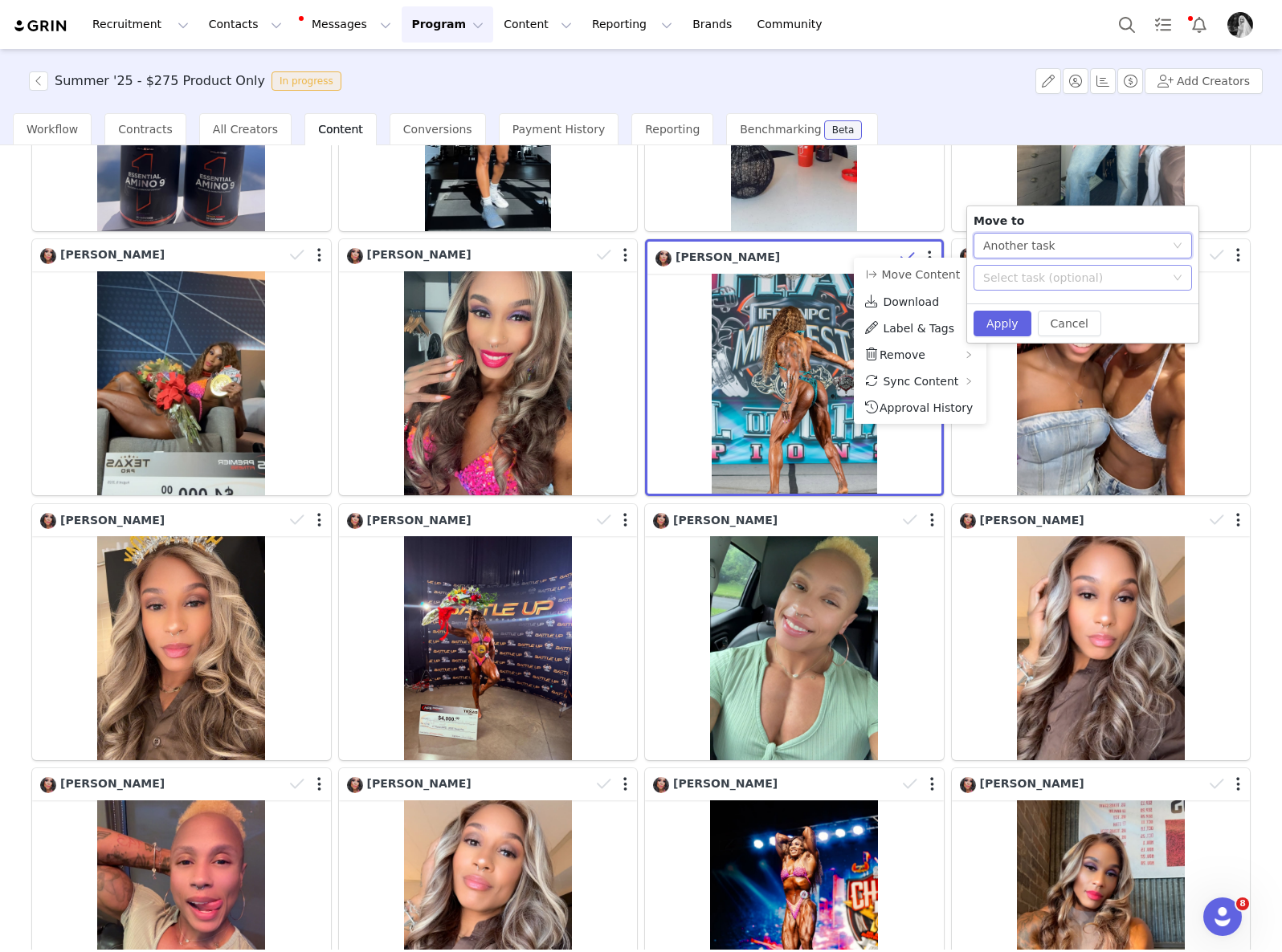
click at [1017, 284] on div "Select task (optional)" at bounding box center [1074, 277] width 181 height 16
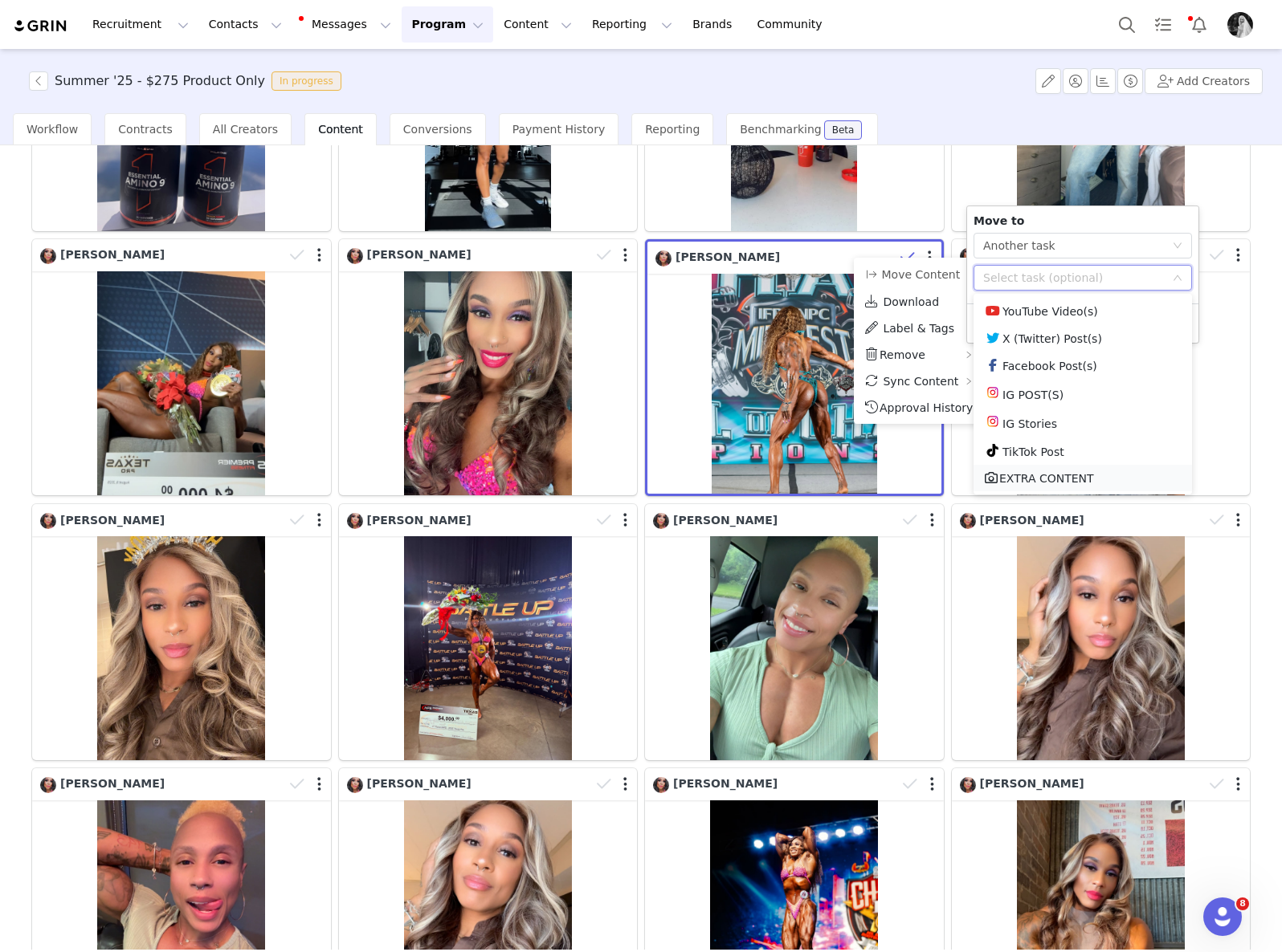
click at [1012, 482] on li "EXTRA CONTENT" at bounding box center [1082, 478] width 218 height 26
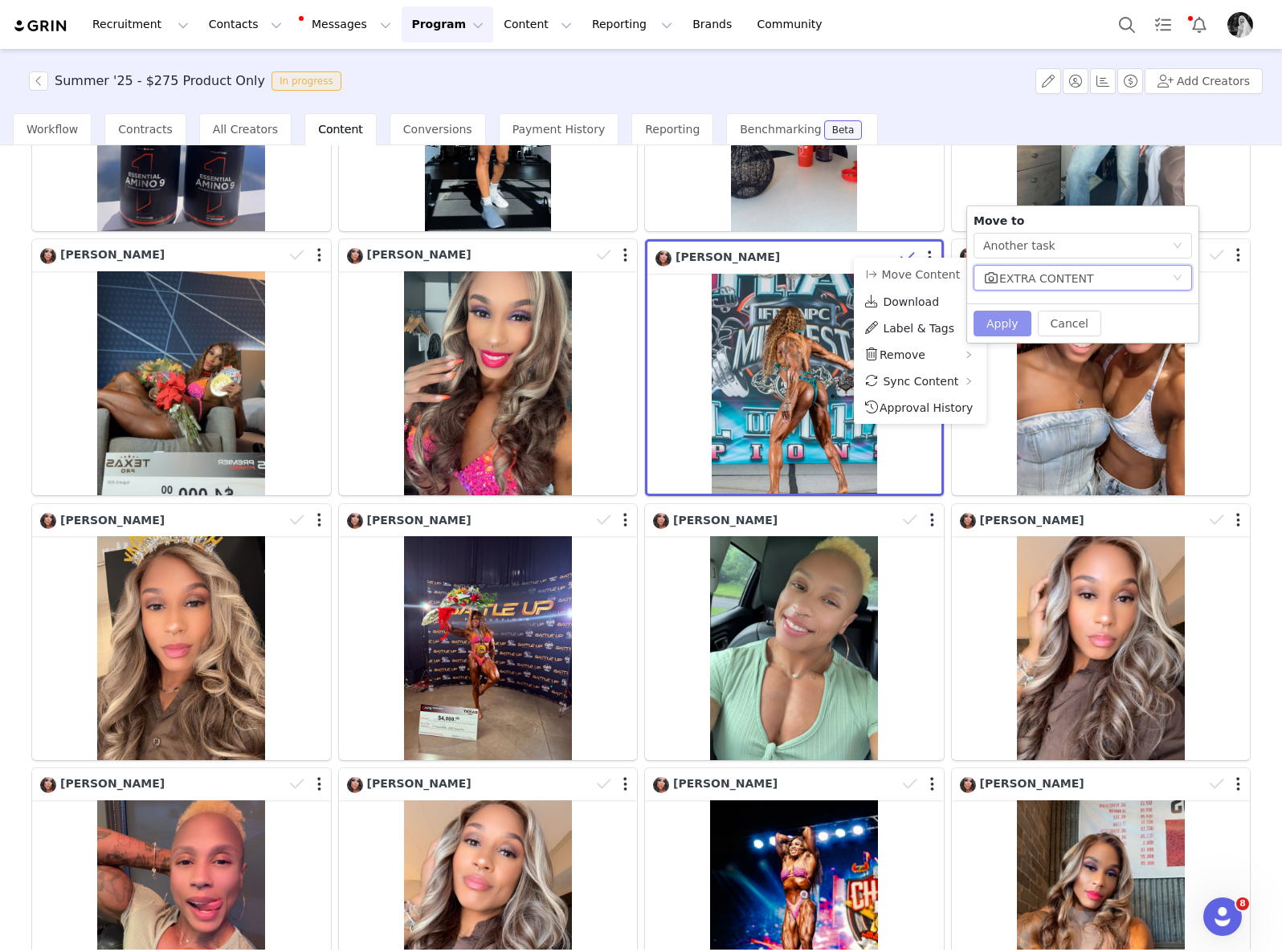
click at [991, 328] on button "Apply" at bounding box center [1002, 324] width 58 height 26
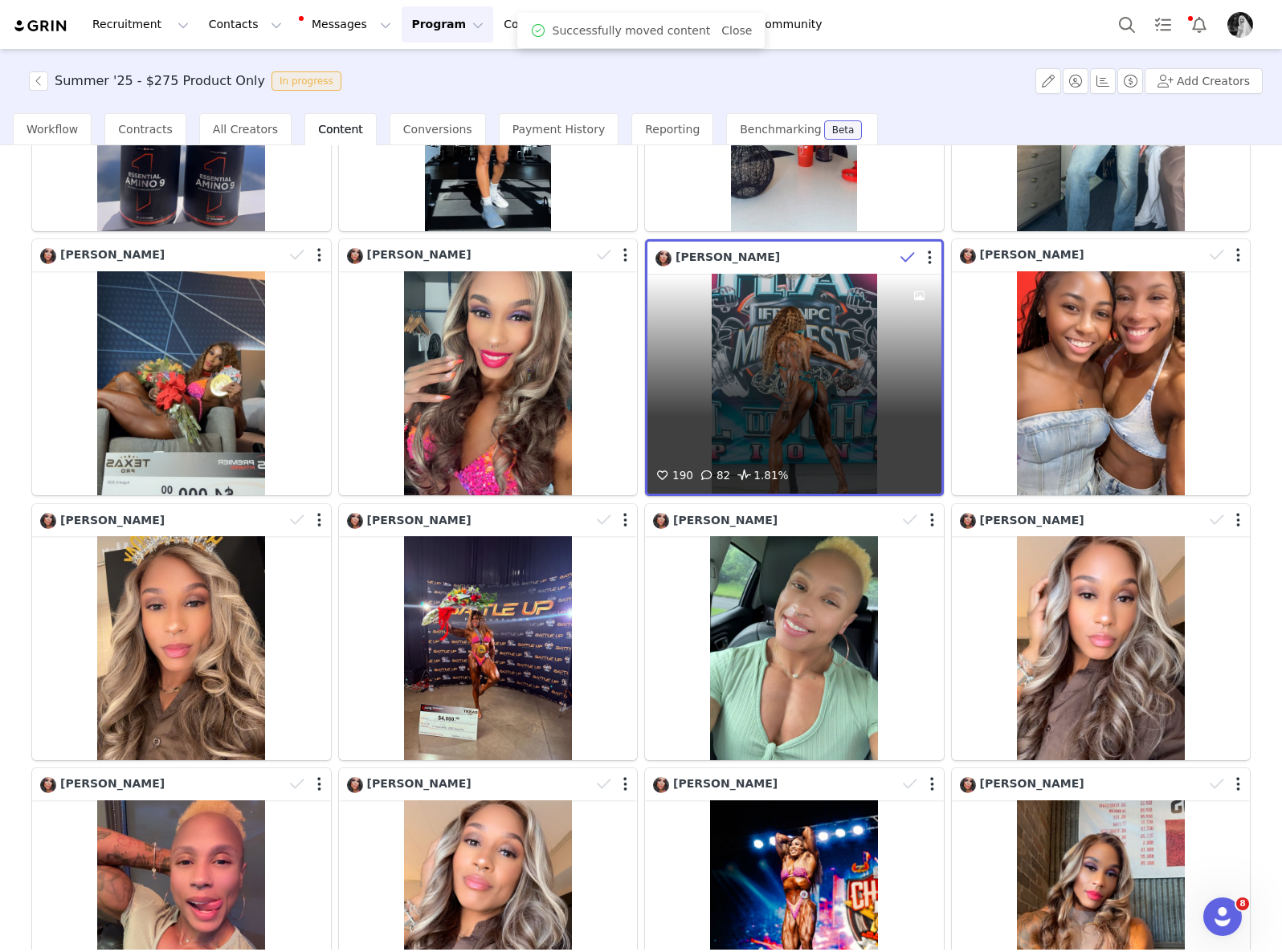
click at [900, 249] on icon at bounding box center [907, 257] width 14 height 16
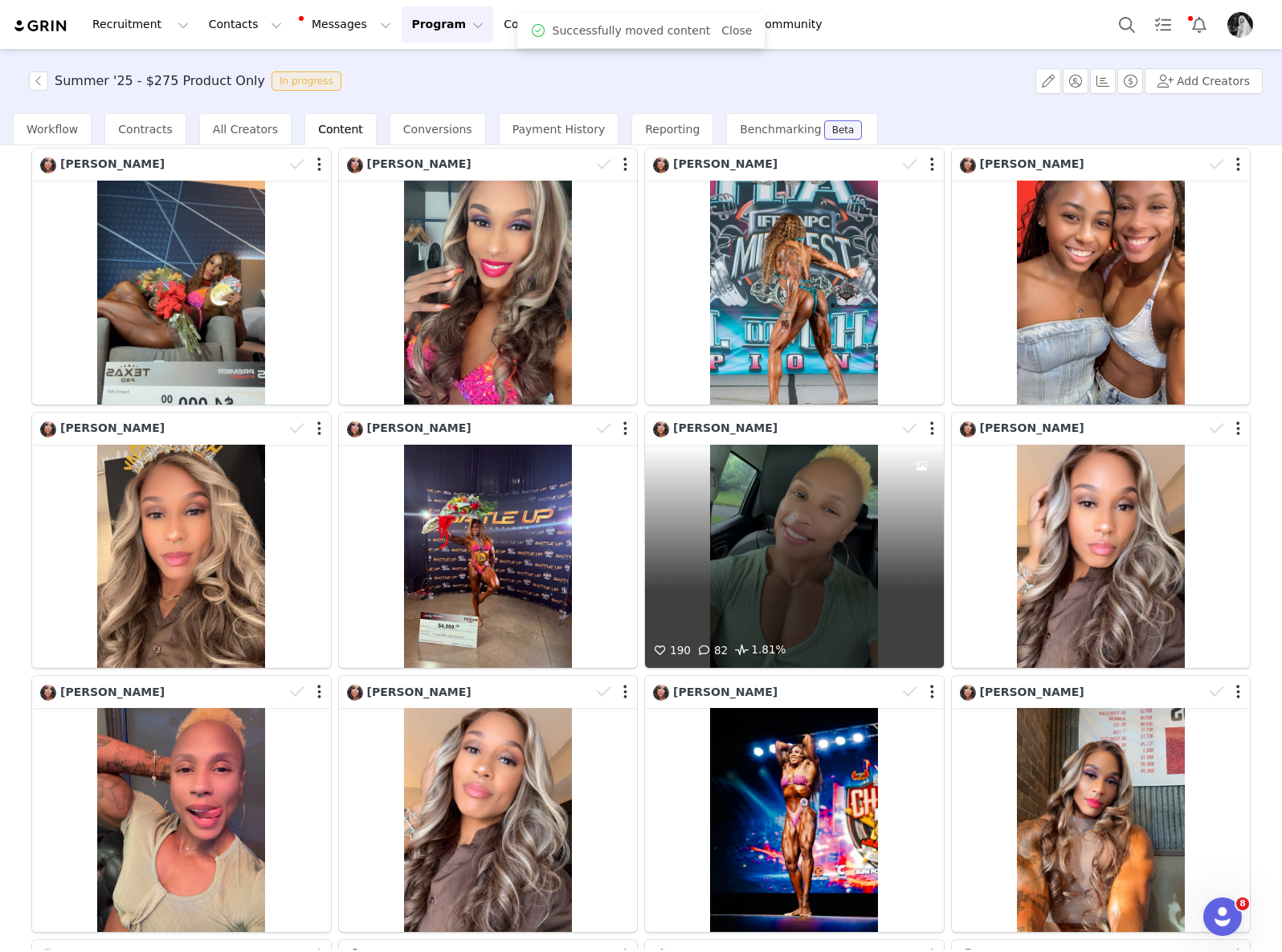
scroll to position [1667, 0]
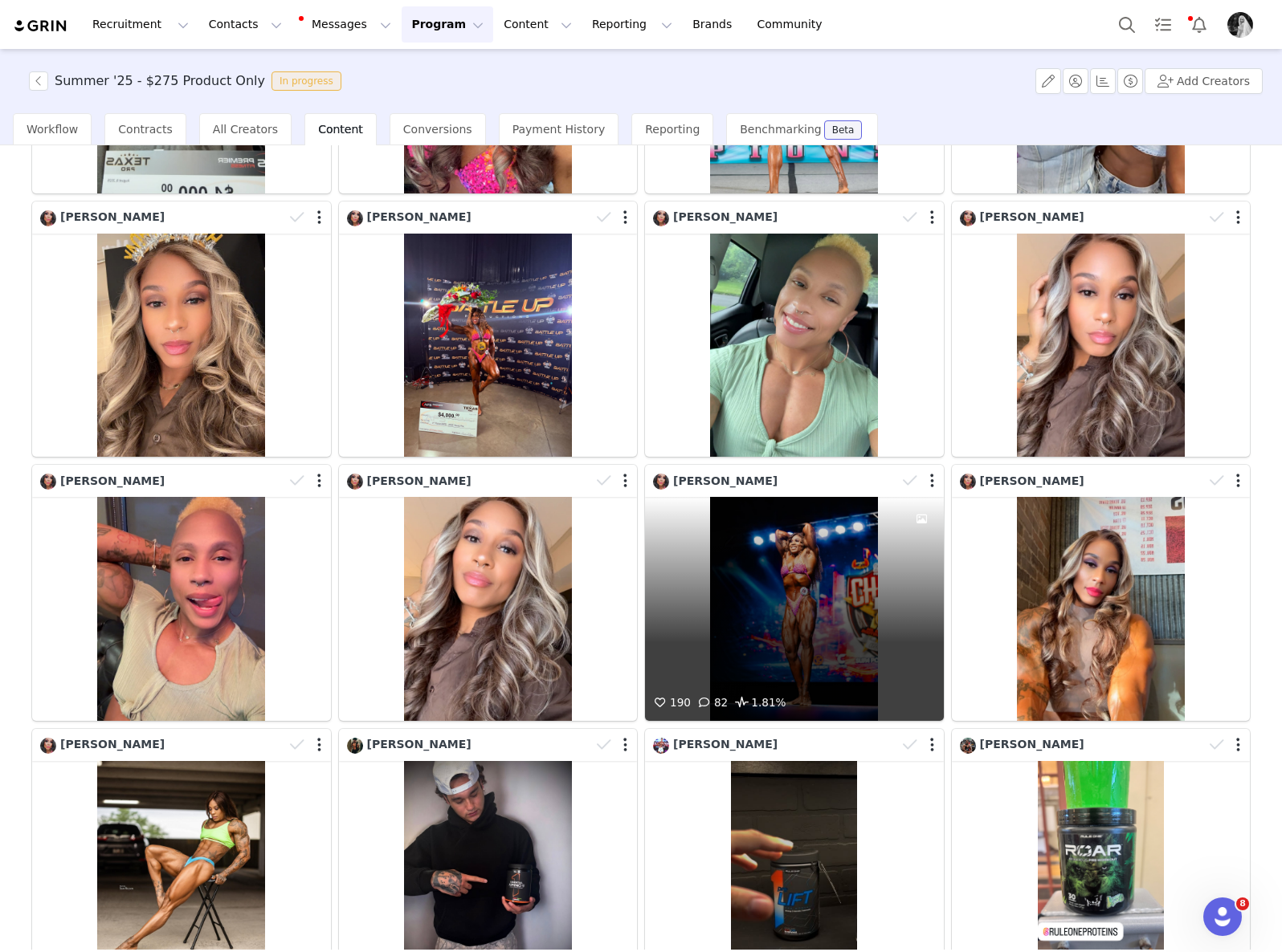
click at [744, 582] on div "190 82 1.81%" at bounding box center [795, 609] width 299 height 224
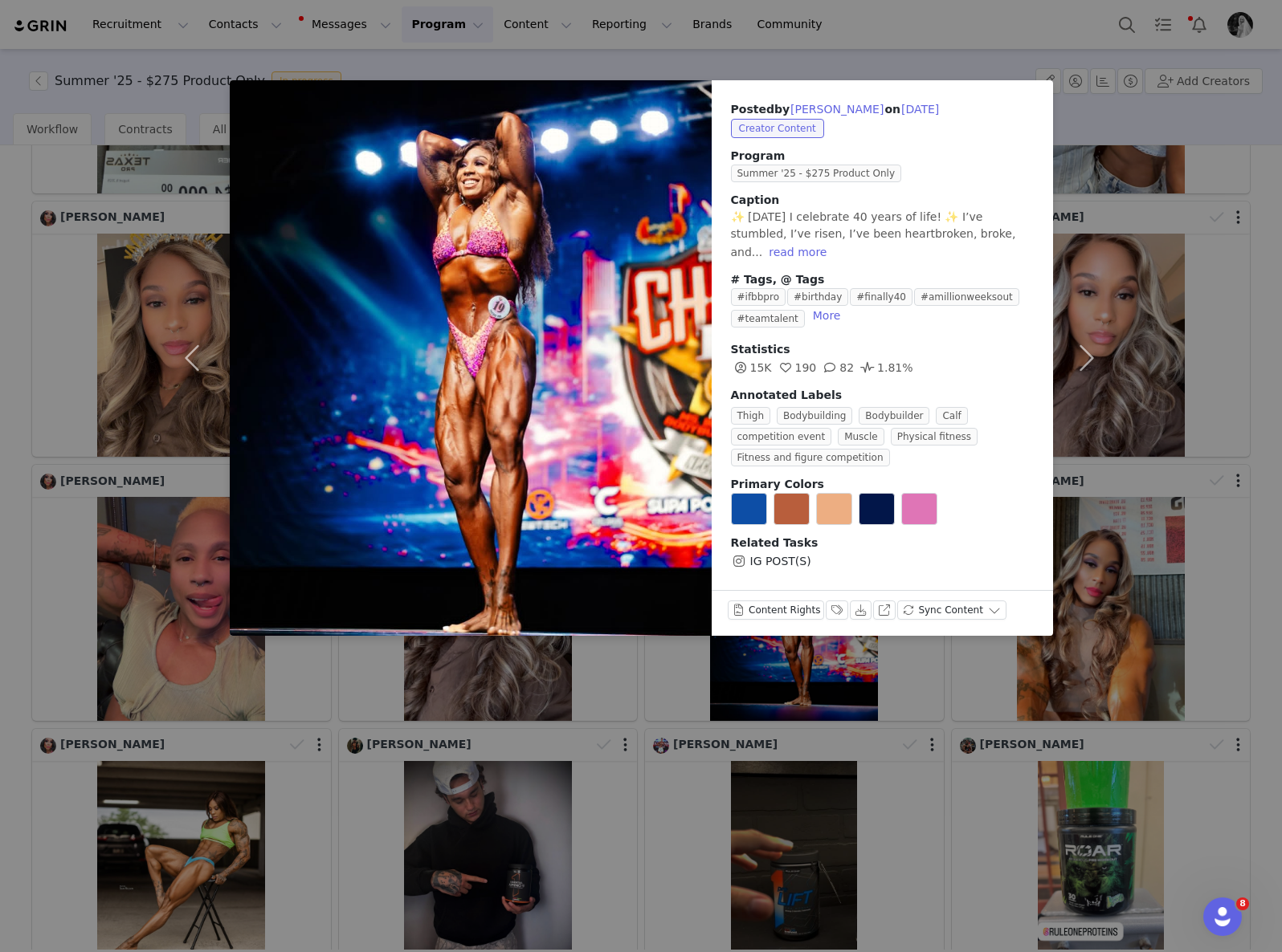
click at [927, 829] on div "Posted by [PERSON_NAME] on [DATE] Creator Content Program Summer '25 - $275 Pro…" at bounding box center [641, 476] width 1282 height 952
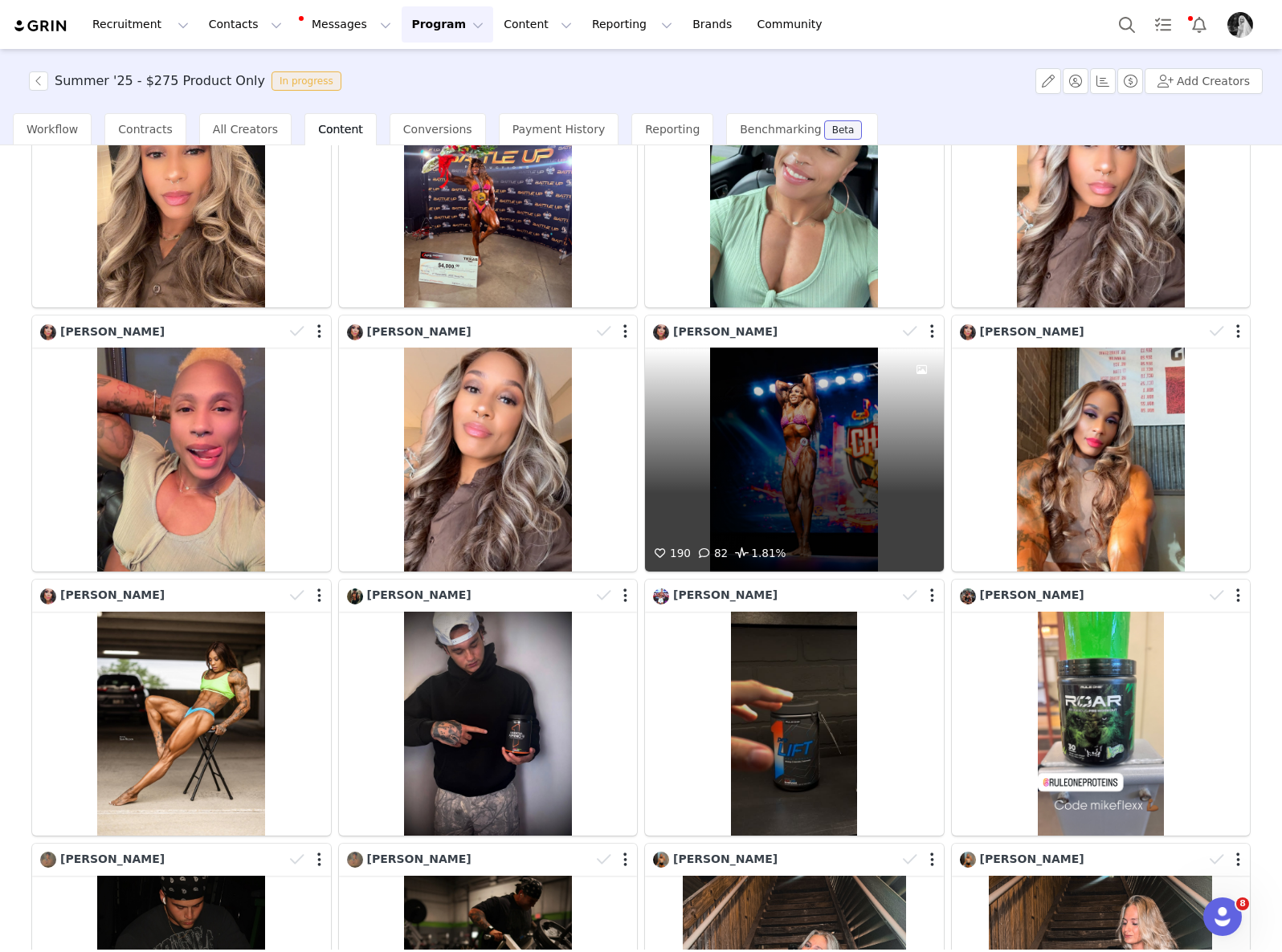
scroll to position [2016, 0]
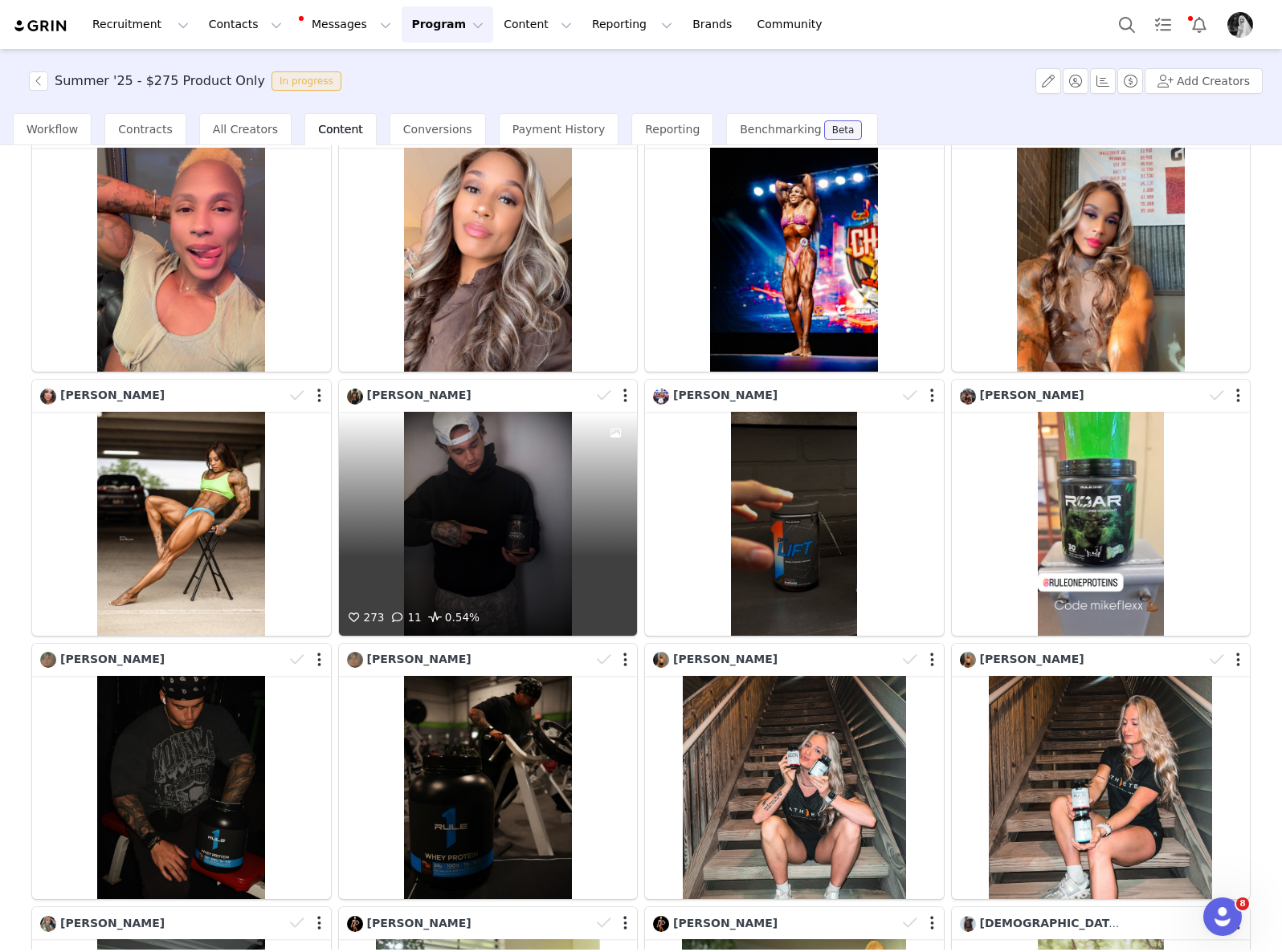
click at [532, 511] on div "273 11 0.54%" at bounding box center [488, 524] width 299 height 224
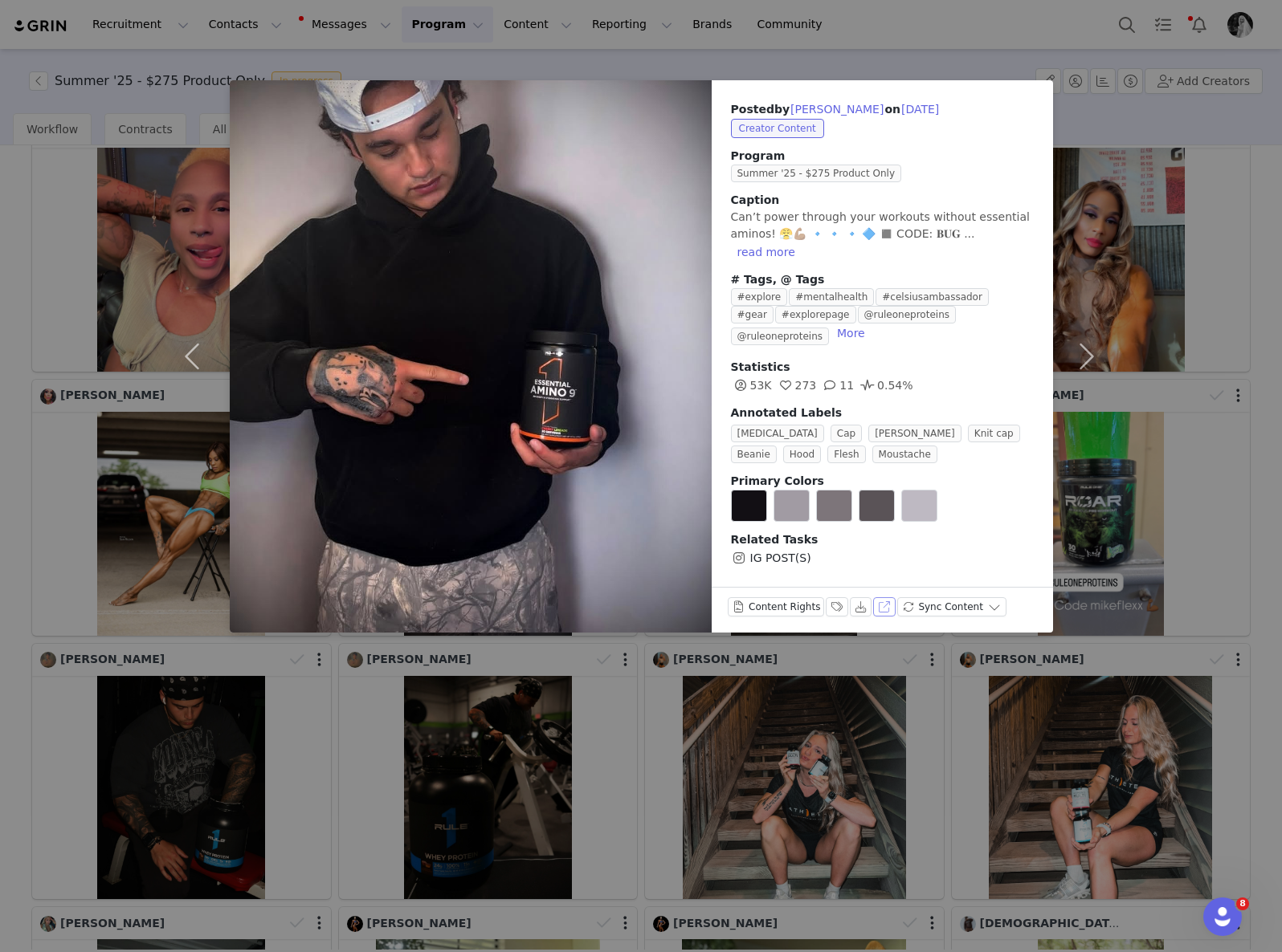
click at [875, 607] on button "View on Instagram" at bounding box center [884, 607] width 22 height 20
click at [883, 813] on div "Posted by [PERSON_NAME] on [DATE] Creator Content Program Summer '25 - $275 Pro…" at bounding box center [641, 476] width 1282 height 952
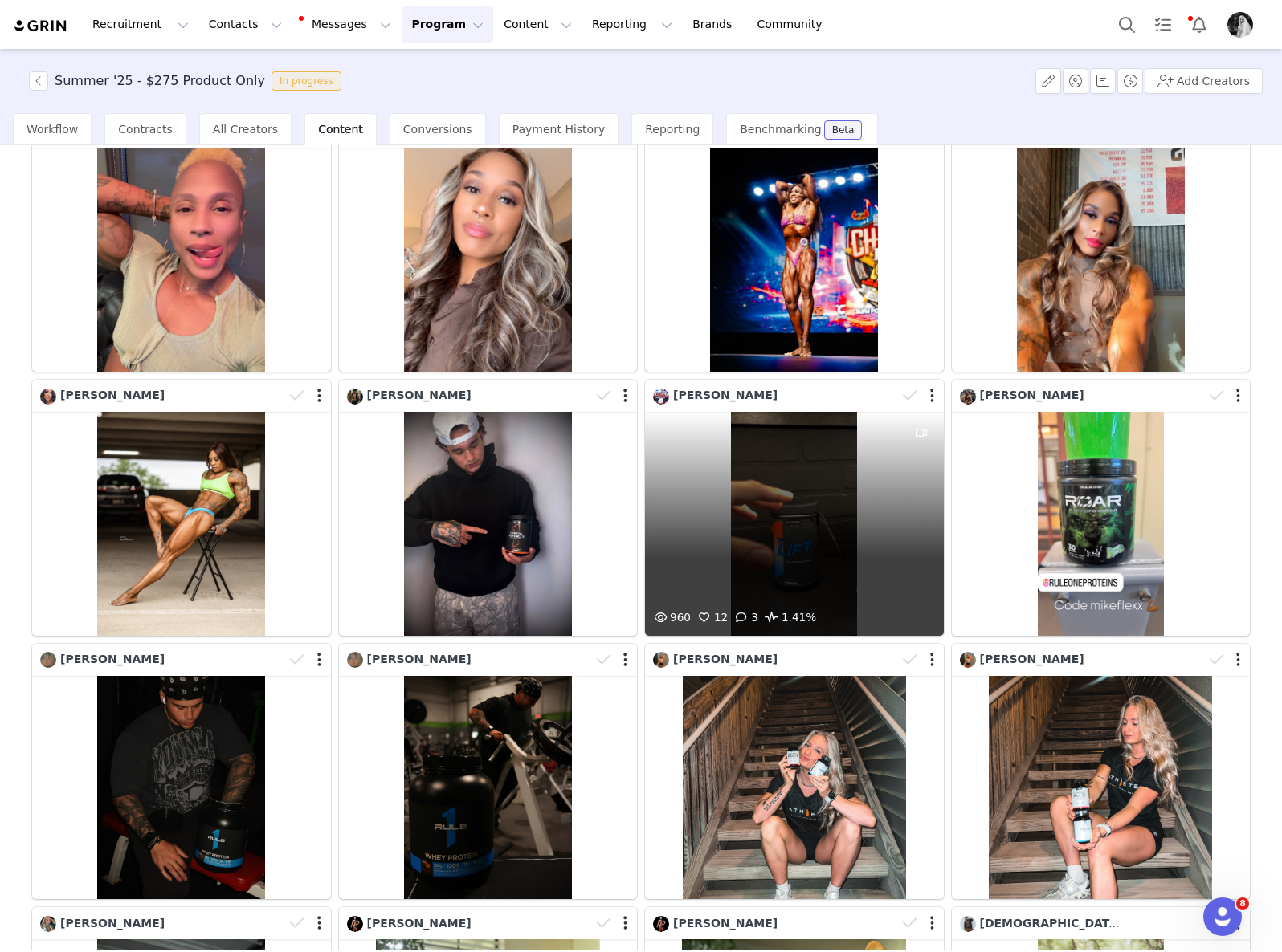
click at [824, 524] on div "960 12 3 1.41%" at bounding box center [795, 524] width 299 height 224
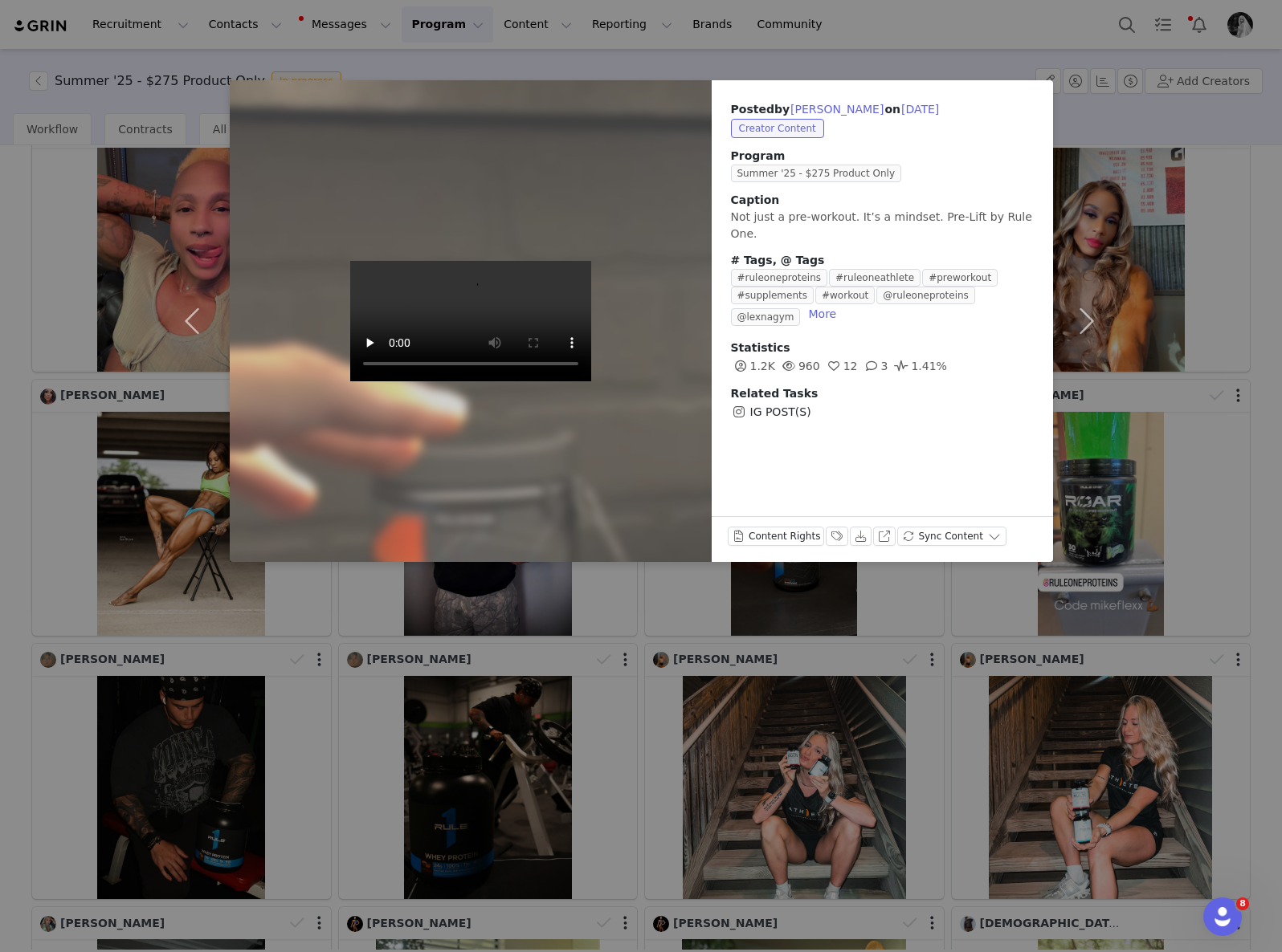
click at [904, 758] on div "Posted by [PERSON_NAME] on [DATE] Creator Content Program Summer '25 - $275 Pro…" at bounding box center [641, 476] width 1282 height 952
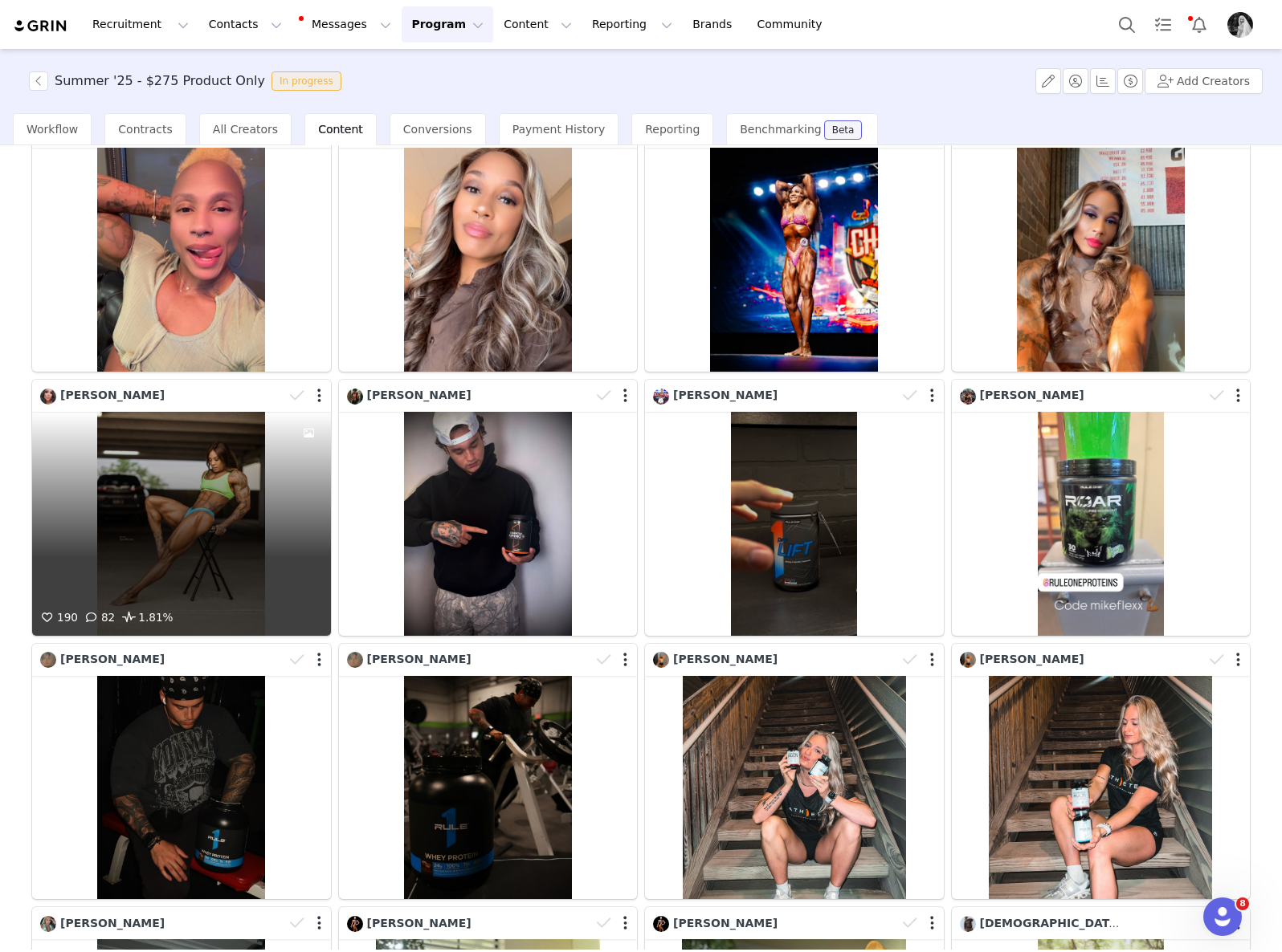
click at [244, 513] on div "190 82 1.81%" at bounding box center [181, 524] width 299 height 224
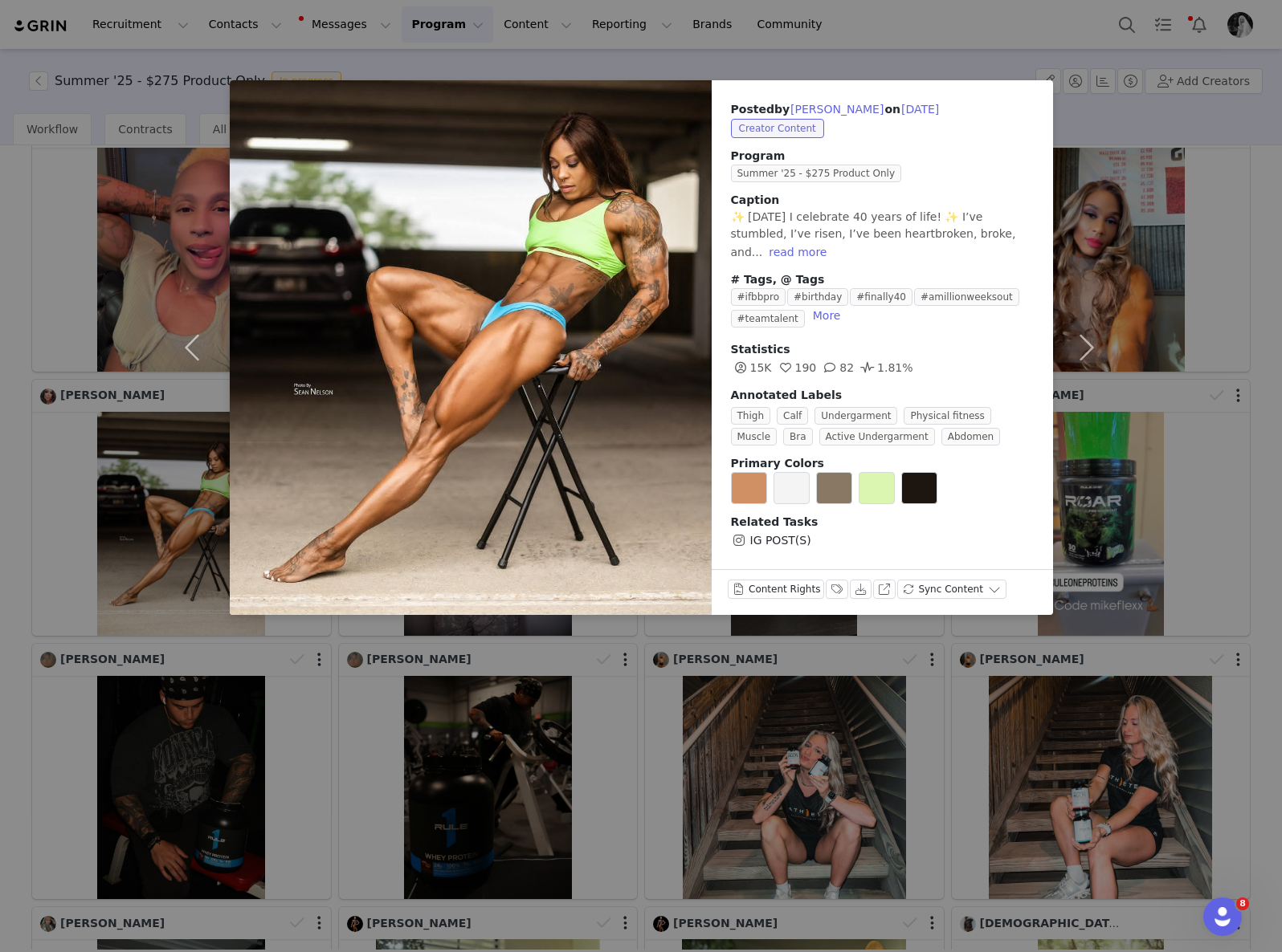
click at [877, 834] on div "Posted by [PERSON_NAME] on [DATE] Creator Content Program Summer '25 - $275 Pro…" at bounding box center [641, 476] width 1282 height 952
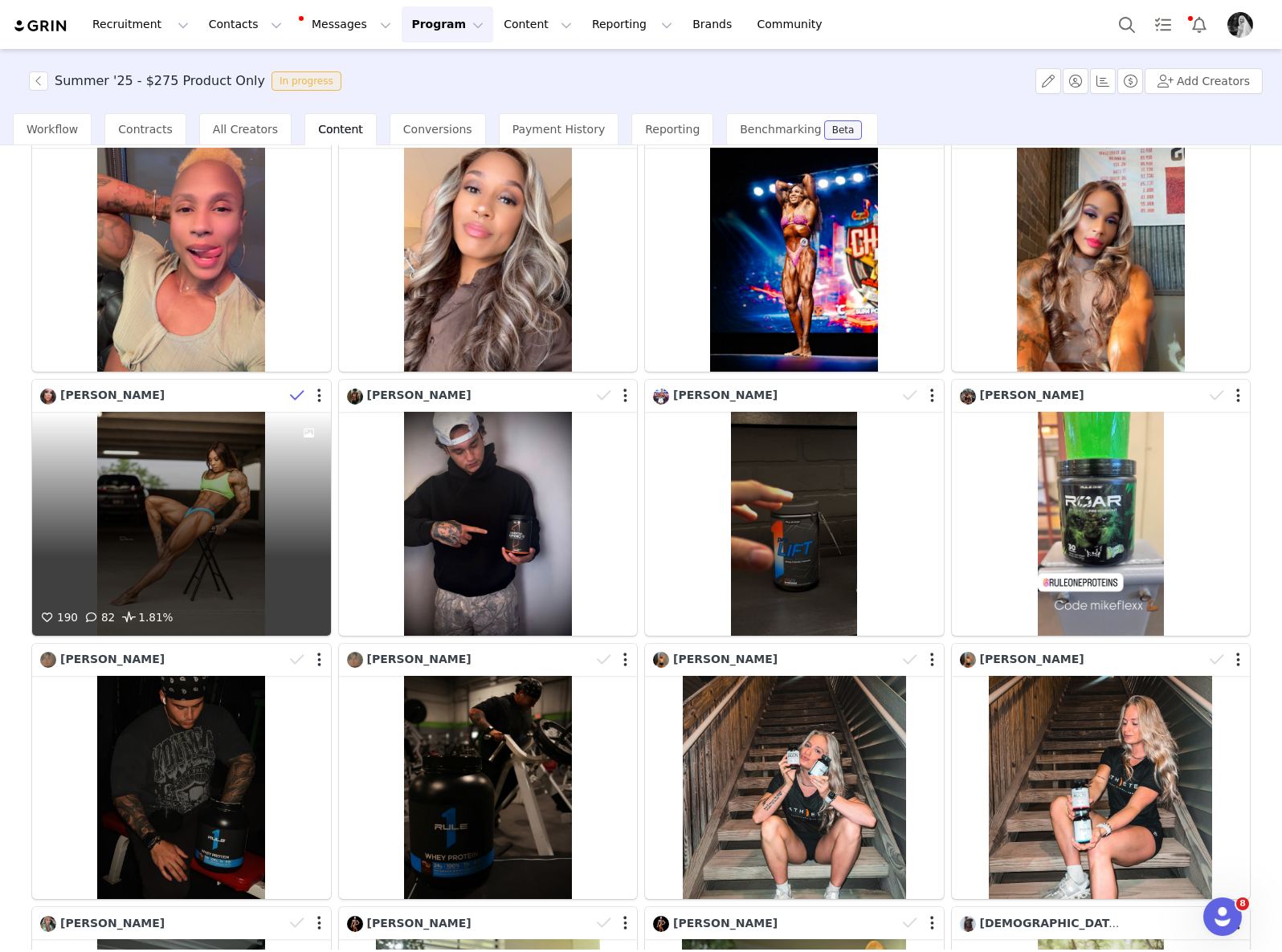
click at [289, 387] on icon at bounding box center [296, 395] width 14 height 16
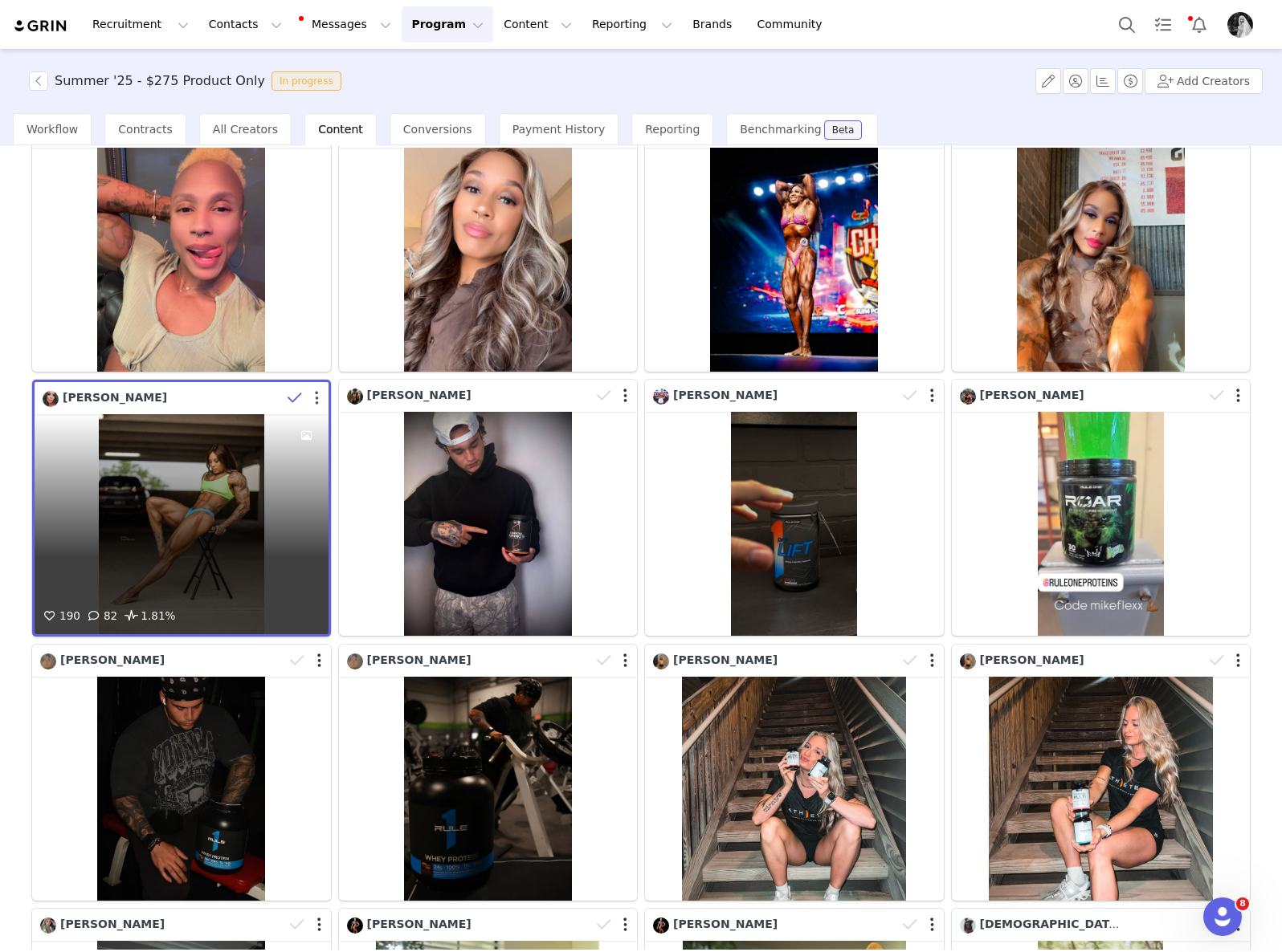
click at [315, 390] on button "button" at bounding box center [317, 398] width 4 height 16
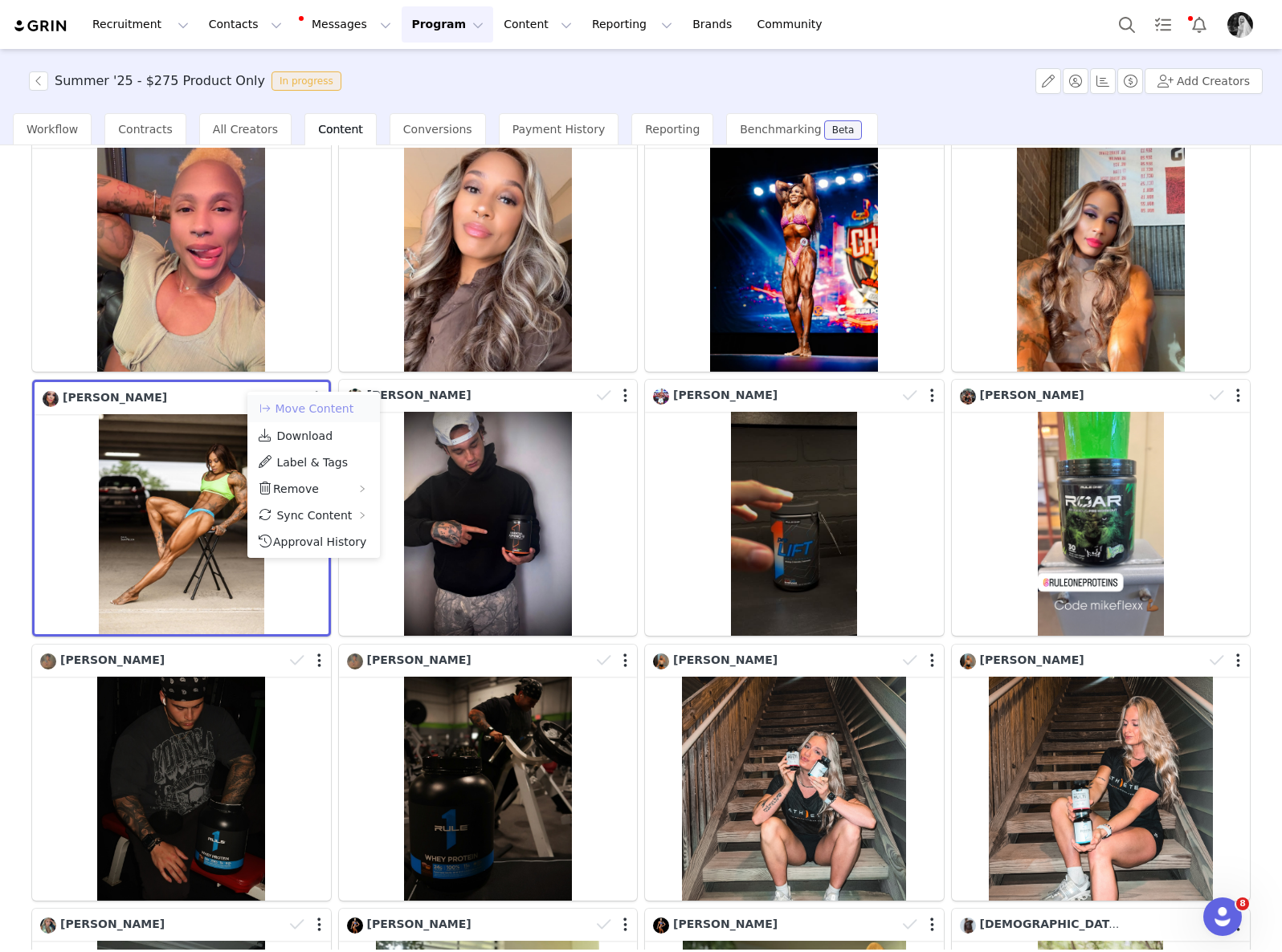
click at [324, 401] on button "Move Content" at bounding box center [305, 408] width 97 height 20
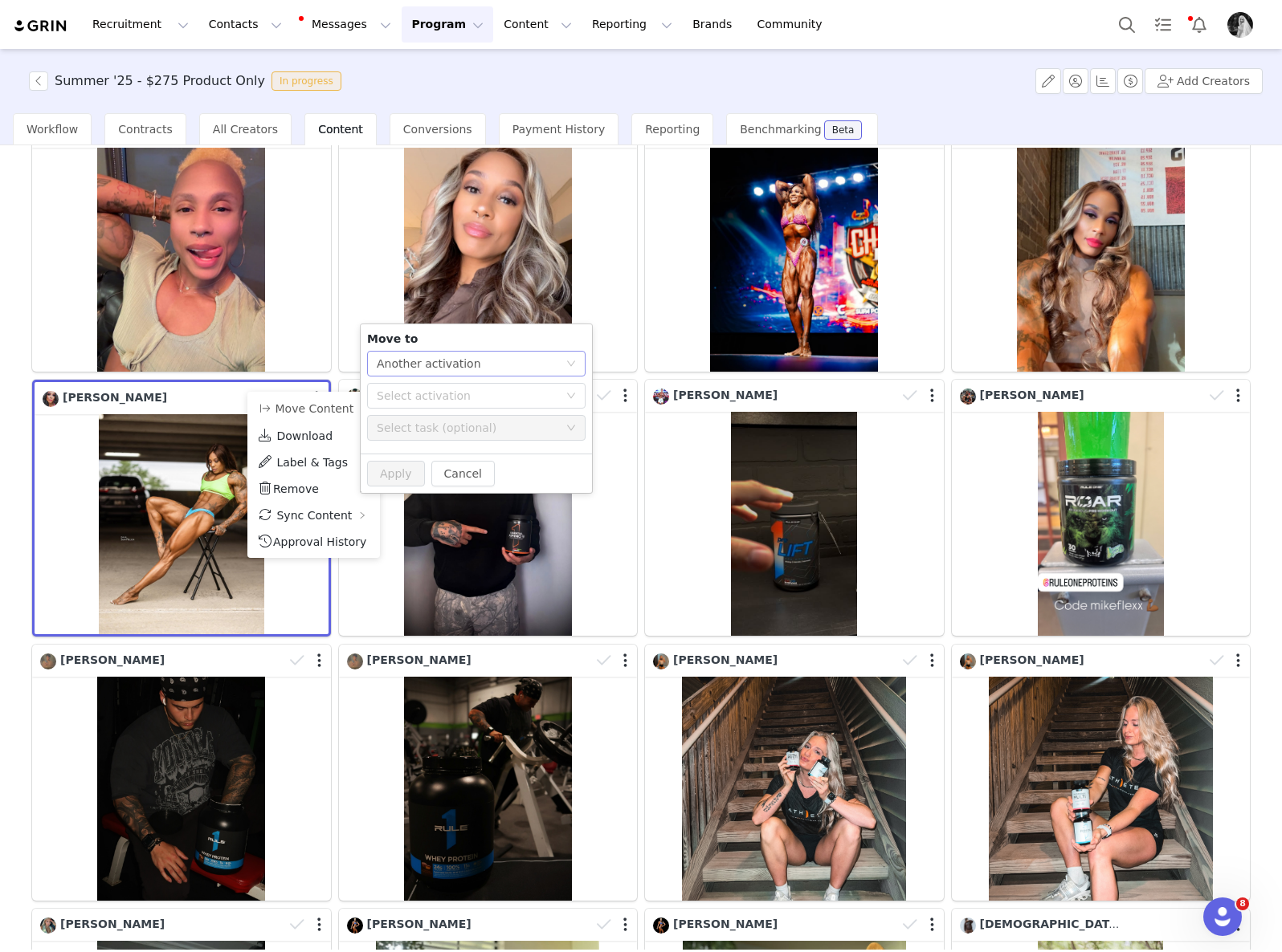
click at [455, 373] on div "Another activation" at bounding box center [429, 364] width 105 height 24
click at [444, 423] on li "Another task" at bounding box center [476, 422] width 218 height 26
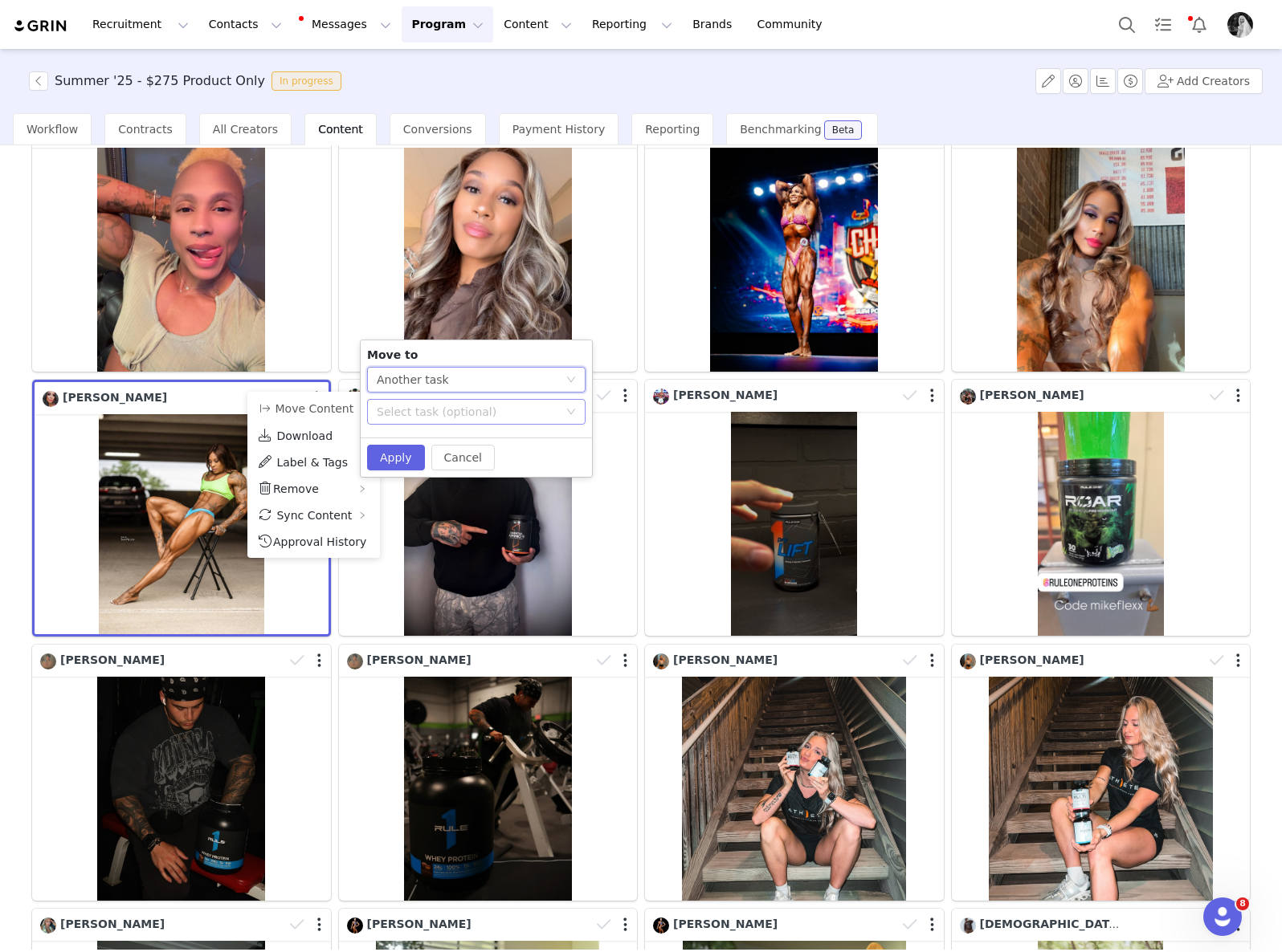
click at [444, 401] on div "Select task (optional)" at bounding box center [471, 412] width 189 height 24
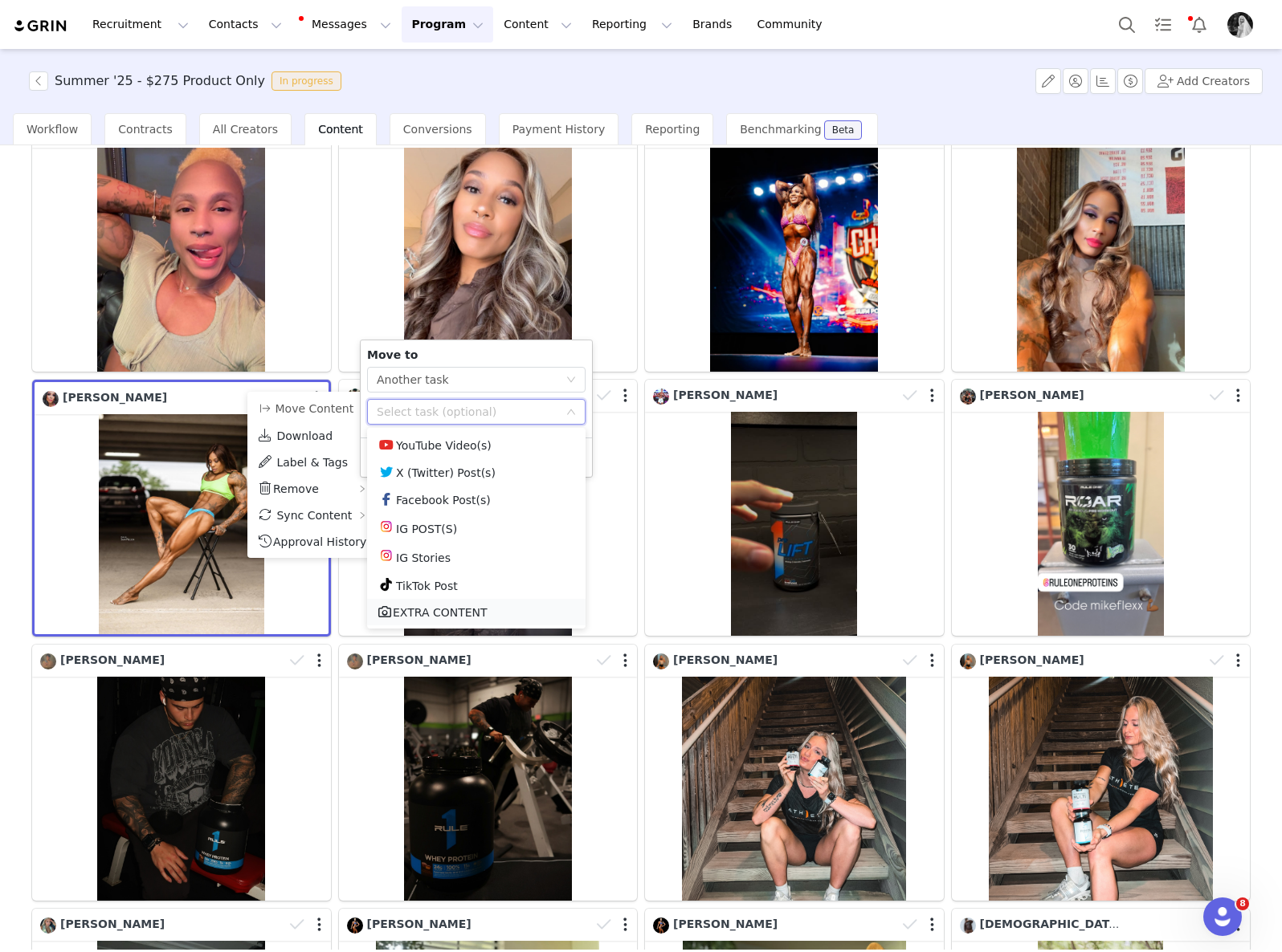
click at [486, 612] on li "EXTRA CONTENT" at bounding box center [476, 612] width 218 height 26
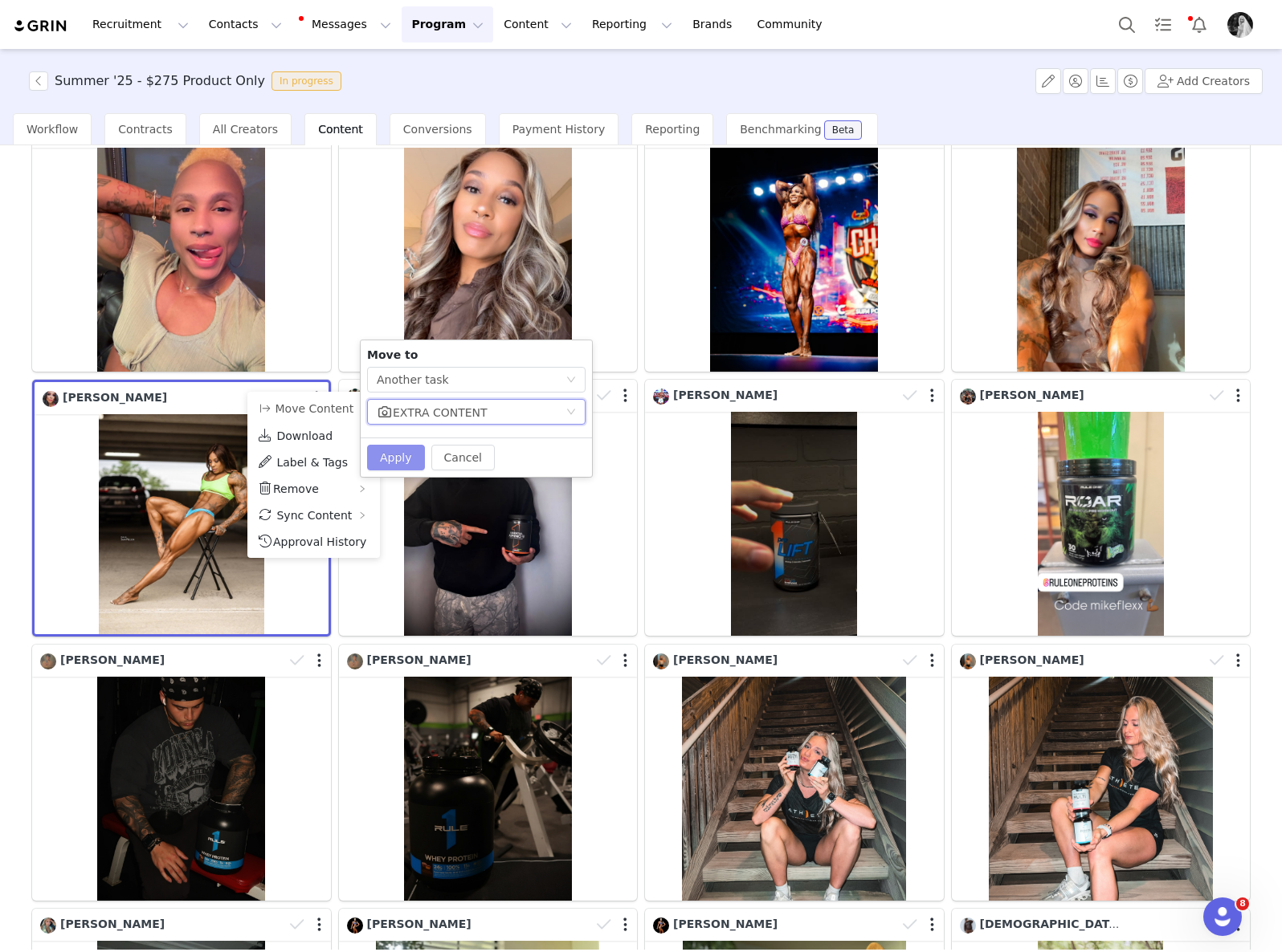
click at [391, 453] on button "Apply" at bounding box center [396, 457] width 58 height 26
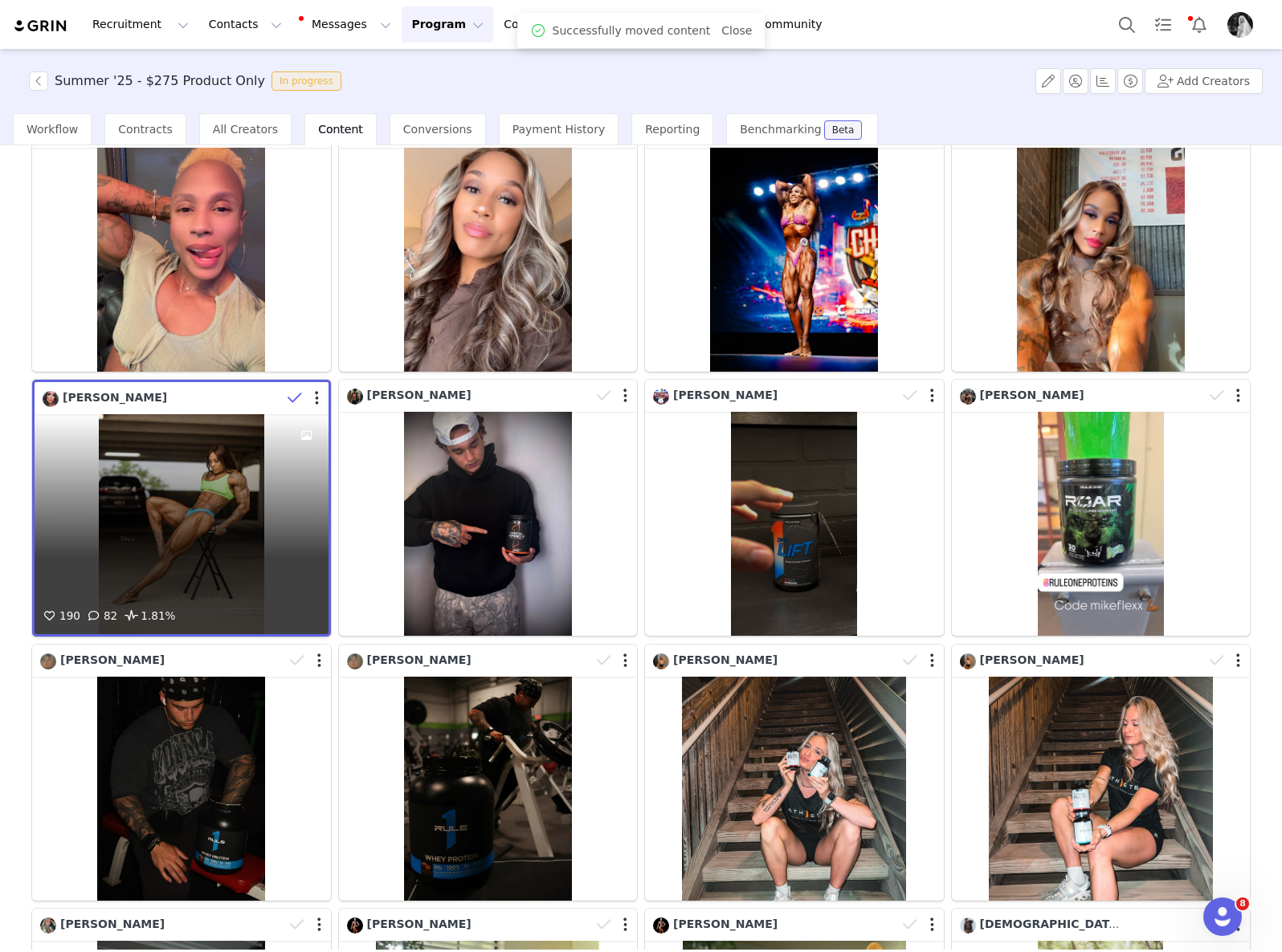
drag, startPoint x: 289, startPoint y: 375, endPoint x: 664, endPoint y: 402, distance: 376.0
click at [289, 390] on icon at bounding box center [294, 398] width 14 height 16
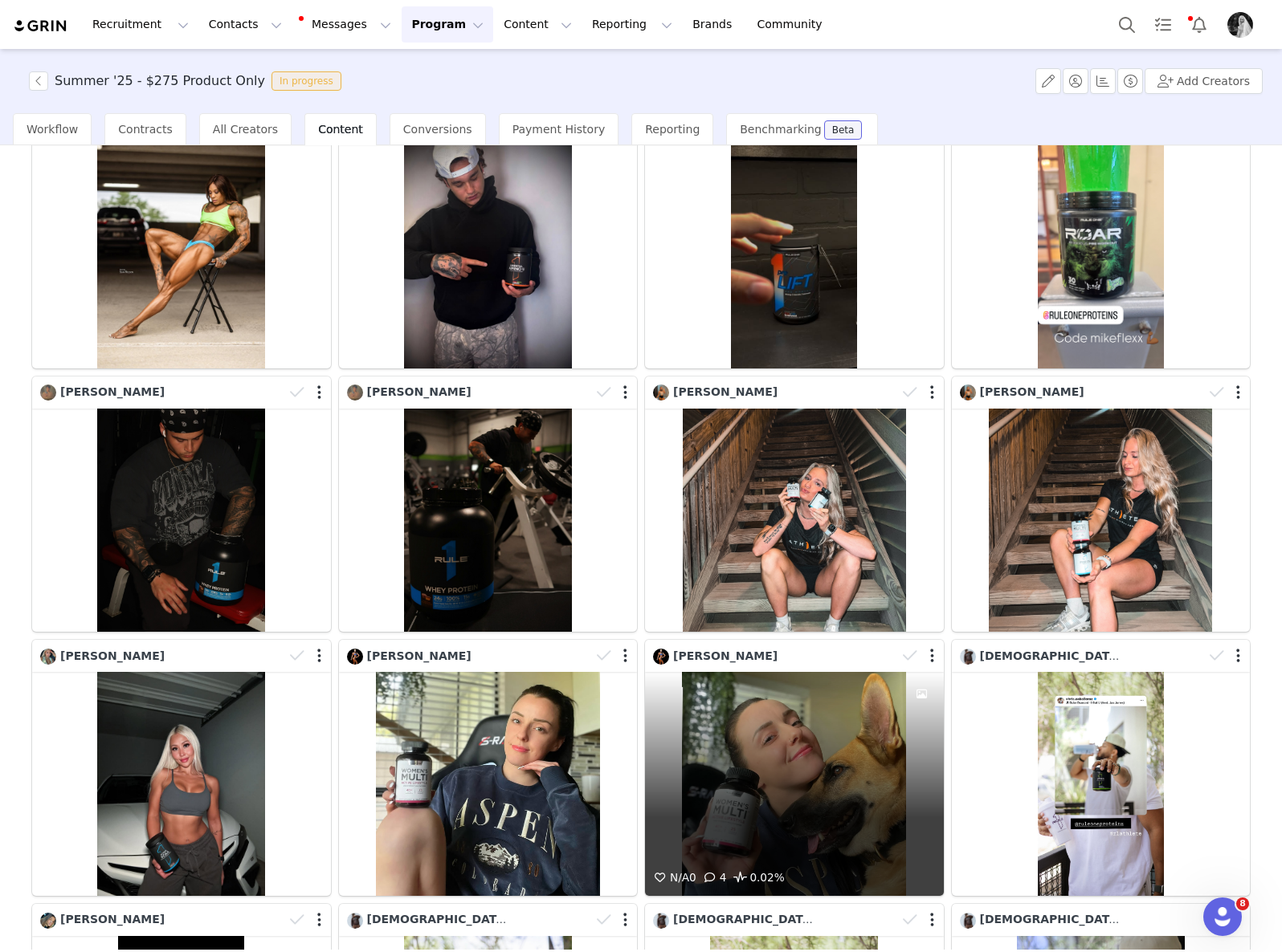
scroll to position [2568, 0]
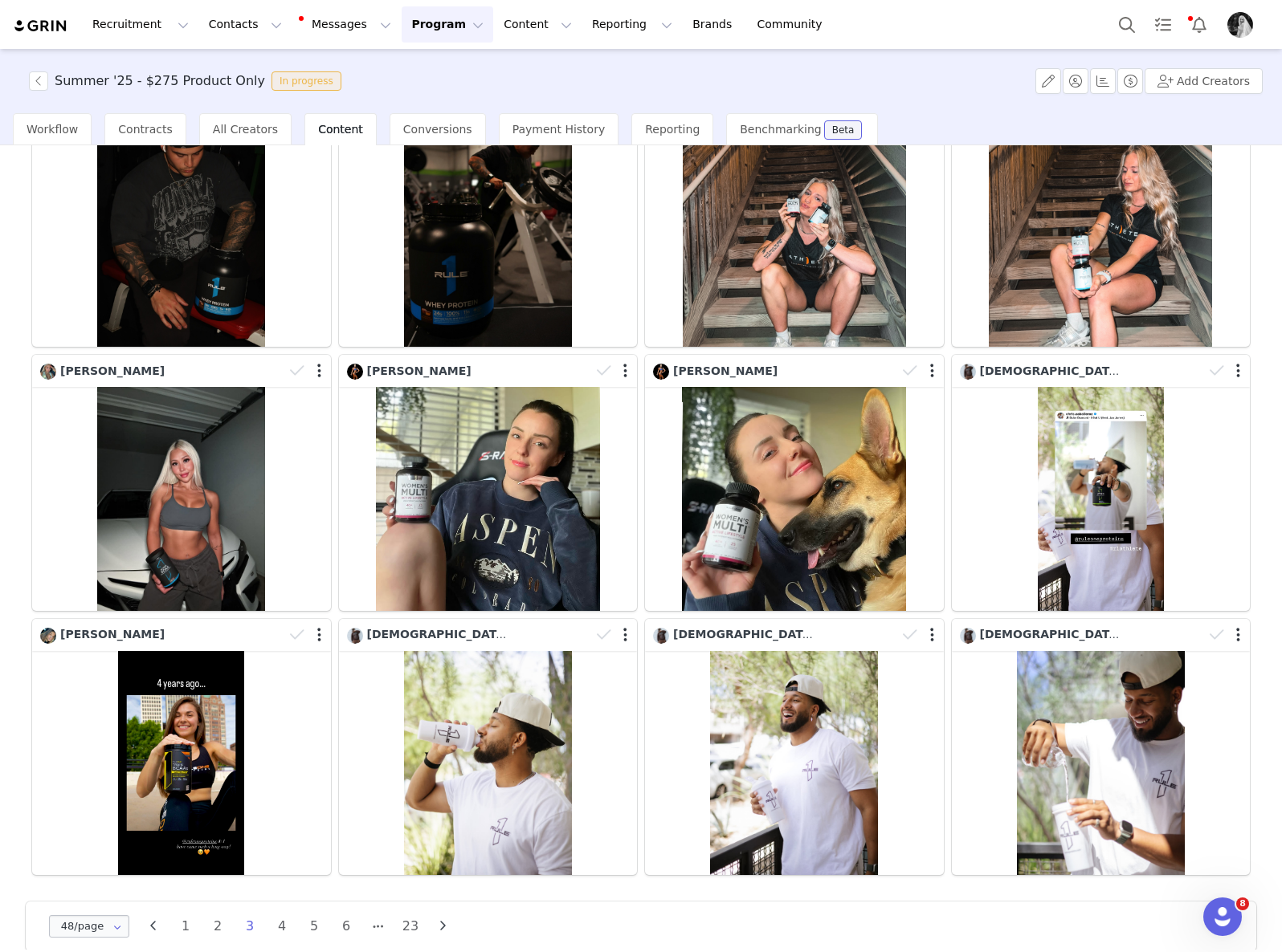
click at [202, 915] on ul "1 2 3 4 5 6 23" at bounding box center [297, 926] width 257 height 22
click at [211, 915] on li "2" at bounding box center [218, 926] width 24 height 22
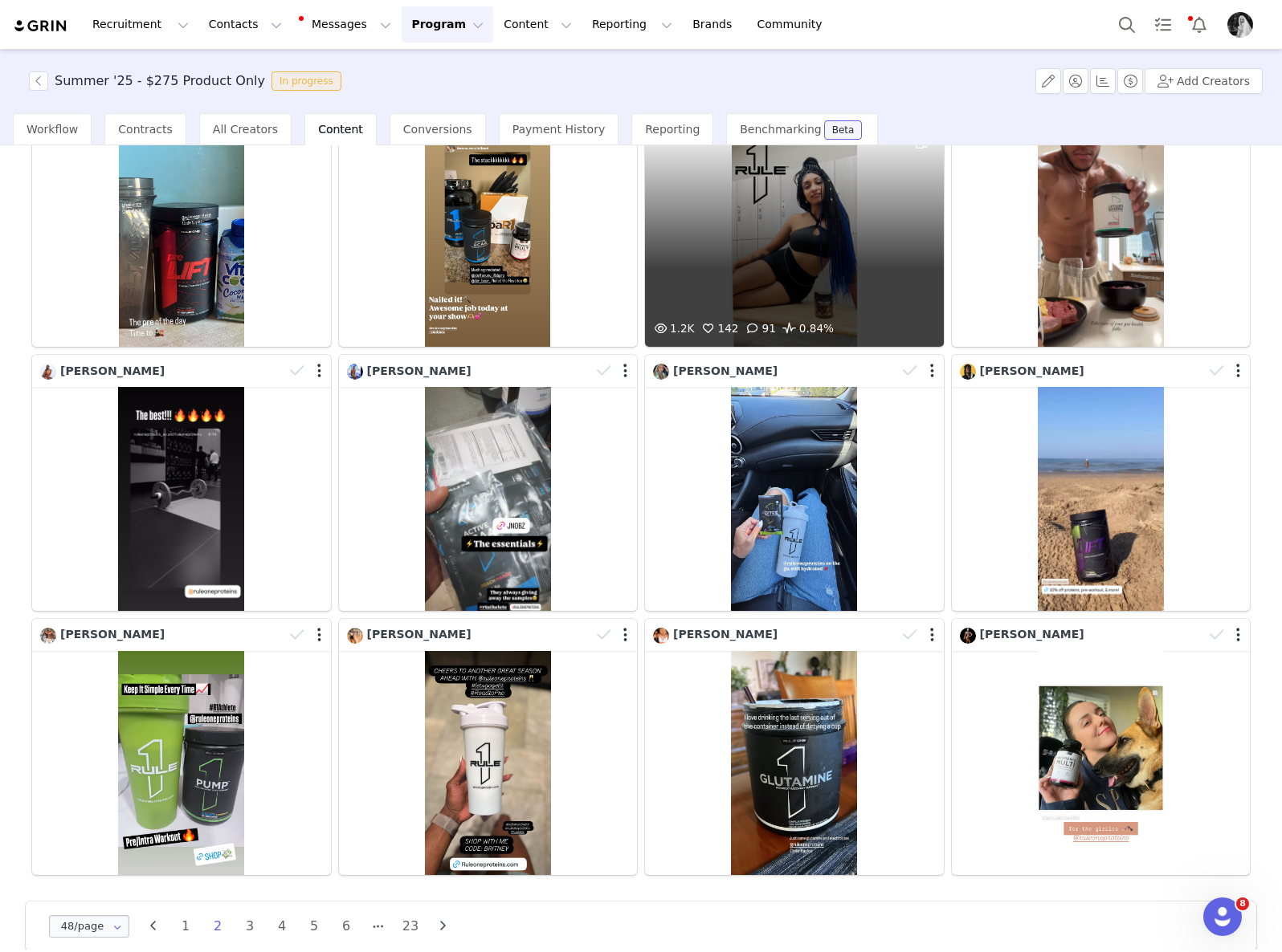
click at [773, 284] on div "1.2K 142 91 0.84%" at bounding box center [795, 235] width 299 height 224
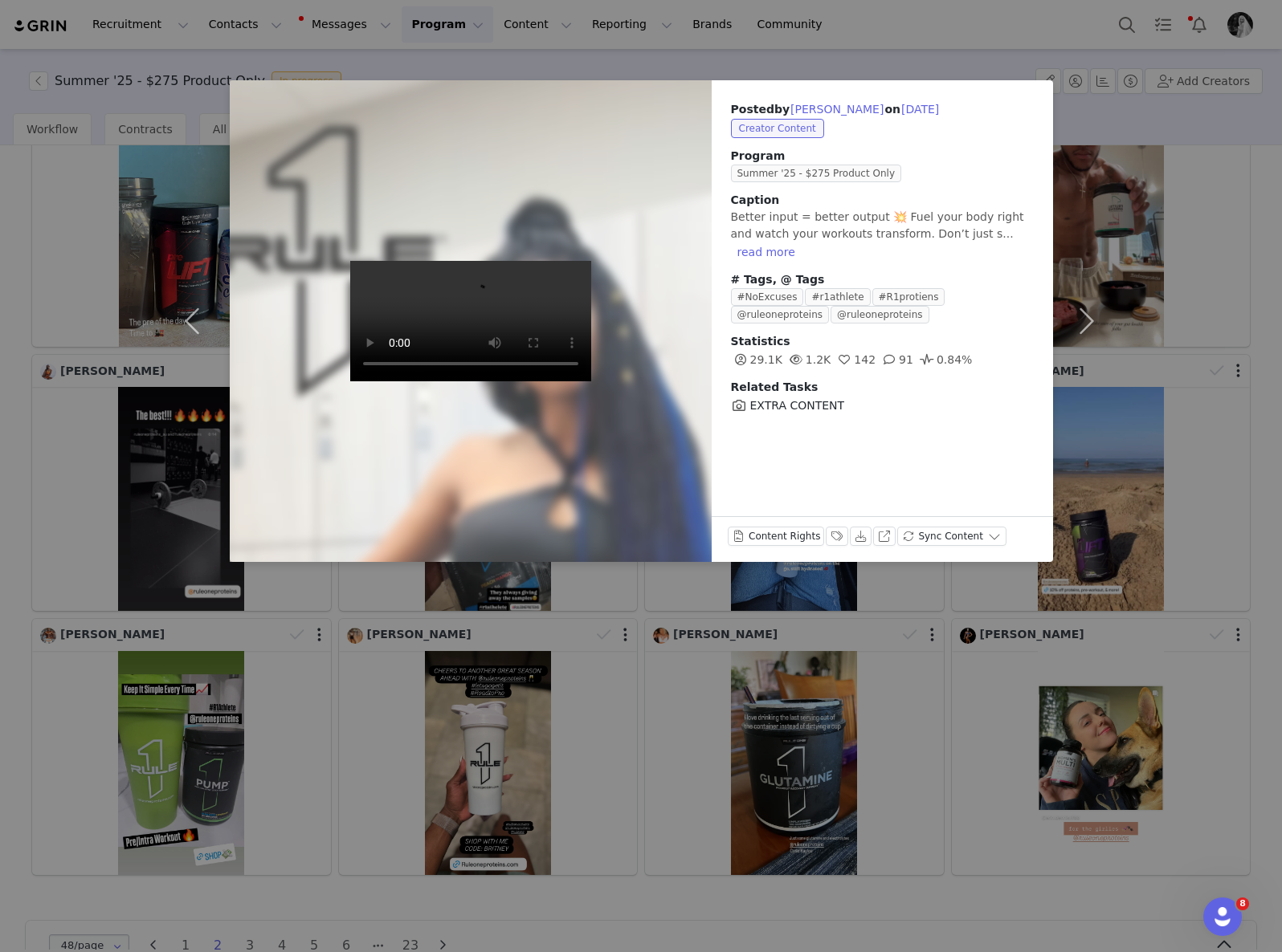
click at [847, 675] on div "Posted by [PERSON_NAME] on [DATE] Creator Content Program Summer '25 - $275 Pro…" at bounding box center [641, 476] width 1282 height 952
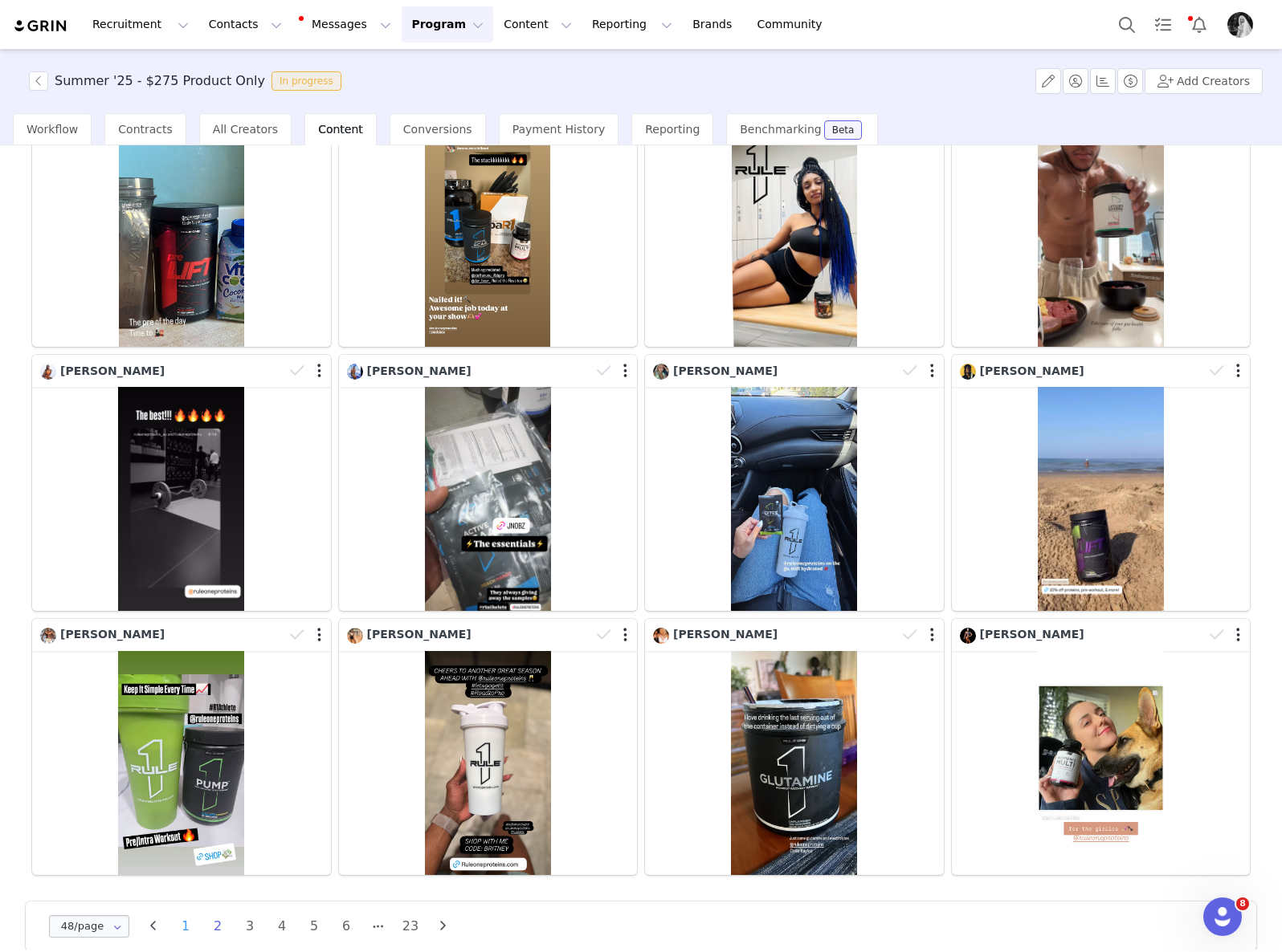
click at [183, 915] on li "1" at bounding box center [186, 926] width 24 height 22
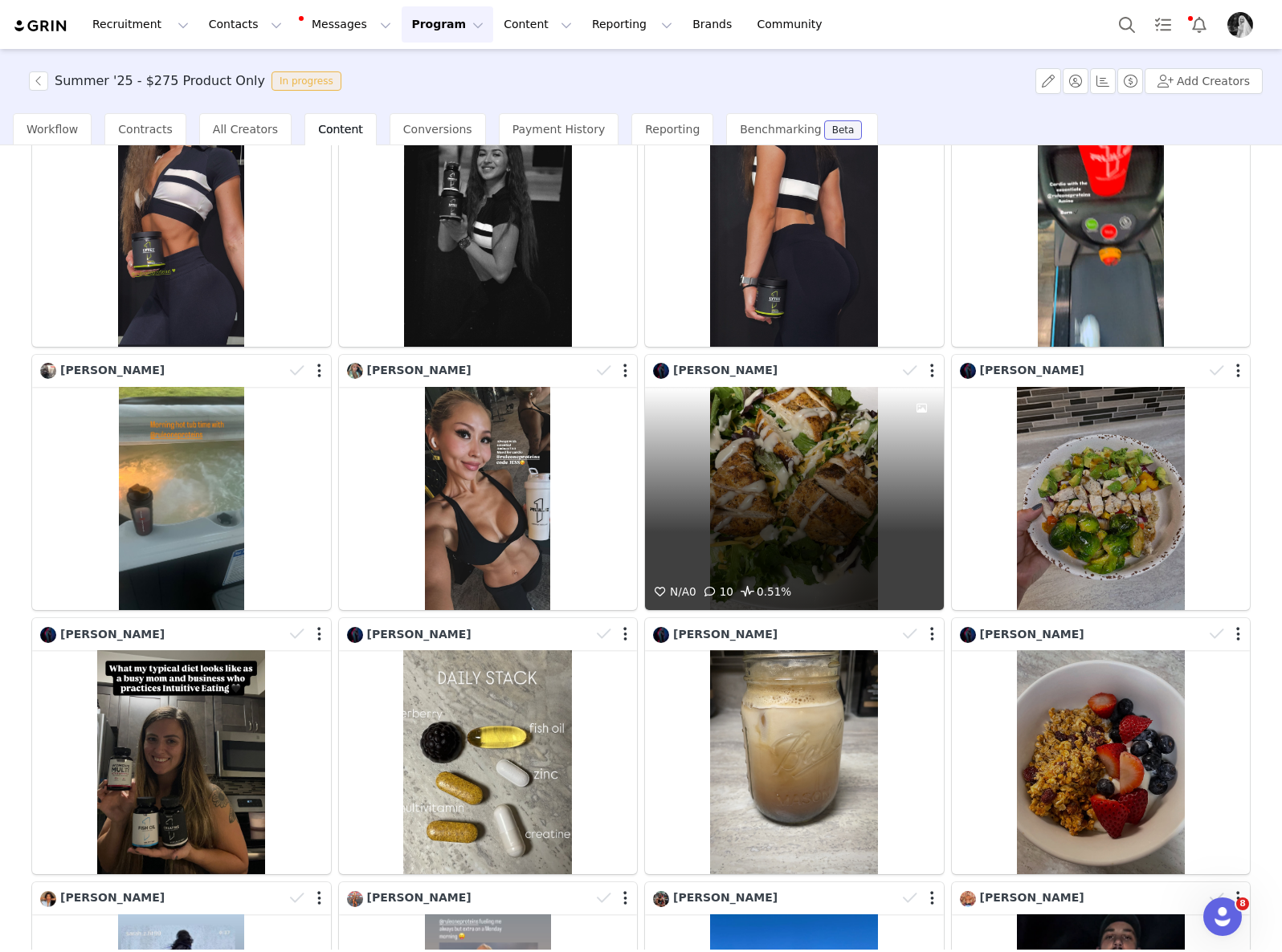
scroll to position [198, 0]
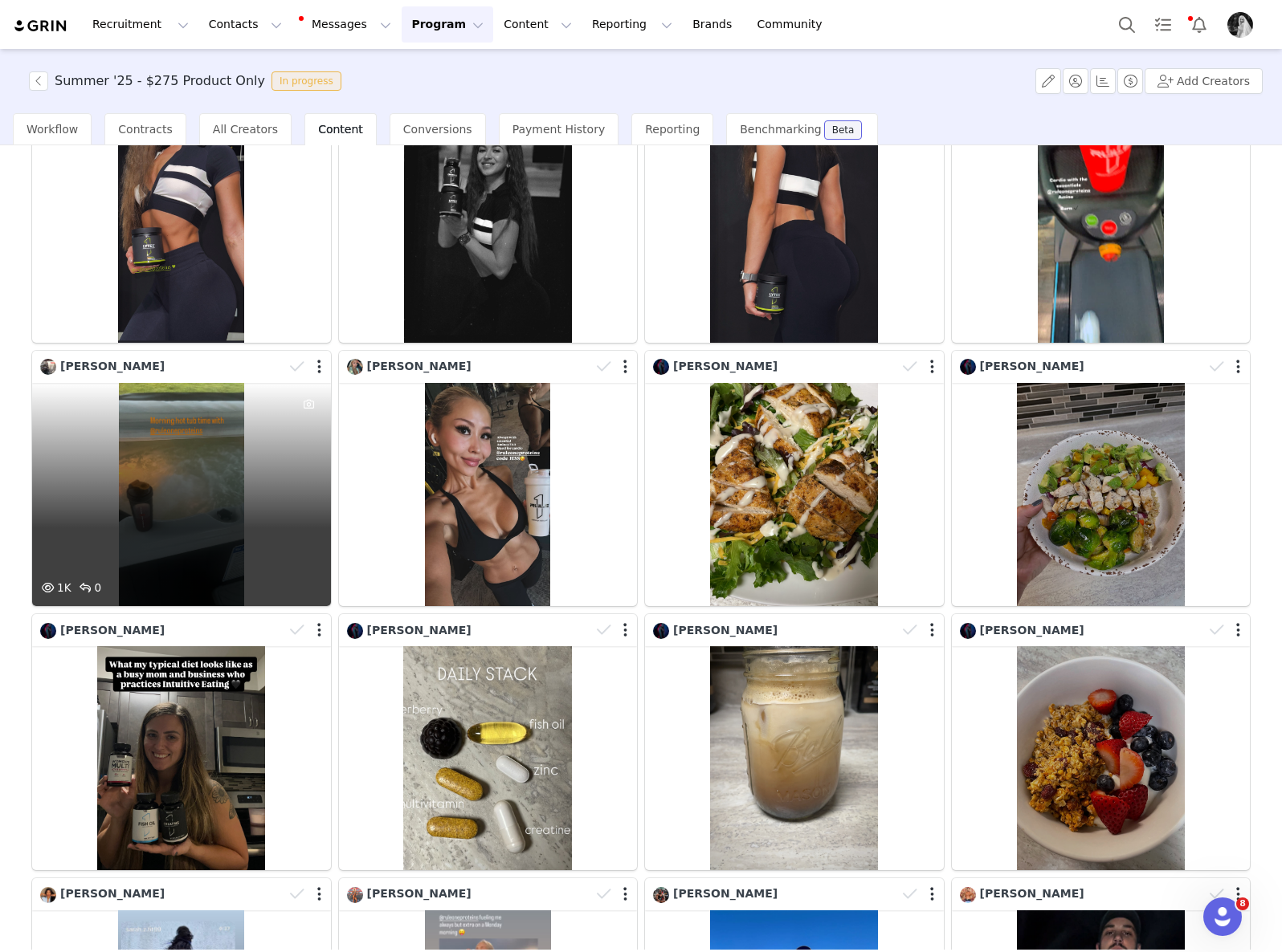
click at [244, 486] on div "1K 0" at bounding box center [181, 495] width 299 height 224
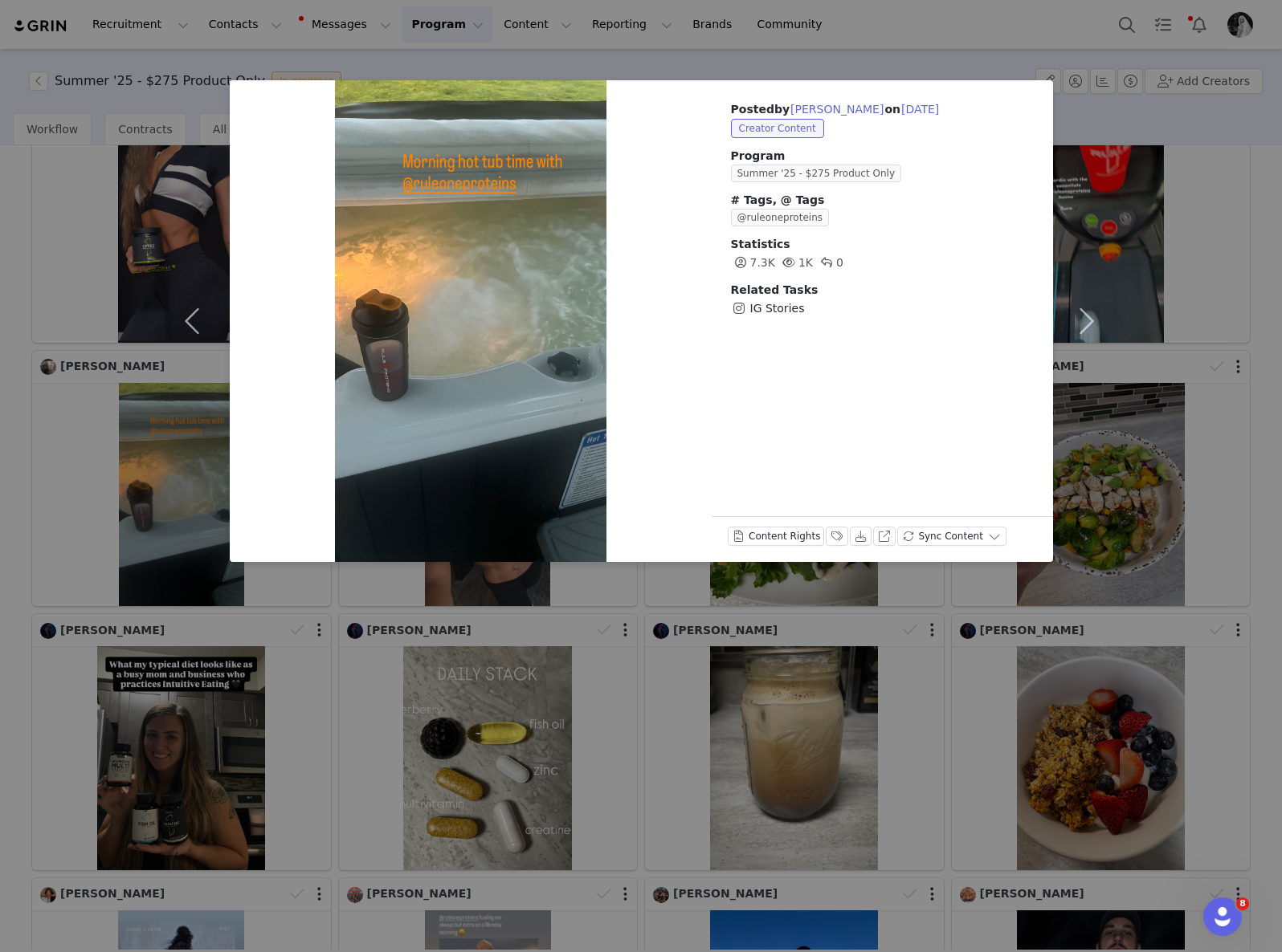
click at [743, 684] on div "Posted by [PERSON_NAME] on [DATE] Creator Content Program Summer '25 - $275 Pro…" at bounding box center [641, 476] width 1282 height 952
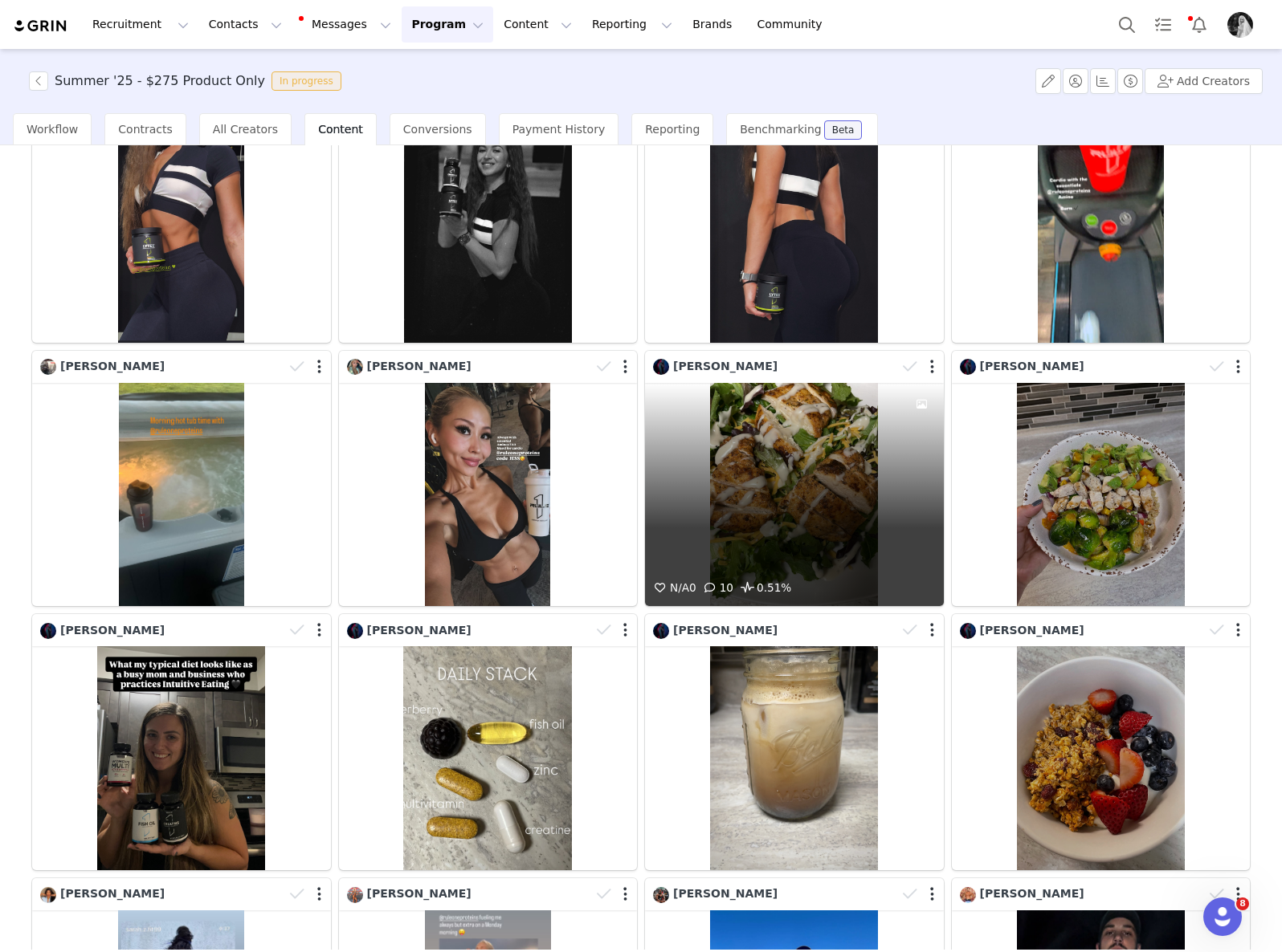
click at [768, 511] on div "N/A 0 10 0.51%" at bounding box center [795, 495] width 299 height 224
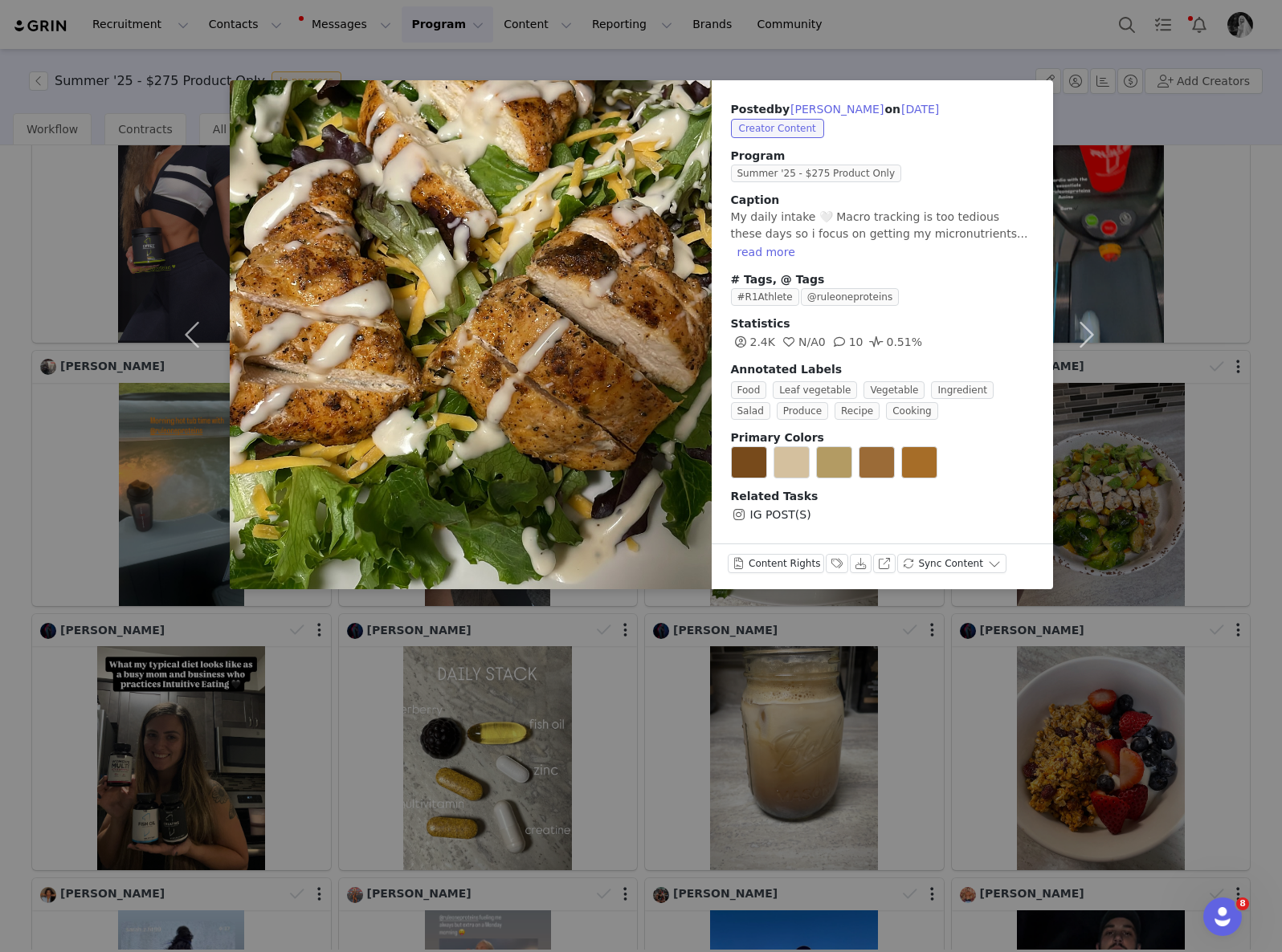
click at [768, 686] on div "Posted by [PERSON_NAME] on [DATE] Creator Content Program Summer '25 - $275 Pro…" at bounding box center [641, 476] width 1282 height 952
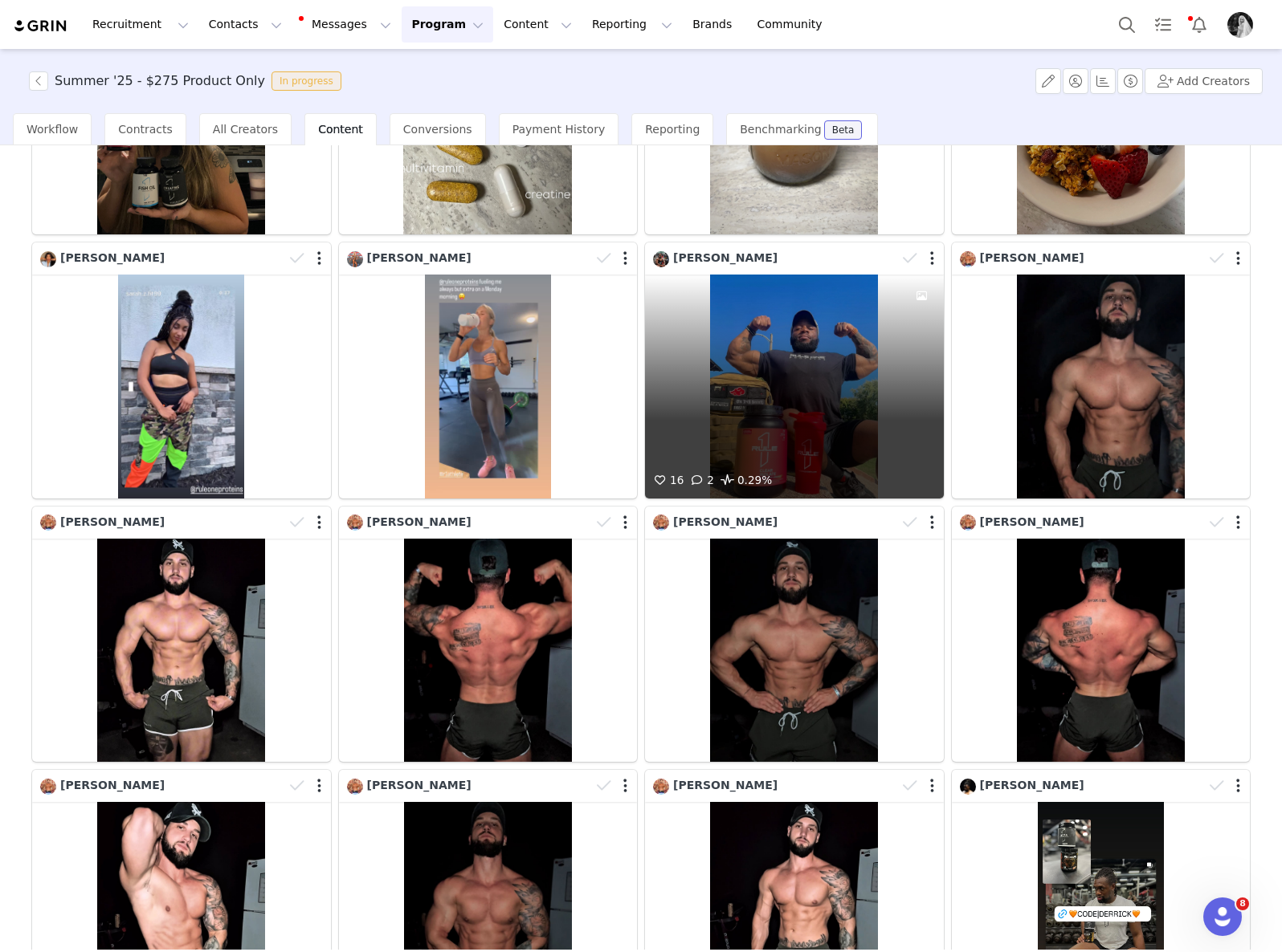
scroll to position [1476, 0]
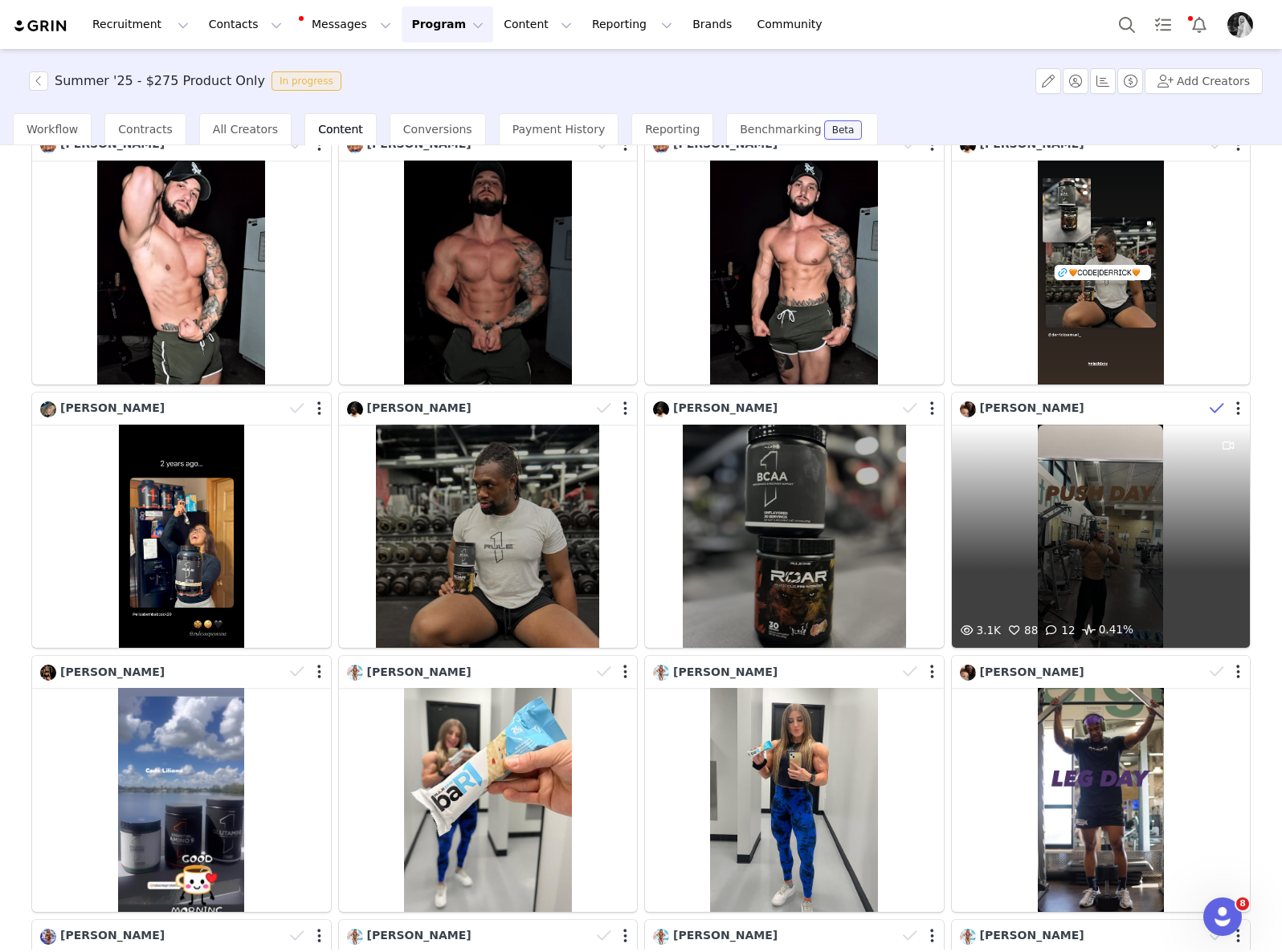
click at [1209, 400] on icon at bounding box center [1216, 408] width 14 height 16
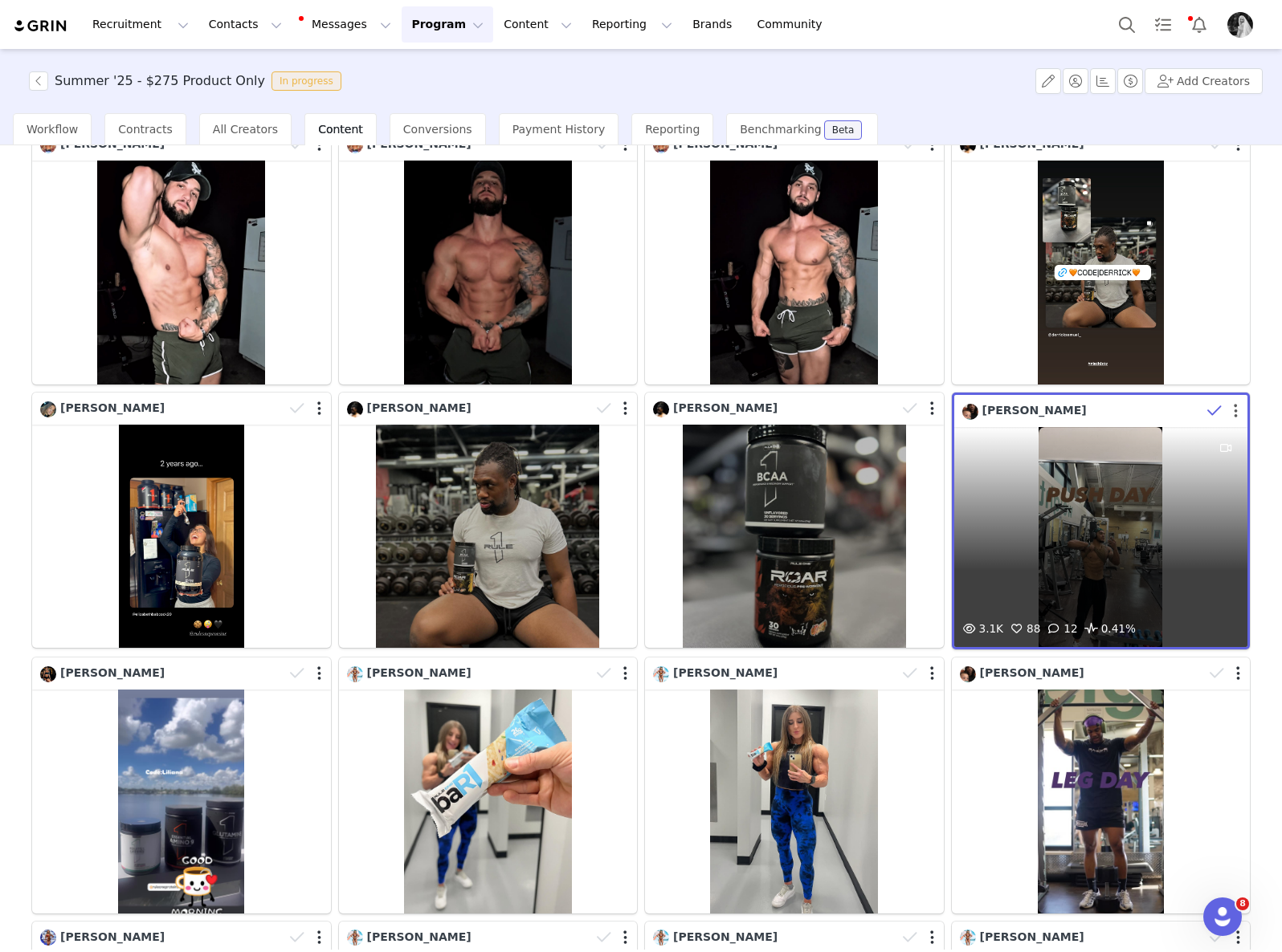
click at [1233, 403] on button "button" at bounding box center [1235, 411] width 4 height 16
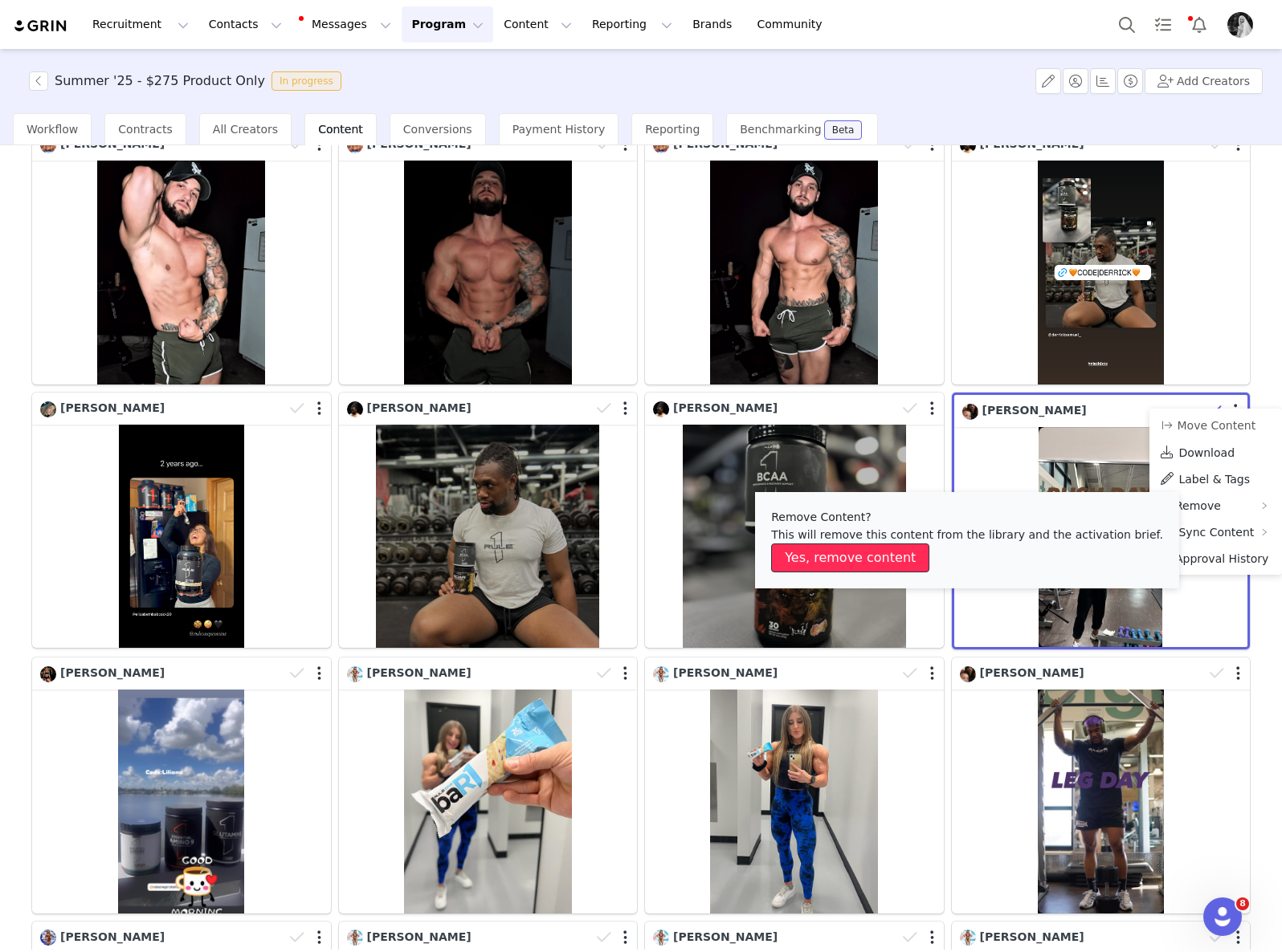
click at [879, 555] on button "Yes, remove content" at bounding box center [850, 557] width 158 height 29
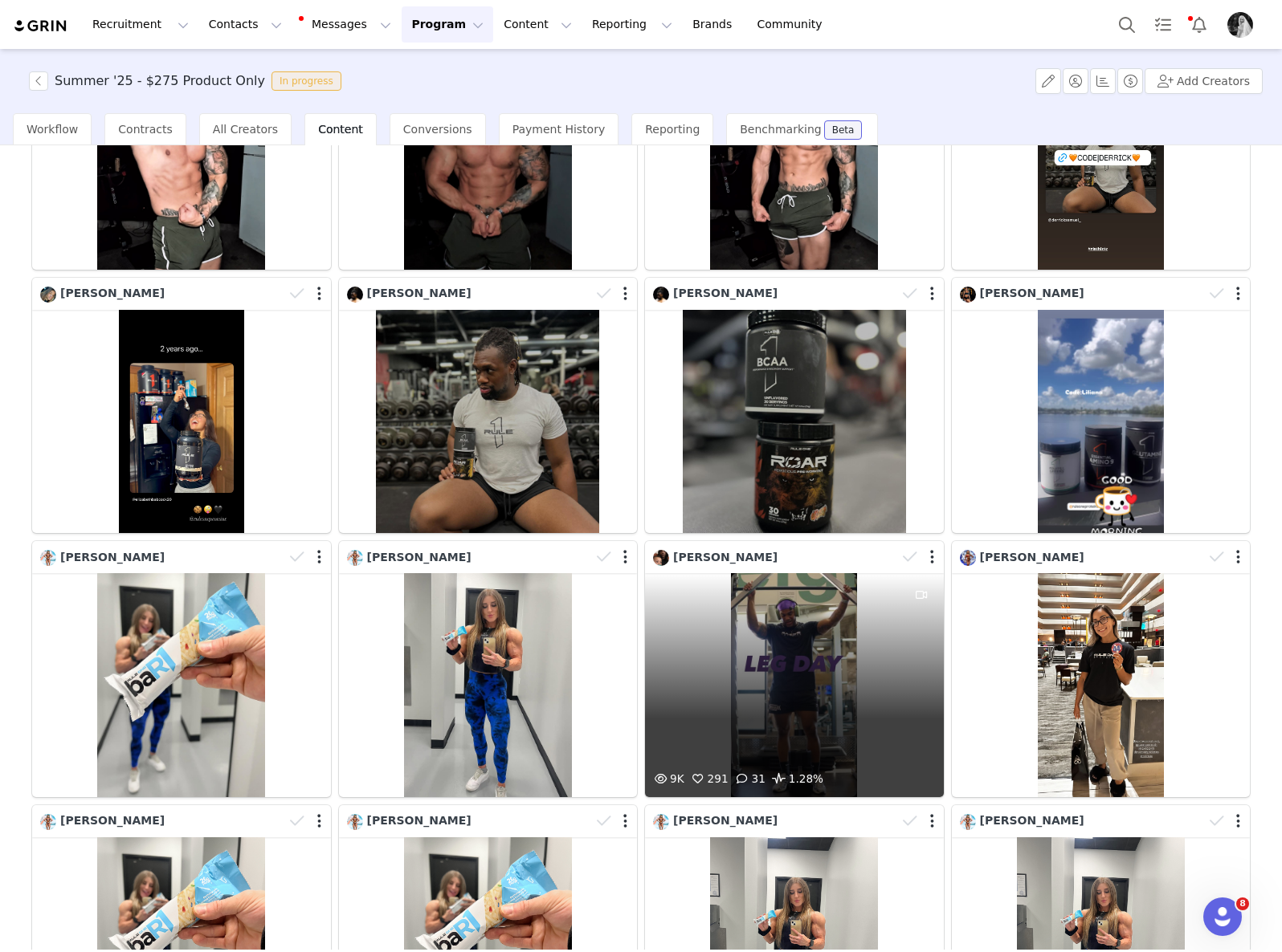
scroll to position [1864, 0]
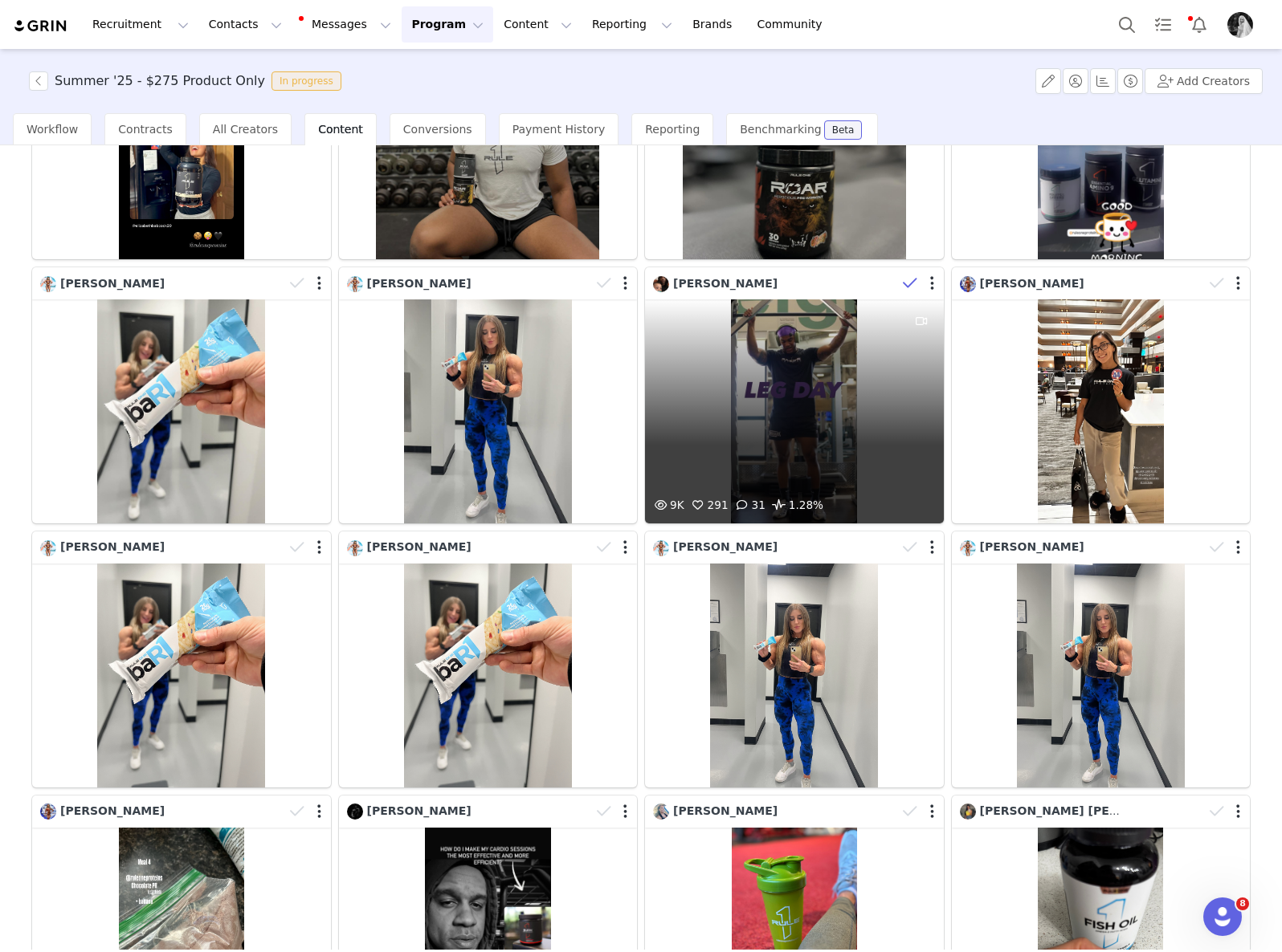
click at [903, 275] on icon at bounding box center [909, 283] width 14 height 16
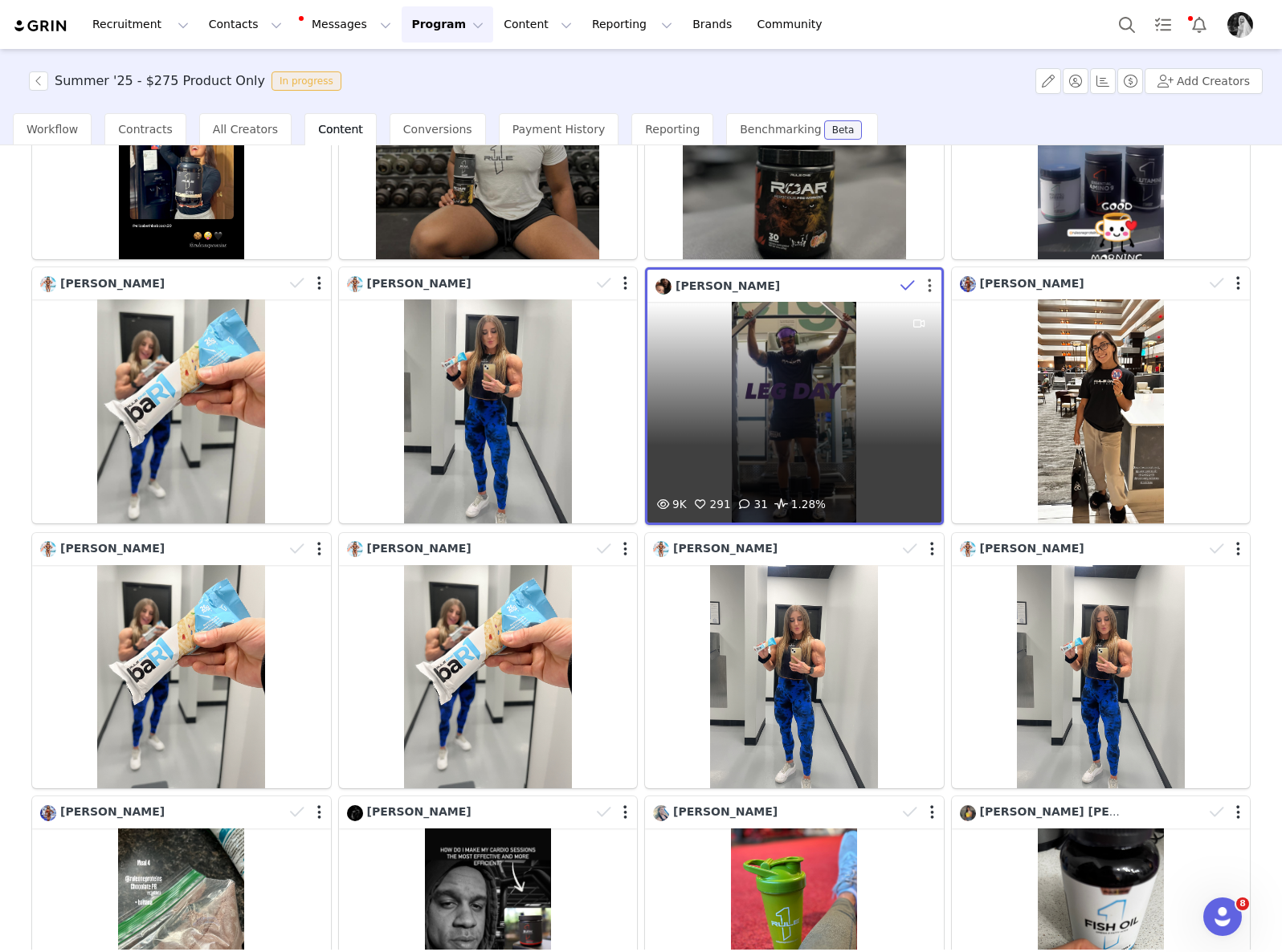
click at [927, 278] on button "button" at bounding box center [929, 286] width 4 height 16
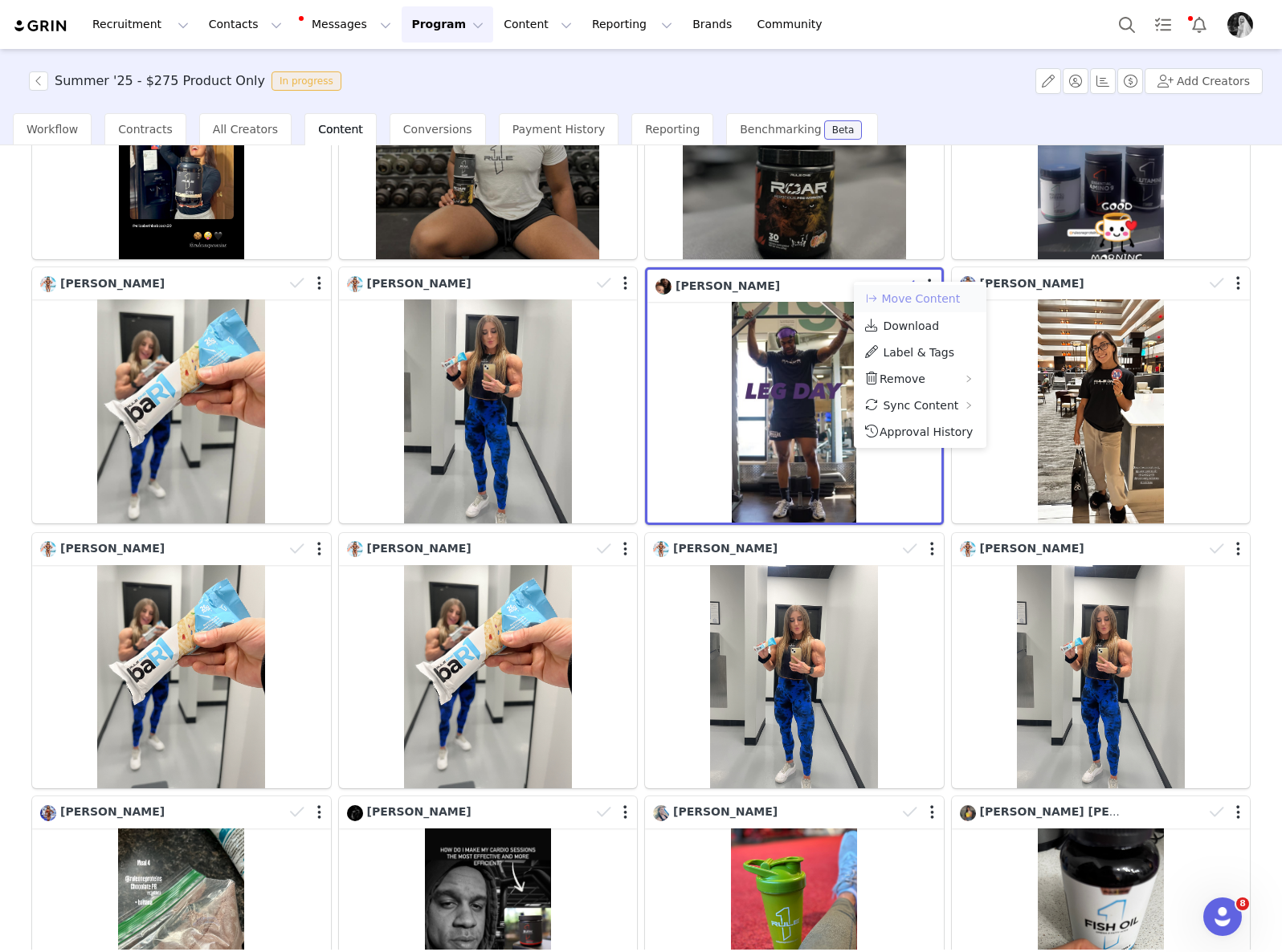
click at [919, 295] on button "Move Content" at bounding box center [912, 299] width 97 height 20
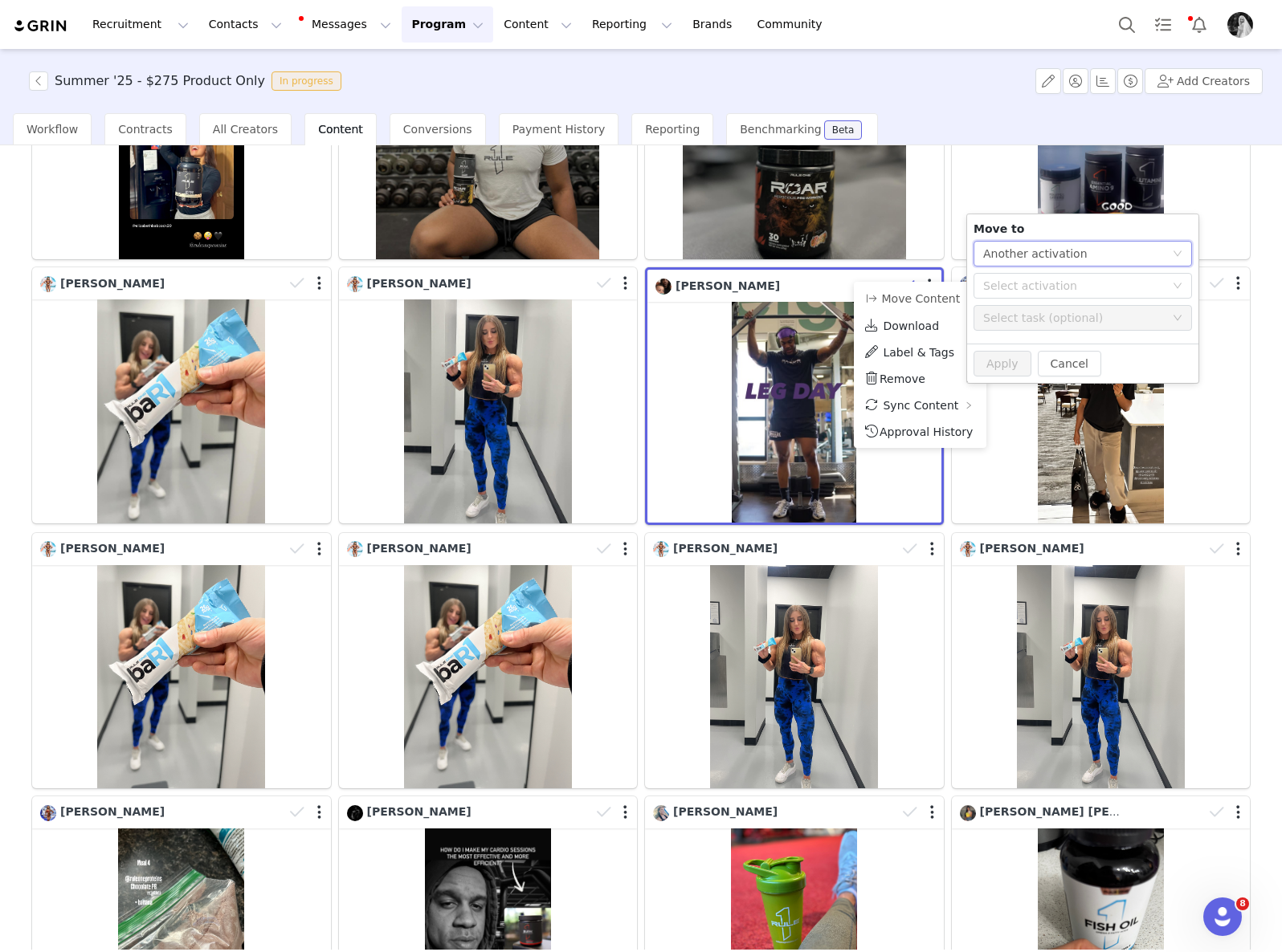
click at [1004, 252] on div "Another activation" at bounding box center [1035, 254] width 105 height 24
click at [1014, 323] on li "Another task" at bounding box center [1082, 312] width 218 height 26
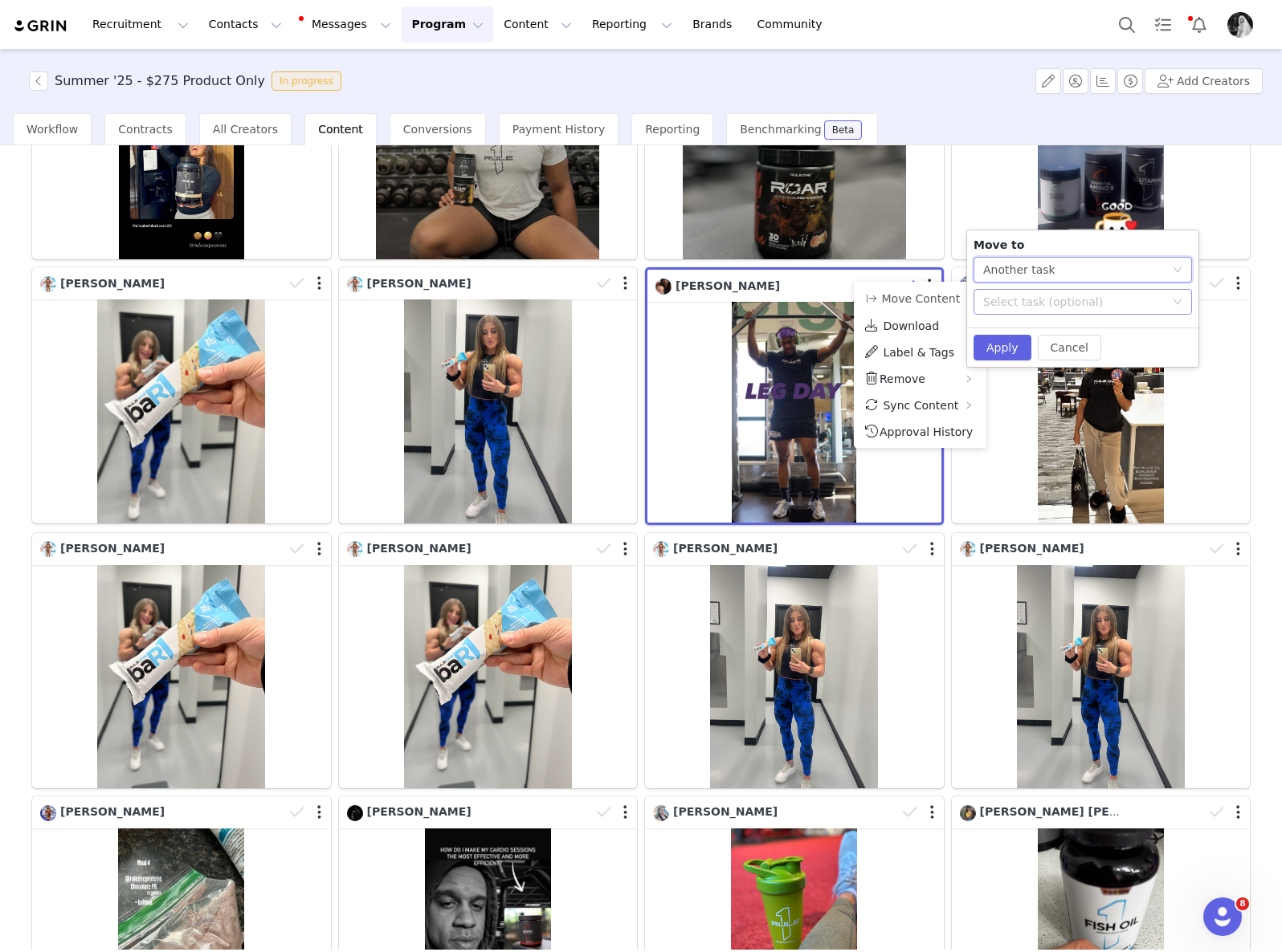
click at [1013, 302] on div "Select task (optional)" at bounding box center [1074, 301] width 181 height 16
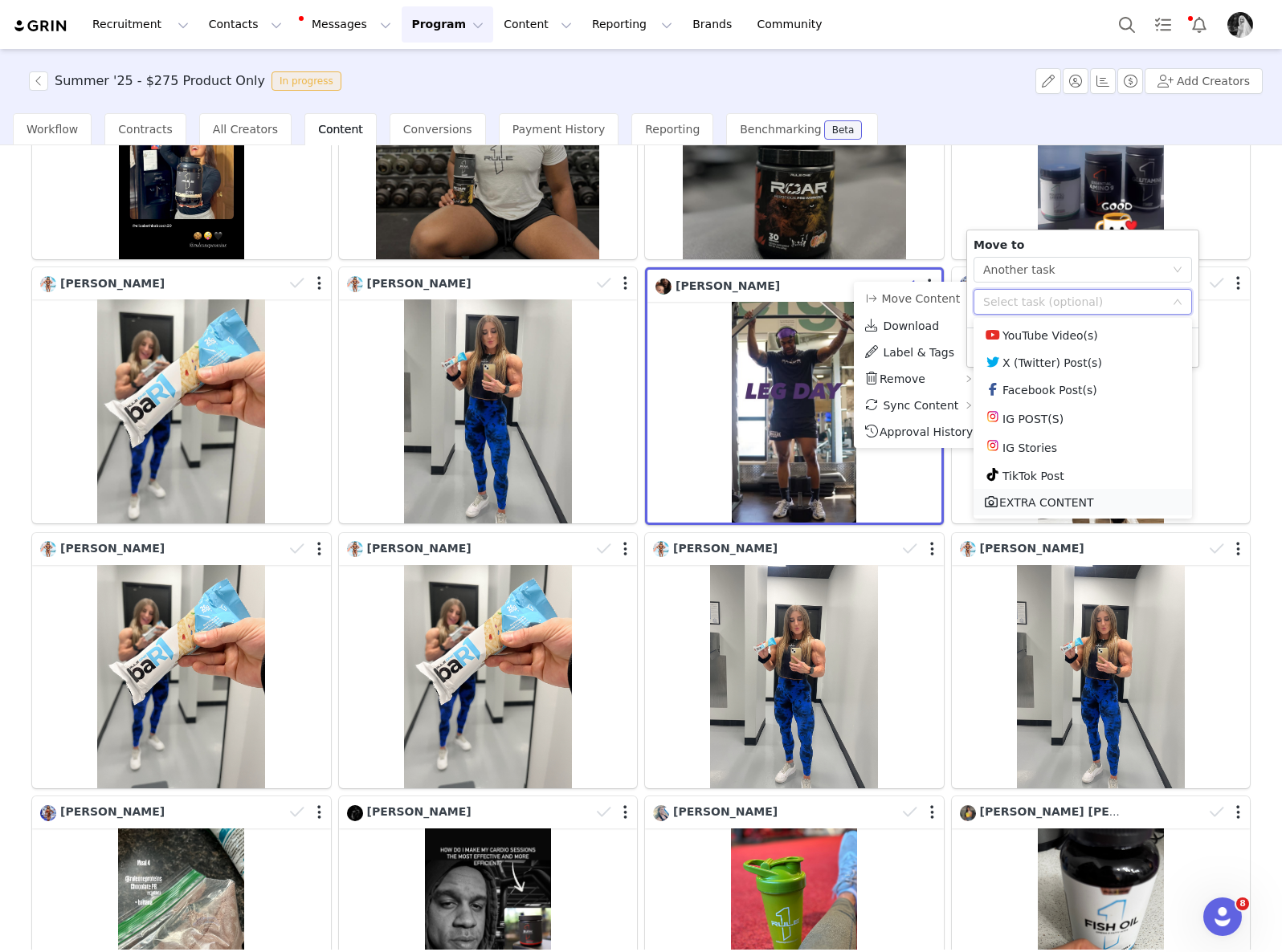
click at [1034, 500] on li "EXTRA CONTENT" at bounding box center [1082, 502] width 218 height 26
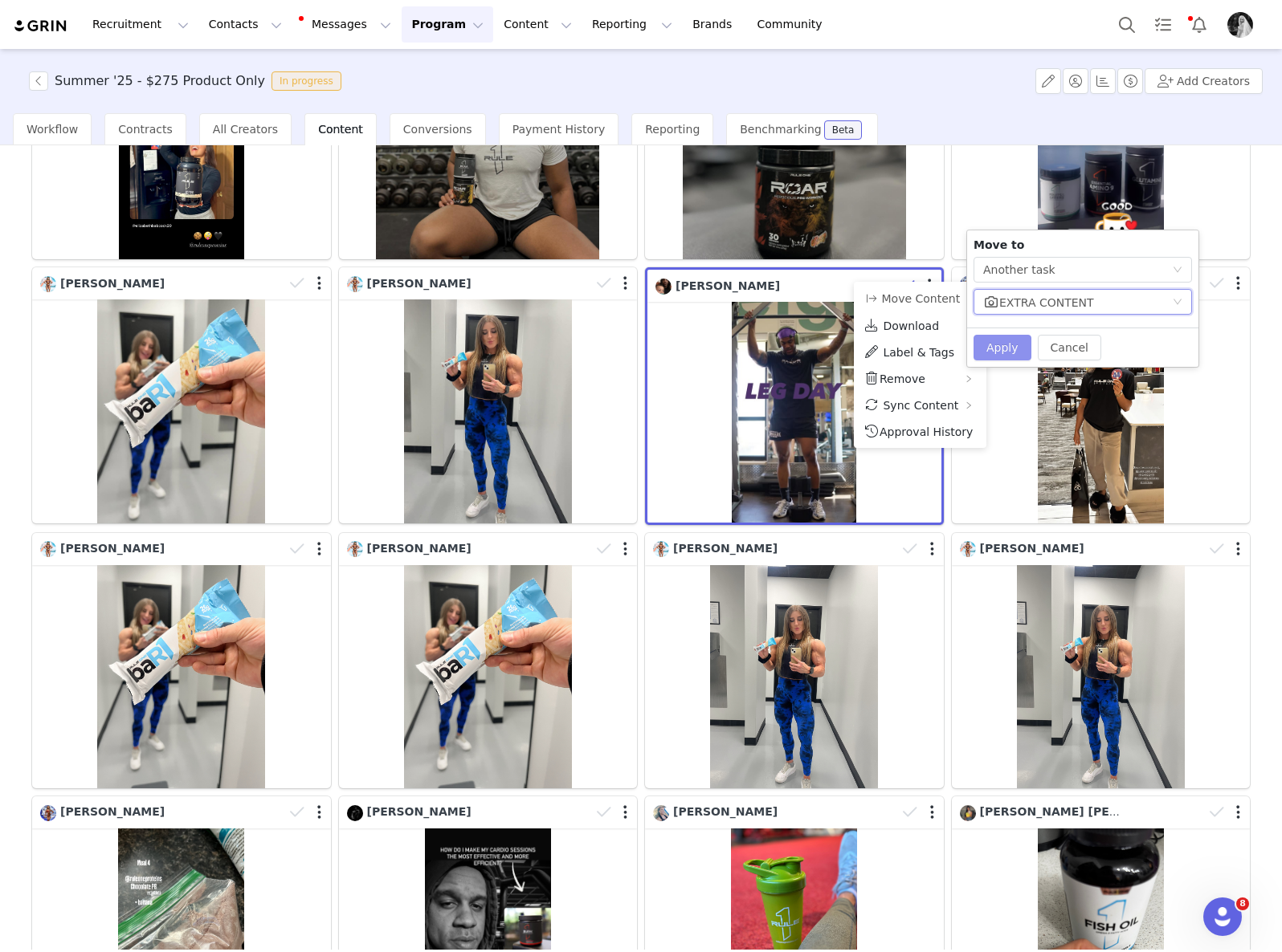
click at [986, 342] on button "Apply" at bounding box center [1002, 348] width 58 height 26
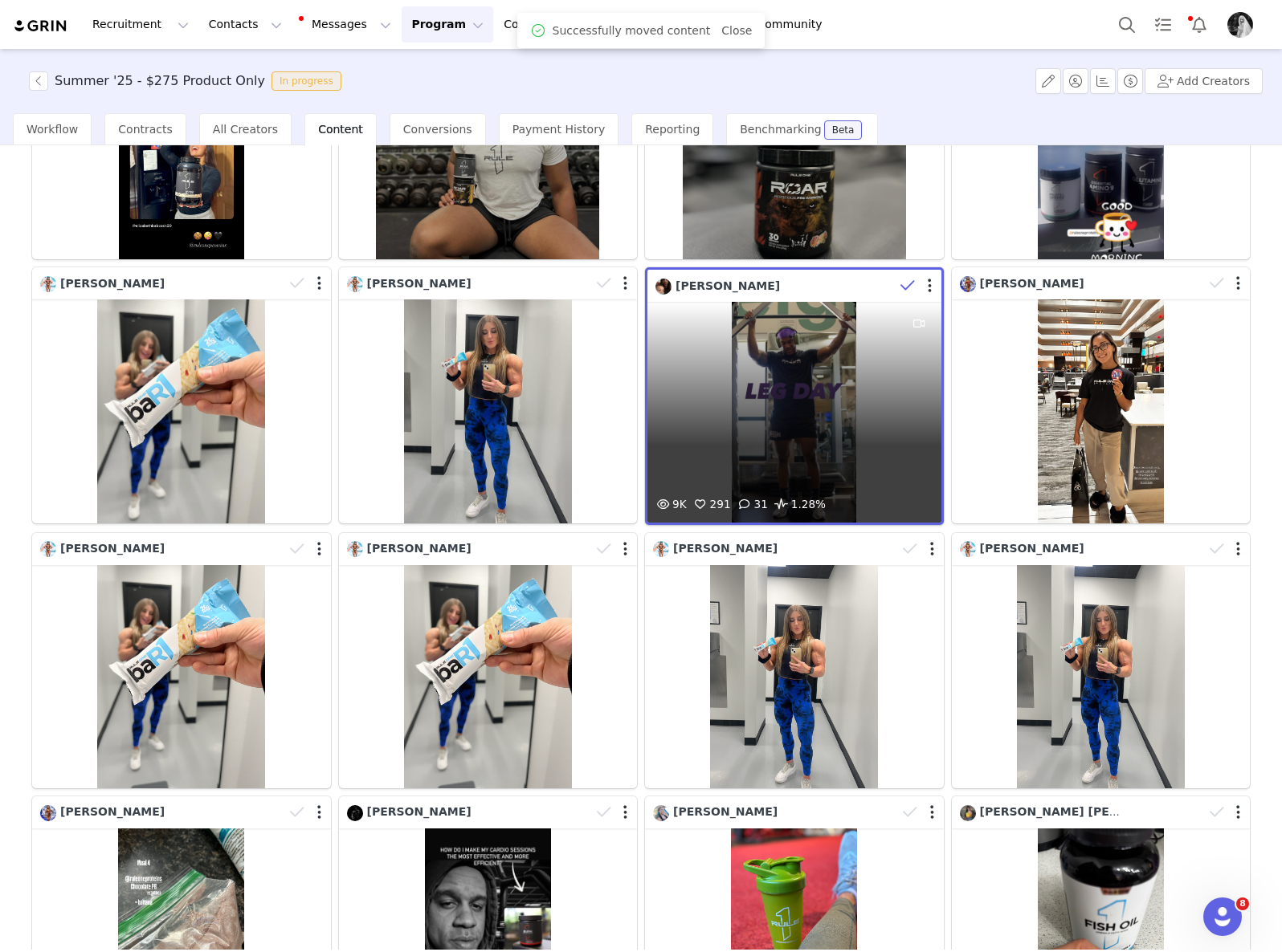
click at [900, 278] on icon at bounding box center [907, 286] width 14 height 16
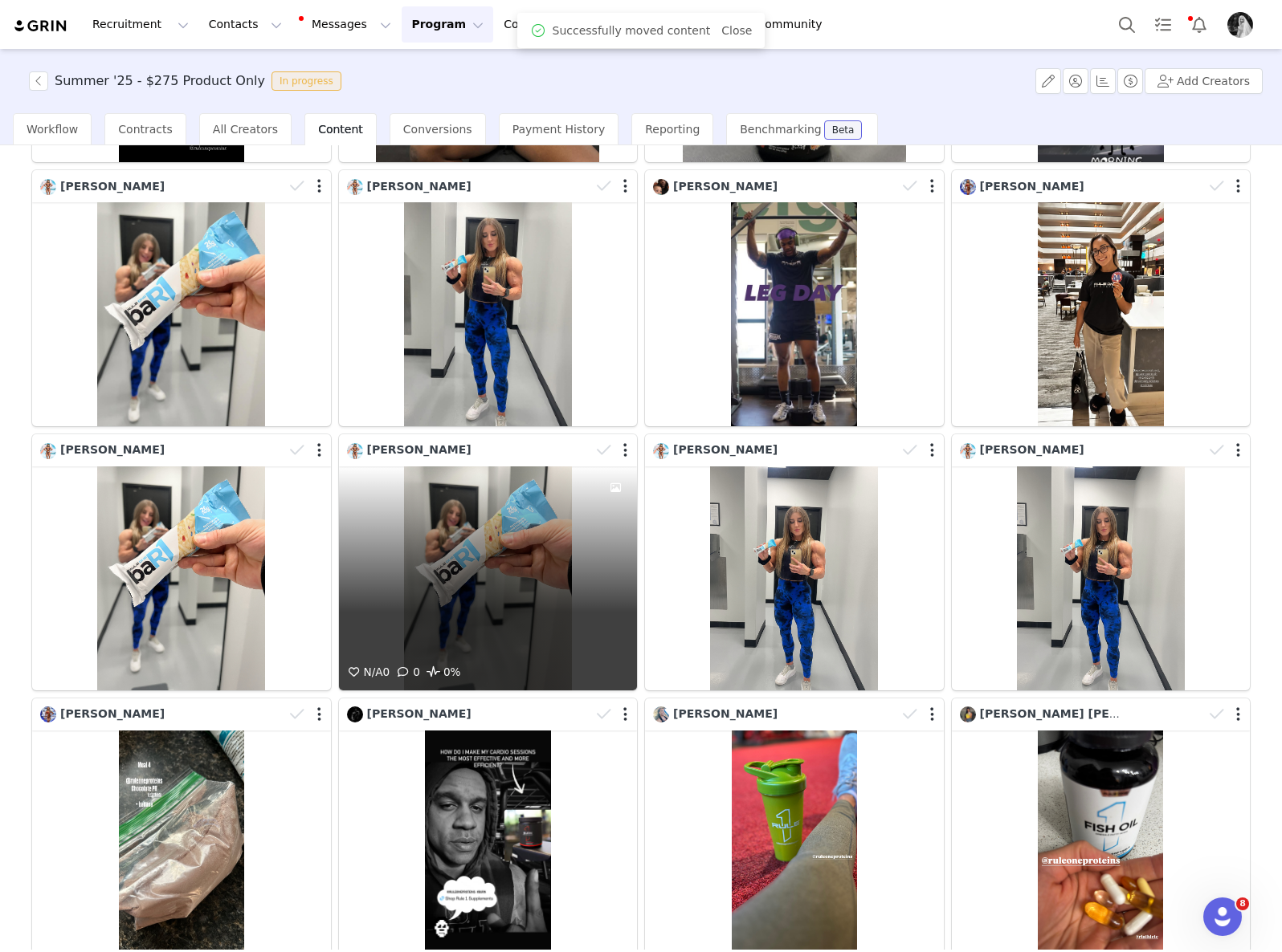
scroll to position [1965, 0]
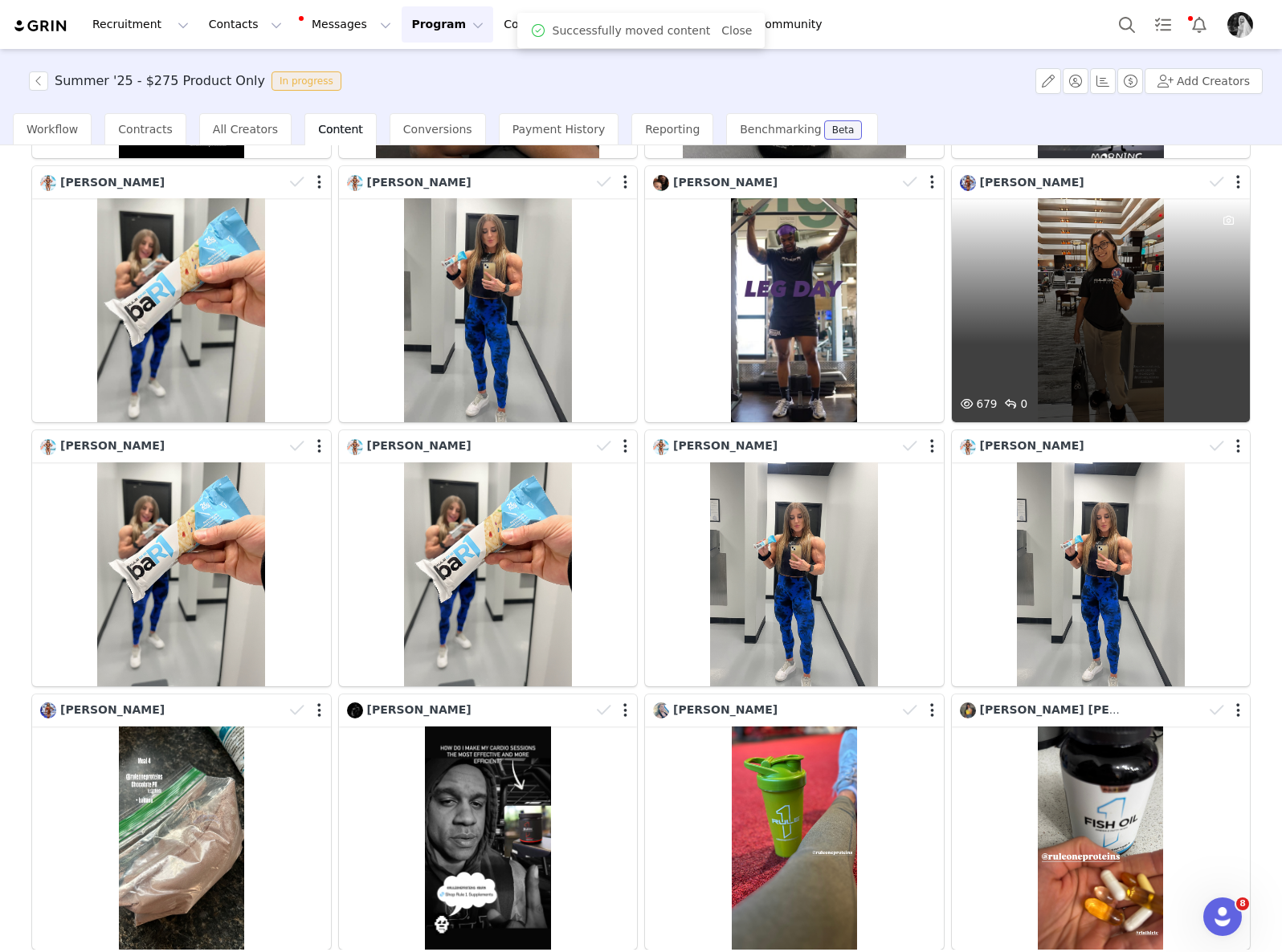
click at [1157, 217] on div "679 0" at bounding box center [1101, 310] width 299 height 224
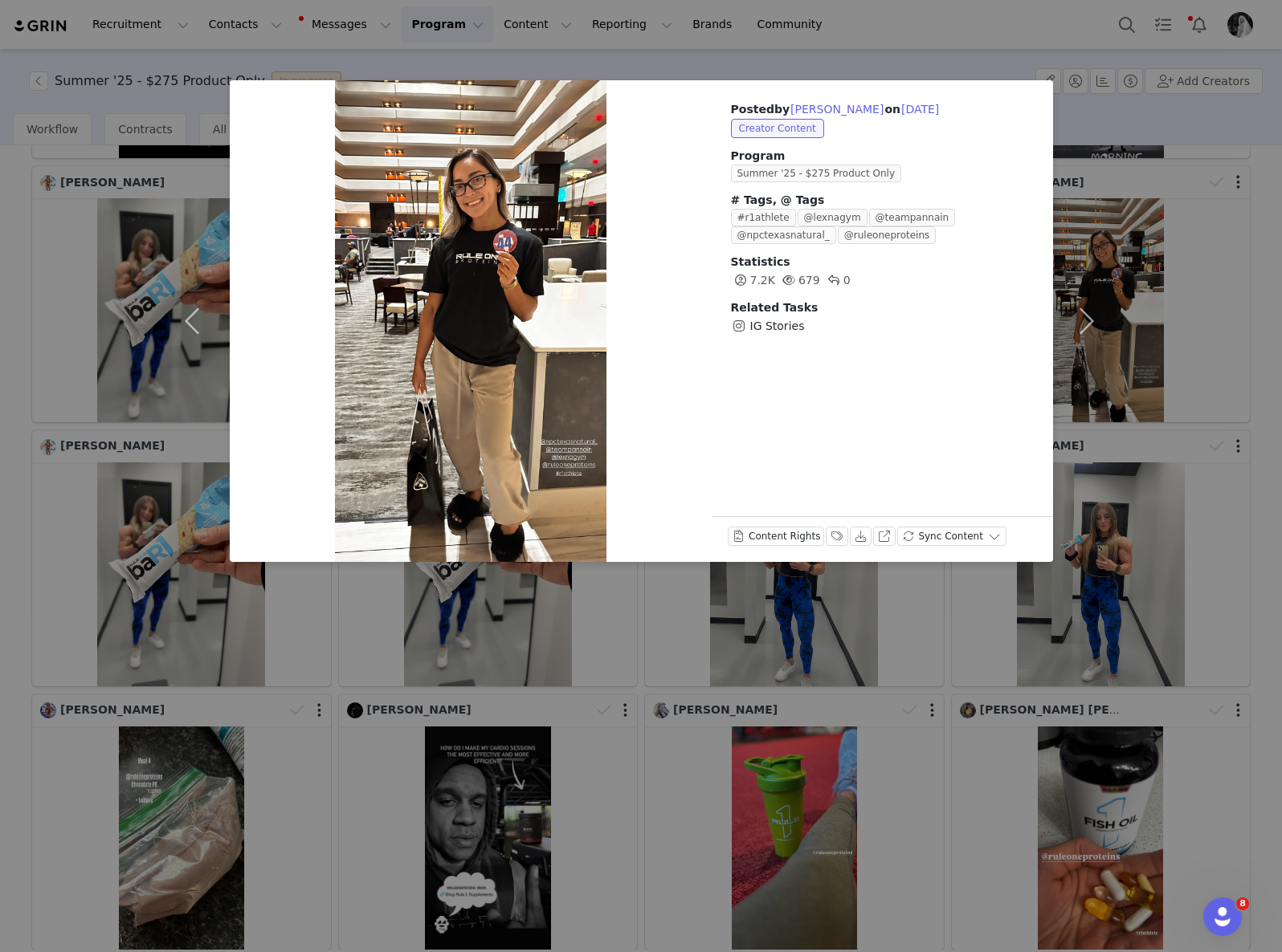
click at [659, 782] on div "Posted by [PERSON_NAME] on [DATE] Creator Content Program Summer '25 - $275 Pro…" at bounding box center [641, 476] width 1282 height 952
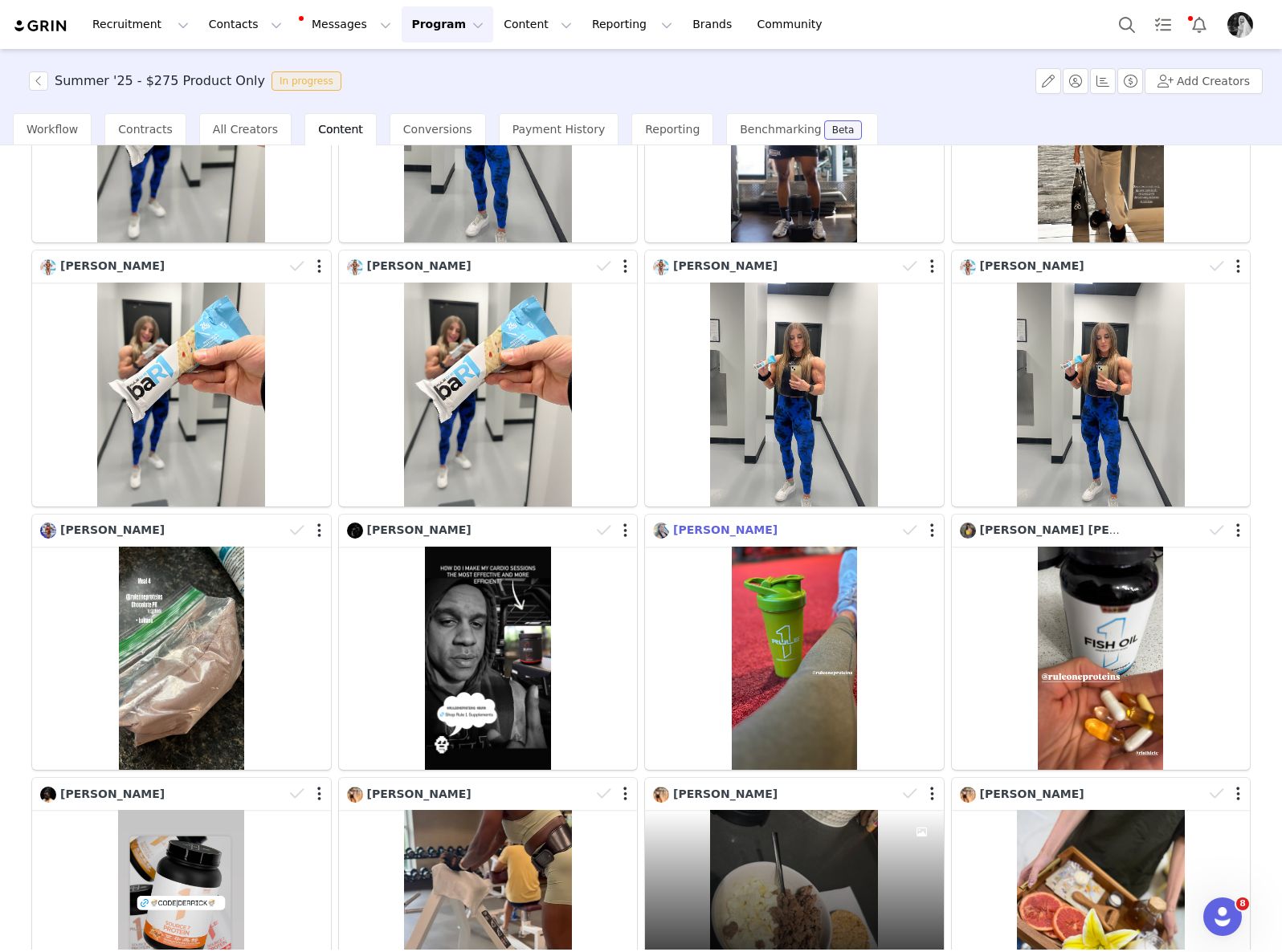
scroll to position [2273, 0]
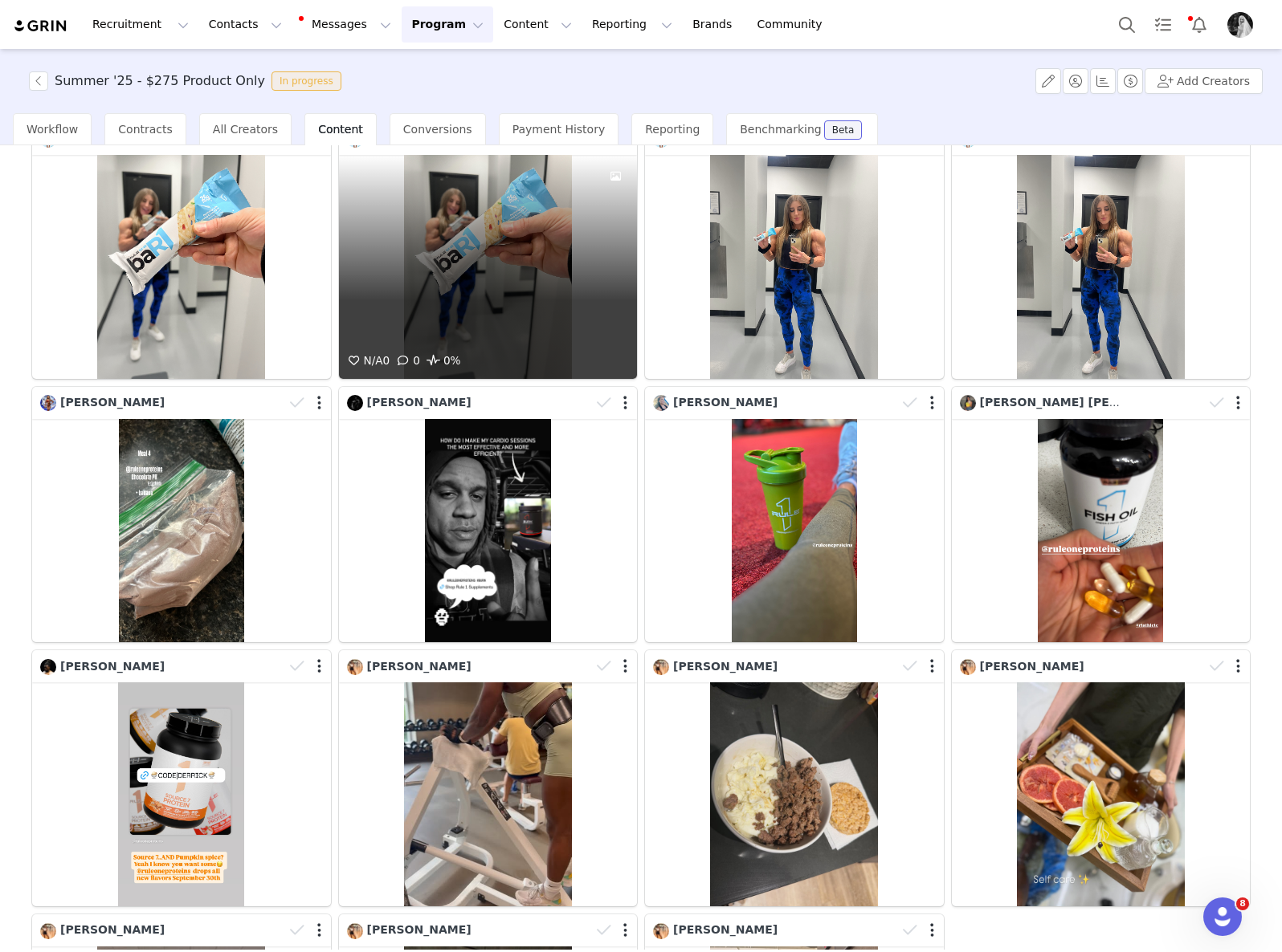
click at [444, 244] on div "N/A 0 0 0%" at bounding box center [488, 267] width 299 height 224
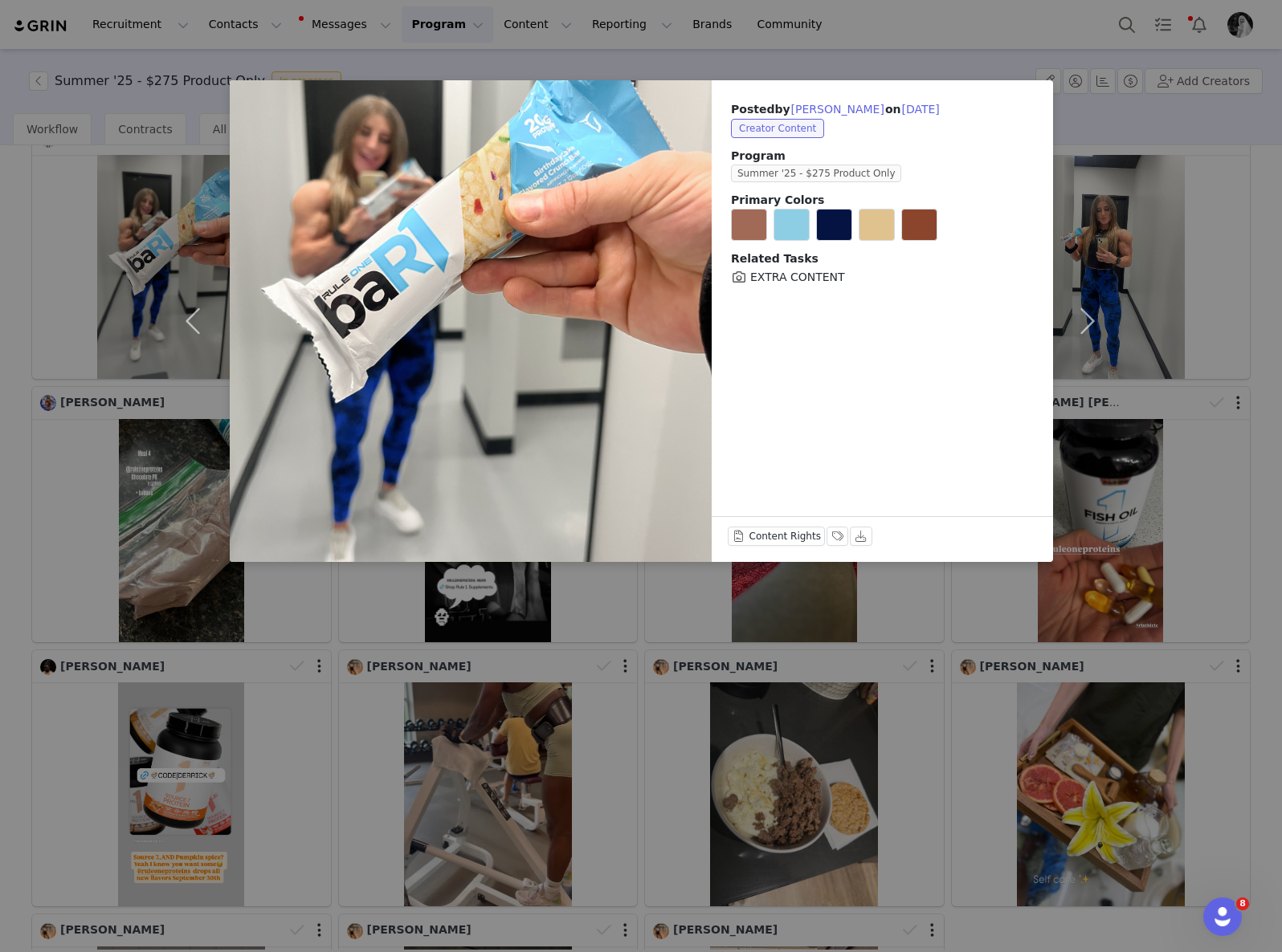
click at [637, 668] on div "Posted by [PERSON_NAME] on [DATE] Creator Content Program Summer '25 - $275 Pro…" at bounding box center [641, 476] width 1282 height 952
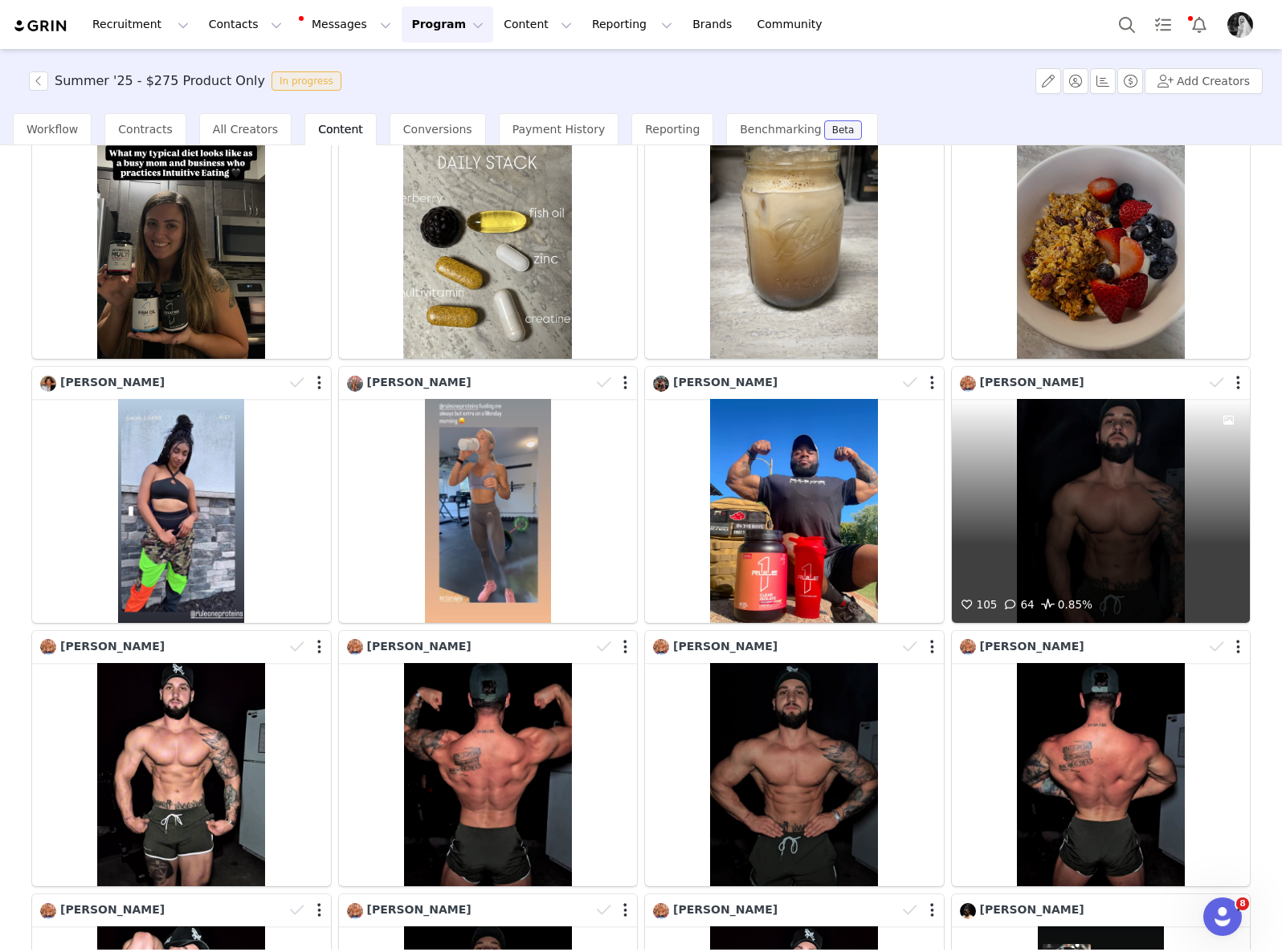
scroll to position [0, 0]
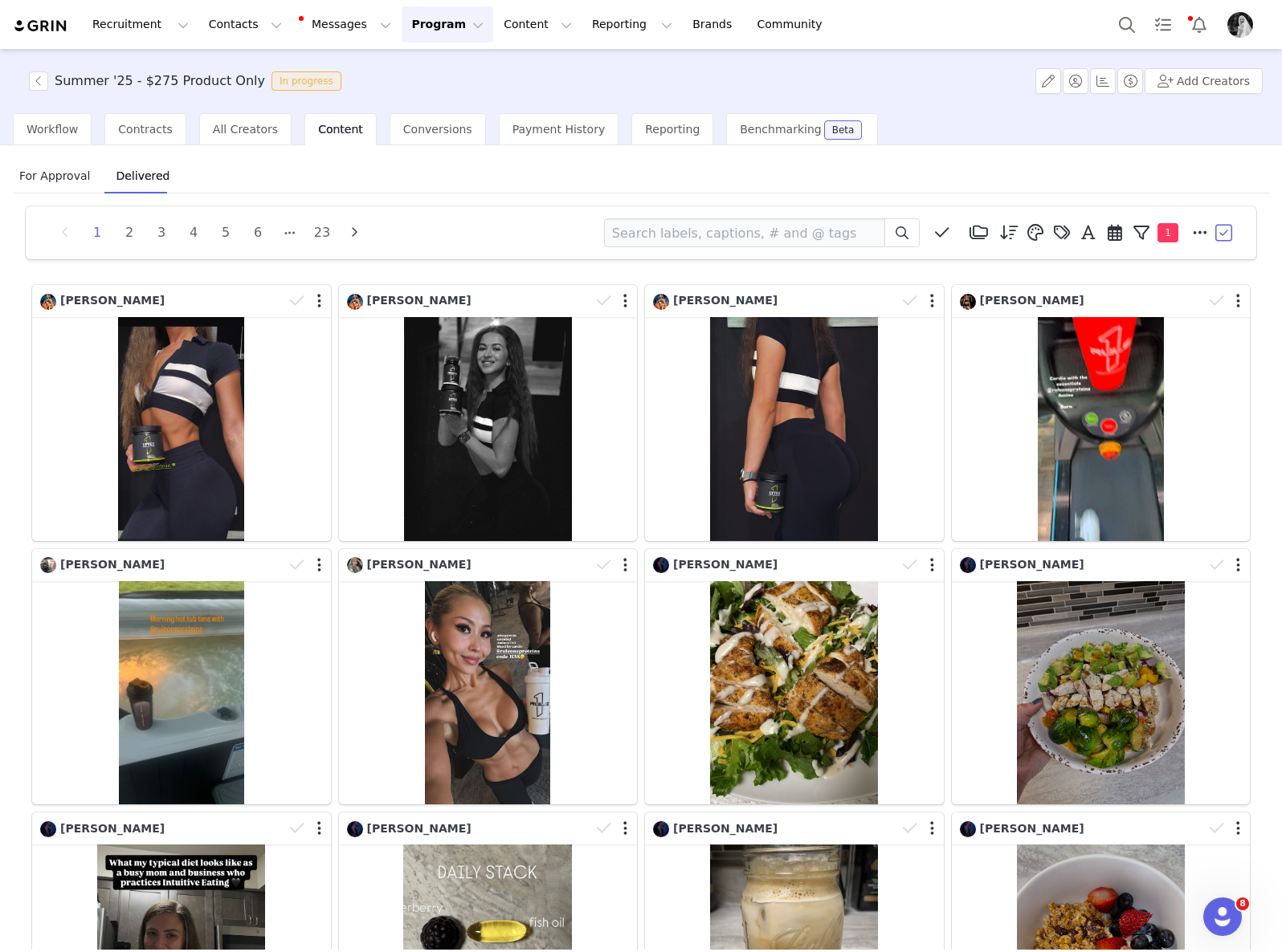
click at [430, 19] on button "Program Program" at bounding box center [447, 24] width 92 height 36
click at [429, 63] on p "Activations" at bounding box center [420, 71] width 62 height 17
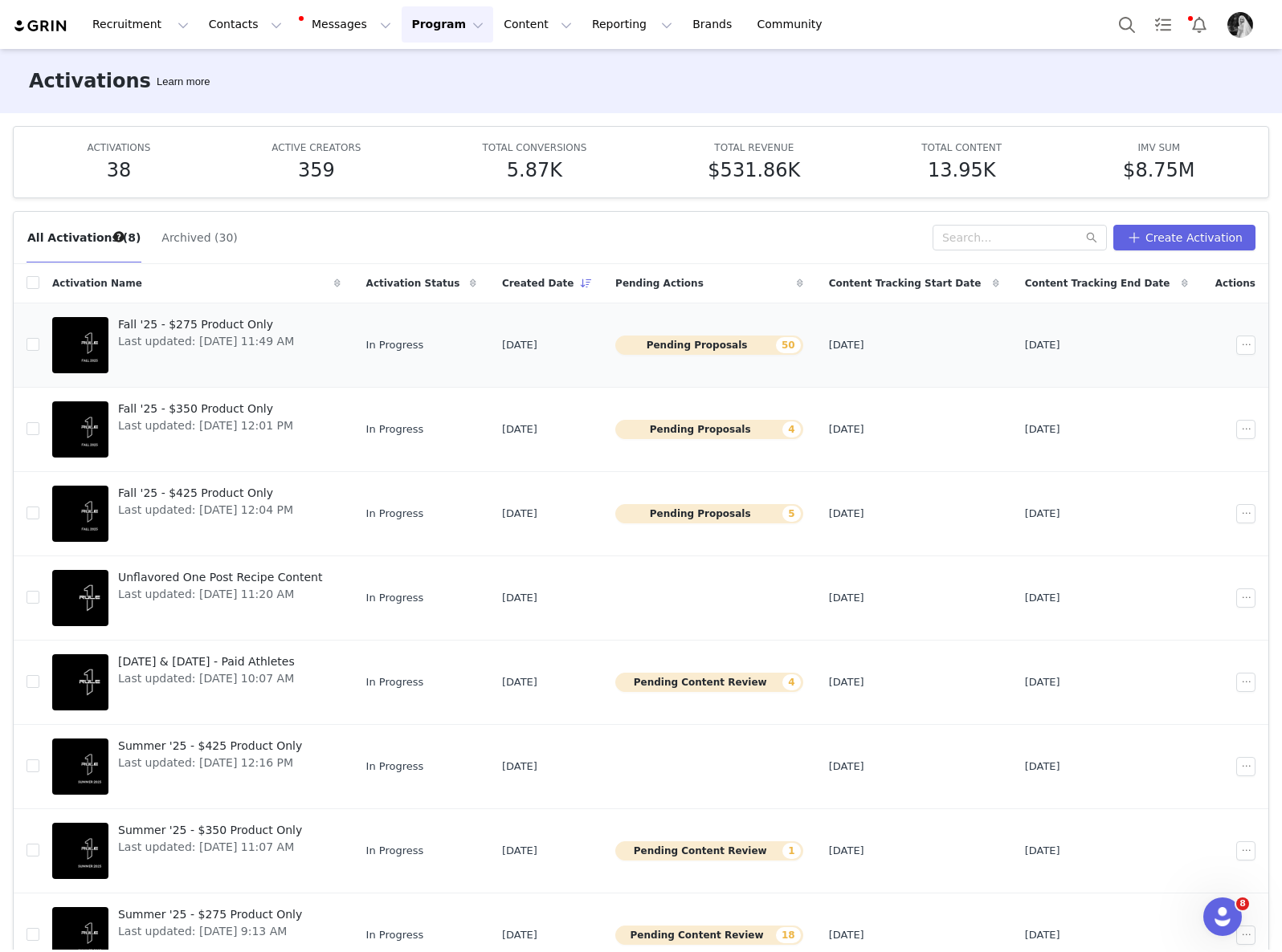
click at [221, 323] on span "Fall '25 - $275 Product Only" at bounding box center [205, 325] width 176 height 17
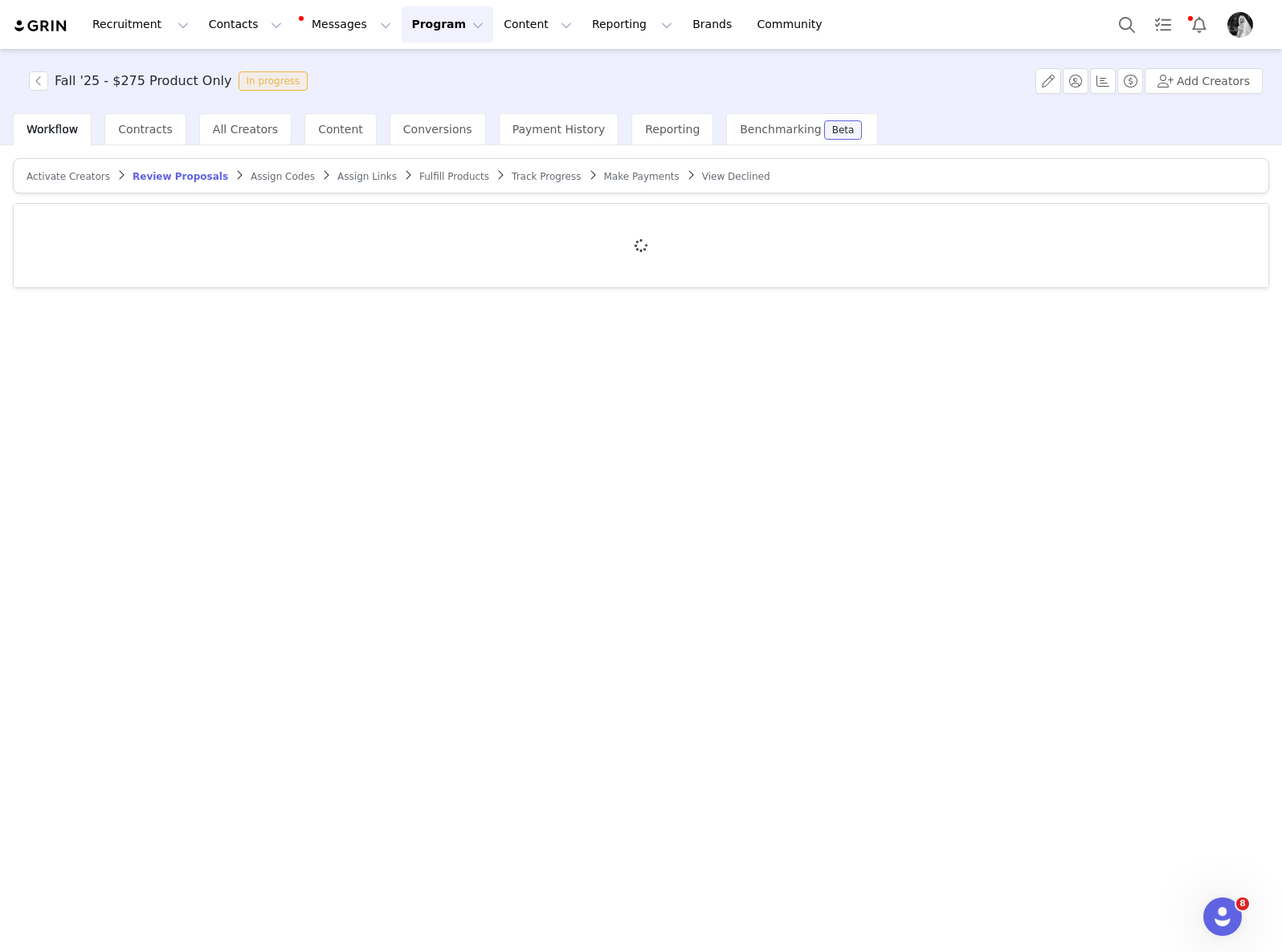
click at [47, 172] on span "Activate Creators" at bounding box center [67, 176] width 83 height 11
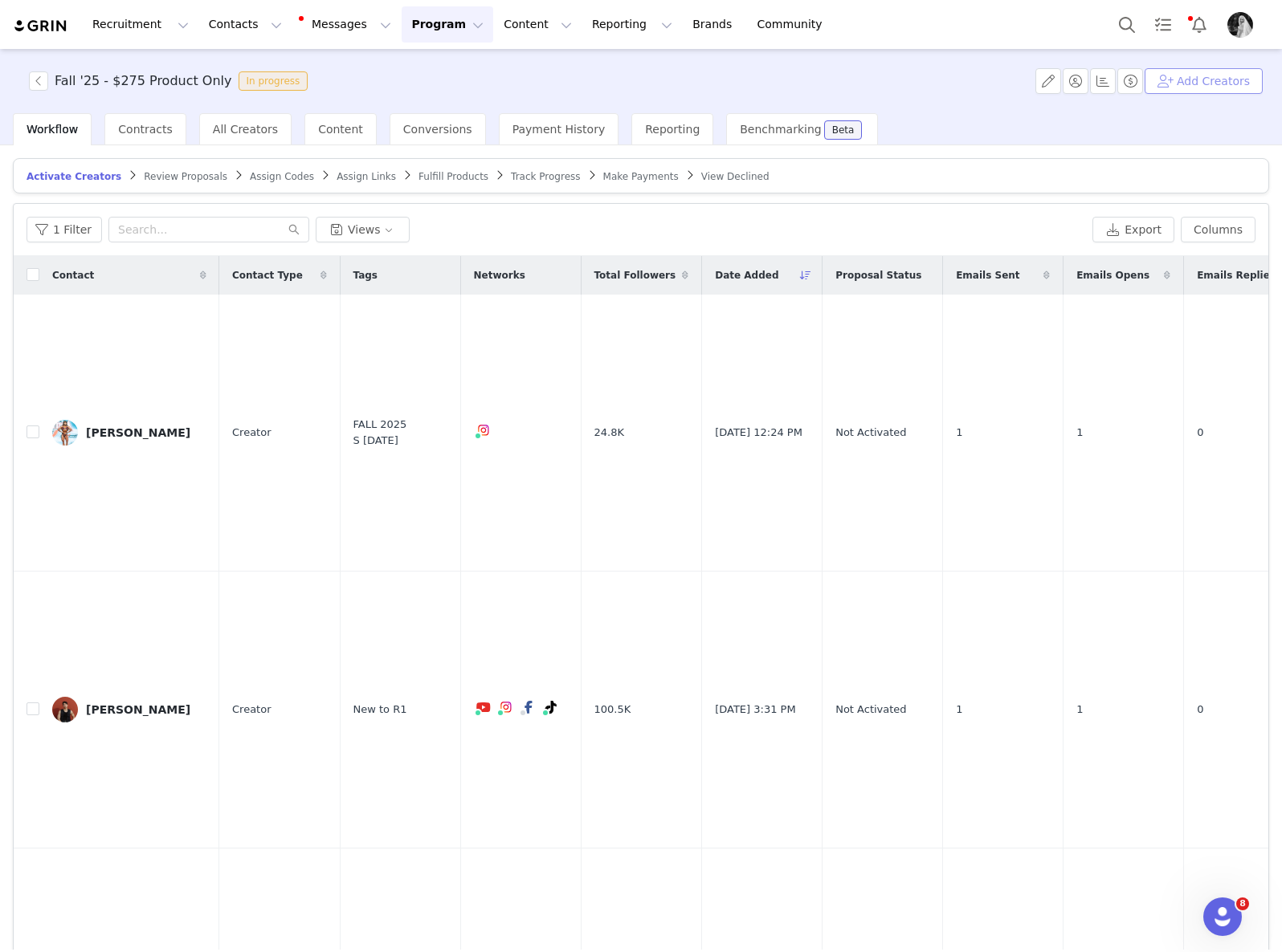
click at [1188, 82] on button "Add Creators" at bounding box center [1204, 81] width 118 height 26
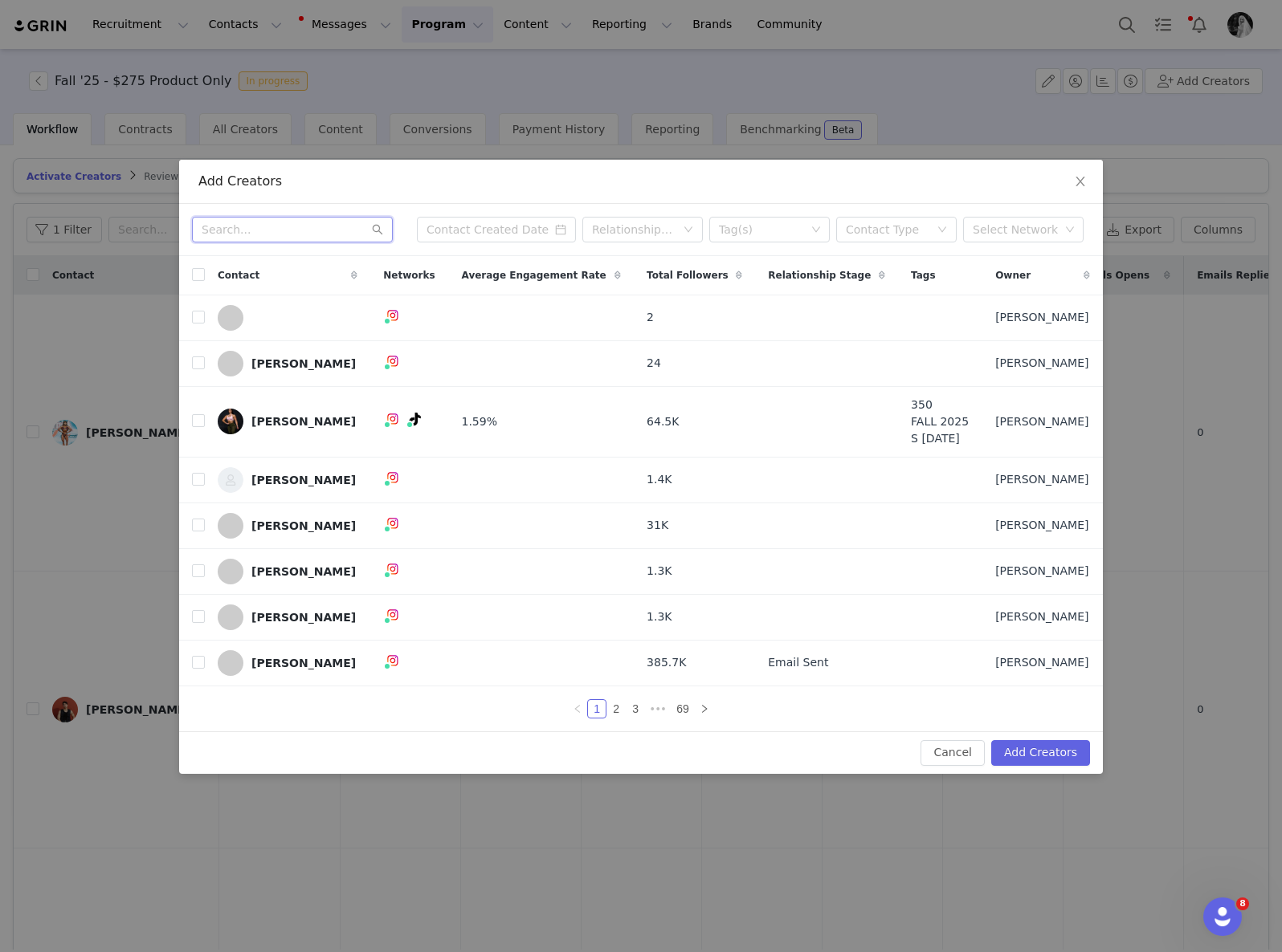
click at [283, 224] on input "text" at bounding box center [292, 230] width 201 height 26
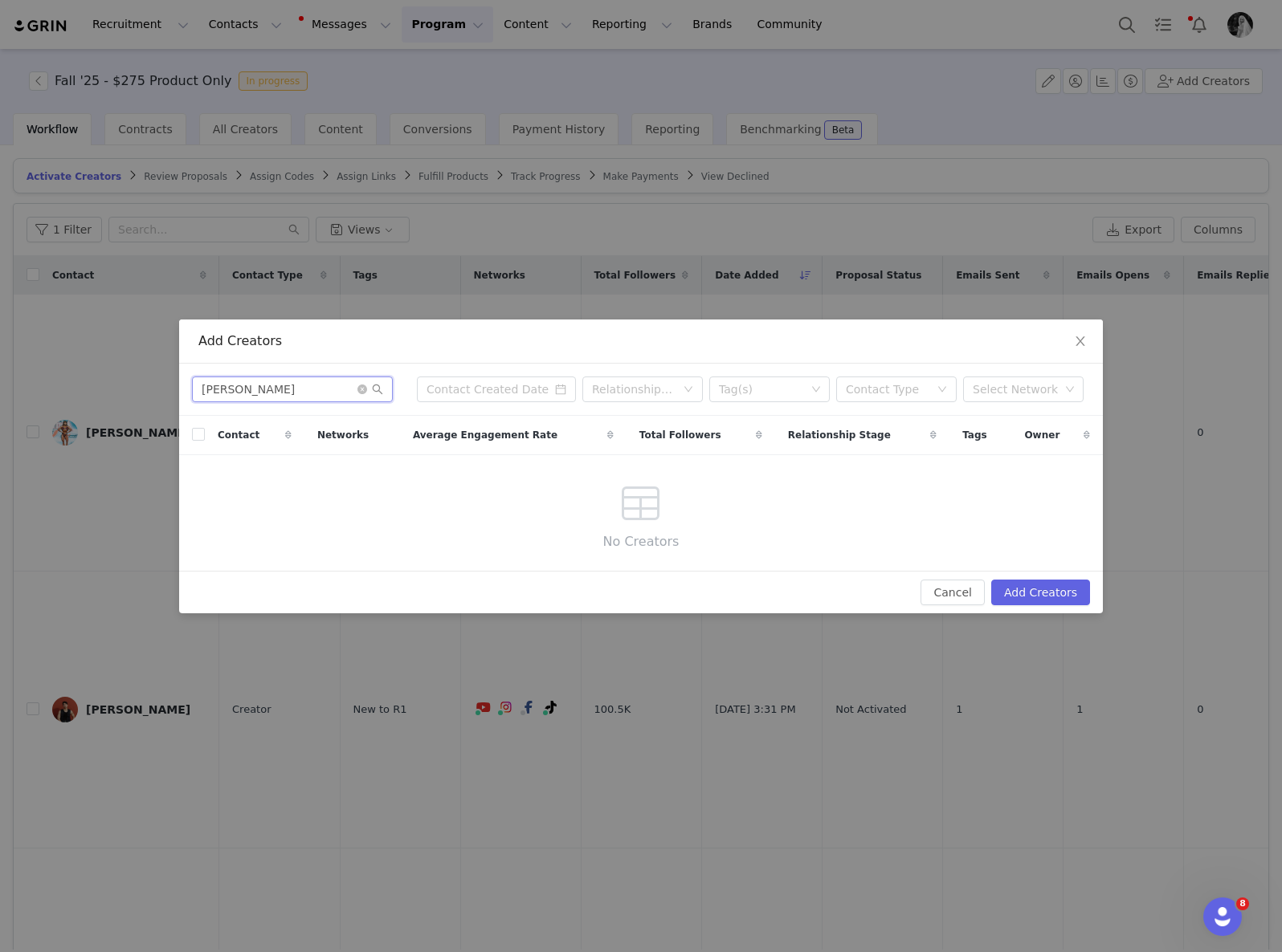
click at [224, 387] on input "[PERSON_NAME]" at bounding box center [292, 389] width 201 height 26
click at [208, 390] on input "[PERSON_NAME]" at bounding box center [292, 389] width 201 height 26
click at [239, 390] on input "[PERSON_NAME]" at bounding box center [292, 389] width 201 height 26
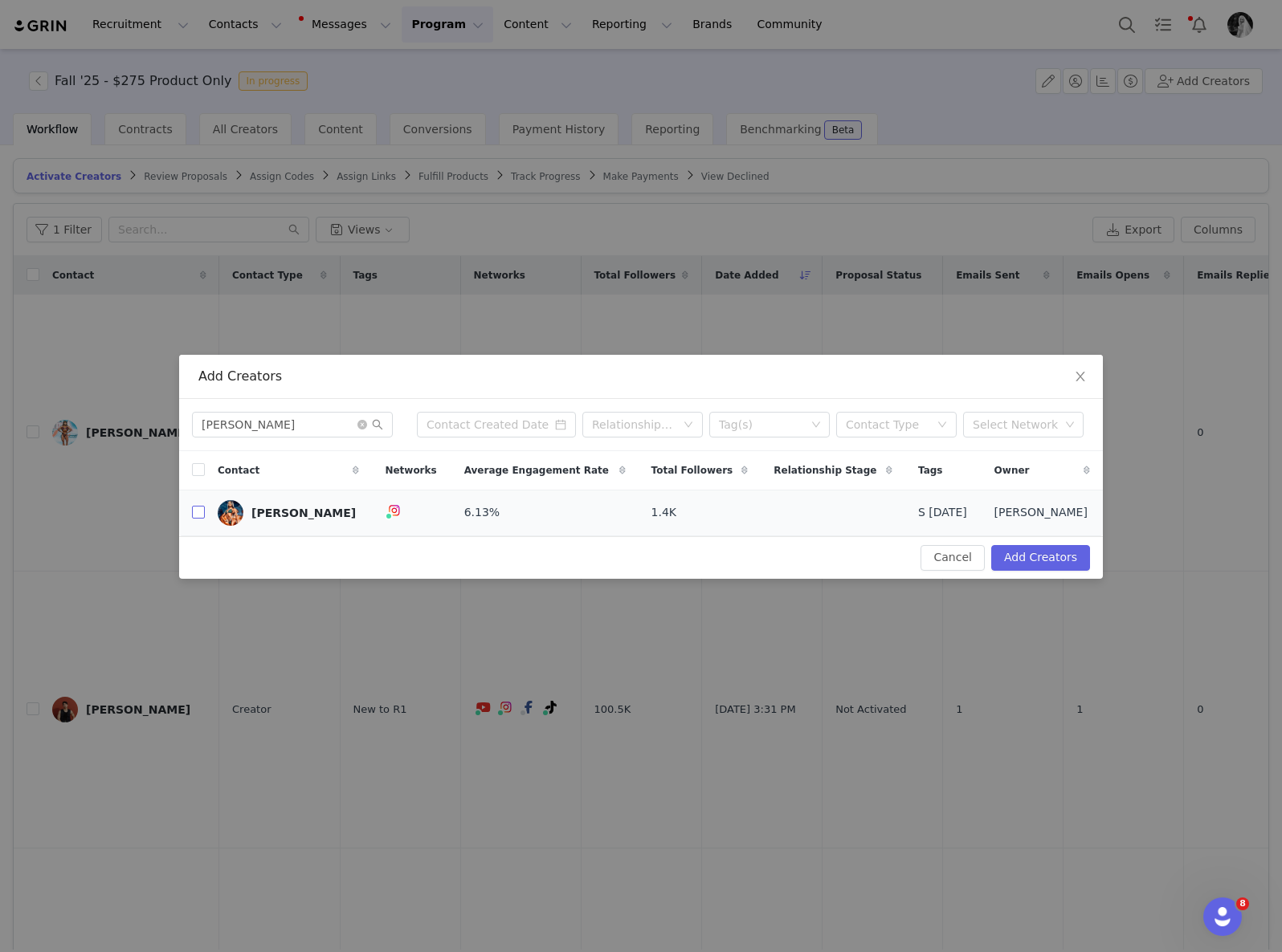
click at [194, 512] on input "checkbox" at bounding box center [199, 512] width 13 height 13
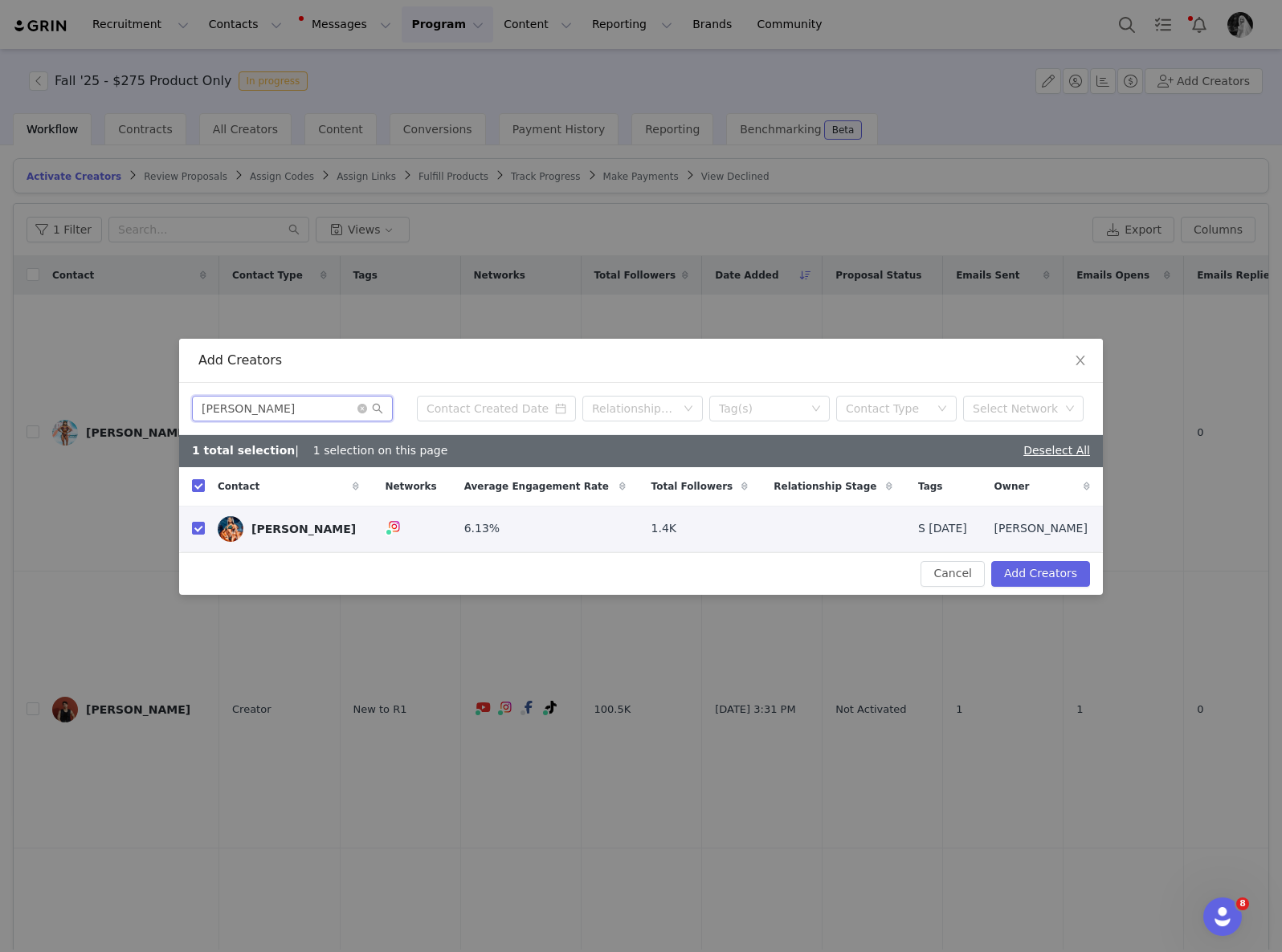
click at [313, 404] on input "[PERSON_NAME]" at bounding box center [292, 409] width 201 height 26
click at [196, 525] on input "checkbox" at bounding box center [199, 528] width 13 height 13
click at [1040, 567] on button "Add Creators" at bounding box center [1040, 574] width 99 height 26
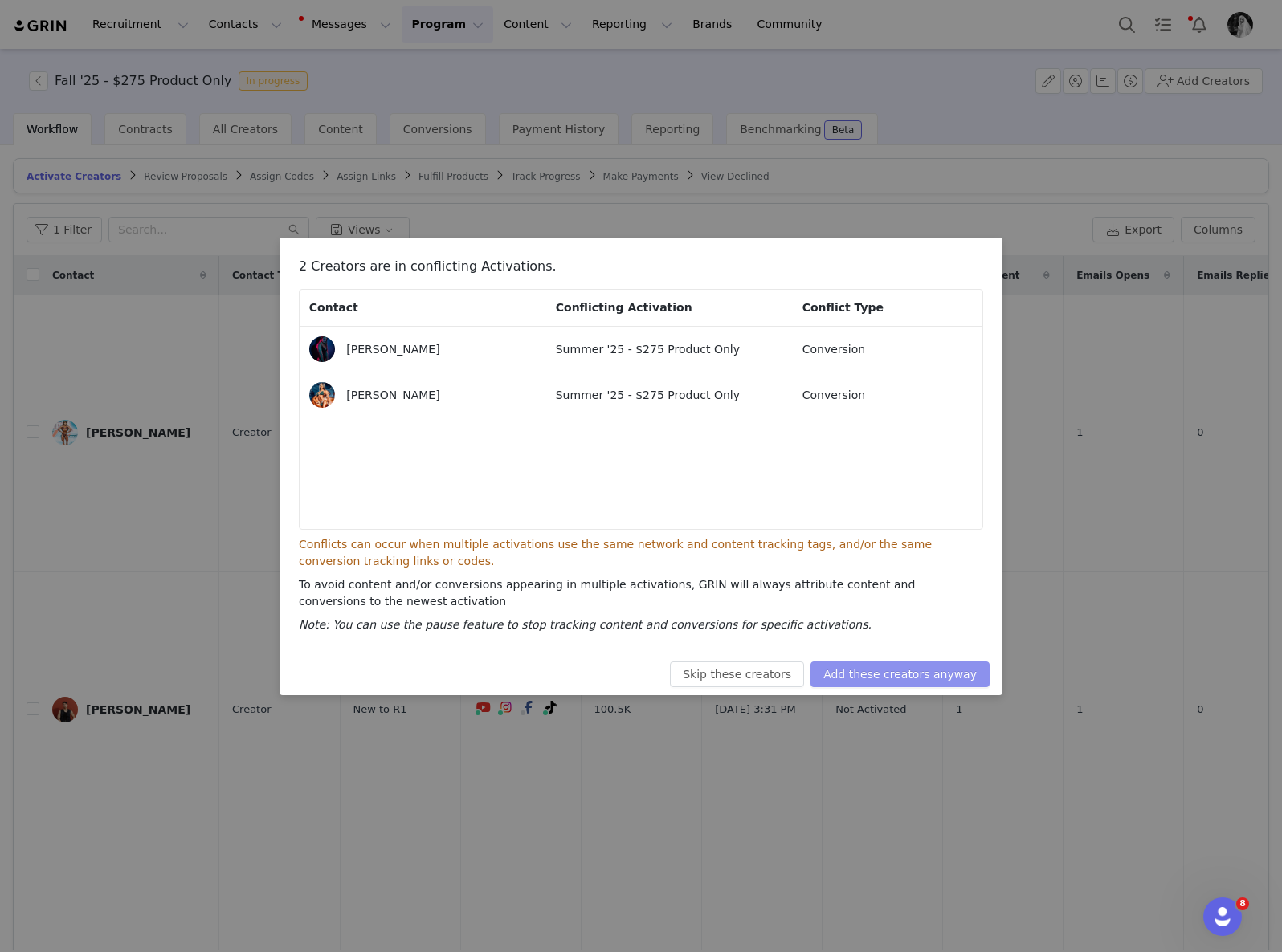
click at [915, 668] on button "Add these creators anyway" at bounding box center [900, 675] width 179 height 26
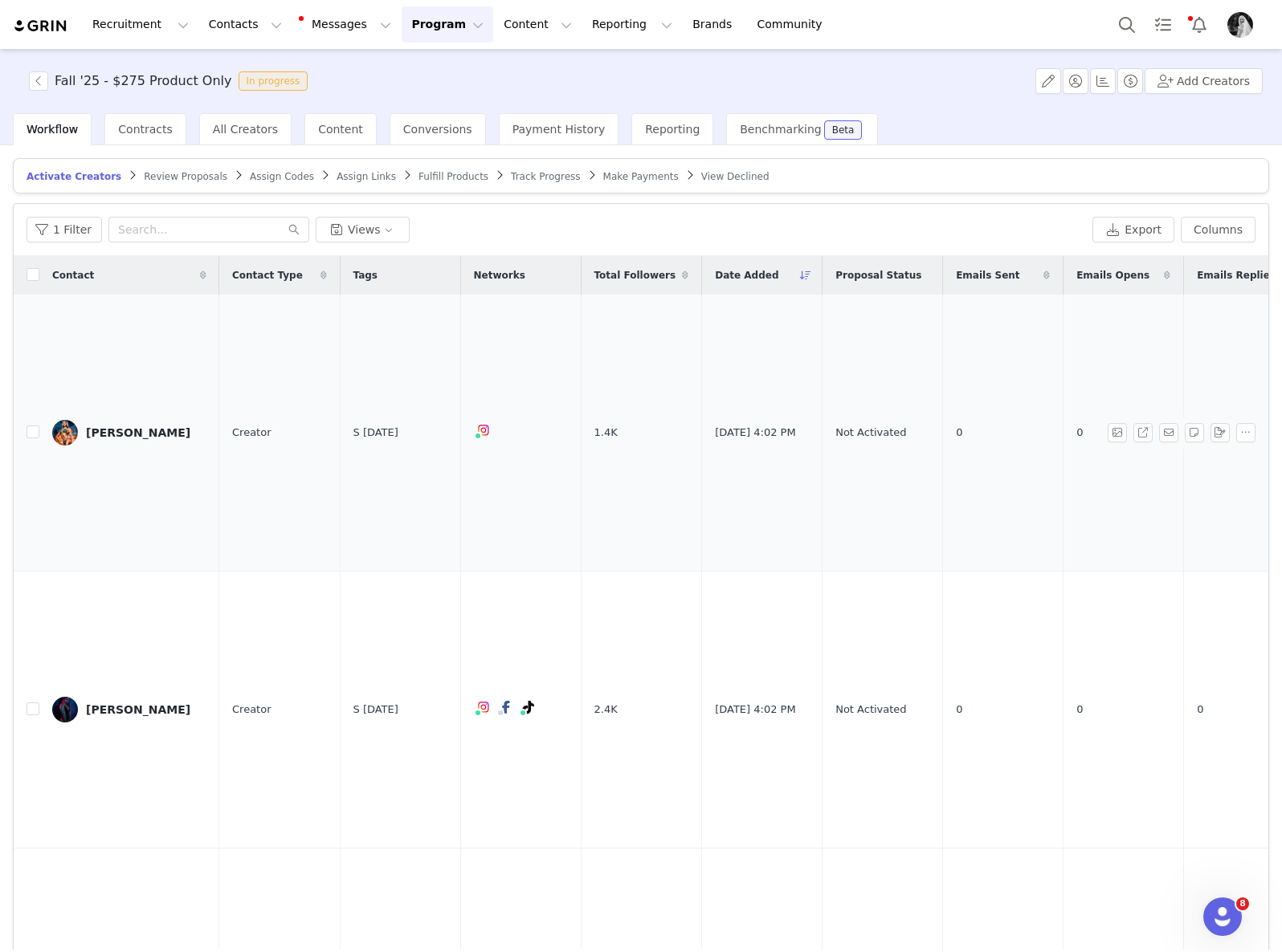
click at [39, 431] on td "[PERSON_NAME]" at bounding box center [129, 433] width 180 height 277
click at [31, 433] on div "Contact Contact Type Tags Networks Total Followers Date Added Proposal Status E…" at bounding box center [641, 611] width 1254 height 712
click at [26, 439] on input "checkbox" at bounding box center [33, 432] width 13 height 13
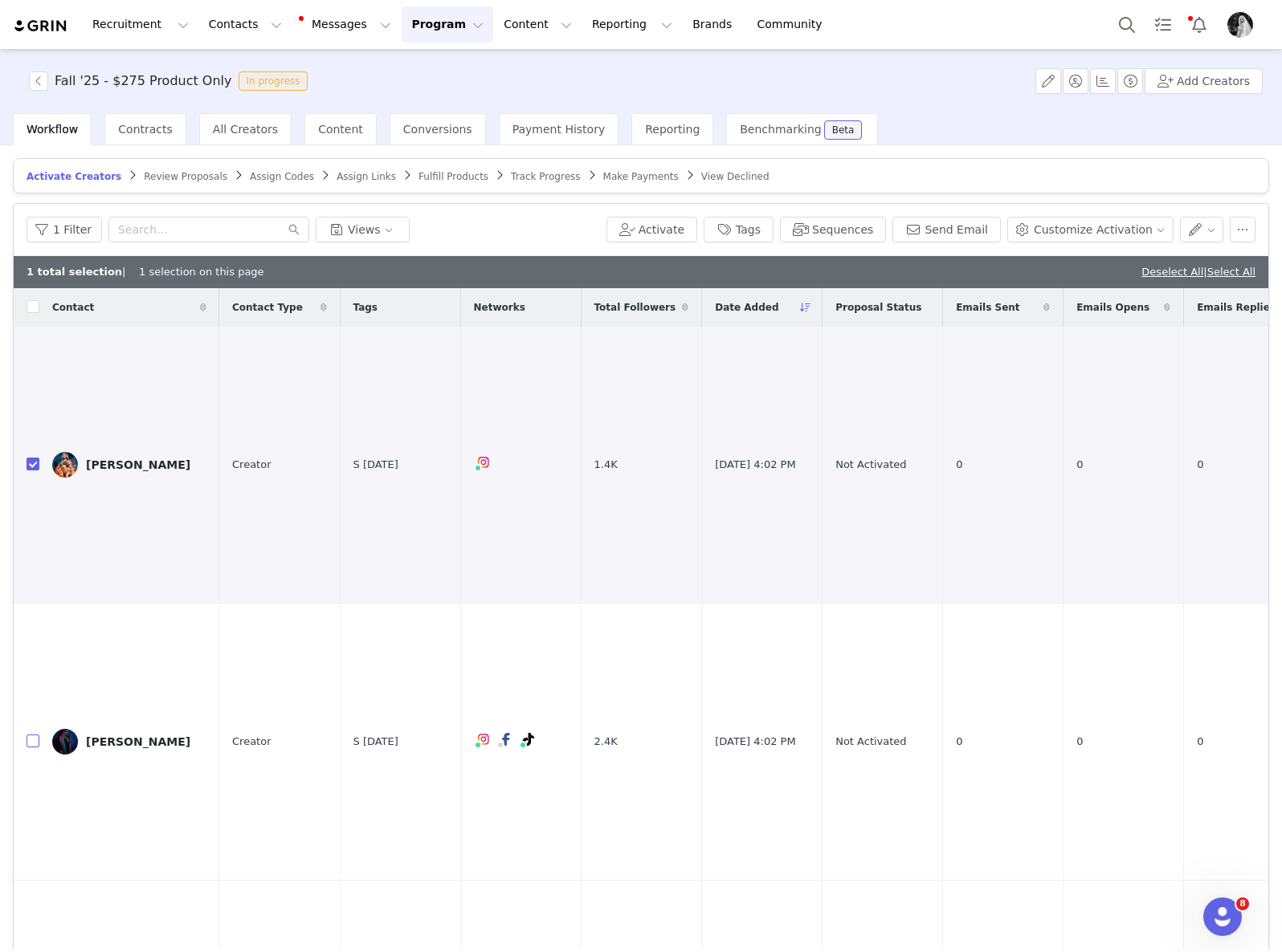
drag, startPoint x: 33, startPoint y: 737, endPoint x: 847, endPoint y: 147, distance: 1005.3
click at [33, 737] on input "checkbox" at bounding box center [33, 741] width 13 height 13
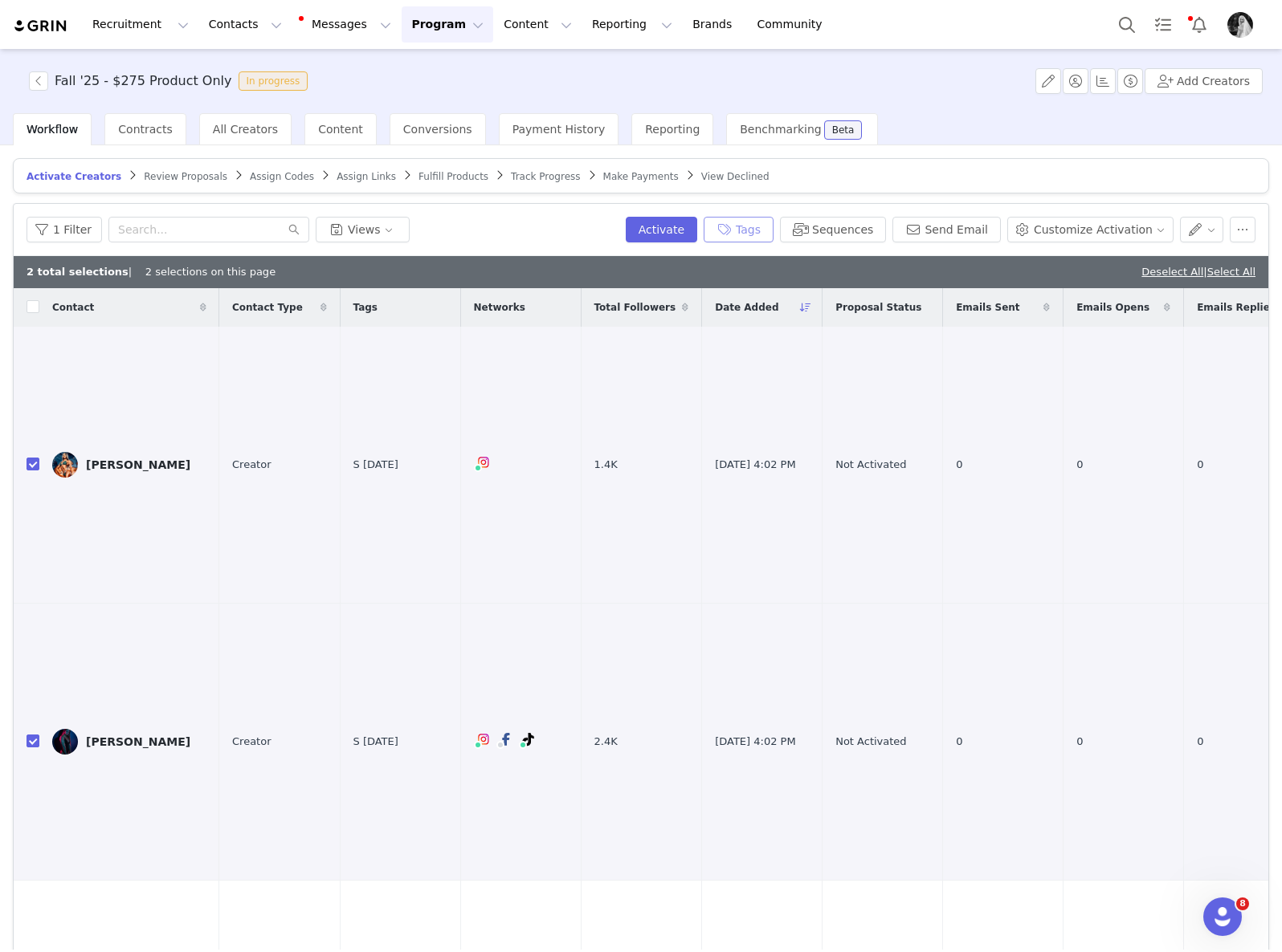
click at [749, 225] on button "Tags" at bounding box center [738, 230] width 70 height 26
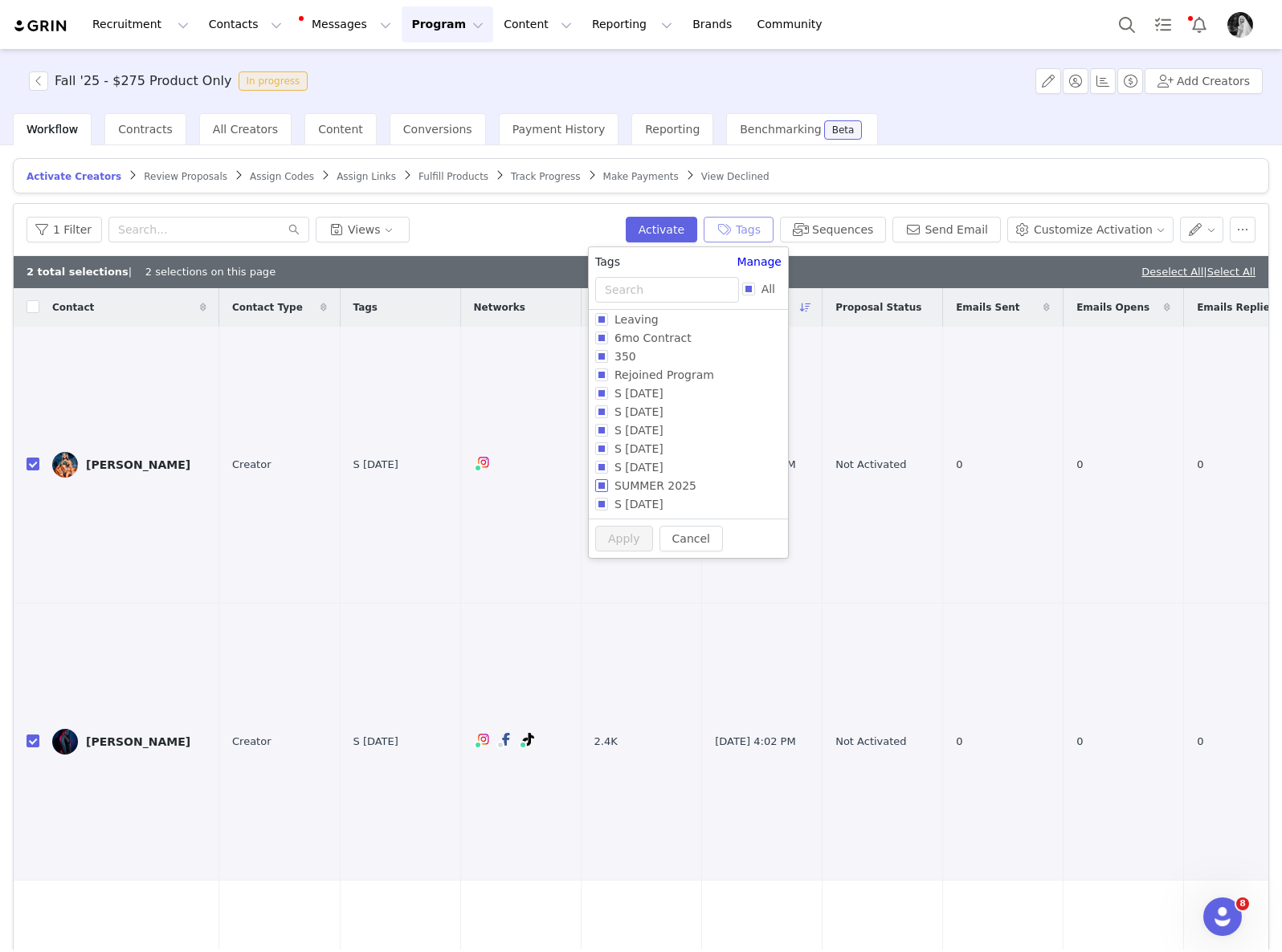
scroll to position [134, 0]
click at [602, 462] on input "FALL 2025" at bounding box center [601, 467] width 13 height 13
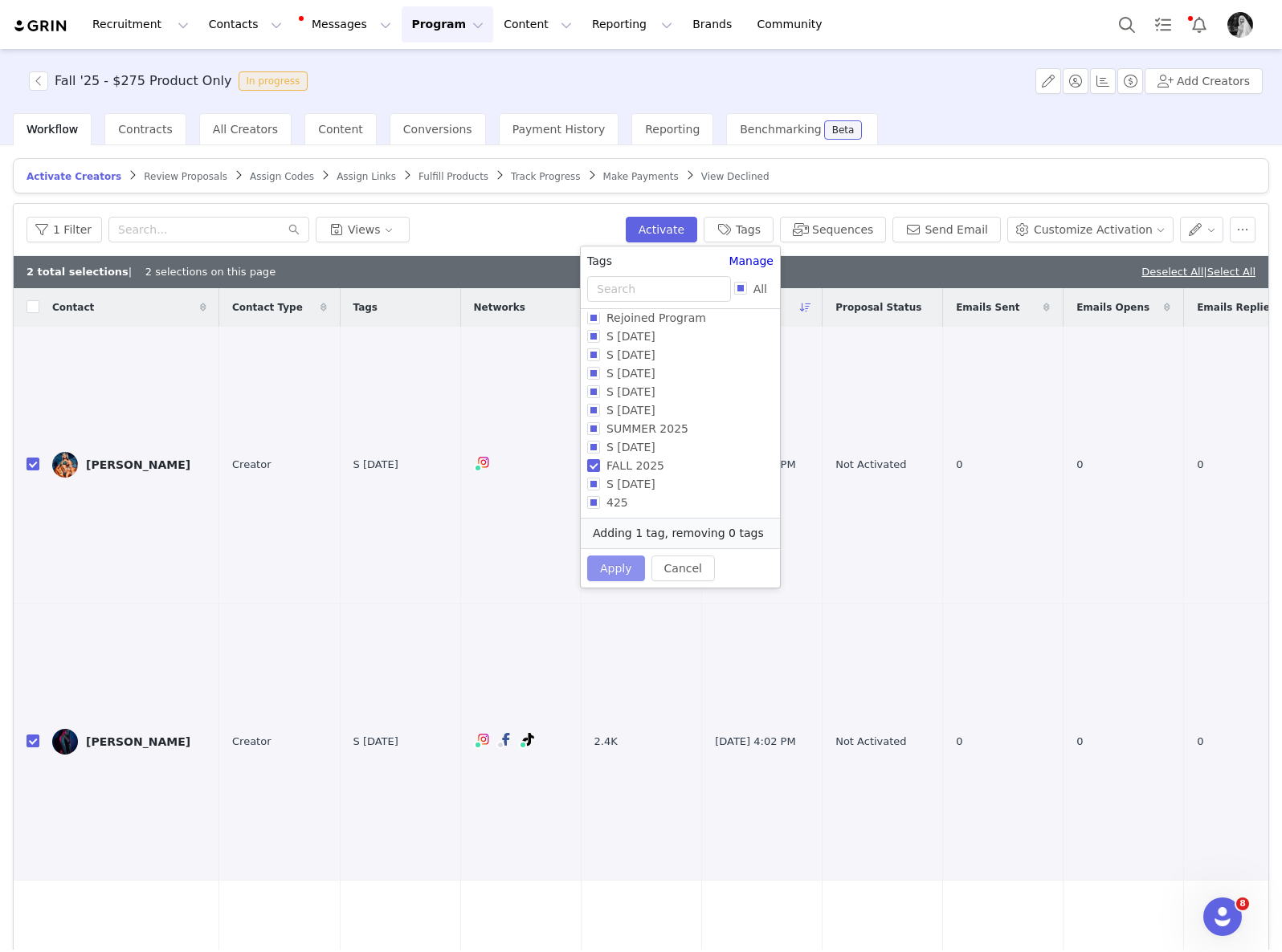
click at [617, 565] on button "Apply" at bounding box center [616, 568] width 58 height 26
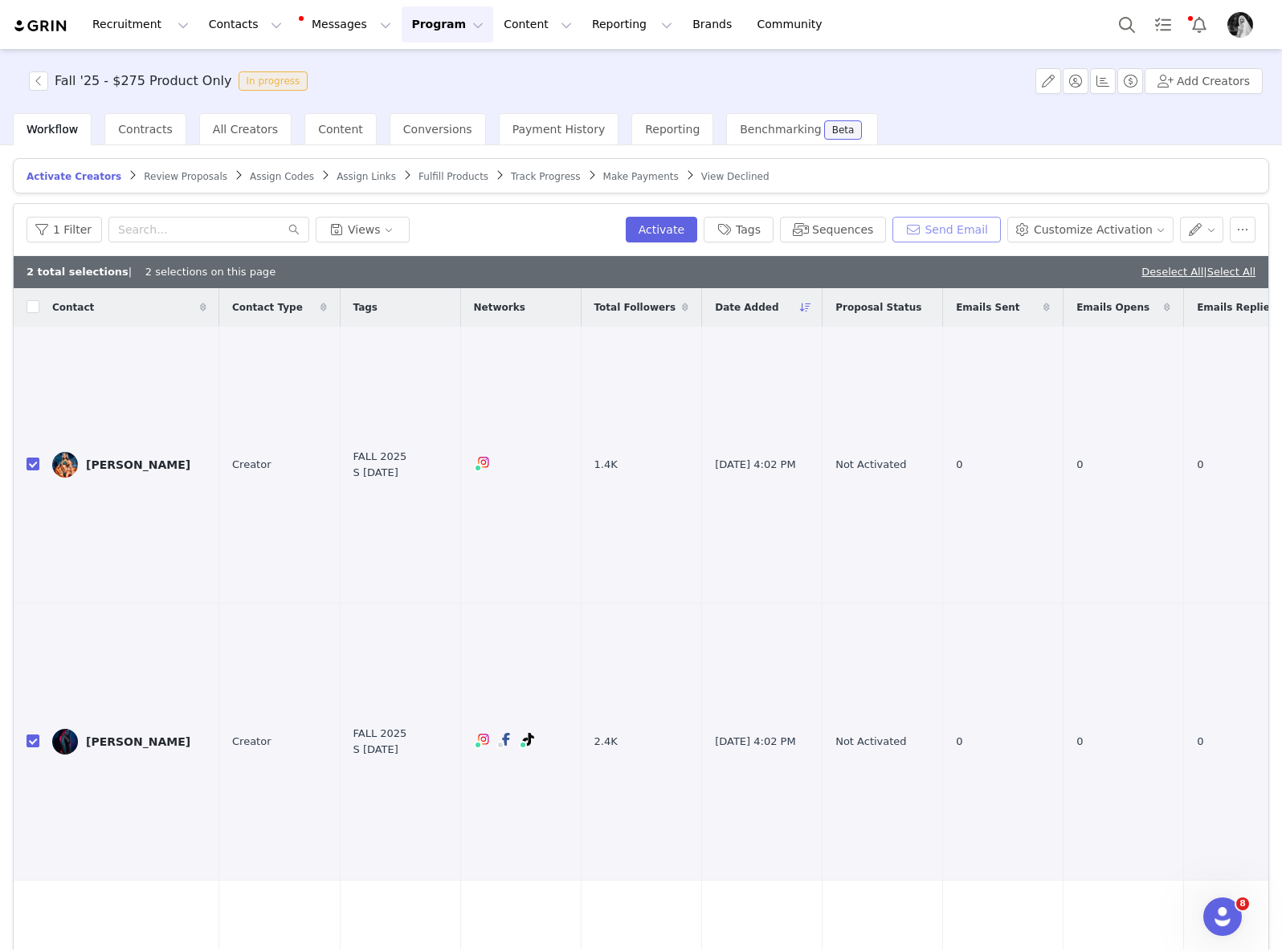
click at [967, 229] on button "Send Email" at bounding box center [947, 230] width 108 height 26
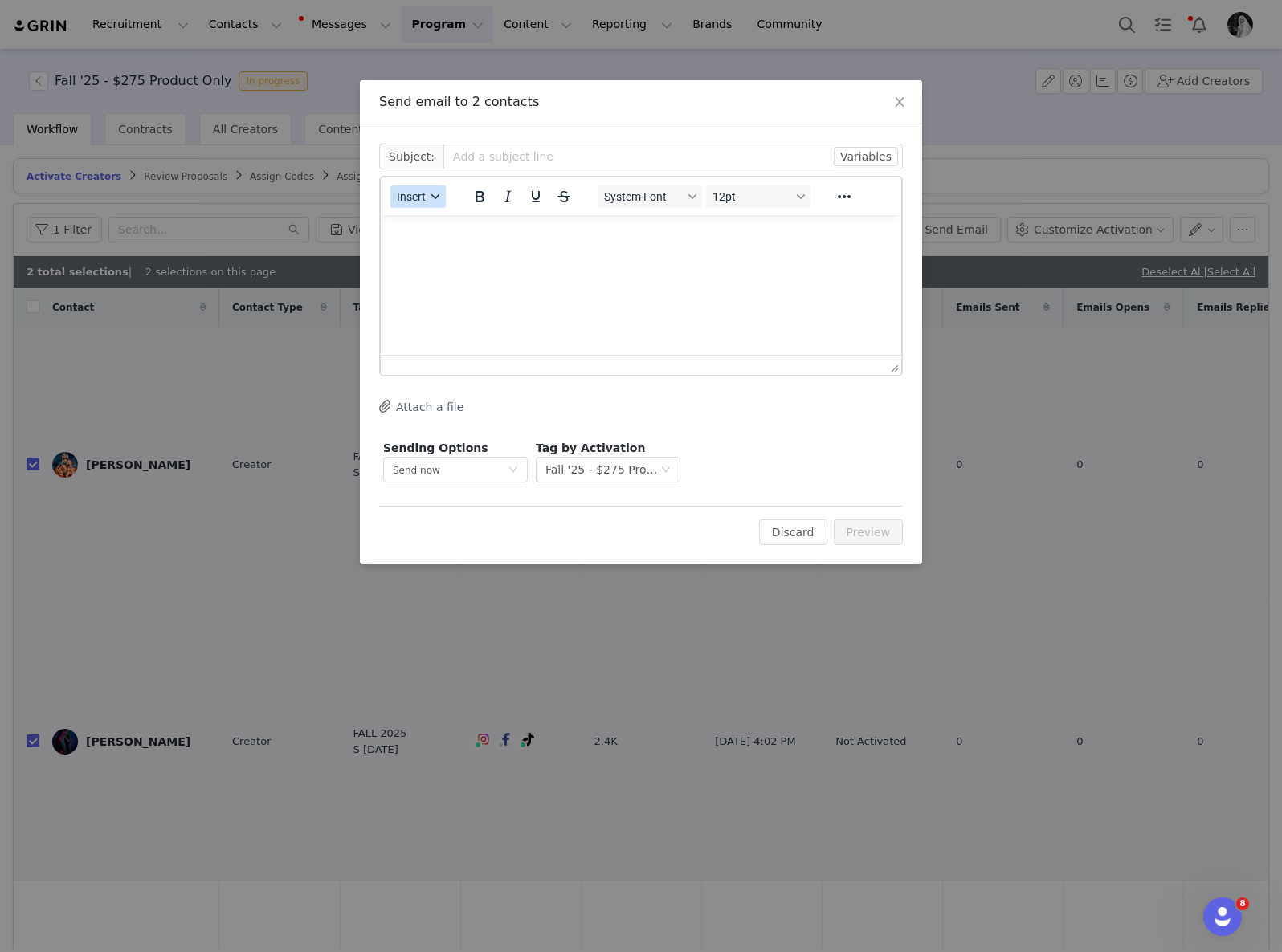
scroll to position [0, 0]
click at [406, 205] on button "Insert" at bounding box center [417, 197] width 55 height 22
click at [430, 232] on div "Insert Template" at bounding box center [476, 225] width 145 height 20
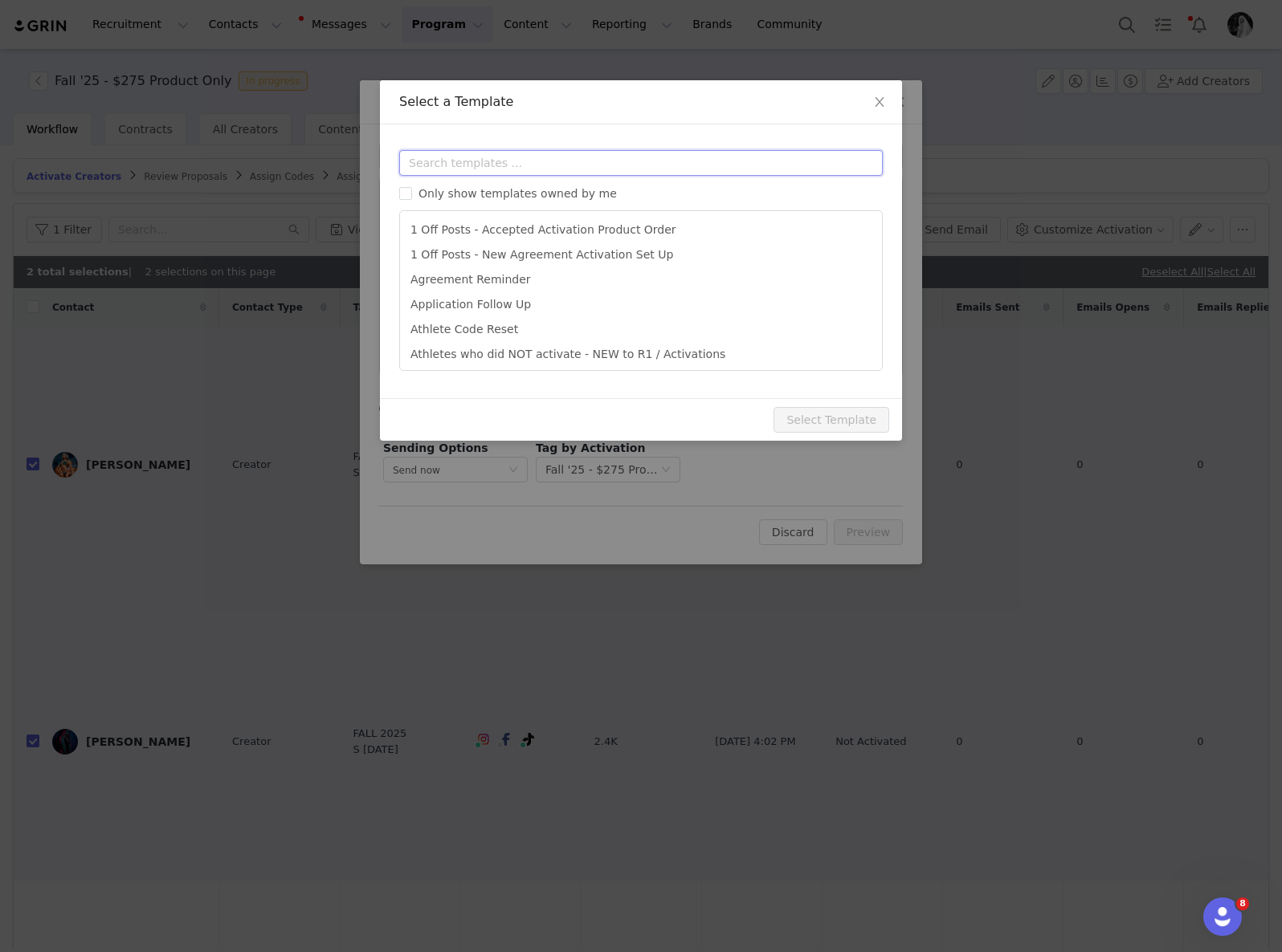
click at [528, 170] on input "text" at bounding box center [641, 163] width 484 height 26
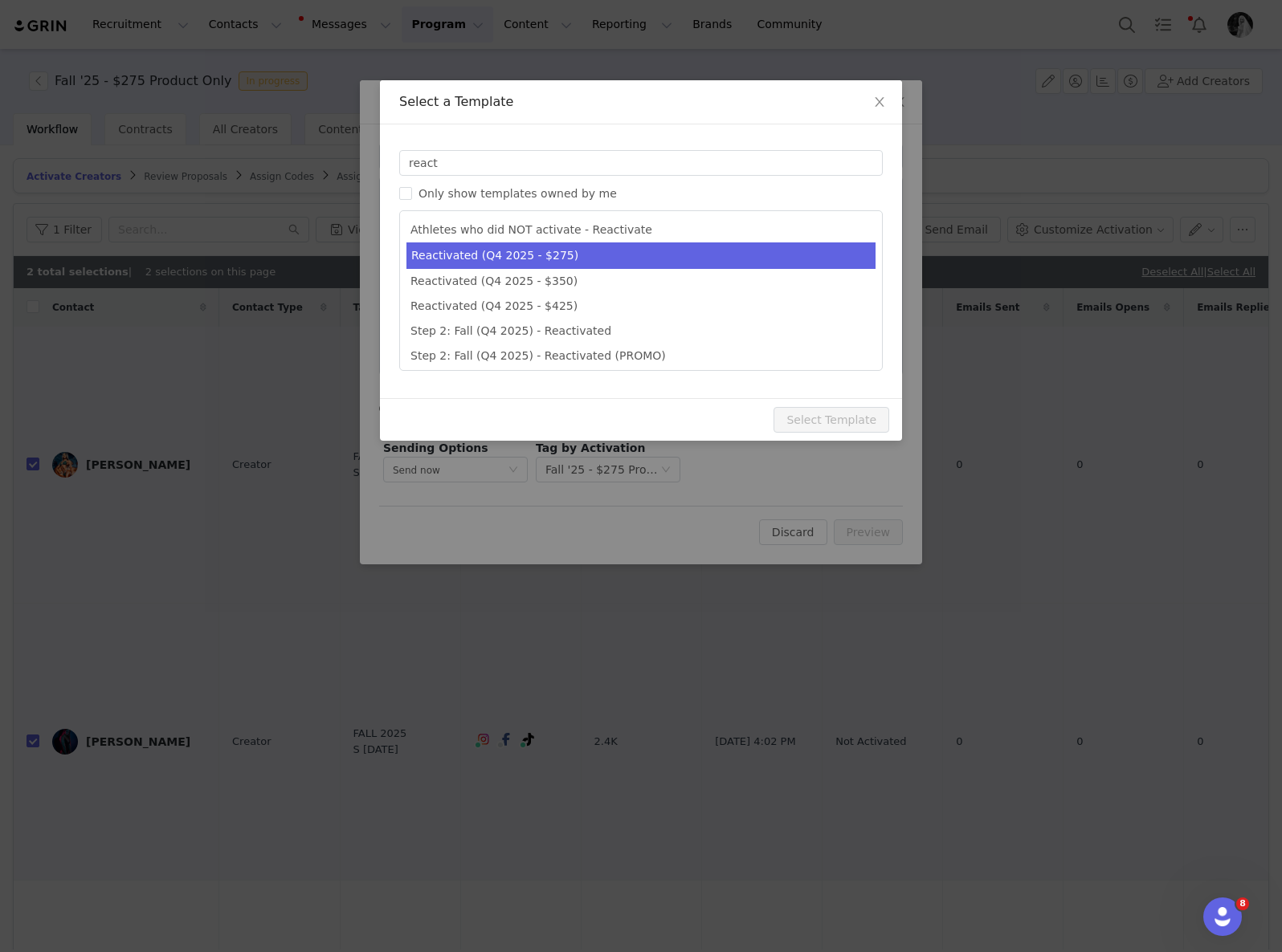
click at [556, 249] on li "Reactivated (Q4 2025 - $275)" at bounding box center [641, 256] width 469 height 26
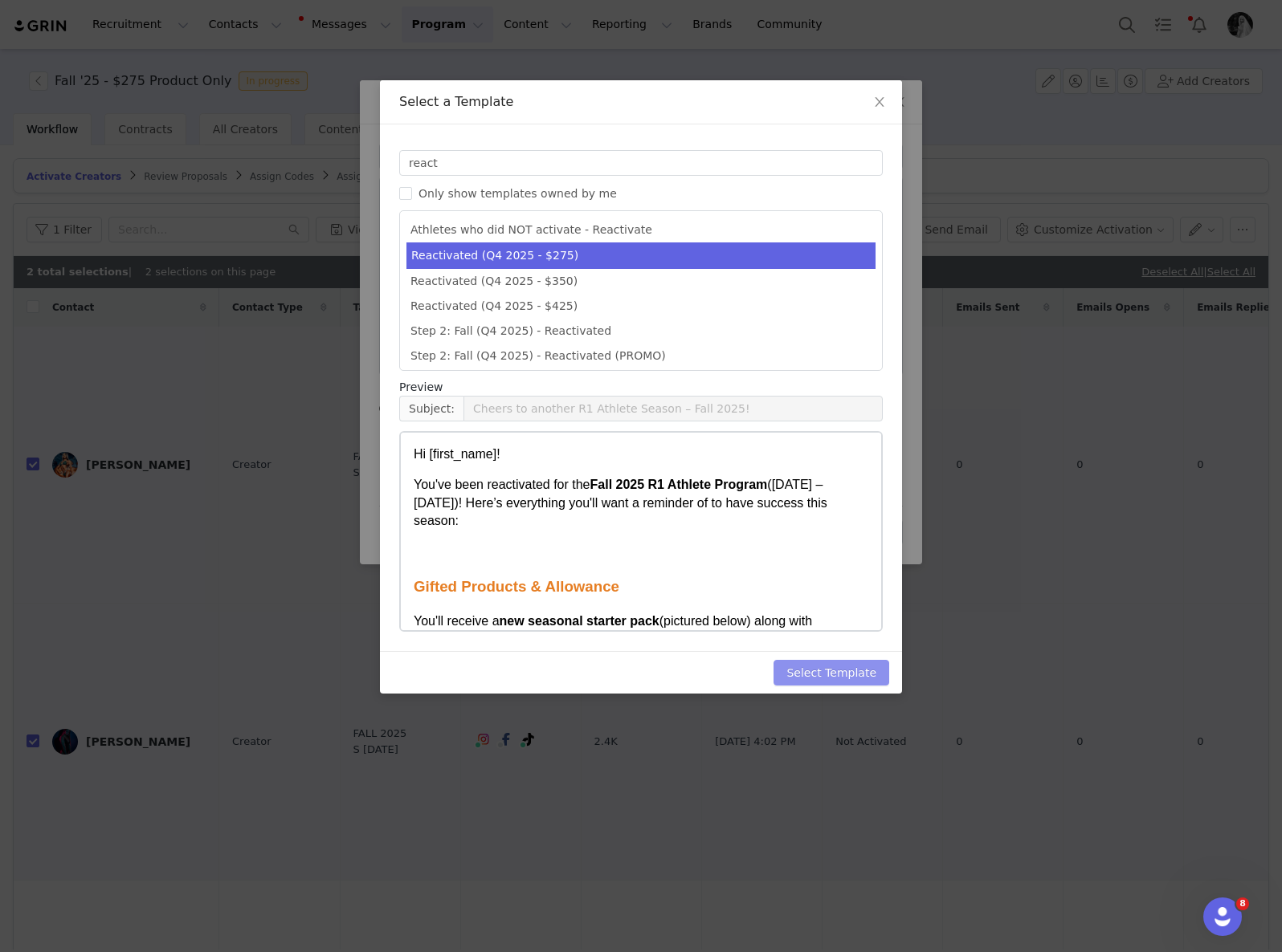
click at [846, 674] on button "Select Template" at bounding box center [831, 673] width 116 height 26
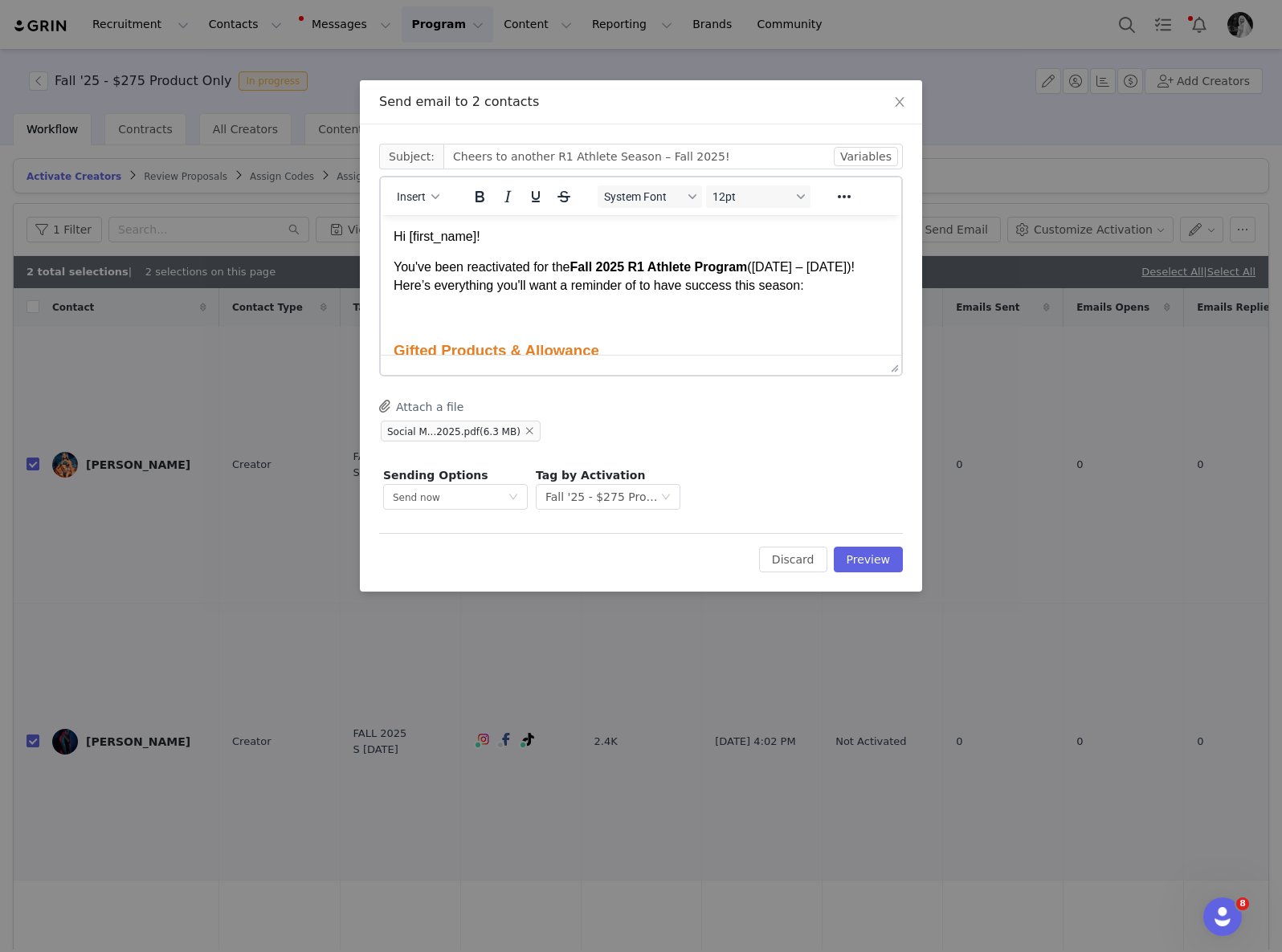
click at [456, 235] on p "Hi [first_name]!" at bounding box center [641, 236] width 495 height 18
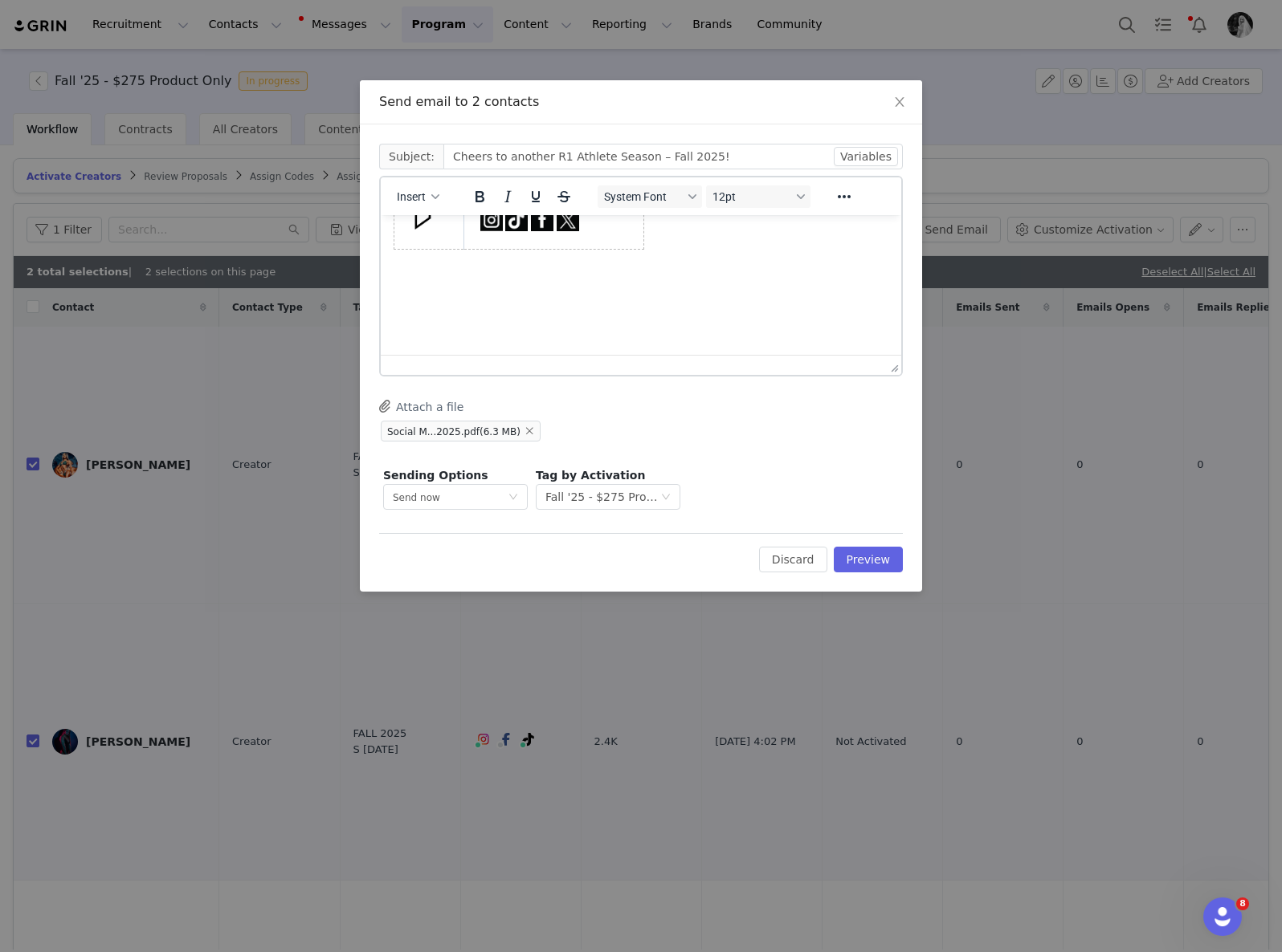
scroll to position [1665, 0]
click at [865, 557] on button "Preview" at bounding box center [868, 560] width 70 height 26
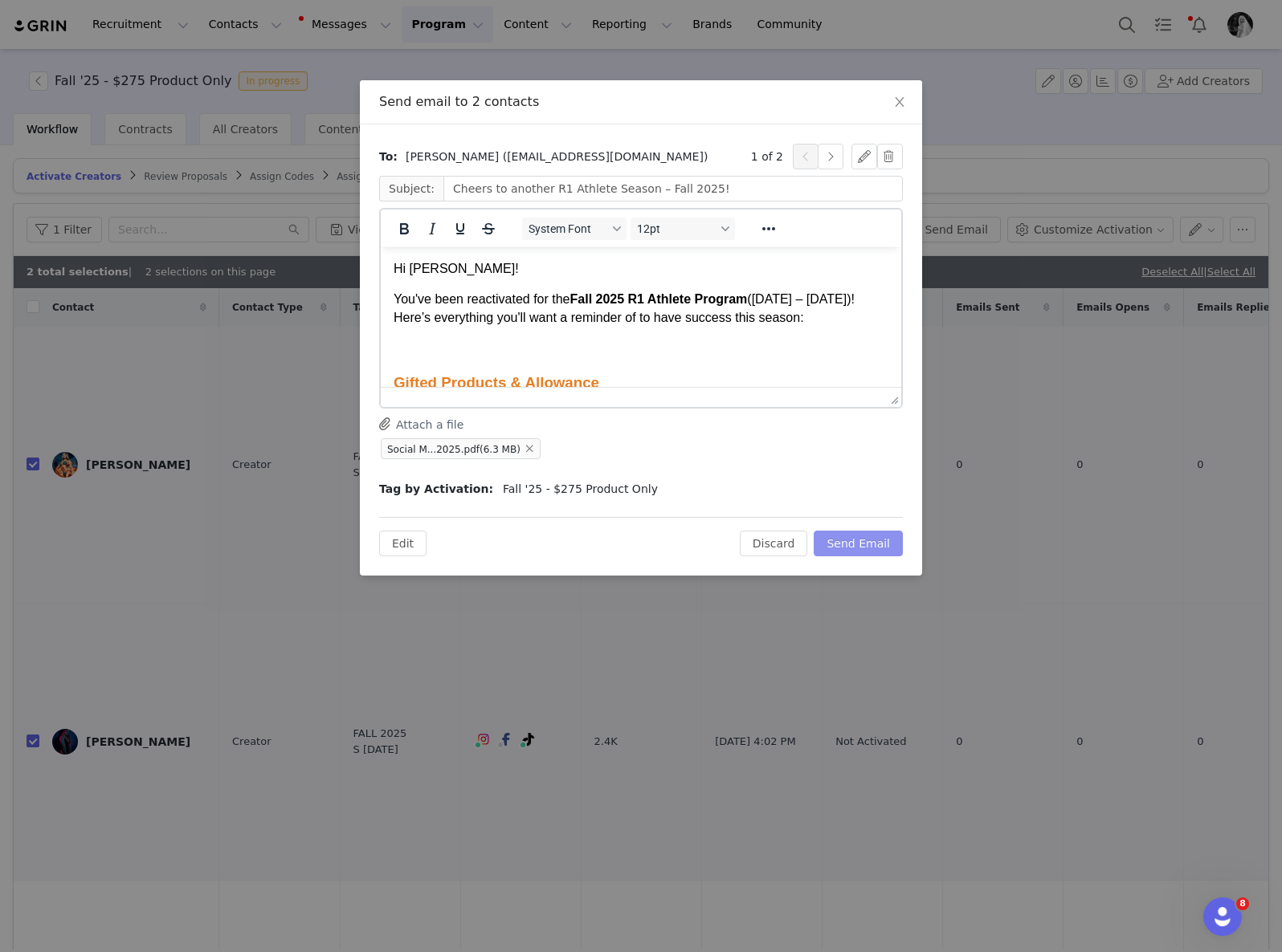
scroll to position [0, 0]
click at [864, 541] on button "Send Email" at bounding box center [857, 544] width 89 height 26
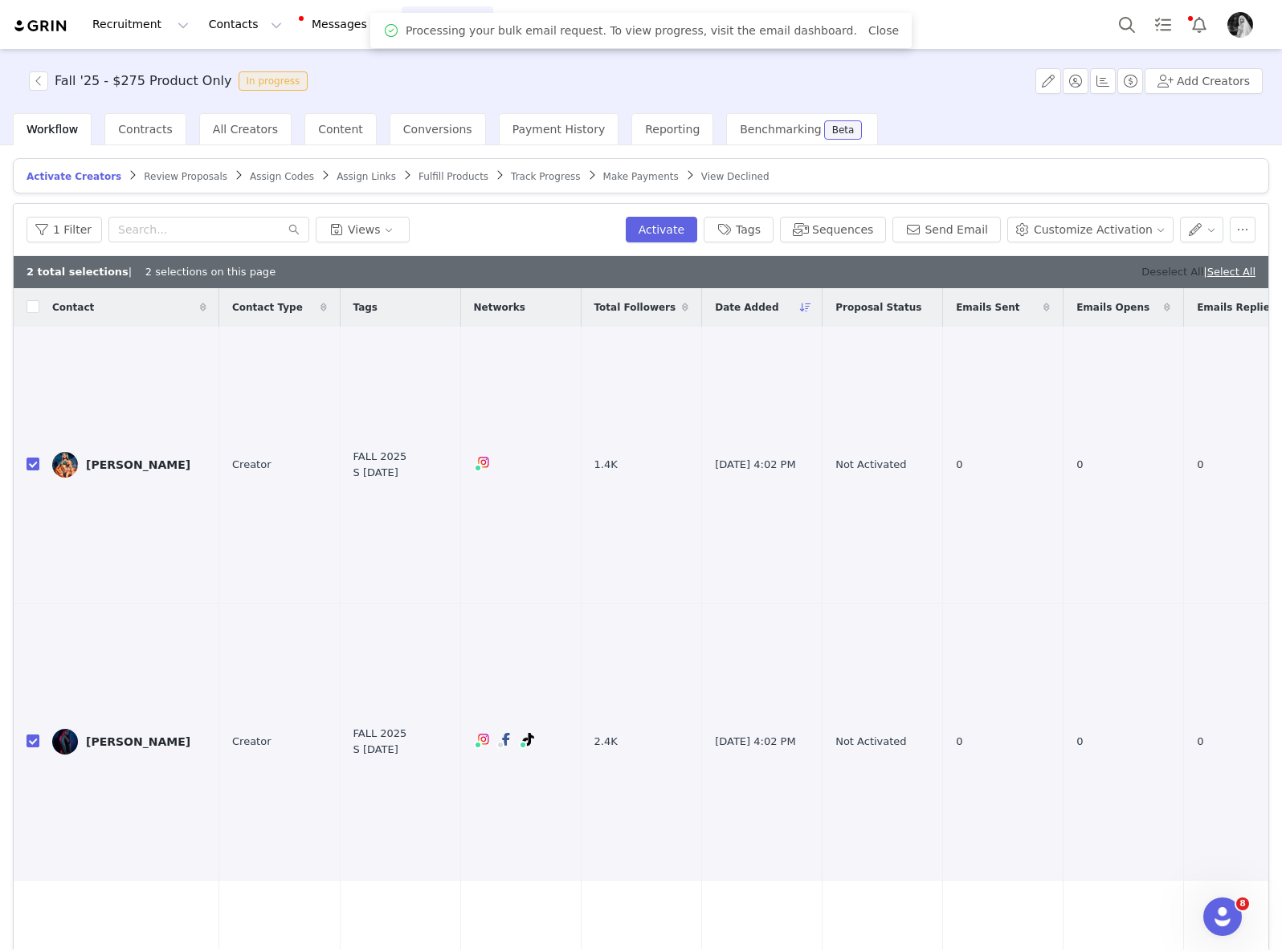
click at [1141, 270] on link "Deselect All" at bounding box center [1172, 272] width 62 height 12
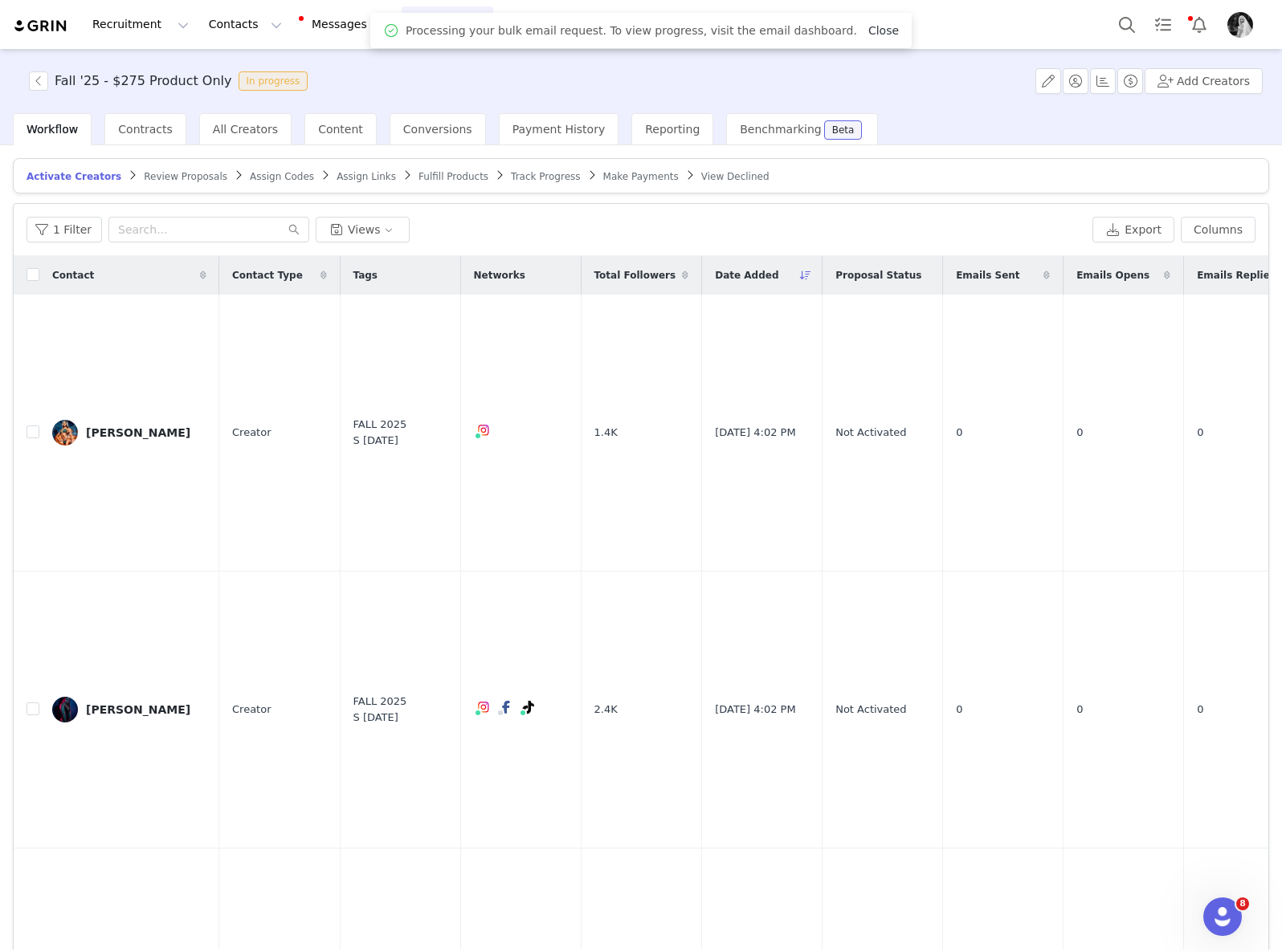
click at [868, 26] on link "Close" at bounding box center [883, 31] width 31 height 13
click at [416, 32] on button "Program Program" at bounding box center [447, 24] width 92 height 36
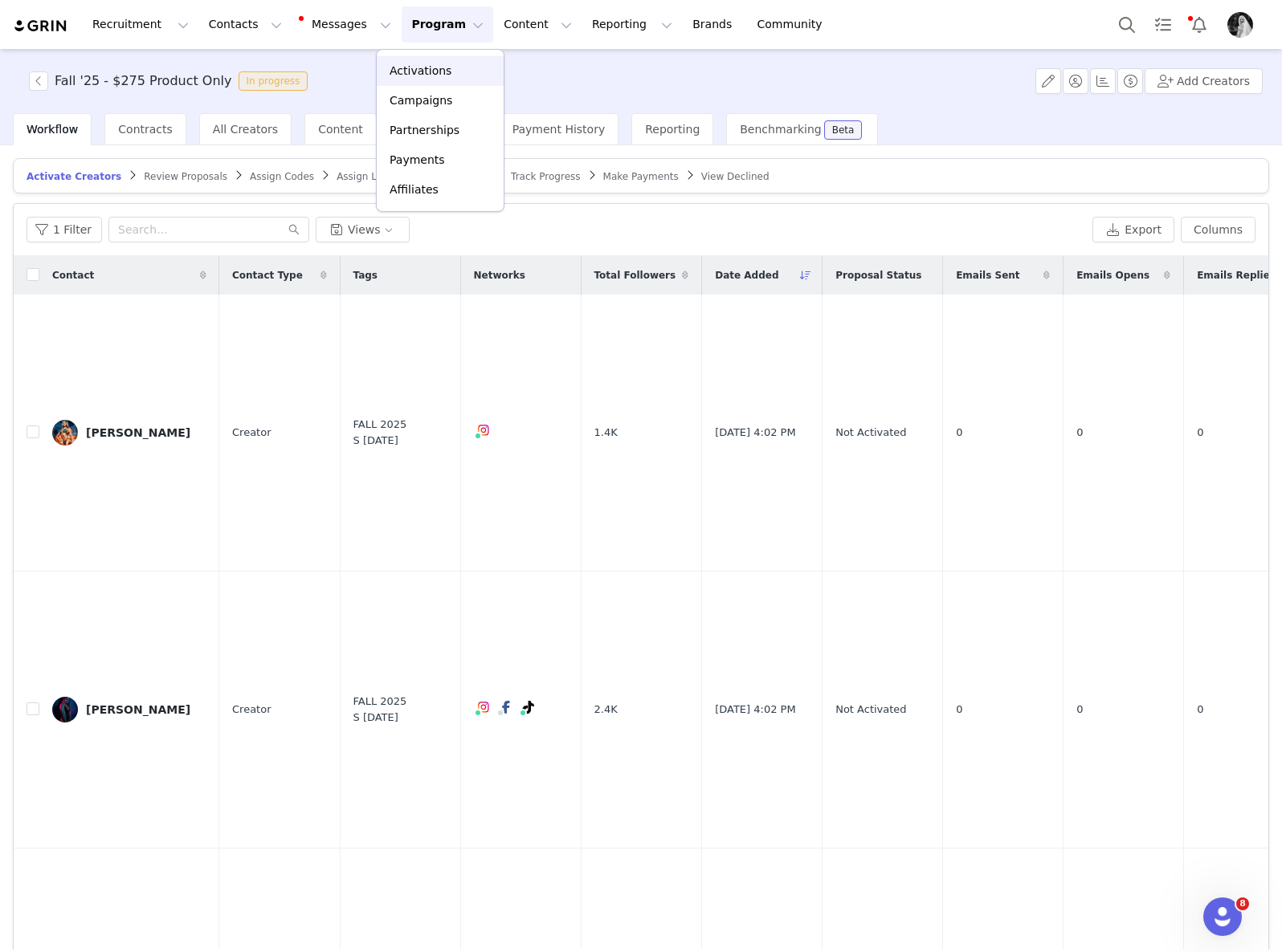
click at [448, 66] on div "Activations" at bounding box center [440, 71] width 107 height 17
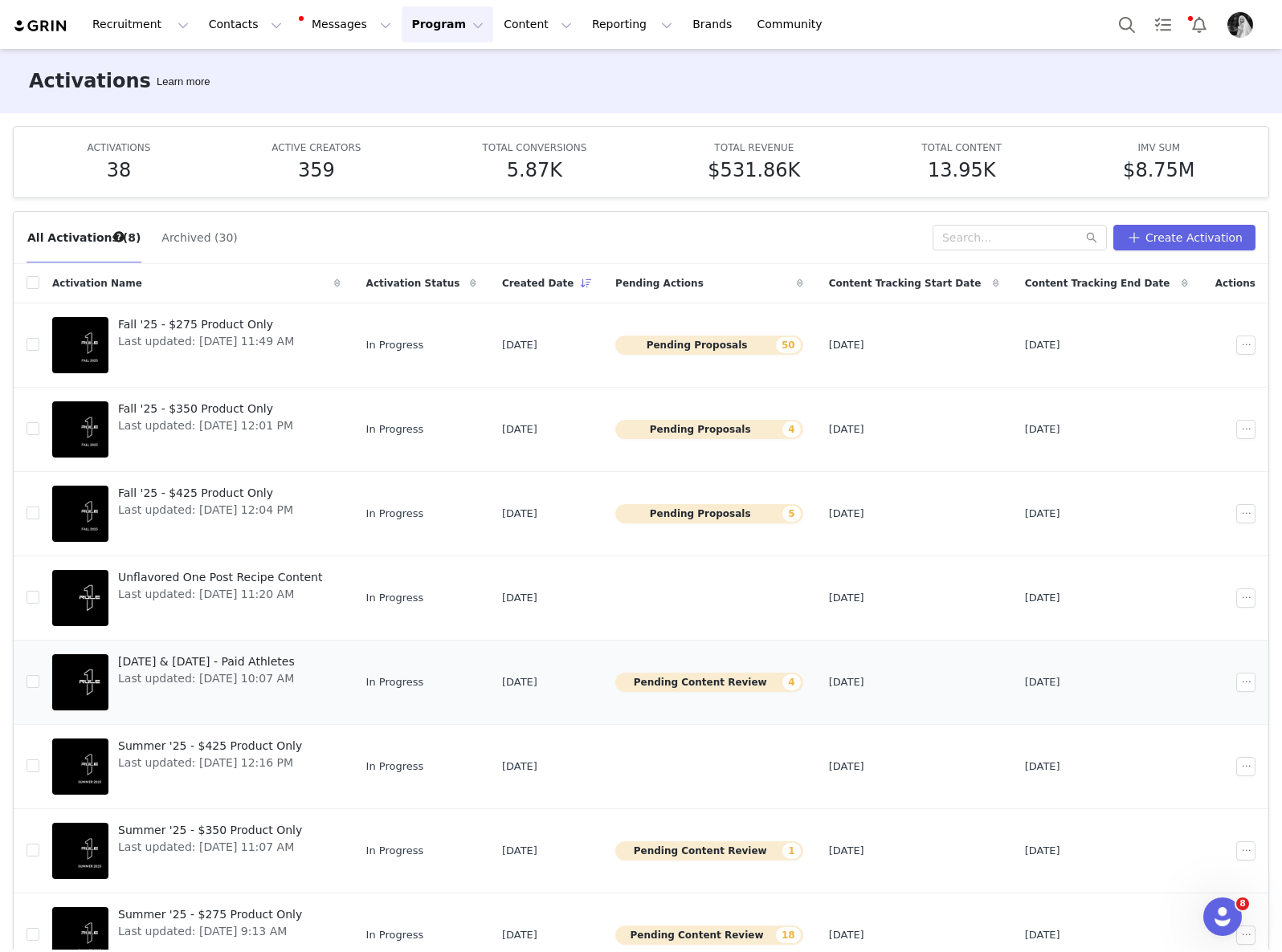
click at [709, 682] on button "Pending Content Review 4" at bounding box center [709, 682] width 188 height 20
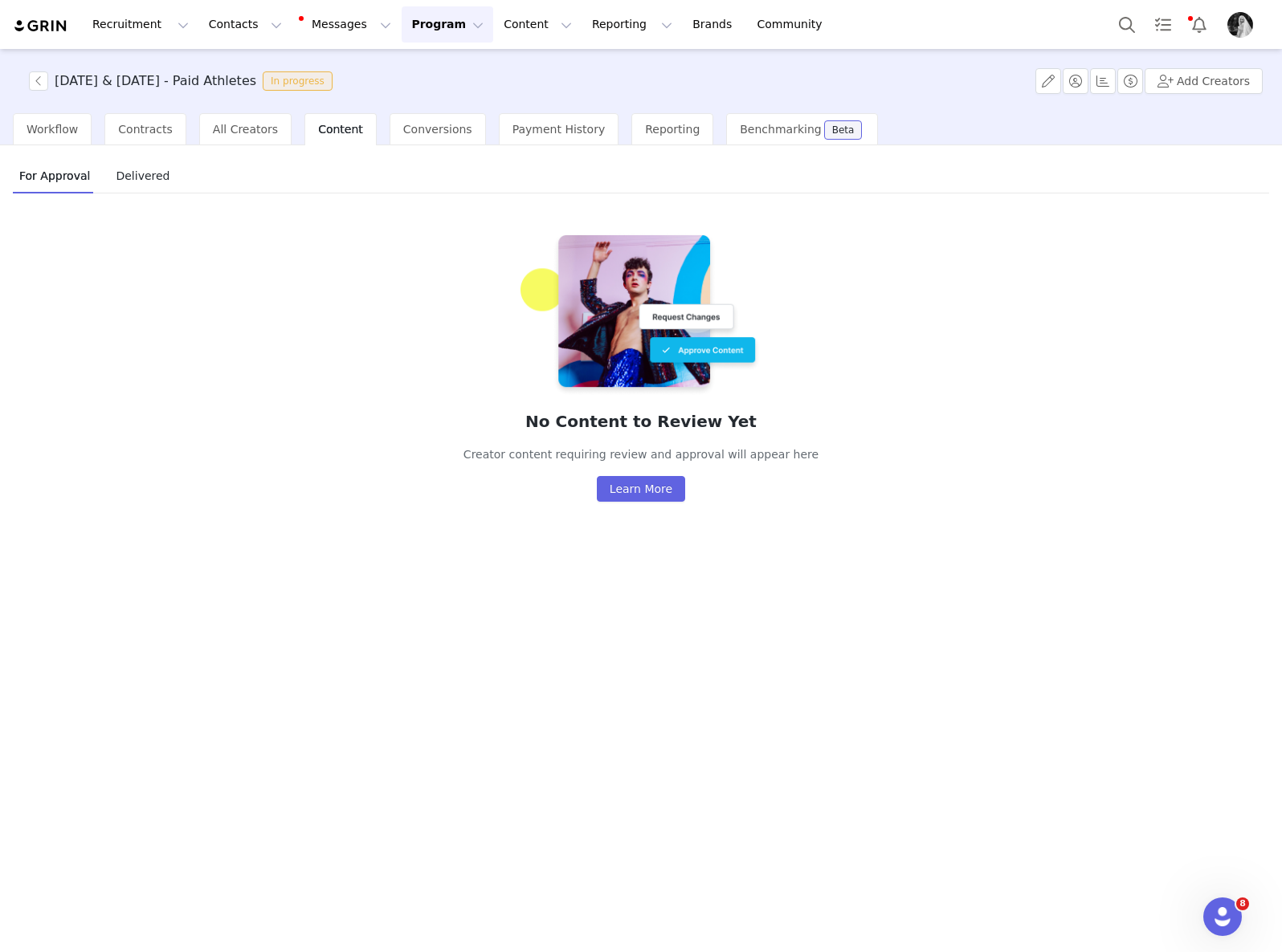
click at [419, 35] on button "Program Program" at bounding box center [447, 24] width 92 height 36
click at [422, 66] on p "Activations" at bounding box center [419, 71] width 61 height 17
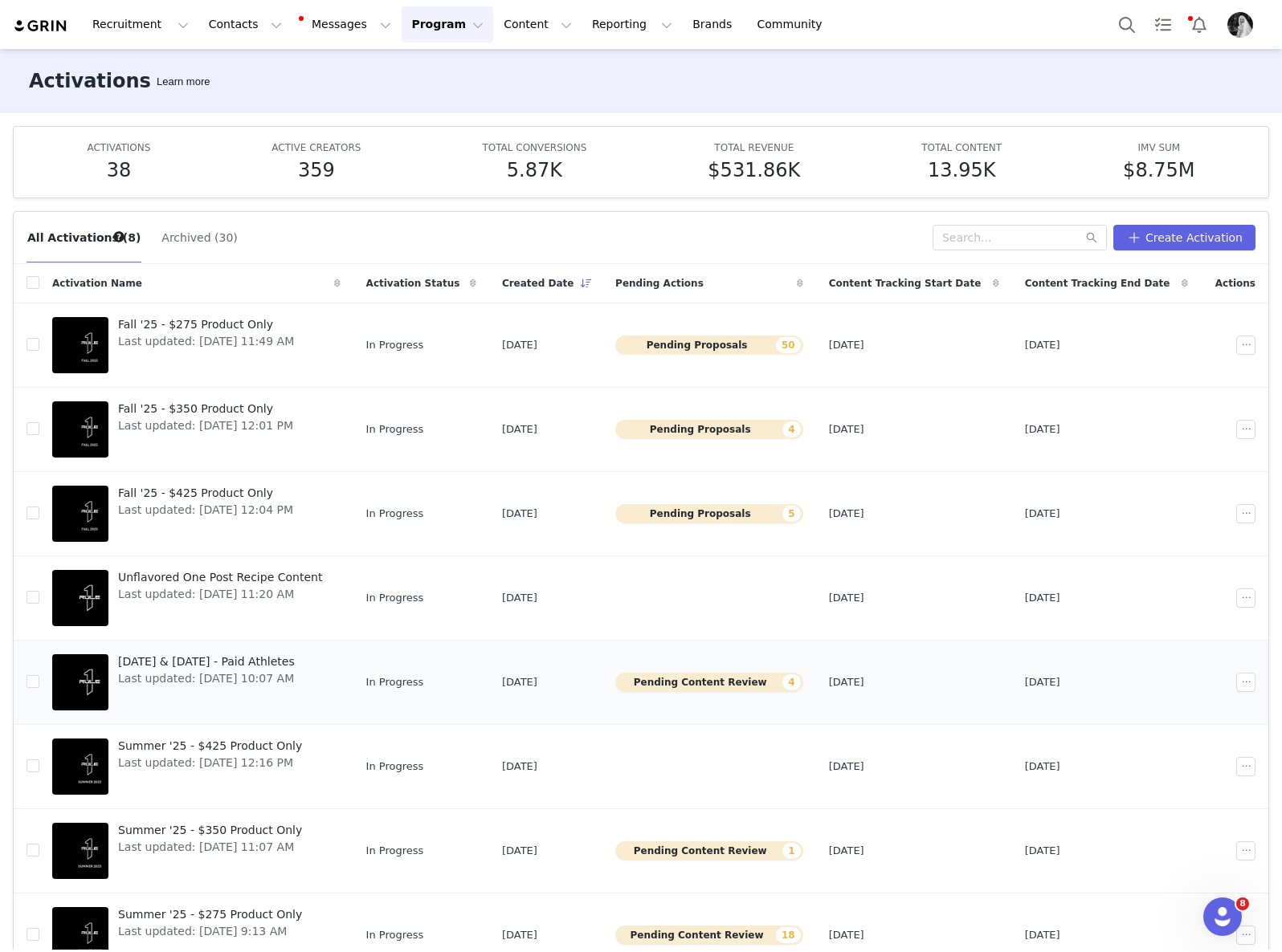
click at [295, 666] on span "[DATE] & [DATE] - Paid Athletes" at bounding box center [205, 662] width 176 height 17
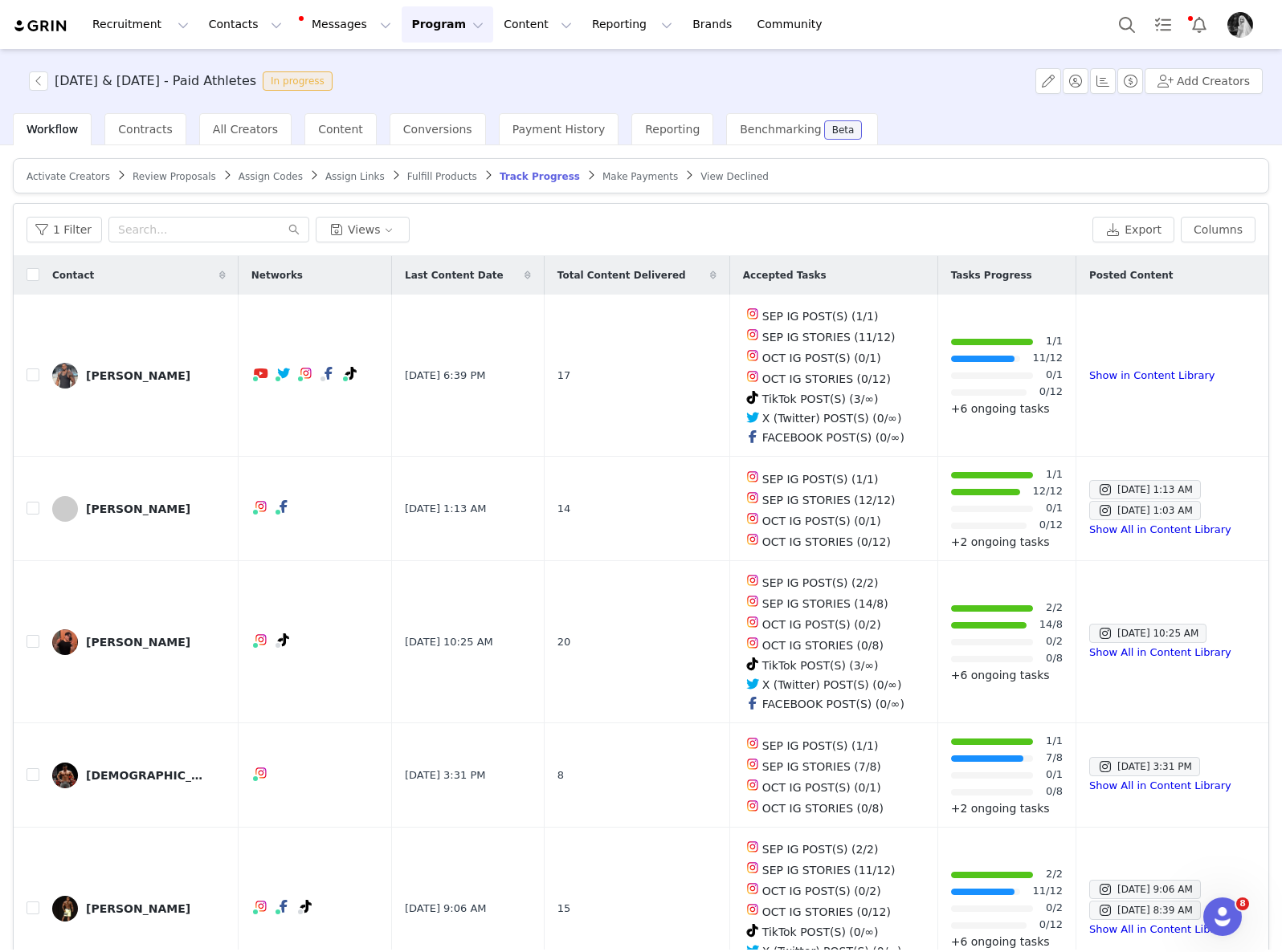
click at [621, 179] on span "Make Payments" at bounding box center [640, 176] width 76 height 11
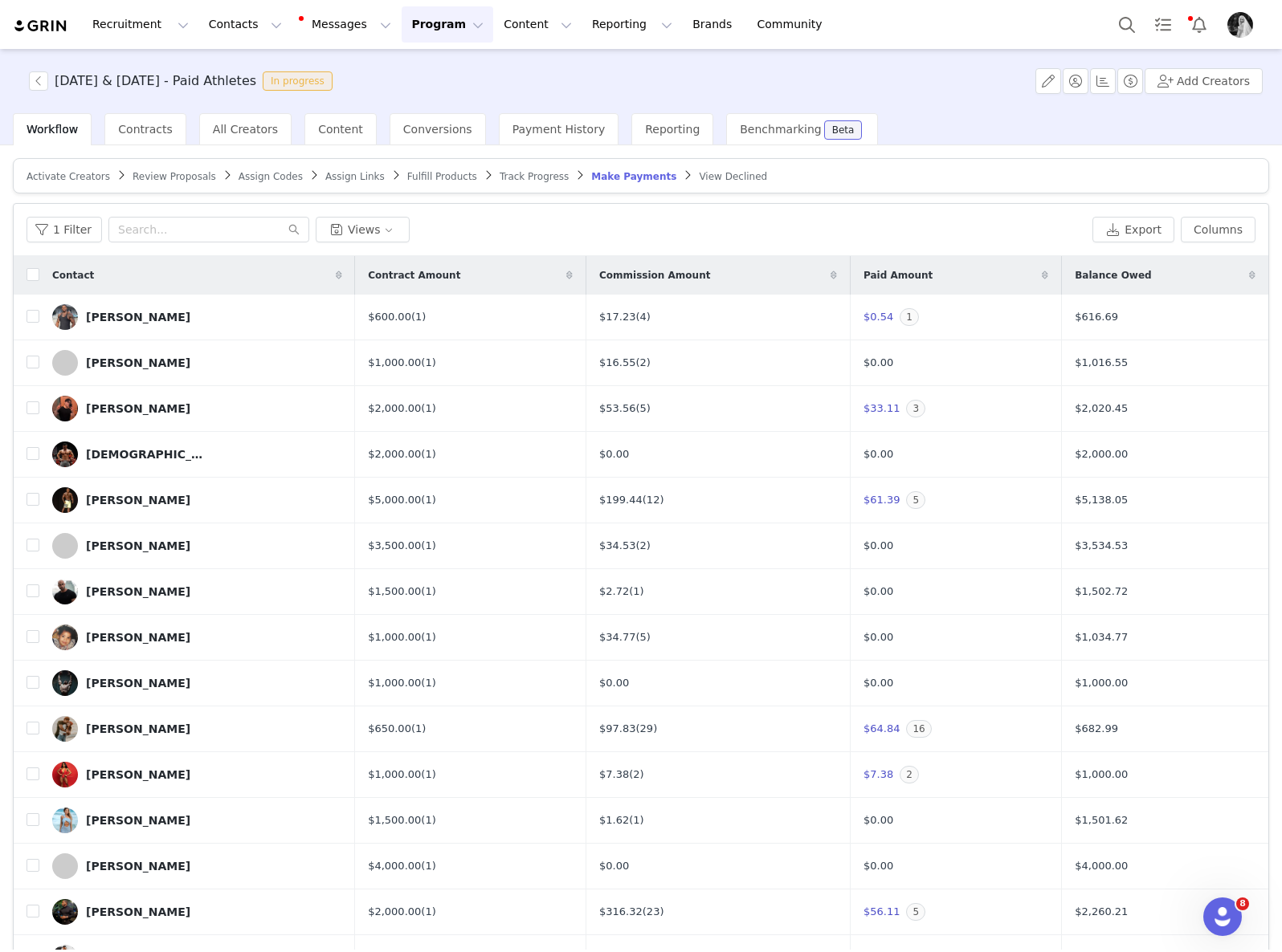
click at [428, 33] on button "Program Program" at bounding box center [447, 24] width 92 height 36
click at [427, 63] on p "Activations" at bounding box center [420, 71] width 62 height 17
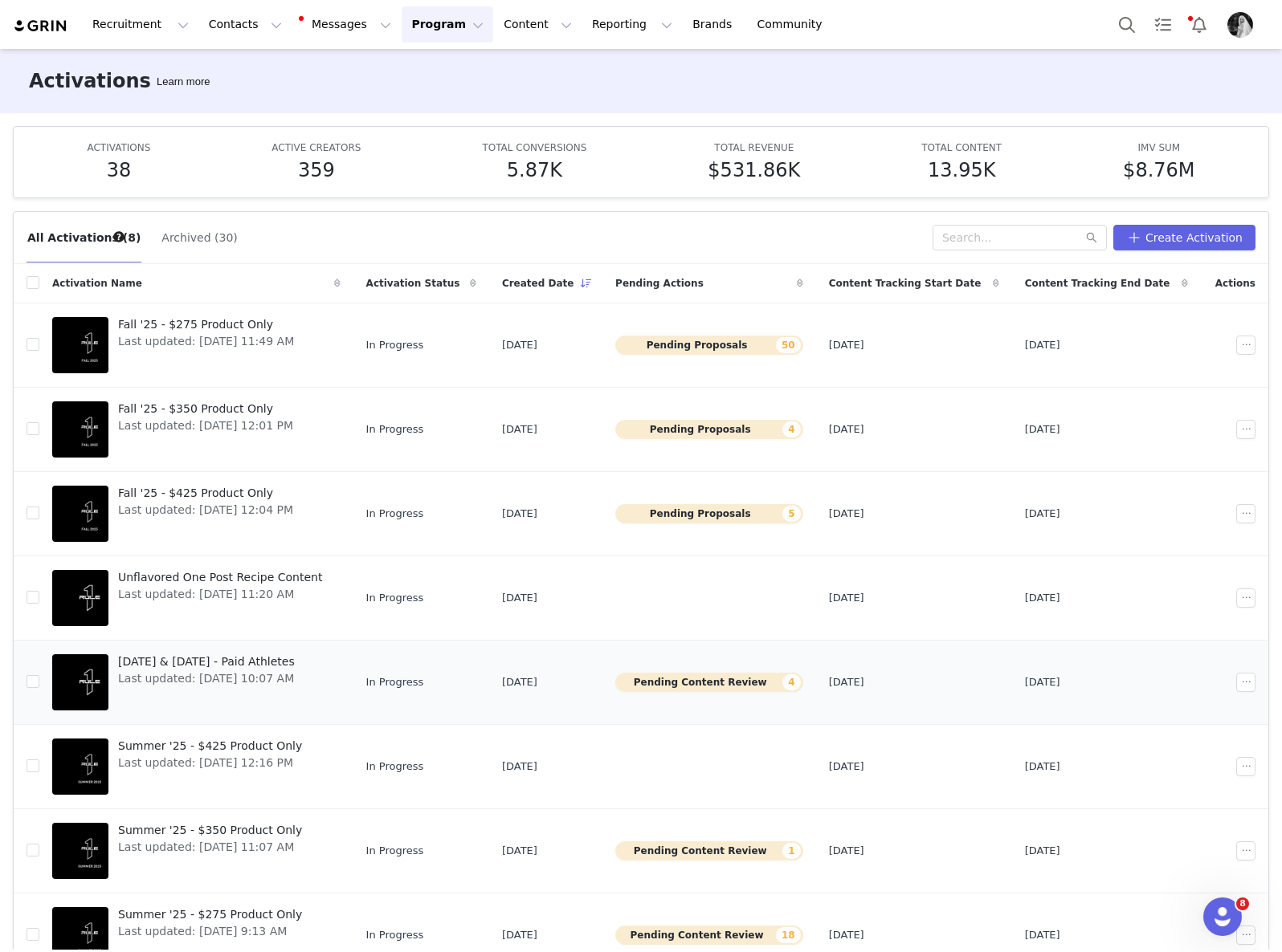
click at [738, 679] on button "Pending Content Review 4" at bounding box center [709, 682] width 188 height 20
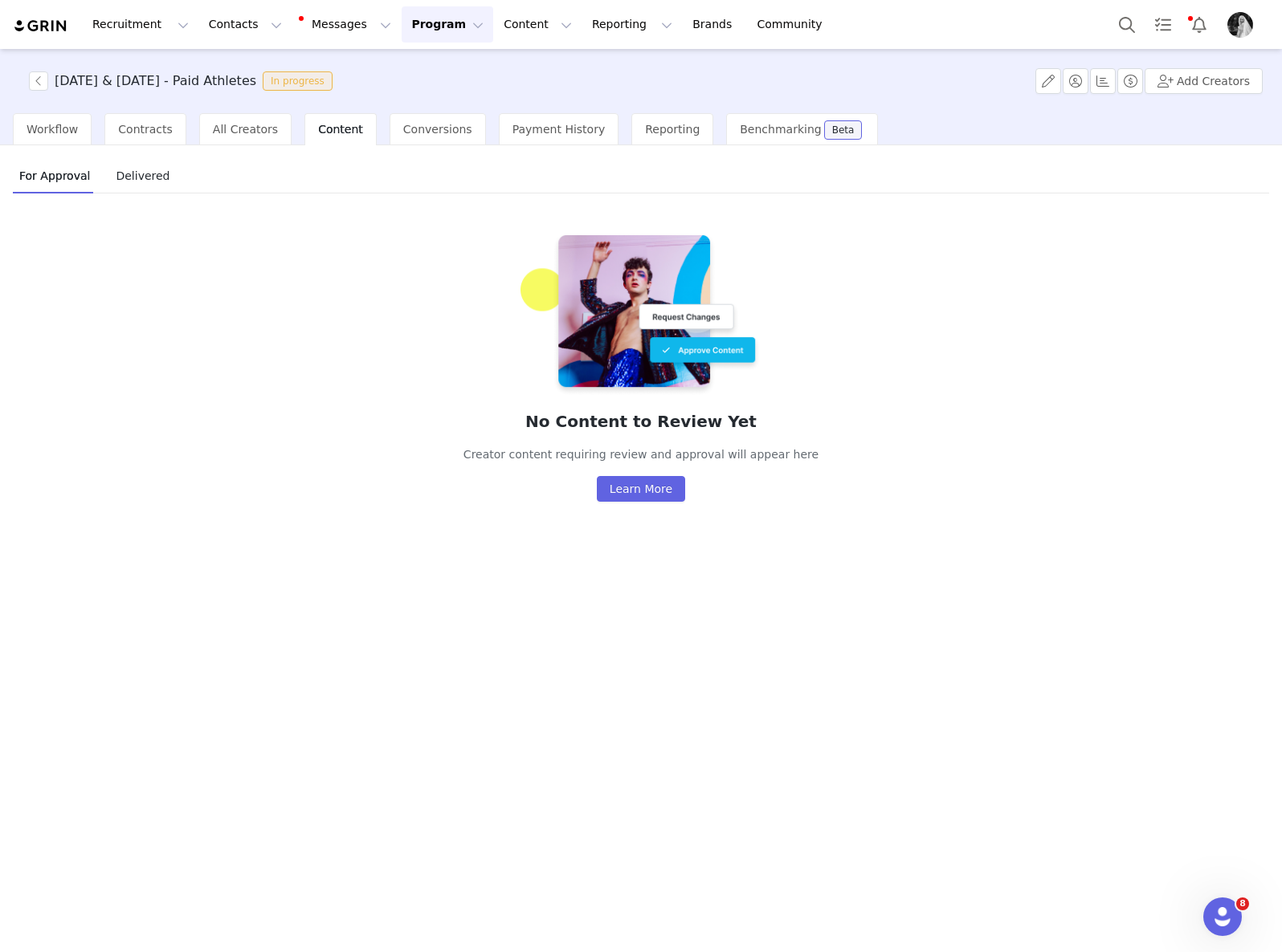
click at [422, 14] on button "Program Program" at bounding box center [447, 24] width 92 height 36
click at [426, 78] on p "Activations" at bounding box center [420, 71] width 62 height 17
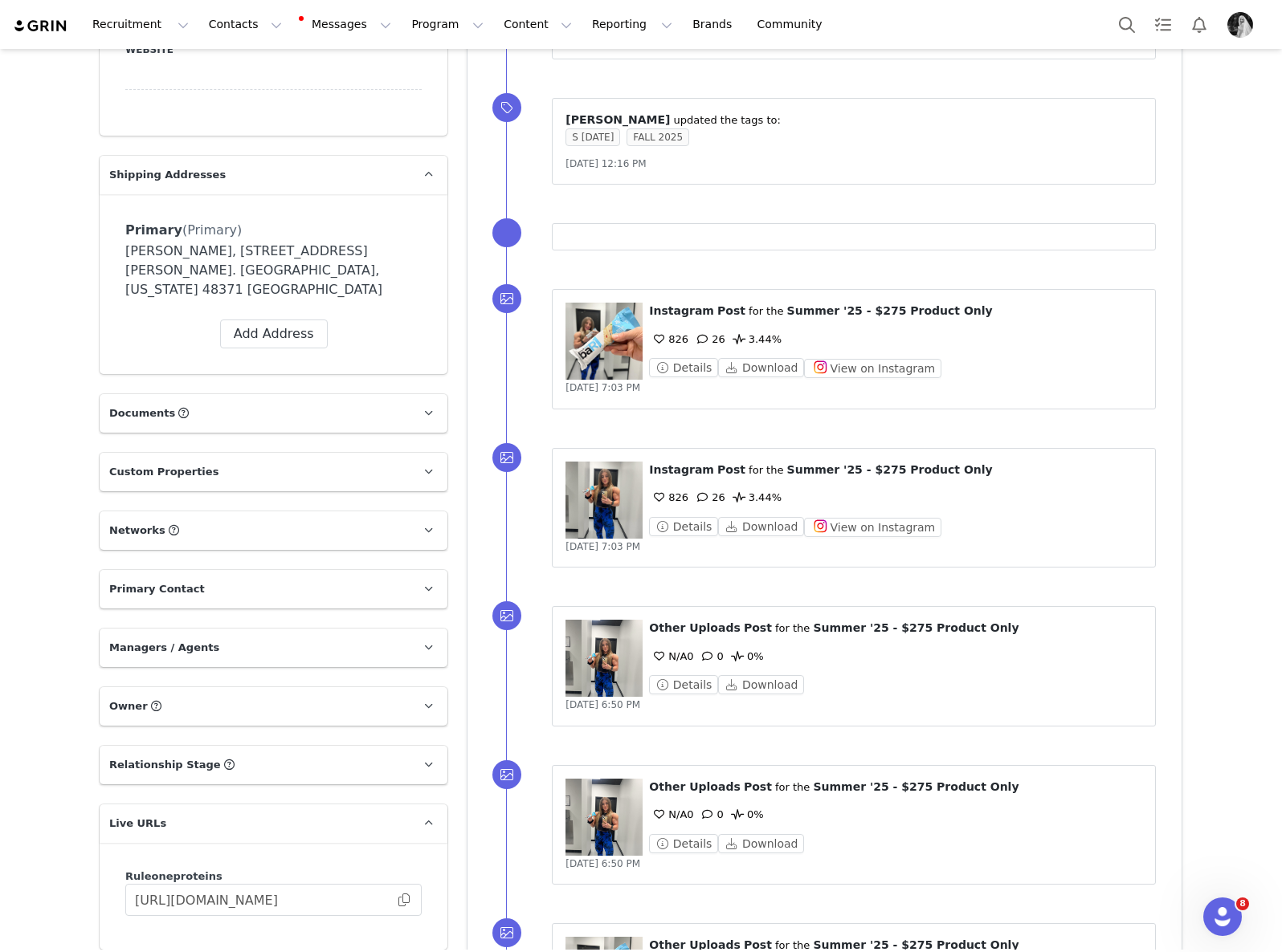
scroll to position [1476, 0]
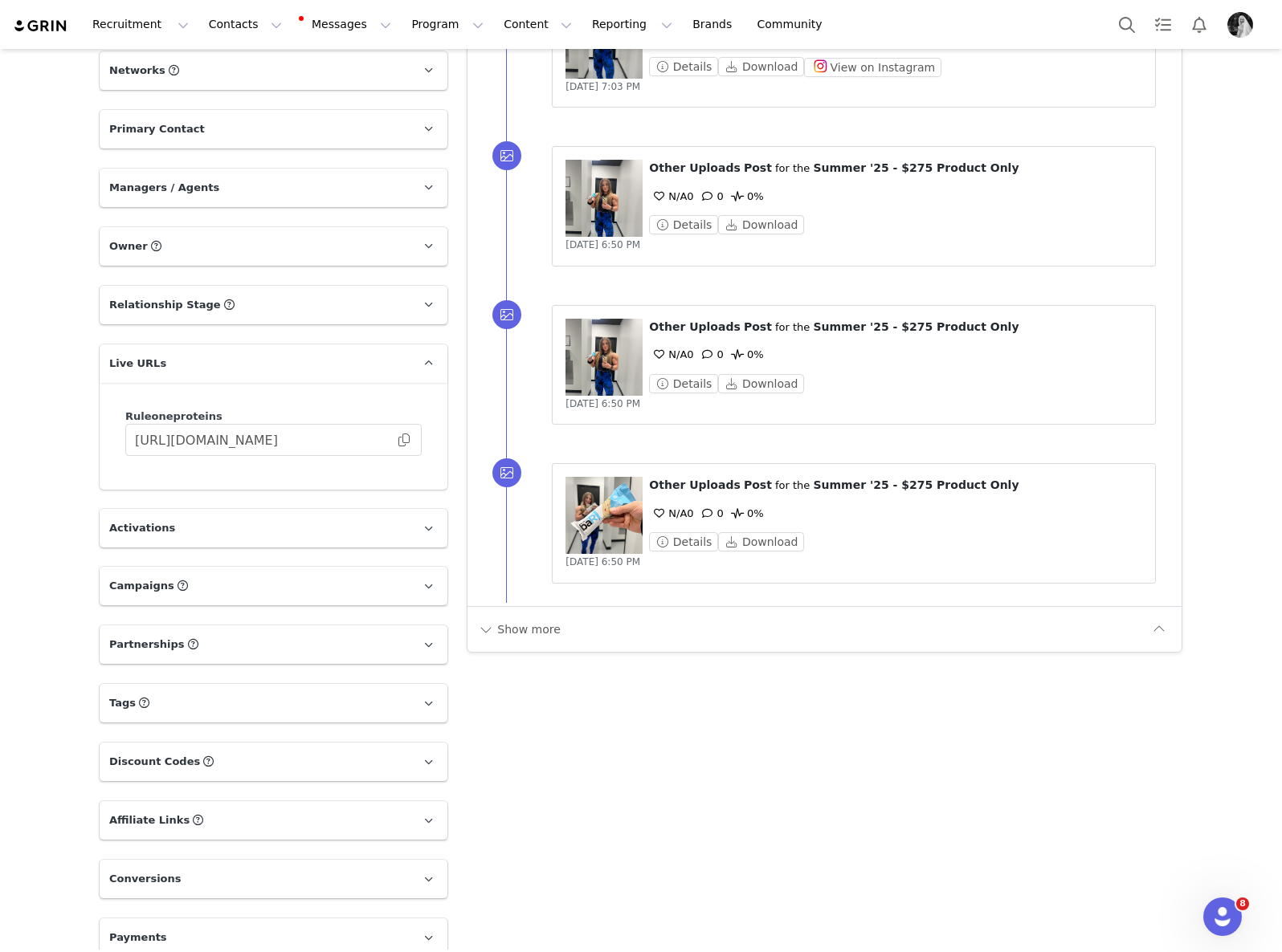
click at [352, 684] on p "Tags Keep track of your contacts by assigning them tags. You can then filter yo…" at bounding box center [254, 703] width 309 height 38
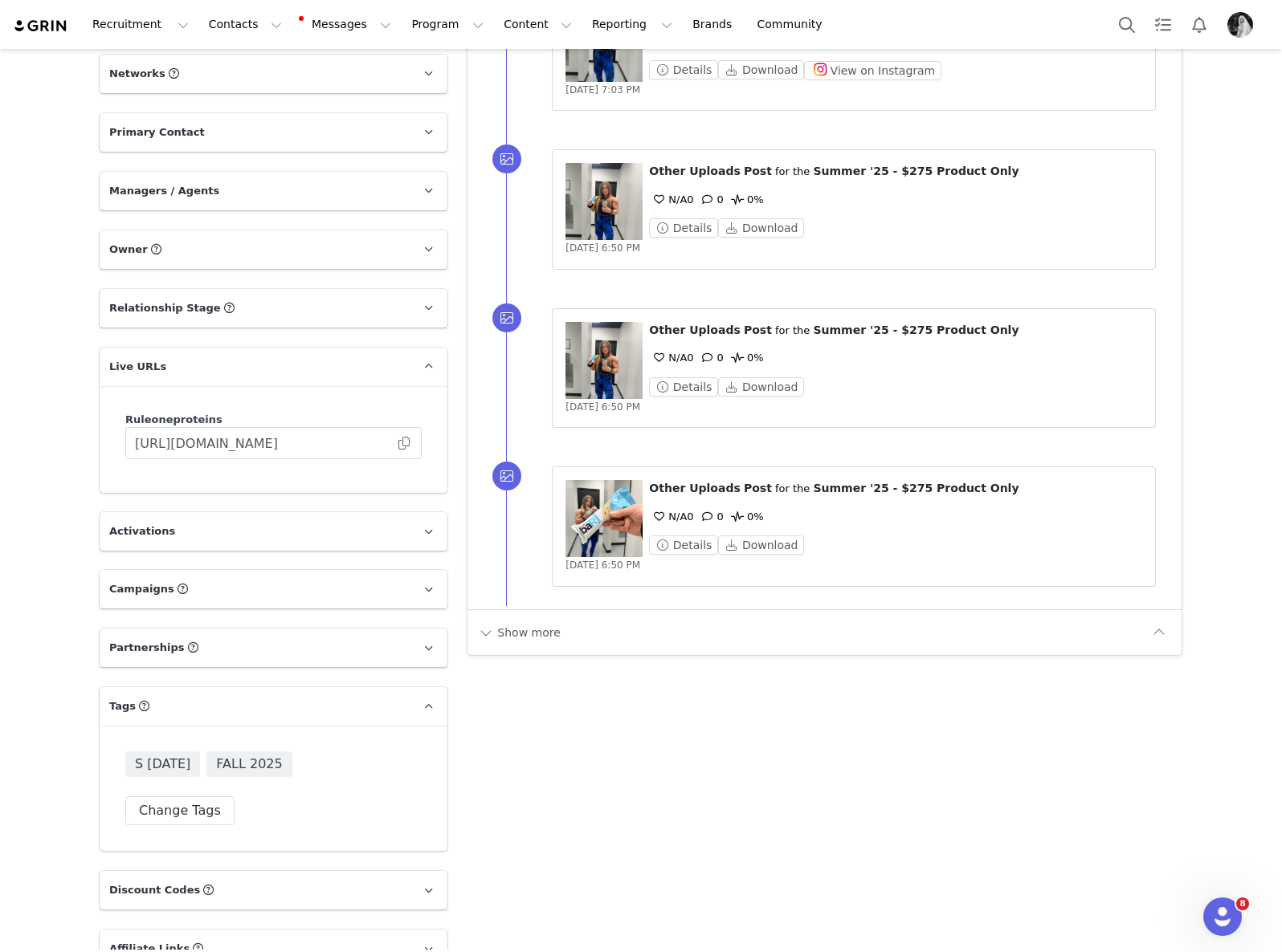
click at [392, 687] on p "Tags Keep track of your contacts by assigning them tags. You can then filter yo…" at bounding box center [254, 706] width 309 height 38
click at [300, 519] on p "Activations" at bounding box center [254, 531] width 309 height 38
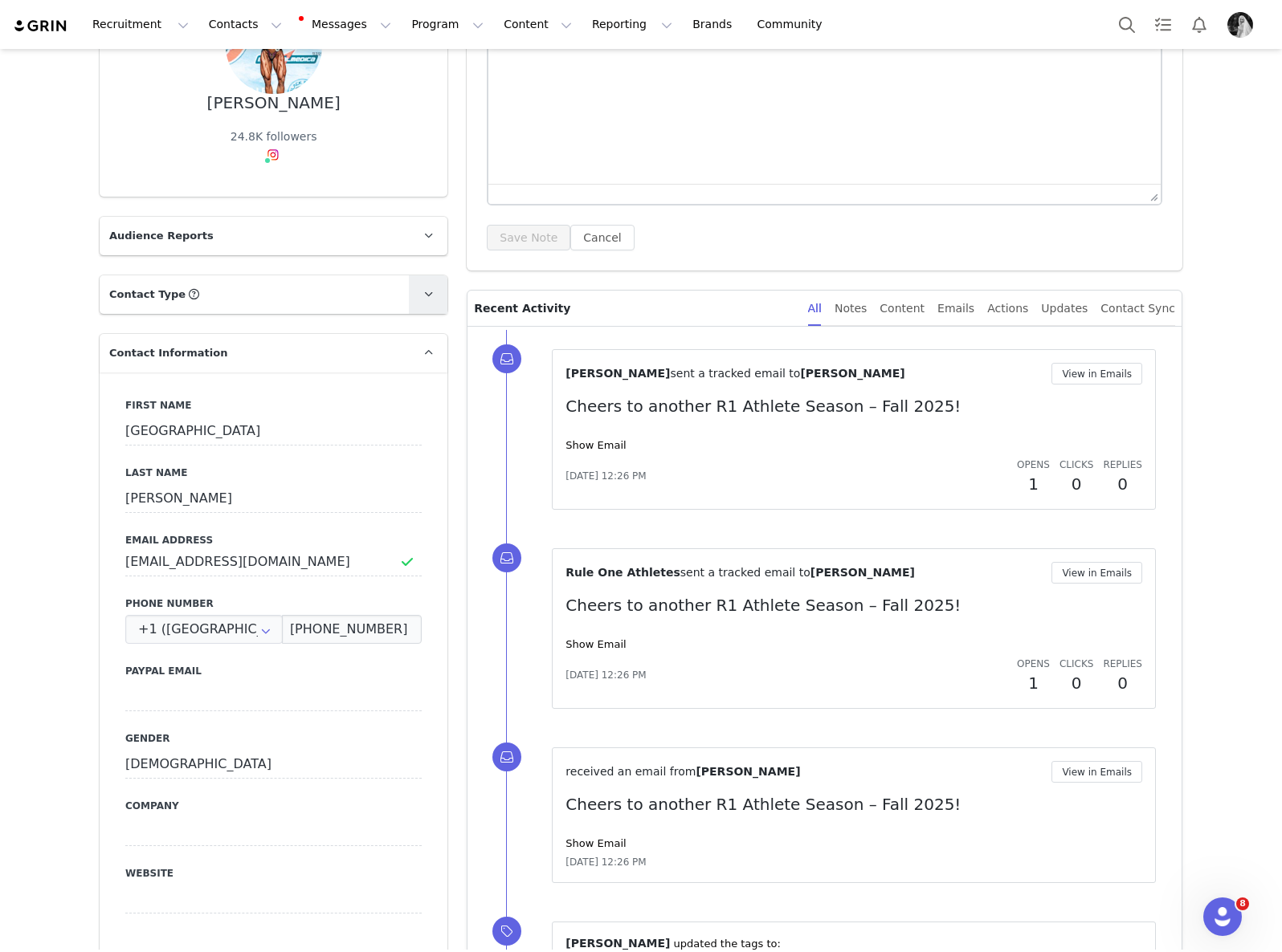
scroll to position [0, 0]
